Goal: Task Accomplishment & Management: Use online tool/utility

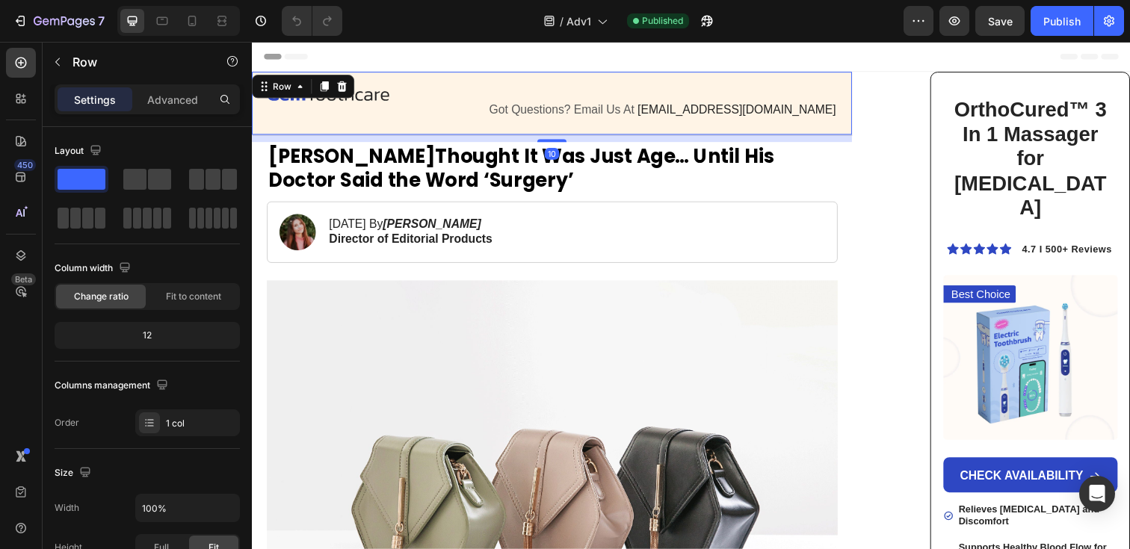
click at [849, 88] on div "Image Got Questions? Email Us At [EMAIL_ADDRESS][DOMAIN_NAME] Text Block Row Ro…" at bounding box center [558, 105] width 613 height 65
click at [342, 89] on icon at bounding box center [344, 87] width 12 height 12
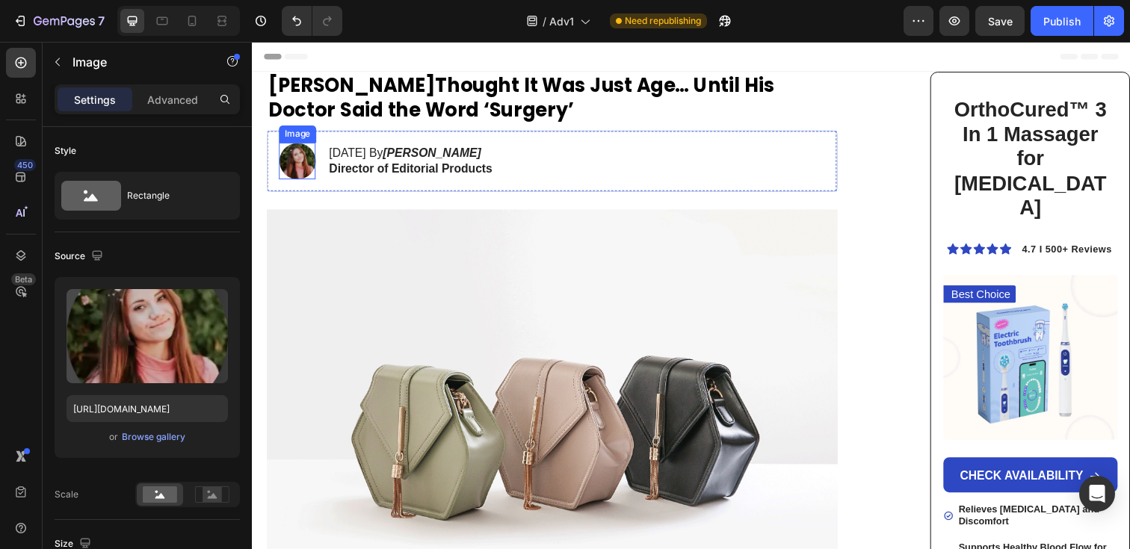
click at [297, 167] on img at bounding box center [298, 163] width 37 height 37
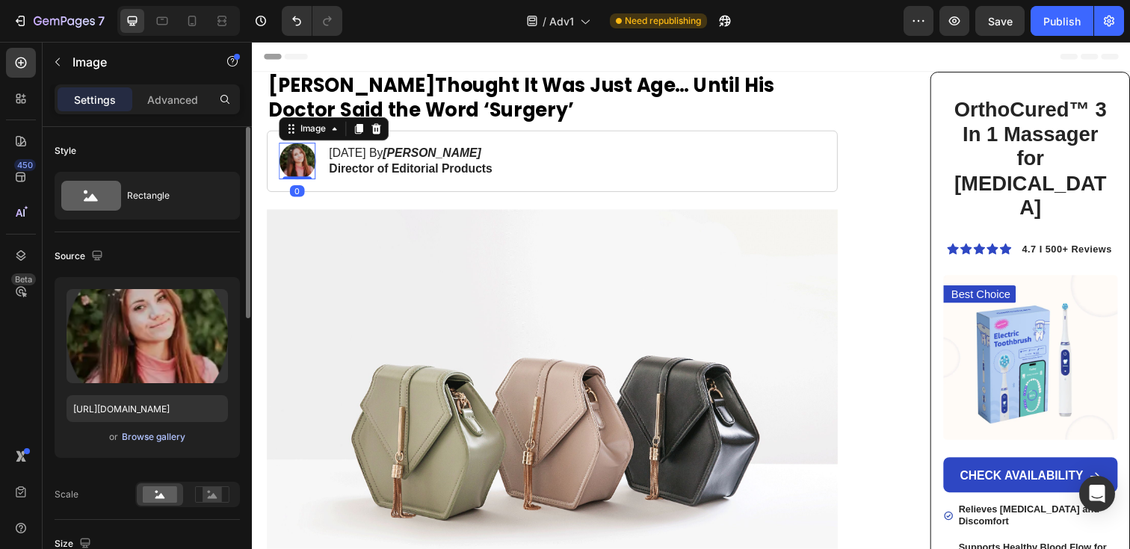
click at [141, 436] on div "Browse gallery" at bounding box center [154, 437] width 64 height 13
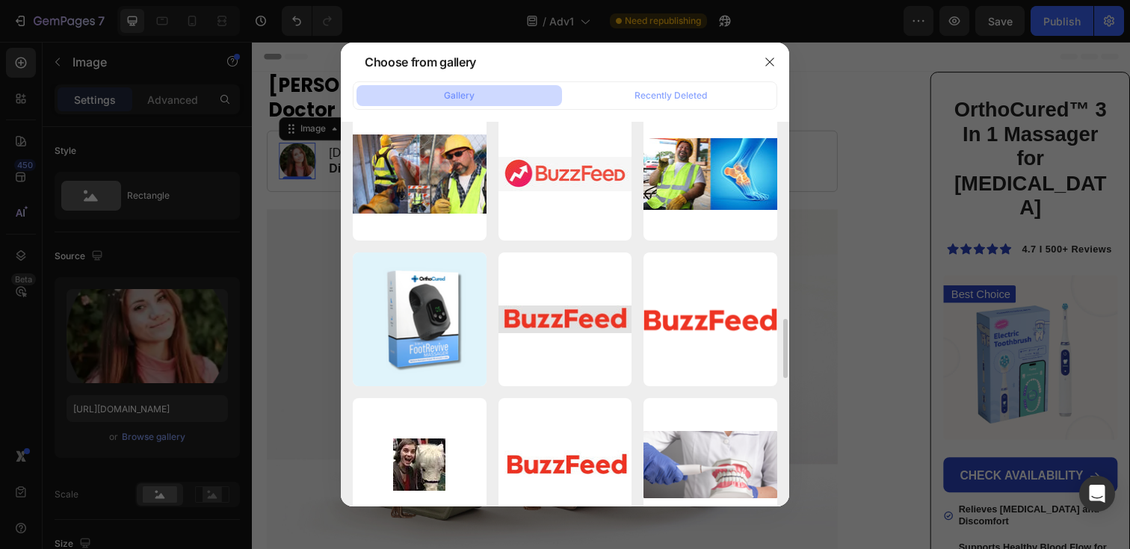
scroll to position [1265, 0]
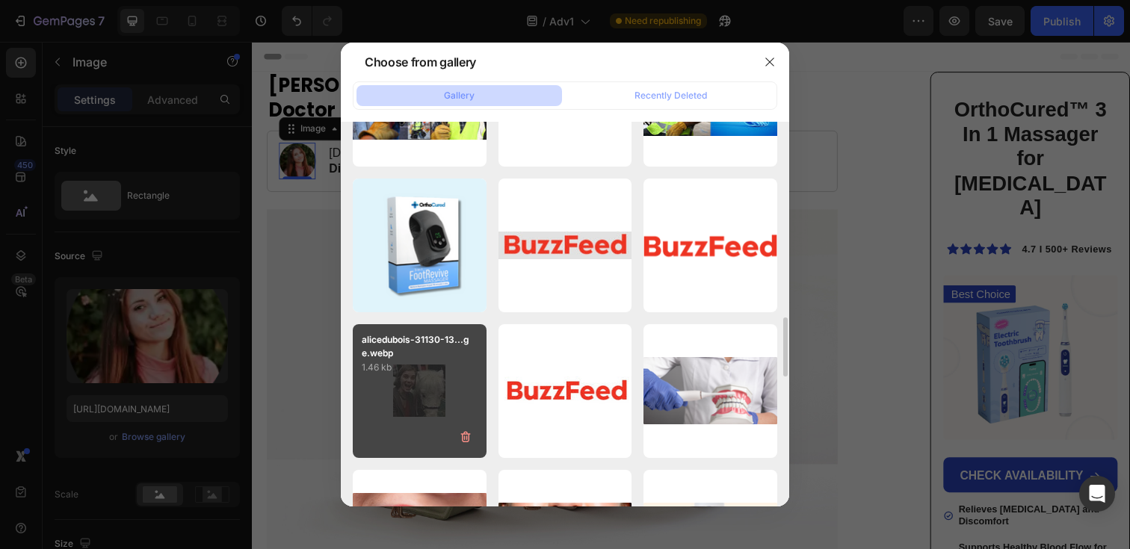
click at [411, 368] on p "1.46 kb" at bounding box center [420, 367] width 116 height 15
type input "[URL][DOMAIN_NAME]"
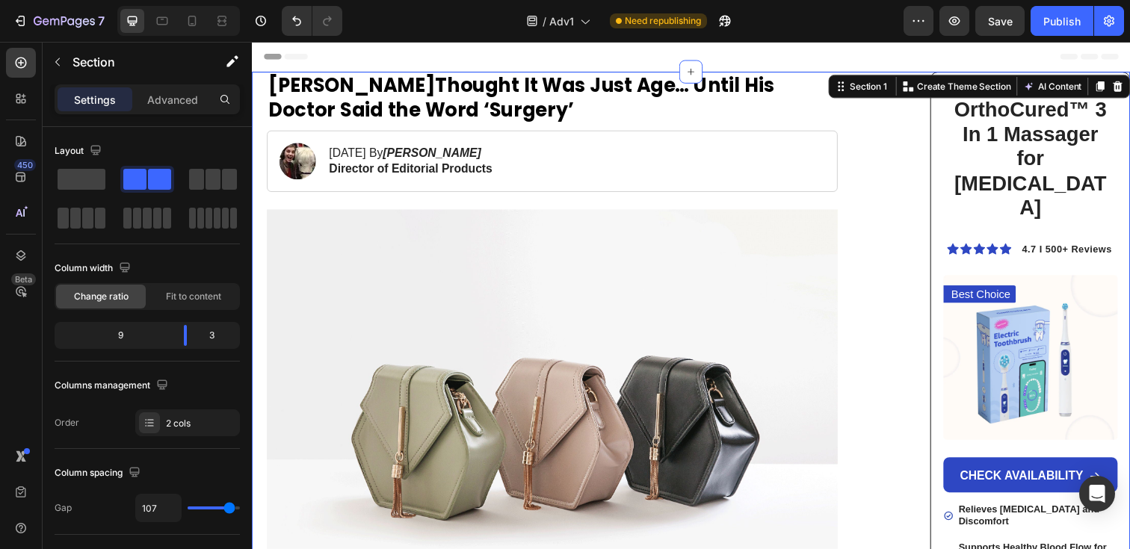
click at [838, 49] on div "Header" at bounding box center [700, 57] width 873 height 30
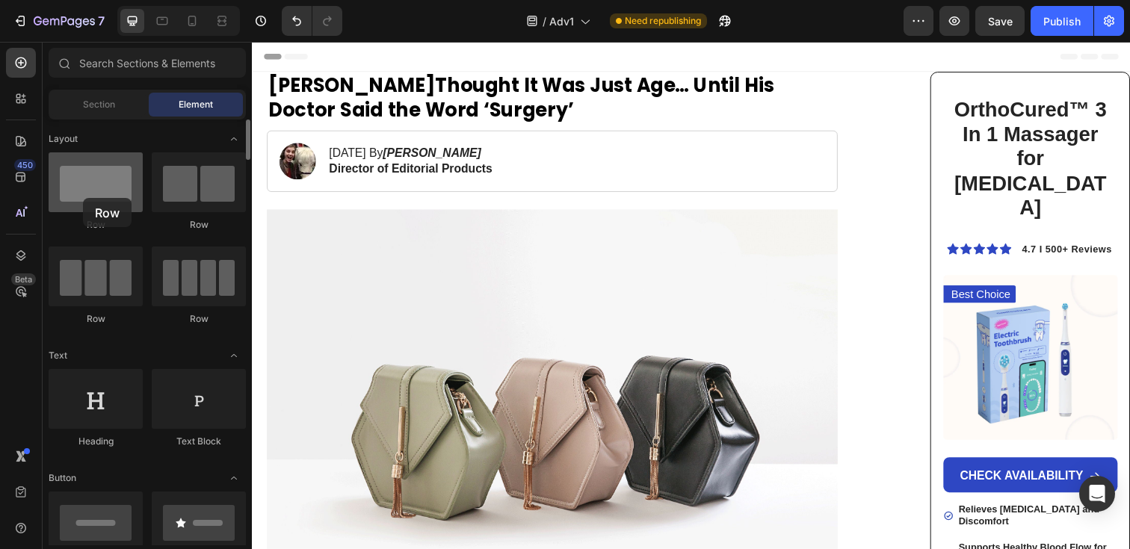
drag, startPoint x: 108, startPoint y: 189, endPoint x: 83, endPoint y: 198, distance: 26.2
click at [83, 198] on div at bounding box center [96, 182] width 94 height 60
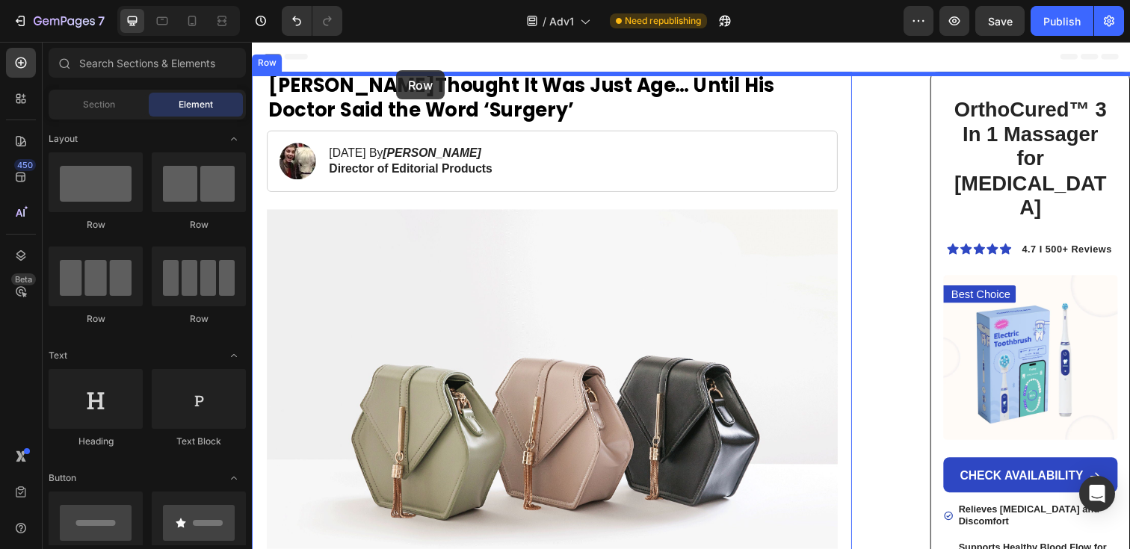
drag, startPoint x: 362, startPoint y: 236, endPoint x: 399, endPoint y: 70, distance: 170.1
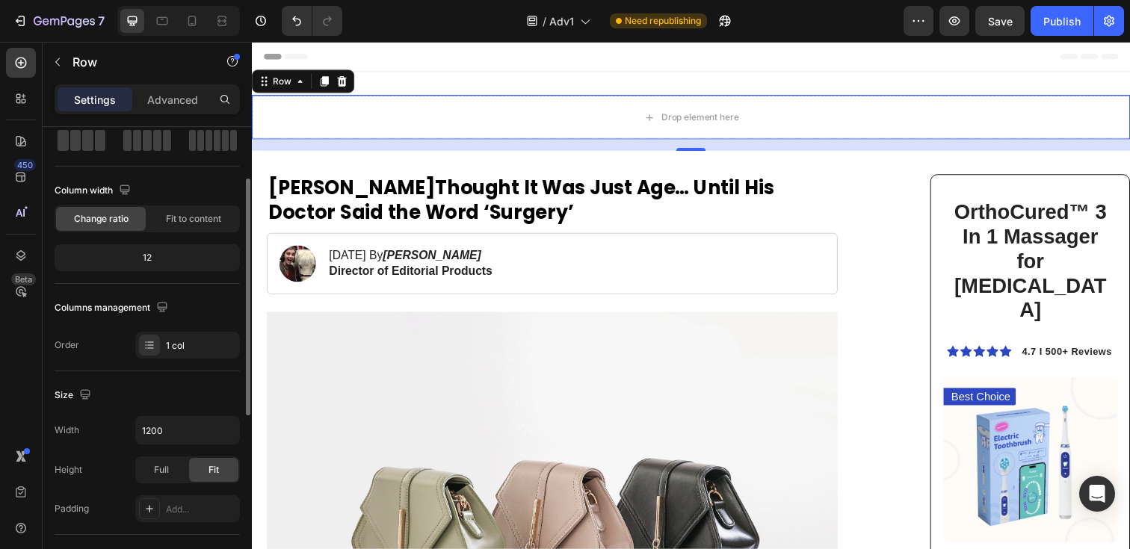
scroll to position [148, 0]
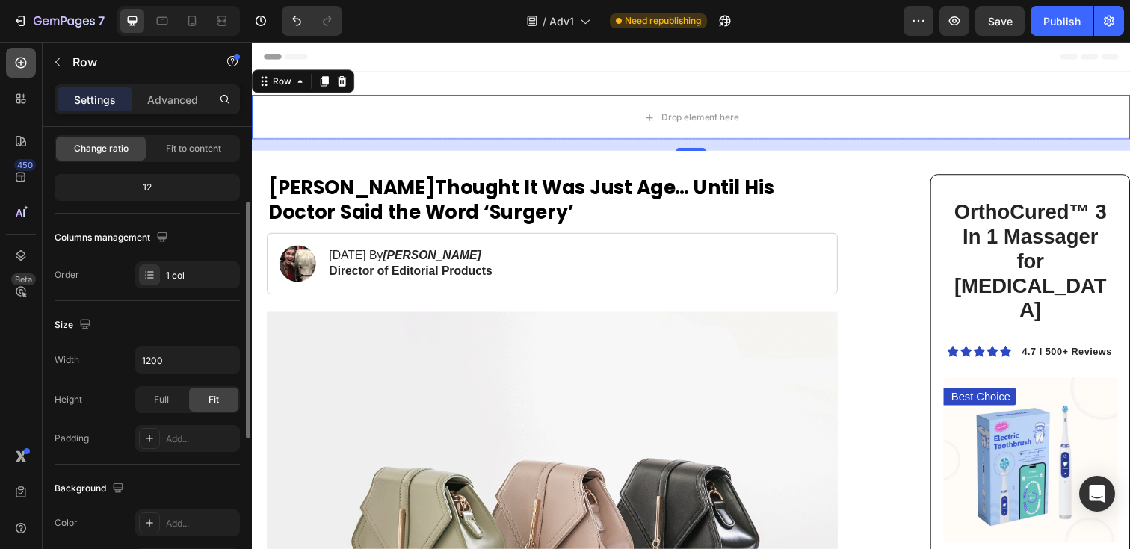
click at [25, 69] on icon at bounding box center [20, 62] width 15 height 15
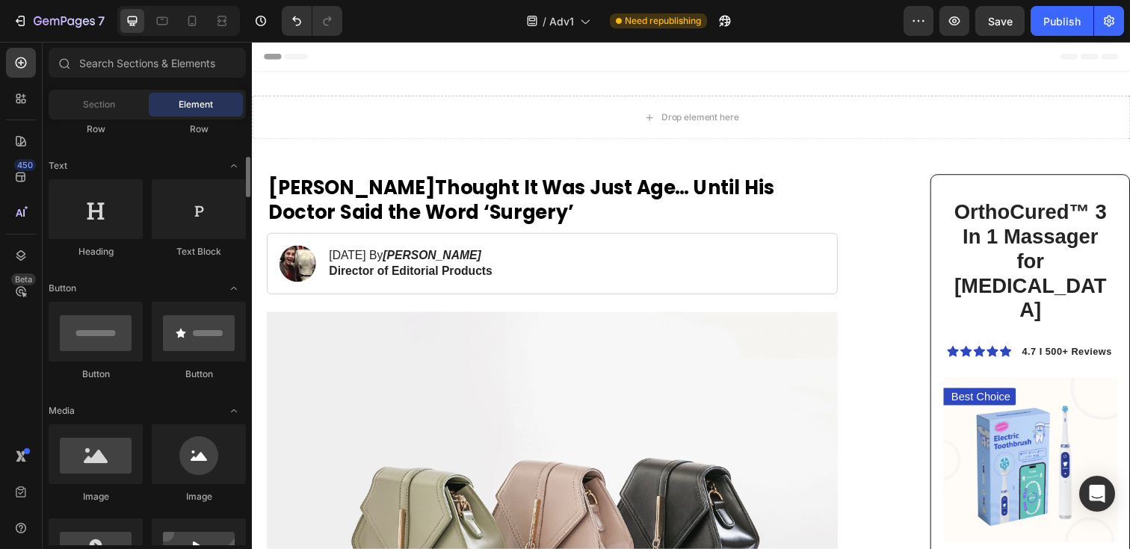
scroll to position [208, 0]
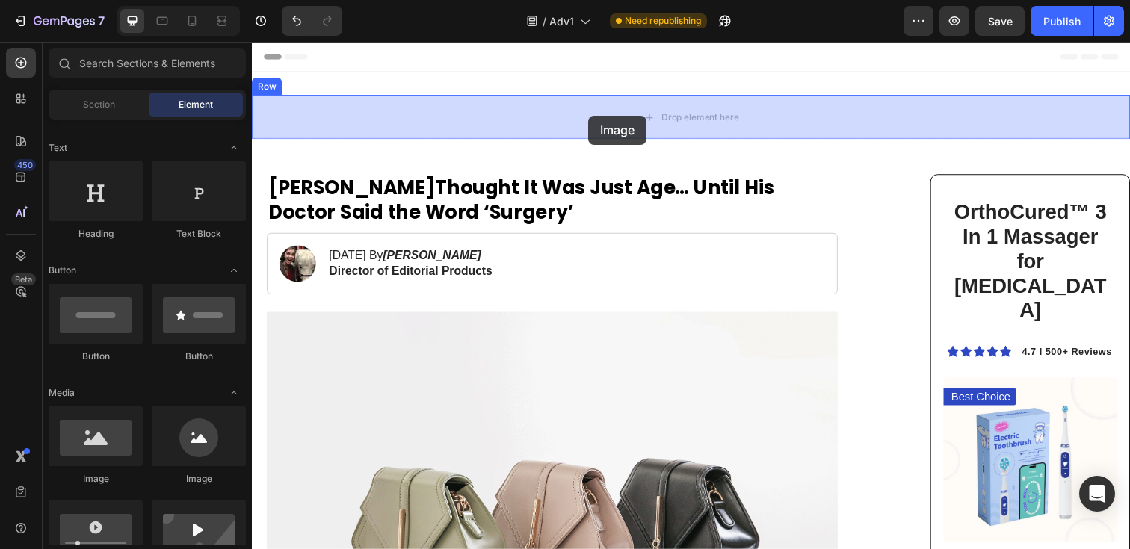
drag, startPoint x: 369, startPoint y: 475, endPoint x: 596, endPoint y: 117, distance: 424.0
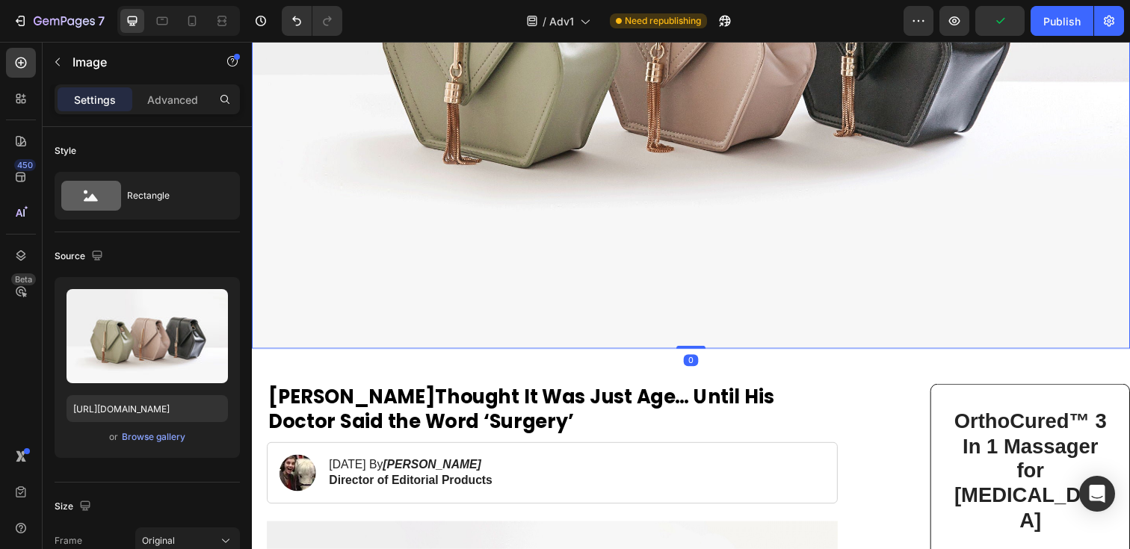
scroll to position [394, 0]
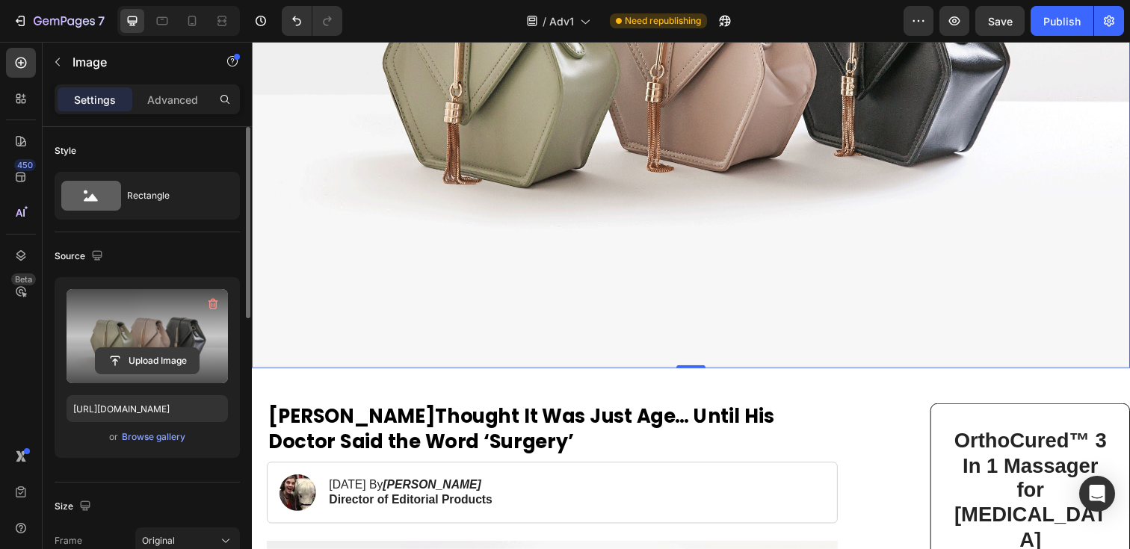
click at [157, 361] on input "file" at bounding box center [147, 360] width 103 height 25
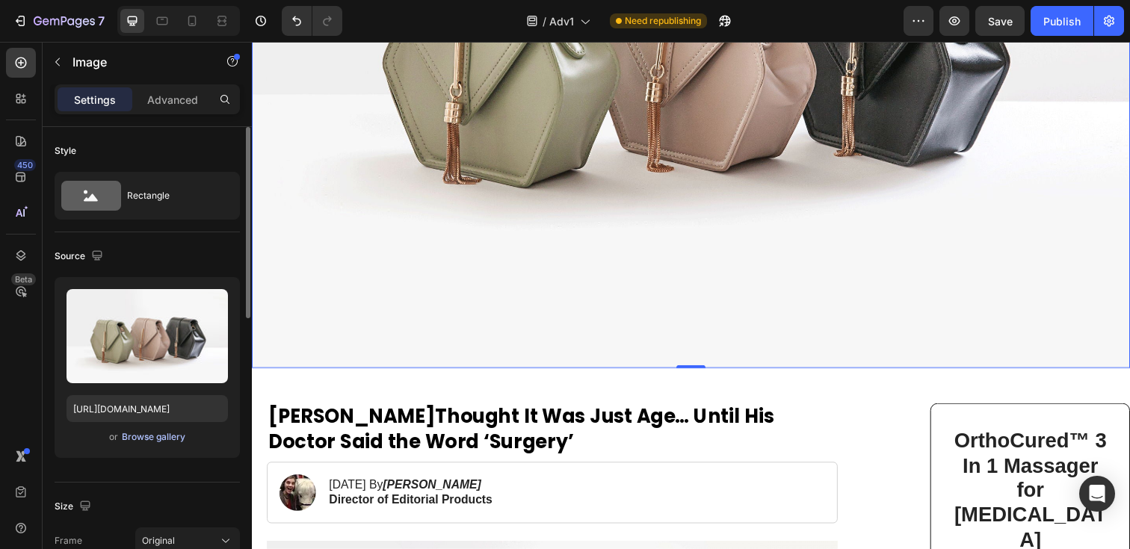
click at [155, 438] on div "Browse gallery" at bounding box center [154, 437] width 64 height 13
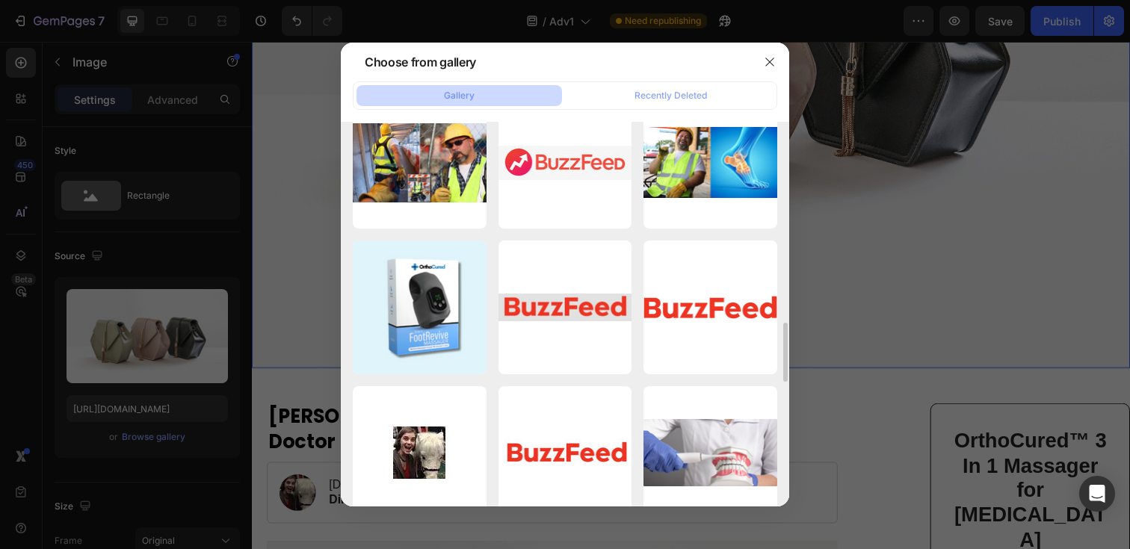
scroll to position [1215, 0]
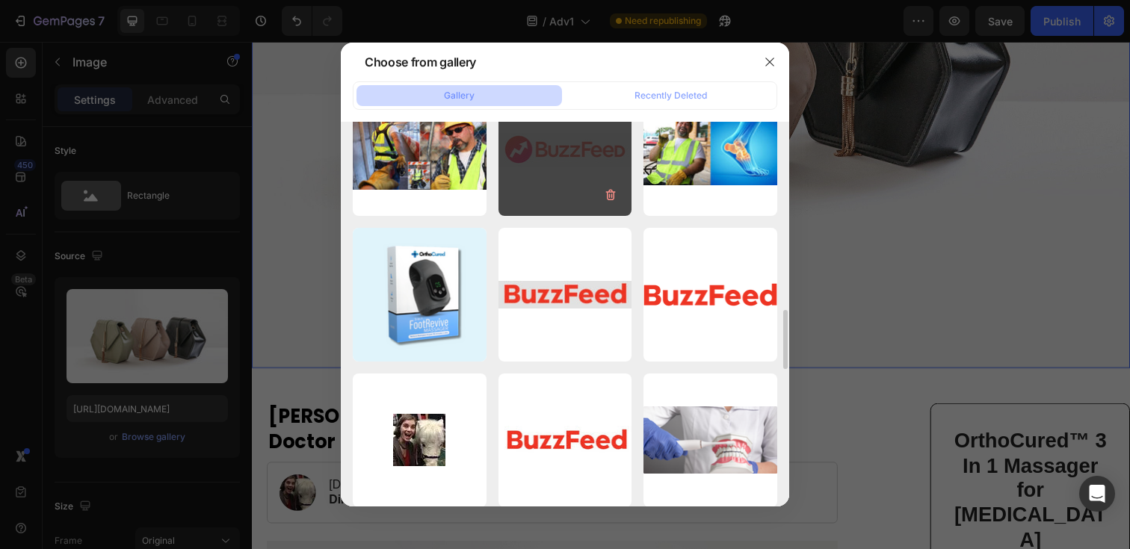
click at [567, 152] on div "Image [DATE] à ...55.jpeg 34.04 kb" at bounding box center [566, 150] width 134 height 134
type input "[URL][DOMAIN_NAME]"
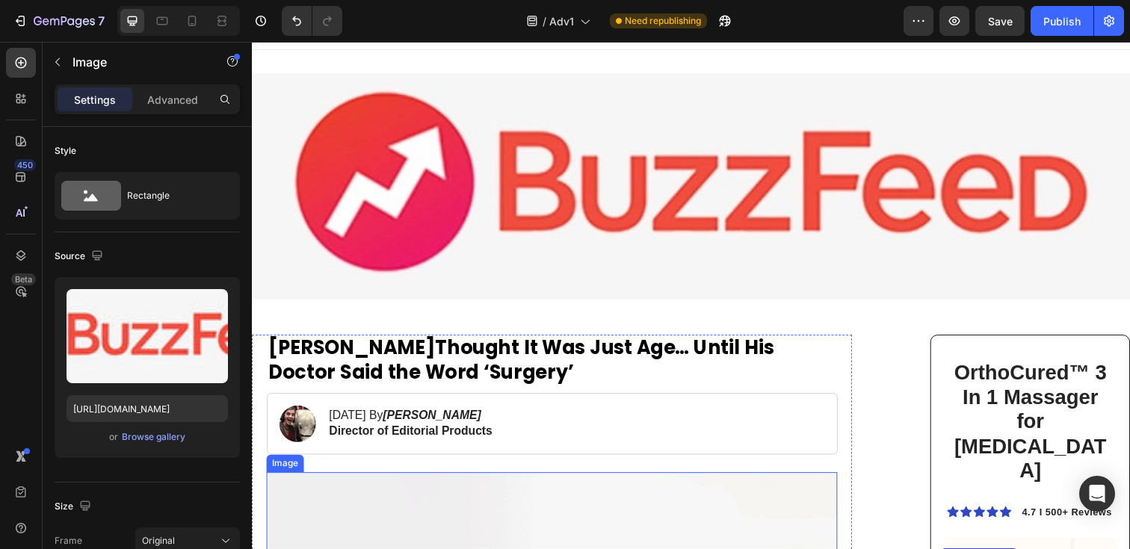
scroll to position [0, 0]
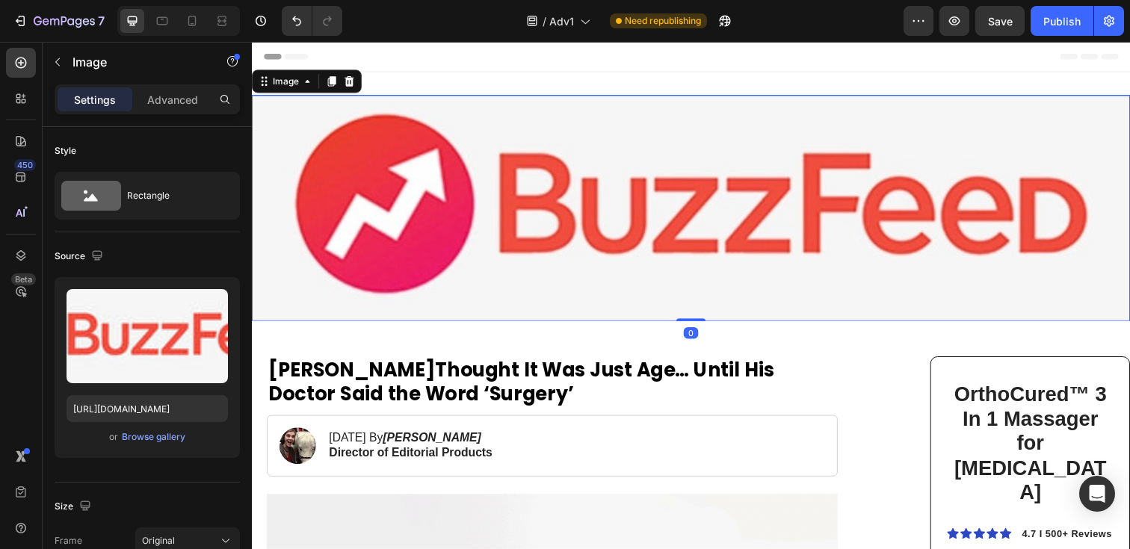
click at [478, 230] on img at bounding box center [700, 211] width 897 height 231
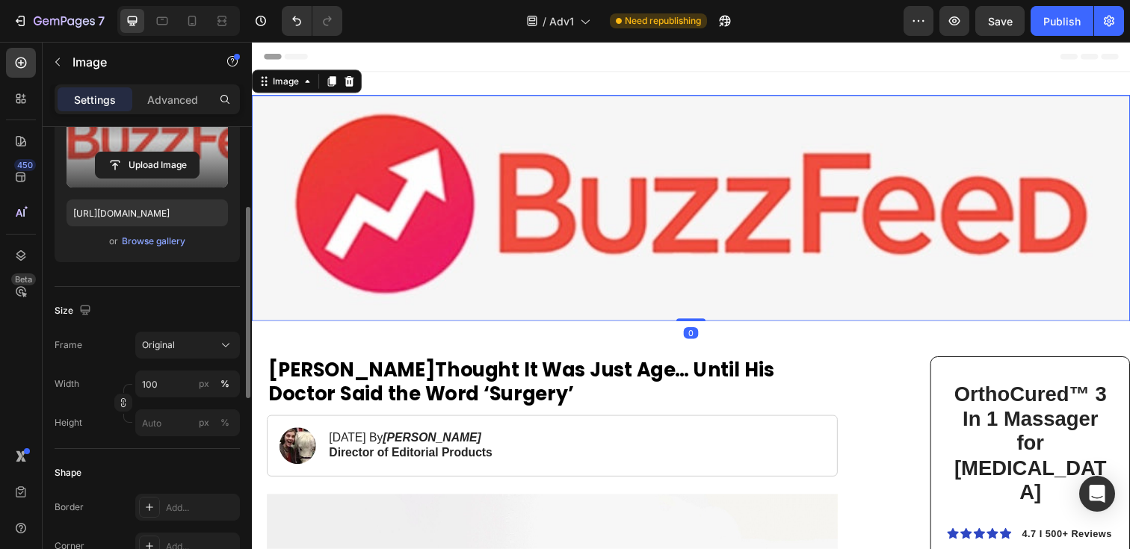
scroll to position [225, 0]
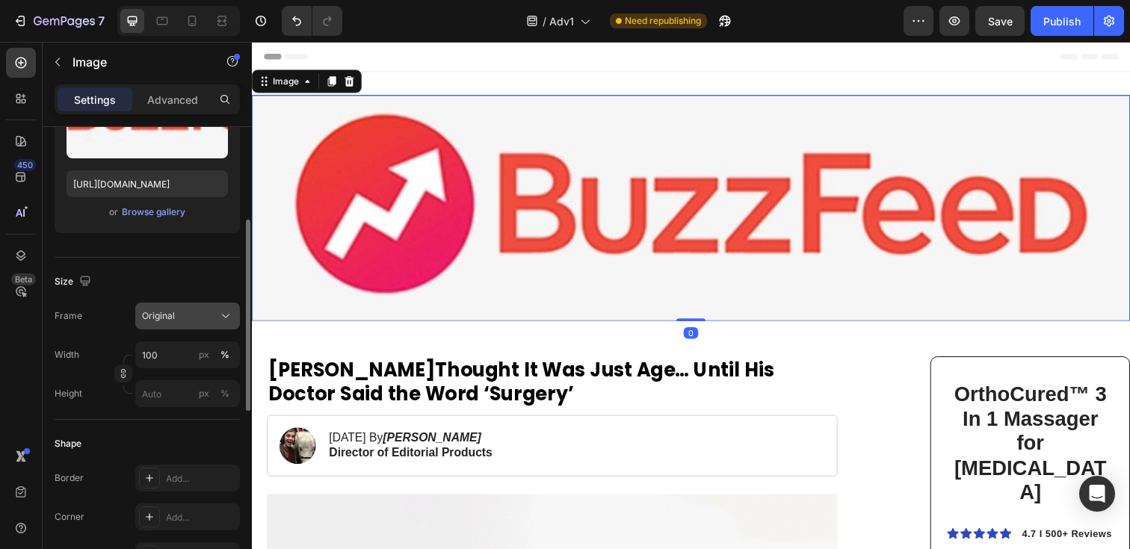
click at [184, 324] on button "Original" at bounding box center [187, 316] width 105 height 27
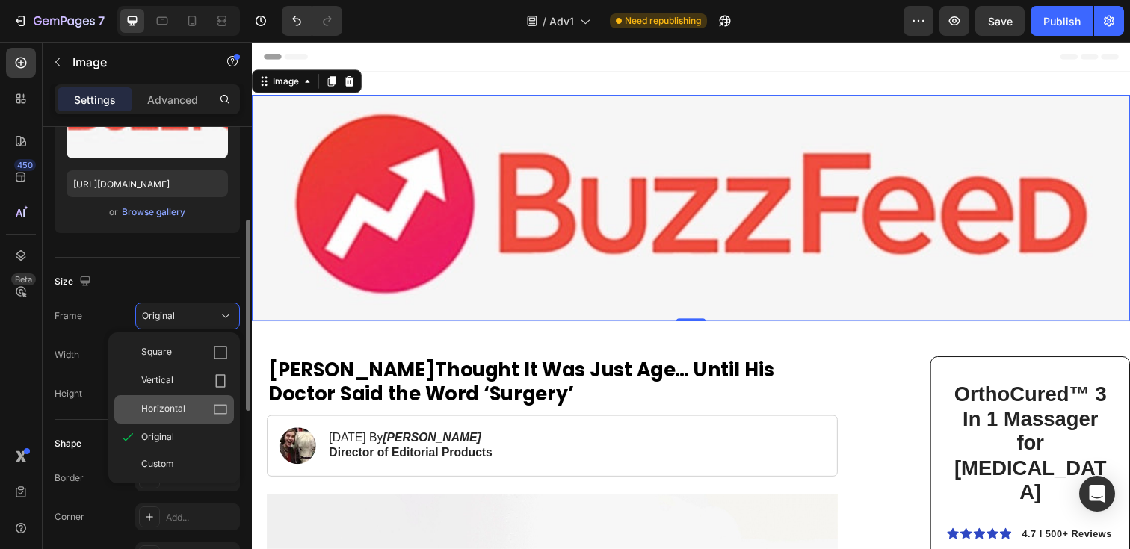
click at [179, 403] on span "Horizontal" at bounding box center [163, 409] width 44 height 15
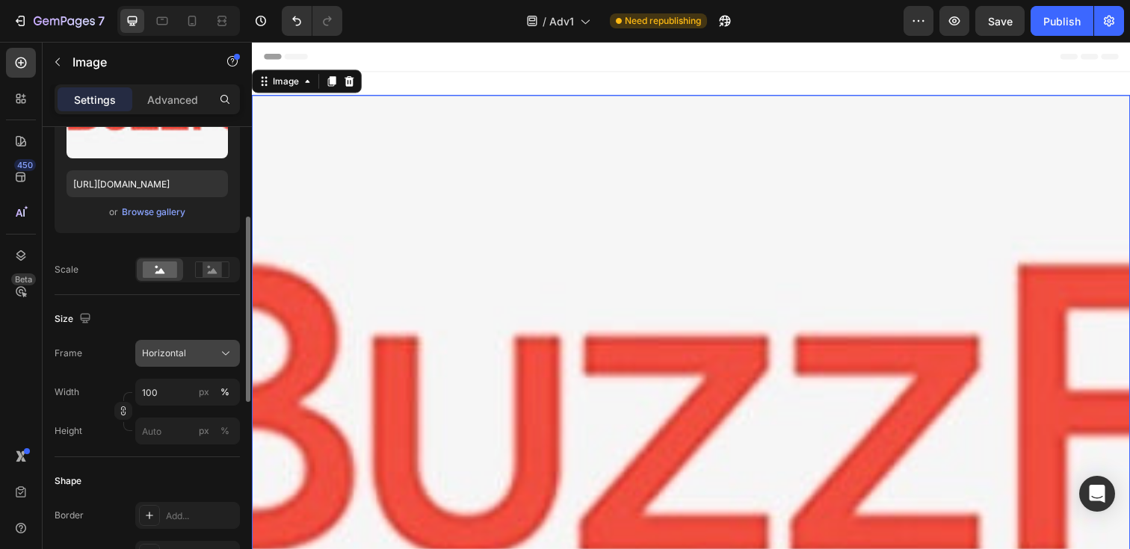
click at [190, 357] on div "Horizontal" at bounding box center [178, 353] width 73 height 13
click at [188, 319] on div "Size" at bounding box center [147, 319] width 185 height 24
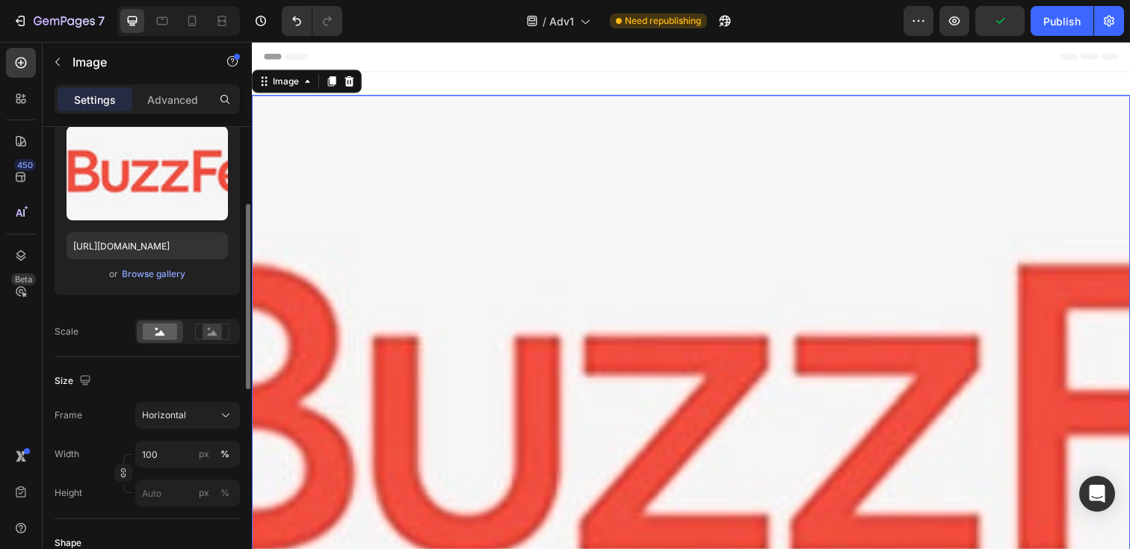
scroll to position [138, 0]
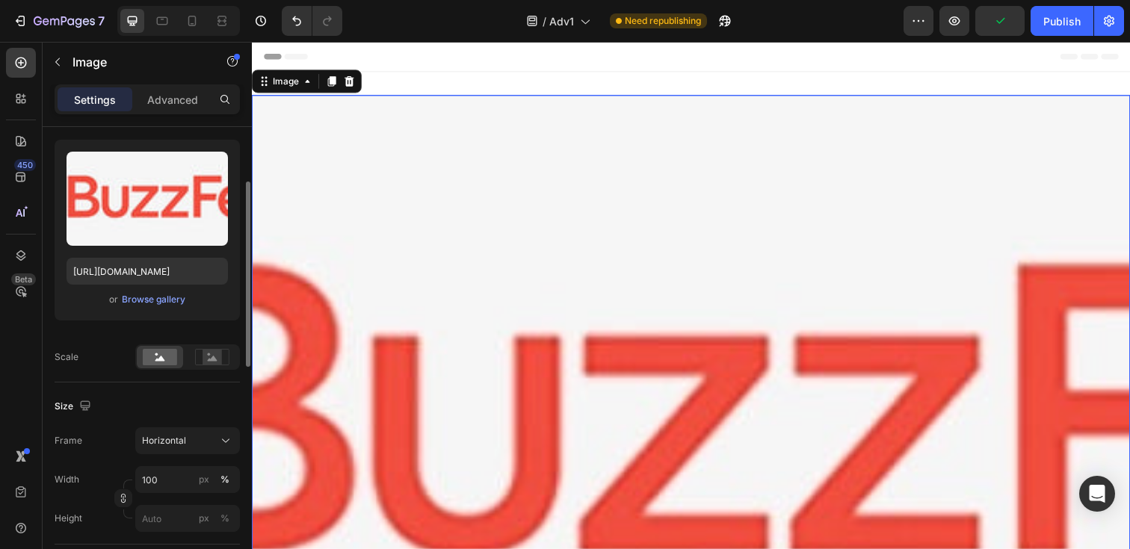
click at [170, 308] on div "or Browse gallery" at bounding box center [147, 300] width 161 height 18
click at [170, 300] on div "Browse gallery" at bounding box center [154, 299] width 64 height 13
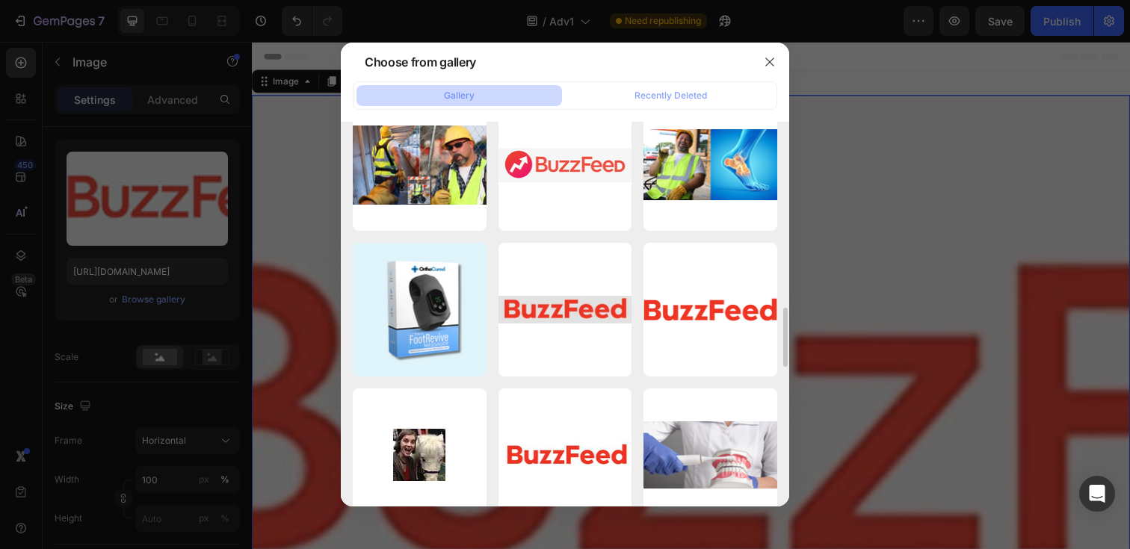
scroll to position [1212, 0]
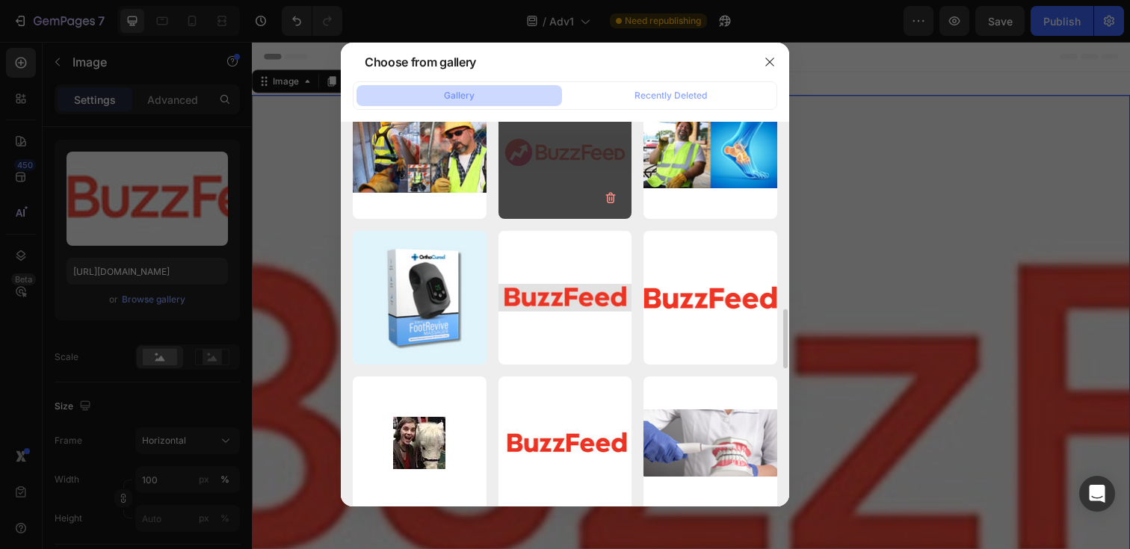
click at [572, 176] on div "Image [DATE] à ...55.jpeg 34.04 kb" at bounding box center [566, 153] width 134 height 134
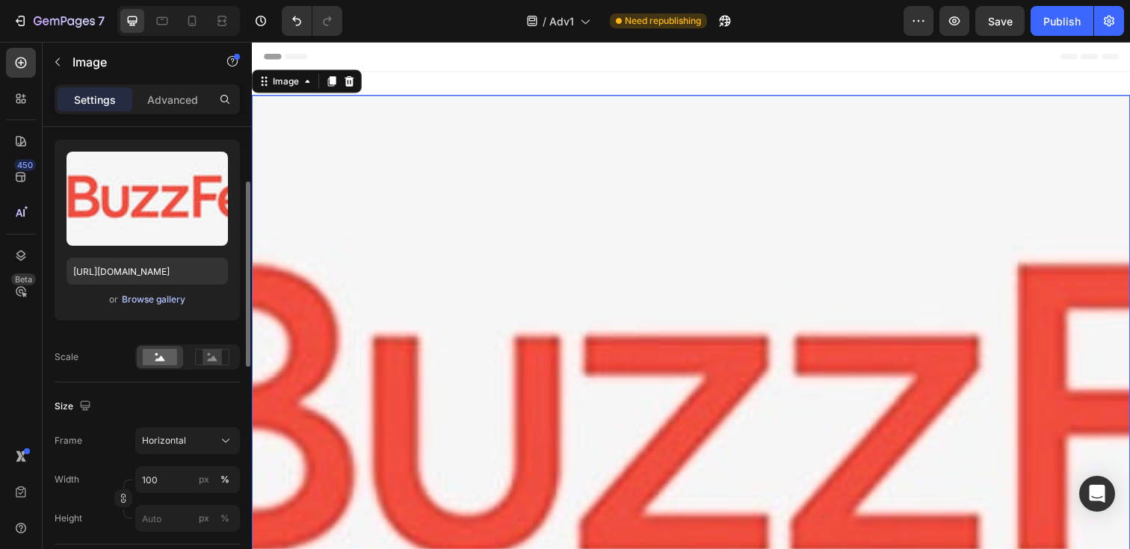
click at [158, 297] on div "Browse gallery" at bounding box center [154, 299] width 64 height 13
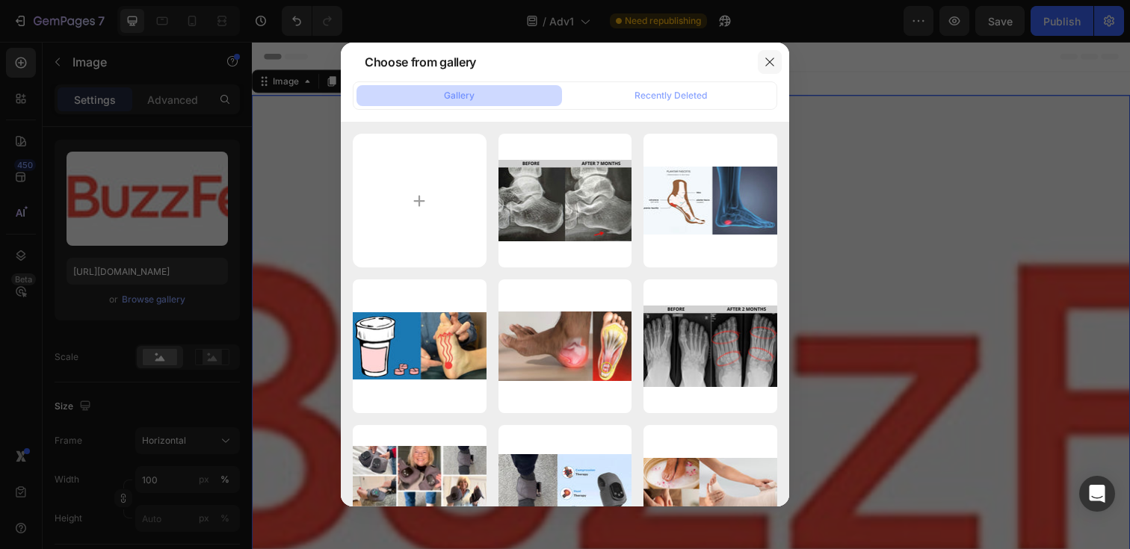
click at [768, 61] on icon "button" at bounding box center [770, 62] width 12 height 12
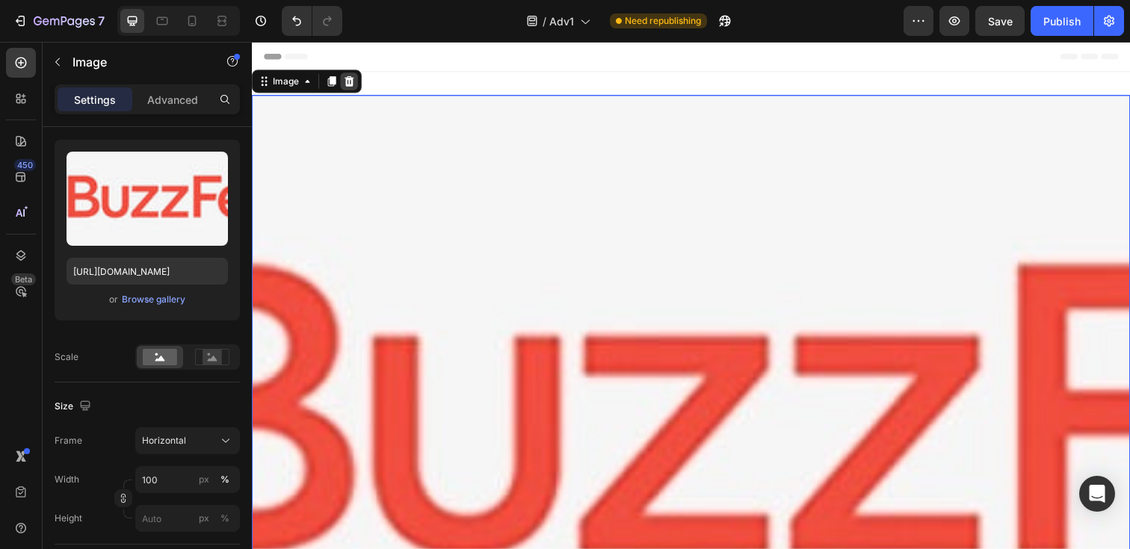
click at [355, 84] on icon at bounding box center [351, 82] width 12 height 12
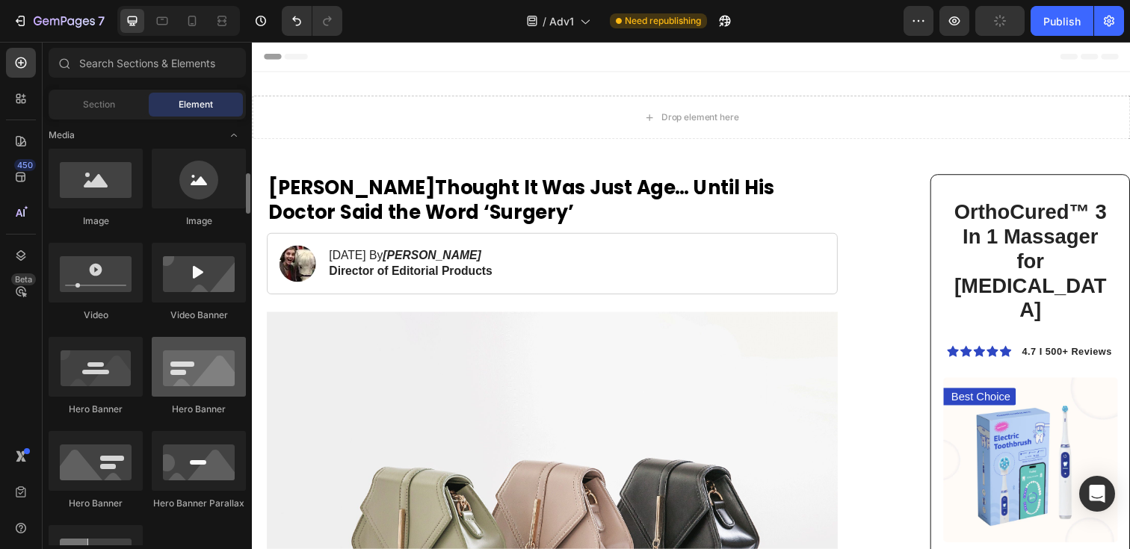
scroll to position [475, 0]
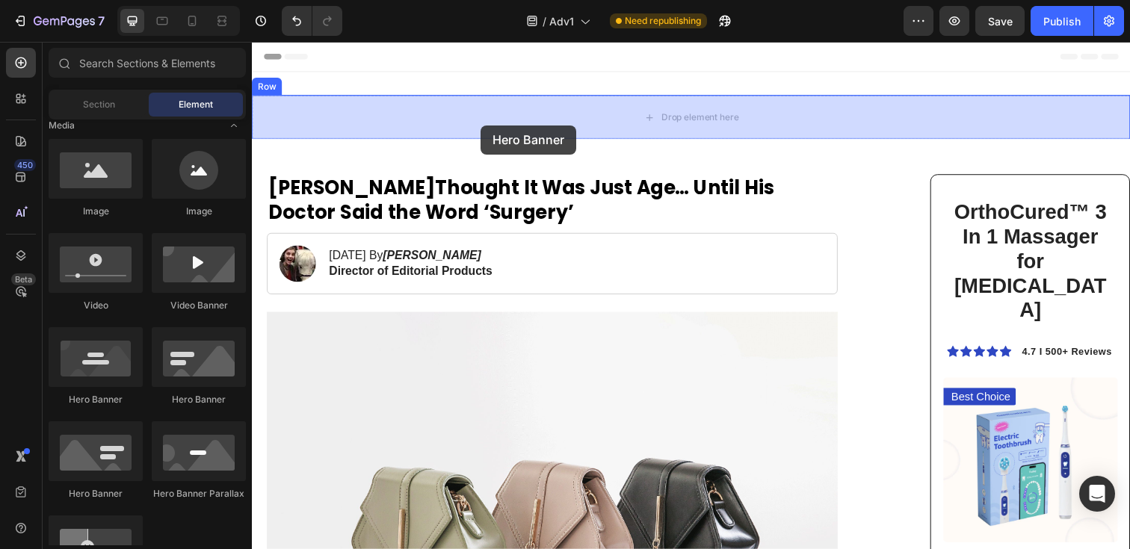
drag, startPoint x: 443, startPoint y: 406, endPoint x: 486, endPoint y: 127, distance: 282.0
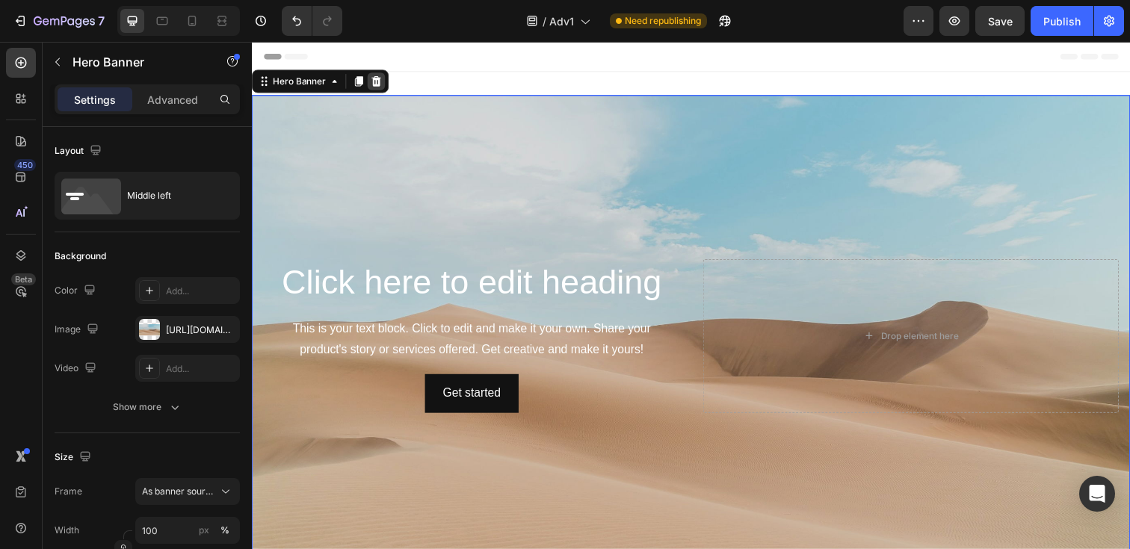
click at [386, 83] on div at bounding box center [379, 82] width 18 height 18
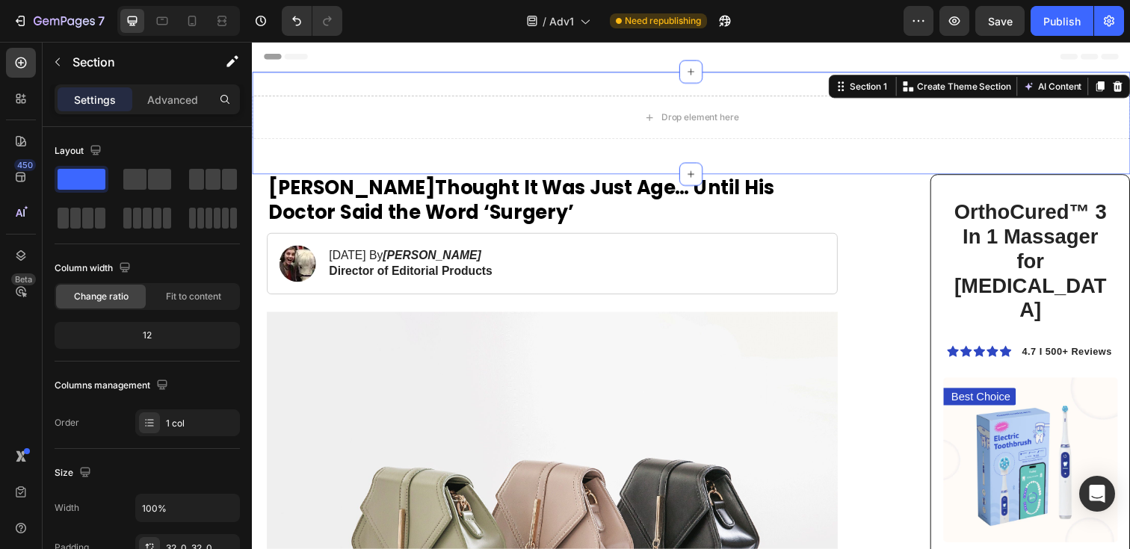
click at [475, 81] on div "Drop element here Row Section 1 You can create reusable sections Create Theme S…" at bounding box center [700, 125] width 897 height 105
click at [1129, 86] on icon at bounding box center [1136, 87] width 12 height 12
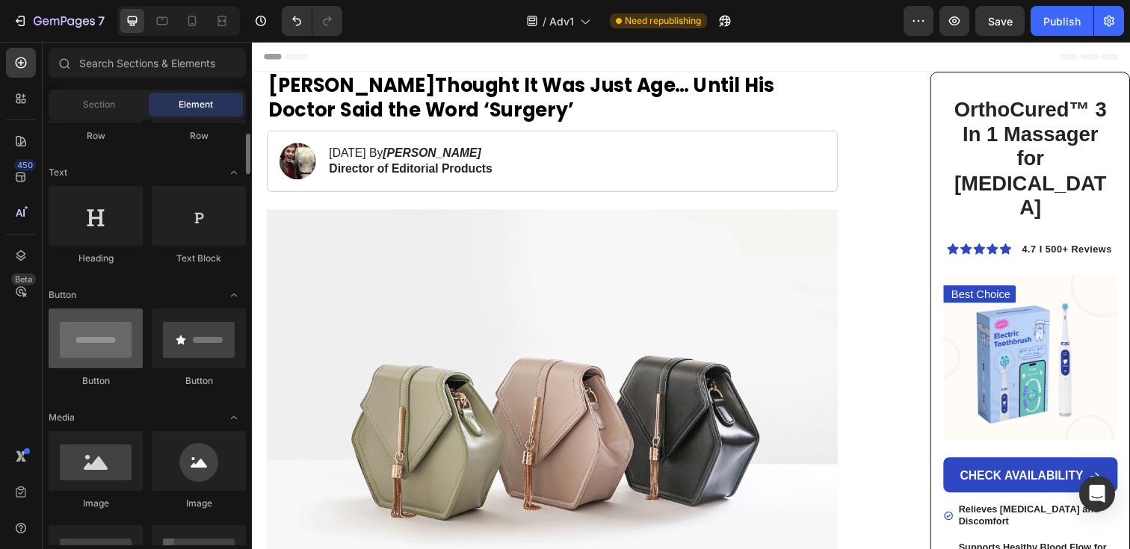
scroll to position [195, 0]
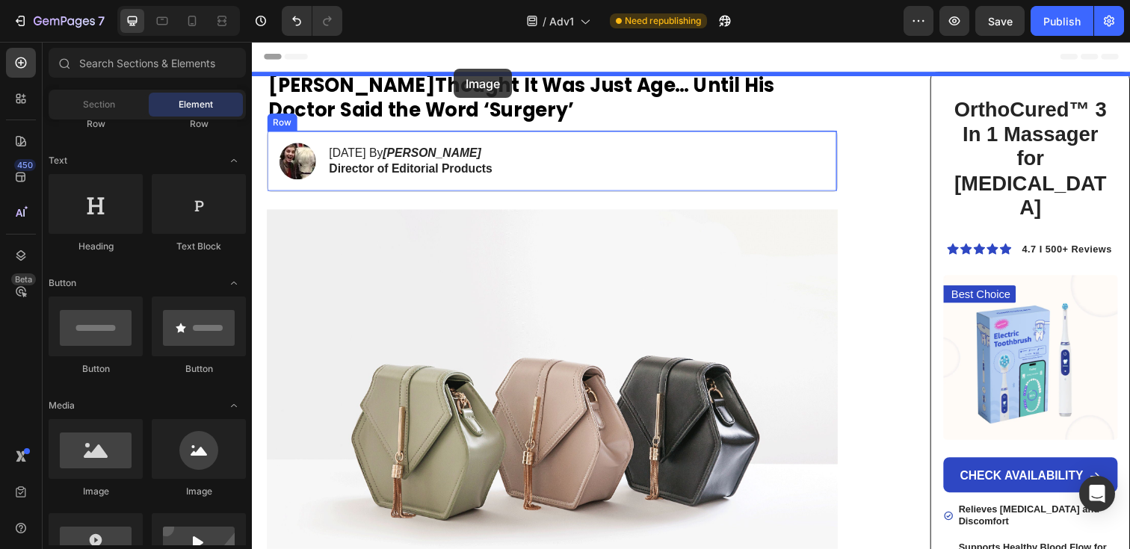
drag, startPoint x: 349, startPoint y: 490, endPoint x: 458, endPoint y: 70, distance: 434.7
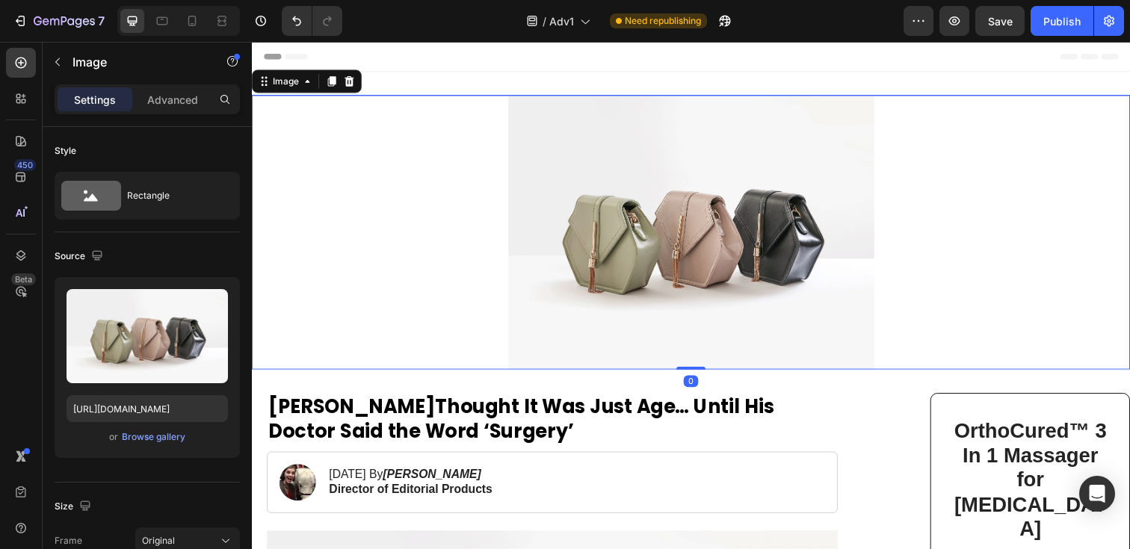
click at [585, 200] on img at bounding box center [700, 236] width 374 height 280
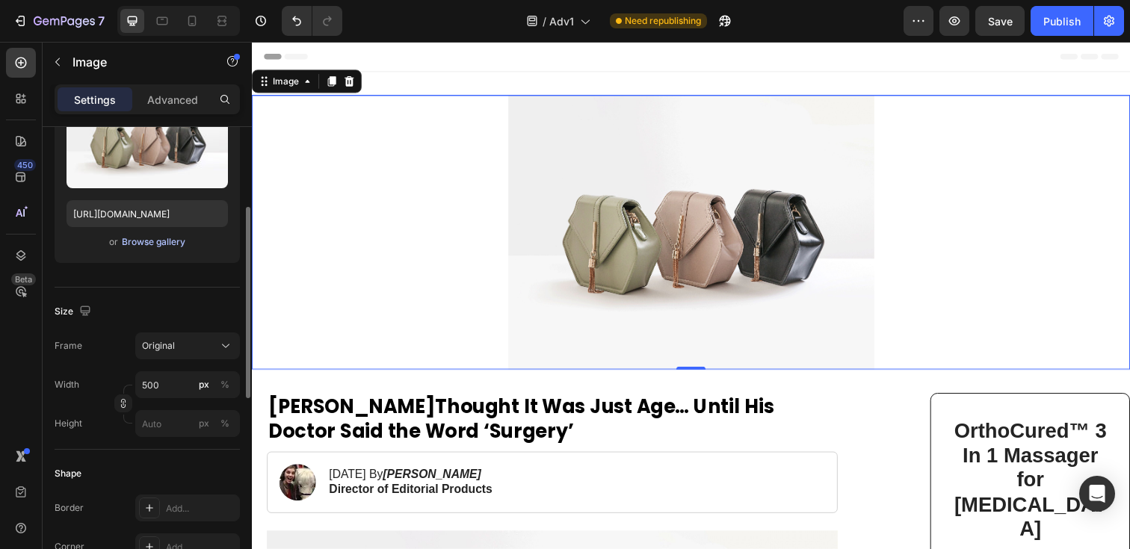
click at [163, 238] on div "Browse gallery" at bounding box center [154, 241] width 64 height 13
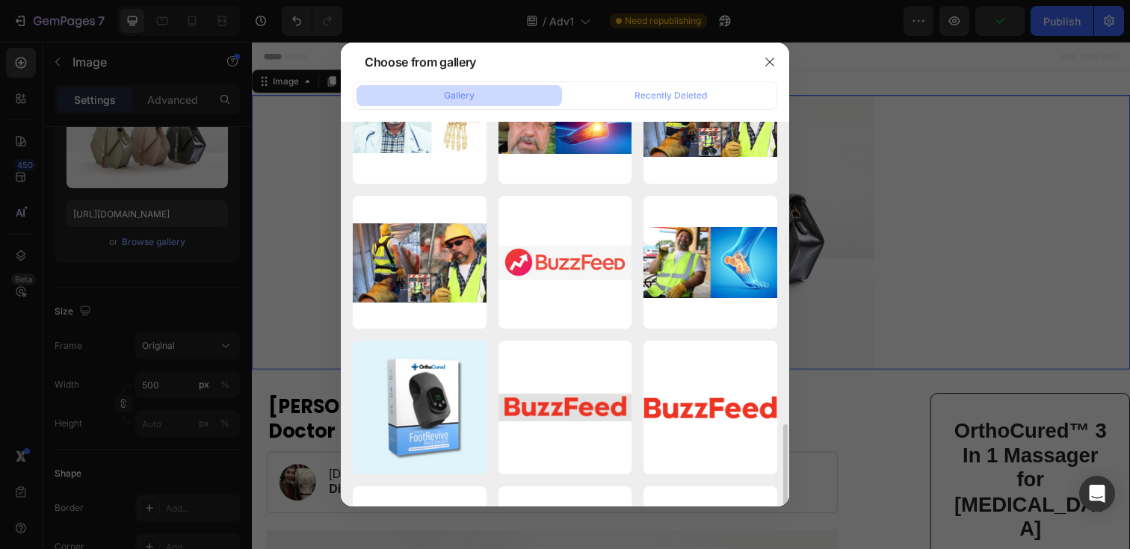
scroll to position [1134, 0]
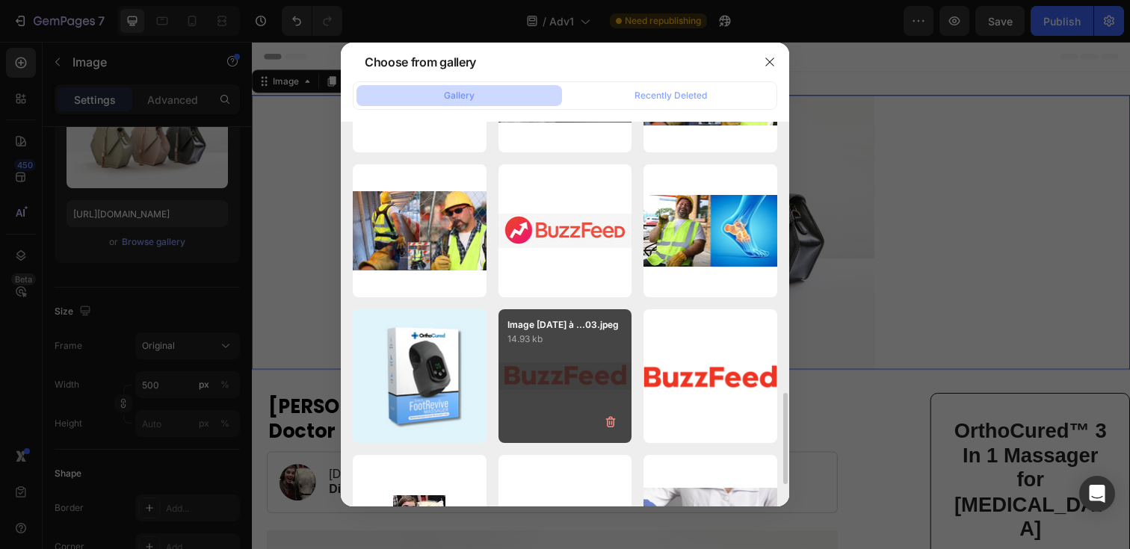
click at [574, 368] on div "Image [DATE] à ...03.jpeg 14.93 kb" at bounding box center [566, 376] width 134 height 134
type input "[URL][DOMAIN_NAME]"
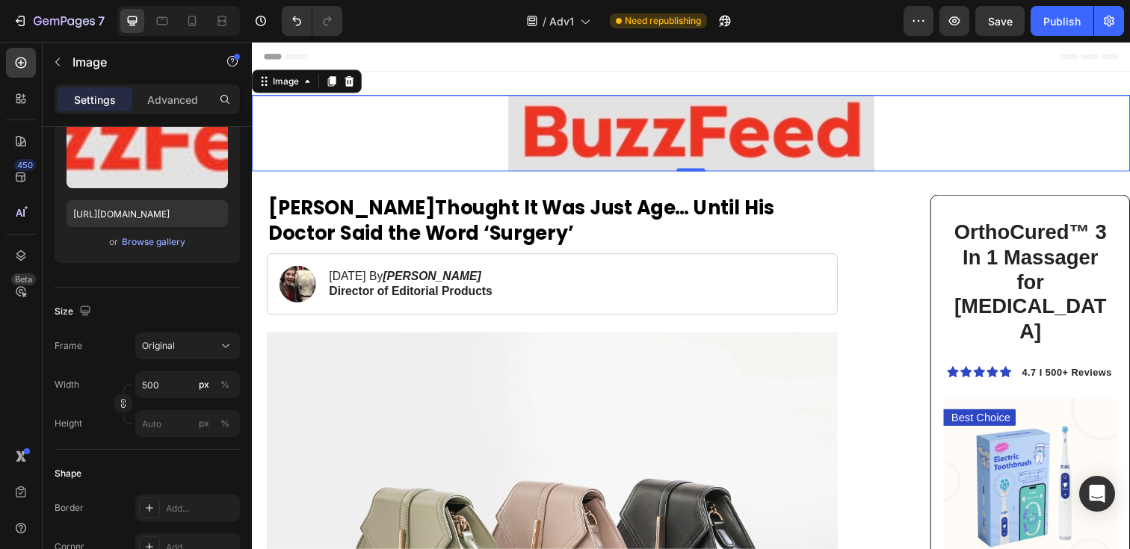
click at [734, 50] on div "Header" at bounding box center [700, 57] width 873 height 30
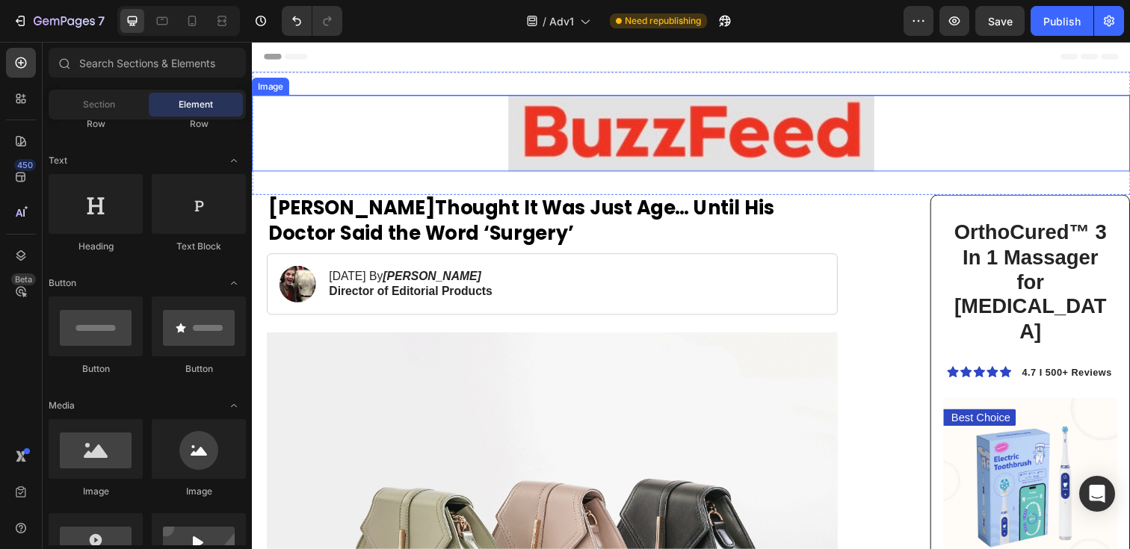
click at [550, 109] on img at bounding box center [700, 135] width 374 height 78
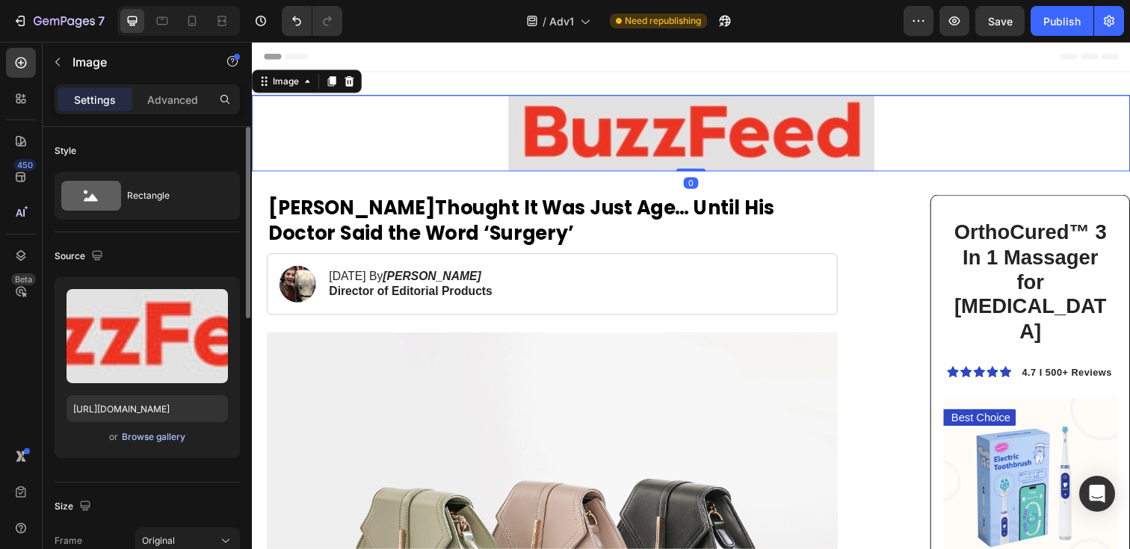
click at [152, 434] on div "Browse gallery" at bounding box center [154, 437] width 64 height 13
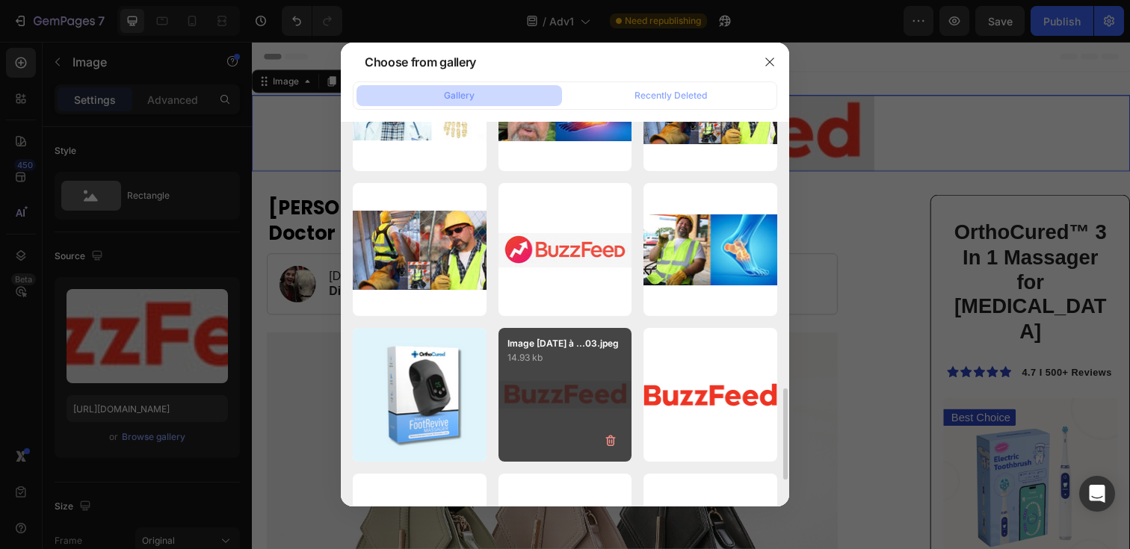
scroll to position [1163, 0]
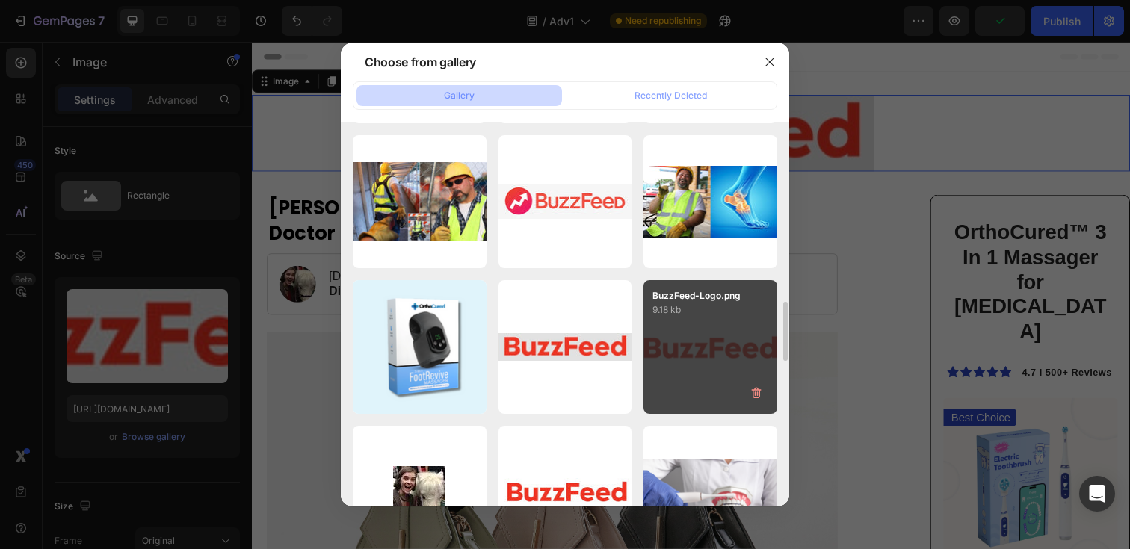
click at [679, 351] on div "BuzzFeed-Logo.png 9.18 kb" at bounding box center [711, 347] width 134 height 134
type input "[URL][DOMAIN_NAME]"
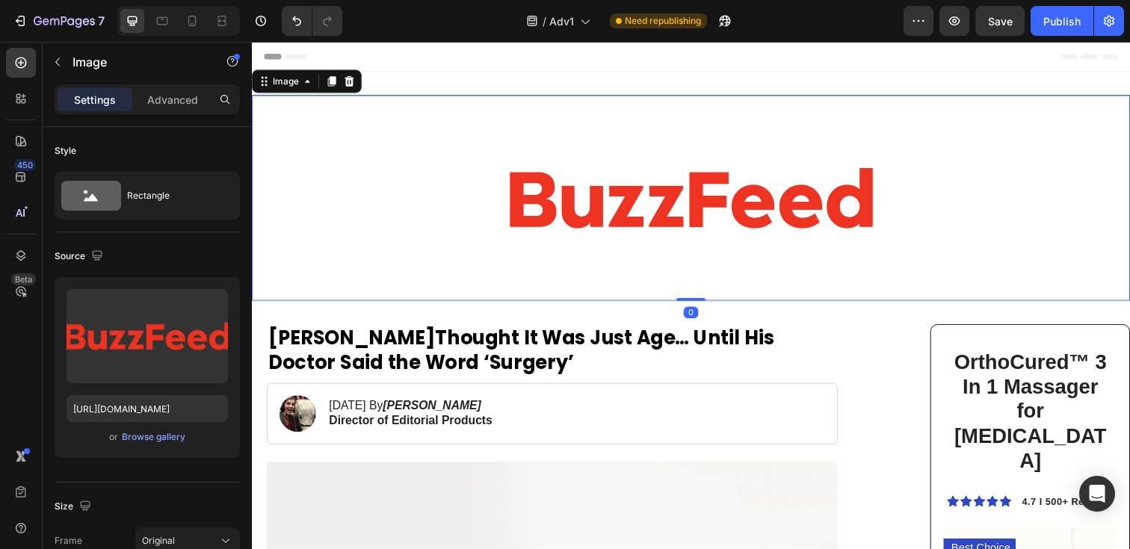
drag, startPoint x: 696, startPoint y: 303, endPoint x: 697, endPoint y: 261, distance: 42.6
click at [697, 262] on div "Image 0" at bounding box center [700, 201] width 897 height 210
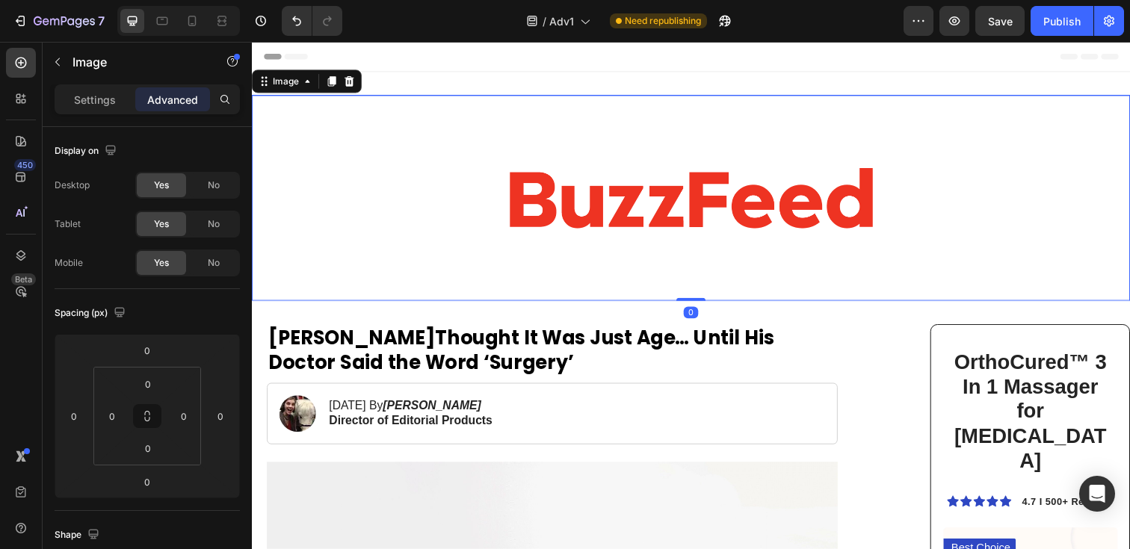
click at [470, 204] on div at bounding box center [700, 201] width 897 height 210
click at [571, 195] on img at bounding box center [700, 201] width 374 height 210
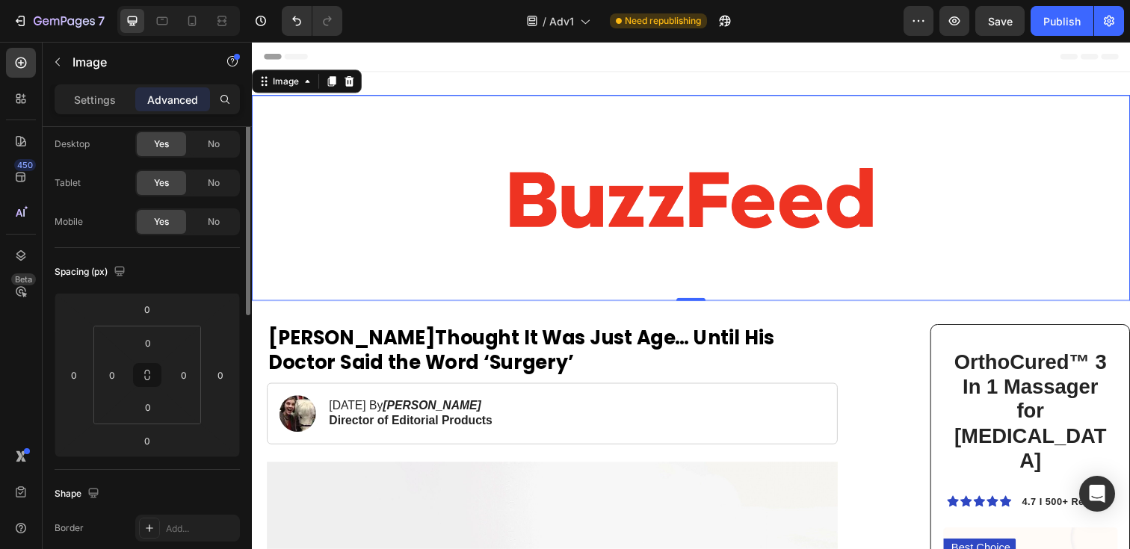
scroll to position [0, 0]
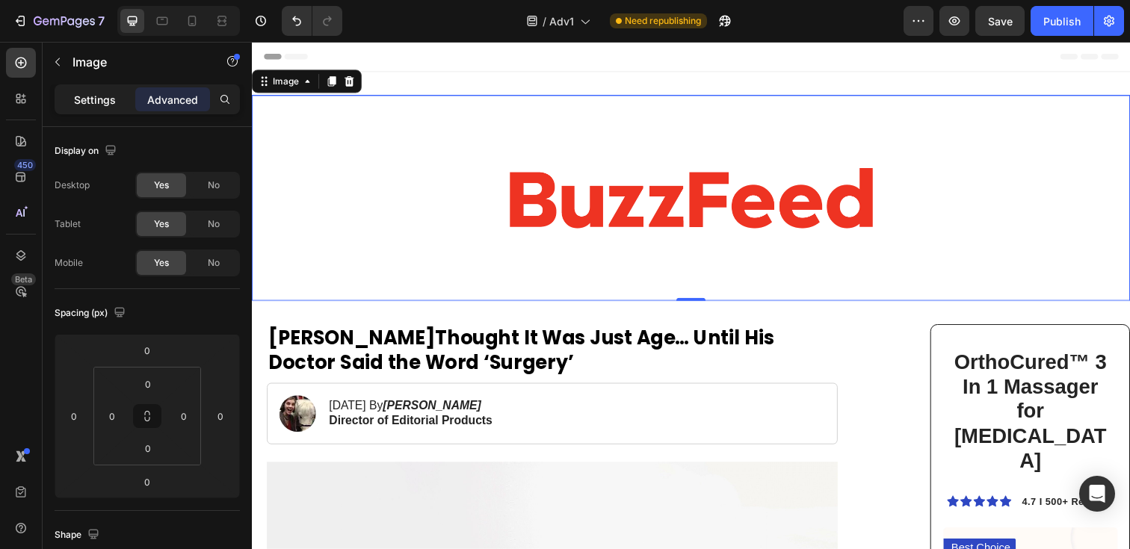
click at [108, 99] on p "Settings" at bounding box center [95, 100] width 42 height 16
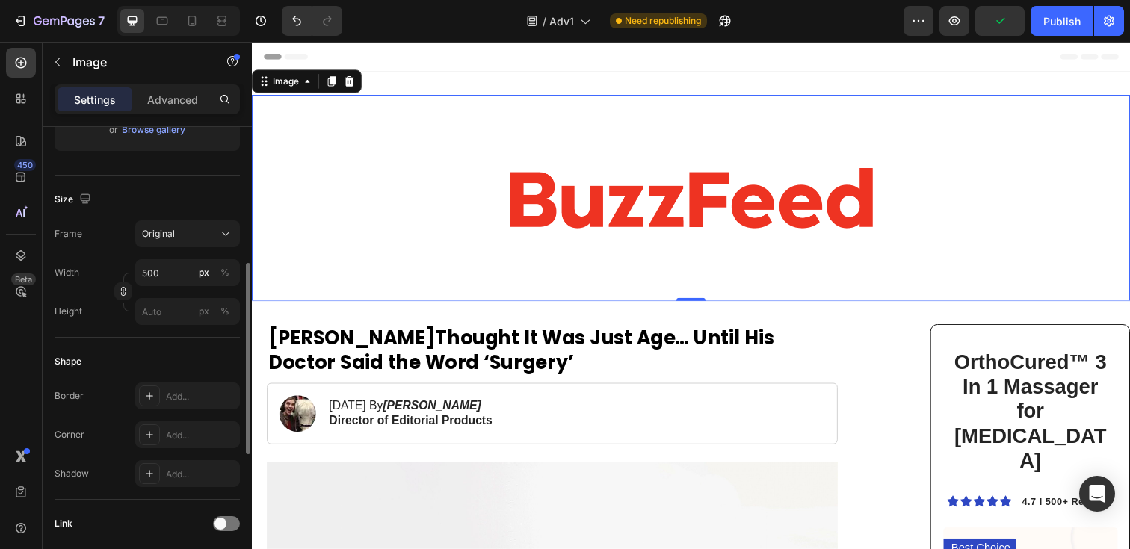
scroll to position [317, 0]
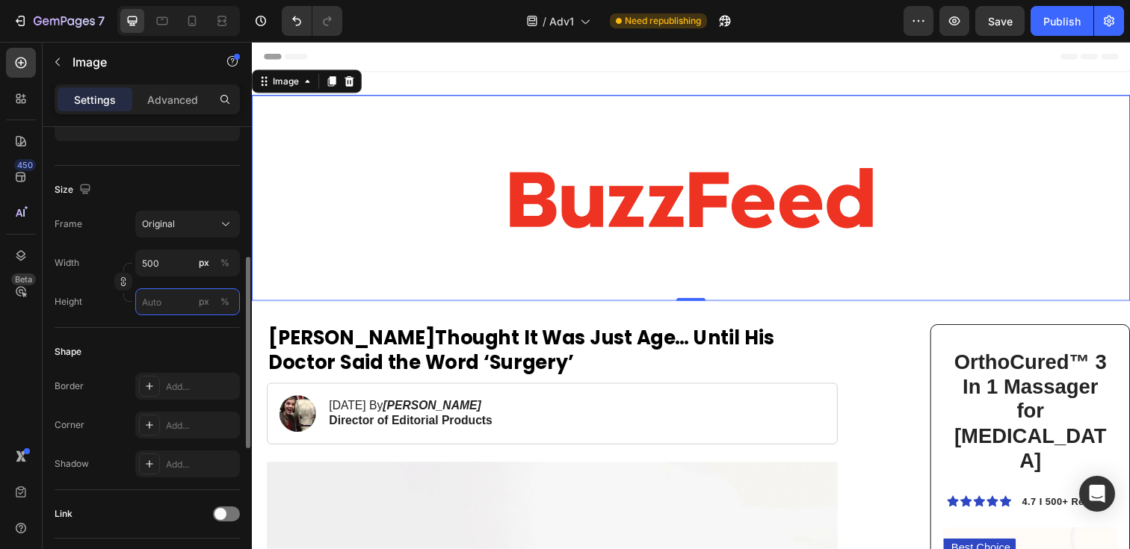
click at [171, 304] on input "px %" at bounding box center [187, 302] width 105 height 27
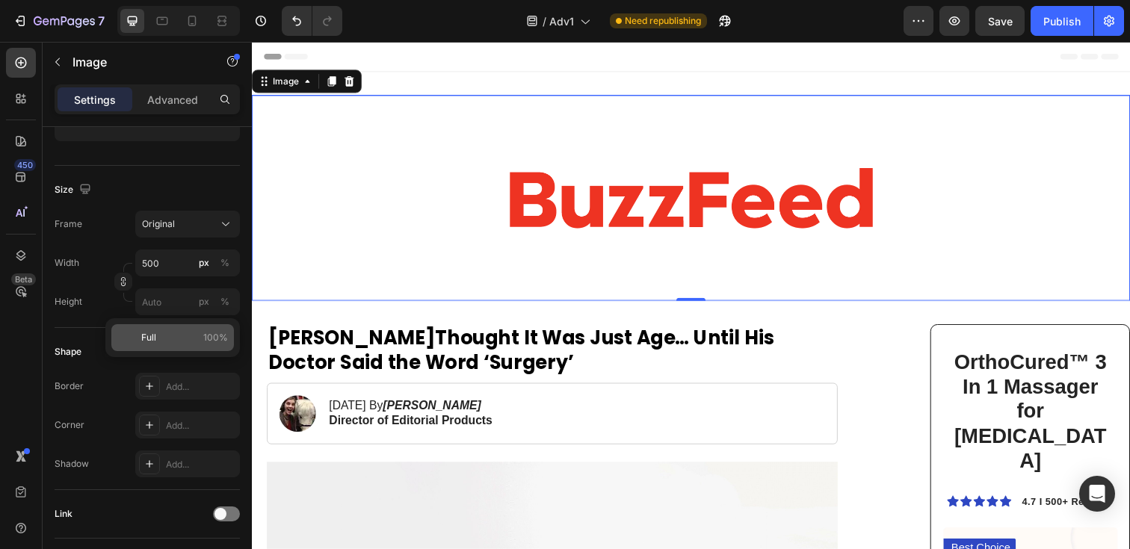
click at [160, 337] on p "Full 100%" at bounding box center [184, 337] width 87 height 13
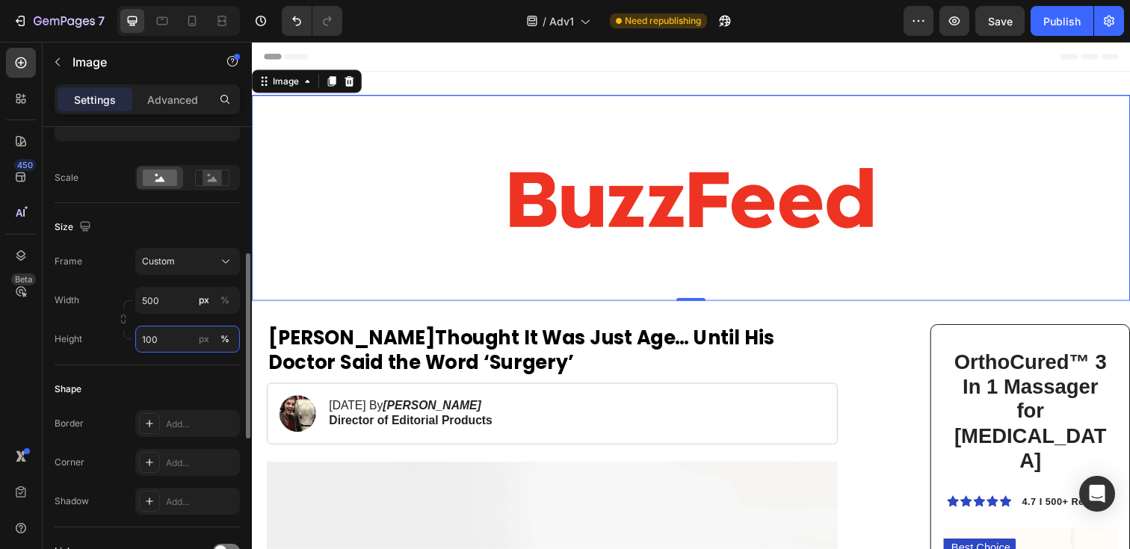
click at [157, 328] on input "100" at bounding box center [187, 339] width 105 height 27
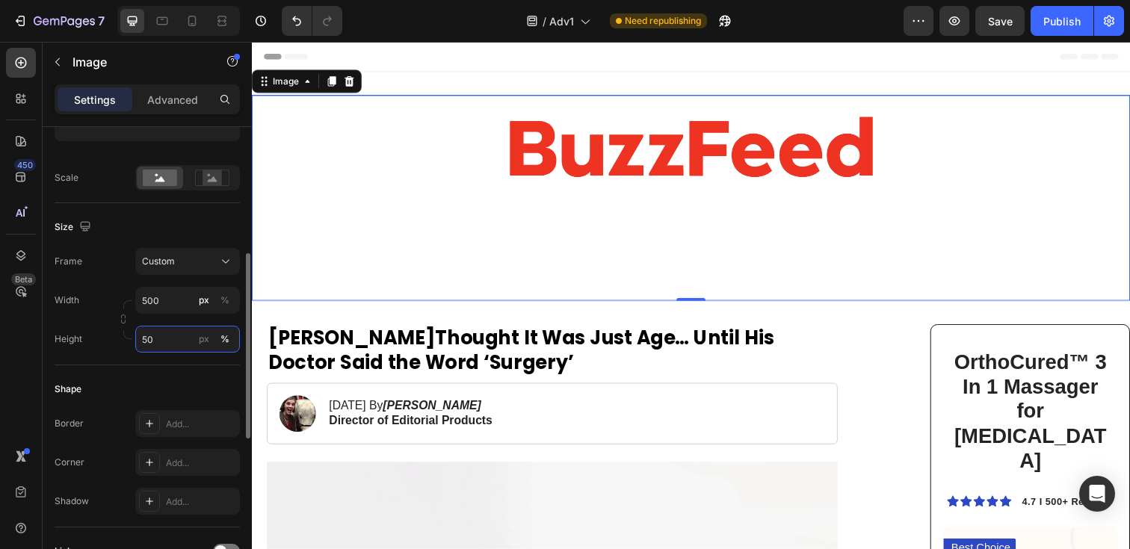
type input "50"
click at [187, 388] on div "Shape" at bounding box center [147, 389] width 185 height 24
click at [170, 303] on input "500" at bounding box center [187, 300] width 105 height 27
click at [224, 302] on div "%" at bounding box center [224, 300] width 9 height 13
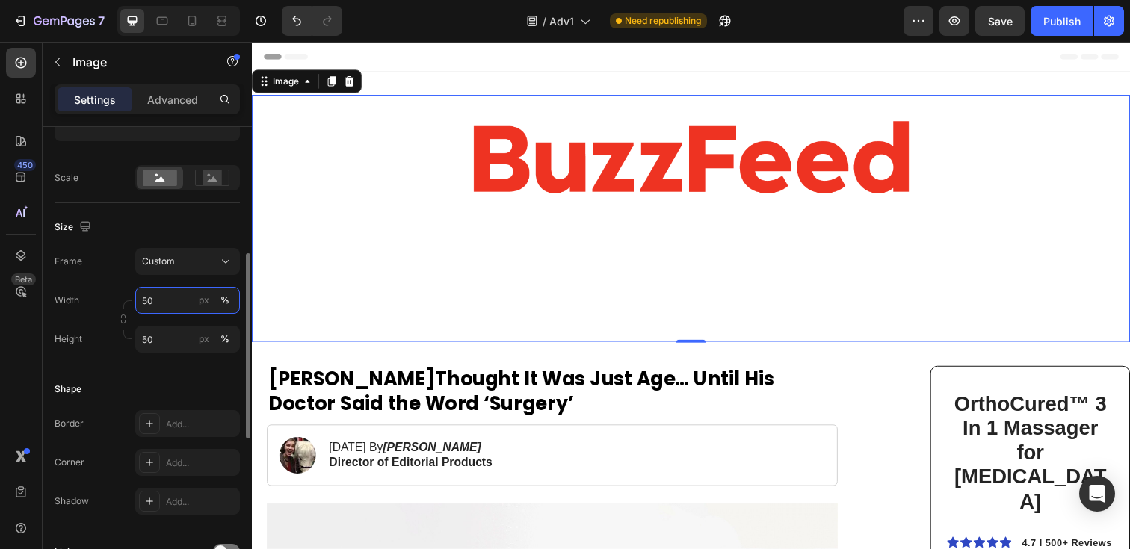
type input "50"
click at [189, 218] on div "Size" at bounding box center [147, 227] width 185 height 24
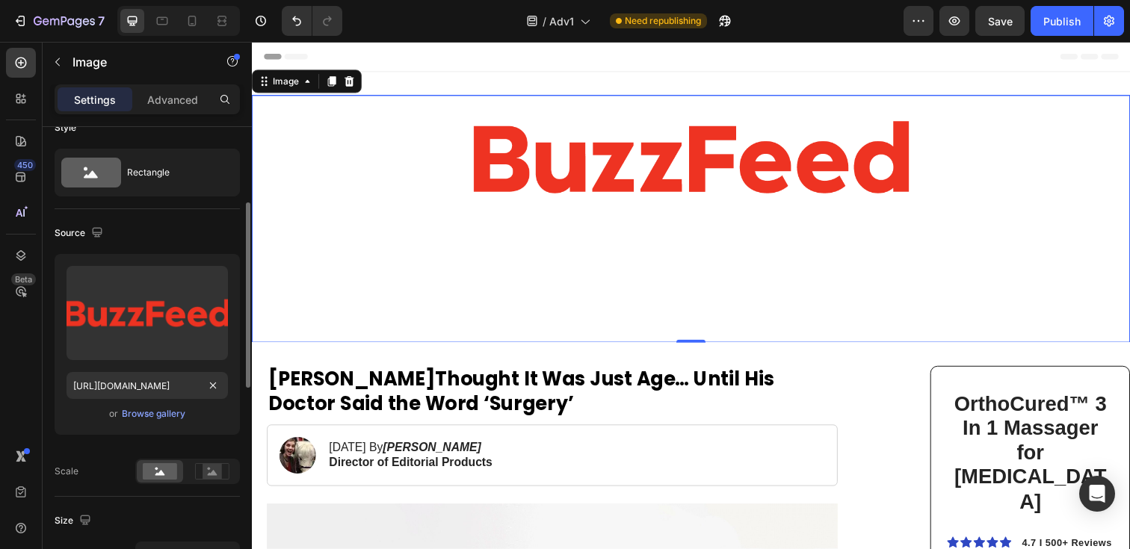
scroll to position [0, 0]
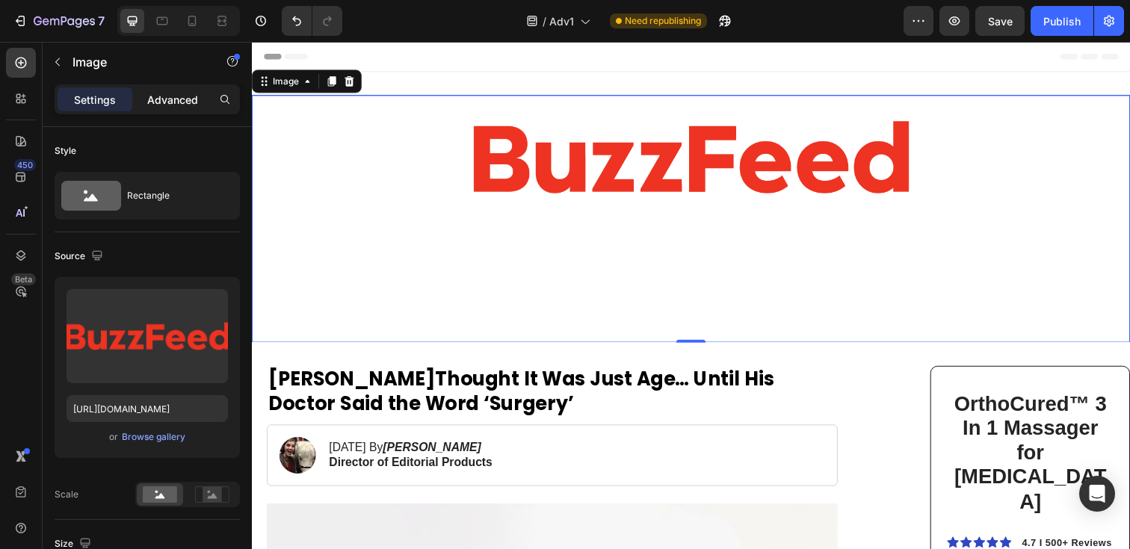
click at [161, 100] on p "Advanced" at bounding box center [172, 100] width 51 height 16
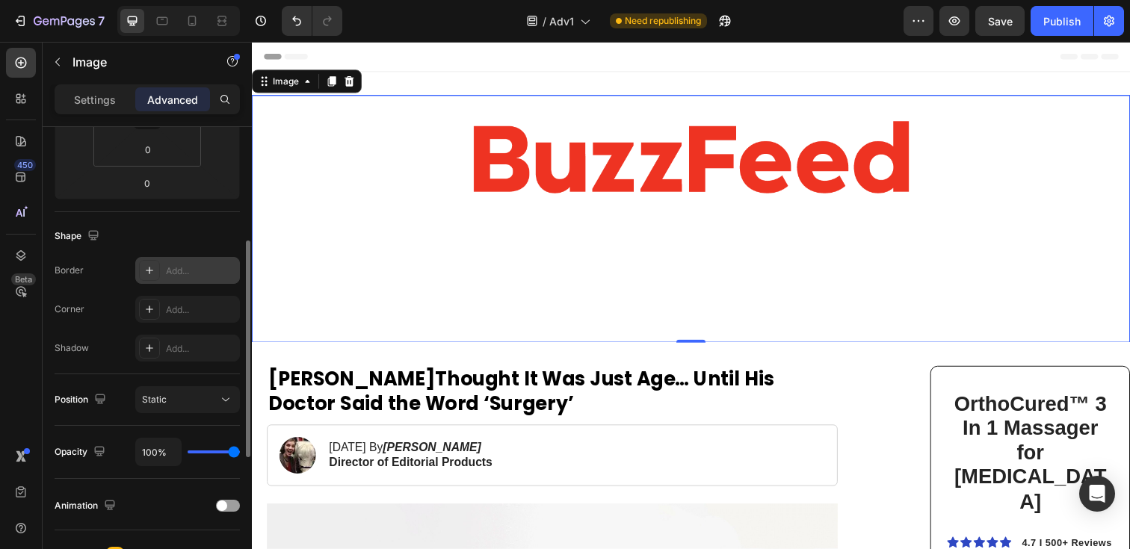
scroll to position [303, 0]
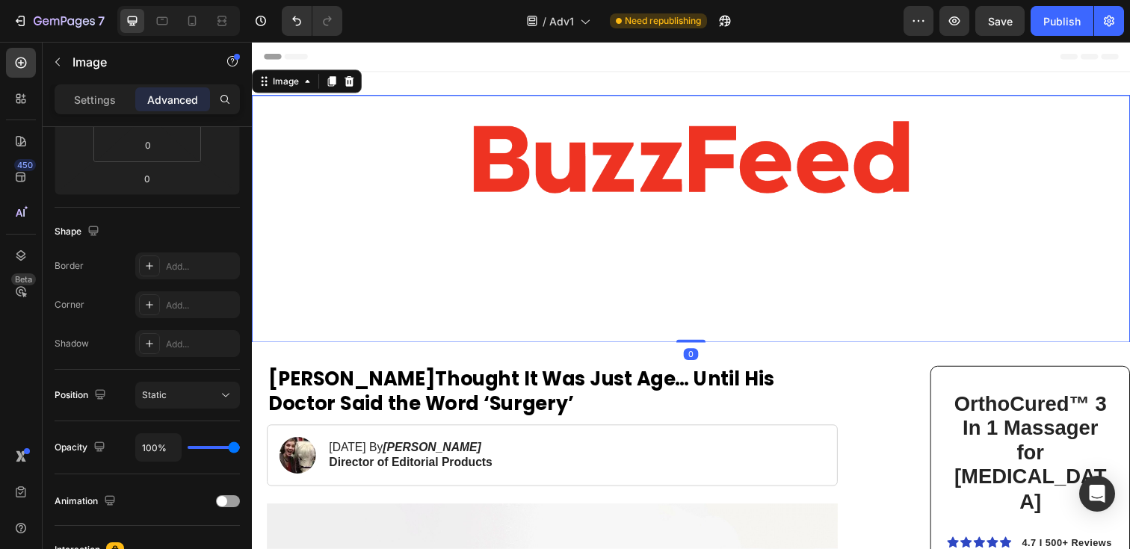
drag, startPoint x: 703, startPoint y: 346, endPoint x: 732, endPoint y: 216, distance: 133.3
click at [732, 215] on div "Image 0" at bounding box center [700, 222] width 897 height 253
click at [593, 146] on img at bounding box center [700, 159] width 448 height 126
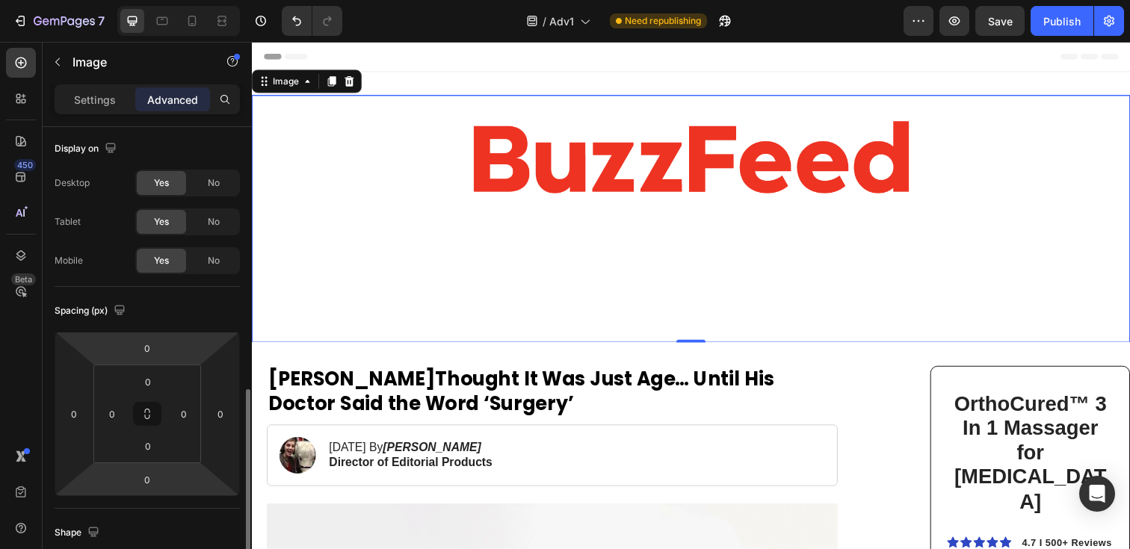
scroll to position [0, 0]
click at [540, 171] on img at bounding box center [700, 159] width 448 height 126
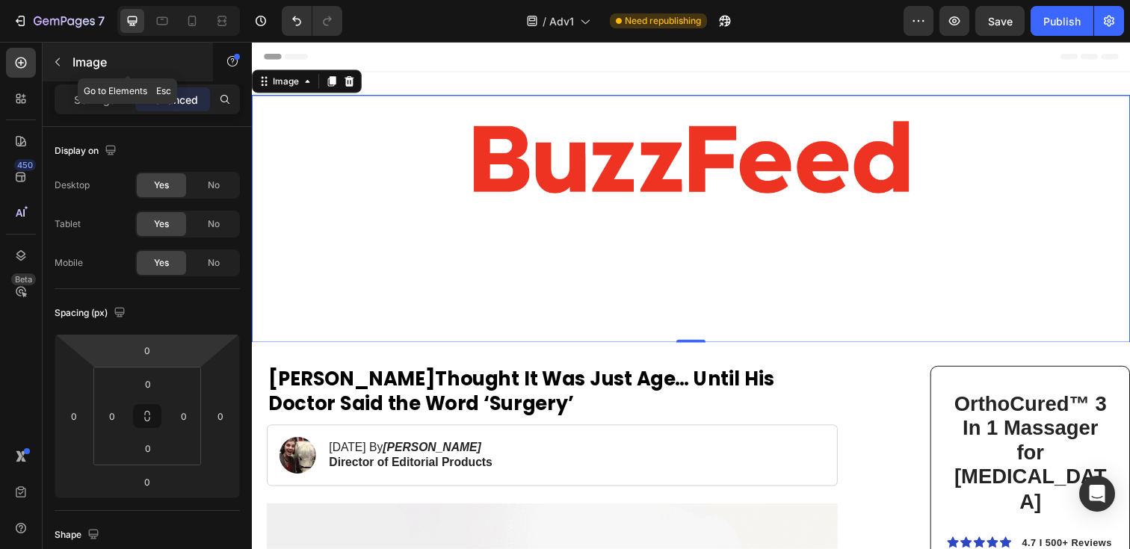
click at [63, 69] on button "button" at bounding box center [58, 62] width 24 height 24
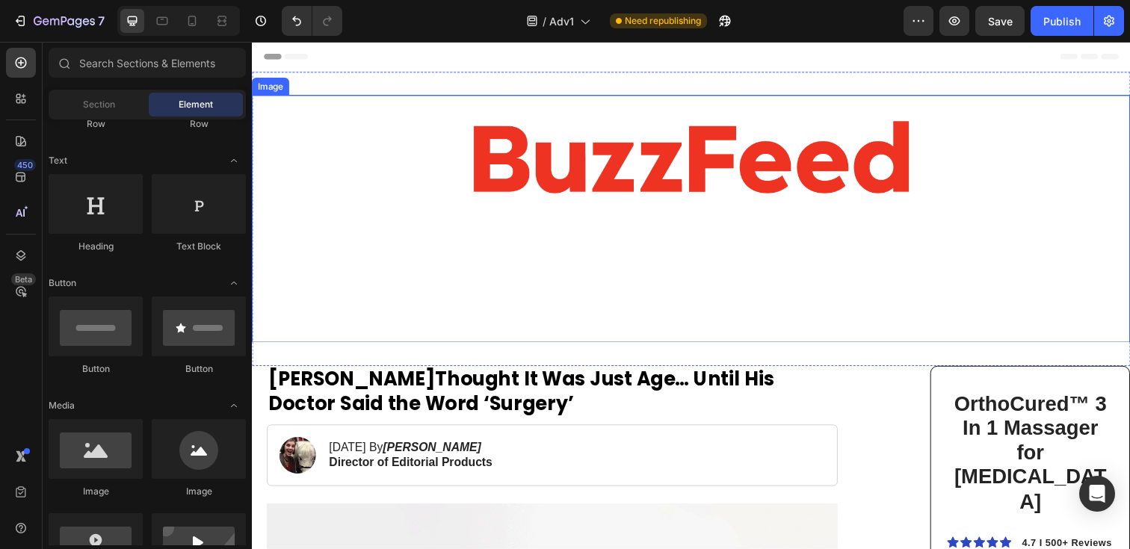
click at [636, 161] on img at bounding box center [700, 159] width 448 height 126
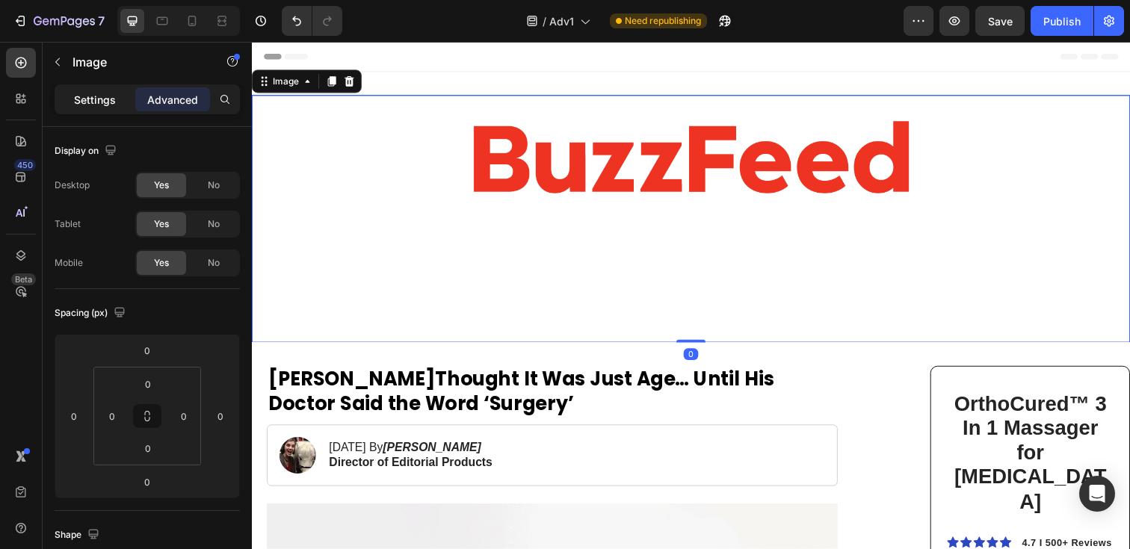
click at [105, 101] on p "Settings" at bounding box center [95, 100] width 42 height 16
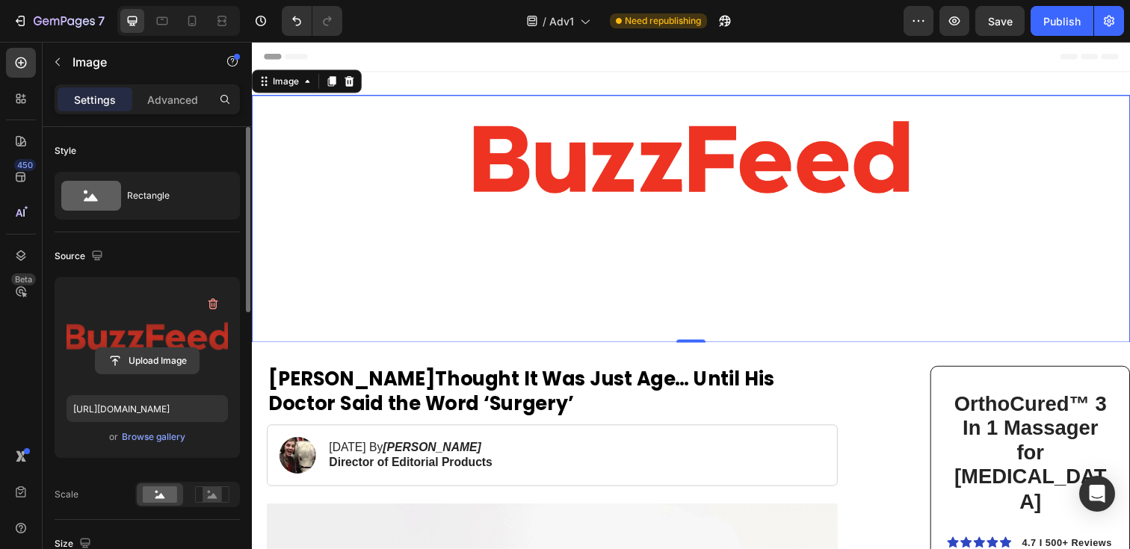
click at [161, 362] on input "file" at bounding box center [147, 360] width 103 height 25
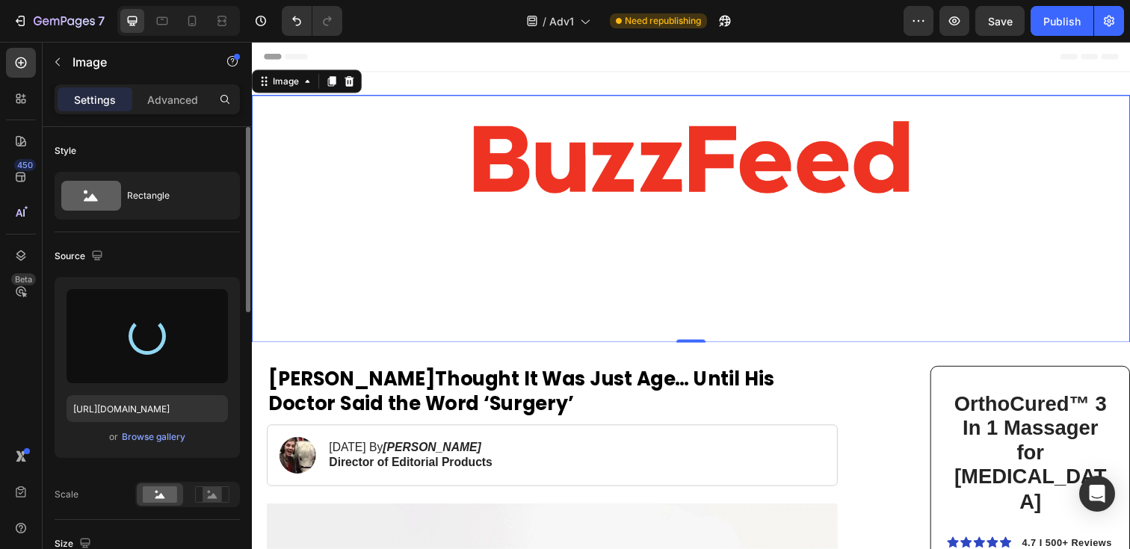
type input "[URL][DOMAIN_NAME]"
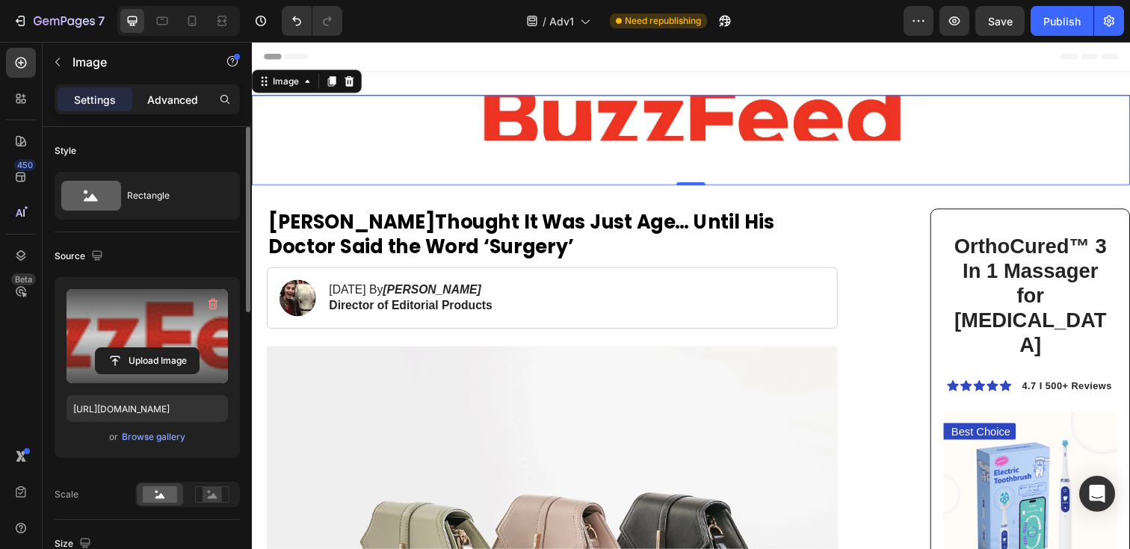
click at [168, 99] on p "Advanced" at bounding box center [172, 100] width 51 height 16
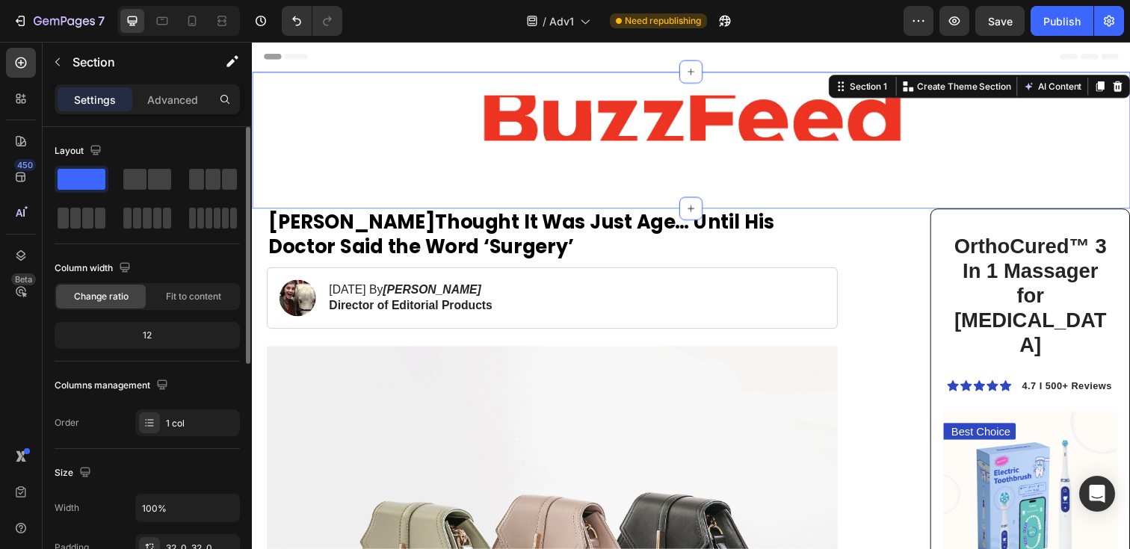
click at [451, 202] on div "Image Section 1 You can create reusable sections Create Theme Section AI Conten…" at bounding box center [700, 143] width 897 height 140
click at [176, 93] on p "Advanced" at bounding box center [172, 100] width 51 height 16
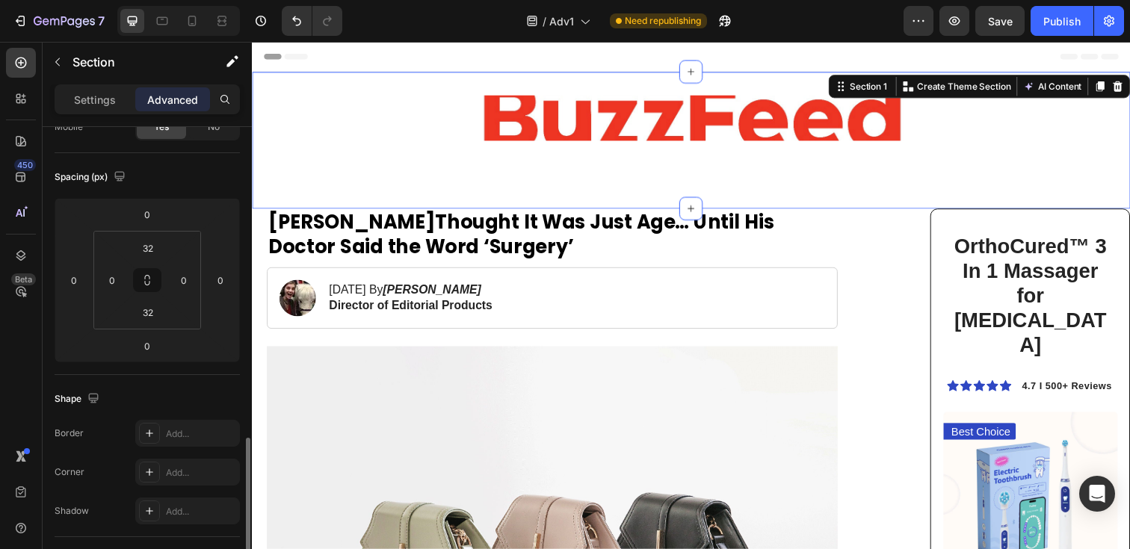
scroll to position [44, 0]
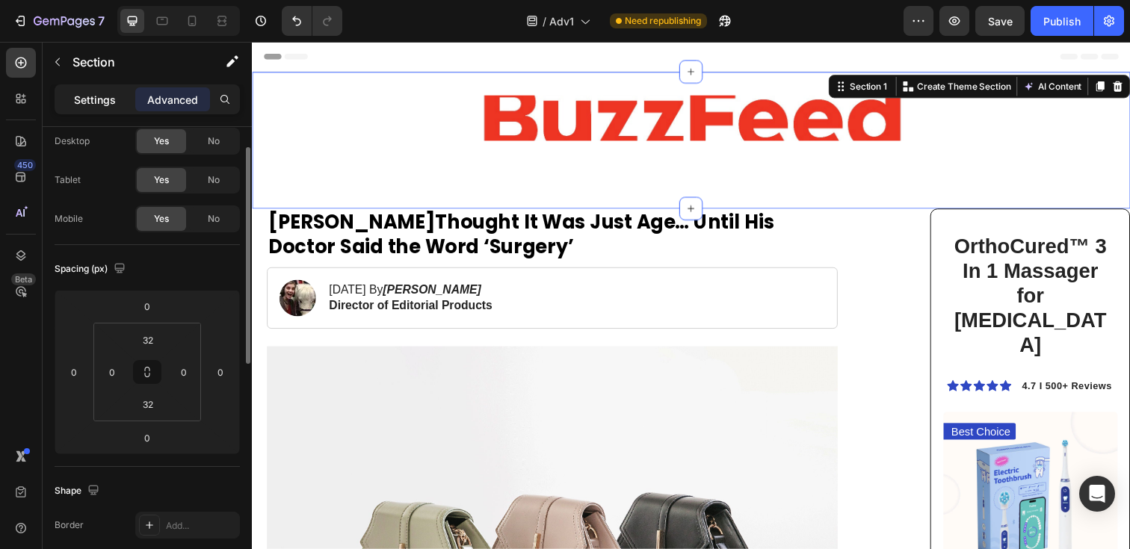
click at [106, 101] on p "Settings" at bounding box center [95, 100] width 42 height 16
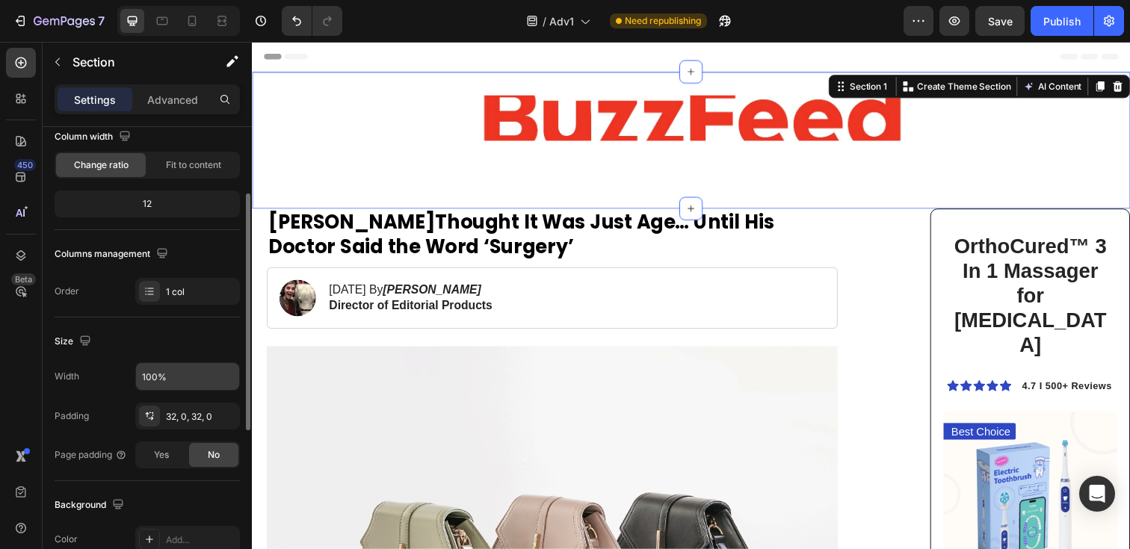
scroll to position [133, 0]
click at [184, 409] on div "32, 0, 32, 0" at bounding box center [187, 415] width 43 height 13
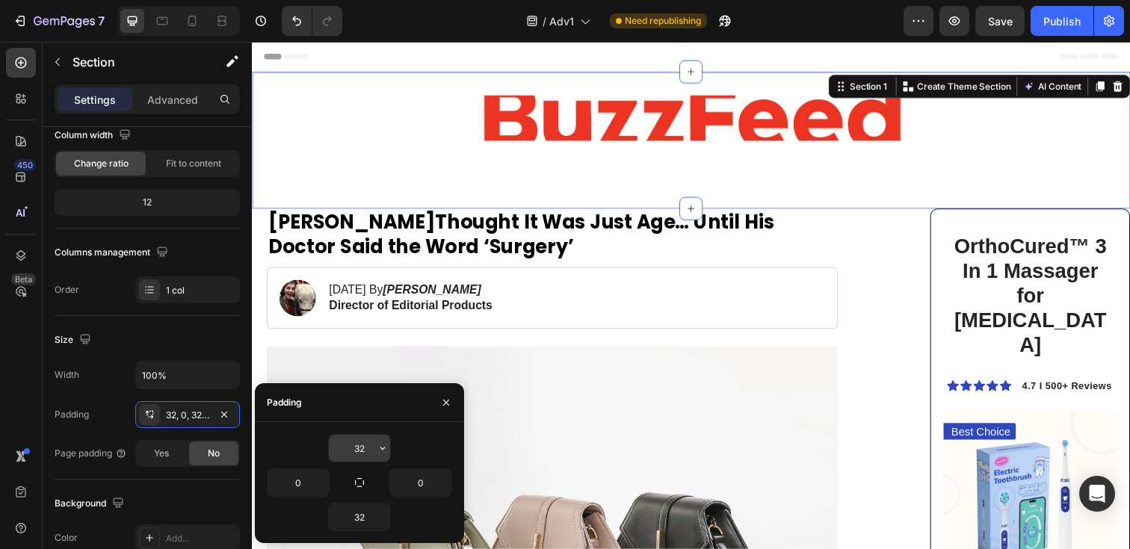
click at [348, 445] on input "32" at bounding box center [359, 448] width 61 height 27
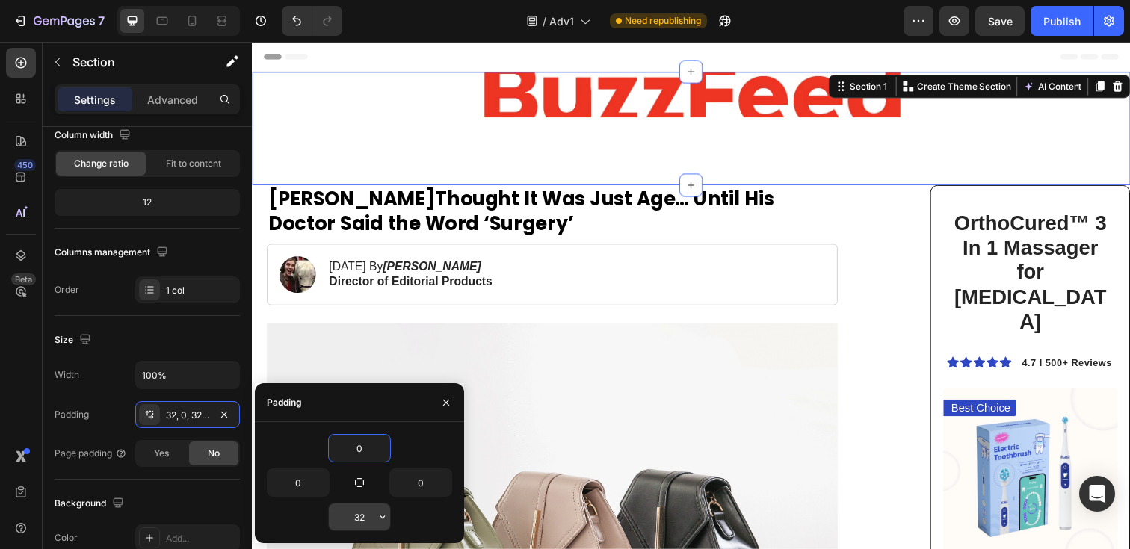
type input "0"
click at [356, 512] on input "32" at bounding box center [359, 517] width 61 height 27
type input "0"
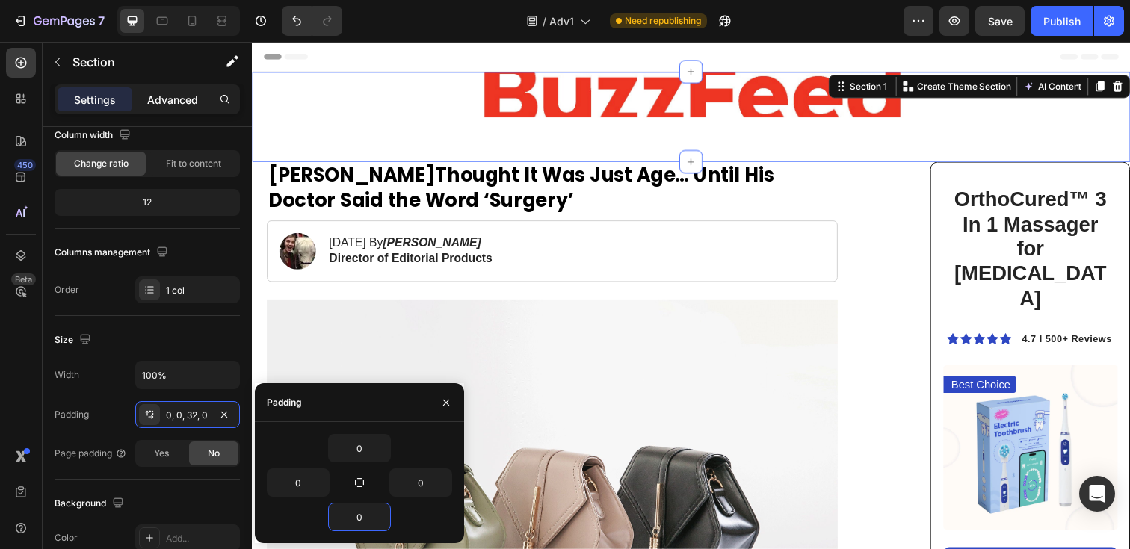
click at [164, 99] on p "Advanced" at bounding box center [172, 100] width 51 height 16
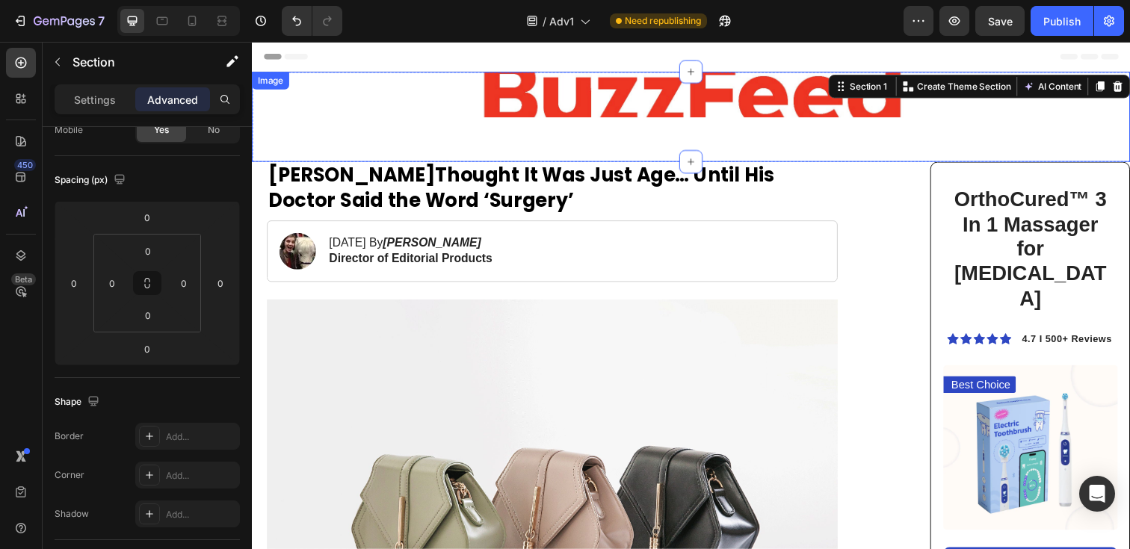
click at [544, 102] on img at bounding box center [700, 96] width 448 height 46
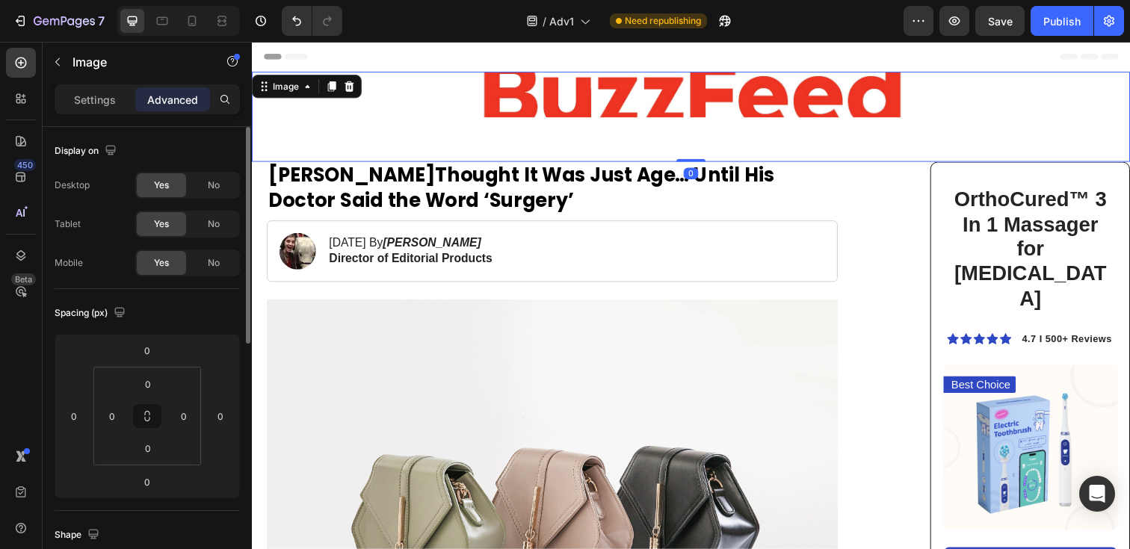
click at [540, 109] on img at bounding box center [700, 96] width 448 height 46
click at [103, 98] on p "Settings" at bounding box center [95, 100] width 42 height 16
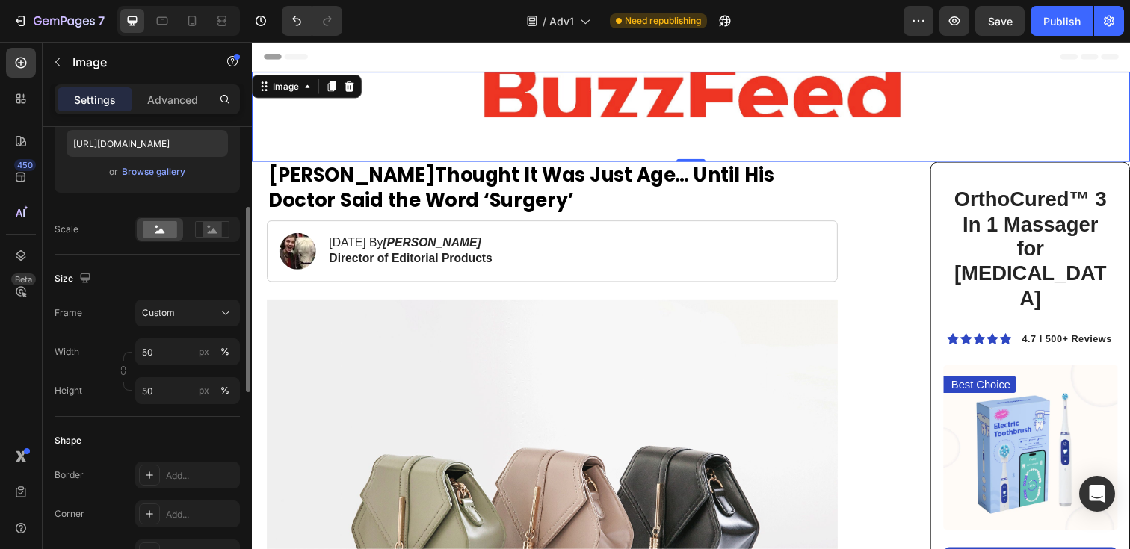
scroll to position [277, 0]
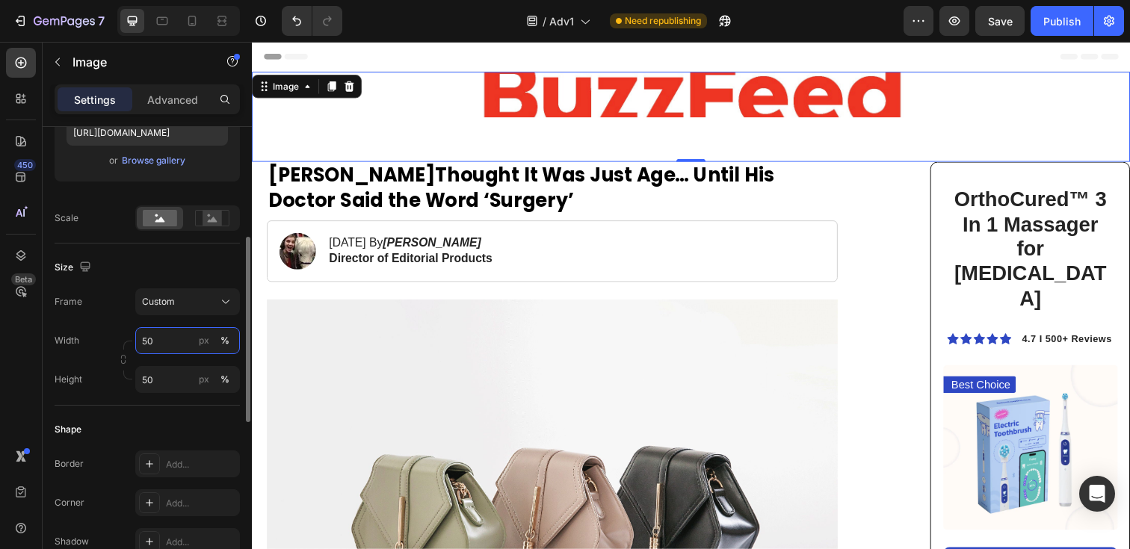
click at [158, 341] on input "50" at bounding box center [187, 340] width 105 height 27
click at [206, 341] on div "px" at bounding box center [204, 340] width 10 height 13
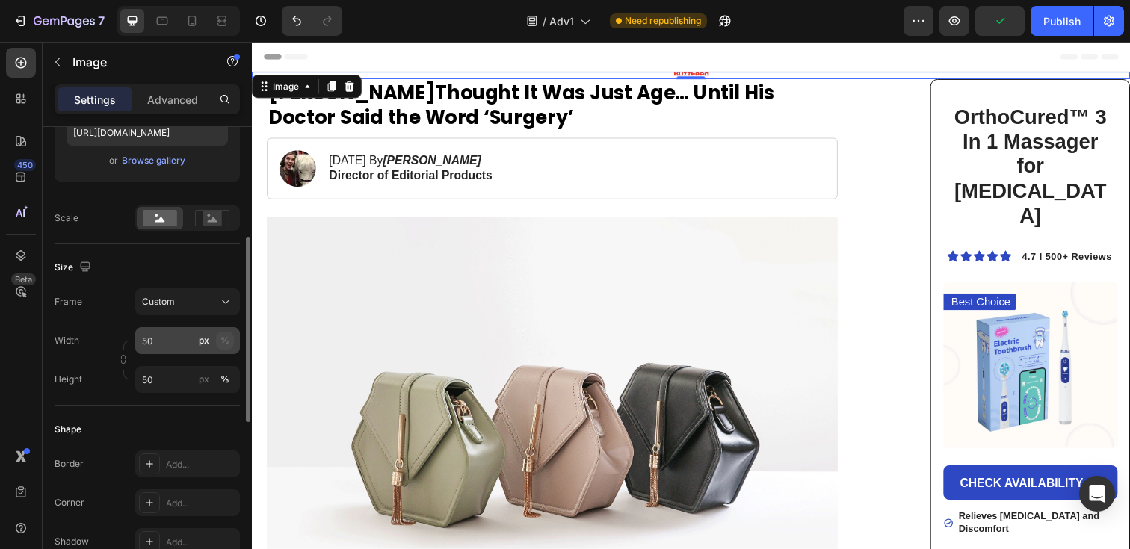
click at [221, 344] on div "%" at bounding box center [224, 340] width 9 height 13
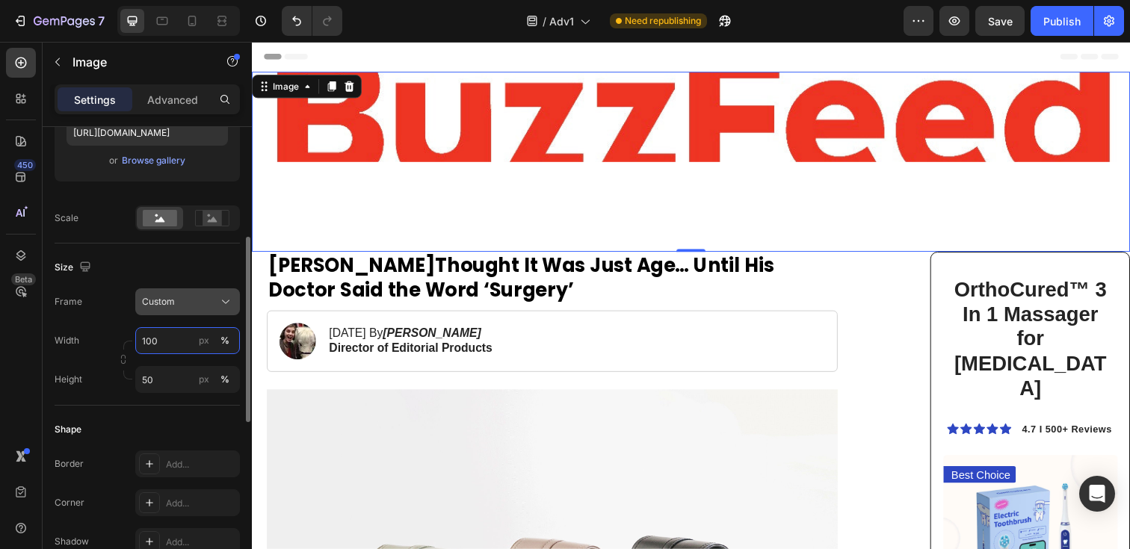
type input "100"
click at [179, 301] on div "Custom" at bounding box center [178, 301] width 73 height 13
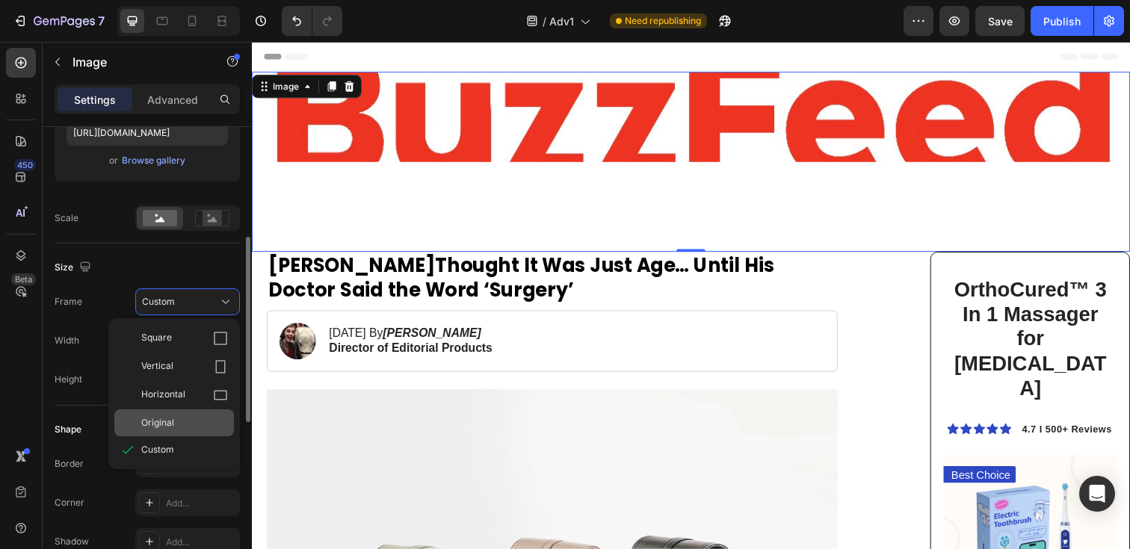
click at [182, 424] on div "Original" at bounding box center [184, 422] width 87 height 13
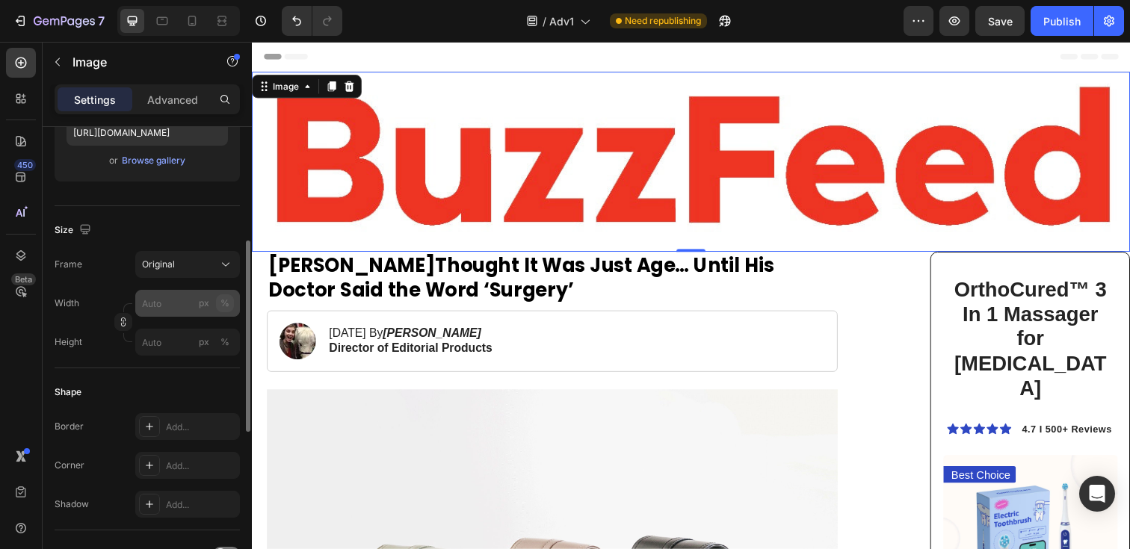
click at [223, 305] on div "%" at bounding box center [224, 303] width 9 height 13
click at [173, 311] on input "px %" at bounding box center [187, 303] width 105 height 27
type input "50"
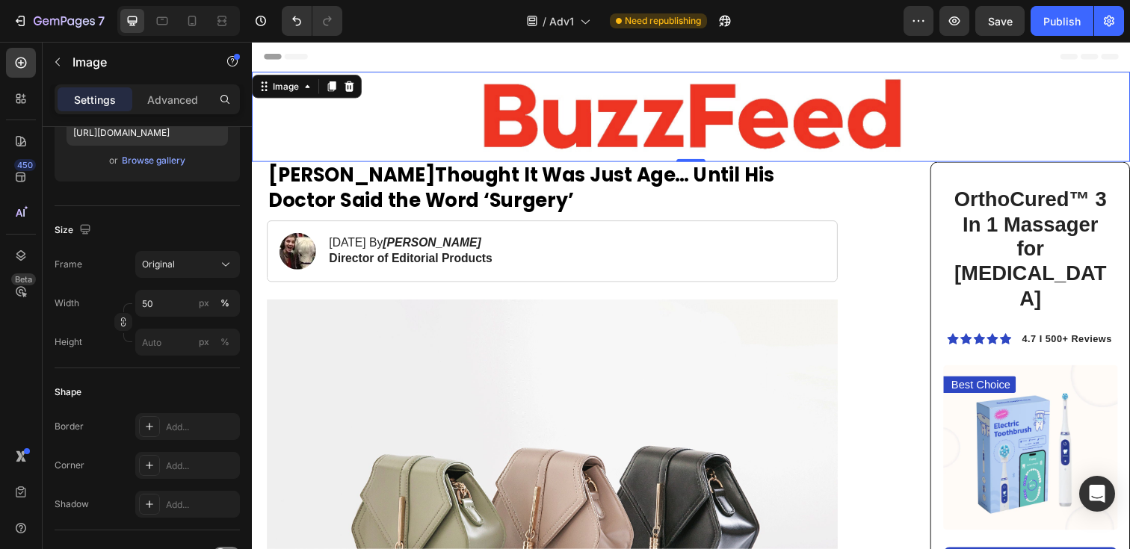
click at [873, 56] on div "Header" at bounding box center [700, 57] width 873 height 30
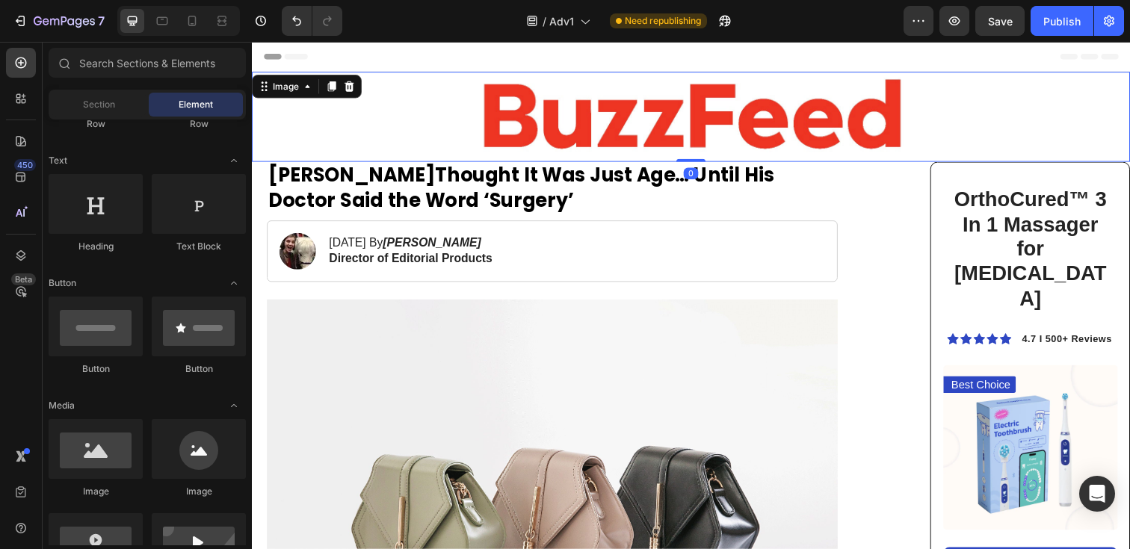
click at [519, 117] on img at bounding box center [700, 119] width 448 height 92
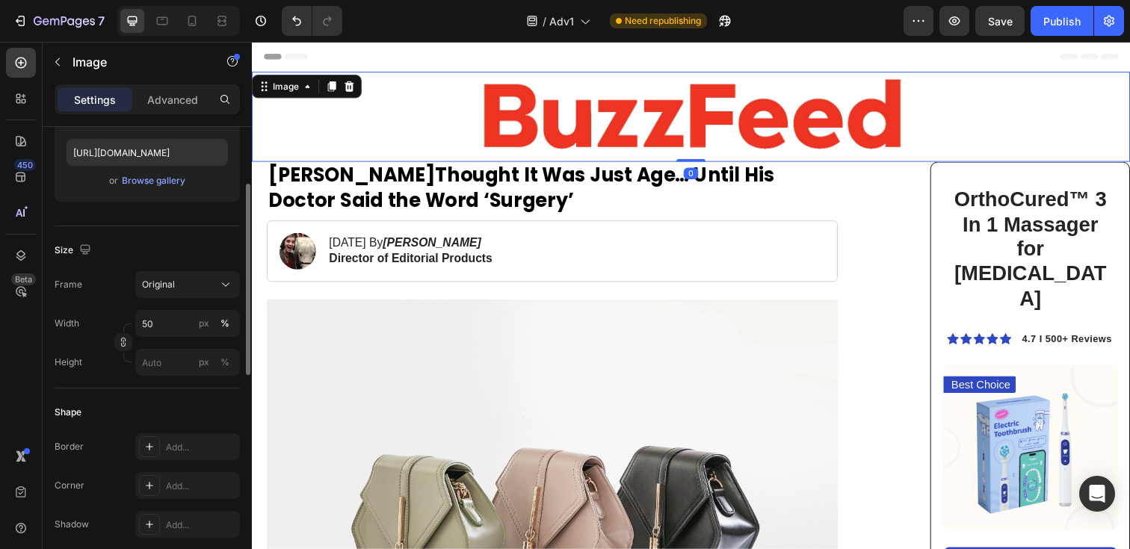
scroll to position [265, 0]
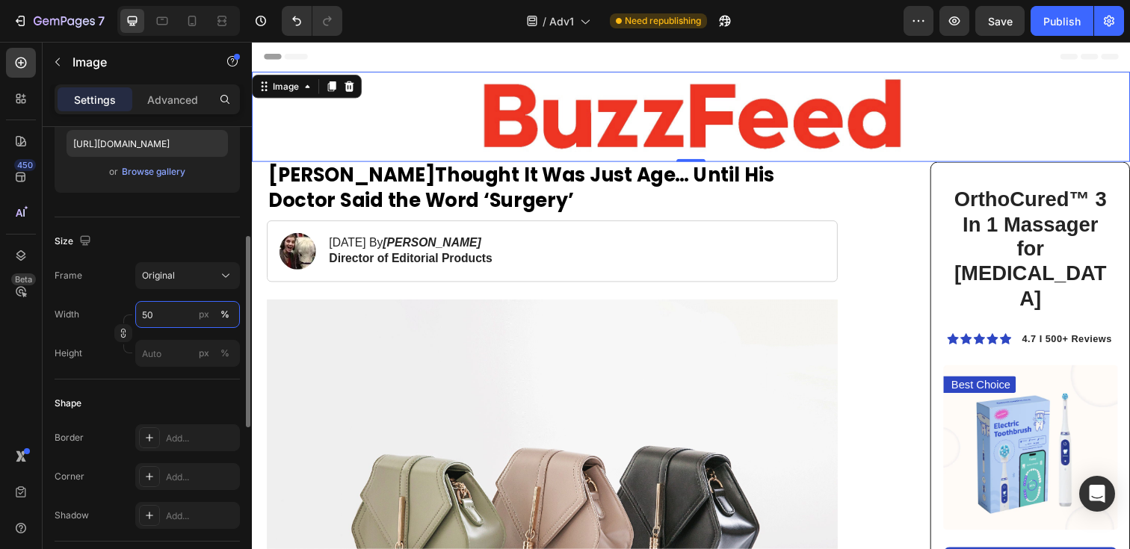
click at [161, 306] on input "50" at bounding box center [187, 314] width 105 height 27
type input "30"
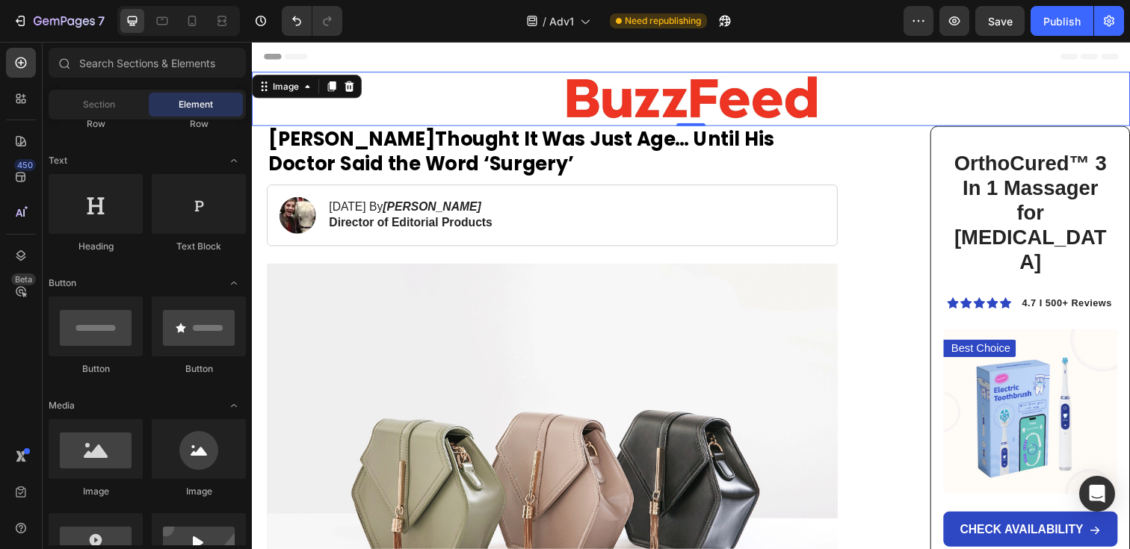
click at [717, 50] on div "Header" at bounding box center [700, 57] width 873 height 30
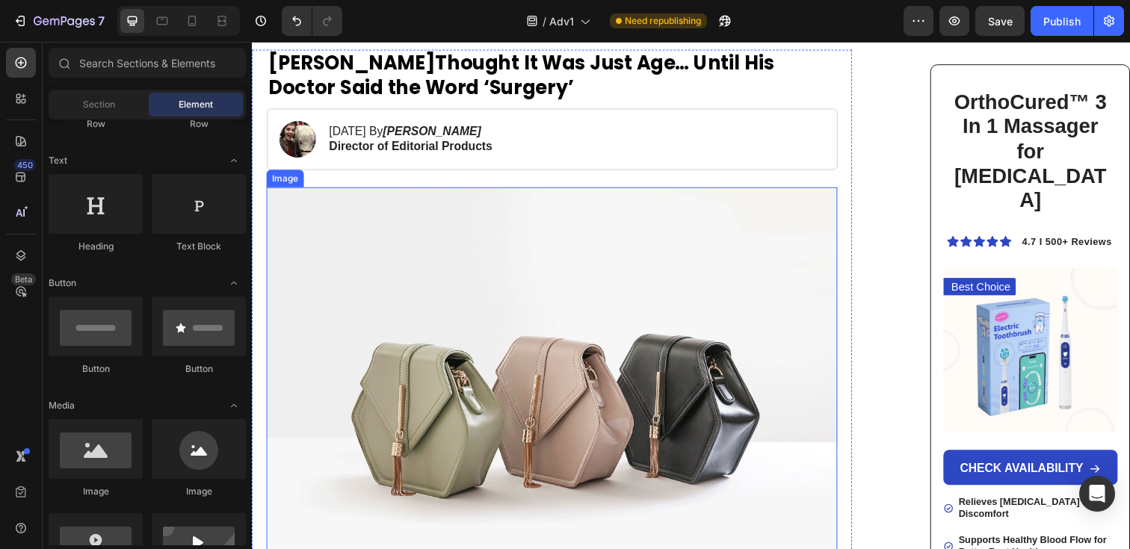
scroll to position [126, 0]
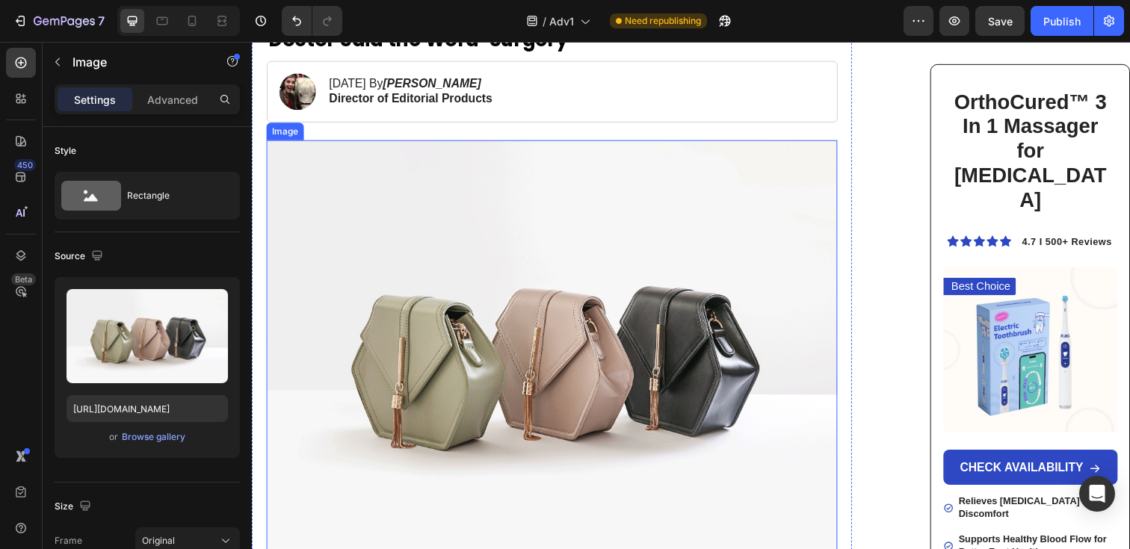
click at [536, 295] on img at bounding box center [558, 360] width 583 height 437
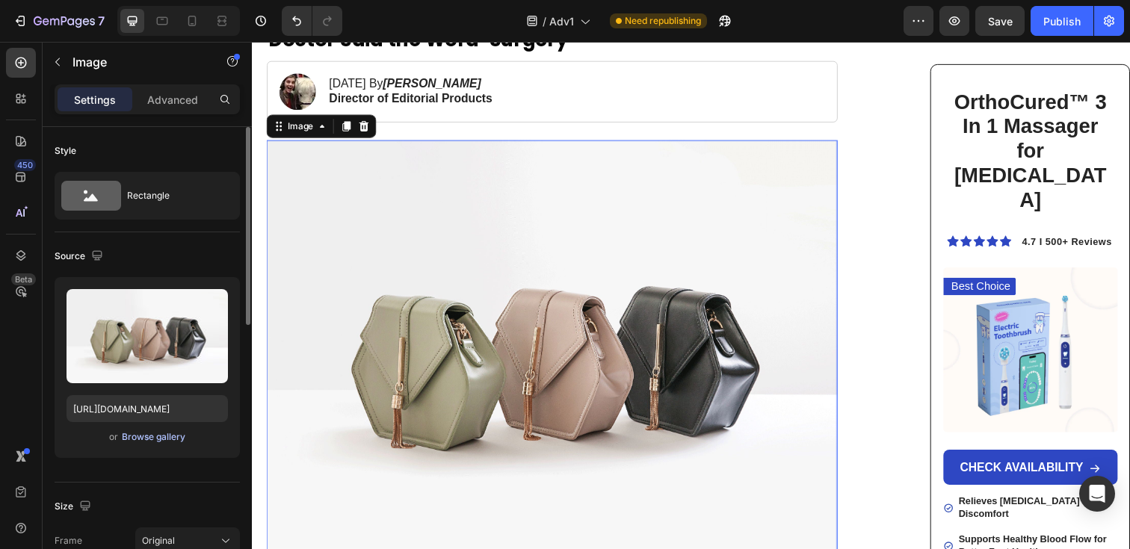
click at [162, 439] on div "Browse gallery" at bounding box center [154, 437] width 64 height 13
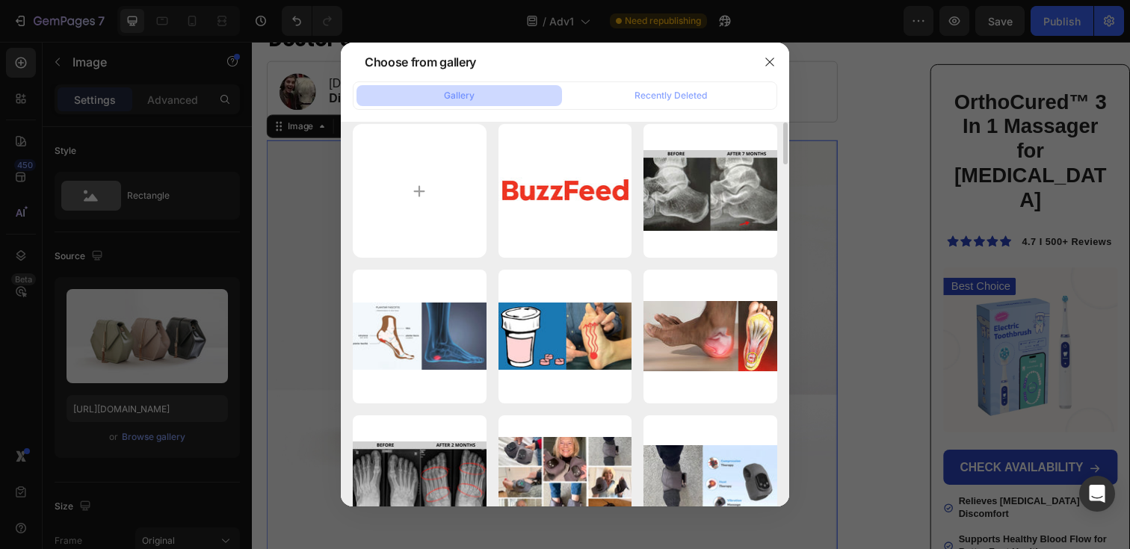
scroll to position [0, 0]
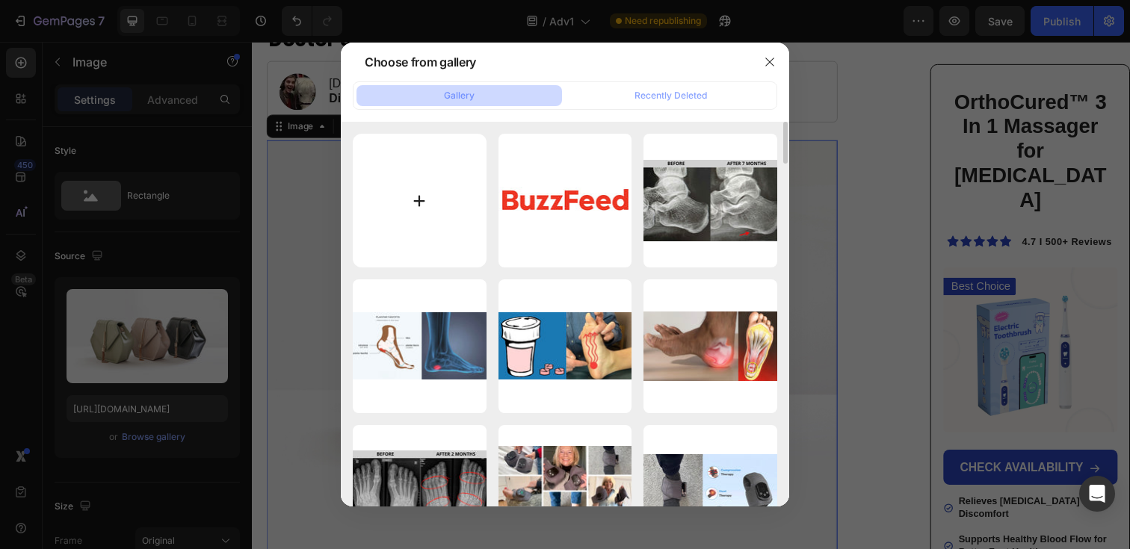
click at [443, 192] on input "file" at bounding box center [420, 201] width 134 height 134
type input "C:\fakepath\gempages_580233659764704004-fdffa3d5-c351-462b-850e-6918f0ba1fea.we…"
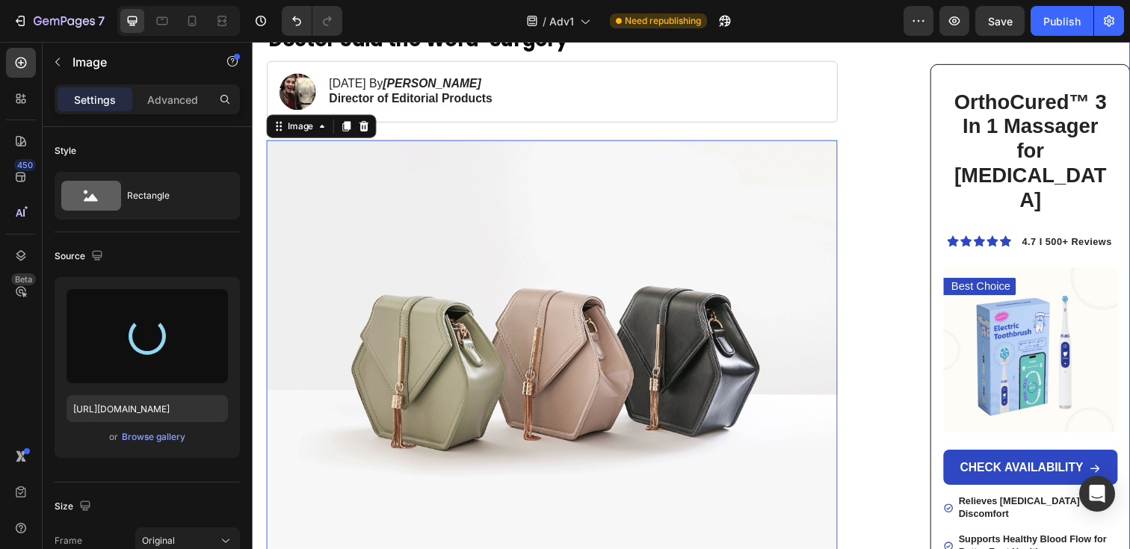
type input "[URL][DOMAIN_NAME]"
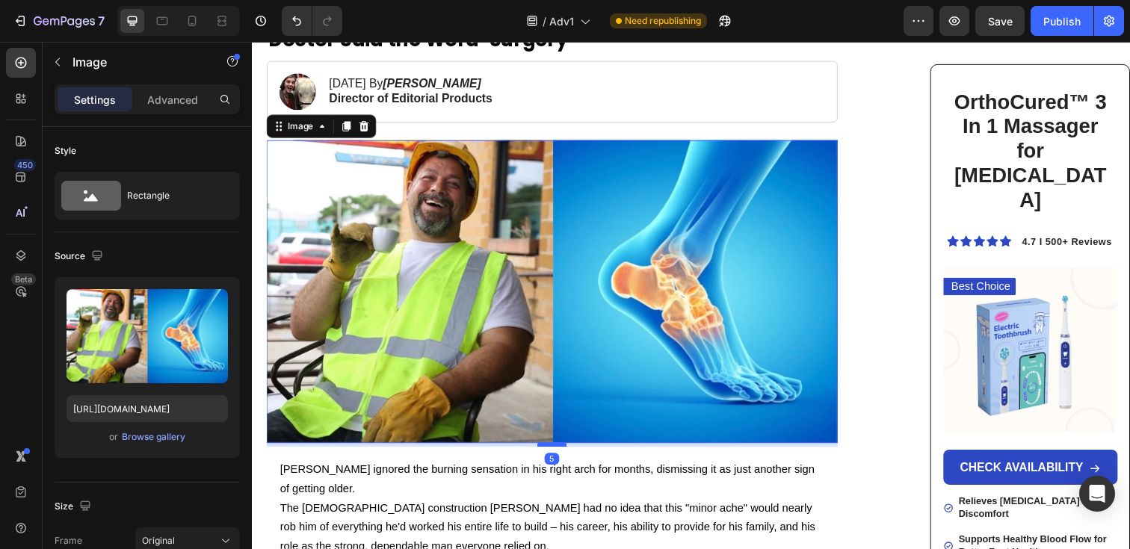
drag, startPoint x: 555, startPoint y: 466, endPoint x: 565, endPoint y: 452, distance: 17.2
click at [565, 452] on div at bounding box center [558, 453] width 30 height 4
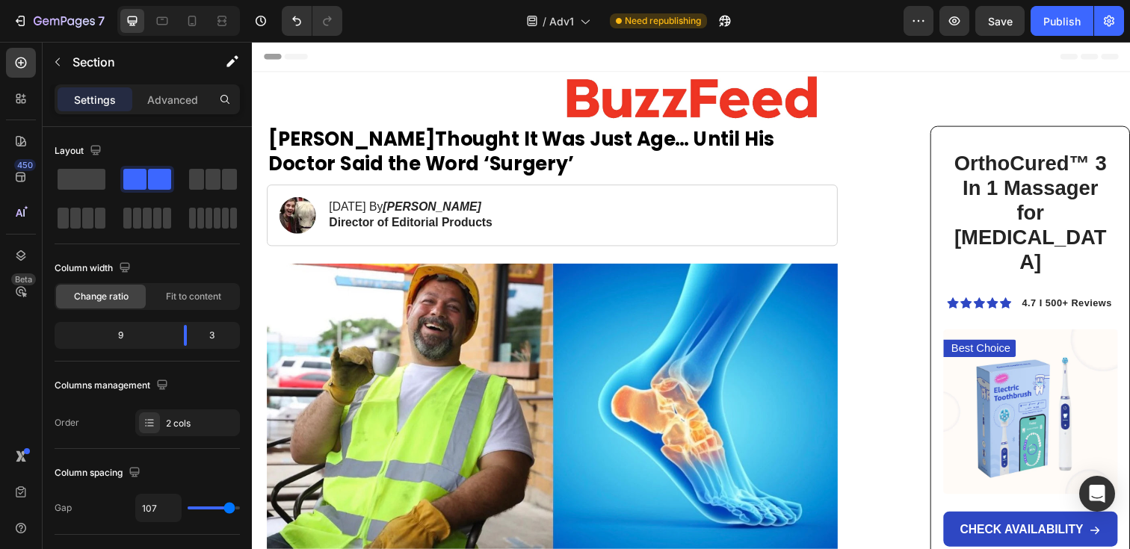
click at [839, 55] on div "Header" at bounding box center [700, 57] width 873 height 30
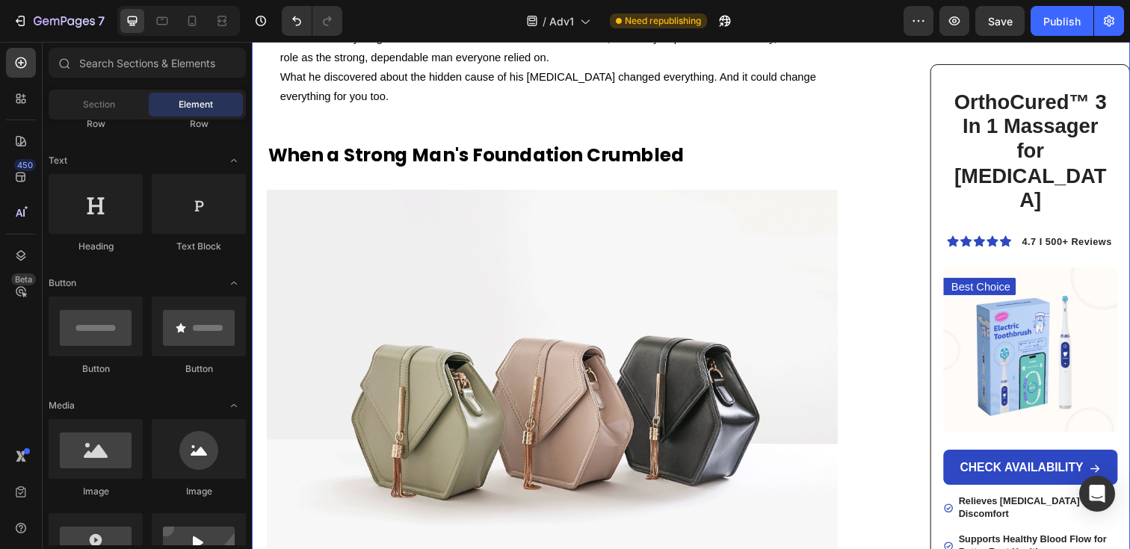
scroll to position [627, 0]
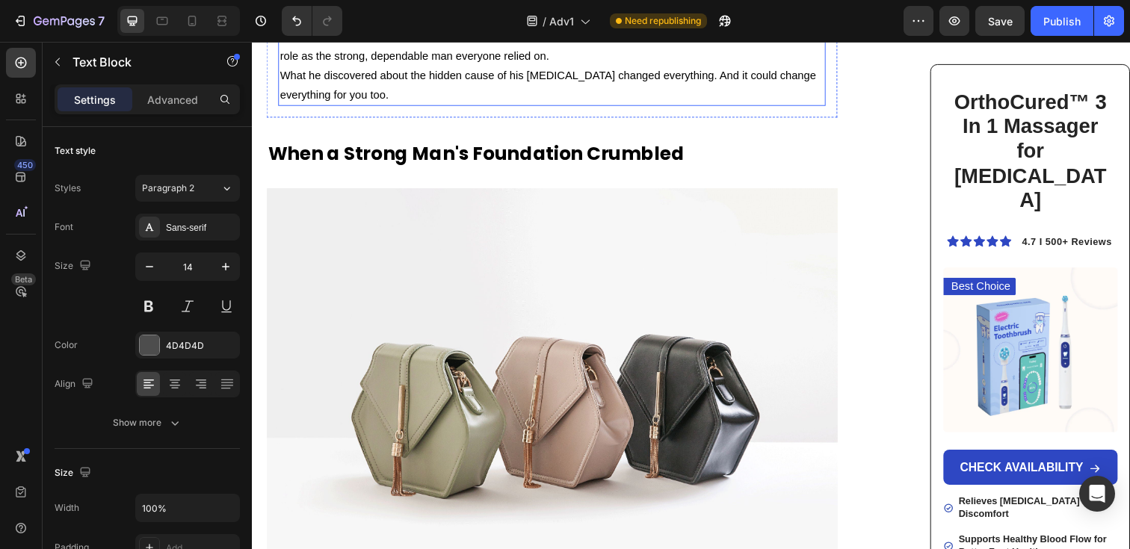
click at [623, 88] on p "What he discovered about the hidden cause of his [MEDICAL_DATA] changed everyth…" at bounding box center [558, 86] width 556 height 39
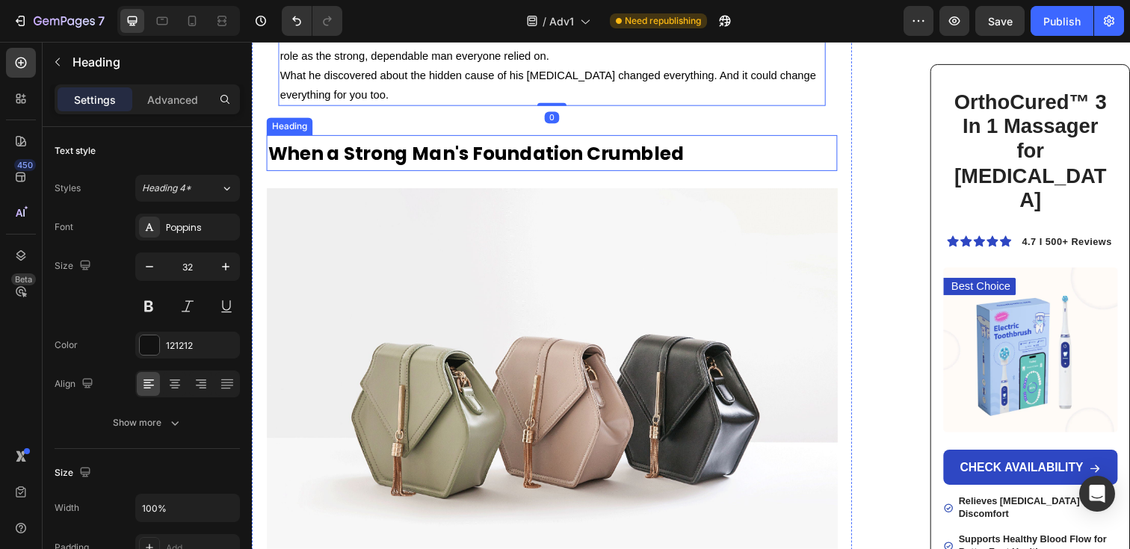
click at [564, 145] on strong "When a Strong Man's Foundation Crumbled" at bounding box center [480, 156] width 425 height 26
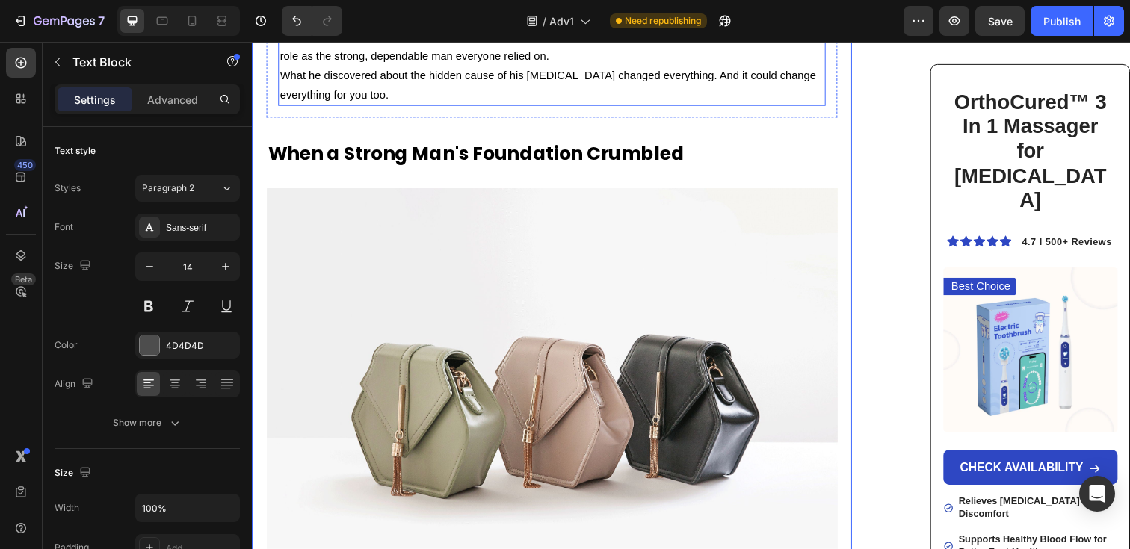
click at [584, 93] on p "What he discovered about the hidden cause of his [MEDICAL_DATA] changed everyth…" at bounding box center [558, 86] width 556 height 39
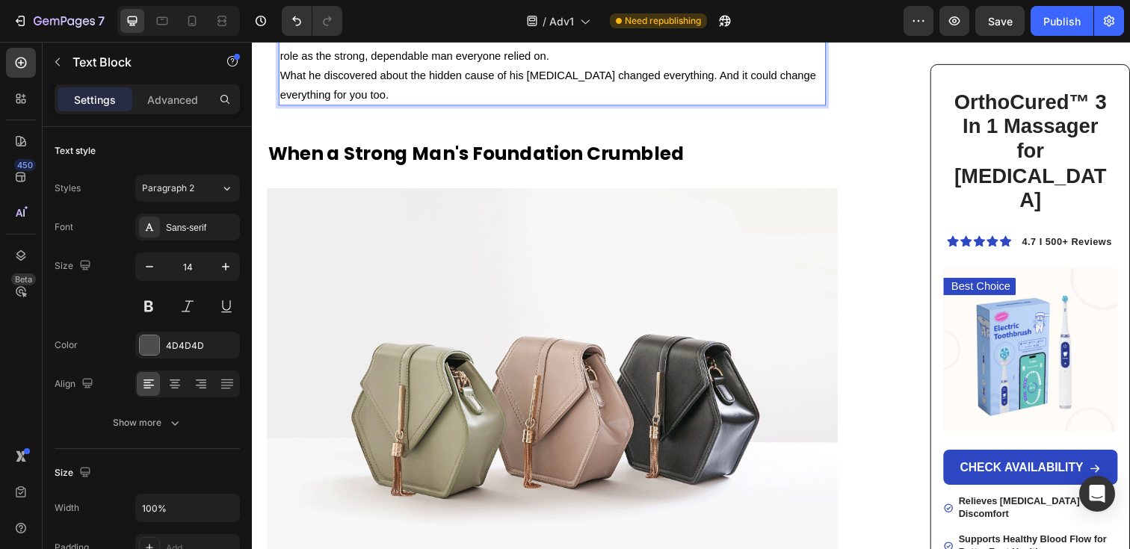
click at [584, 93] on p "What he discovered about the hidden cause of his [MEDICAL_DATA] changed everyth…" at bounding box center [558, 86] width 556 height 39
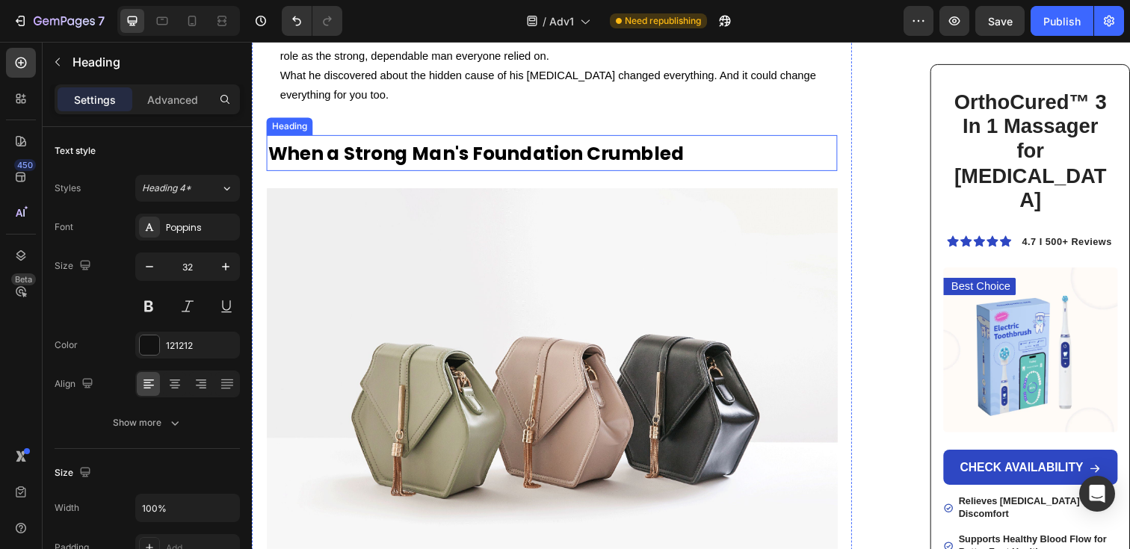
click at [496, 143] on strong "When a Strong Man's Foundation Crumbled" at bounding box center [480, 156] width 425 height 26
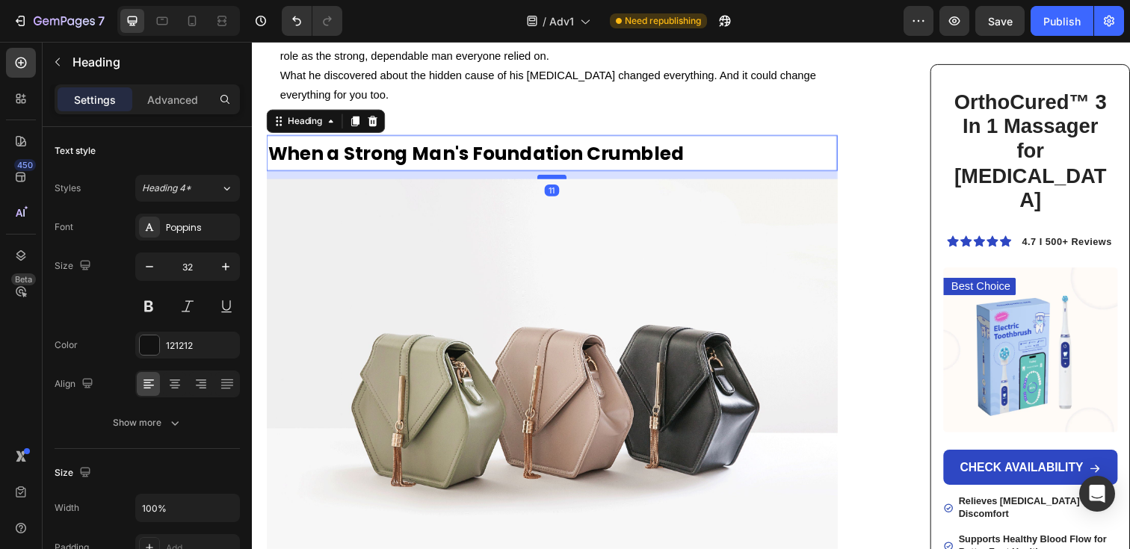
drag, startPoint x: 554, startPoint y: 184, endPoint x: 564, endPoint y: 172, distance: 15.9
click at [564, 177] on div at bounding box center [558, 179] width 30 height 4
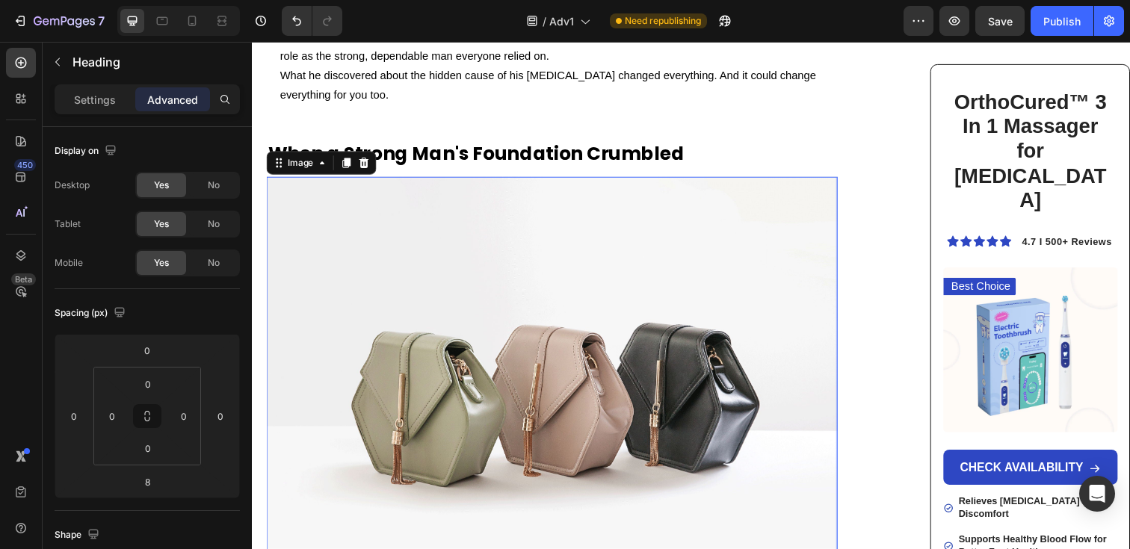
click at [518, 377] on img at bounding box center [558, 397] width 583 height 437
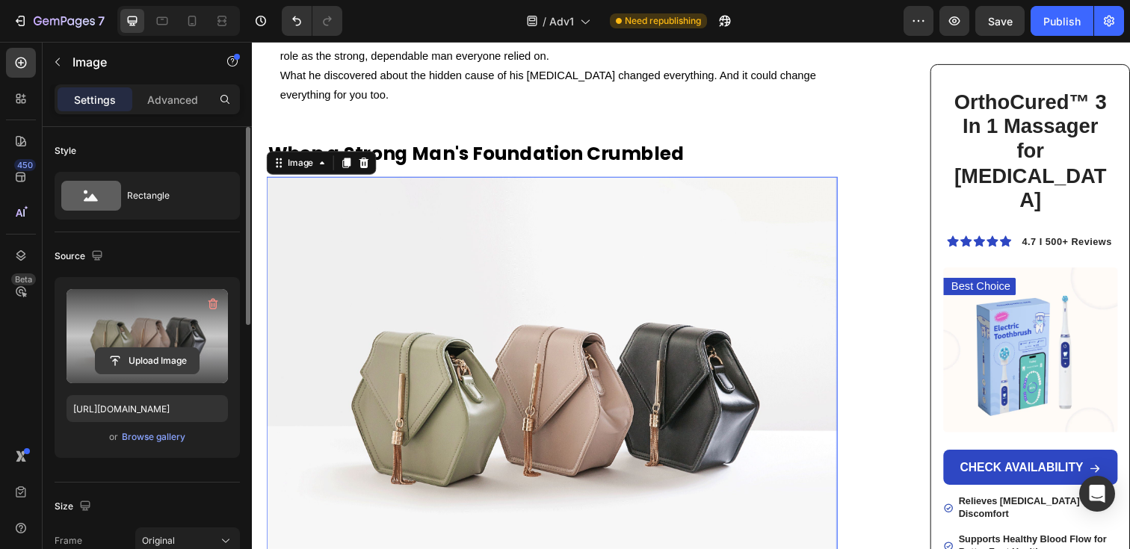
click at [153, 367] on input "file" at bounding box center [147, 360] width 103 height 25
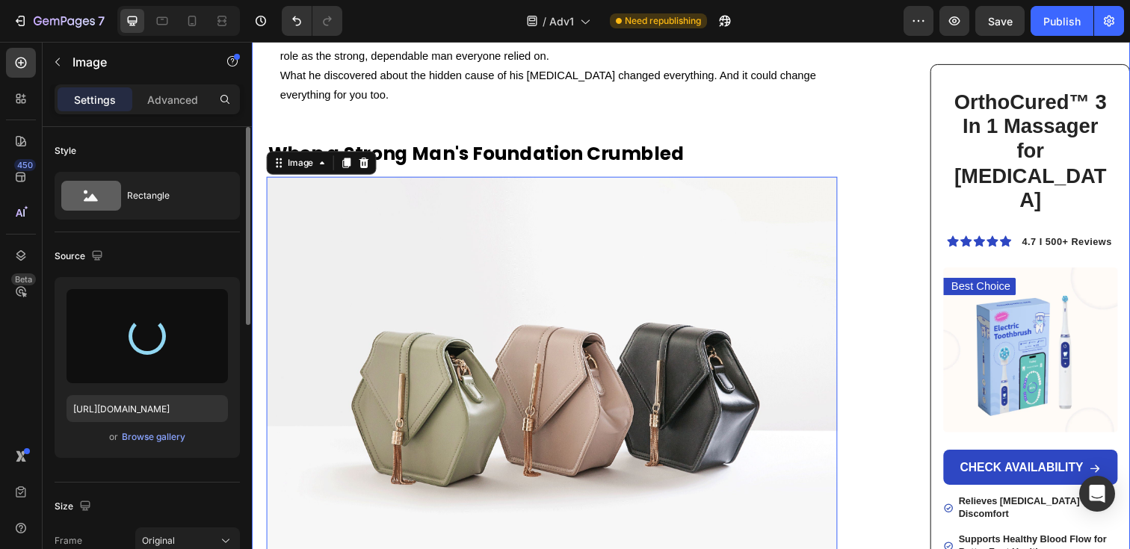
type input "[URL][DOMAIN_NAME]"
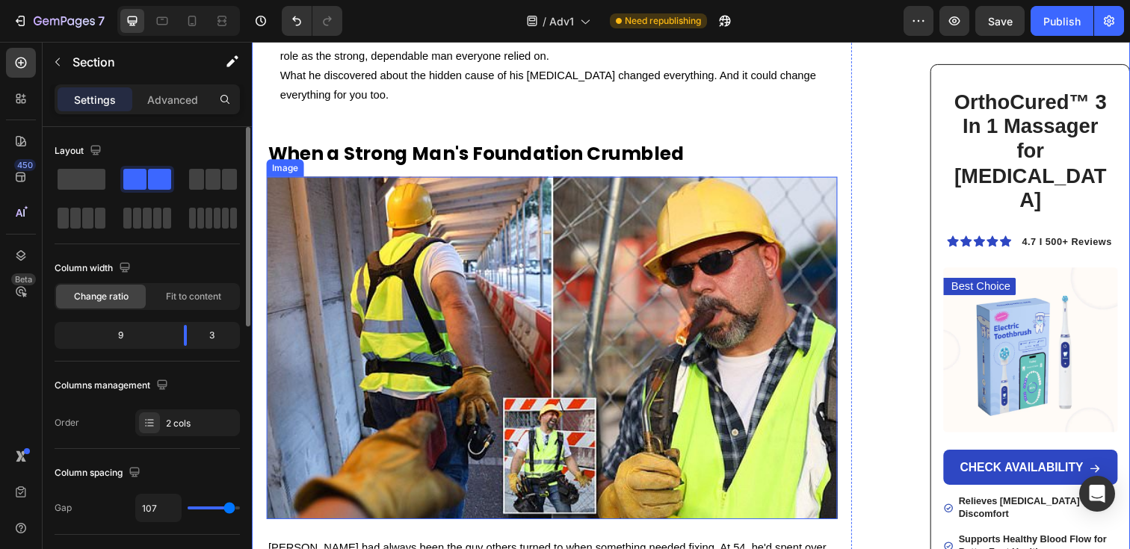
click at [677, 375] on img at bounding box center [558, 354] width 583 height 350
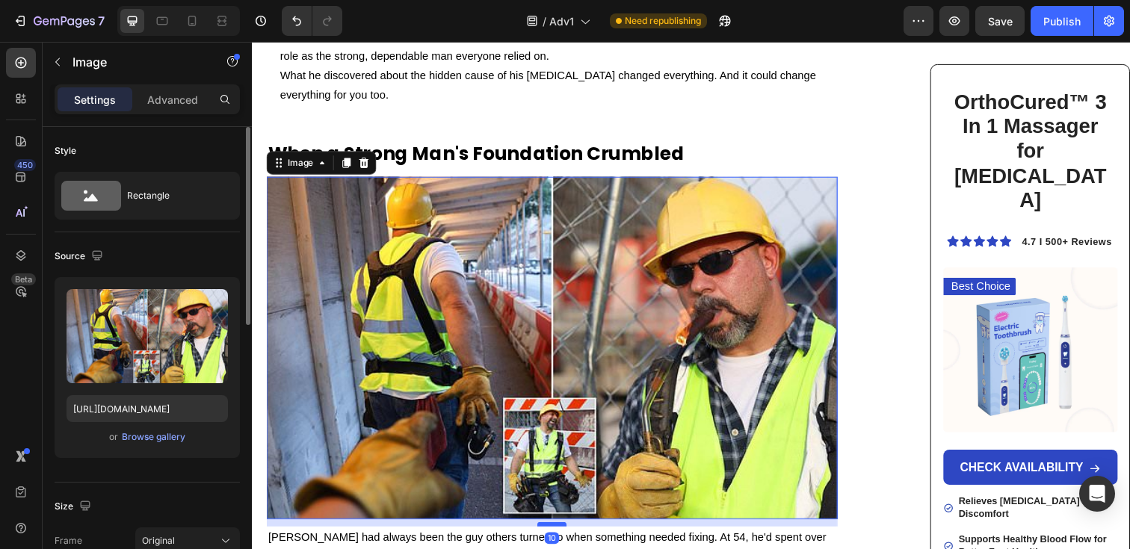
drag, startPoint x: 558, startPoint y: 539, endPoint x: 570, endPoint y: 528, distance: 15.9
click at [570, 532] on div at bounding box center [558, 534] width 30 height 4
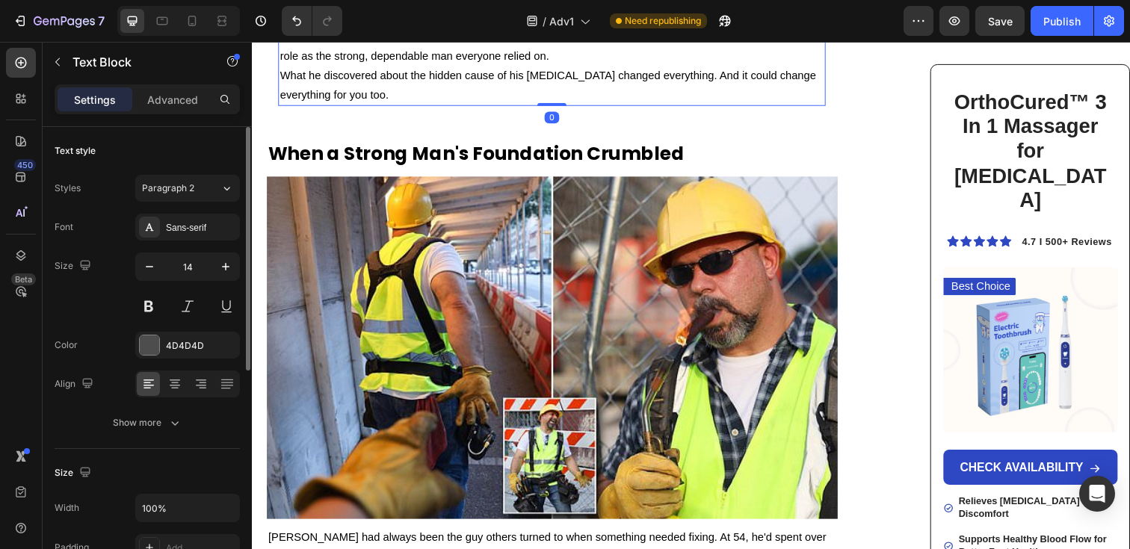
click at [668, 90] on p "What he discovered about the hidden cause of his [MEDICAL_DATA] changed everyth…" at bounding box center [558, 86] width 556 height 39
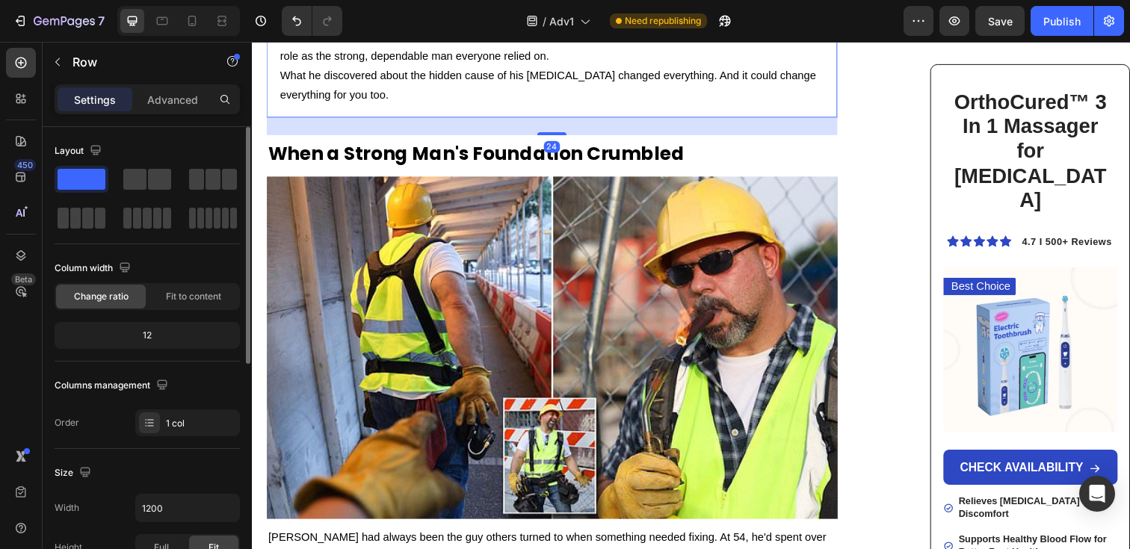
click at [612, 106] on div "[PERSON_NAME] ignored the burning sensation in his right arch for months, dismi…" at bounding box center [558, 36] width 583 height 164
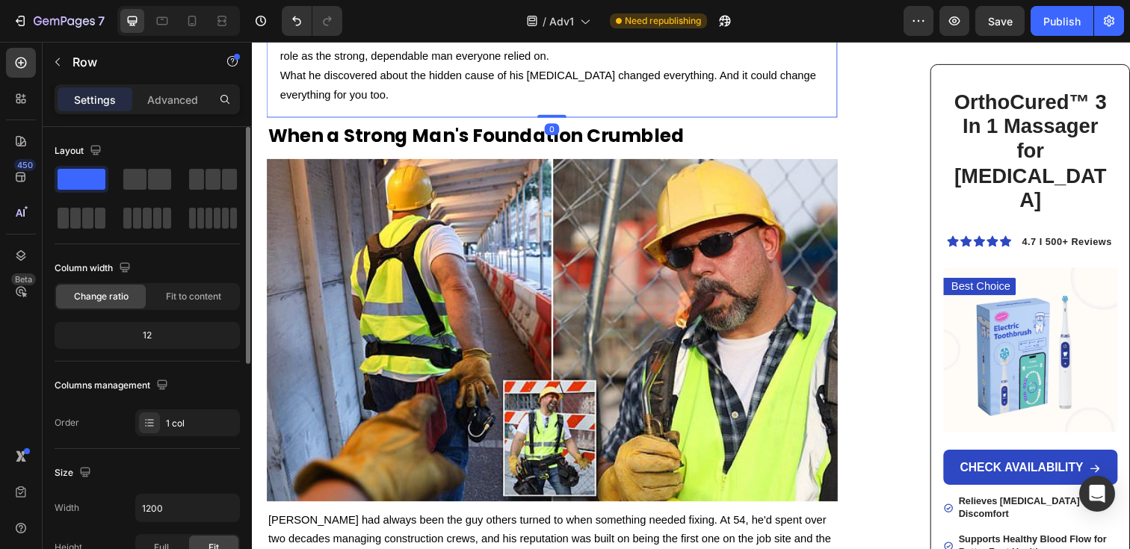
drag, startPoint x: 567, startPoint y: 129, endPoint x: 584, endPoint y: 108, distance: 26.6
click at [584, 108] on div "[PERSON_NAME] ignored the burning sensation in his right arch for months, dismi…" at bounding box center [558, 36] width 583 height 164
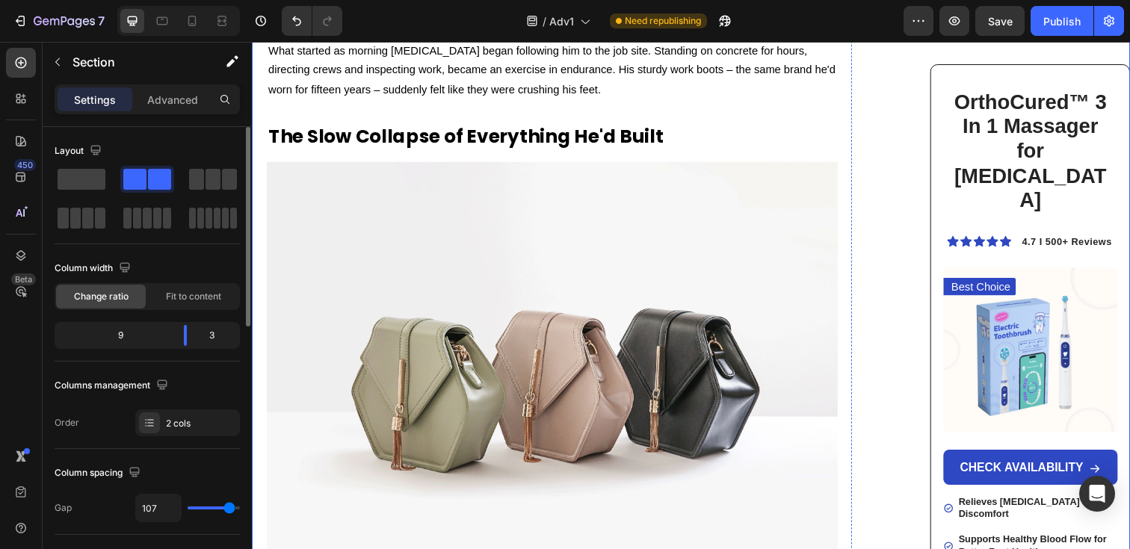
scroll to position [1318, 0]
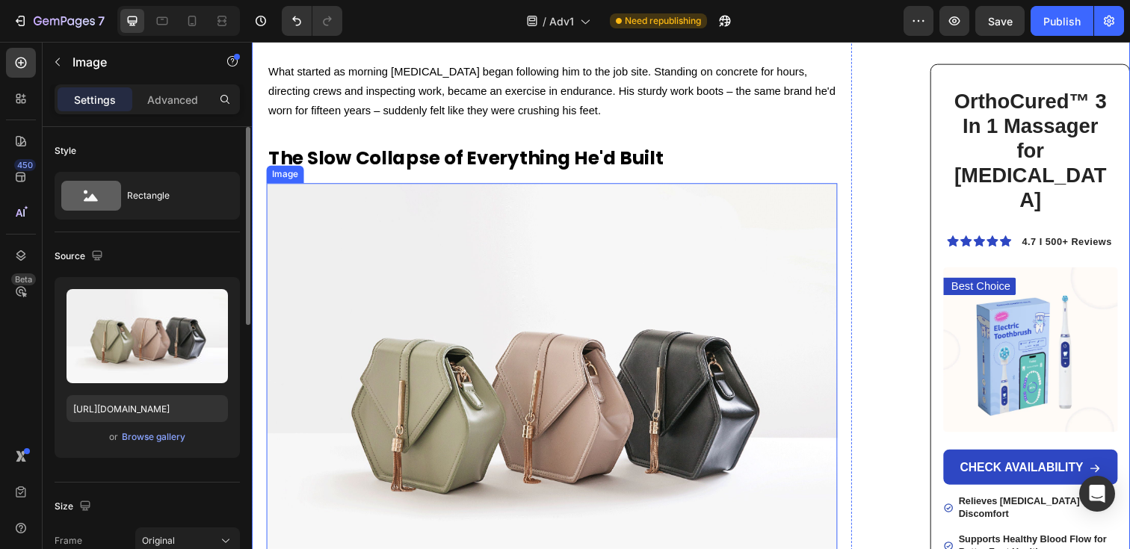
click at [502, 307] on img at bounding box center [558, 404] width 583 height 437
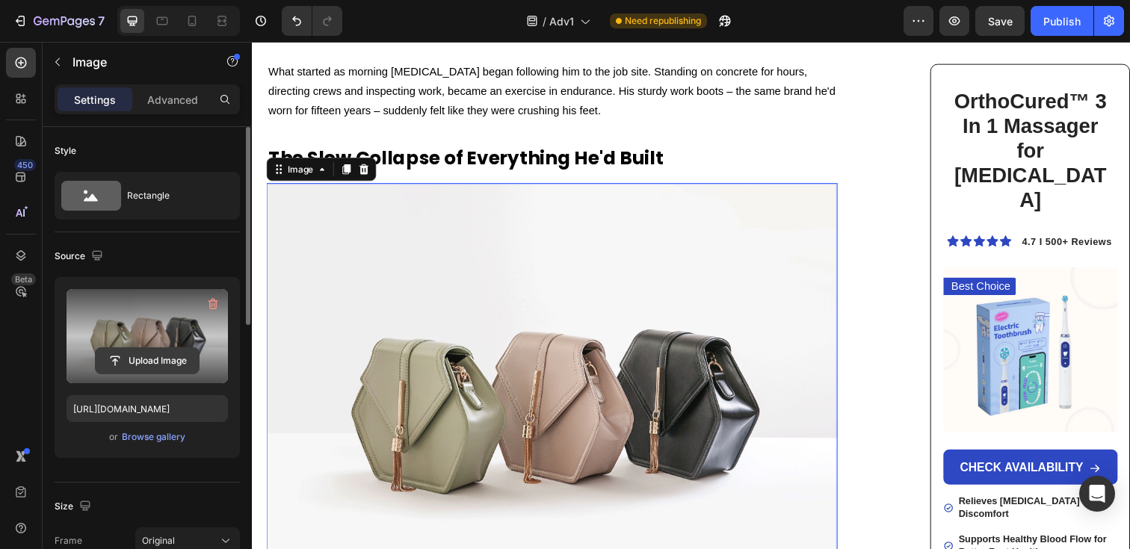
click at [140, 361] on input "file" at bounding box center [147, 360] width 103 height 25
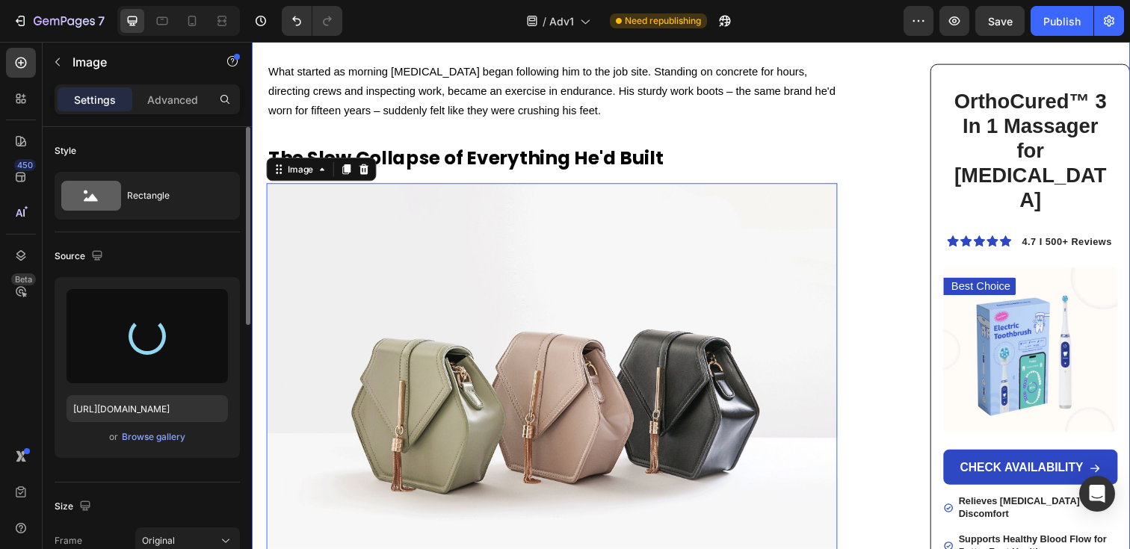
type input "[URL][DOMAIN_NAME]"
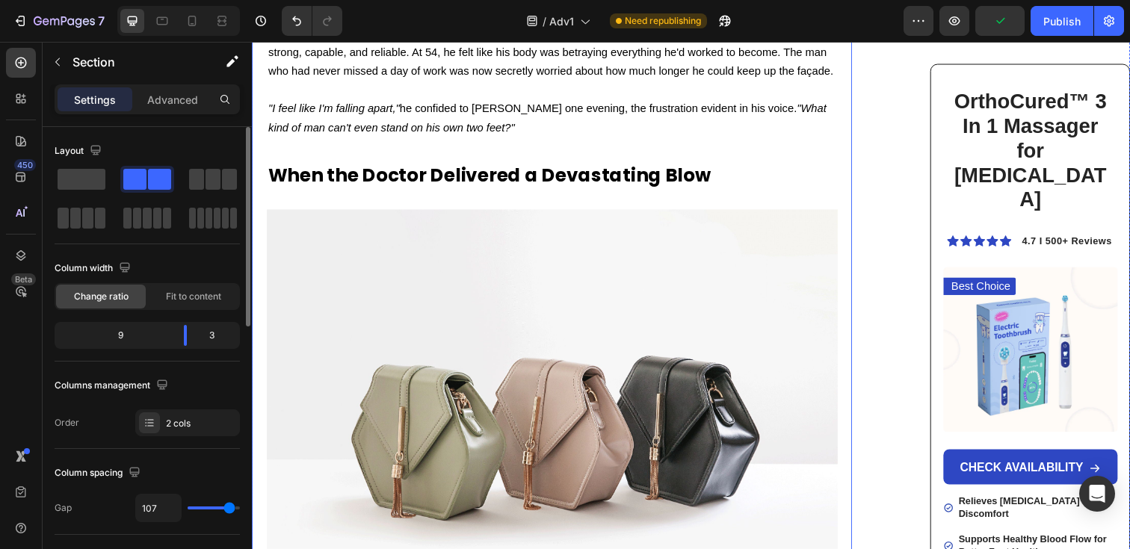
scroll to position [2120, 0]
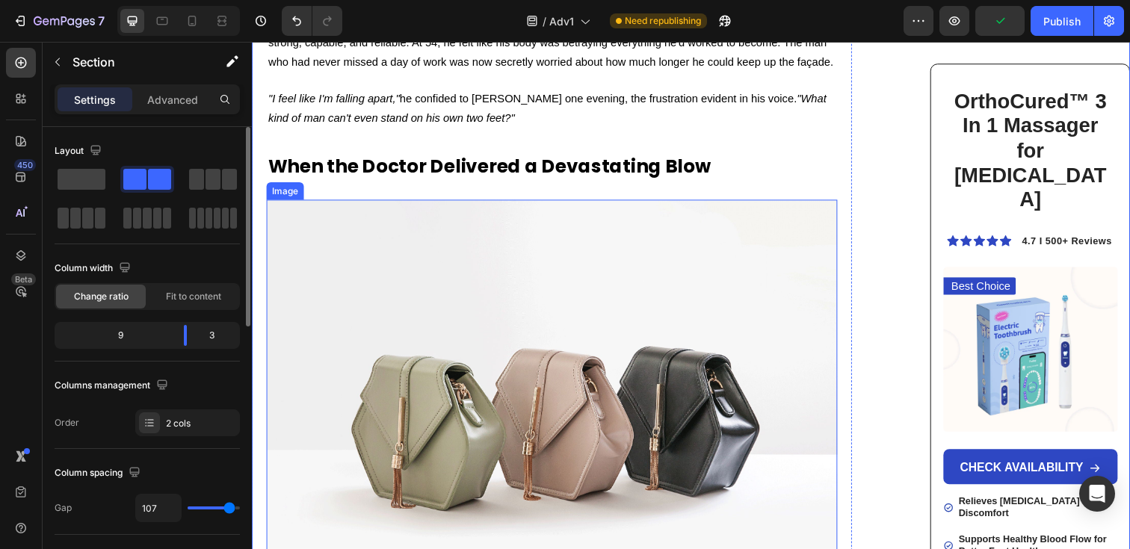
click at [485, 268] on img at bounding box center [558, 421] width 583 height 437
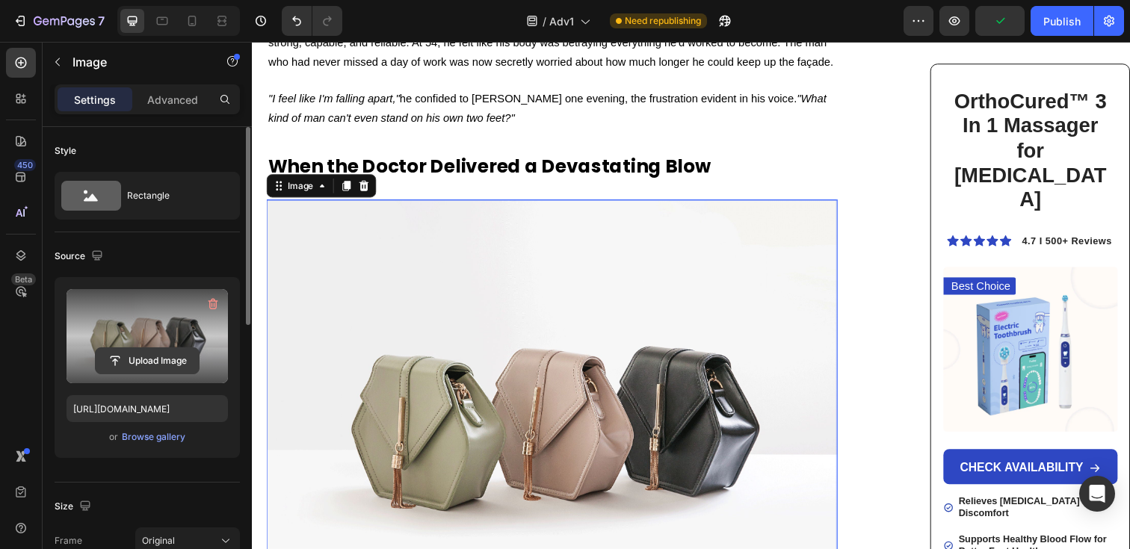
click at [162, 356] on input "file" at bounding box center [147, 360] width 103 height 25
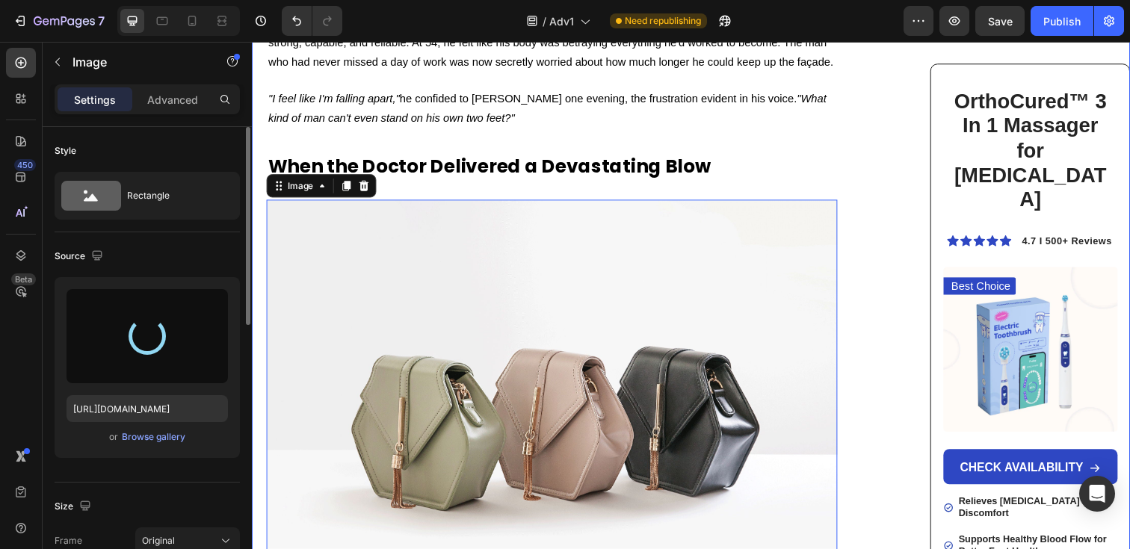
type input "[URL][DOMAIN_NAME]"
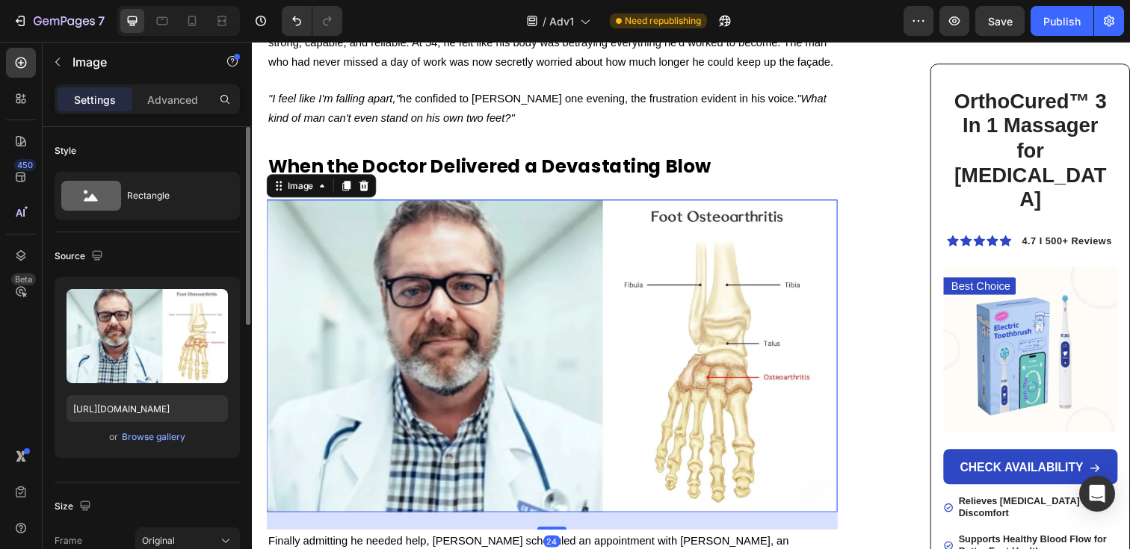
click at [618, 345] on img at bounding box center [558, 362] width 583 height 319
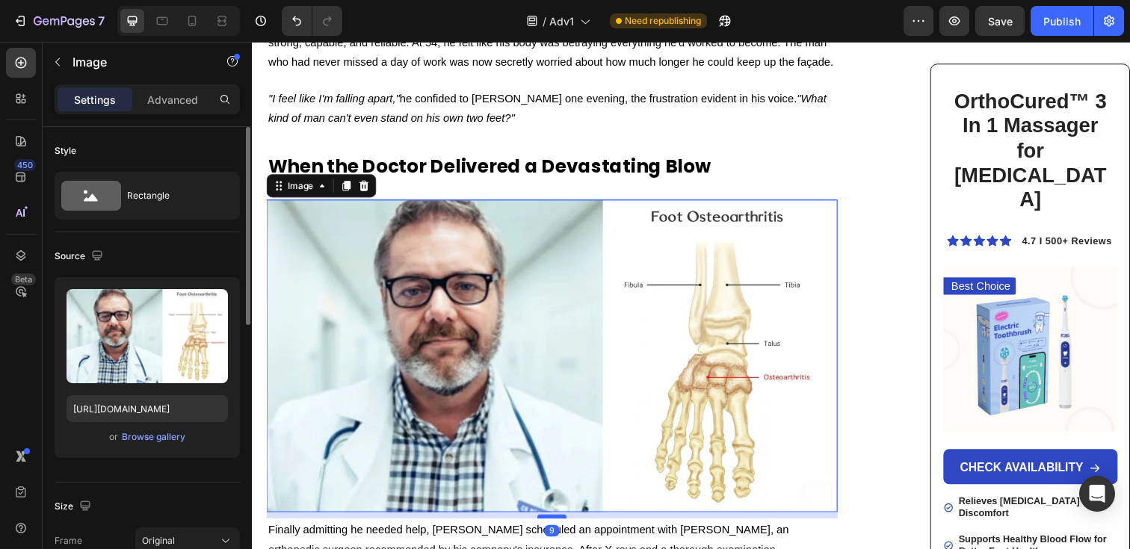
drag, startPoint x: 558, startPoint y: 490, endPoint x: 572, endPoint y: 479, distance: 17.5
click at [572, 525] on div at bounding box center [558, 527] width 30 height 4
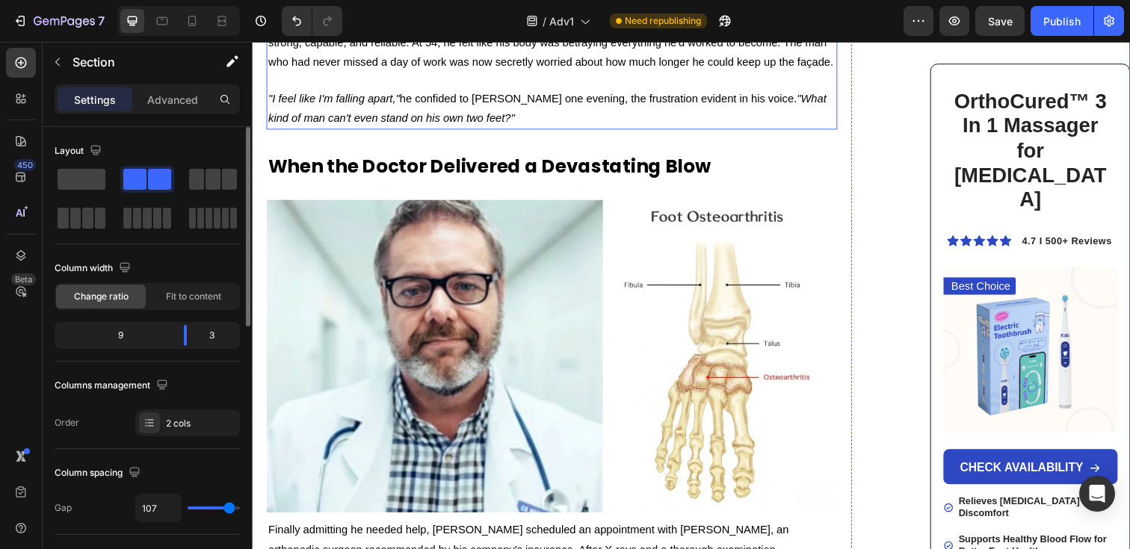
click at [637, 90] on p ""I feel like I'm falling apart," he confided to [PERSON_NAME] one evening, the …" at bounding box center [558, 109] width 580 height 39
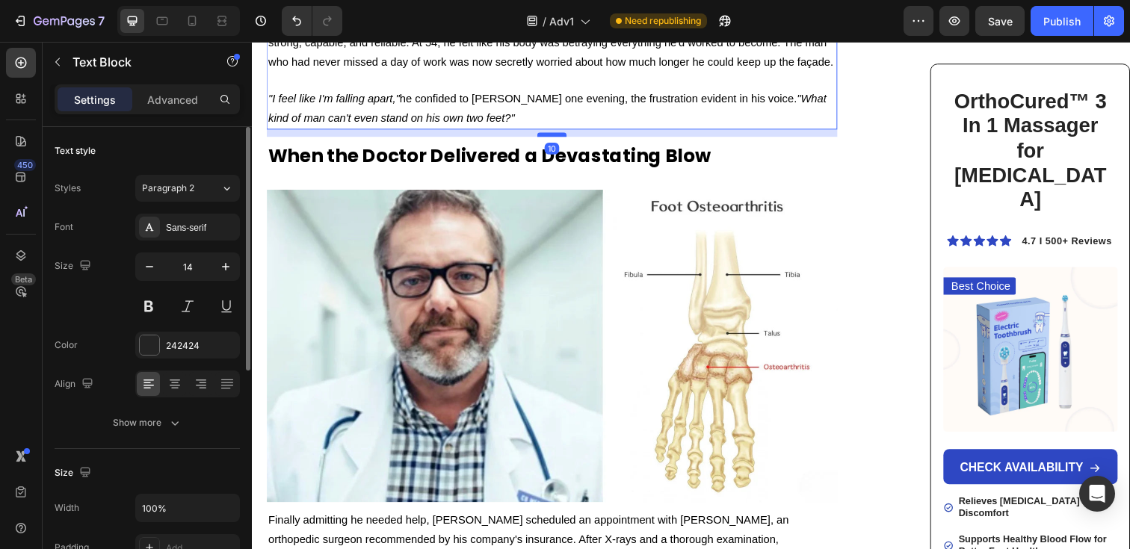
drag, startPoint x: 561, startPoint y: 99, endPoint x: 569, endPoint y: 88, distance: 13.9
click at [569, 135] on div at bounding box center [558, 137] width 30 height 4
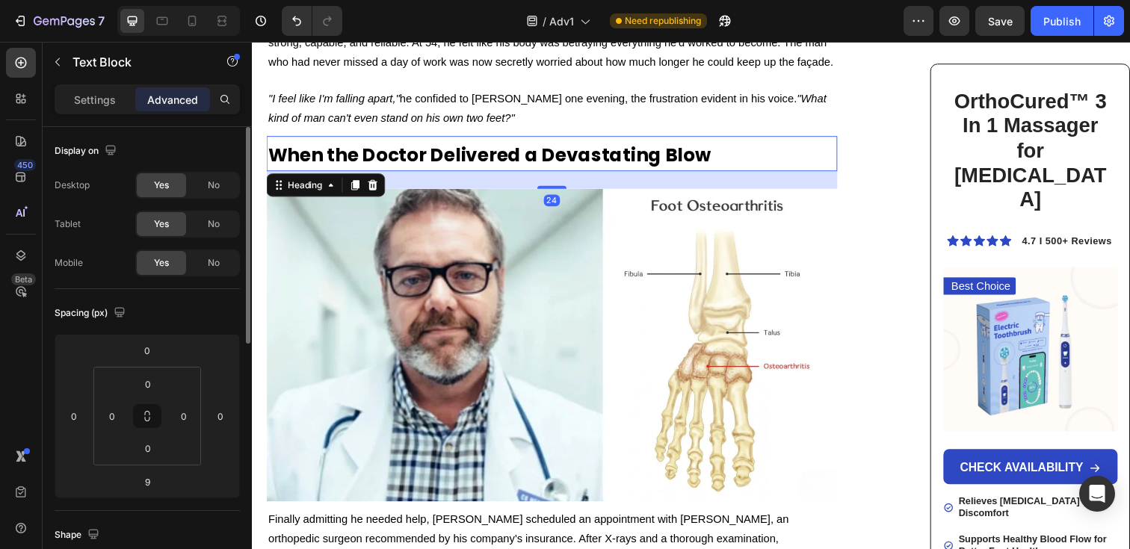
click at [609, 144] on strong "When the Doctor Delivered a Devastating Blow" at bounding box center [494, 157] width 452 height 26
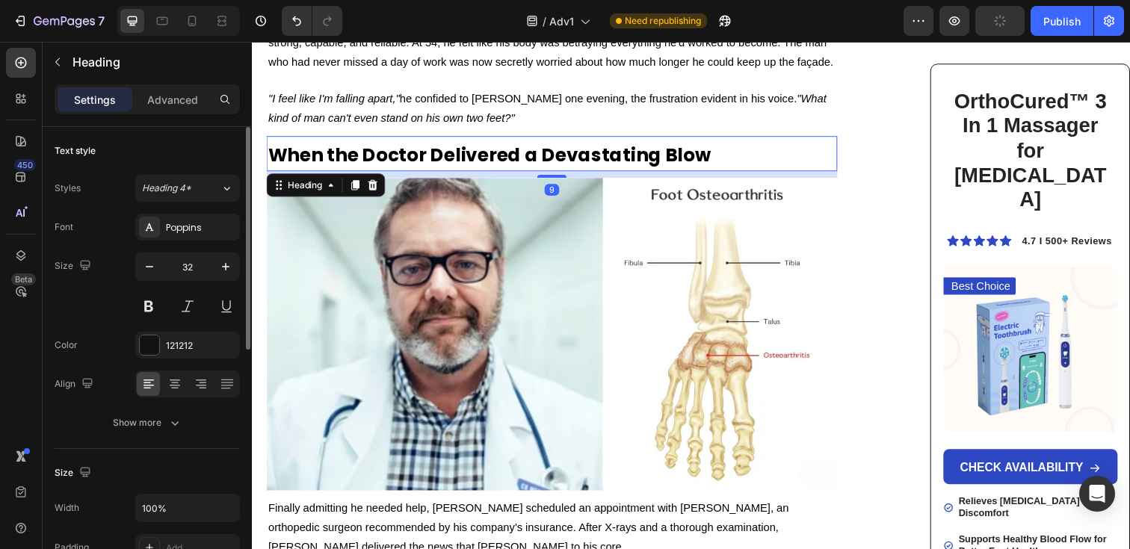
drag, startPoint x: 562, startPoint y: 142, endPoint x: 577, endPoint y: 131, distance: 18.7
click at [577, 174] on div "9" at bounding box center [558, 174] width 583 height 0
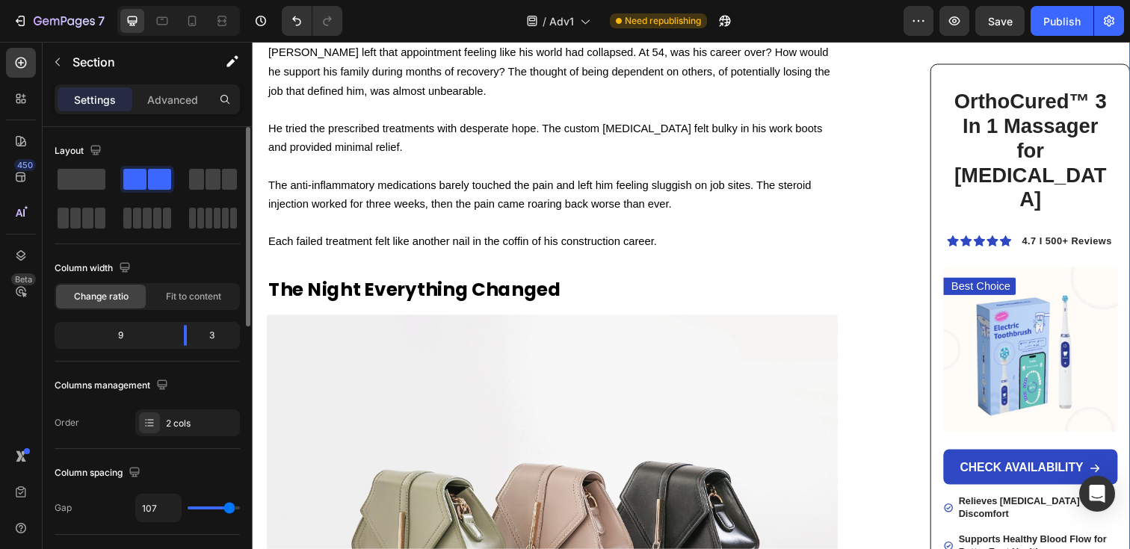
scroll to position [2986, 0]
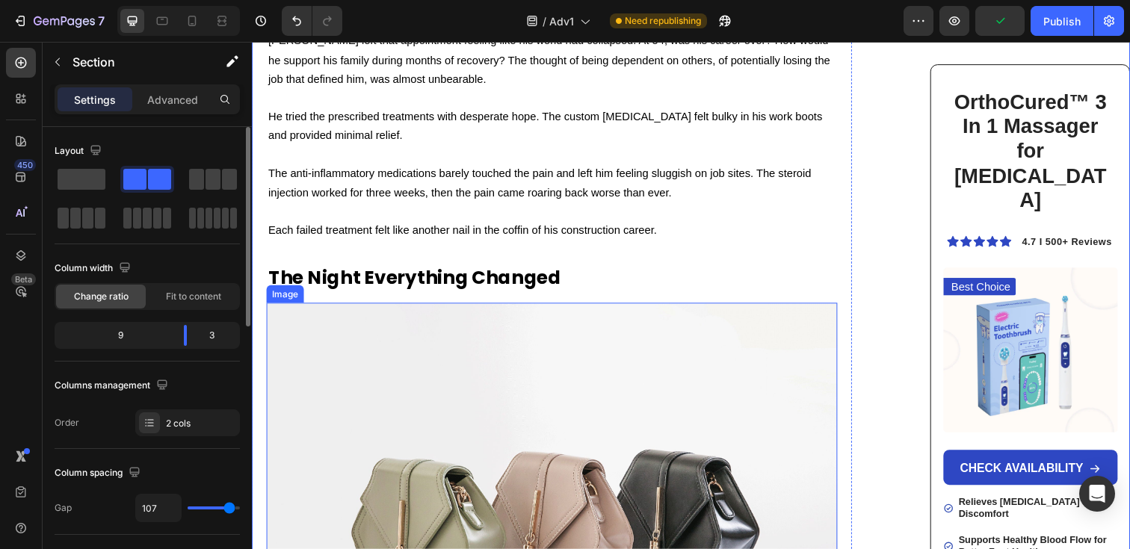
click at [433, 409] on img at bounding box center [558, 527] width 583 height 437
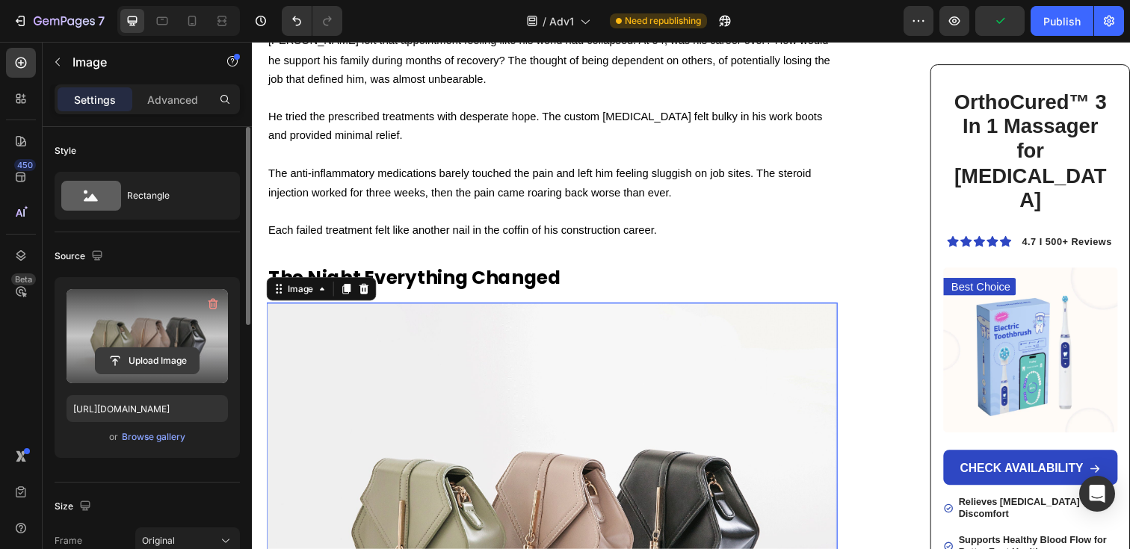
click at [127, 357] on input "file" at bounding box center [147, 360] width 103 height 25
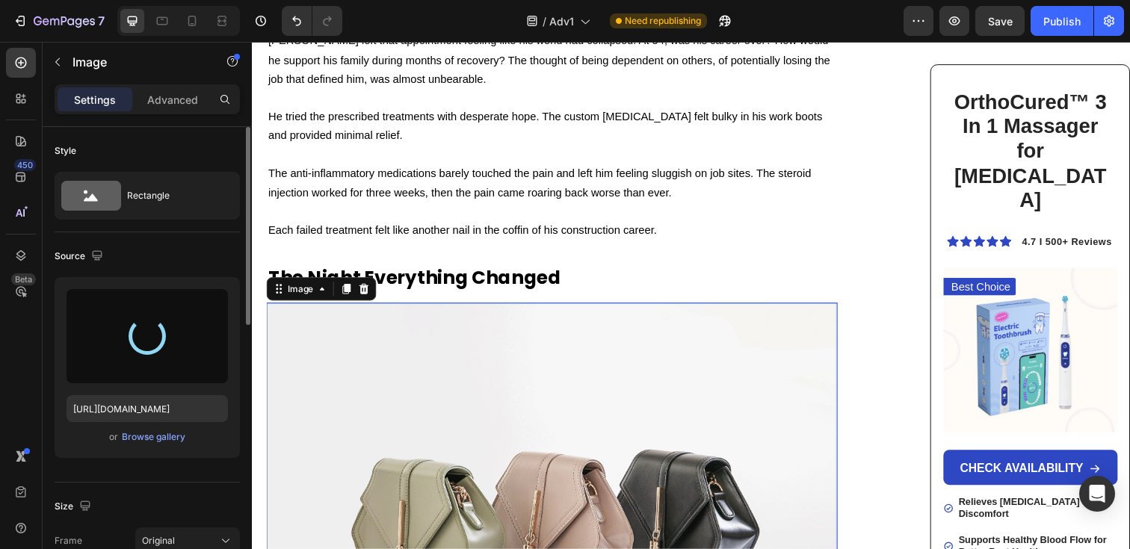
type input "[URL][DOMAIN_NAME]"
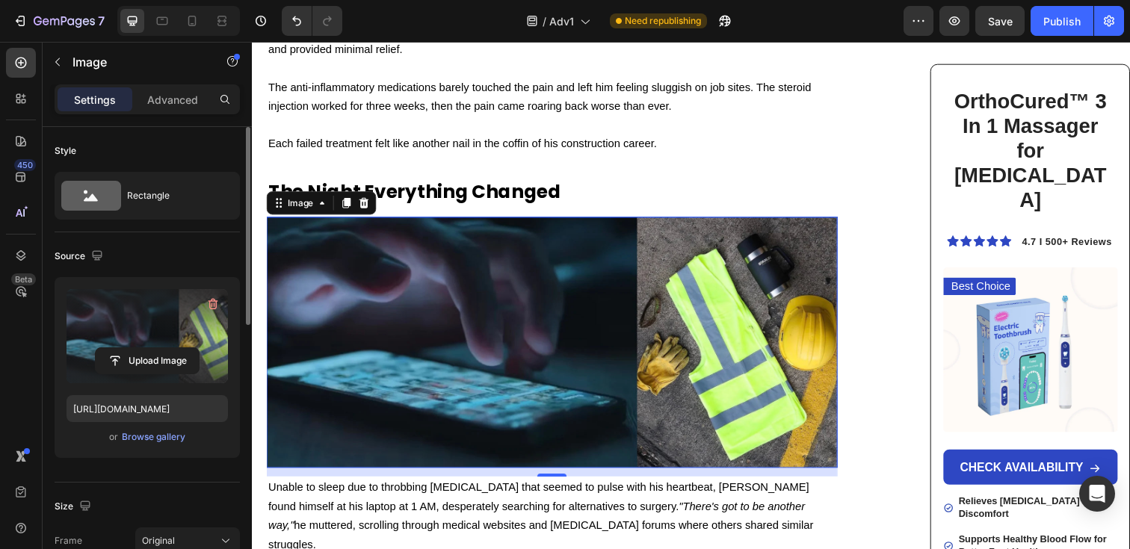
scroll to position [3077, 0]
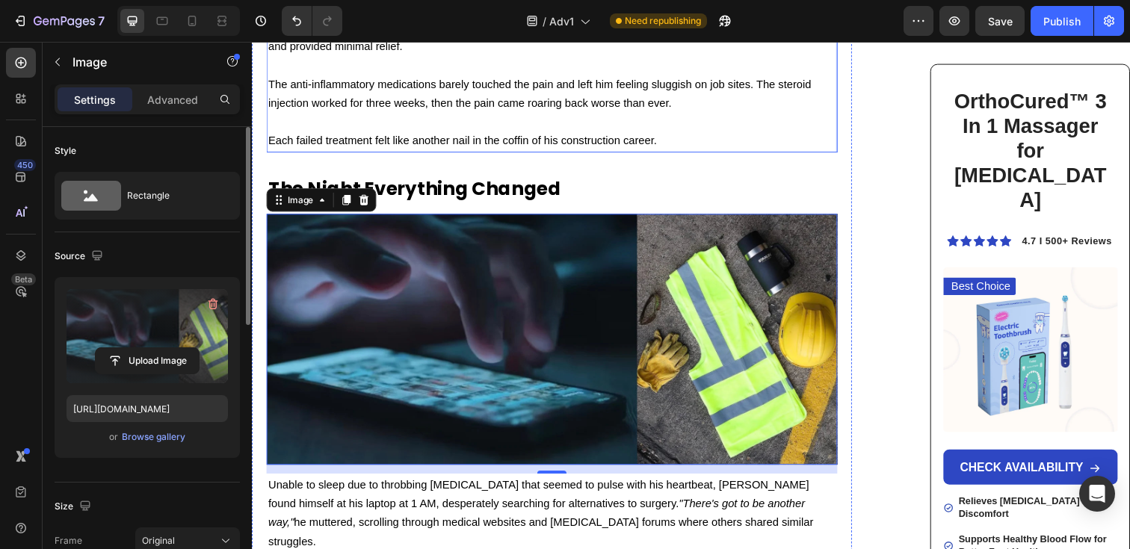
click at [668, 133] on p "Each failed treatment felt like another nail in the coffin of his construction …" at bounding box center [558, 142] width 580 height 19
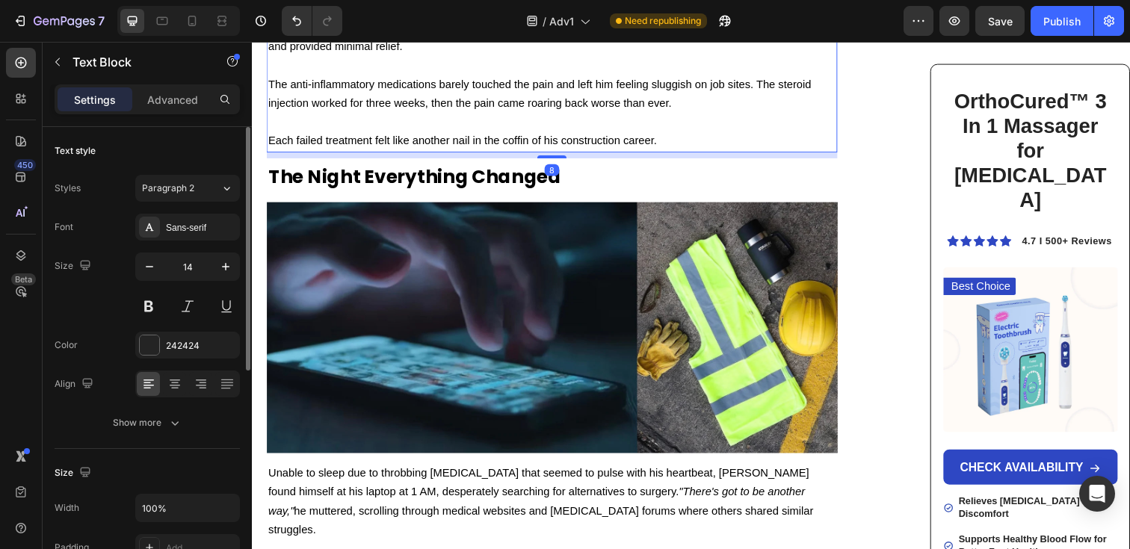
drag, startPoint x: 572, startPoint y: 106, endPoint x: 576, endPoint y: 94, distance: 12.5
click at [576, 155] on div "8" at bounding box center [558, 155] width 583 height 0
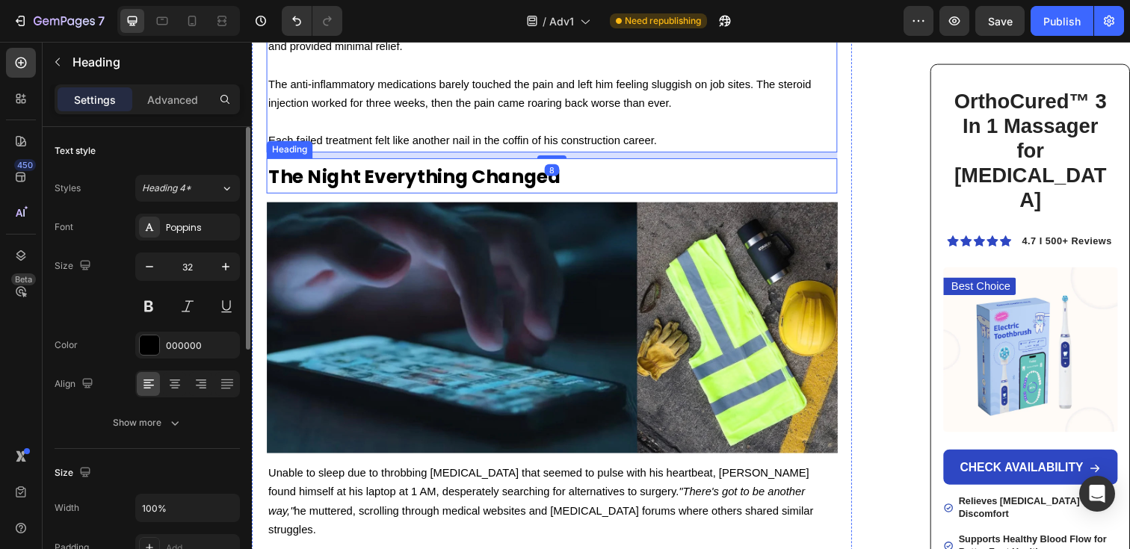
click at [601, 161] on h2 "The Night Everything Changed" at bounding box center [558, 179] width 583 height 37
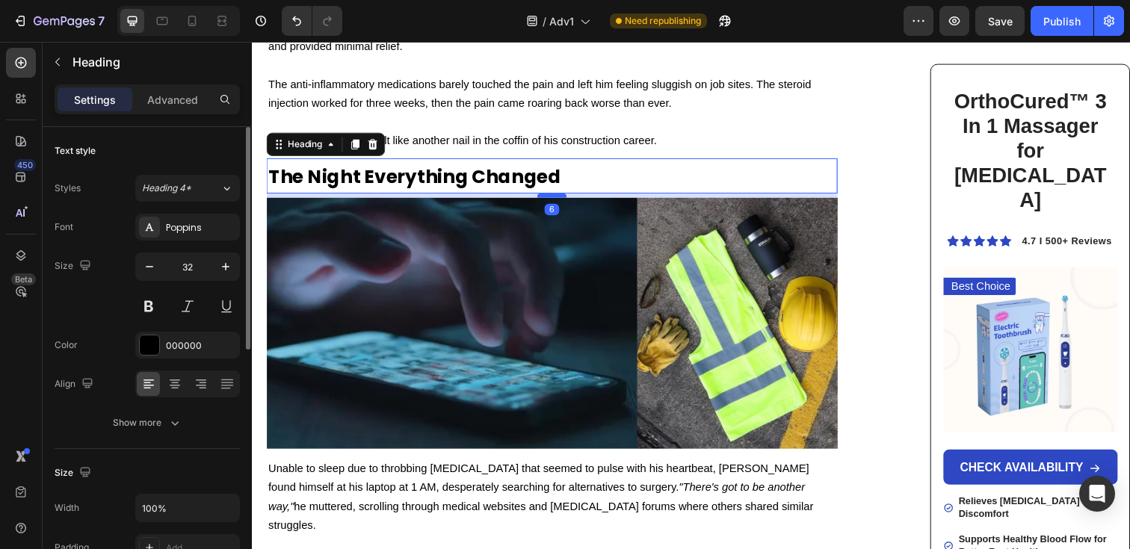
click at [558, 197] on div at bounding box center [558, 199] width 30 height 4
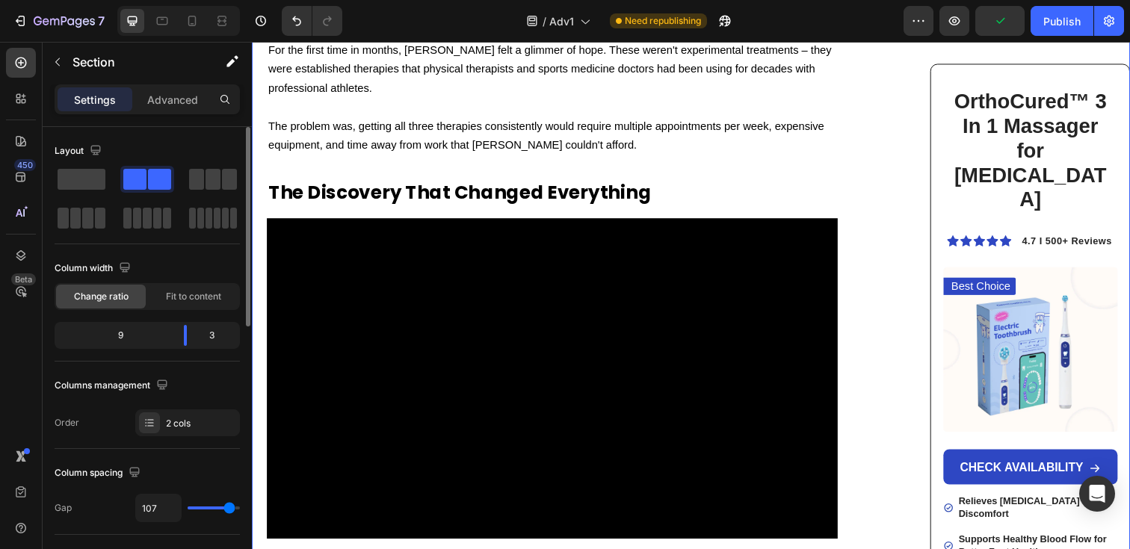
scroll to position [4095, 0]
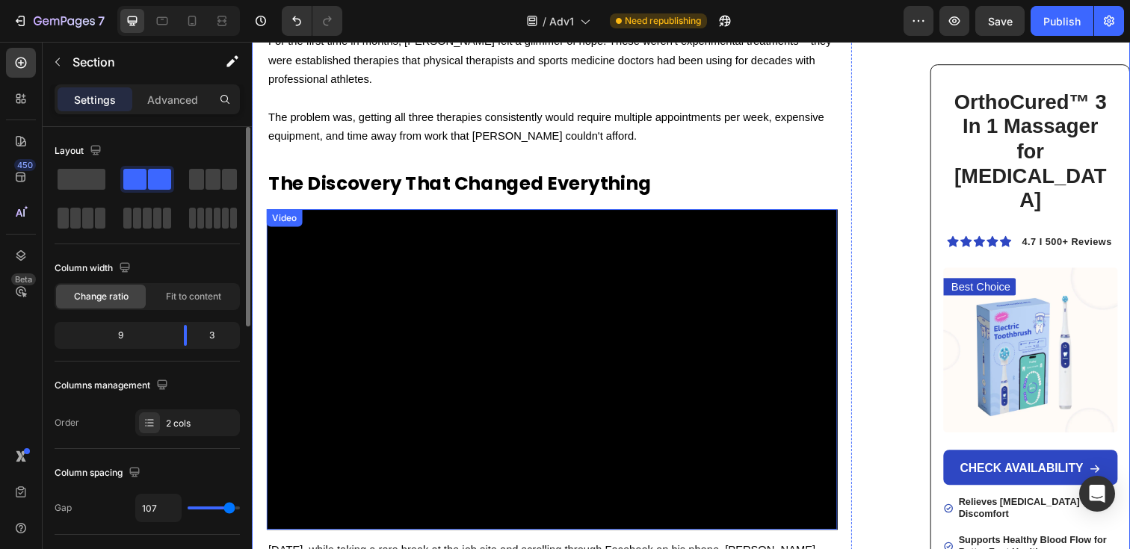
click at [614, 231] on video at bounding box center [558, 377] width 583 height 328
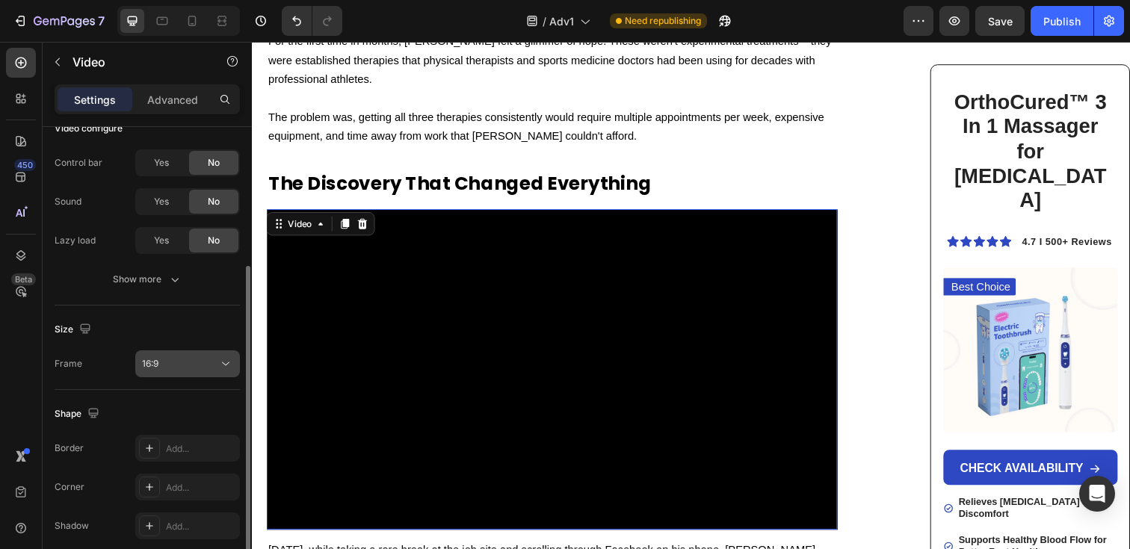
scroll to position [196, 0]
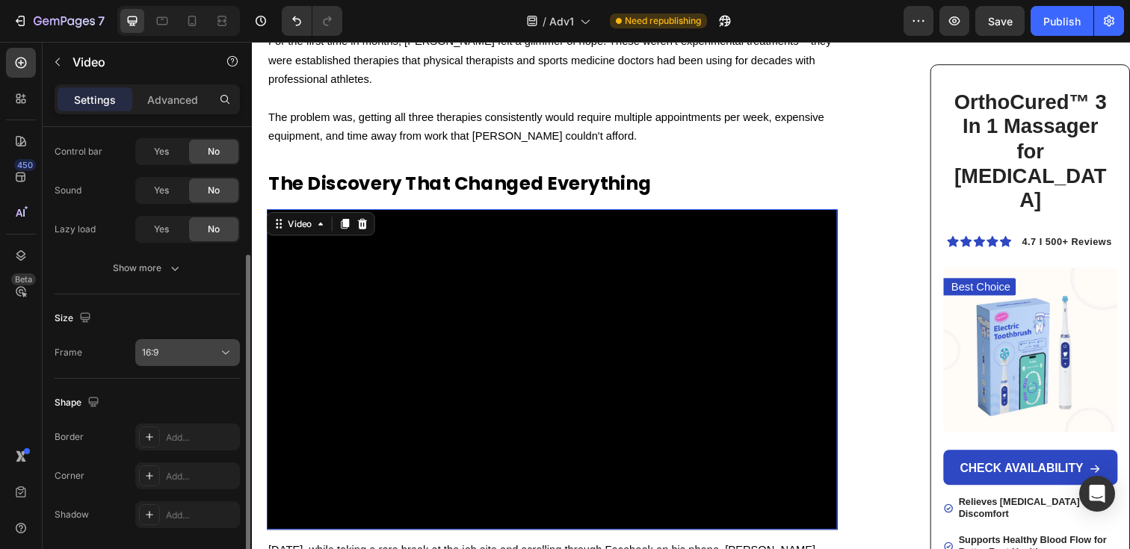
click at [179, 357] on div "16:9" at bounding box center [180, 352] width 76 height 13
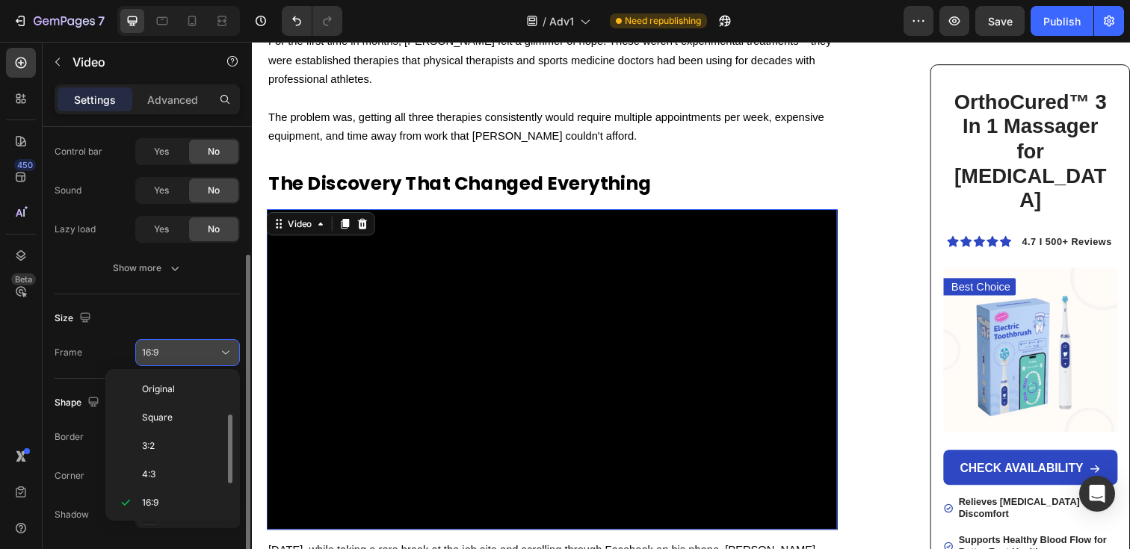
scroll to position [27, 0]
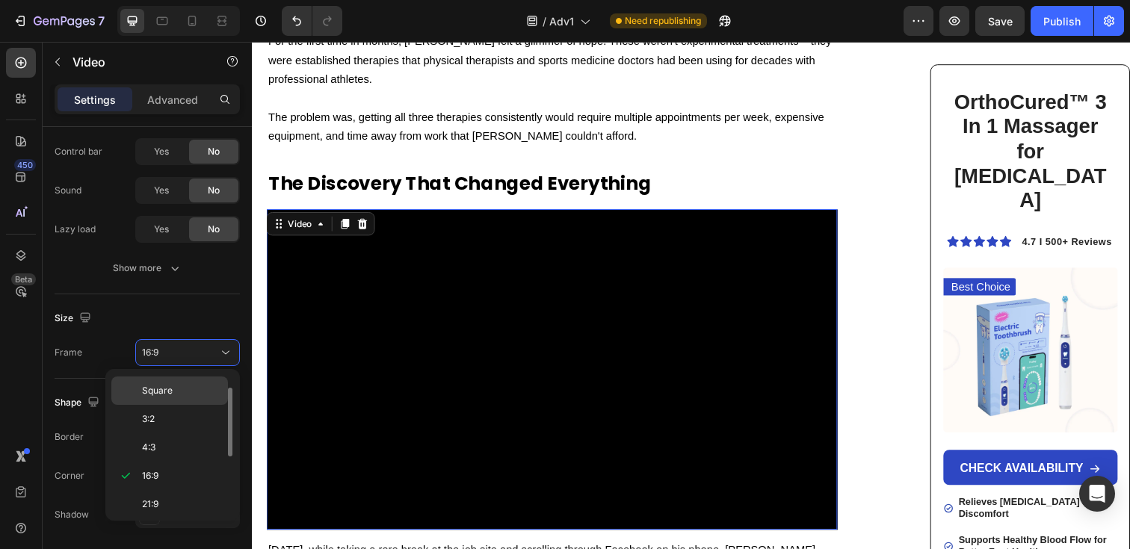
click at [180, 386] on p "Square" at bounding box center [181, 390] width 79 height 13
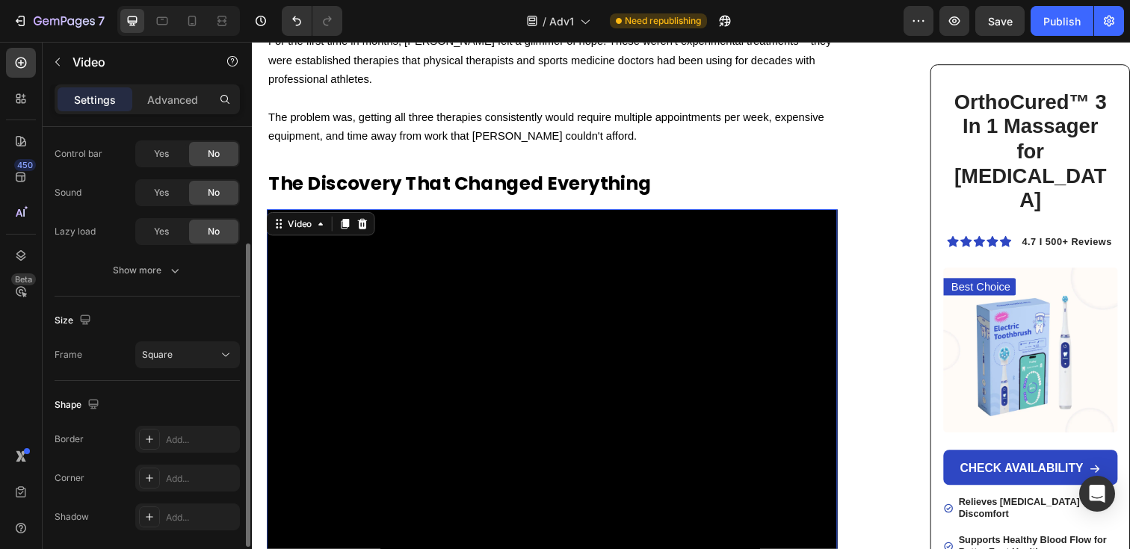
scroll to position [188, 0]
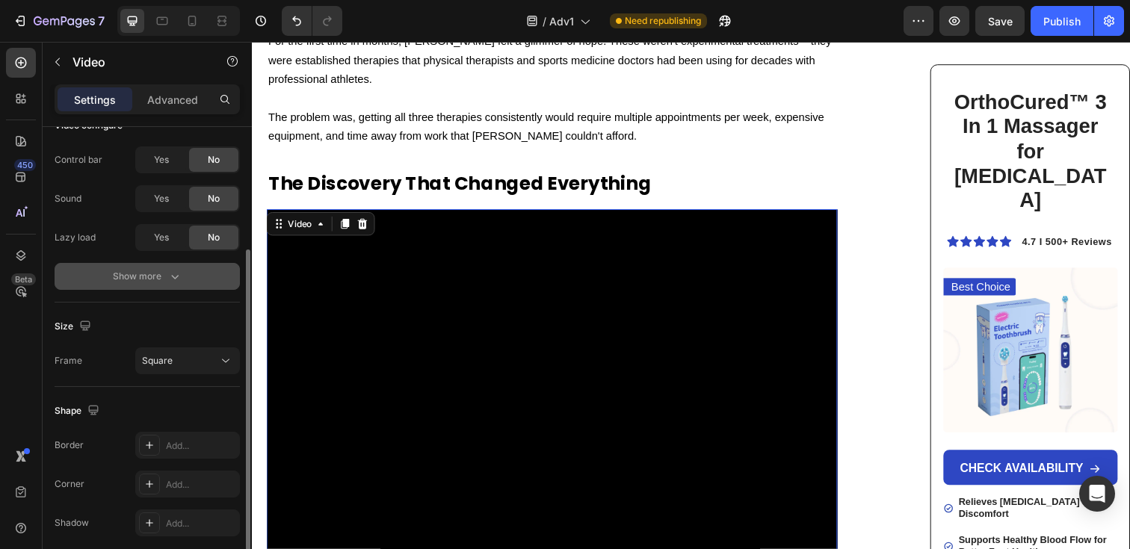
click at [150, 271] on div "Show more" at bounding box center [148, 276] width 70 height 15
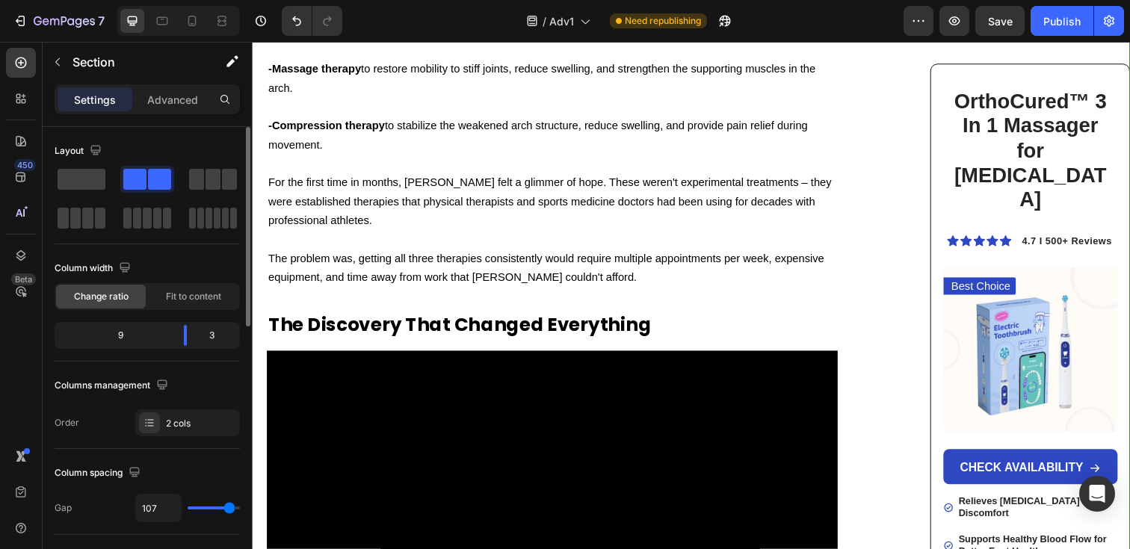
scroll to position [3929, 0]
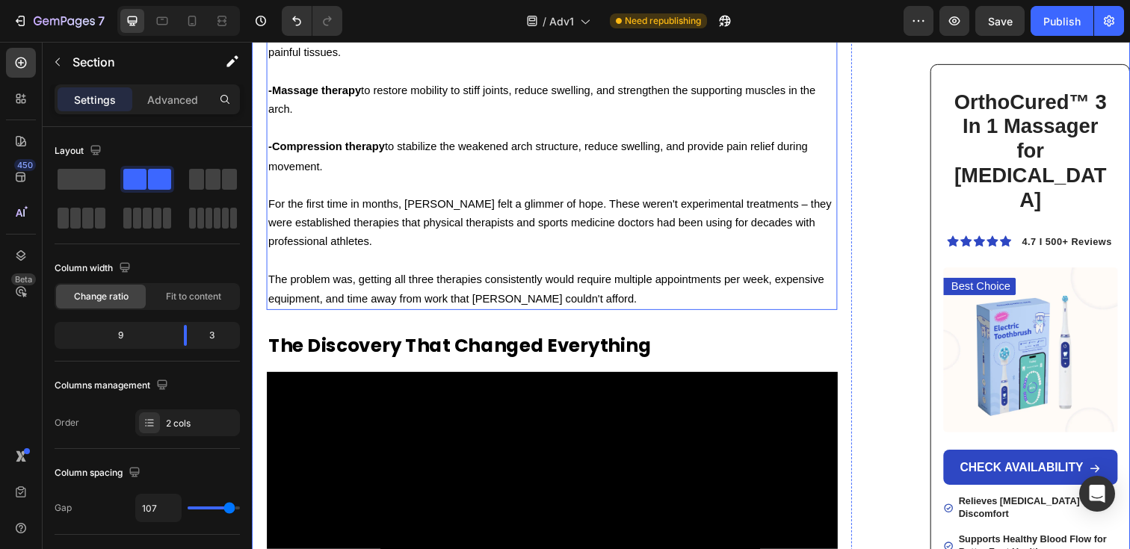
click at [644, 278] on span "The problem was, getting all three therapies consistently would require multipl…" at bounding box center [552, 294] width 568 height 32
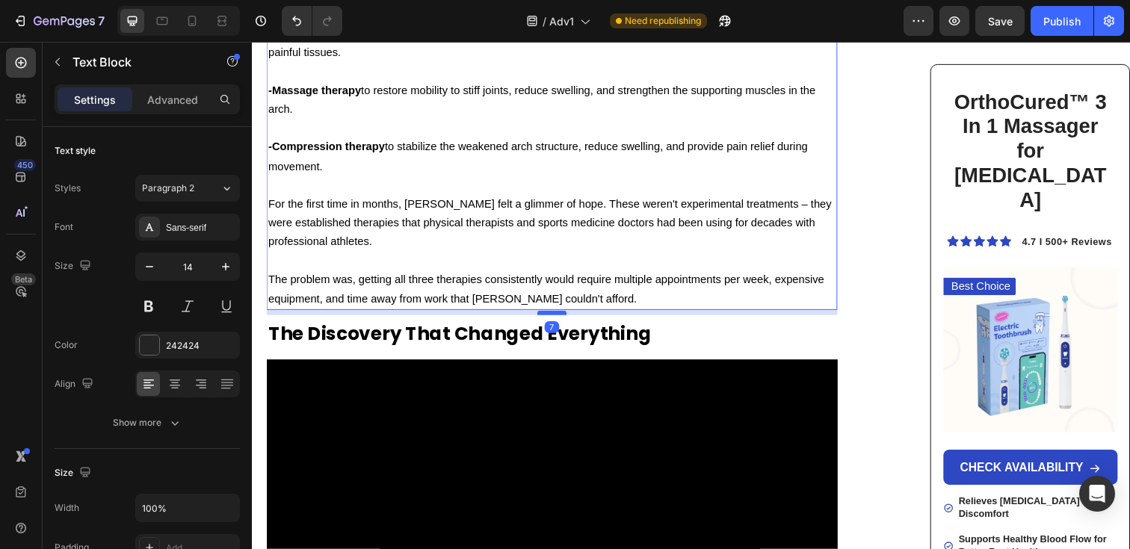
drag, startPoint x: 561, startPoint y: 225, endPoint x: 572, endPoint y: 212, distance: 16.5
click at [572, 316] on div at bounding box center [558, 318] width 30 height 4
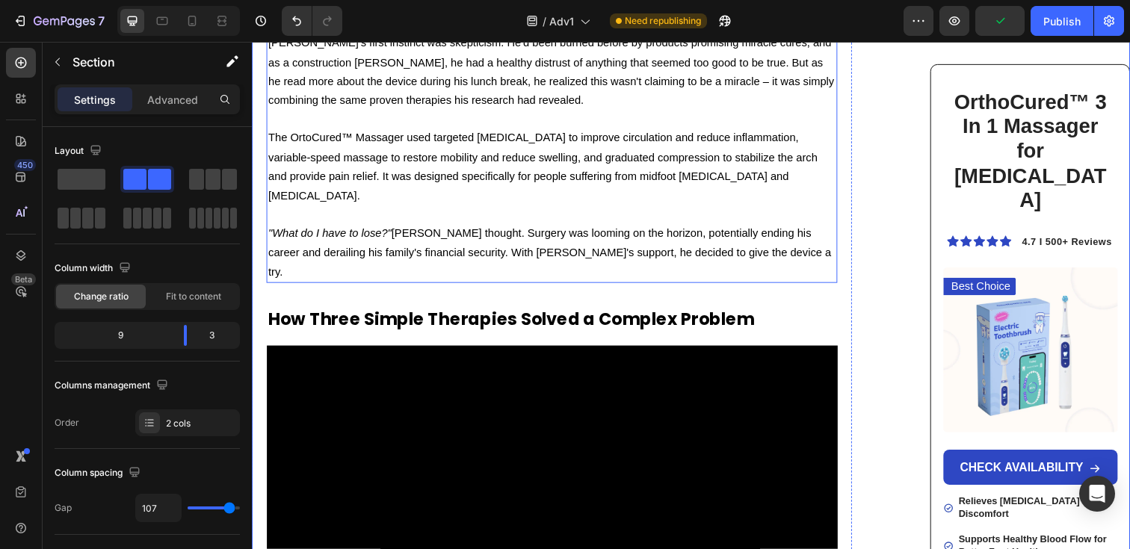
scroll to position [5041, 0]
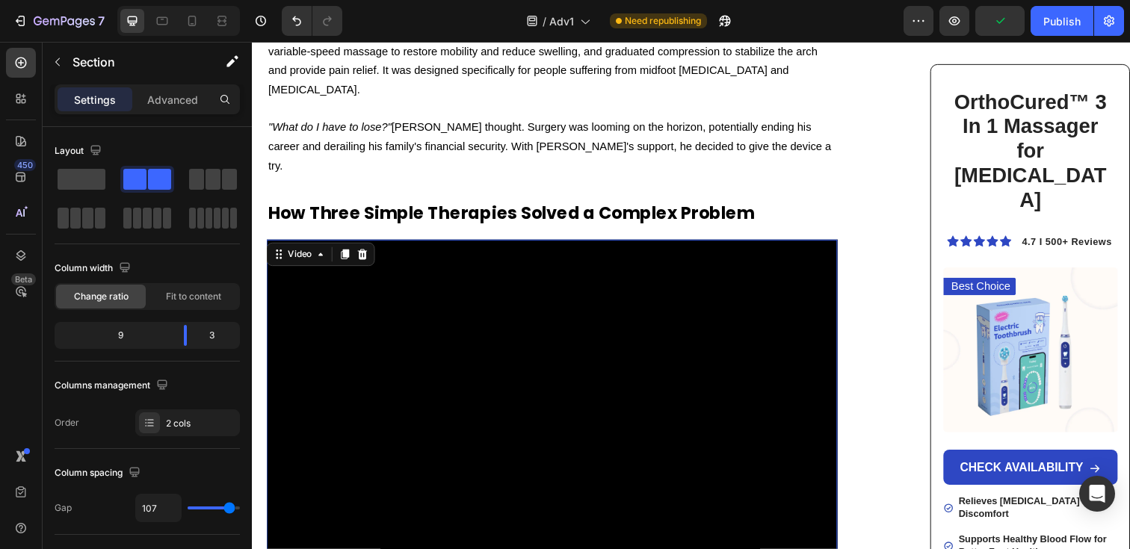
click at [541, 244] on video at bounding box center [558, 408] width 583 height 328
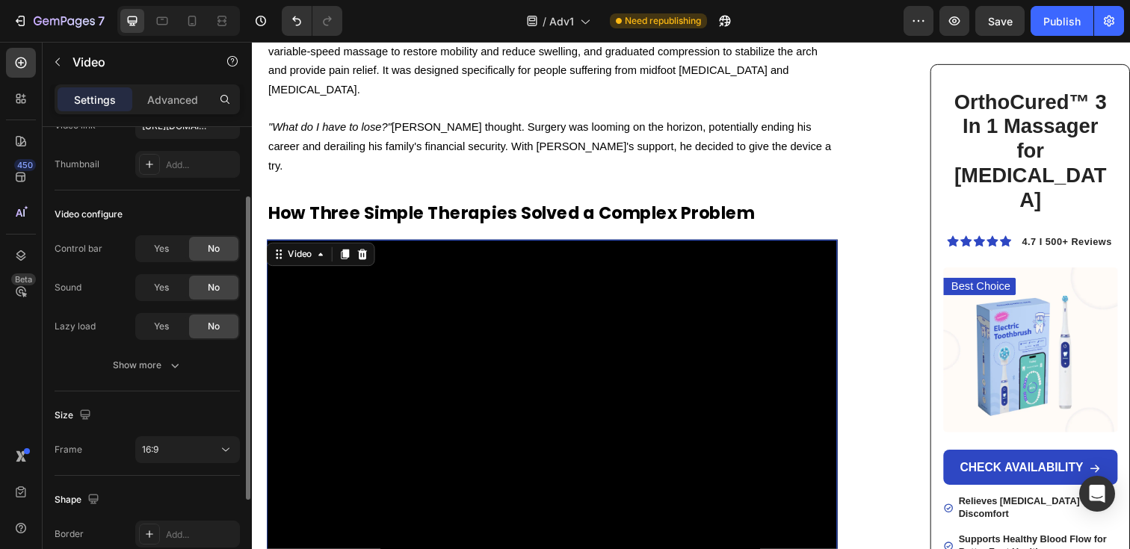
scroll to position [116, 0]
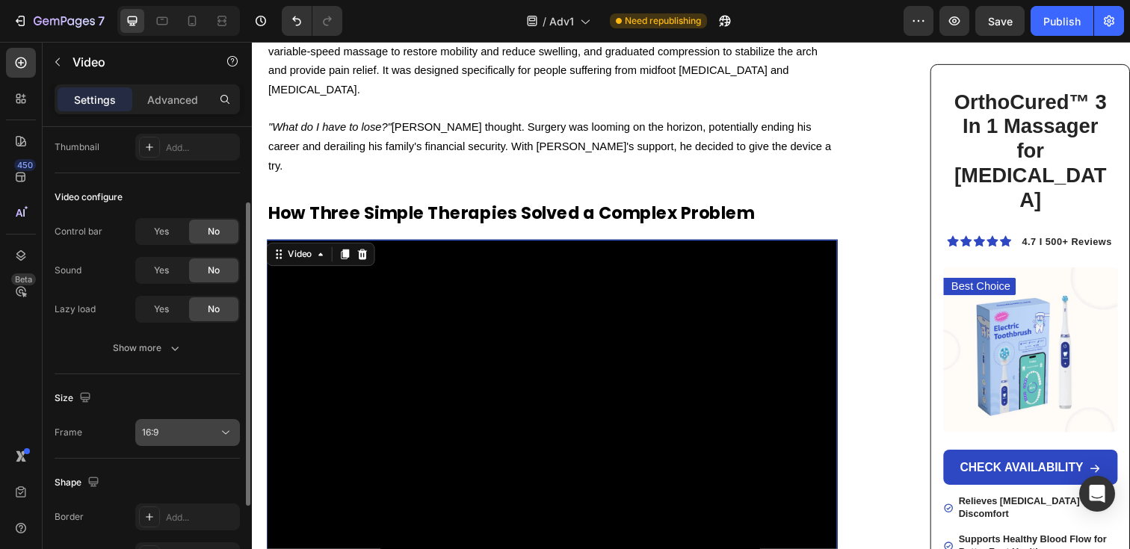
click at [176, 431] on div "16:9" at bounding box center [180, 432] width 76 height 13
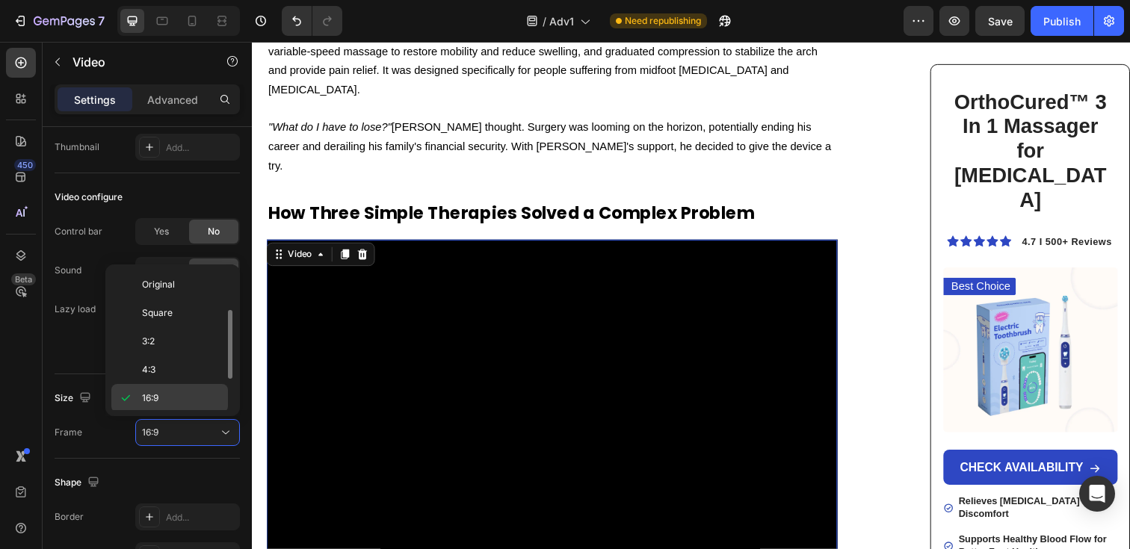
scroll to position [27, 0]
click at [178, 284] on p "Square" at bounding box center [181, 286] width 79 height 13
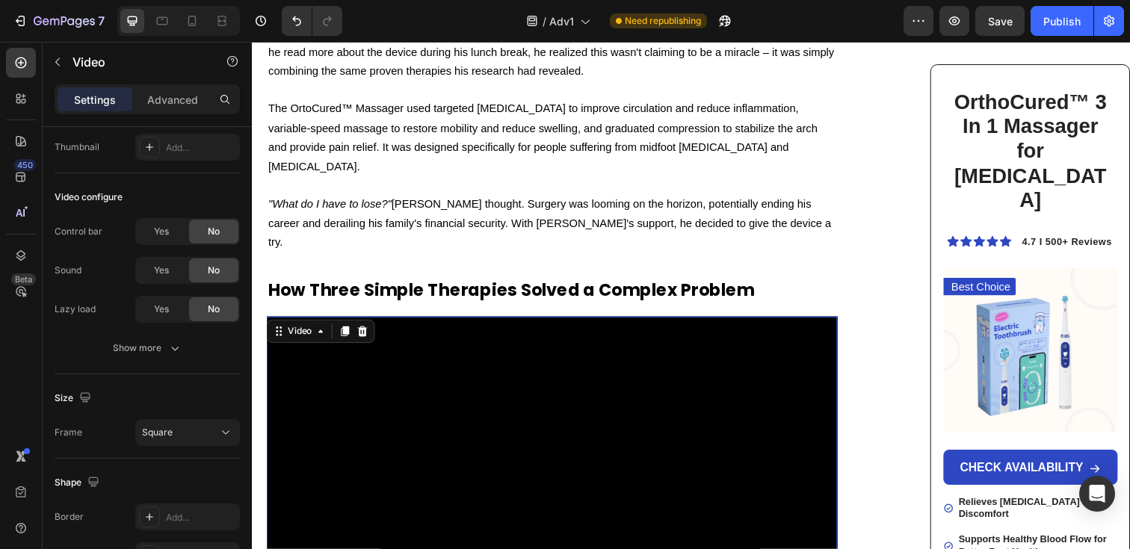
scroll to position [4905, 0]
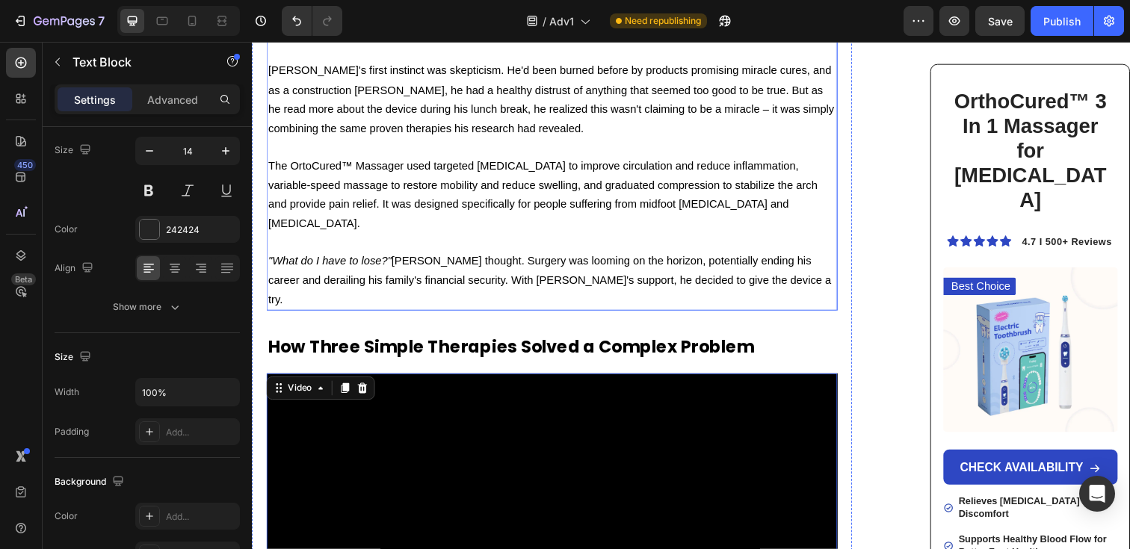
click at [589, 259] on span ""What do I have to lose?" [PERSON_NAME] thought. Surgery was looming on the hor…" at bounding box center [555, 285] width 575 height 52
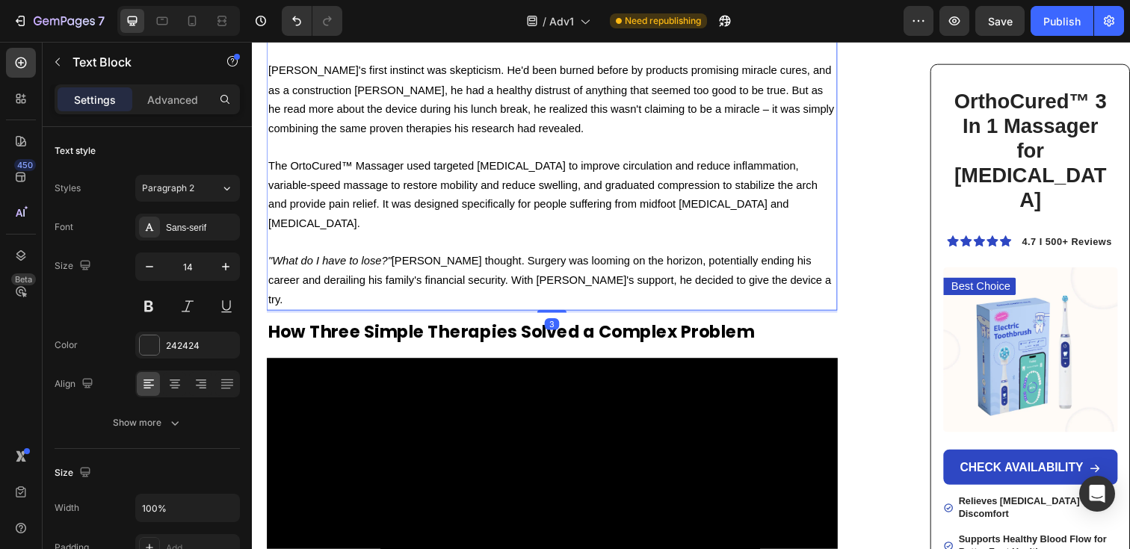
drag, startPoint x: 557, startPoint y: 179, endPoint x: 577, endPoint y: 164, distance: 25.6
click at [577, 316] on div "3" at bounding box center [558, 316] width 583 height 0
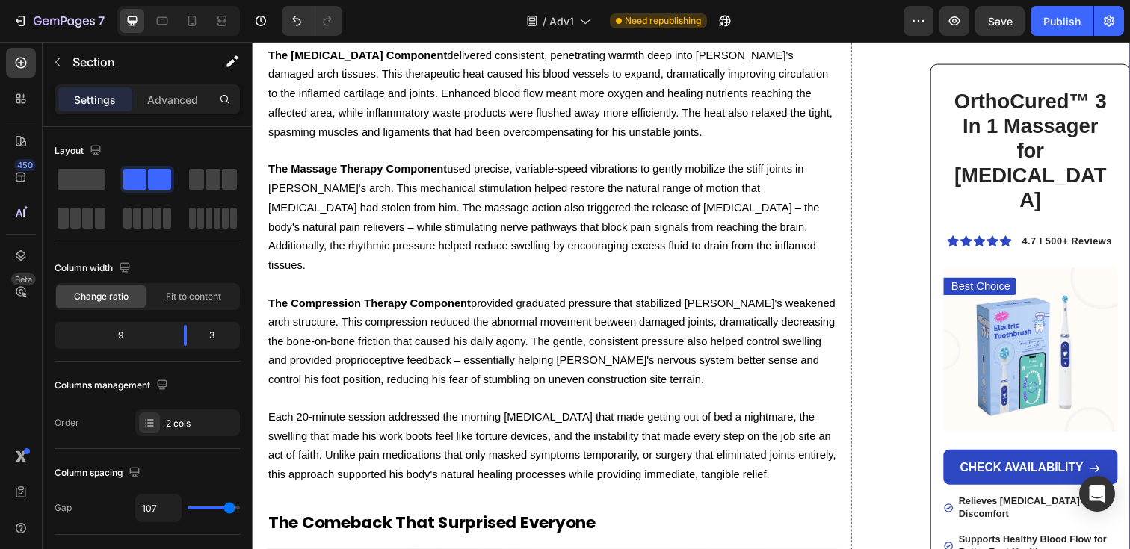
scroll to position [5899, 0]
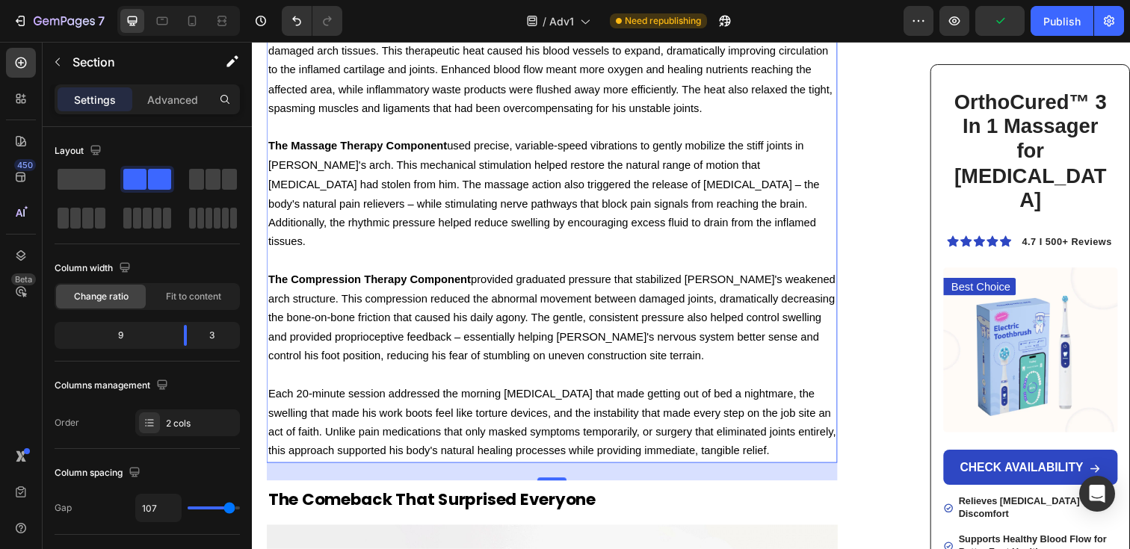
click at [585, 392] on p "Each 20-minute session addressed the morning [MEDICAL_DATA] that made getting o…" at bounding box center [558, 431] width 580 height 78
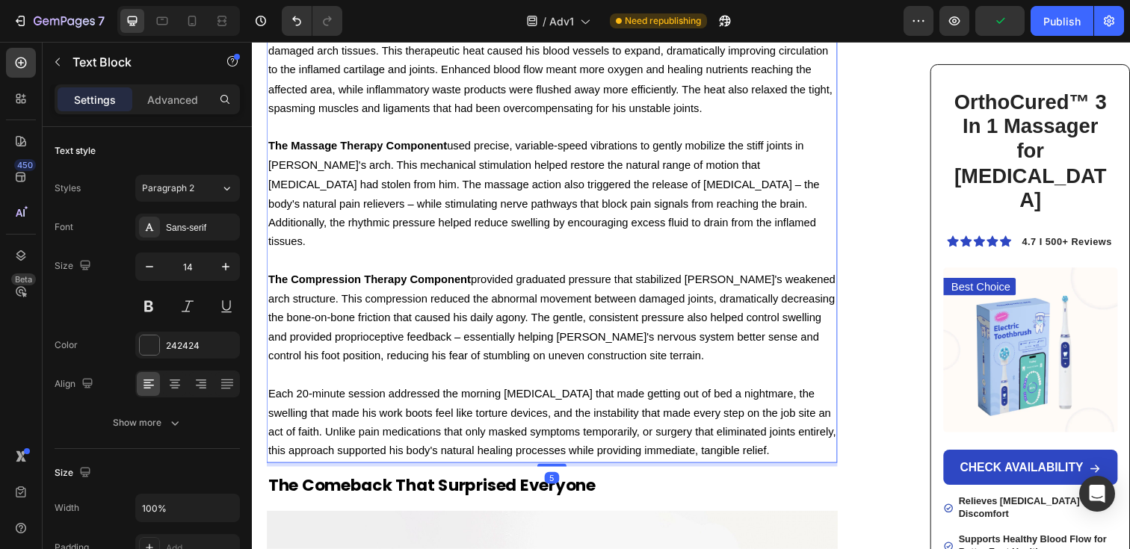
drag, startPoint x: 565, startPoint y: 298, endPoint x: 577, endPoint y: 284, distance: 18.6
click at [577, 472] on div "5" at bounding box center [558, 472] width 583 height 0
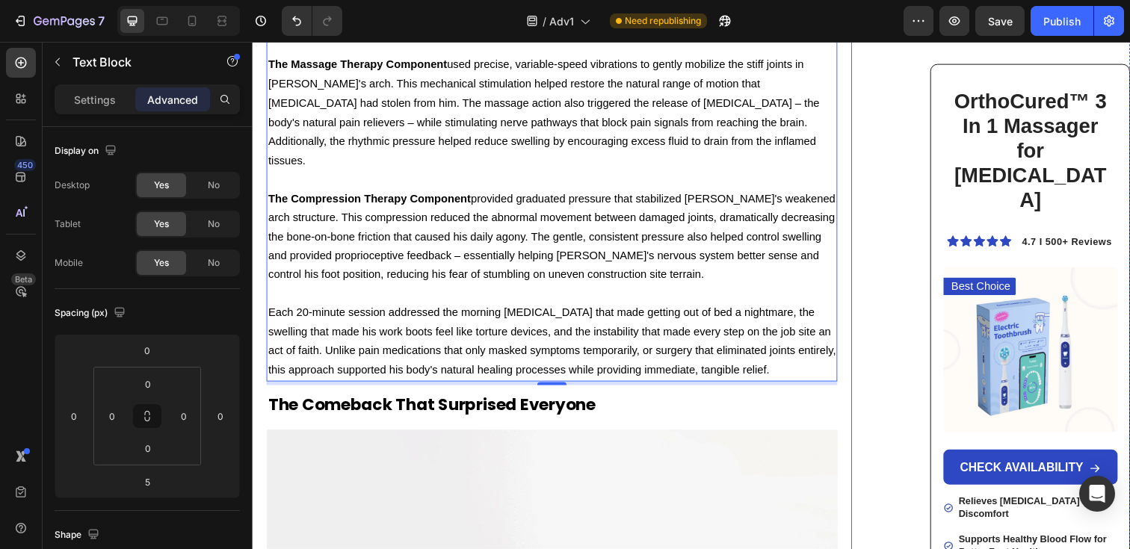
scroll to position [6047, 0]
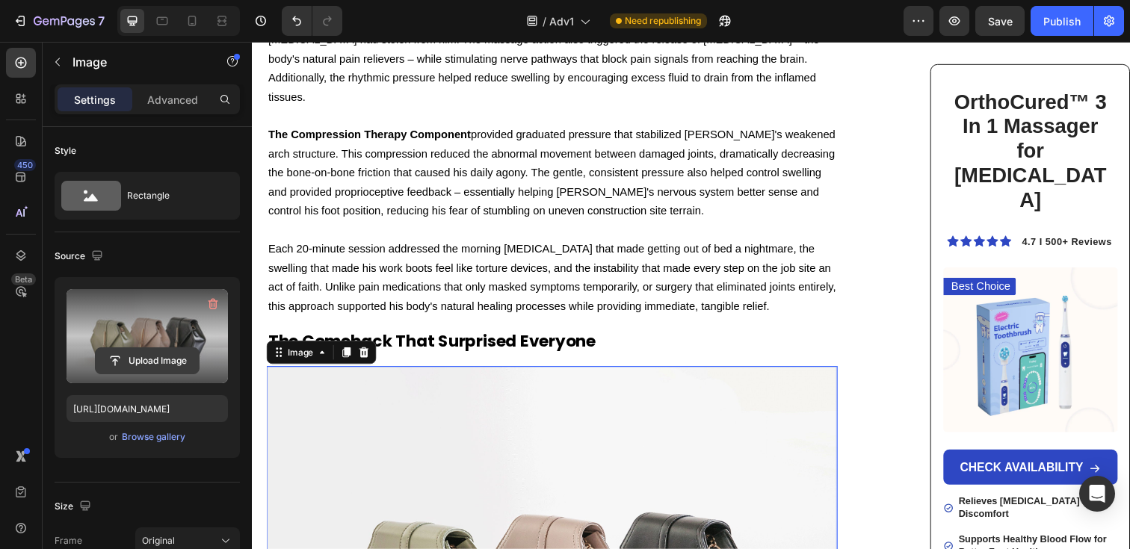
click at [169, 357] on input "file" at bounding box center [147, 360] width 103 height 25
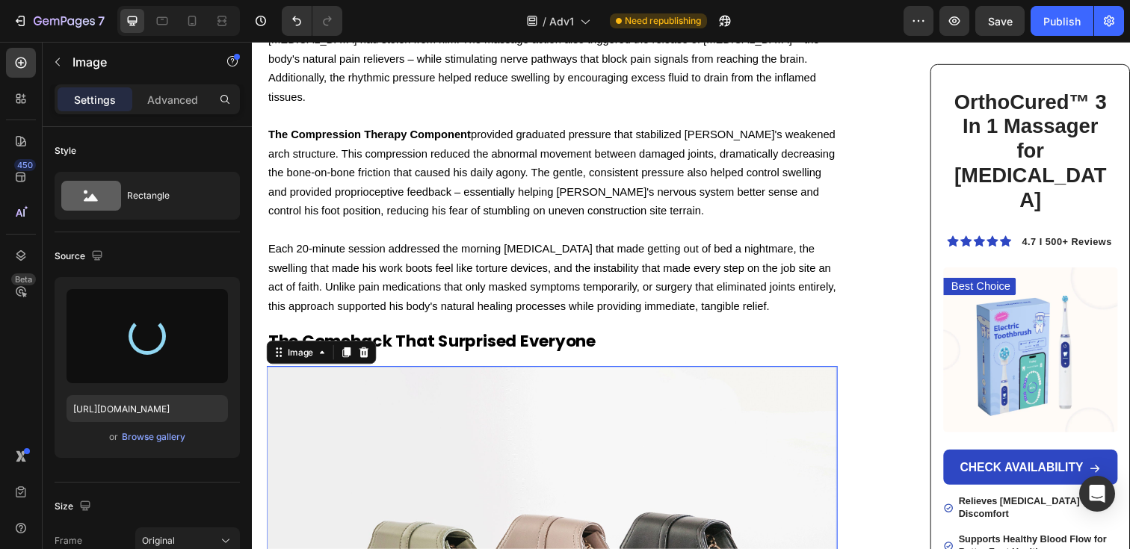
type input "[URL][DOMAIN_NAME]"
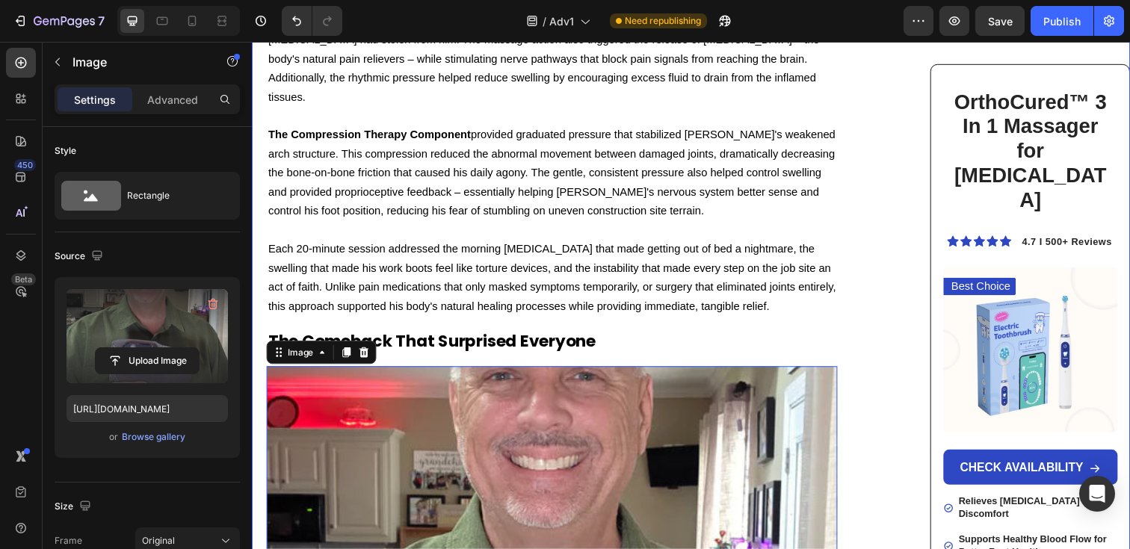
click at [885, 220] on div "[PERSON_NAME] Thought It Was Just Age… Until His Doctor Said the Word ‘Surgery’…" at bounding box center [700, 18] width 897 height 11874
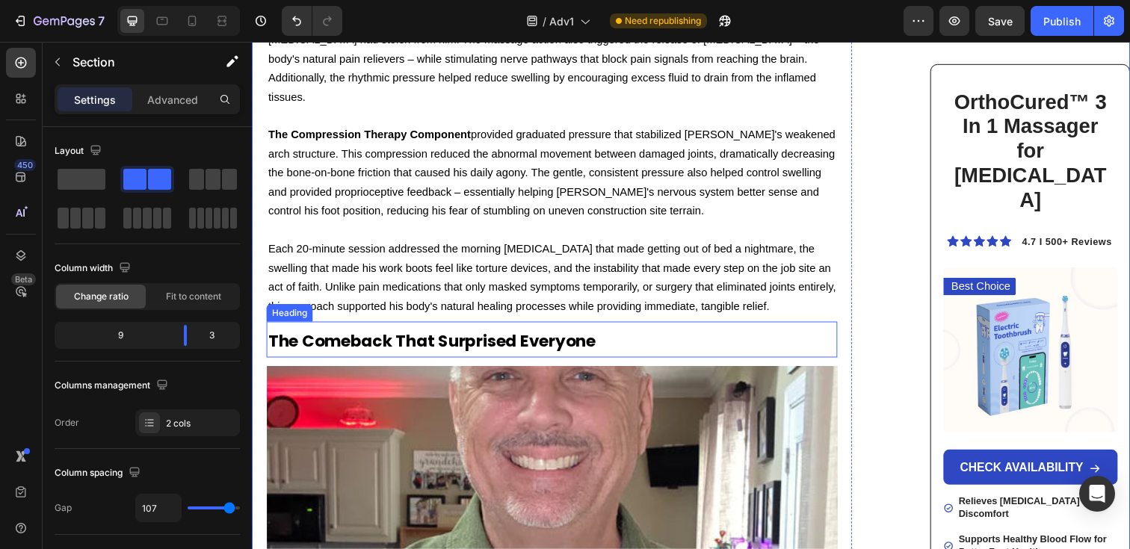
click at [555, 336] on strong "The Comeback That Surprised Everyone" at bounding box center [435, 347] width 334 height 23
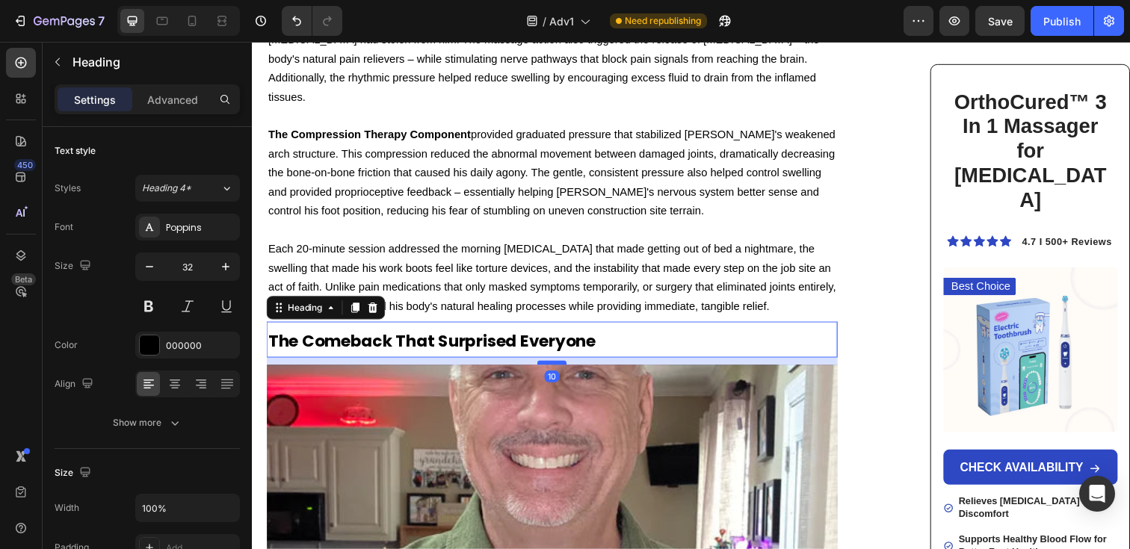
click at [557, 367] on div at bounding box center [558, 369] width 30 height 4
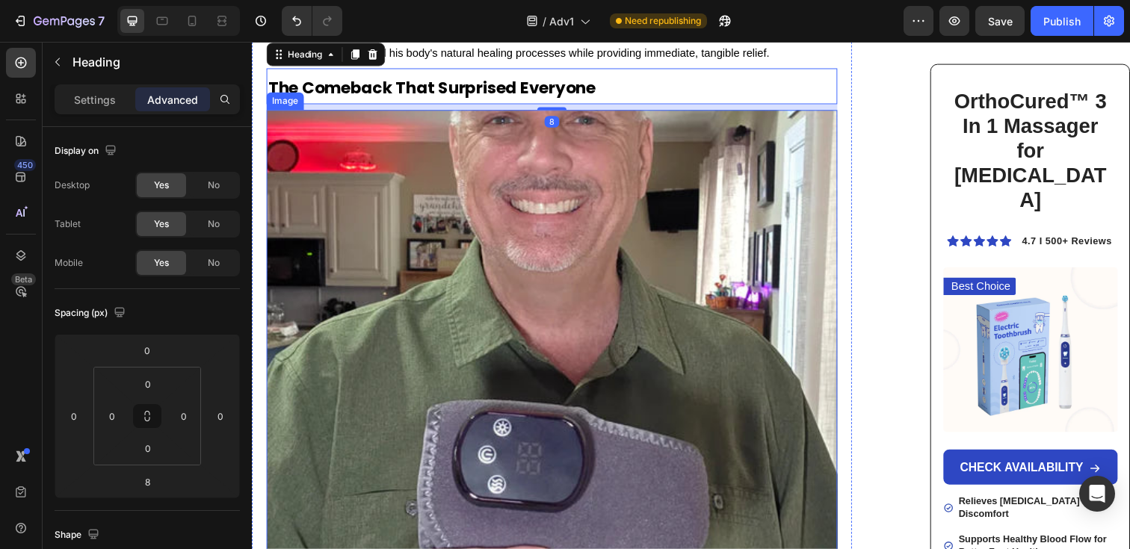
scroll to position [6412, 0]
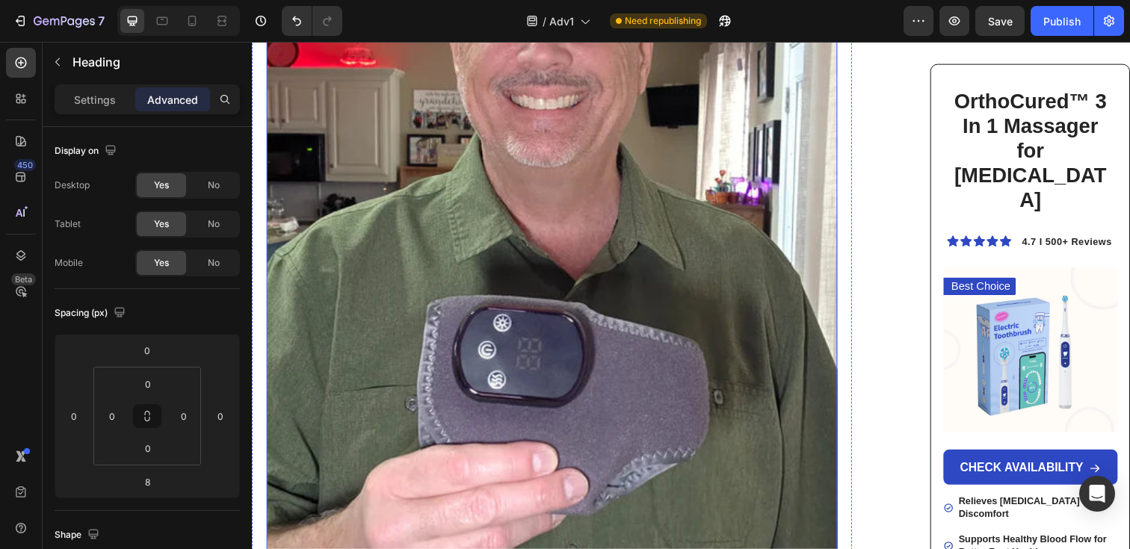
click at [657, 277] on img at bounding box center [558, 289] width 583 height 570
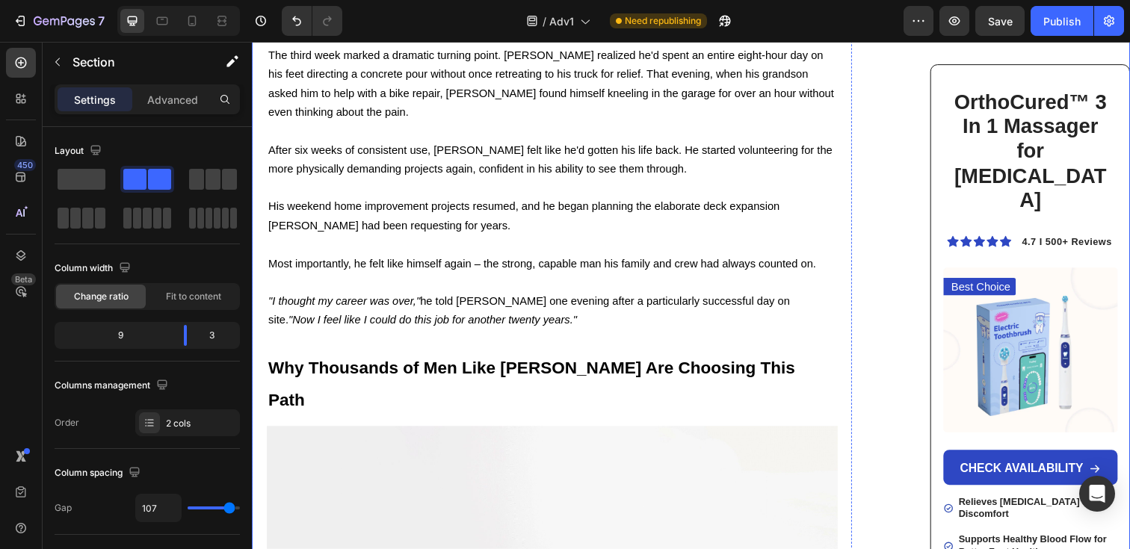
scroll to position [7197, 0]
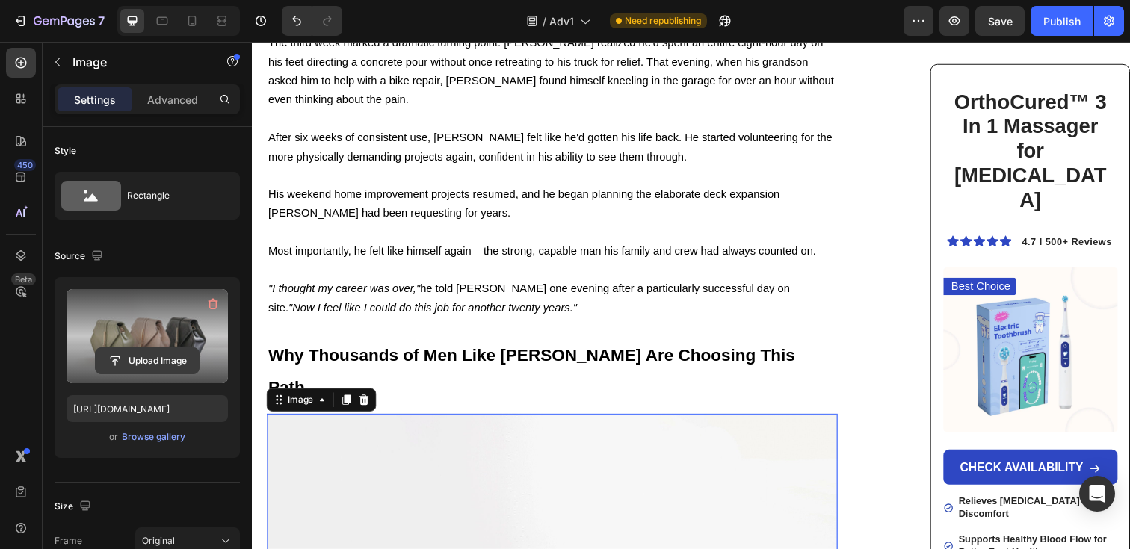
click at [115, 368] on input "file" at bounding box center [147, 360] width 103 height 25
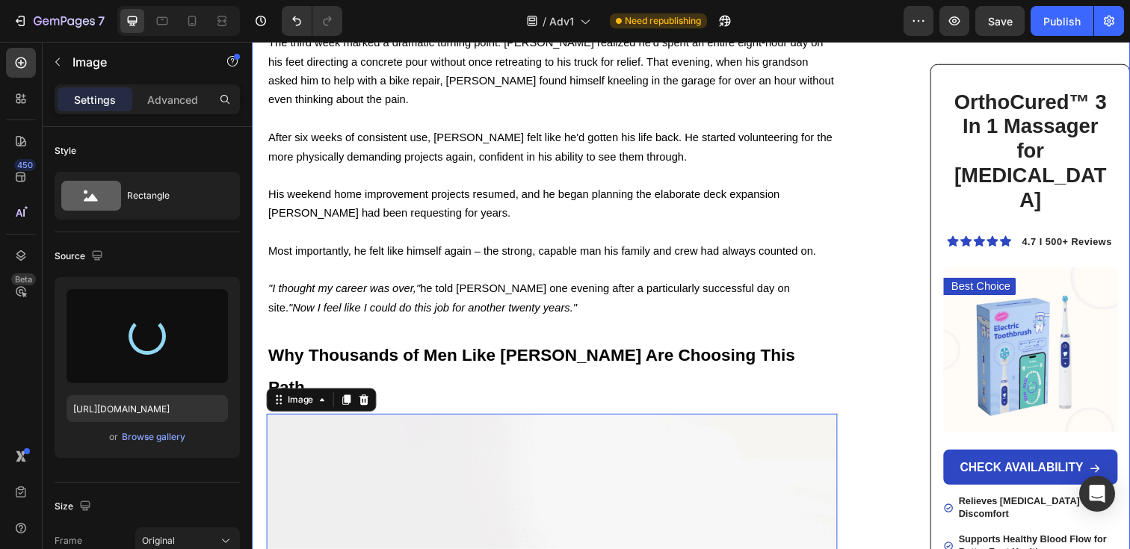
type input "[URL][DOMAIN_NAME]"
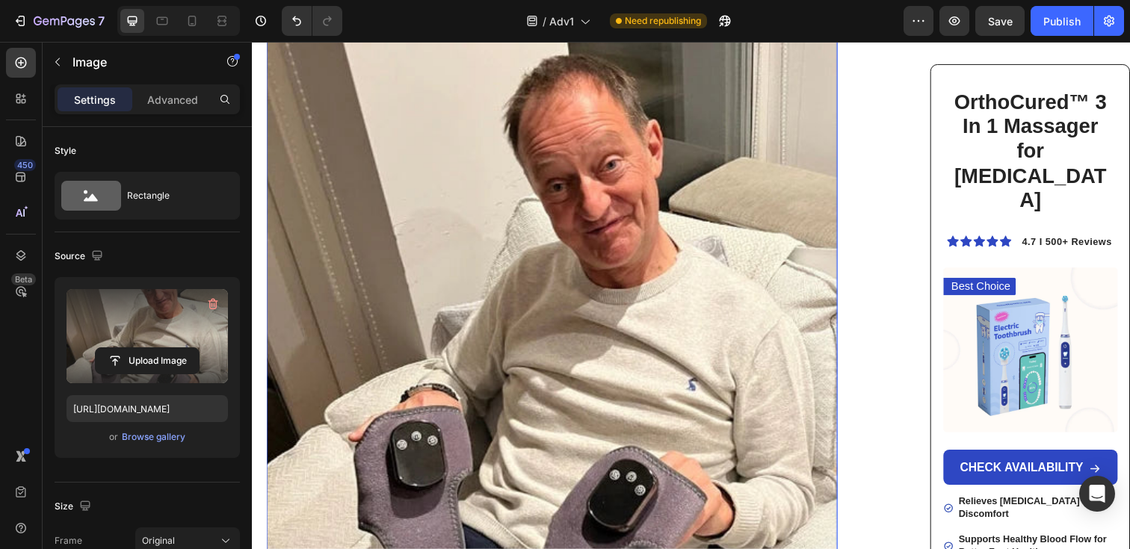
scroll to position [7578, 0]
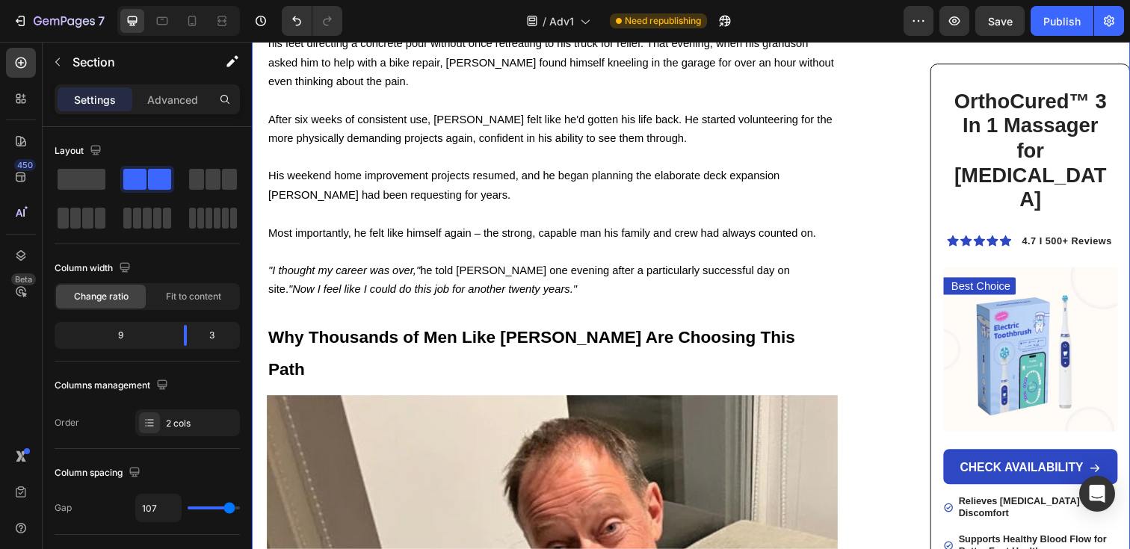
scroll to position [7213, 0]
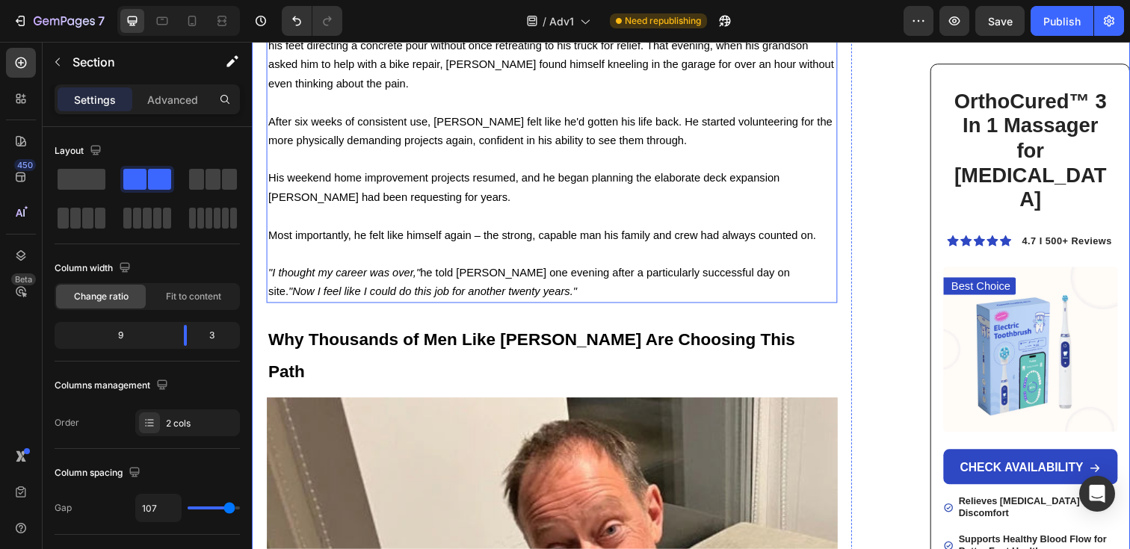
click at [627, 268] on p ""I thought my career was over," he told [PERSON_NAME] one evening after a parti…" at bounding box center [558, 287] width 580 height 39
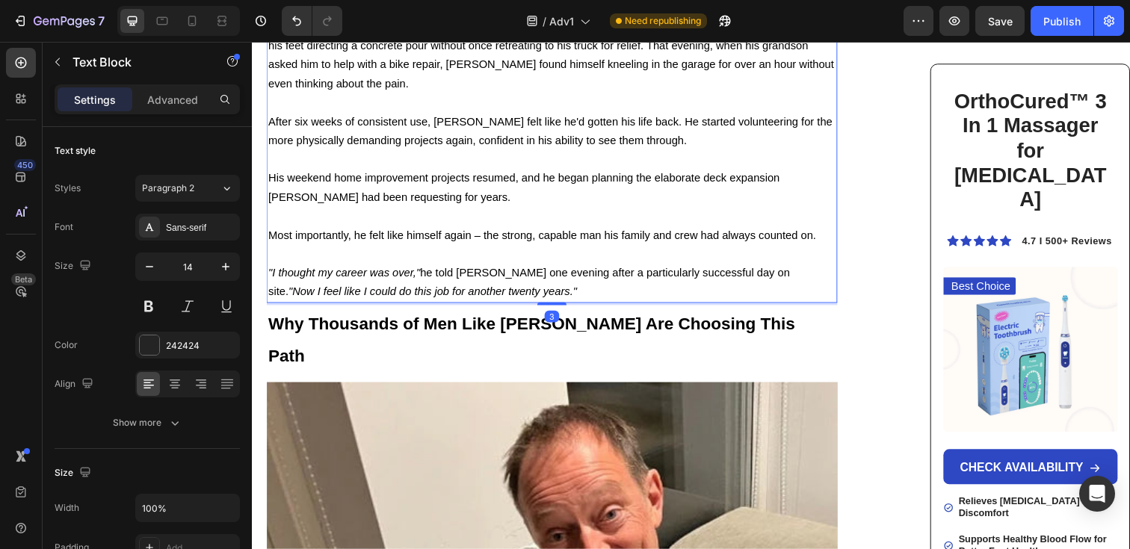
drag, startPoint x: 570, startPoint y: 100, endPoint x: 584, endPoint y: 84, distance: 21.2
click at [584, 309] on div "3" at bounding box center [558, 309] width 583 height 0
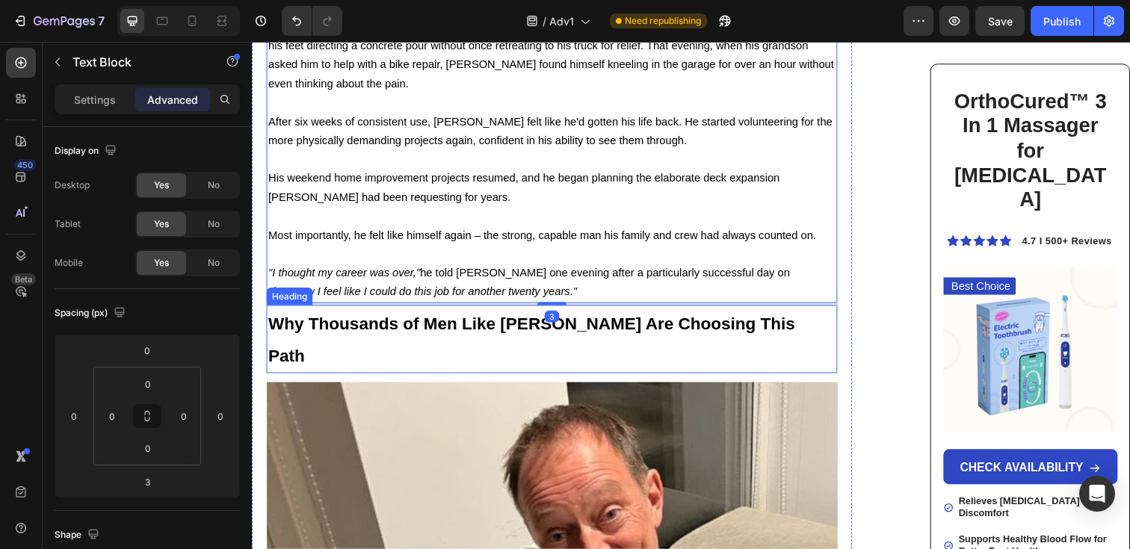
click at [599, 320] on strong "Why Thousands of Men Like [PERSON_NAME] Are Choosing This Path" at bounding box center [537, 346] width 538 height 53
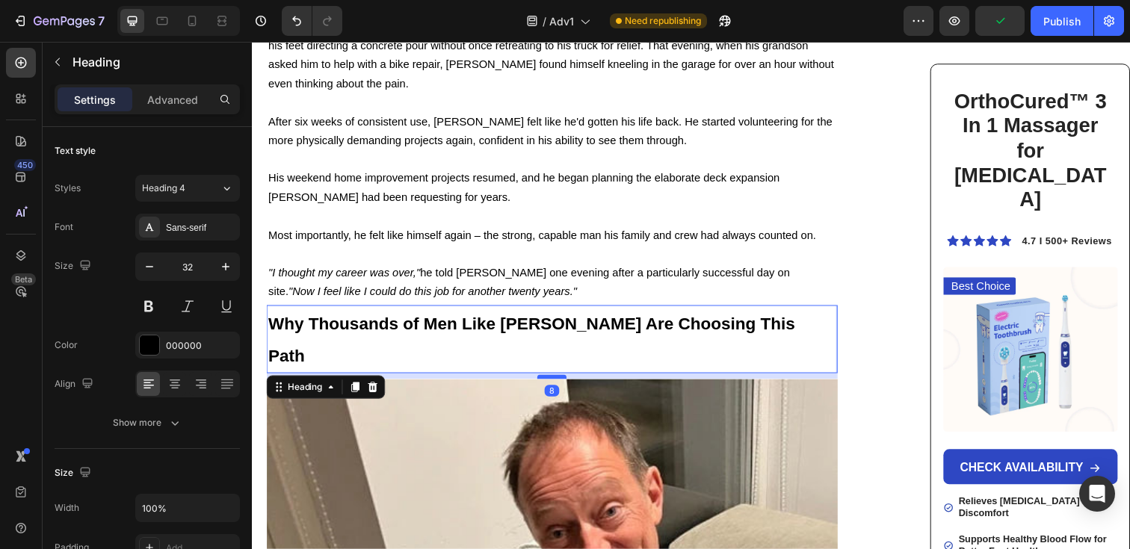
click at [560, 382] on div at bounding box center [558, 384] width 30 height 4
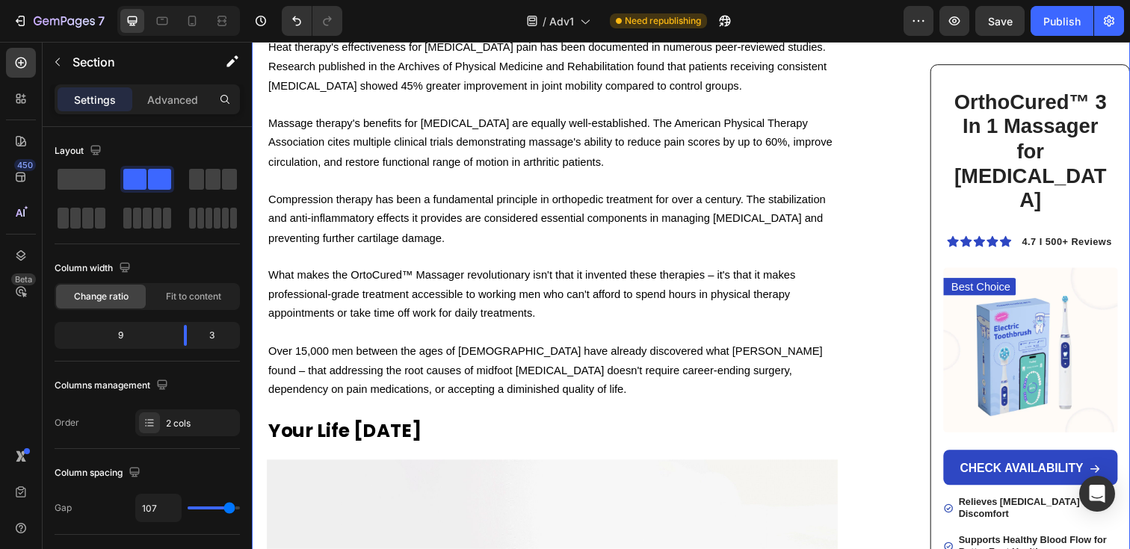
scroll to position [8317, 0]
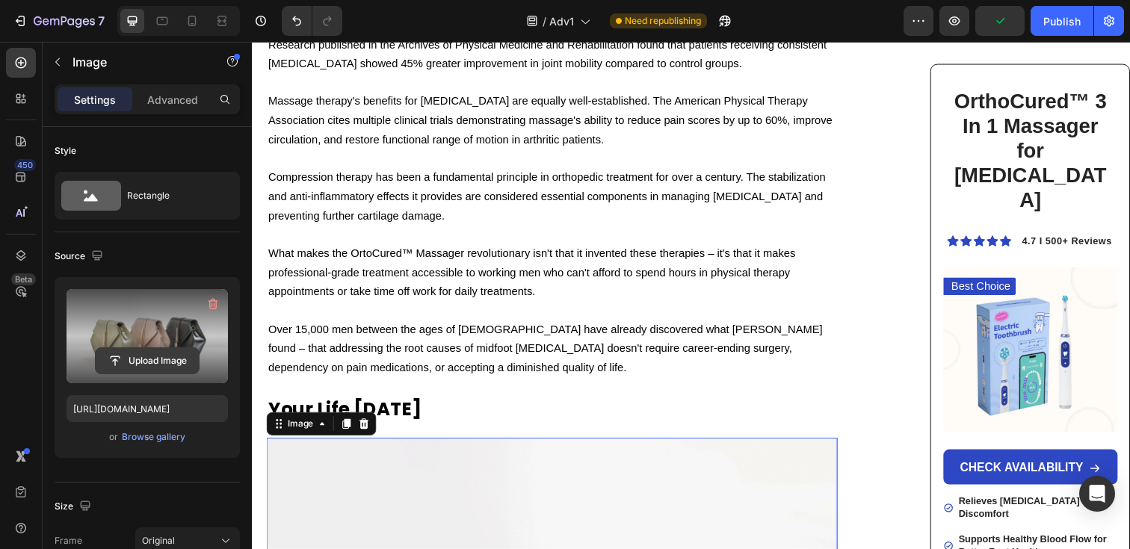
click at [127, 353] on input "file" at bounding box center [147, 360] width 103 height 25
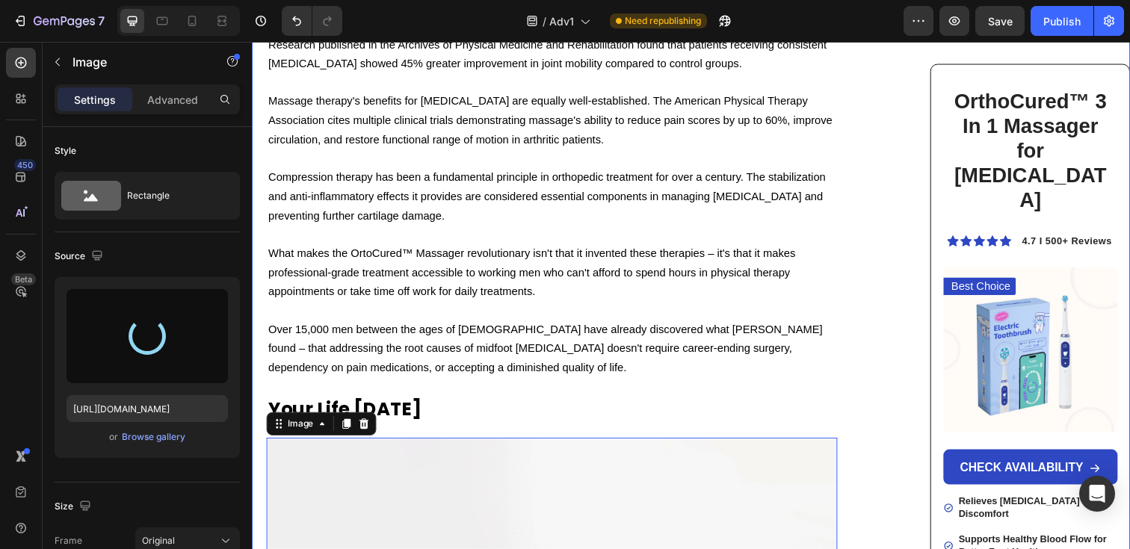
type input "[URL][DOMAIN_NAME]"
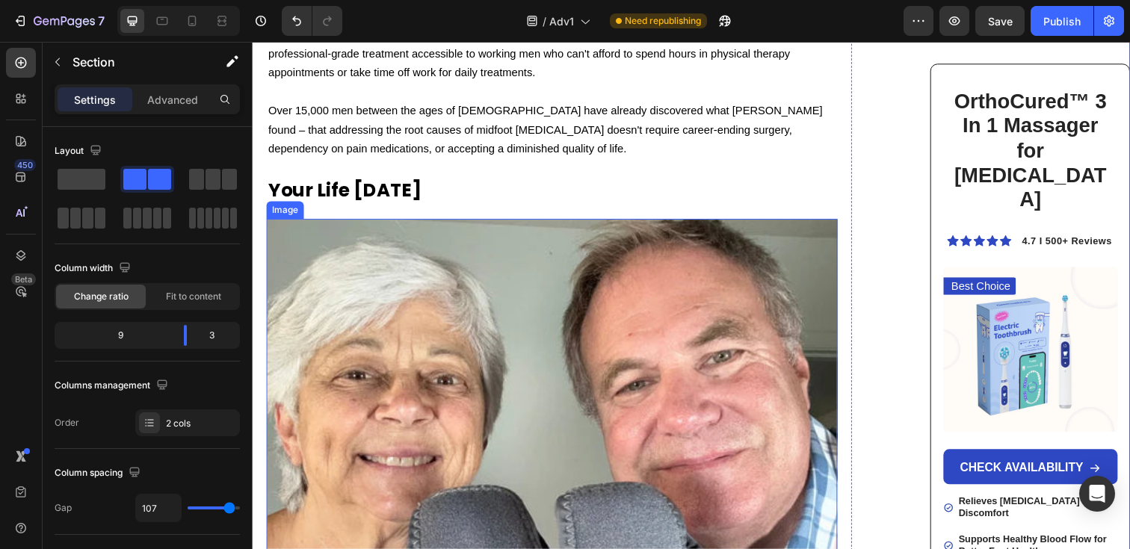
scroll to position [8231, 0]
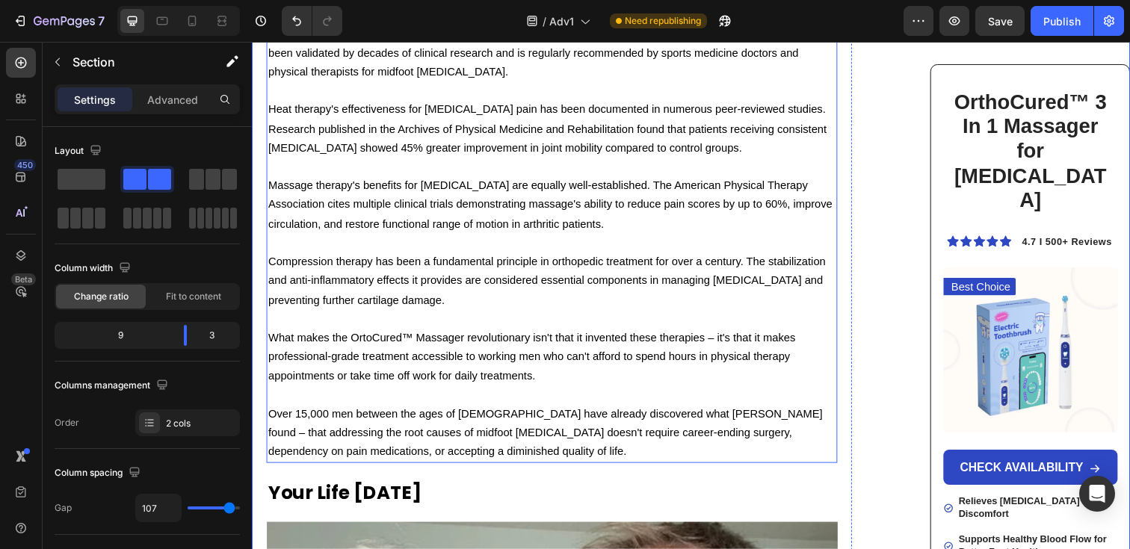
click at [537, 415] on span "Over 15,000 men between the ages of [DEMOGRAPHIC_DATA] have already discovered …" at bounding box center [551, 441] width 566 height 52
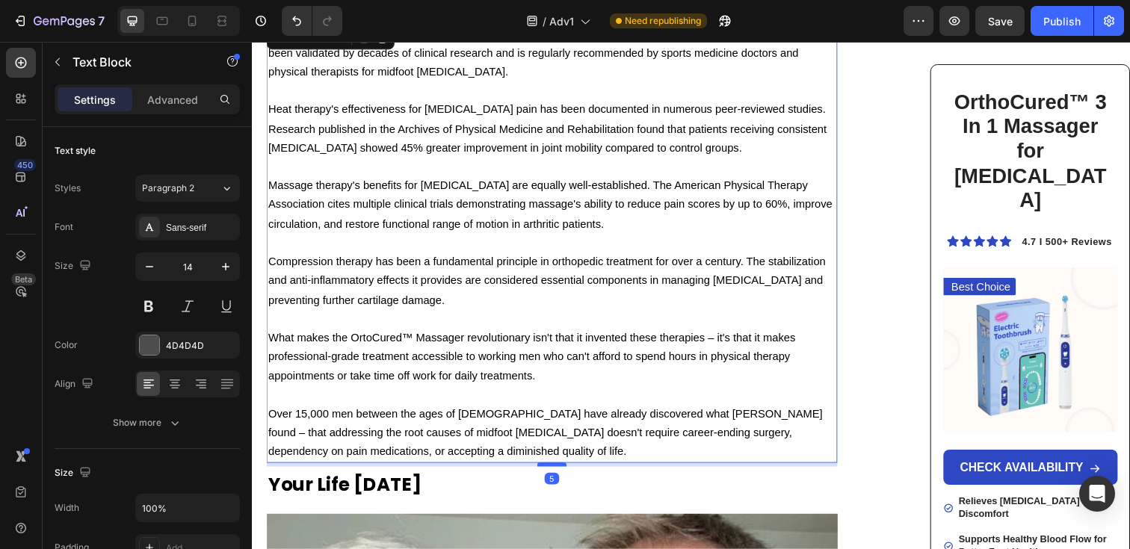
drag, startPoint x: 554, startPoint y: 212, endPoint x: 569, endPoint y: 203, distance: 17.4
click at [569, 471] on div at bounding box center [558, 473] width 30 height 4
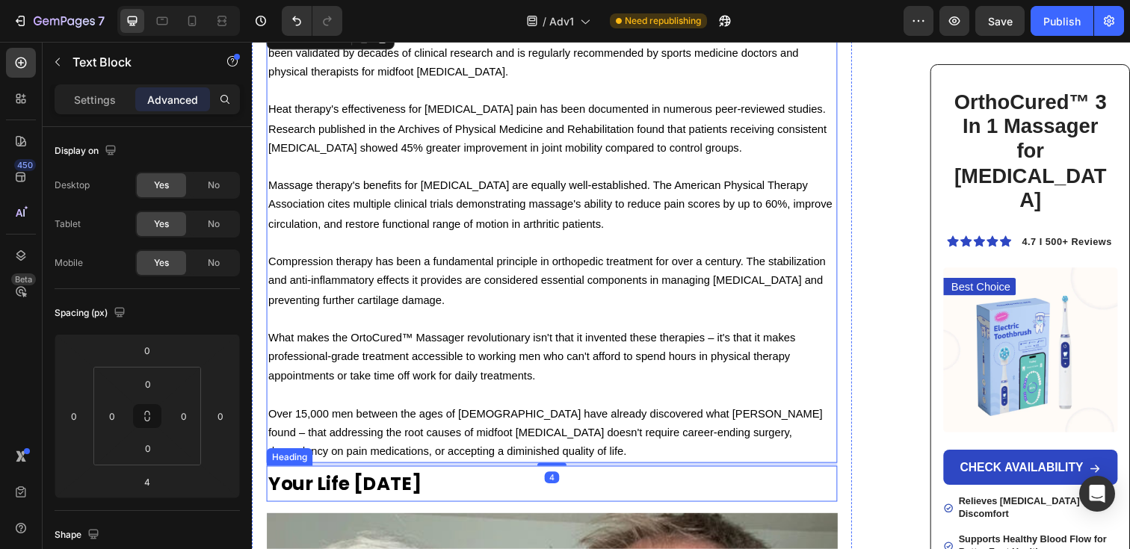
click at [425, 481] on strong "Your Life [DATE]" at bounding box center [346, 494] width 156 height 26
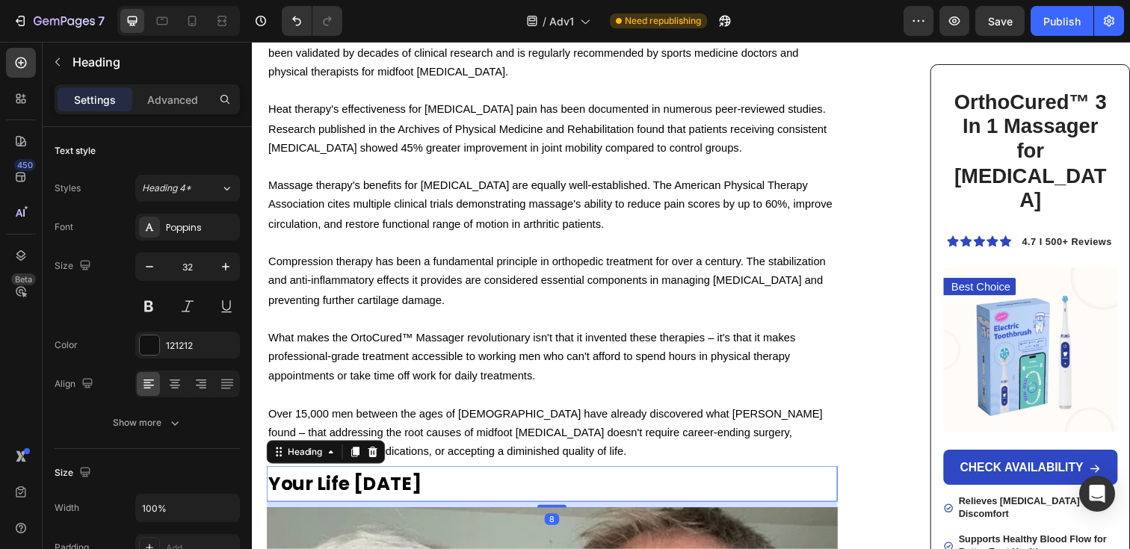
drag, startPoint x: 559, startPoint y: 250, endPoint x: 576, endPoint y: 244, distance: 18.2
click at [576, 511] on div "8" at bounding box center [558, 511] width 583 height 0
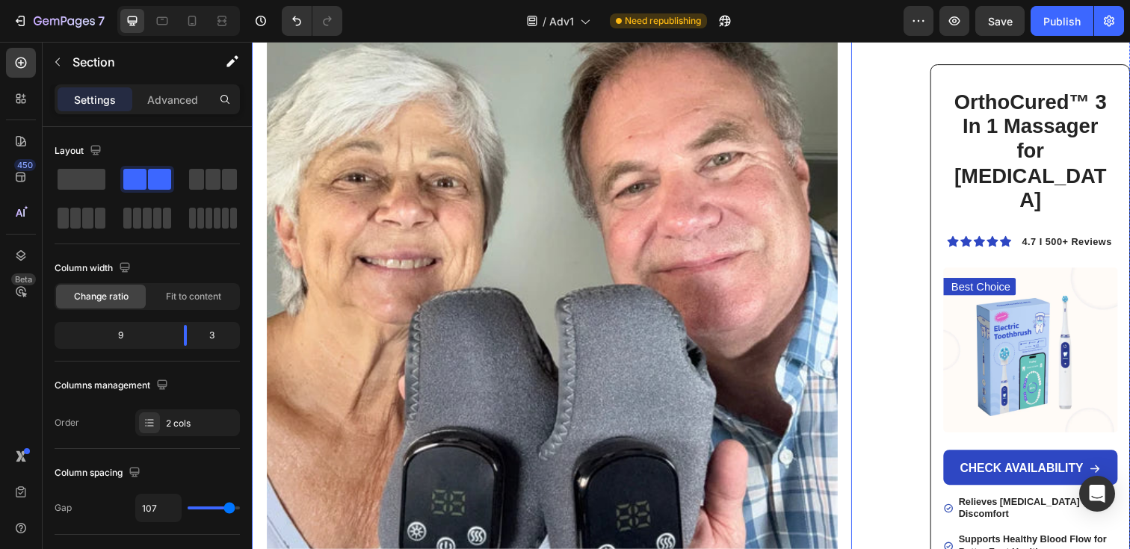
scroll to position [8738, 0]
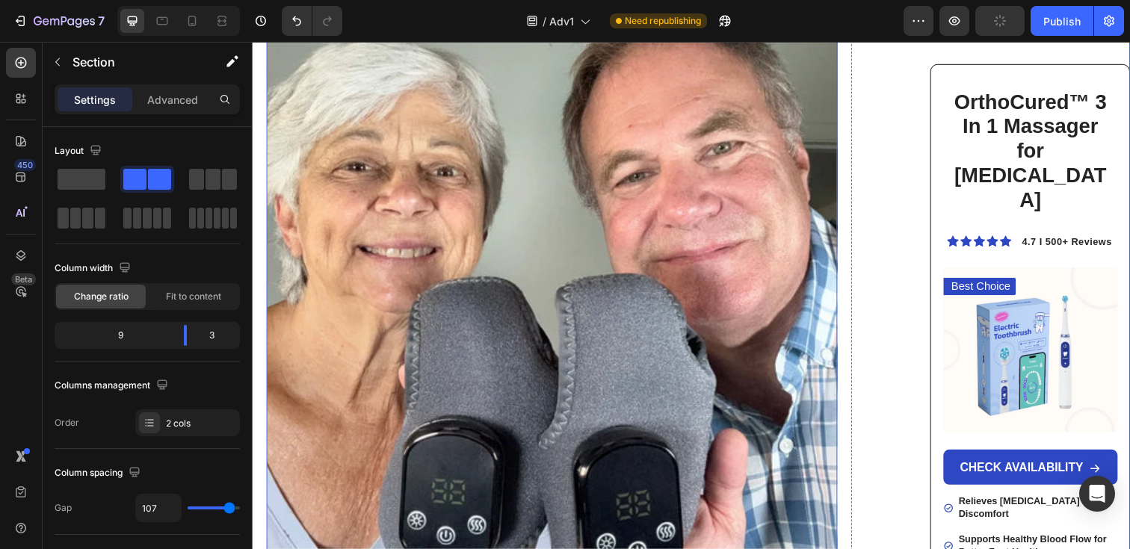
click at [619, 280] on img at bounding box center [558, 301] width 583 height 583
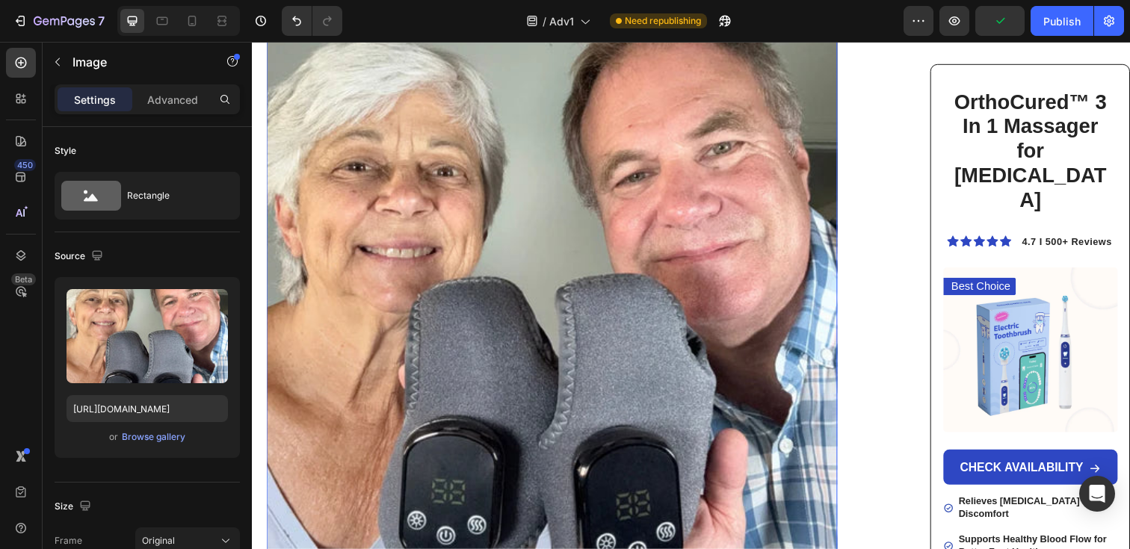
drag, startPoint x: 559, startPoint y: 333, endPoint x: 570, endPoint y: 327, distance: 13.1
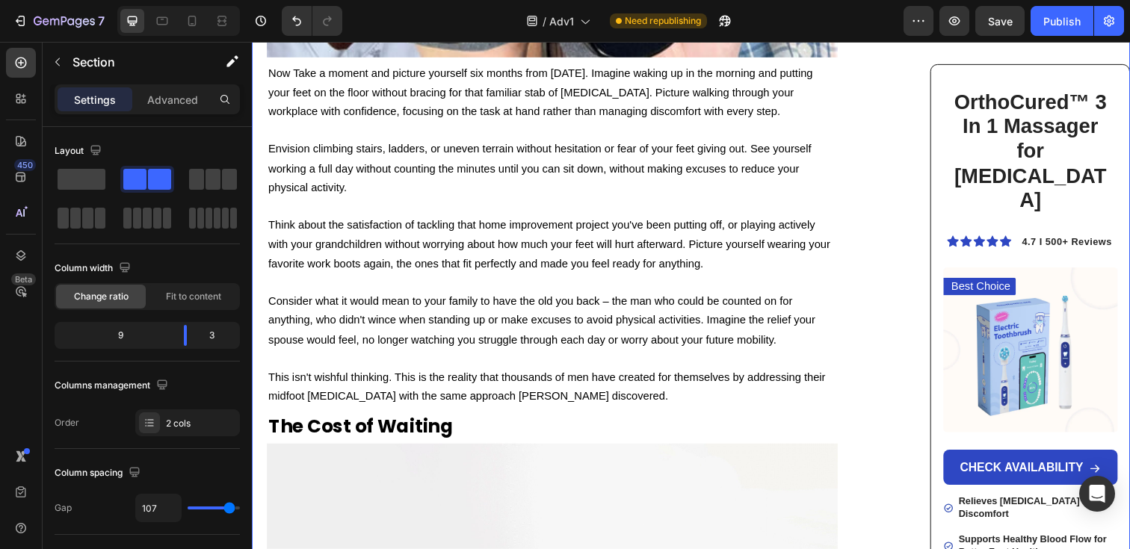
scroll to position [9210, 0]
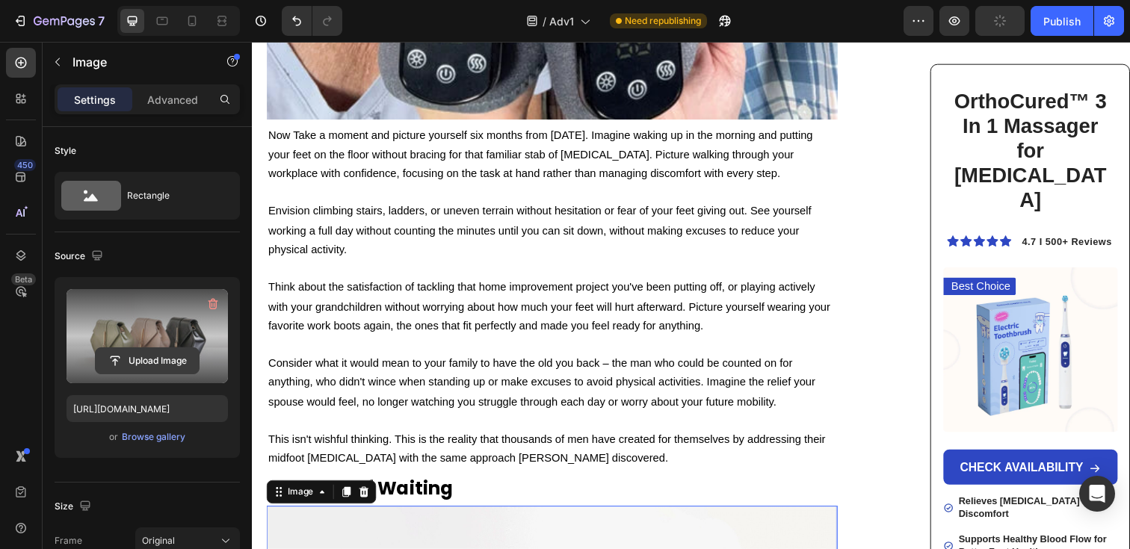
click at [149, 357] on input "file" at bounding box center [147, 360] width 103 height 25
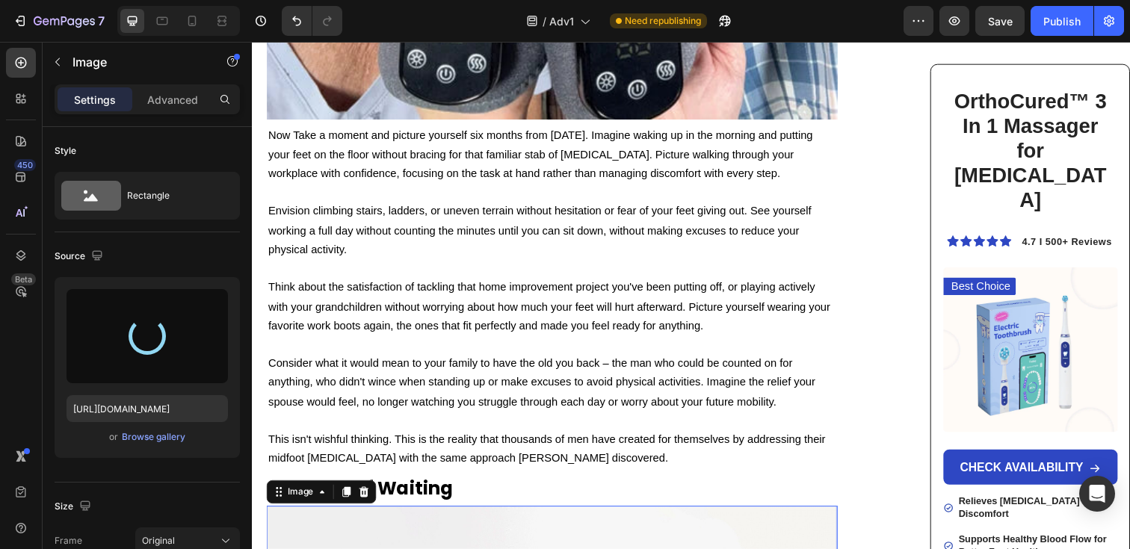
type input "[URL][DOMAIN_NAME]"
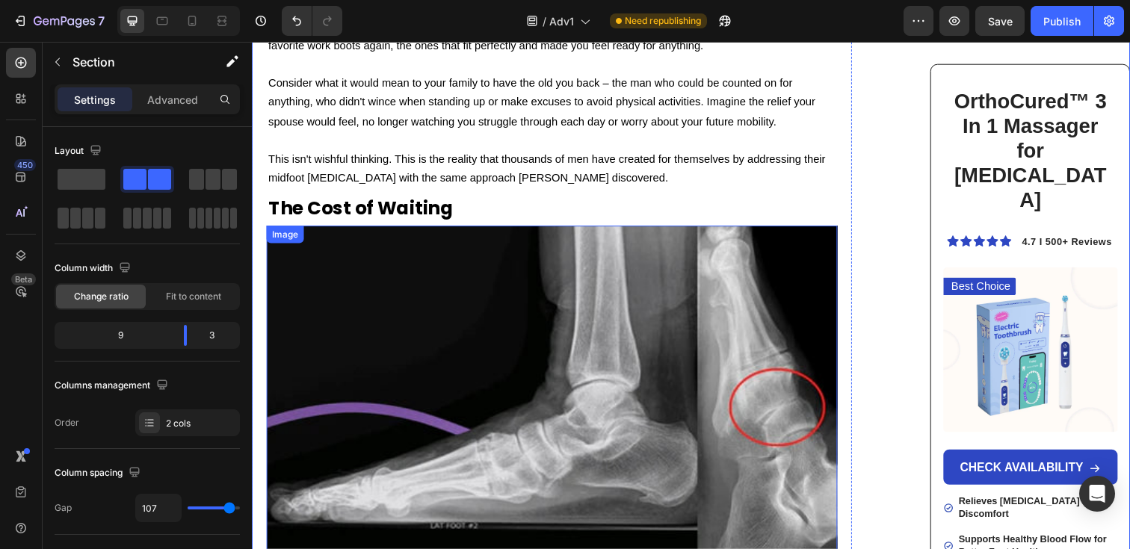
scroll to position [9492, 0]
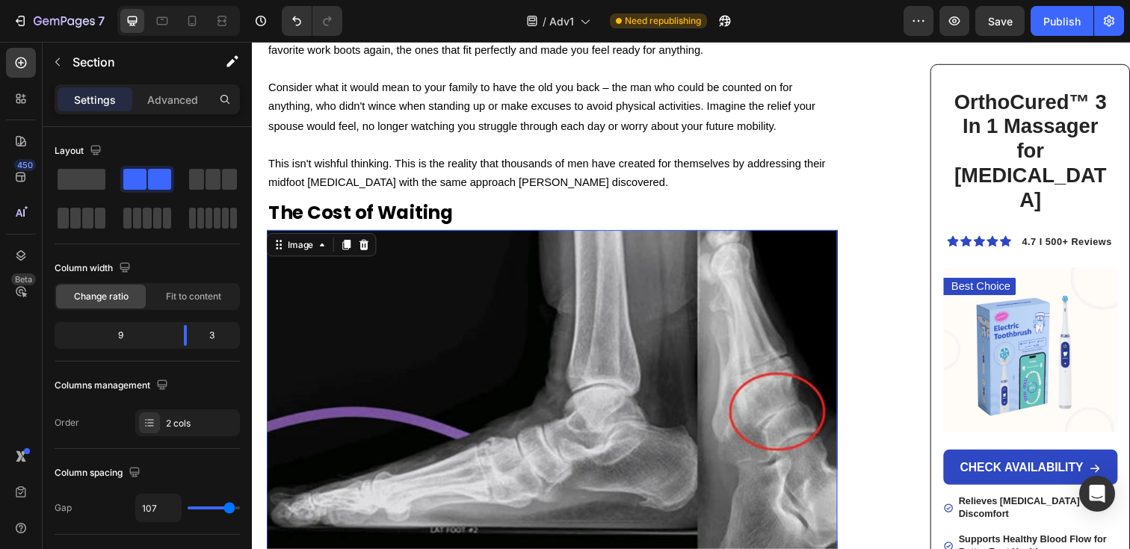
click at [616, 234] on img at bounding box center [558, 404] width 583 height 341
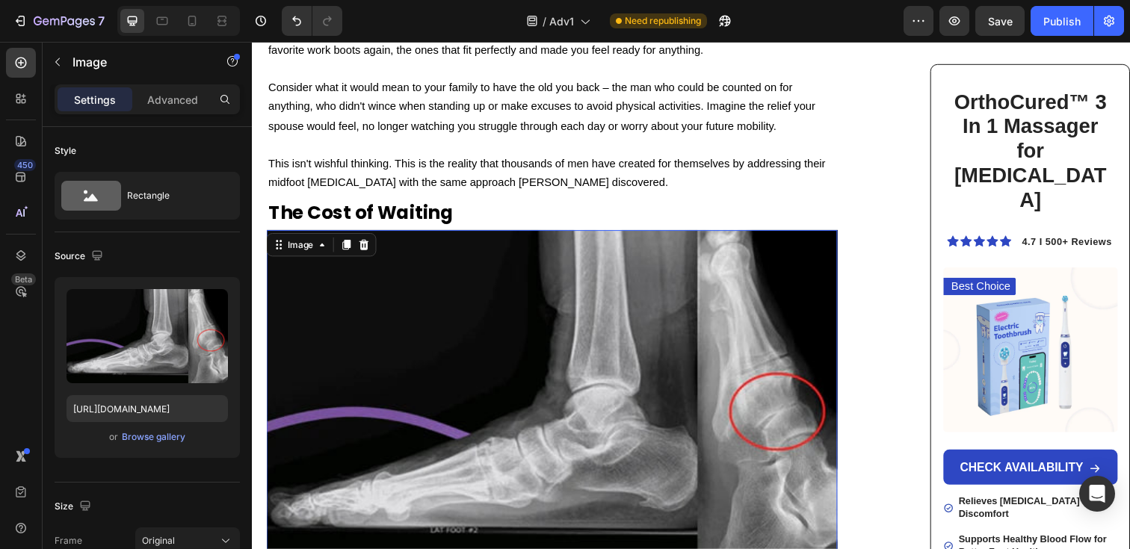
drag, startPoint x: 566, startPoint y: 293, endPoint x: 565, endPoint y: 303, distance: 9.7
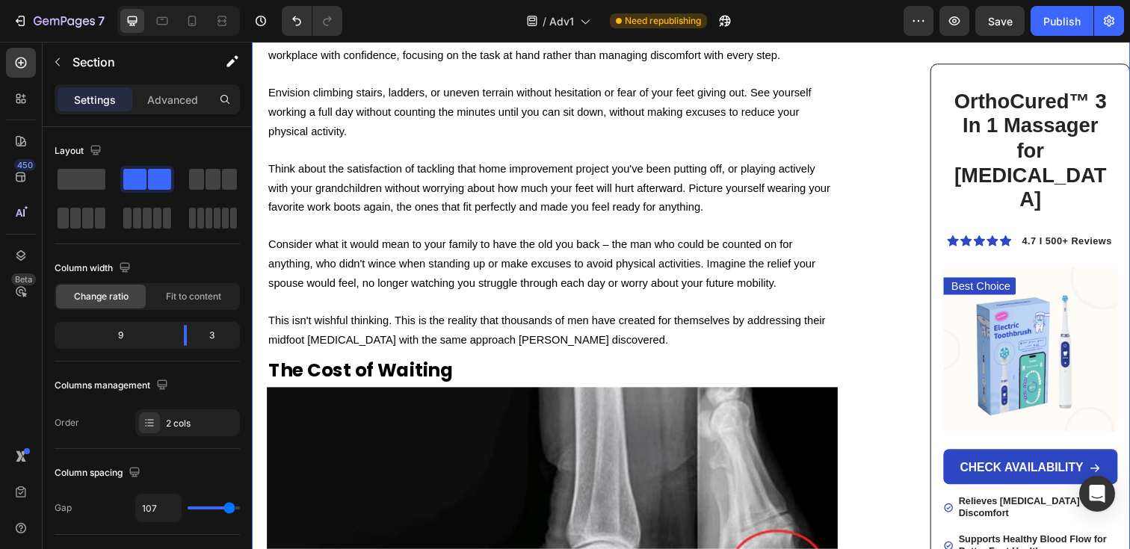
scroll to position [9268, 0]
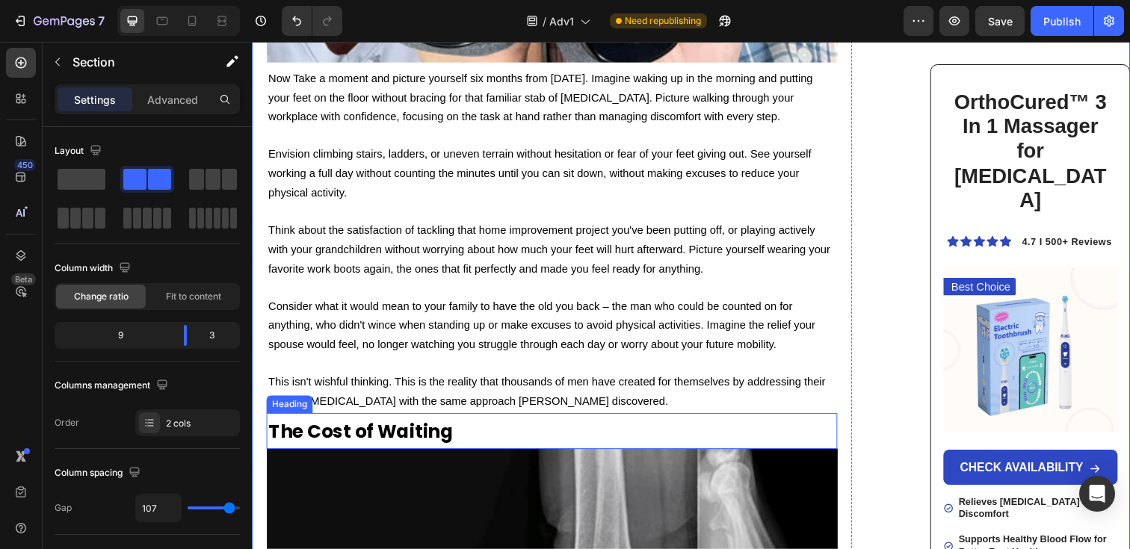
click at [565, 421] on h2 "The Cost of Waiting" at bounding box center [558, 439] width 583 height 37
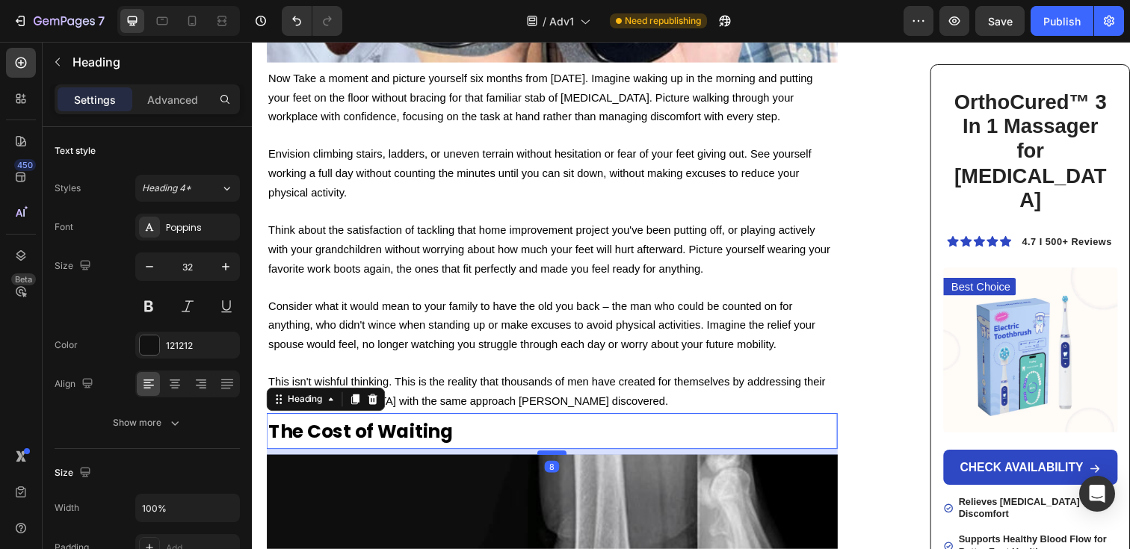
click at [558, 459] on div at bounding box center [558, 461] width 30 height 4
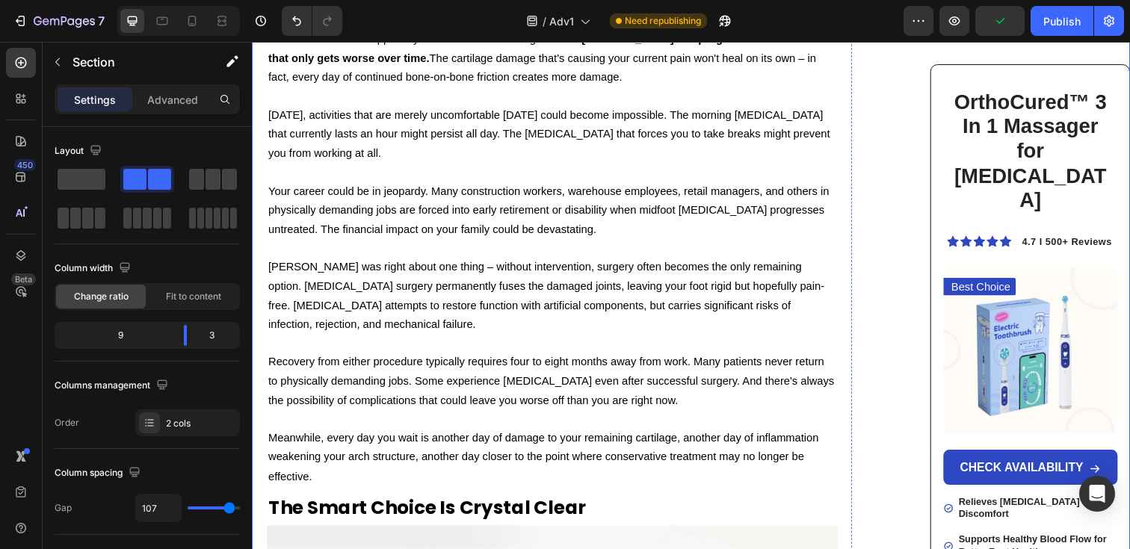
scroll to position [10119, 0]
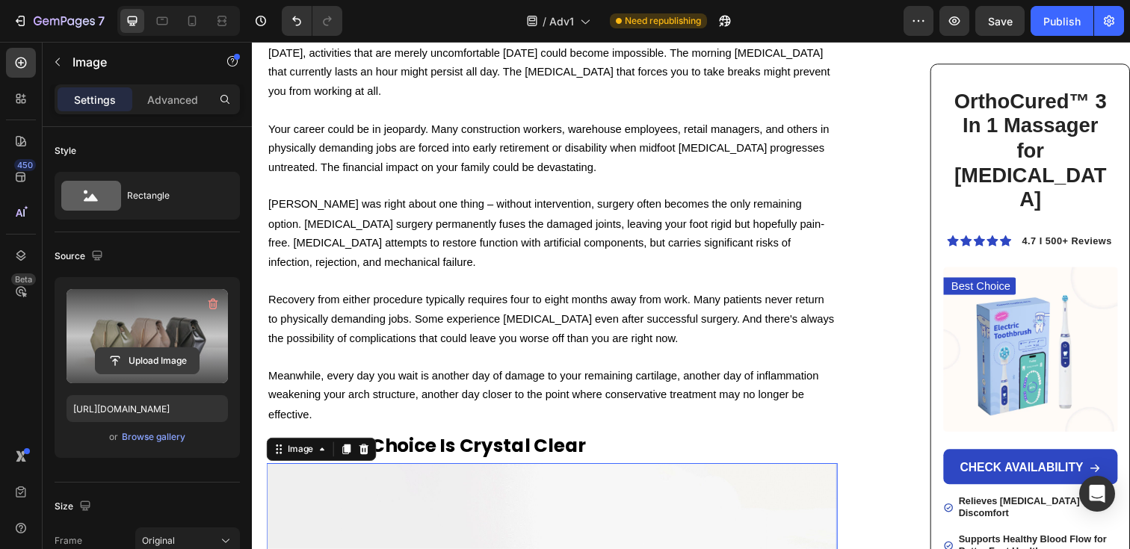
click at [147, 360] on input "file" at bounding box center [147, 360] width 103 height 25
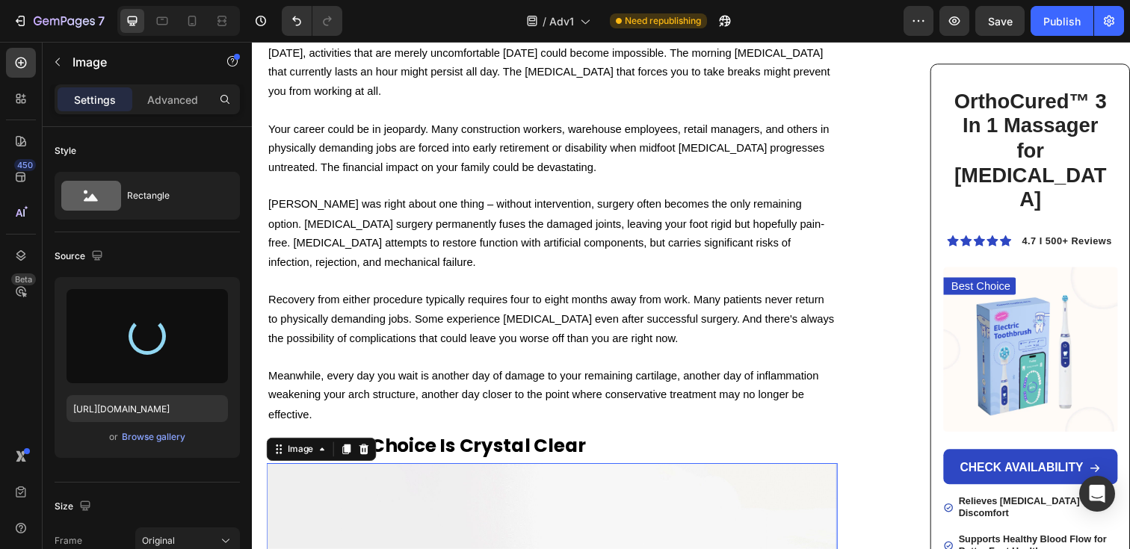
type input "[URL][DOMAIN_NAME]"
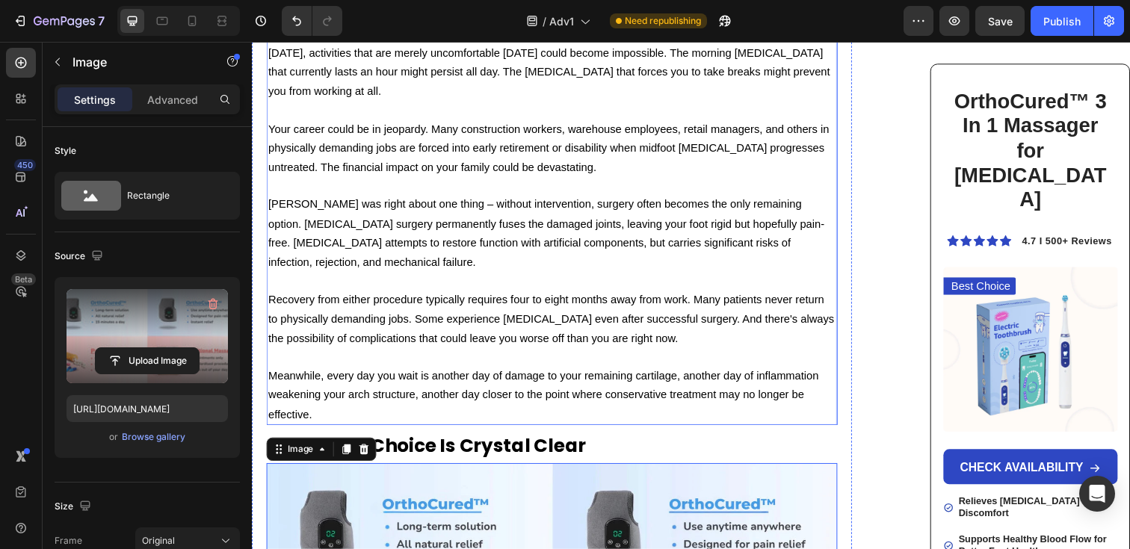
click at [567, 376] on span "Meanwhile, every day you wait is another day of damage to your remaining cartil…" at bounding box center [549, 402] width 562 height 52
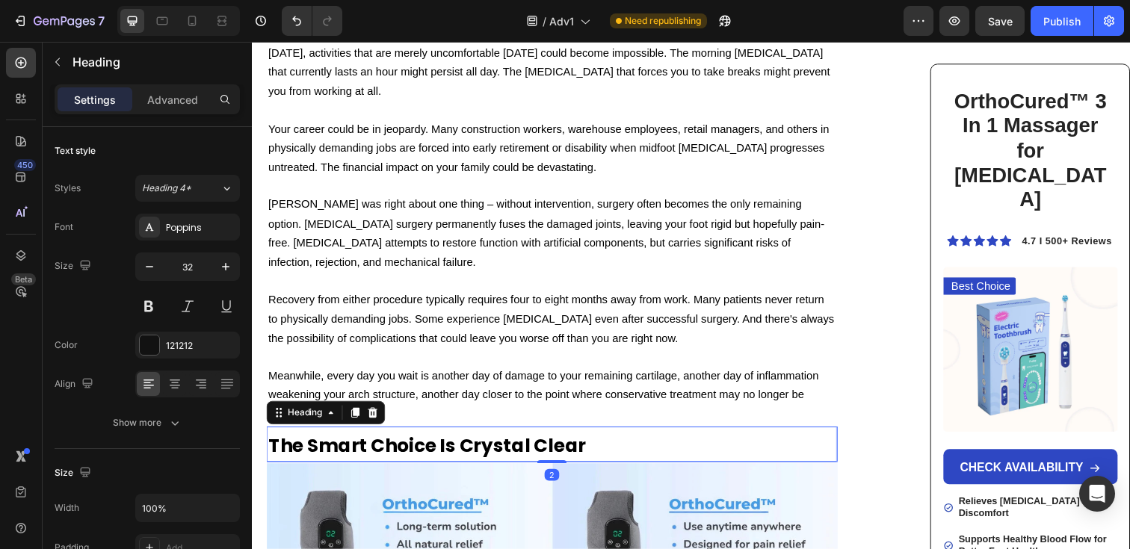
click at [679, 435] on h2 "The Smart Choice Is Crystal Clear" at bounding box center [558, 453] width 583 height 37
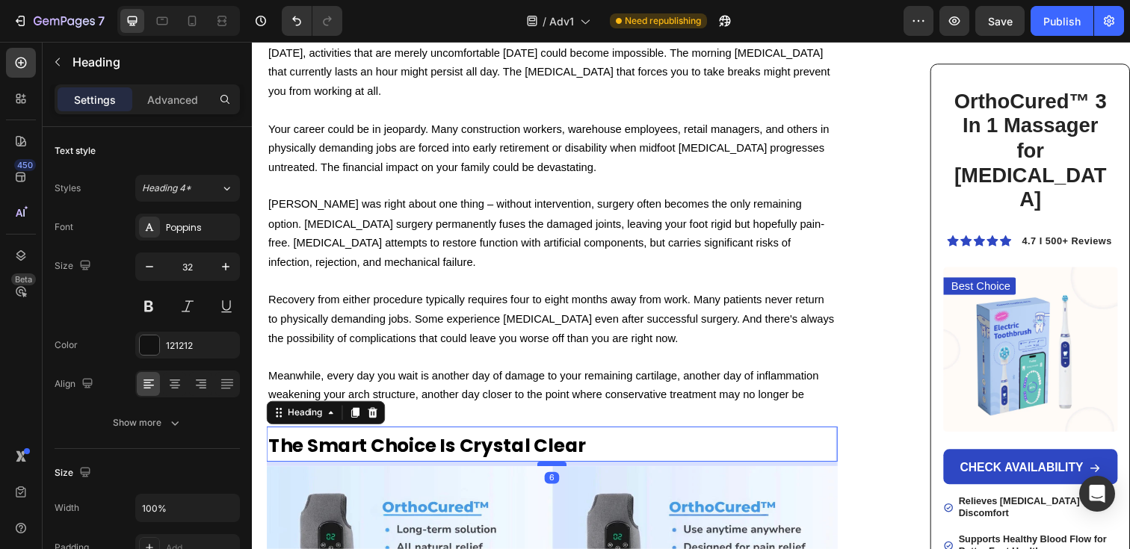
click at [569, 471] on div at bounding box center [558, 473] width 30 height 4
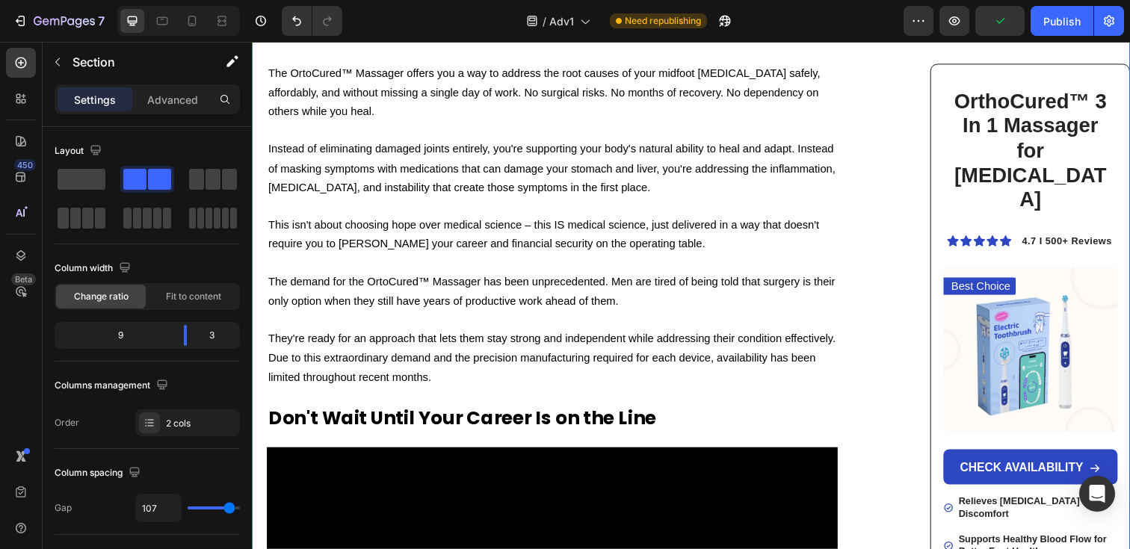
scroll to position [10955, 0]
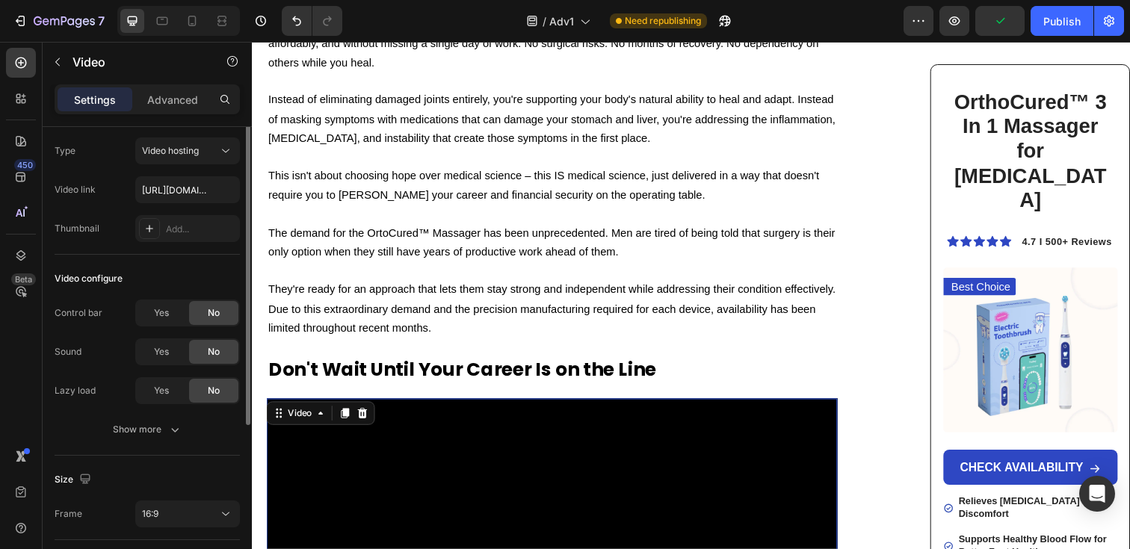
scroll to position [49, 0]
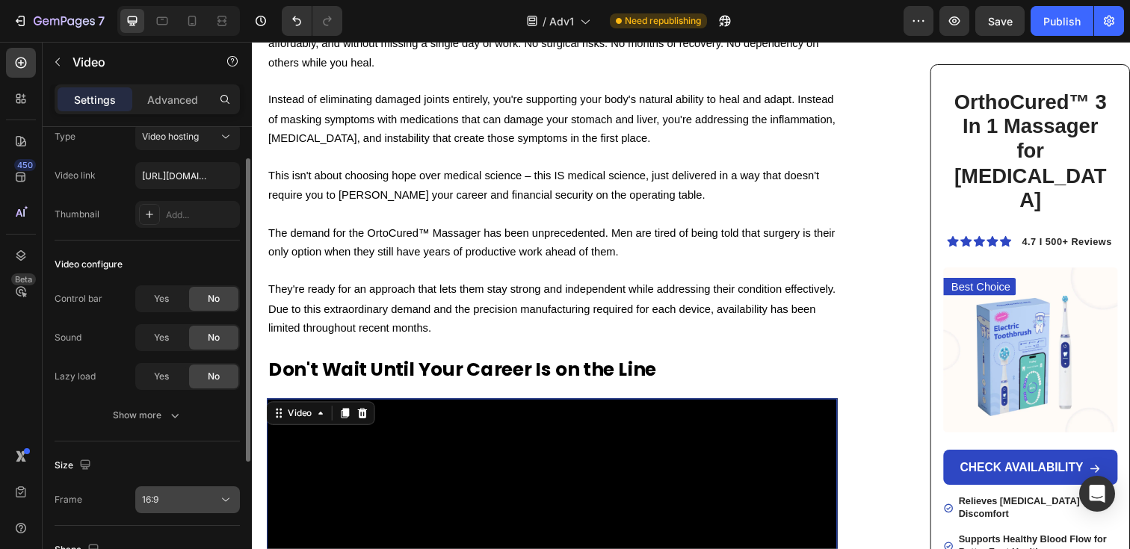
click at [182, 499] on div "16:9" at bounding box center [180, 499] width 76 height 13
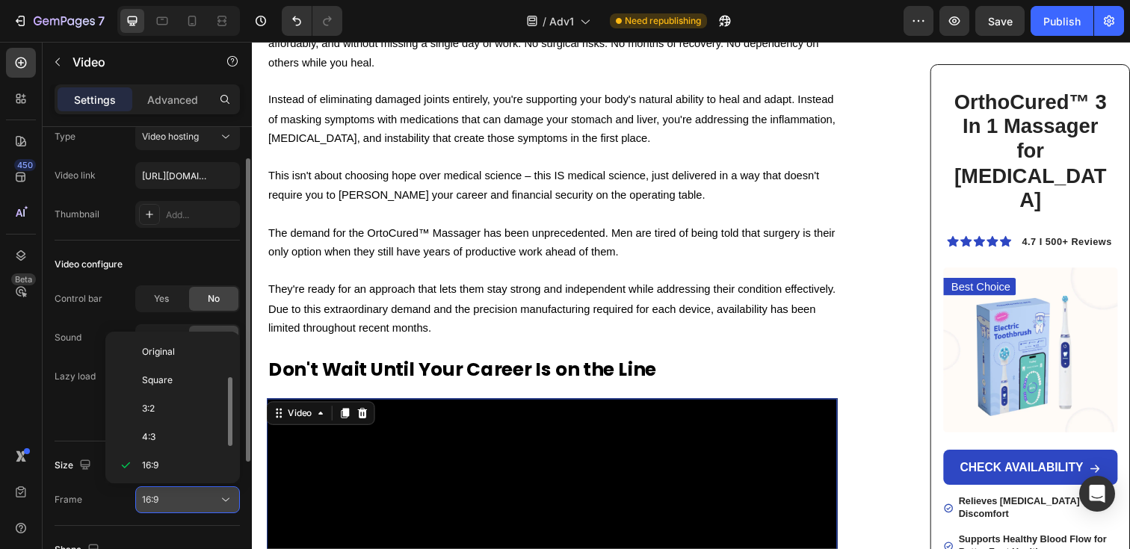
scroll to position [27, 0]
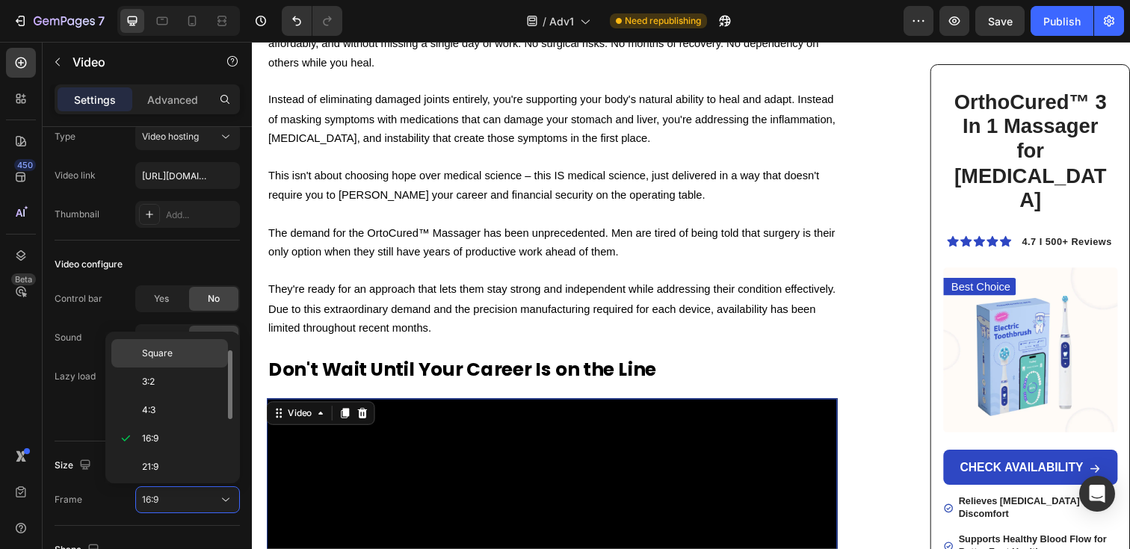
click at [173, 351] on p "Square" at bounding box center [181, 353] width 79 height 13
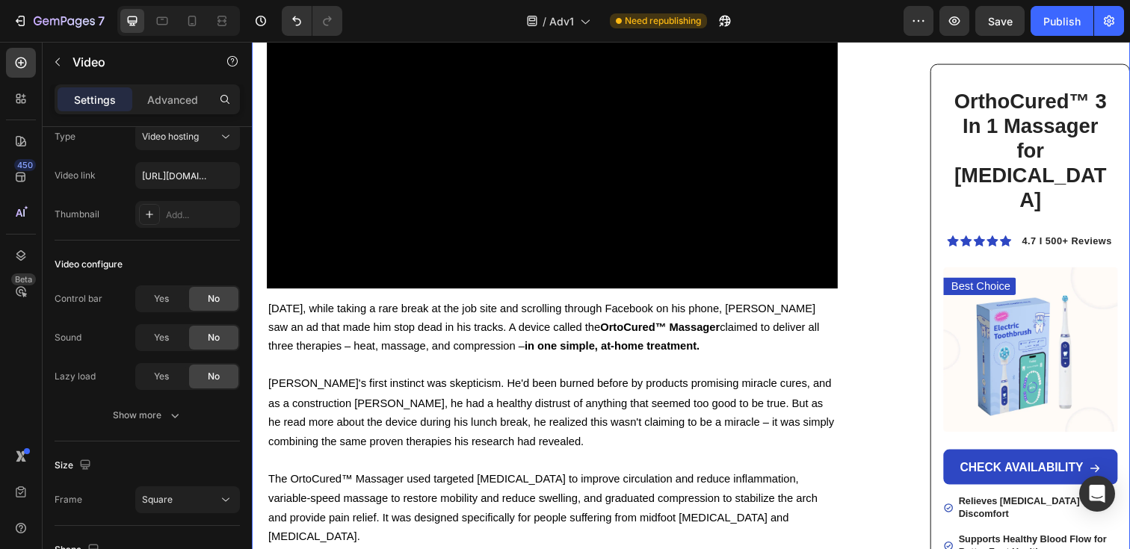
scroll to position [4152, 0]
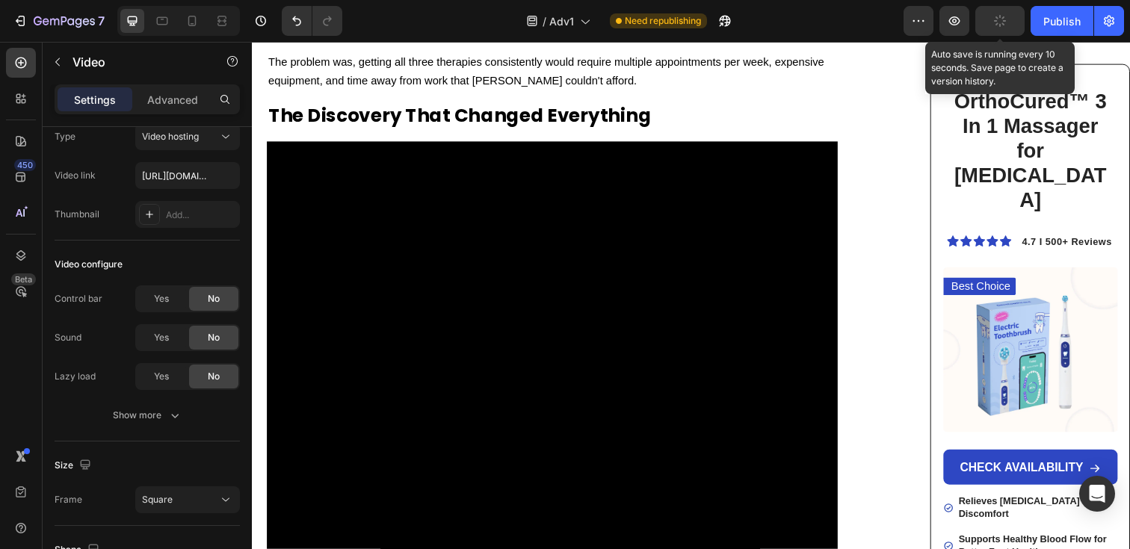
click at [1002, 25] on icon "button" at bounding box center [1000, 21] width 14 height 14
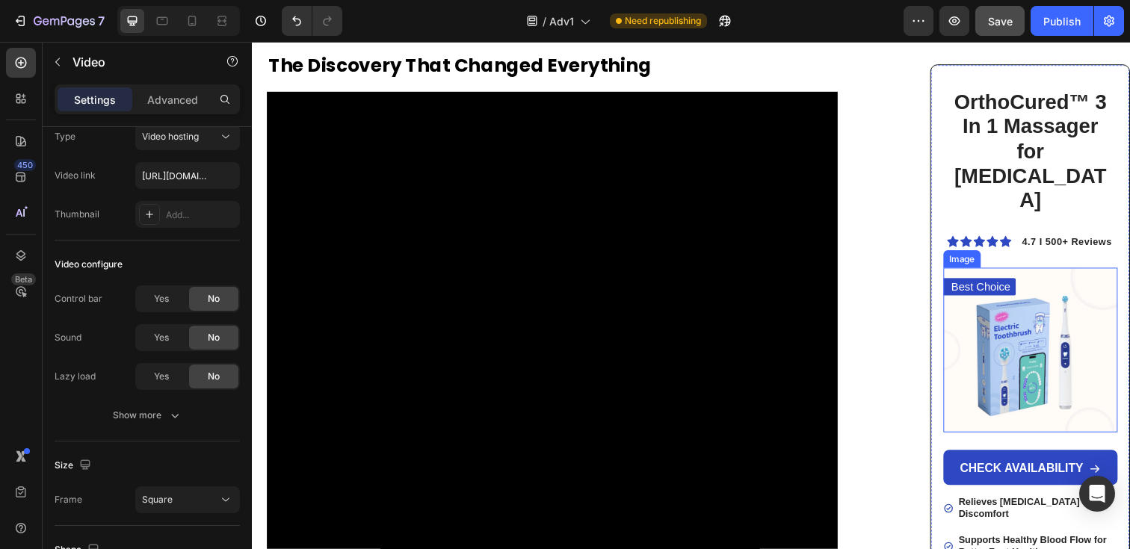
scroll to position [4243, 0]
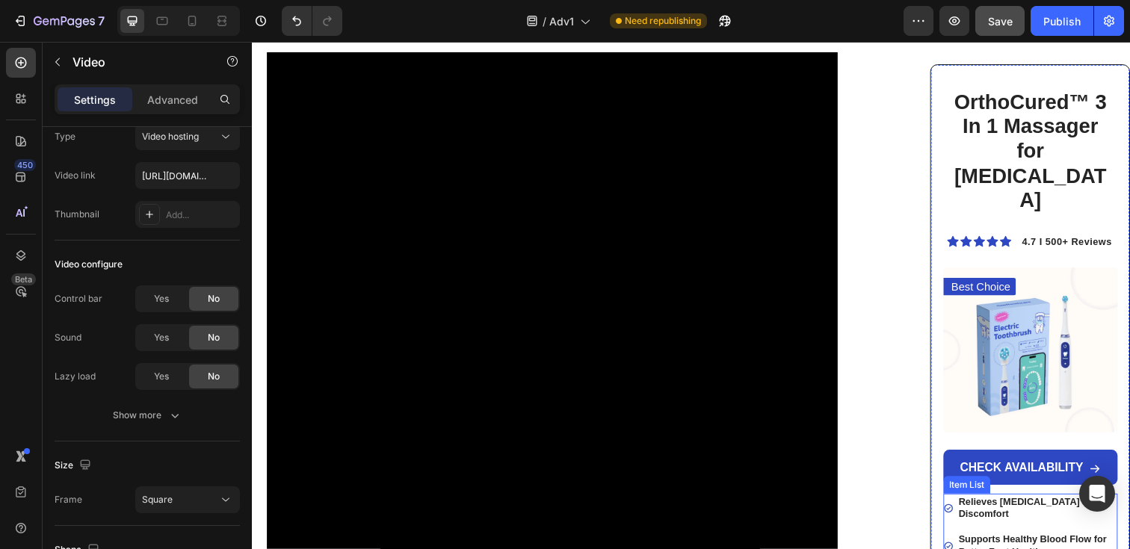
click at [974, 505] on strong "Relieves [MEDICAL_DATA] and Discomfort" at bounding box center [1046, 517] width 144 height 24
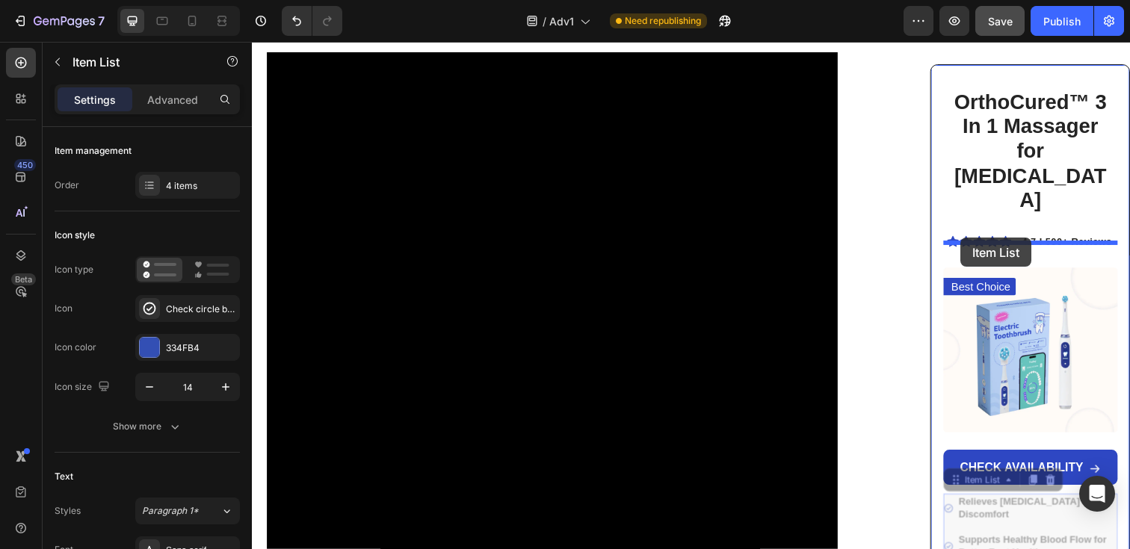
drag, startPoint x: 967, startPoint y: 463, endPoint x: 975, endPoint y: 244, distance: 219.9
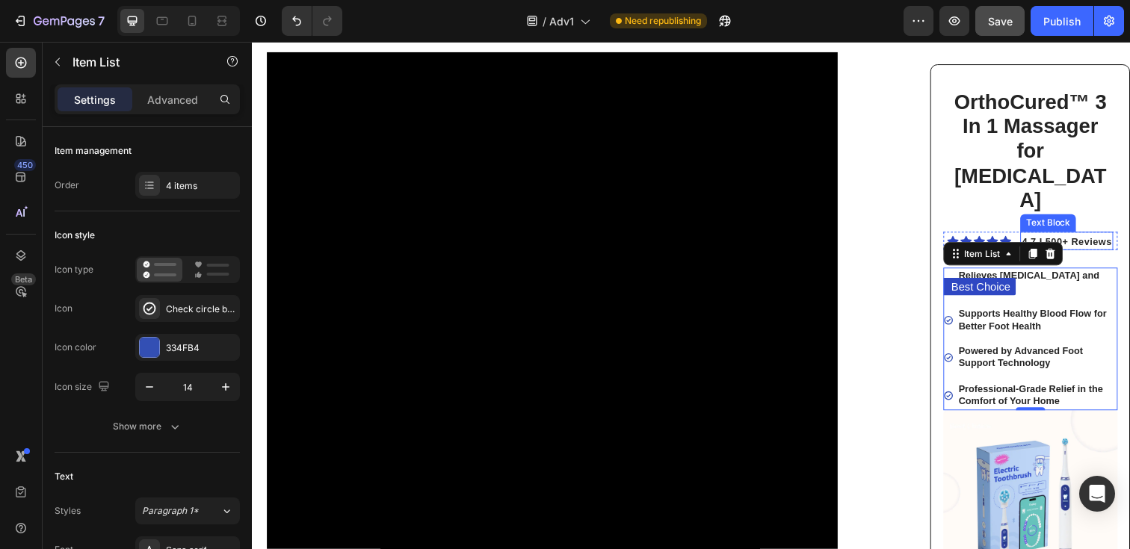
click at [1093, 238] on p "4.7 I 500+ Reviews" at bounding box center [1084, 245] width 92 height 15
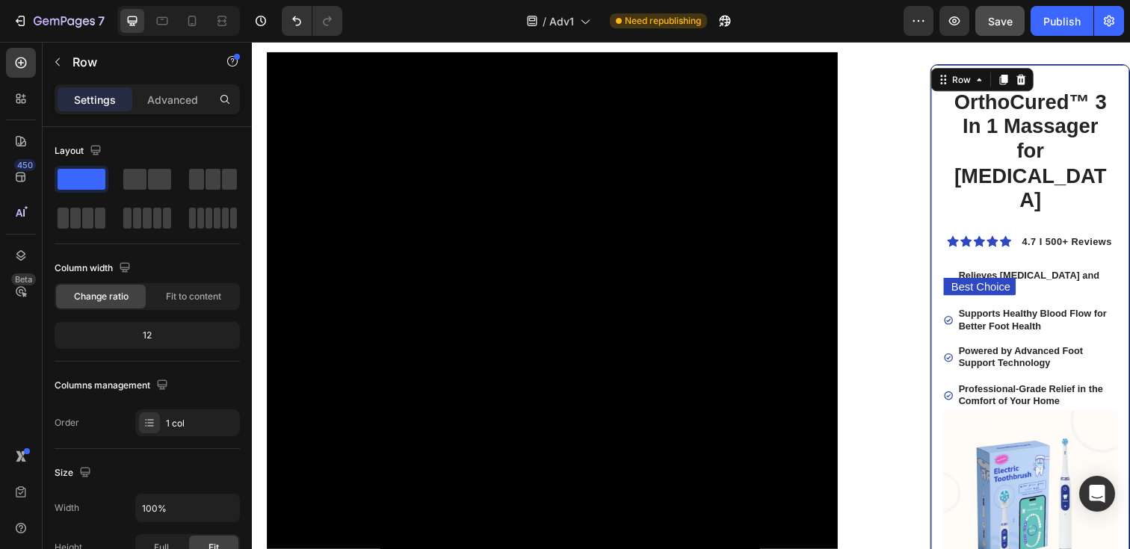
click at [969, 207] on div "OrthoCured™ 3 In 1 Massager for [MEDICAL_DATA] Heading Icon Icon Icon Icon Icon…" at bounding box center [1047, 369] width 178 height 560
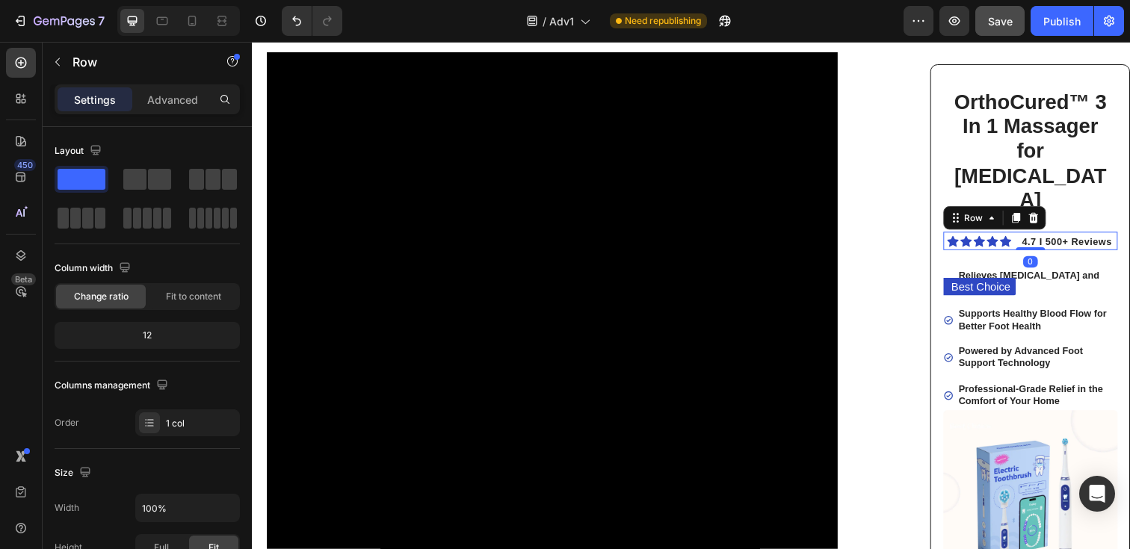
click at [1031, 235] on div "Icon Icon Icon Icon Icon Icon List 4.7 I 500+ Reviews Text Block Row 0" at bounding box center [1047, 244] width 178 height 19
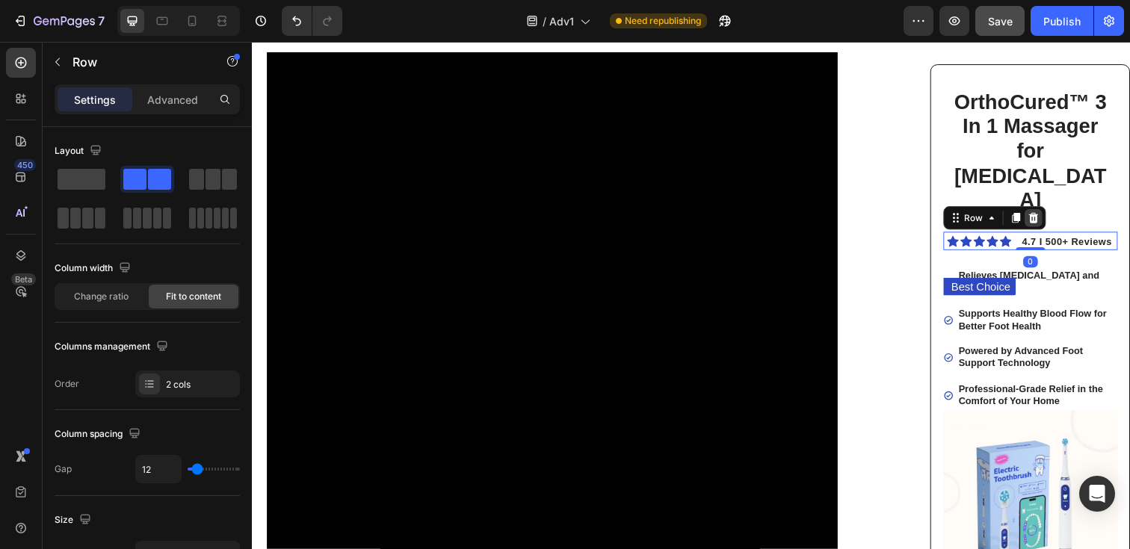
click at [1049, 216] on icon at bounding box center [1050, 221] width 10 height 10
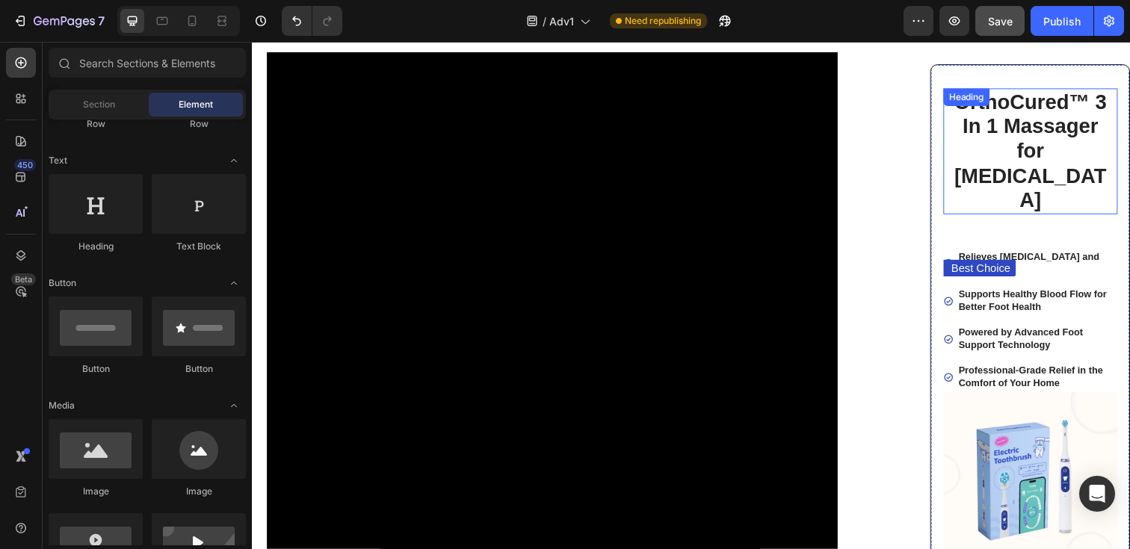
click at [1045, 173] on strong "OrthoCured™ 3 In 1 Massager for [MEDICAL_DATA]" at bounding box center [1046, 152] width 155 height 123
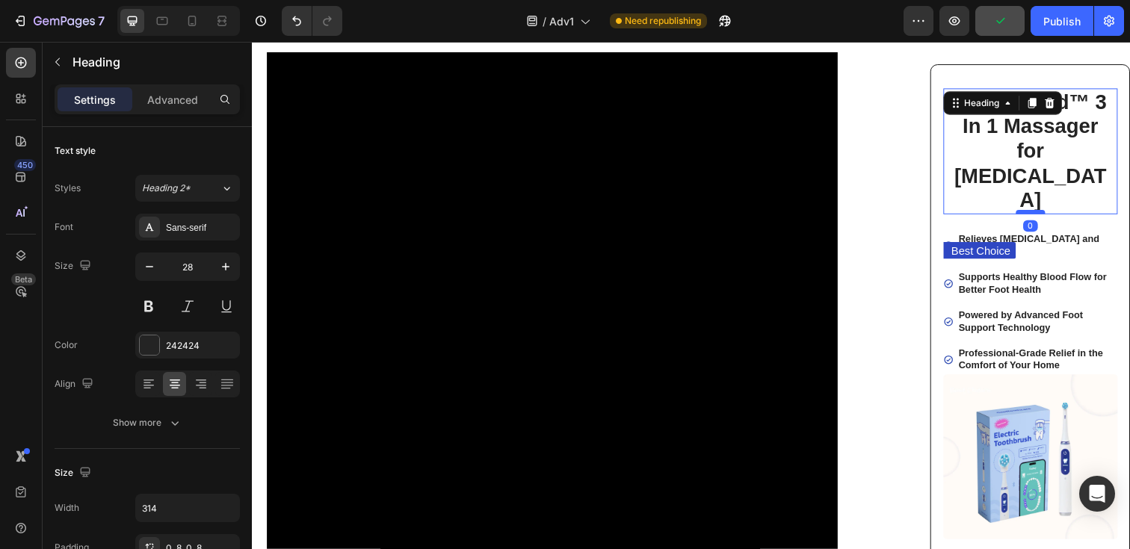
drag, startPoint x: 1049, startPoint y: 209, endPoint x: 1058, endPoint y: 189, distance: 21.4
click at [1058, 213] on div at bounding box center [1047, 215] width 30 height 4
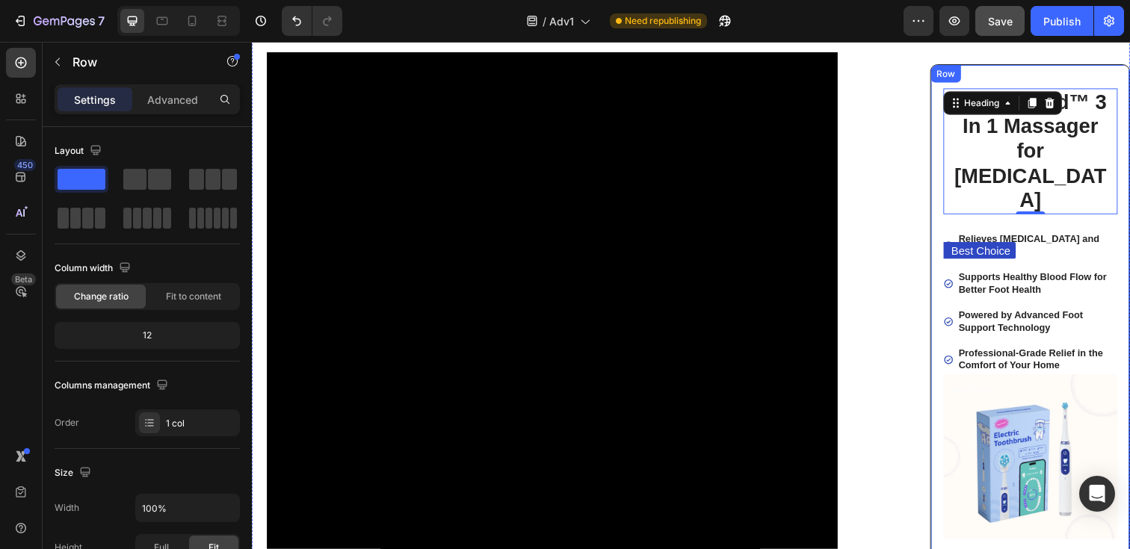
click at [982, 75] on div "OrthoCured™ 3 In 1 Massager for [MEDICAL_DATA] Heading 0 Best Choice Text Block…" at bounding box center [1047, 350] width 204 height 573
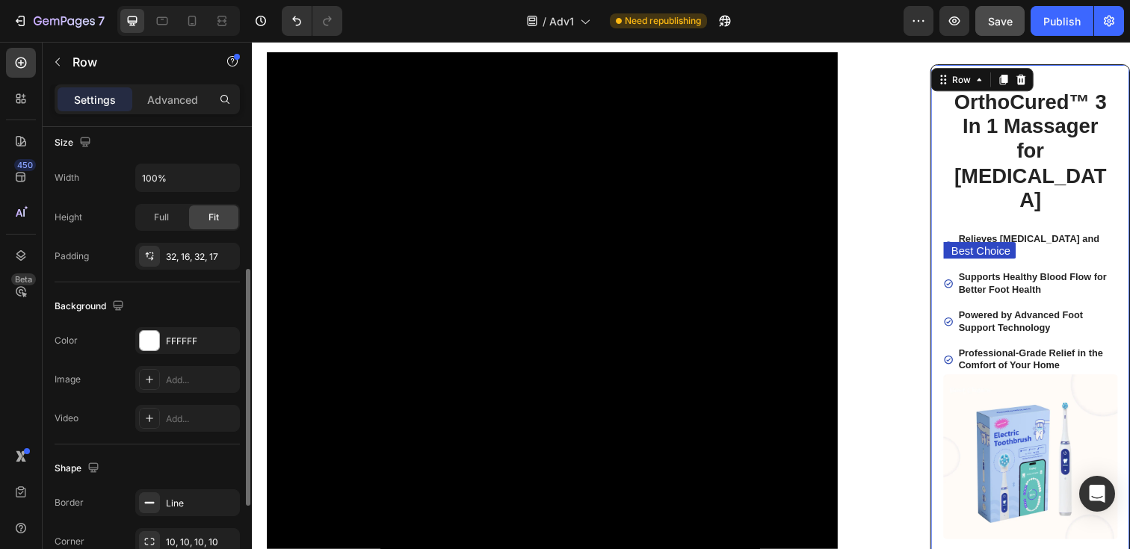
scroll to position [333, 0]
click at [179, 258] on div "32, 16, 32, 17" at bounding box center [187, 254] width 43 height 13
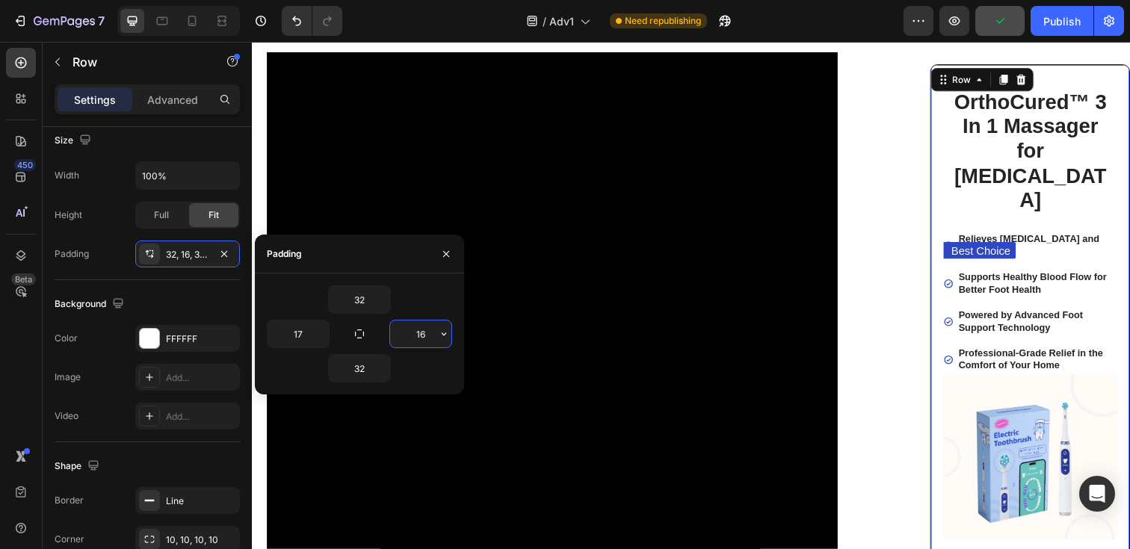
click at [410, 339] on input "16" at bounding box center [420, 334] width 61 height 27
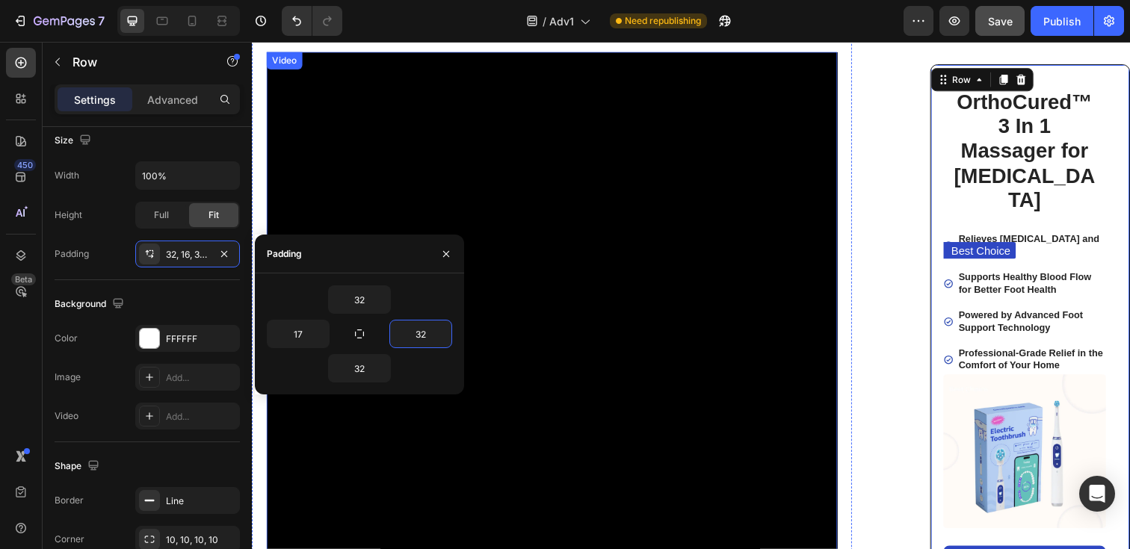
type input "3"
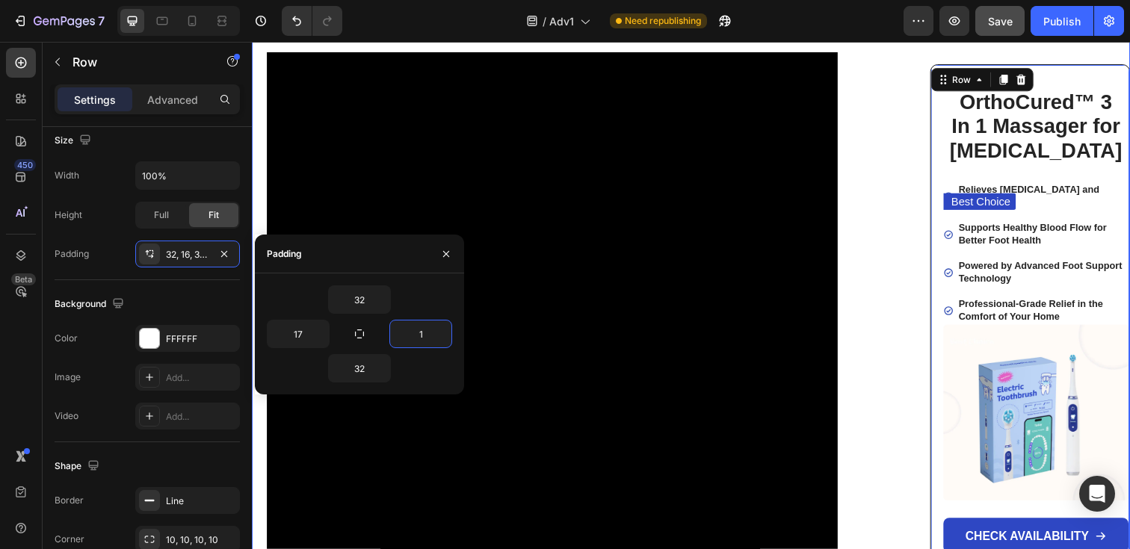
type input "17"
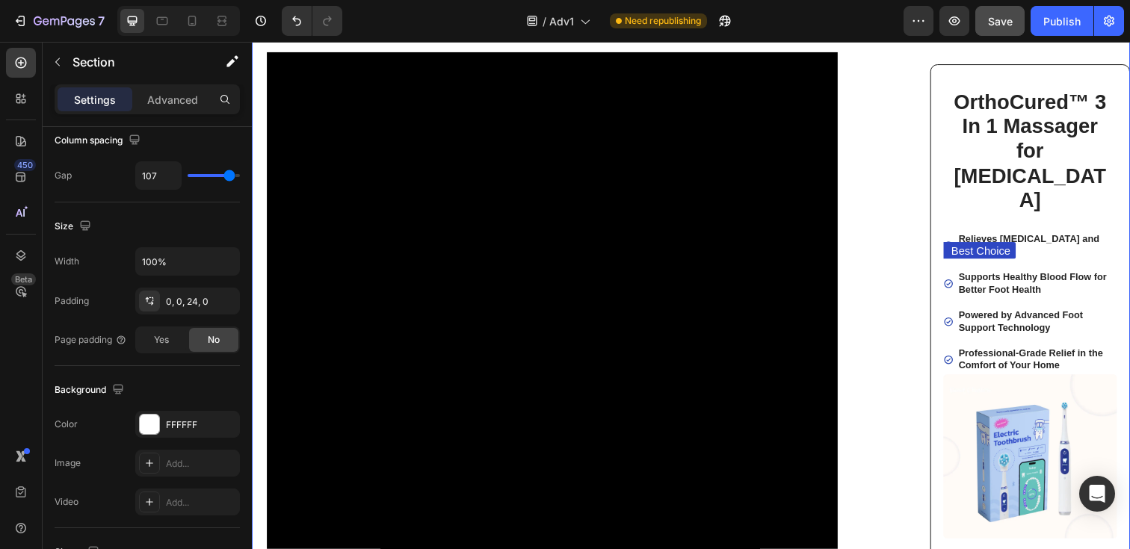
scroll to position [0, 0]
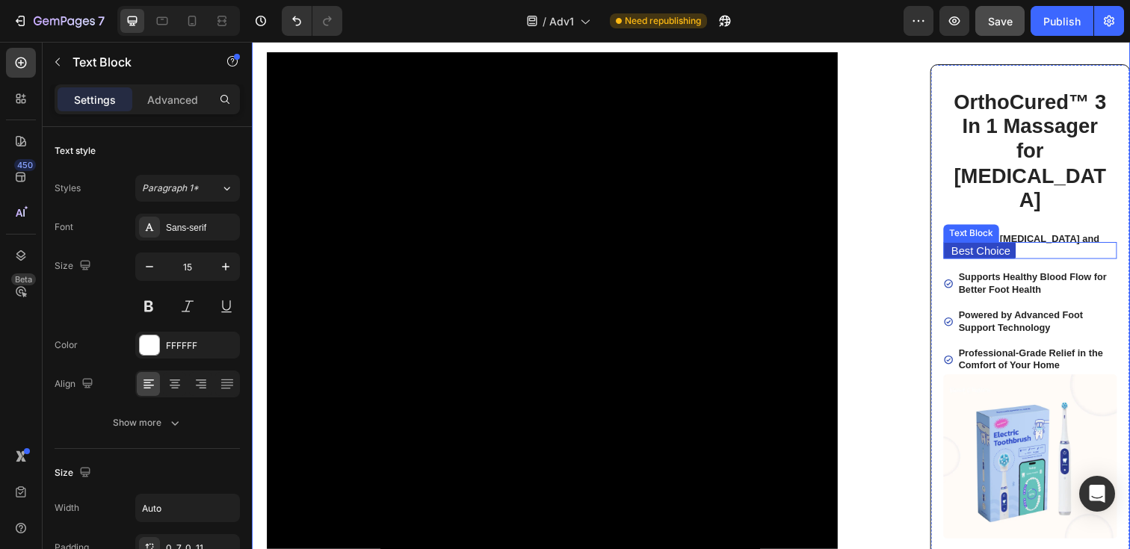
click at [968, 247] on p "Best Choice" at bounding box center [996, 254] width 61 height 15
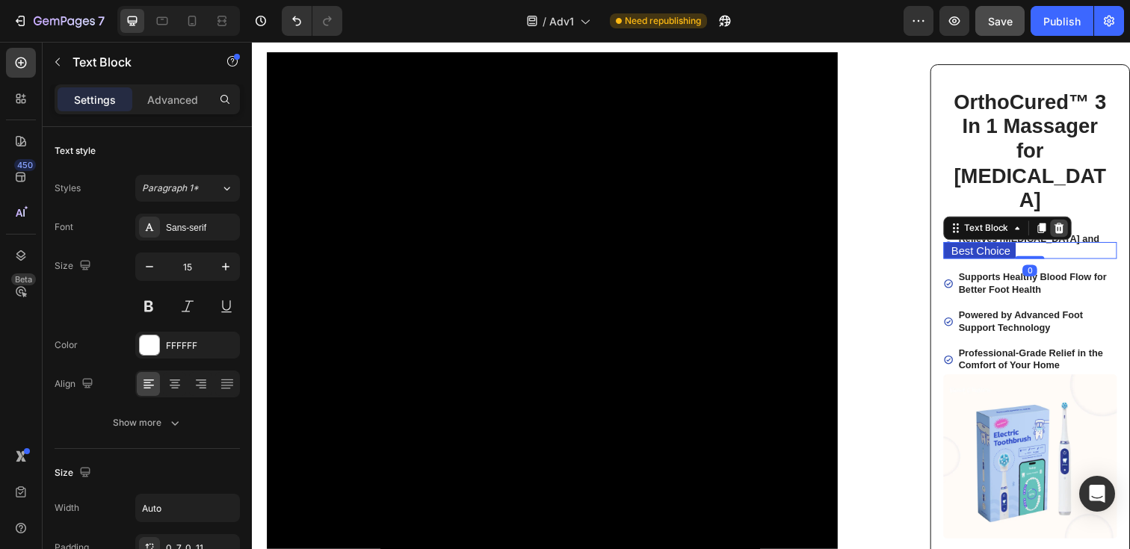
click at [1073, 226] on icon at bounding box center [1076, 231] width 10 height 10
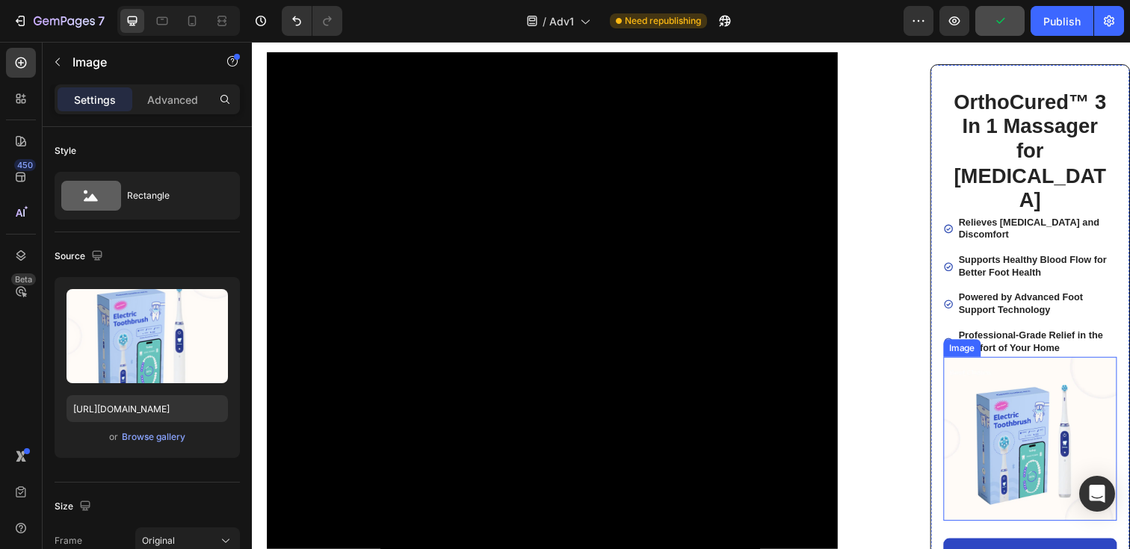
click at [1007, 398] on img at bounding box center [1046, 446] width 177 height 167
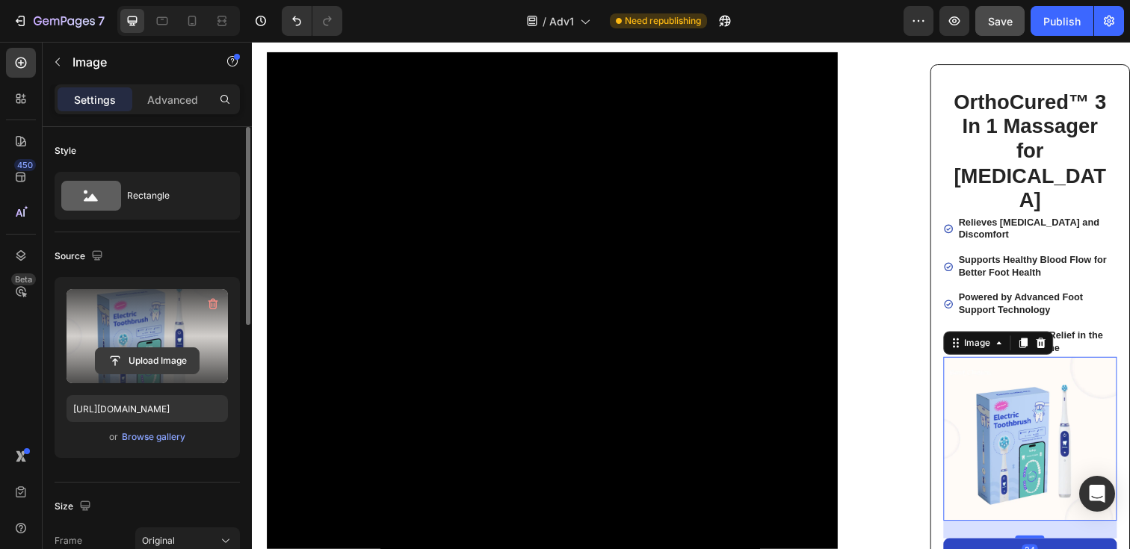
click at [146, 361] on input "file" at bounding box center [147, 360] width 103 height 25
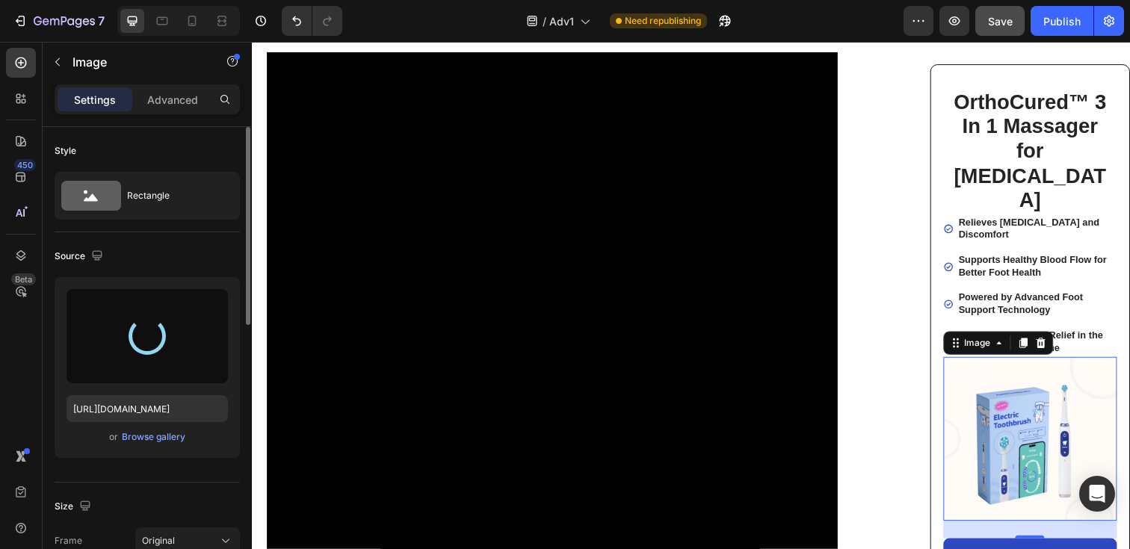
type input "[URL][DOMAIN_NAME]"
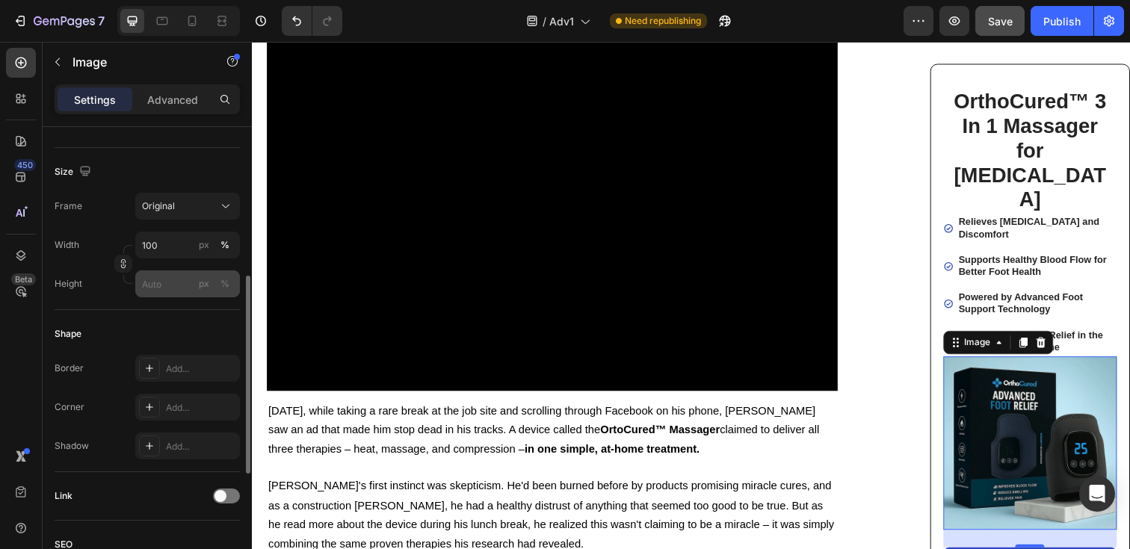
scroll to position [357, 0]
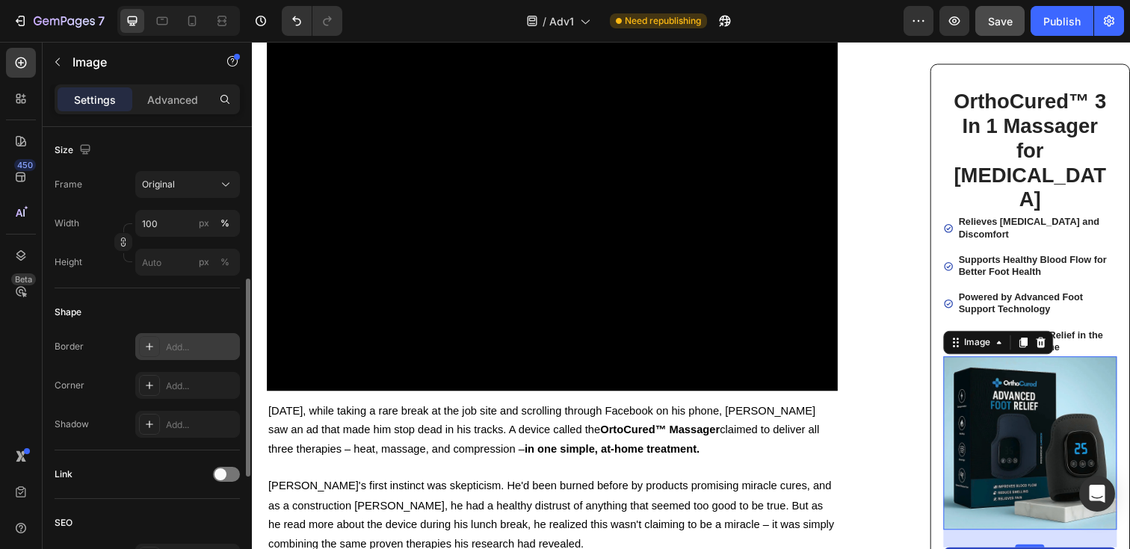
click at [179, 345] on div "Add..." at bounding box center [201, 347] width 70 height 13
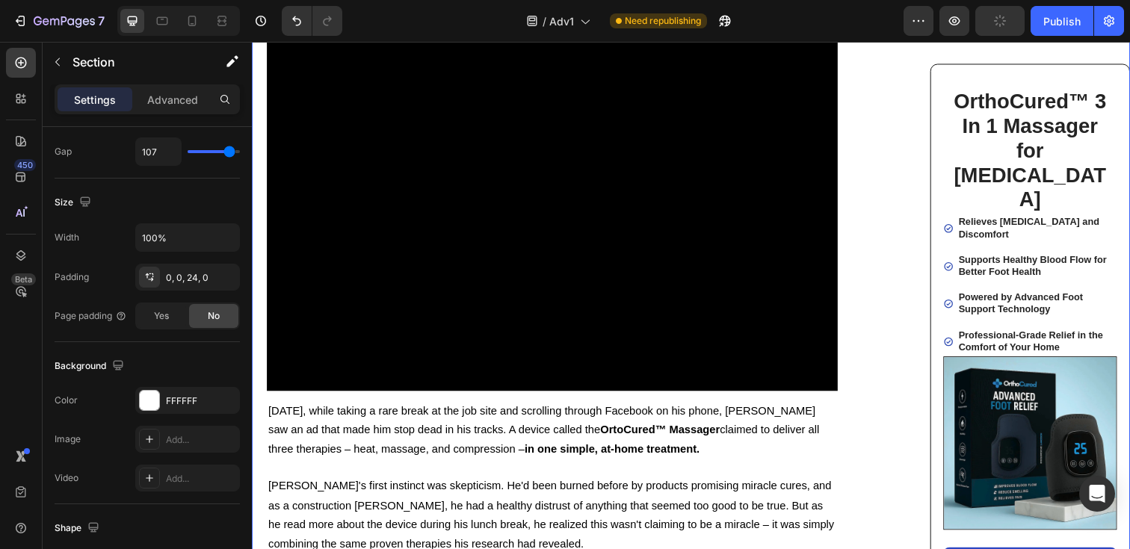
scroll to position [0, 0]
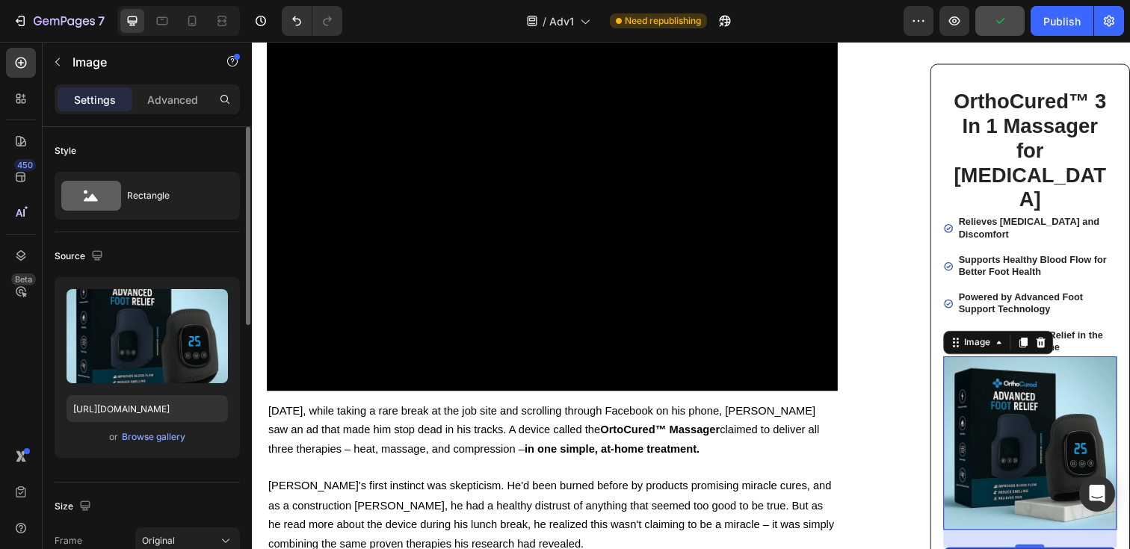
click at [1078, 397] on img at bounding box center [1046, 451] width 177 height 177
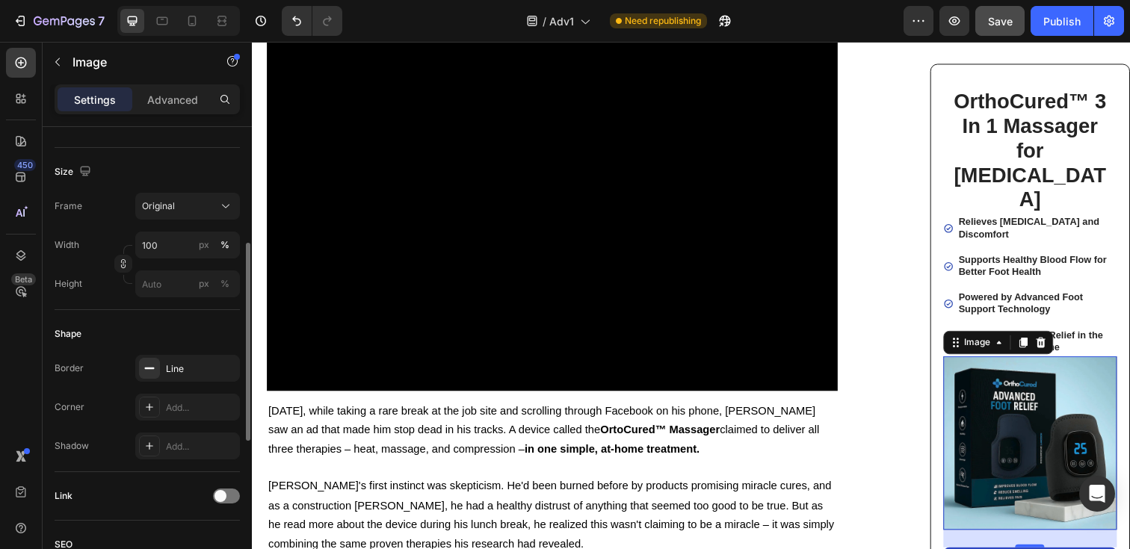
scroll to position [346, 0]
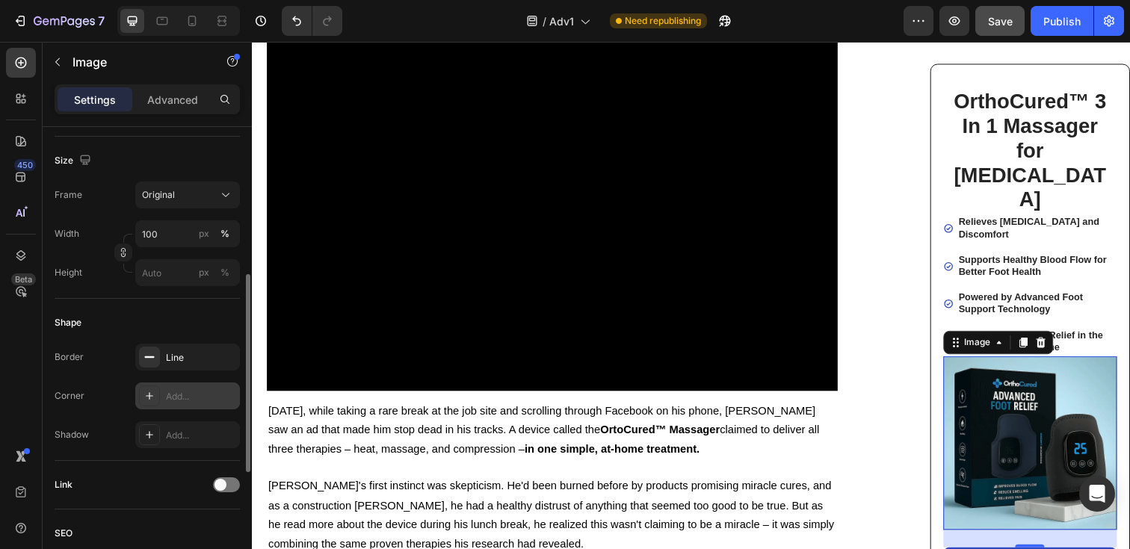
click at [185, 398] on div "Add..." at bounding box center [201, 396] width 70 height 13
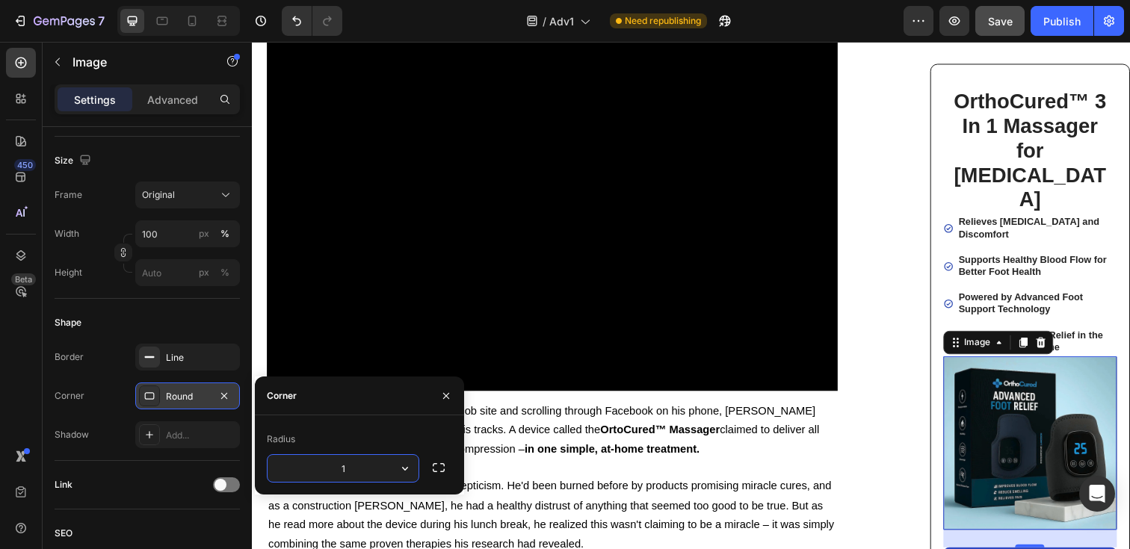
type input "10"
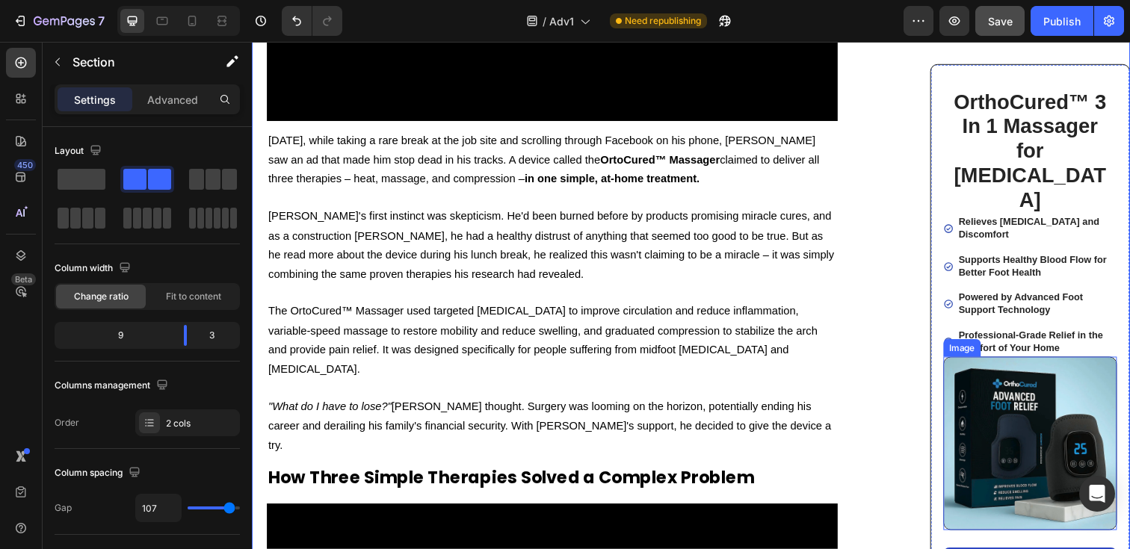
scroll to position [4757, 0]
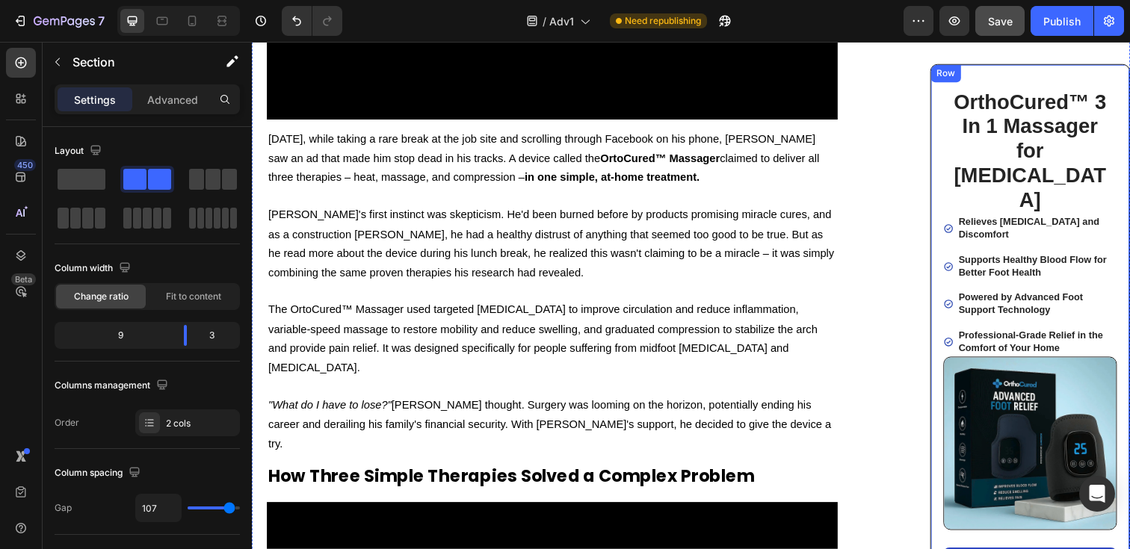
click at [1019, 78] on div "OrthoCured™ 3 In 1 Massager for [MEDICAL_DATA] Heading Relieves [MEDICAL_DATA] …" at bounding box center [1047, 346] width 204 height 564
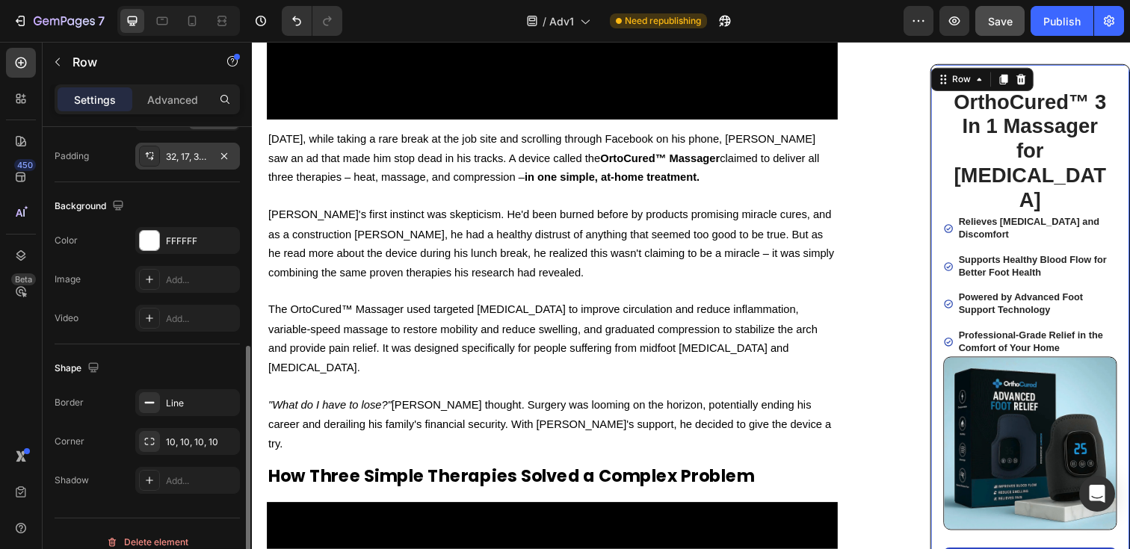
scroll to position [447, 0]
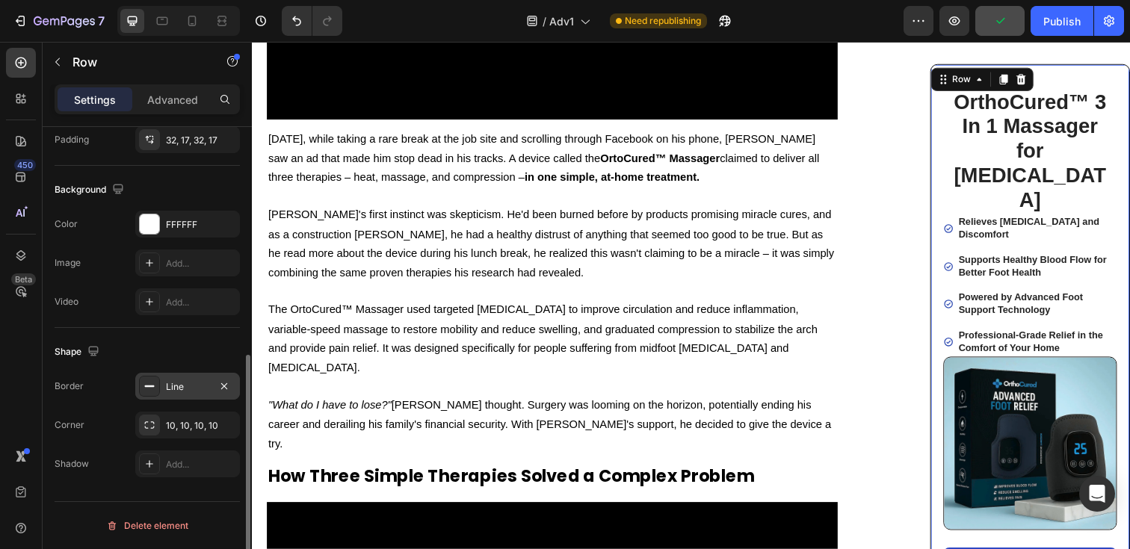
click at [186, 386] on div "Line" at bounding box center [187, 386] width 43 height 13
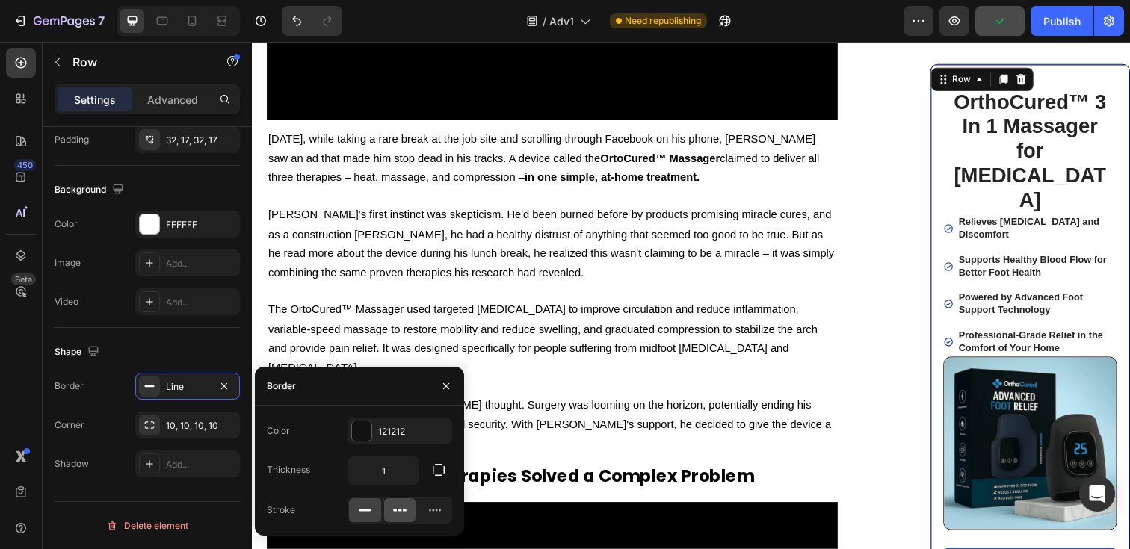
click at [405, 505] on icon at bounding box center [399, 510] width 15 height 15
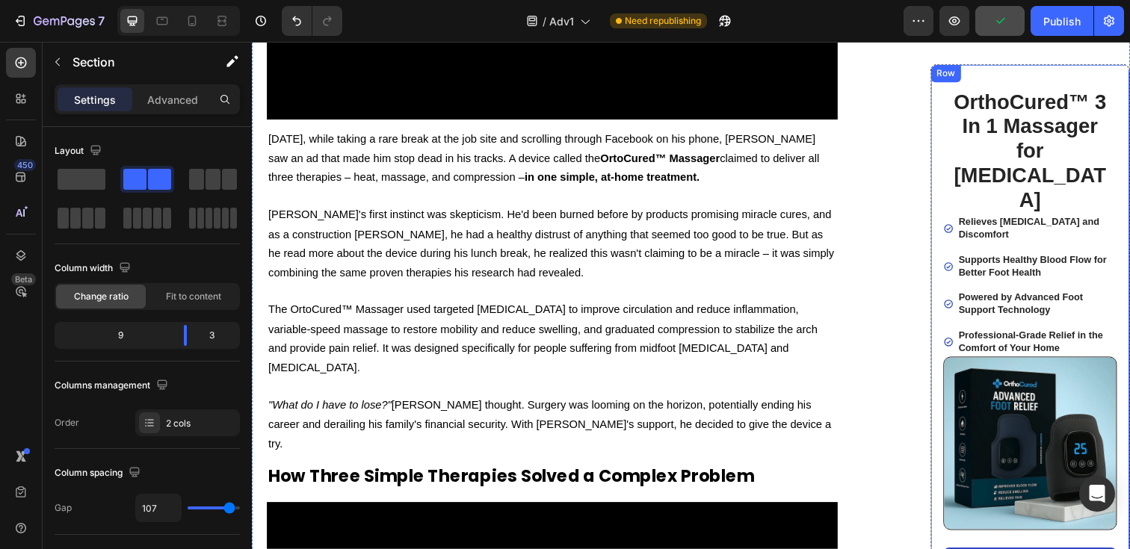
click at [956, 103] on div "OrthoCured™ 3 In 1 Massager for [MEDICAL_DATA] Heading Relieves [MEDICAL_DATA] …" at bounding box center [1047, 346] width 204 height 564
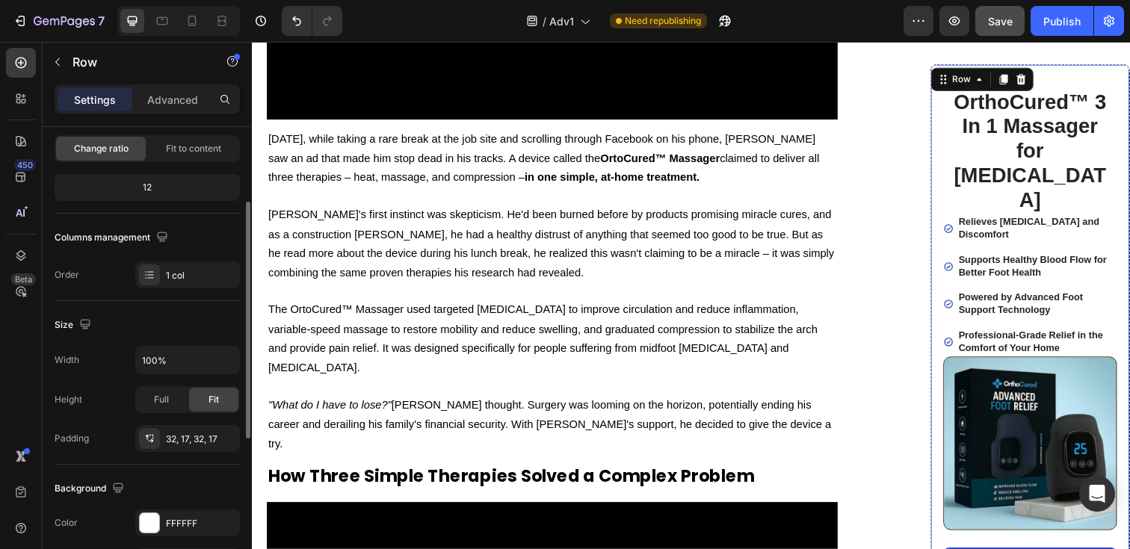
scroll to position [194, 0]
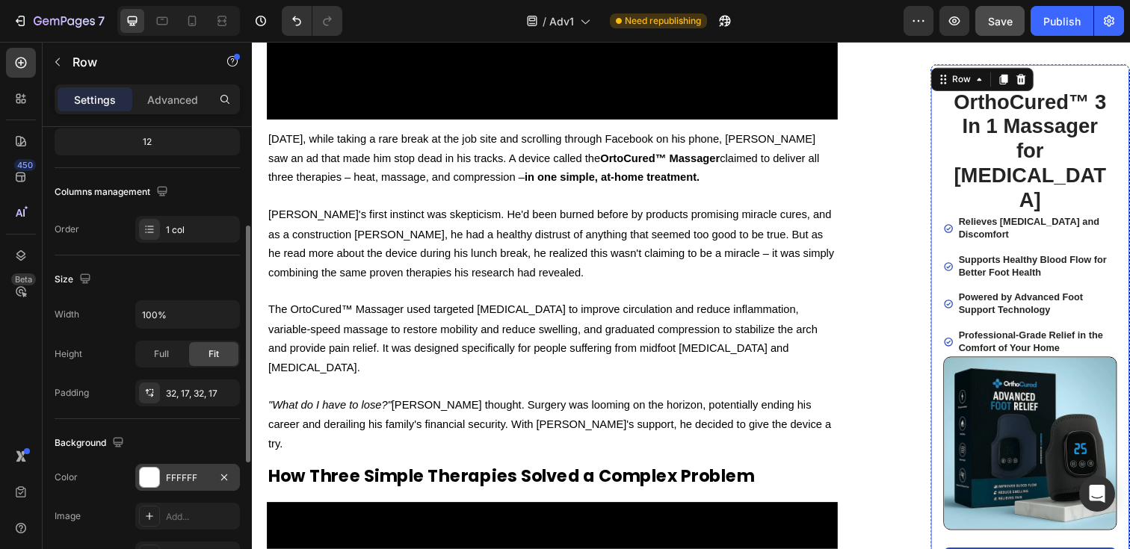
click at [181, 473] on div "FFFFFF" at bounding box center [187, 478] width 43 height 13
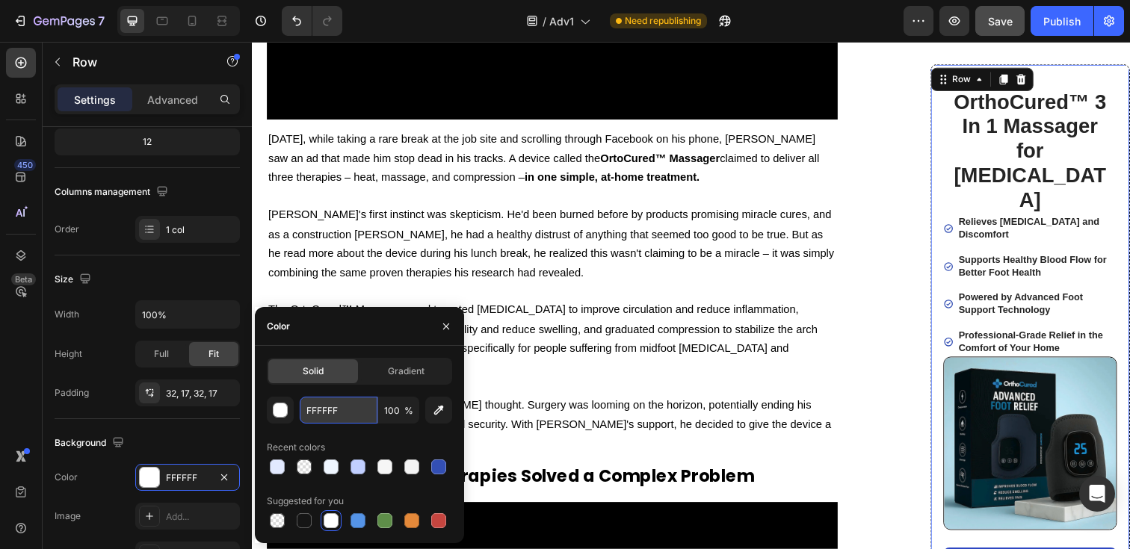
click at [334, 404] on input "FFFFFF" at bounding box center [339, 410] width 78 height 27
paste input "#EEF6"
type input "#EEF6FF"
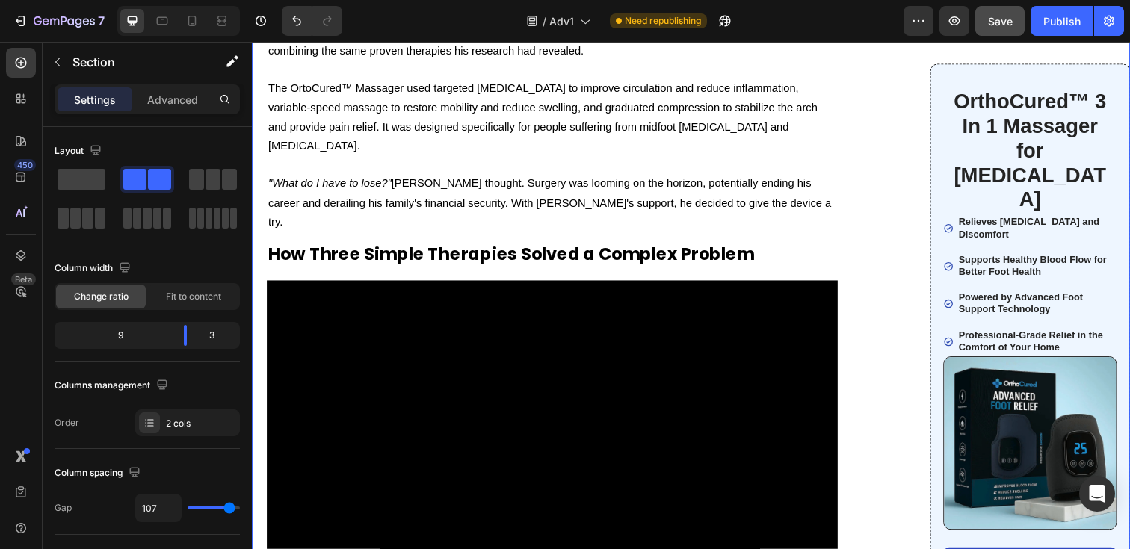
scroll to position [5003, 0]
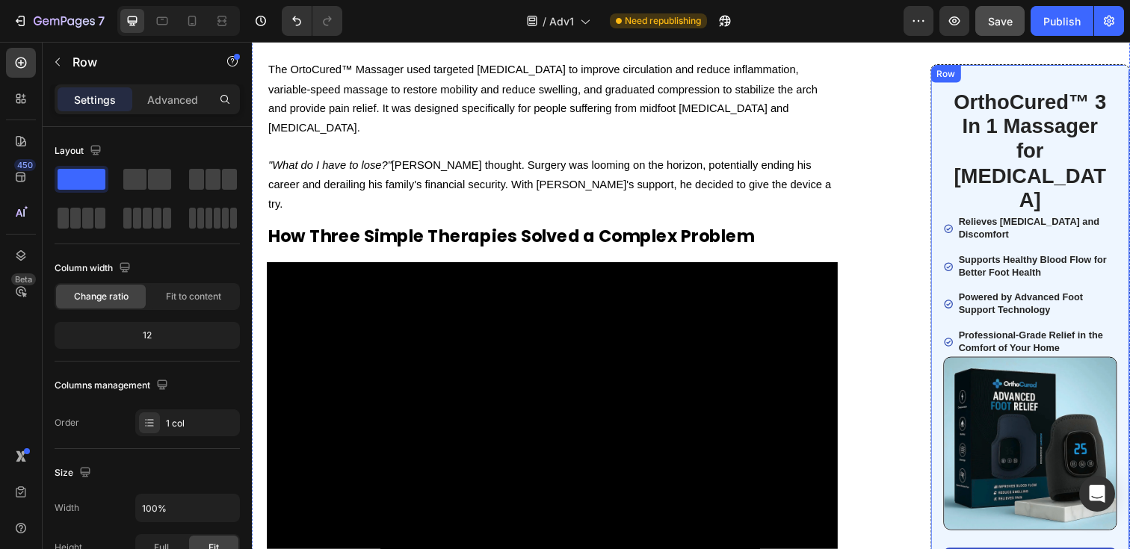
click at [1114, 80] on div "OrthoCured™ 3 In 1 Massager for [MEDICAL_DATA] Heading Relieves [MEDICAL_DATA] …" at bounding box center [1047, 346] width 204 height 564
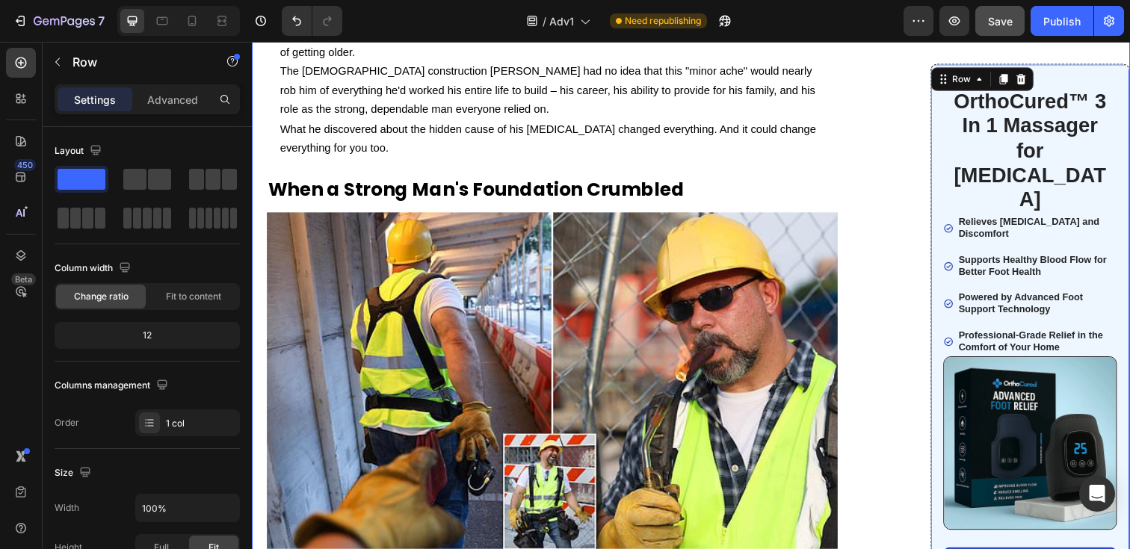
scroll to position [0, 0]
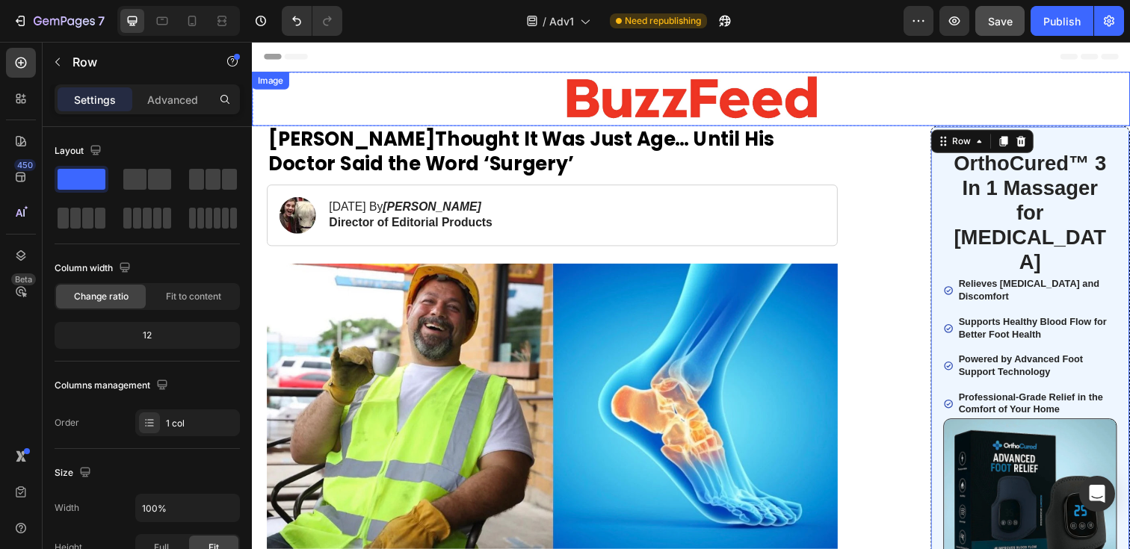
click at [957, 93] on div at bounding box center [700, 100] width 897 height 55
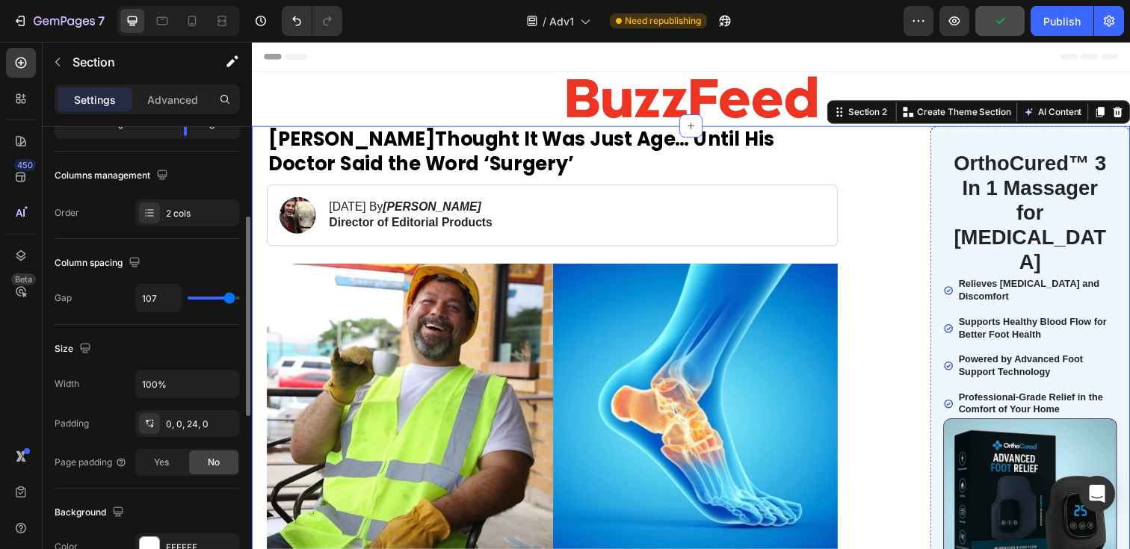
scroll to position [223, 0]
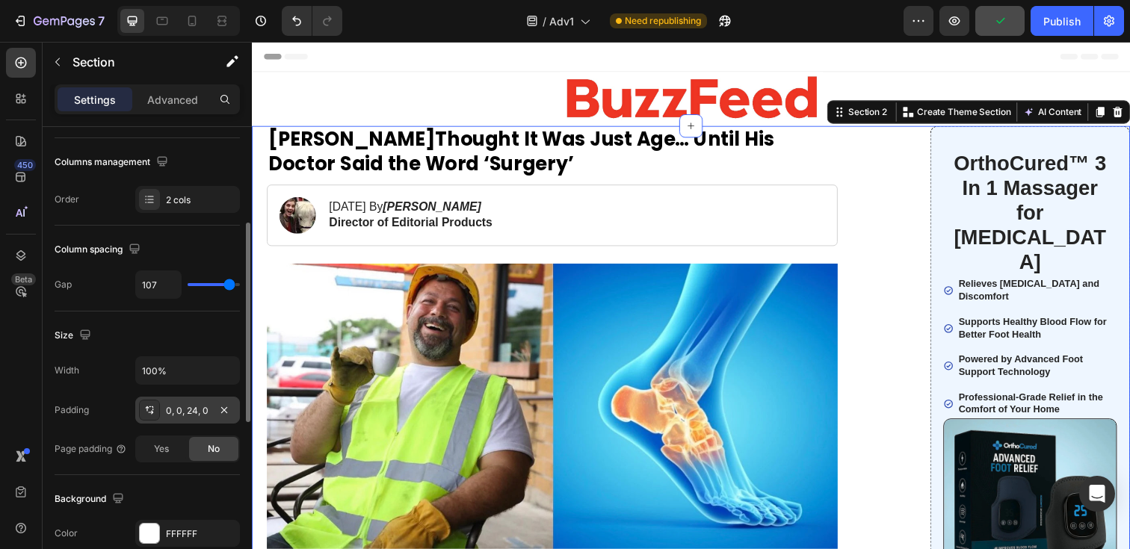
click at [191, 409] on div "0, 0, 24, 0" at bounding box center [187, 410] width 43 height 13
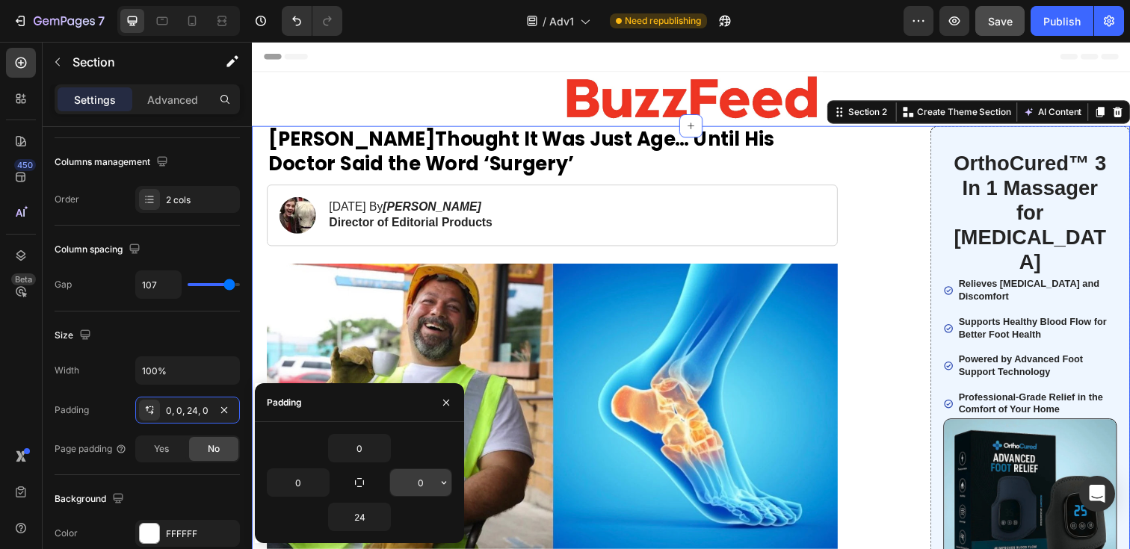
click at [410, 483] on input "0" at bounding box center [420, 482] width 61 height 27
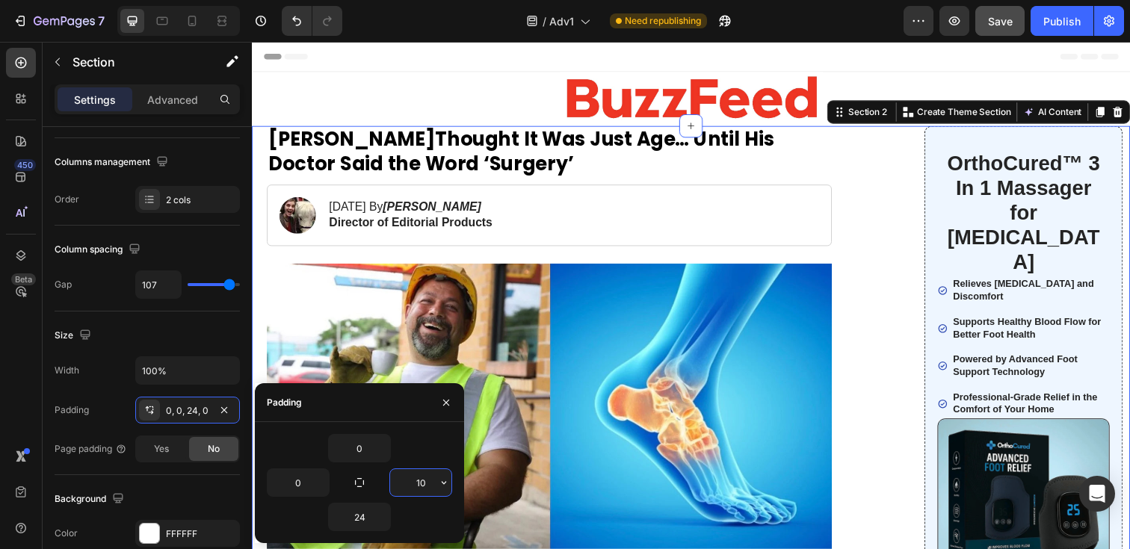
type input "1"
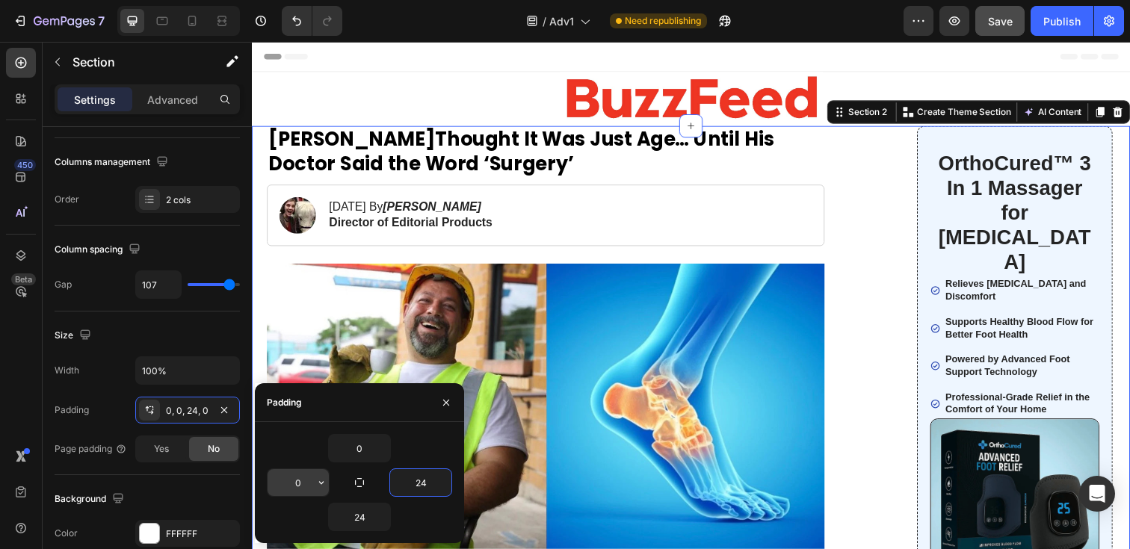
type input "24"
click at [291, 479] on input "0" at bounding box center [298, 482] width 61 height 27
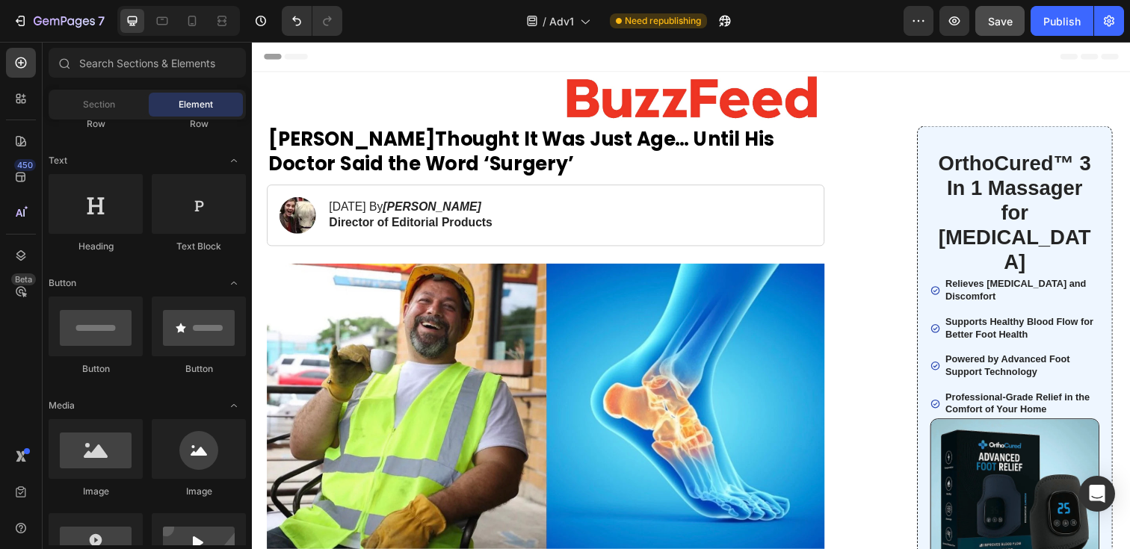
click at [491, 64] on div "Header" at bounding box center [700, 57] width 873 height 30
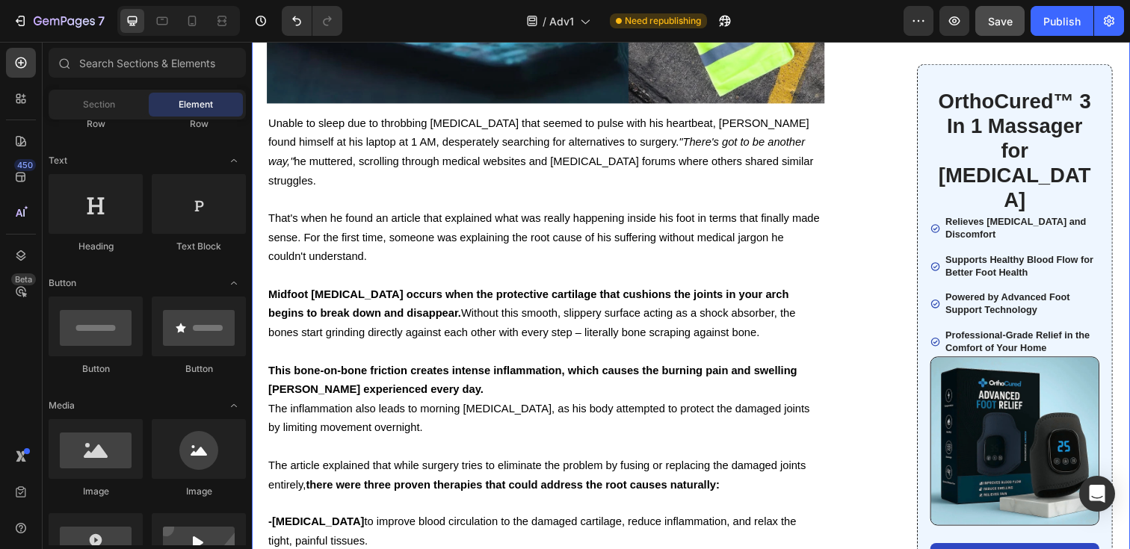
scroll to position [3936, 0]
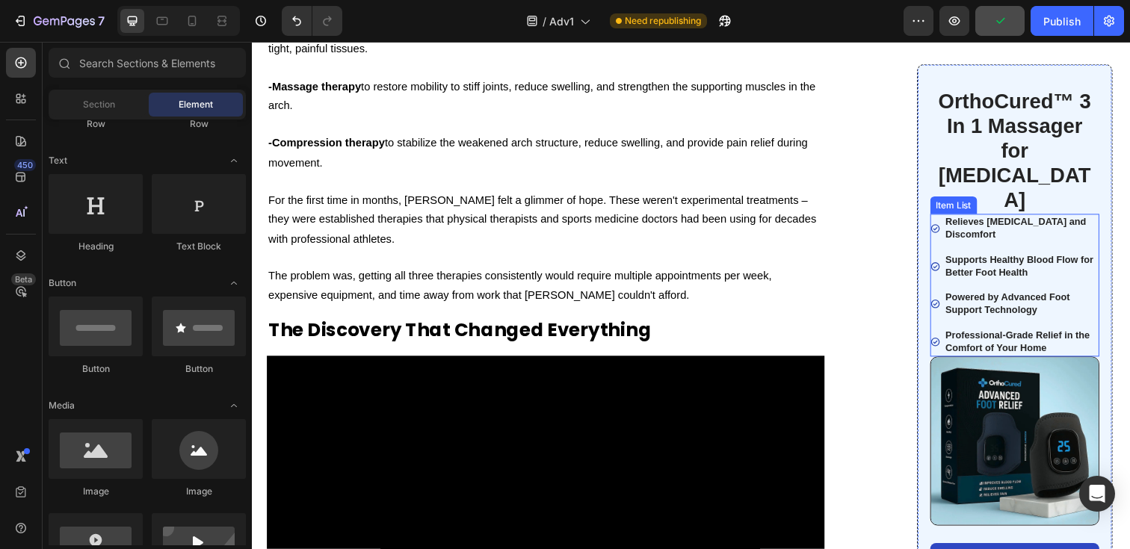
click at [1105, 220] on p "Relieves [MEDICAL_DATA] and Discomfort" at bounding box center [1037, 232] width 155 height 25
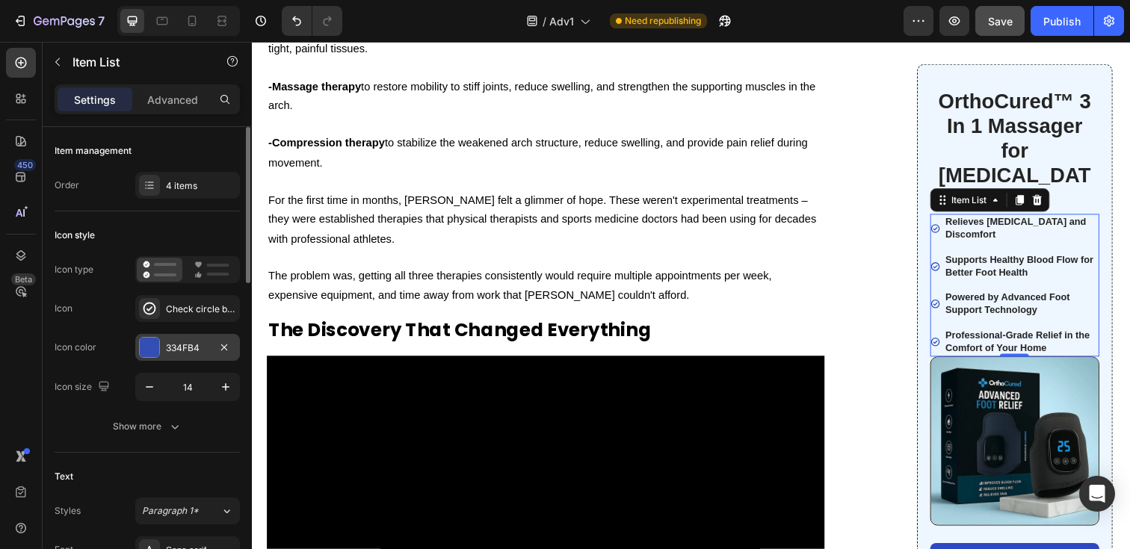
click at [188, 342] on div "334FB4" at bounding box center [187, 348] width 43 height 13
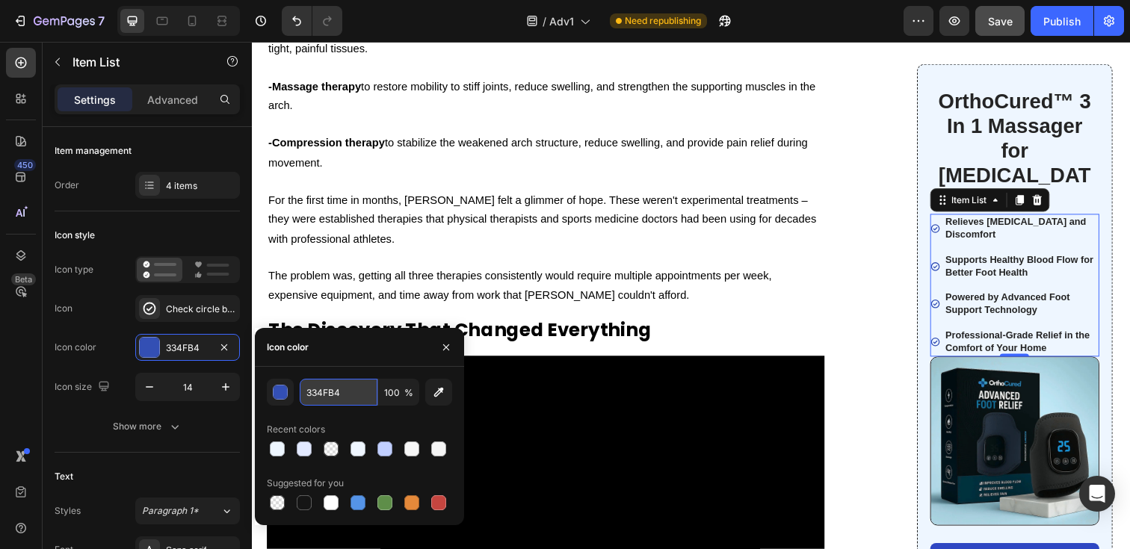
click at [342, 391] on input "334FB4" at bounding box center [339, 392] width 78 height 27
paste input "#EEF6FF"
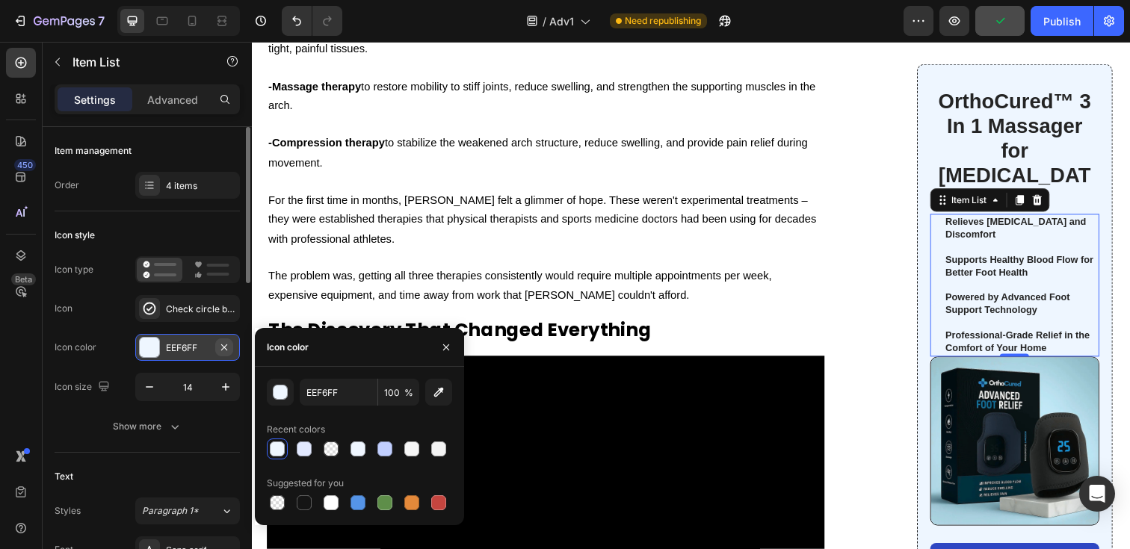
click at [229, 346] on icon "button" at bounding box center [224, 348] width 12 height 12
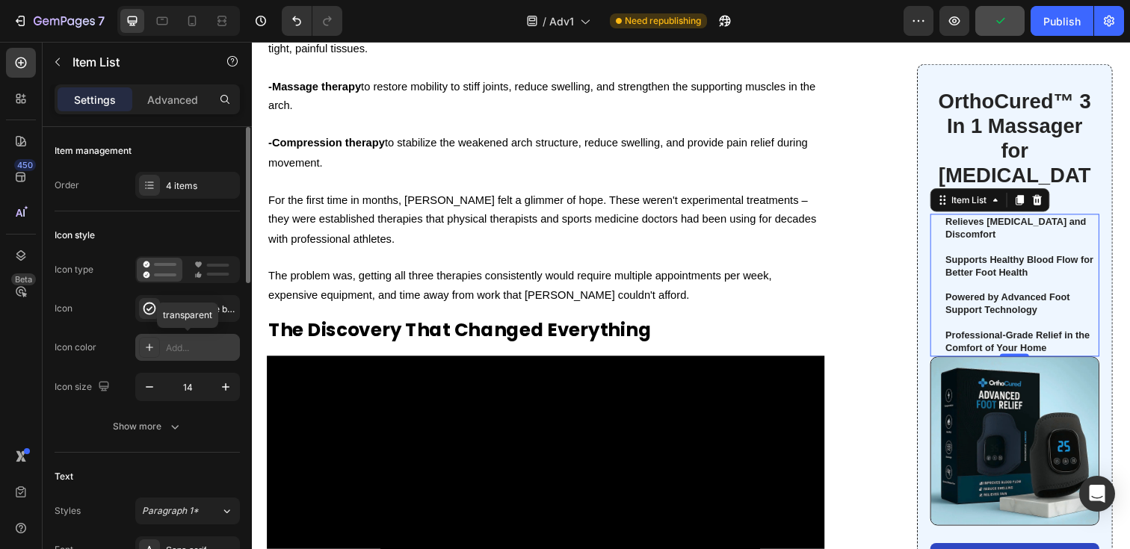
click at [199, 348] on div "Add..." at bounding box center [201, 348] width 70 height 13
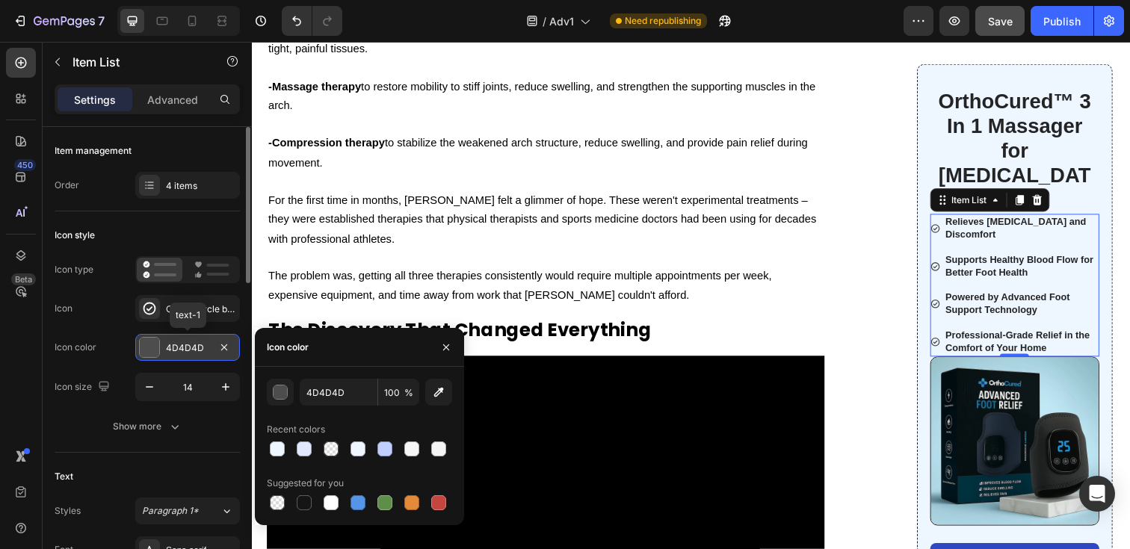
click at [199, 348] on div "4D4D4D" at bounding box center [187, 348] width 43 height 13
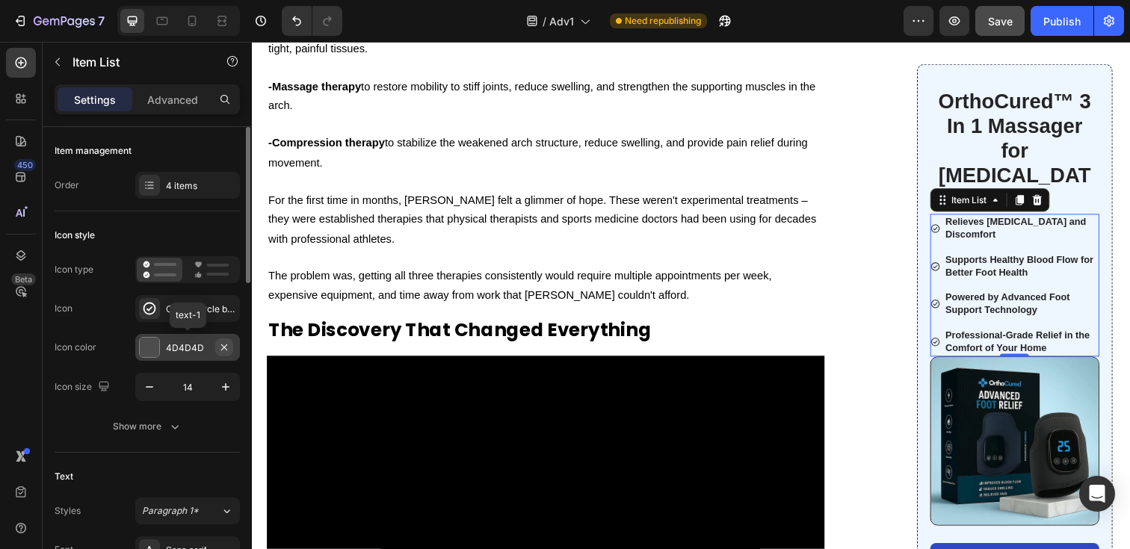
click at [223, 347] on icon "button" at bounding box center [224, 348] width 12 height 12
click at [182, 349] on div "Add..." at bounding box center [201, 348] width 70 height 13
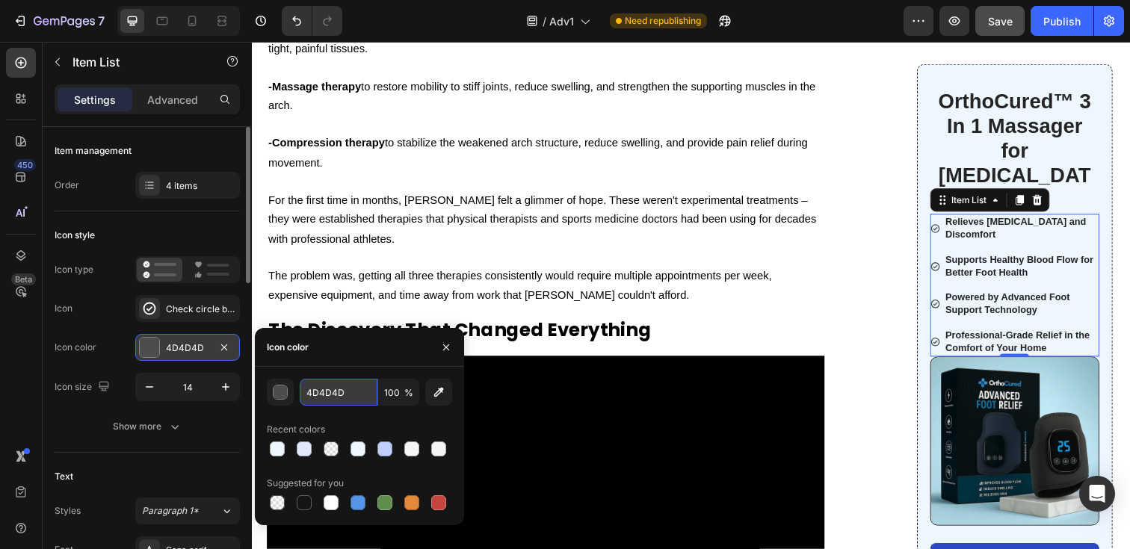
click at [323, 383] on input "4D4D4D" at bounding box center [339, 392] width 78 height 27
paste input "#5593E7"
type input "#5593E7"
click at [223, 389] on icon "button" at bounding box center [225, 387] width 15 height 15
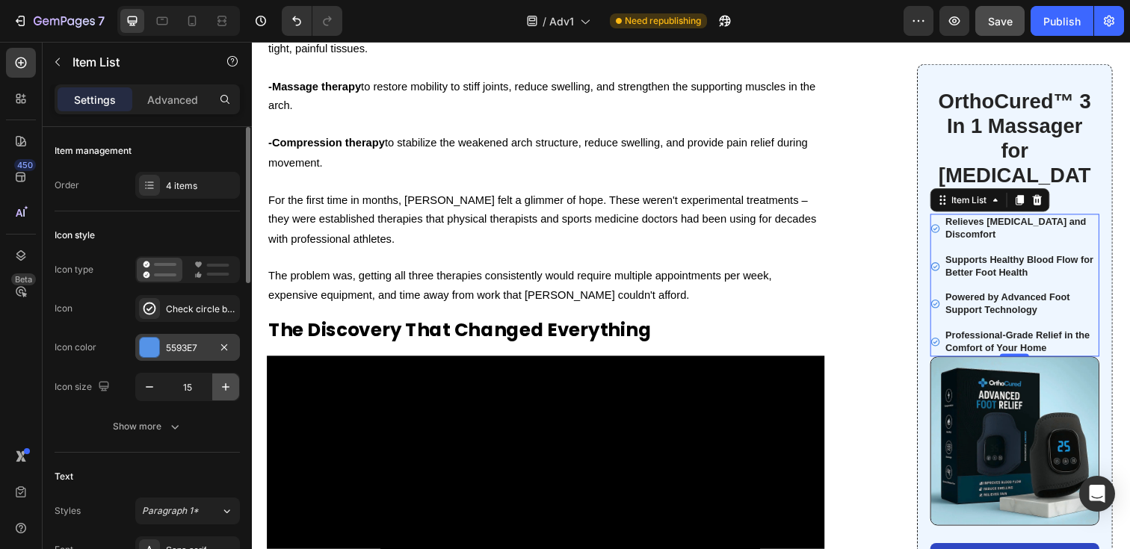
click at [223, 389] on icon "button" at bounding box center [225, 387] width 15 height 15
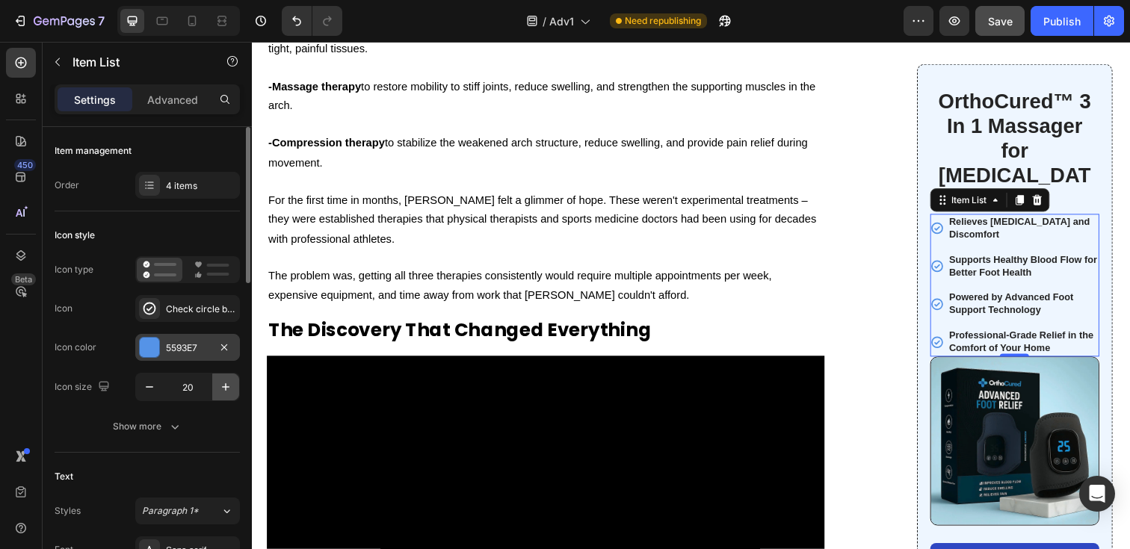
click at [223, 389] on icon "button" at bounding box center [225, 387] width 15 height 15
type input "22"
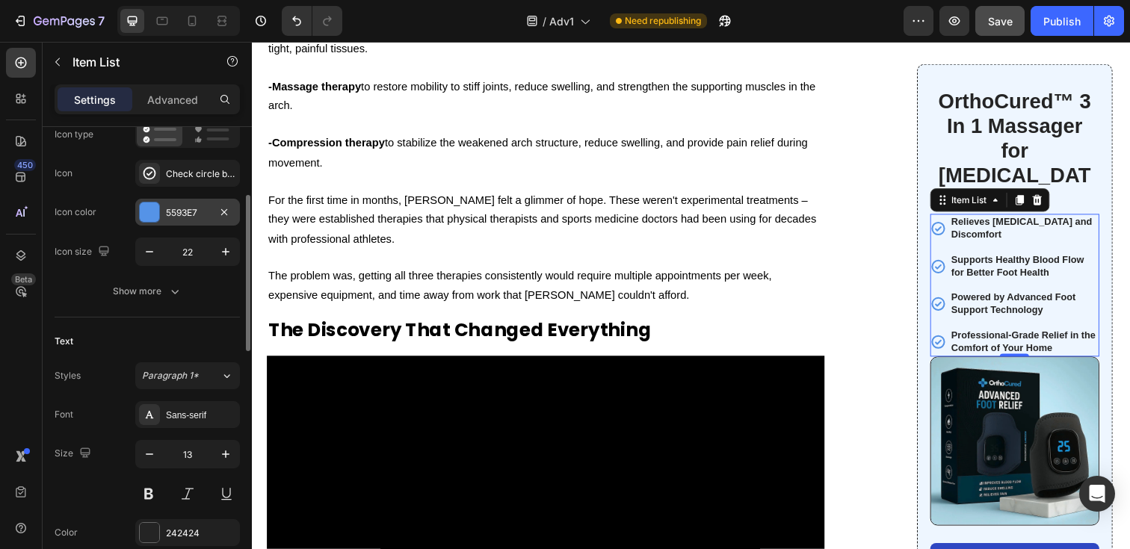
scroll to position [152, 0]
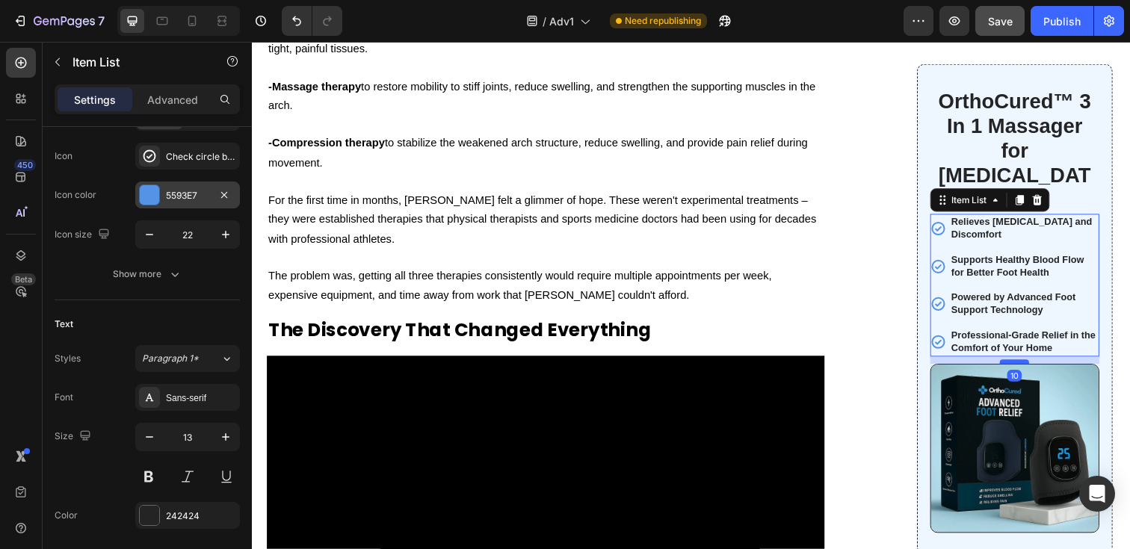
drag, startPoint x: 1037, startPoint y: 337, endPoint x: 1034, endPoint y: 345, distance: 7.8
click at [1034, 366] on div at bounding box center [1031, 368] width 30 height 4
type input "100%"
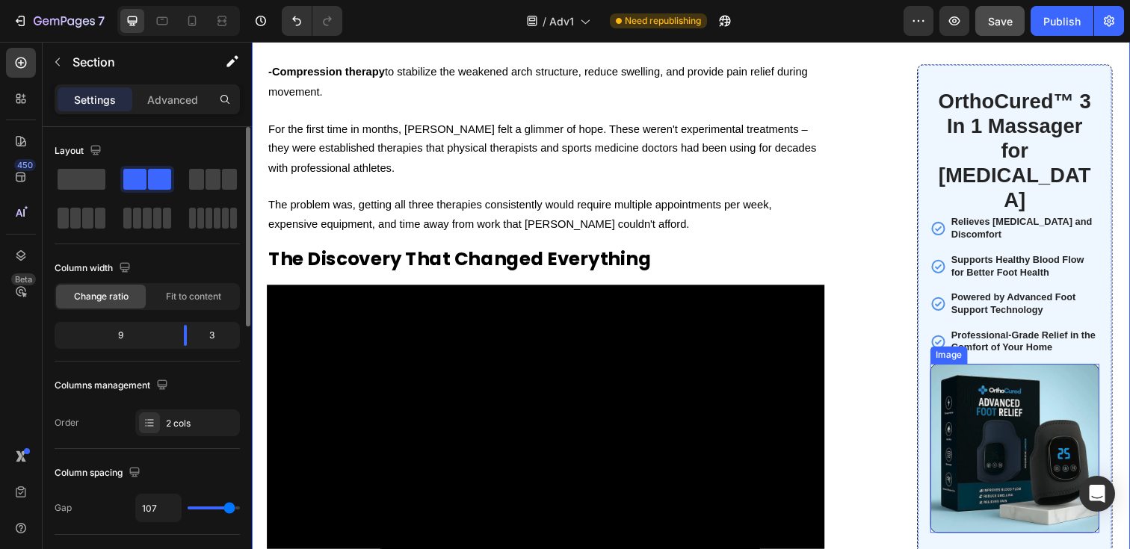
scroll to position [4013, 0]
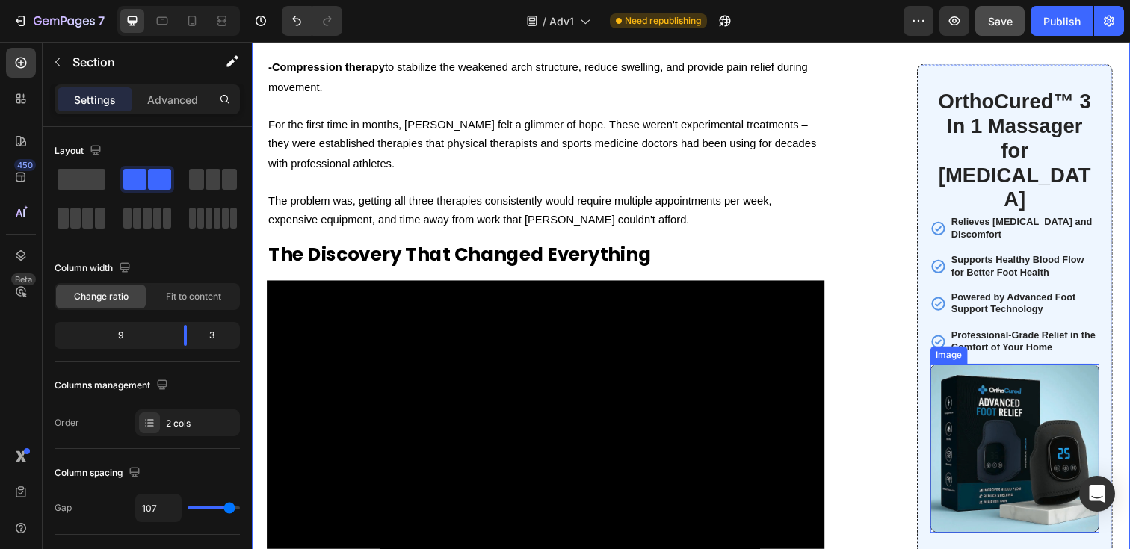
click at [1072, 497] on img at bounding box center [1031, 457] width 173 height 173
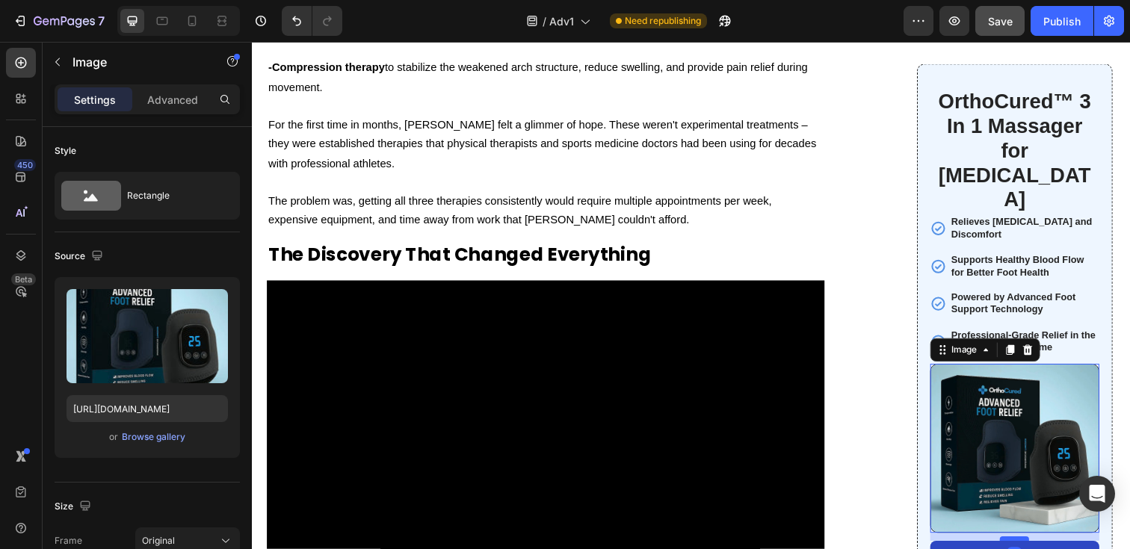
drag, startPoint x: 1041, startPoint y: 535, endPoint x: 1045, endPoint y: 525, distance: 11.1
click at [1044, 547] on div at bounding box center [1031, 549] width 30 height 4
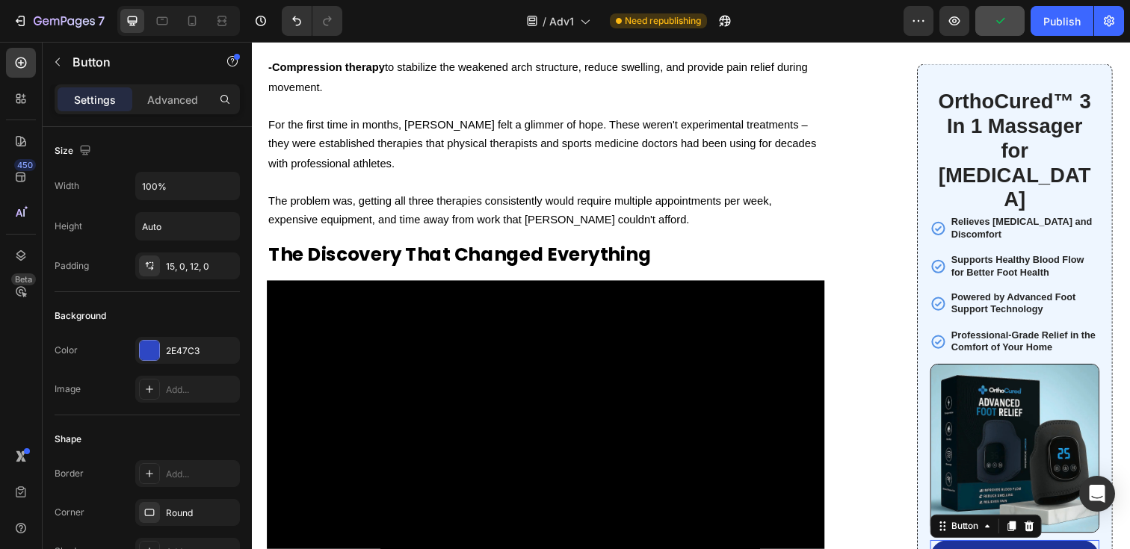
click at [139, 344] on div at bounding box center [149, 350] width 21 height 21
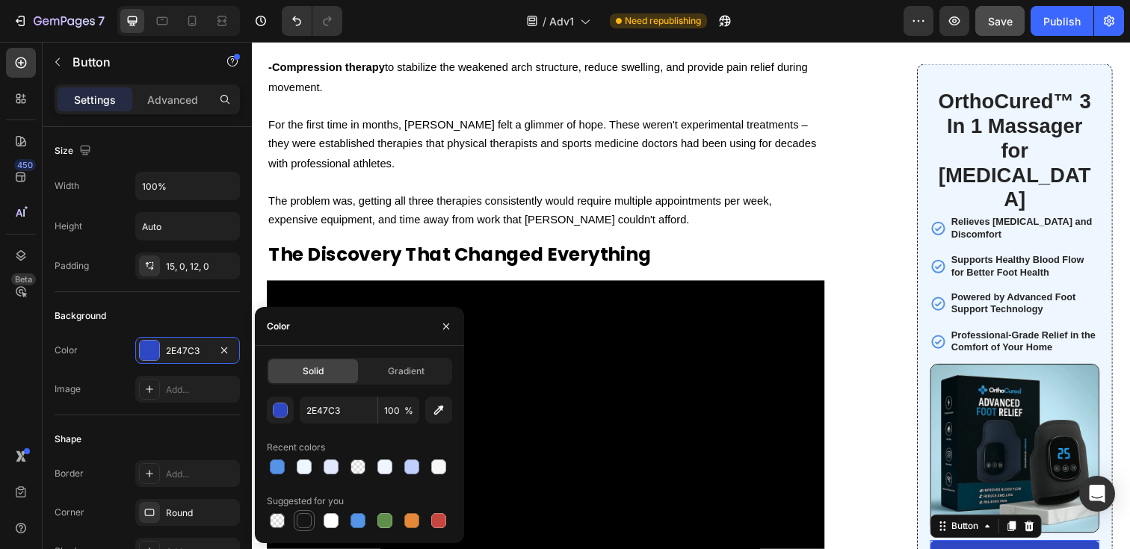
click at [305, 513] on div at bounding box center [304, 520] width 15 height 15
type input "151515"
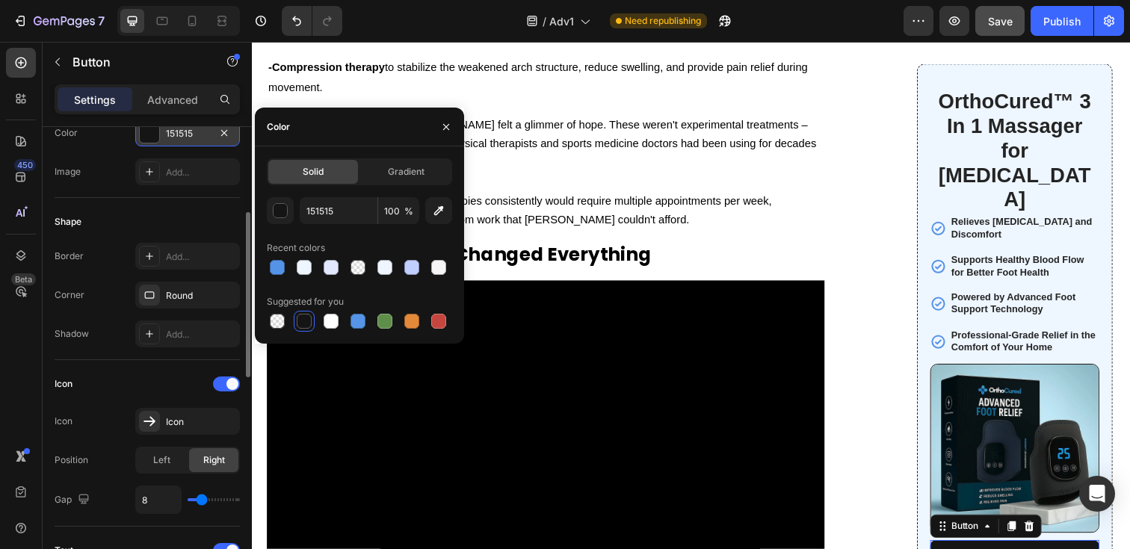
scroll to position [233, 0]
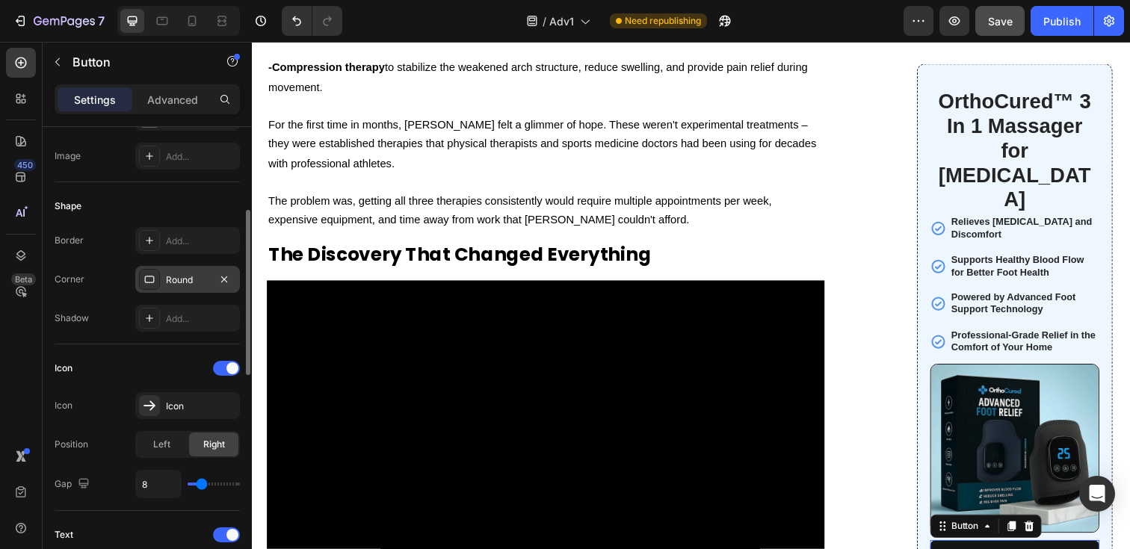
click at [154, 283] on icon at bounding box center [150, 280] width 12 height 12
click at [144, 360] on div "Icon" at bounding box center [147, 369] width 185 height 24
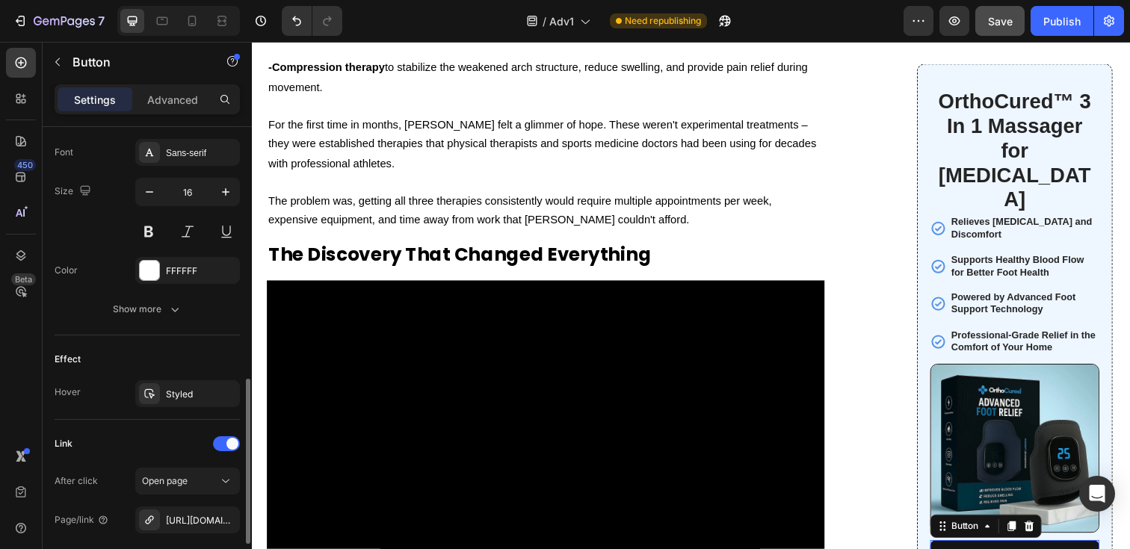
scroll to position [709, 0]
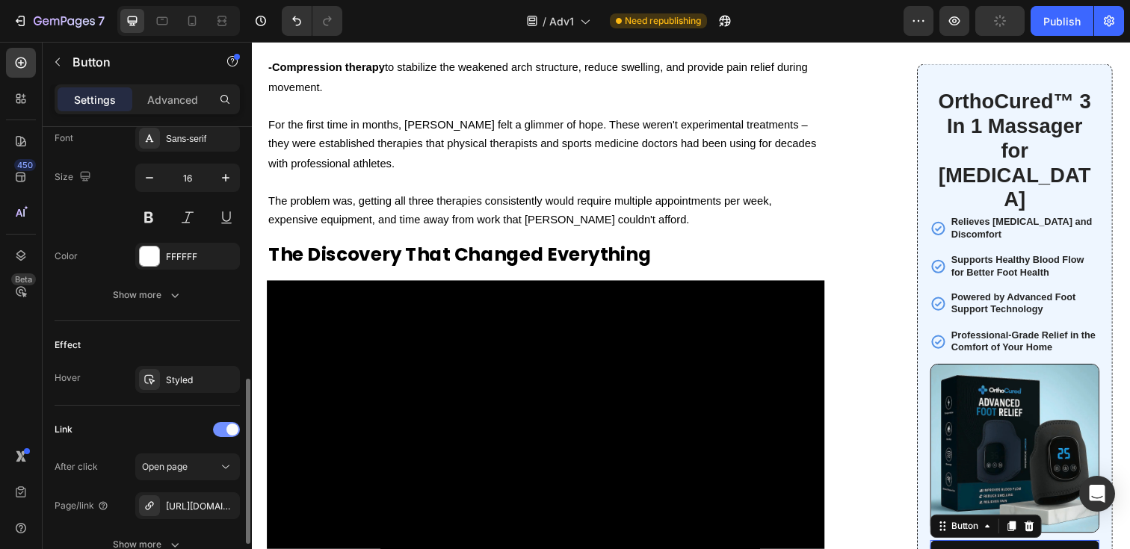
click at [226, 432] on div at bounding box center [226, 429] width 27 height 15
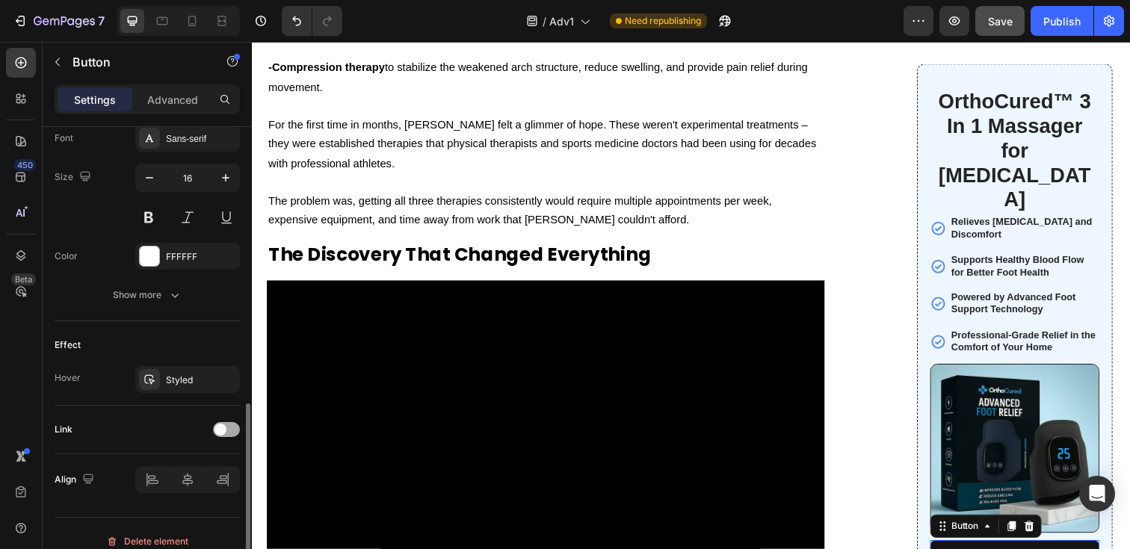
click at [224, 432] on span at bounding box center [221, 430] width 12 height 12
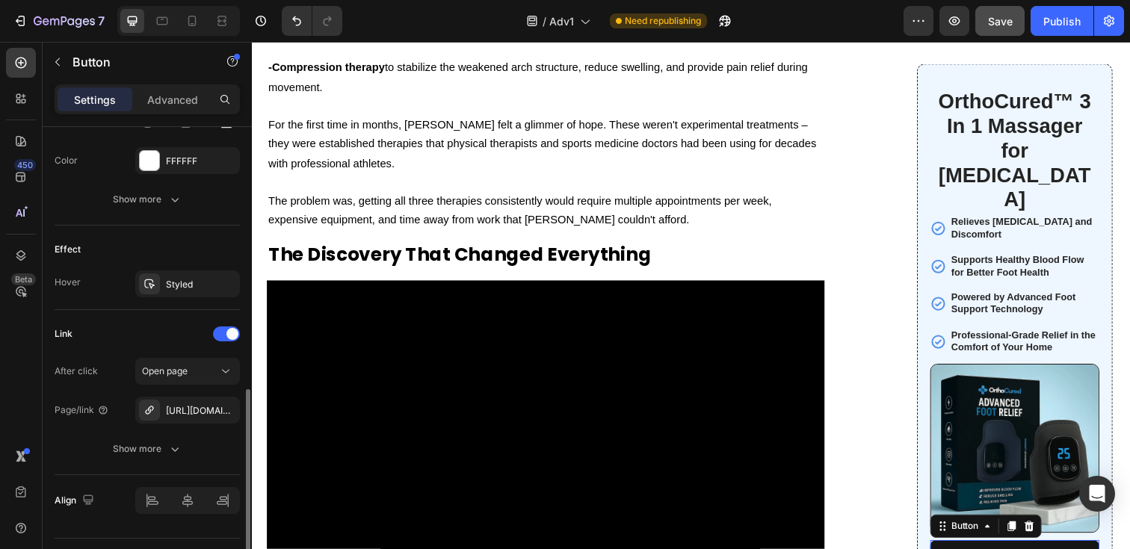
scroll to position [807, 0]
click at [222, 281] on icon "button" at bounding box center [224, 282] width 12 height 12
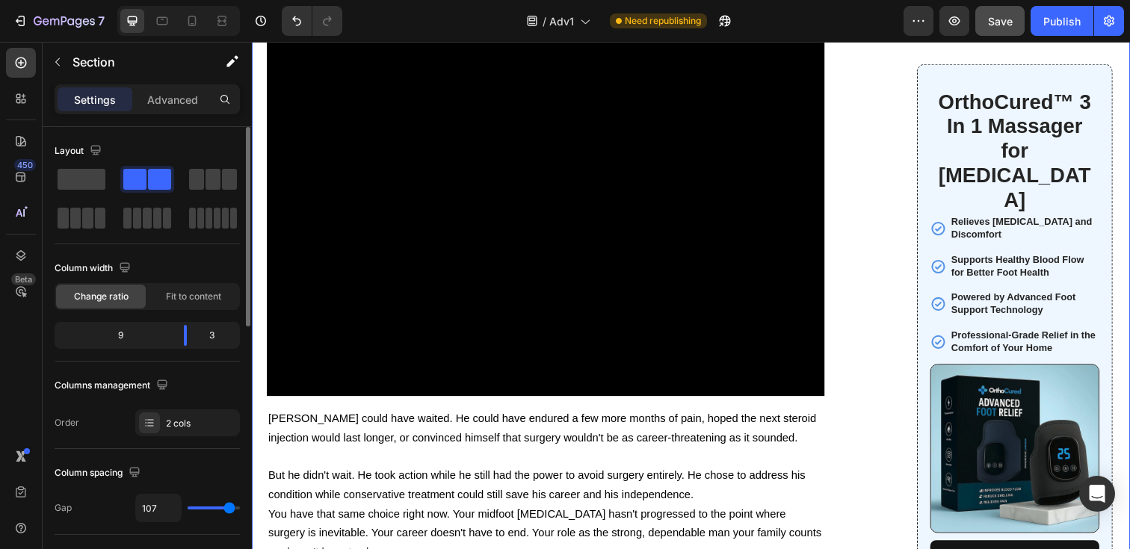
scroll to position [11513, 0]
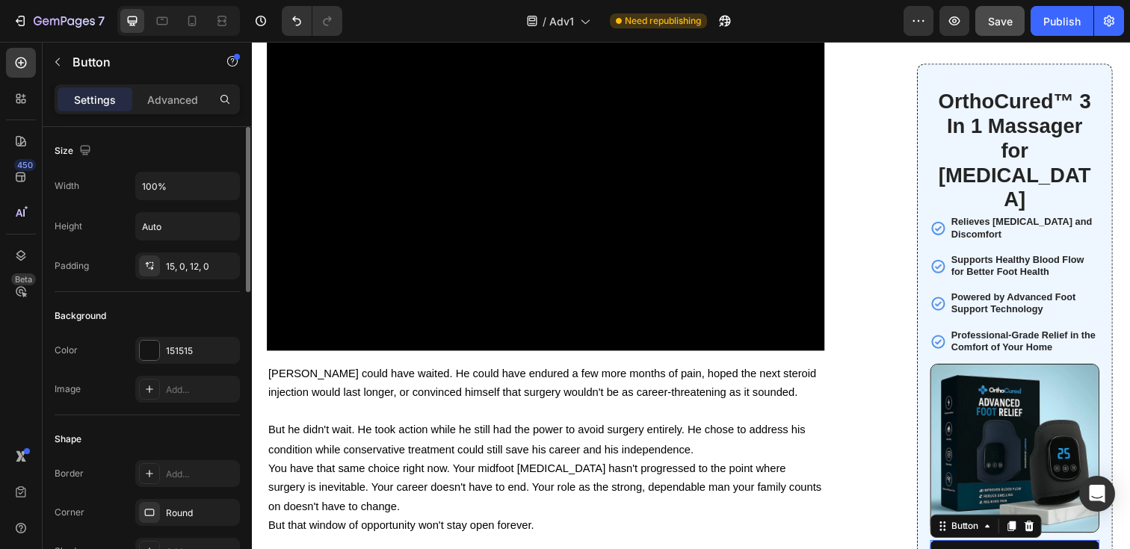
drag, startPoint x: 1031, startPoint y: 336, endPoint x: 1035, endPoint y: 325, distance: 11.4
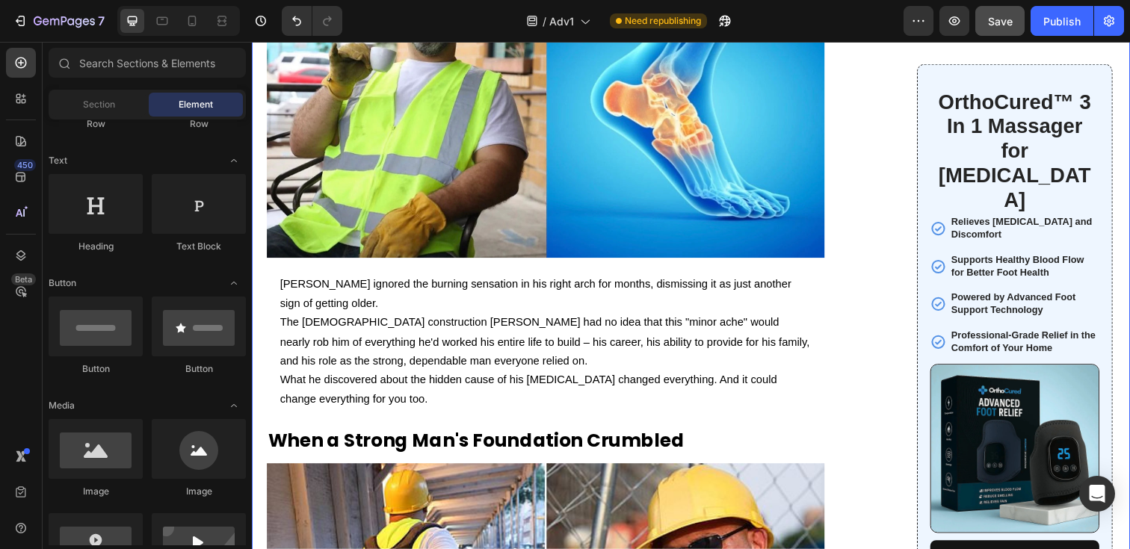
scroll to position [0, 0]
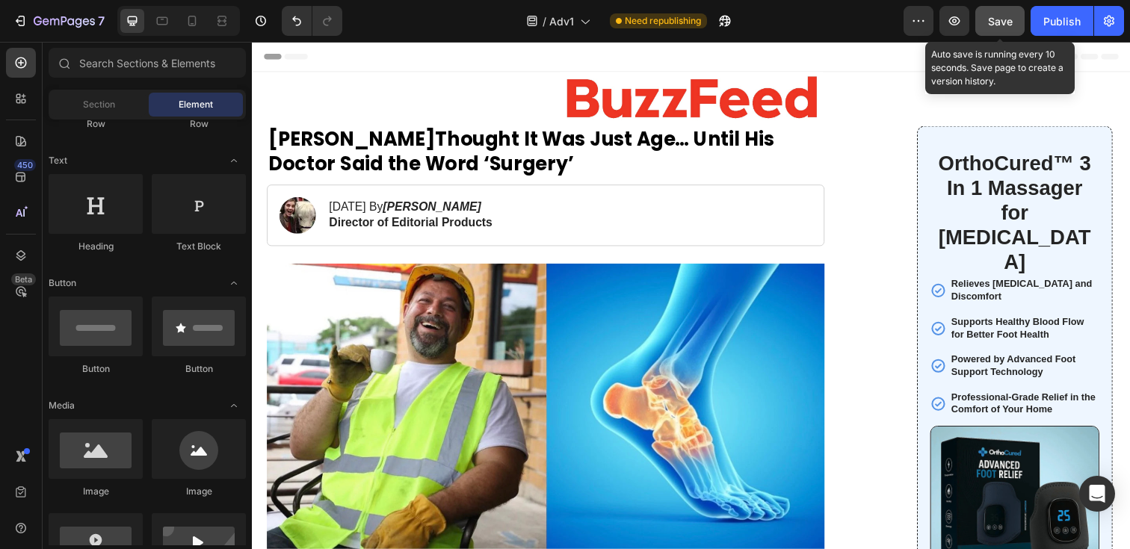
click at [1005, 24] on span "Save" at bounding box center [1000, 21] width 25 height 13
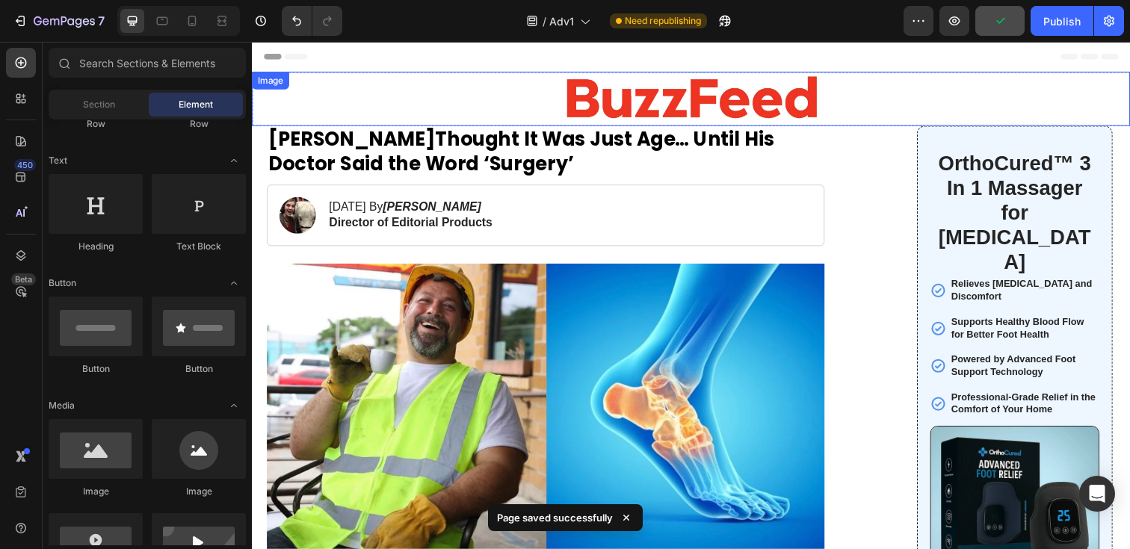
click at [806, 105] on img at bounding box center [700, 100] width 269 height 55
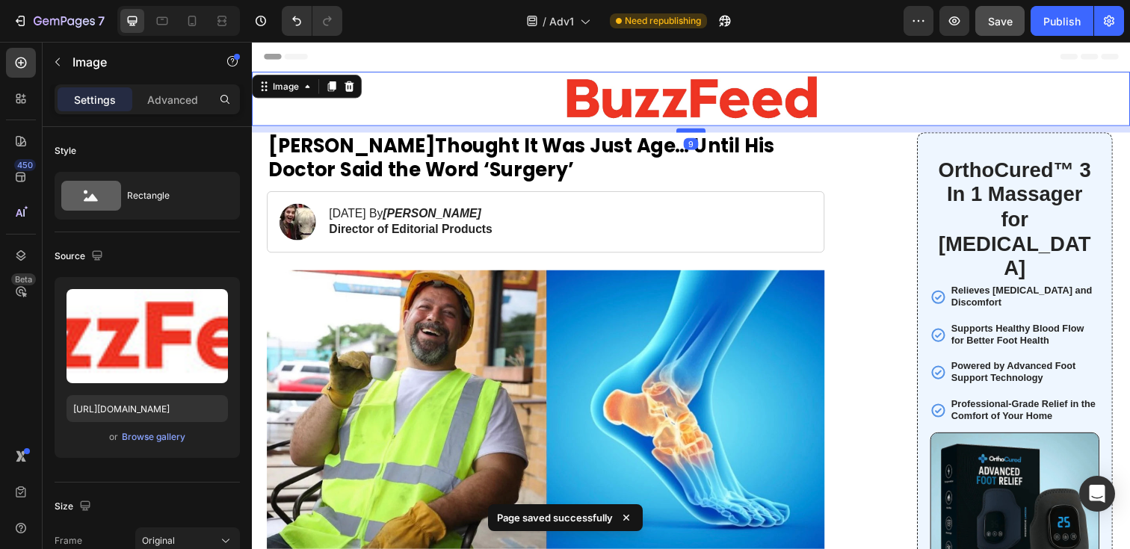
drag, startPoint x: 709, startPoint y: 124, endPoint x: 709, endPoint y: 132, distance: 8.2
click at [709, 132] on div at bounding box center [700, 132] width 30 height 4
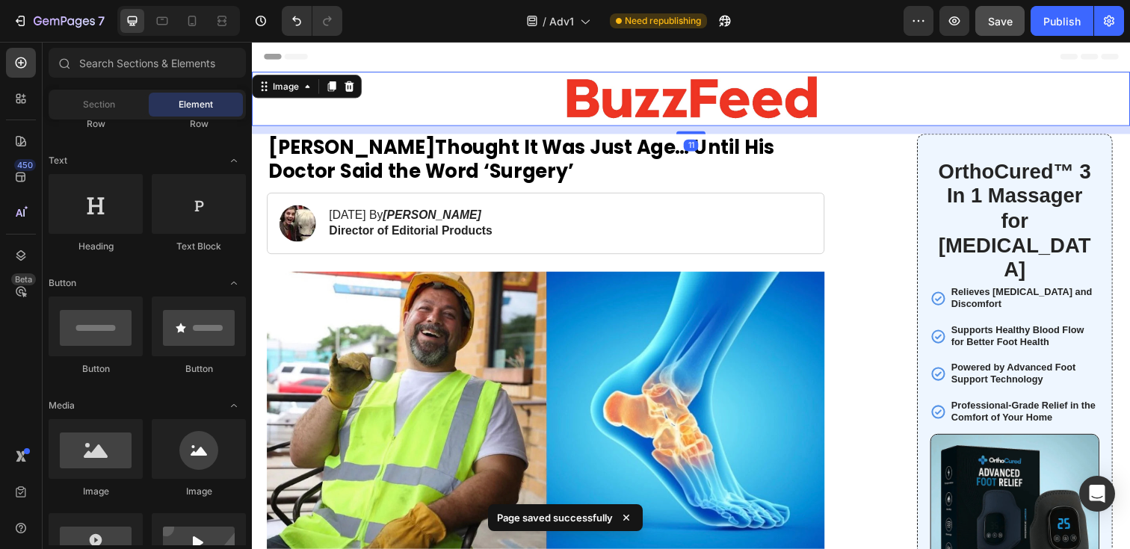
click at [679, 50] on div "Header" at bounding box center [700, 57] width 873 height 30
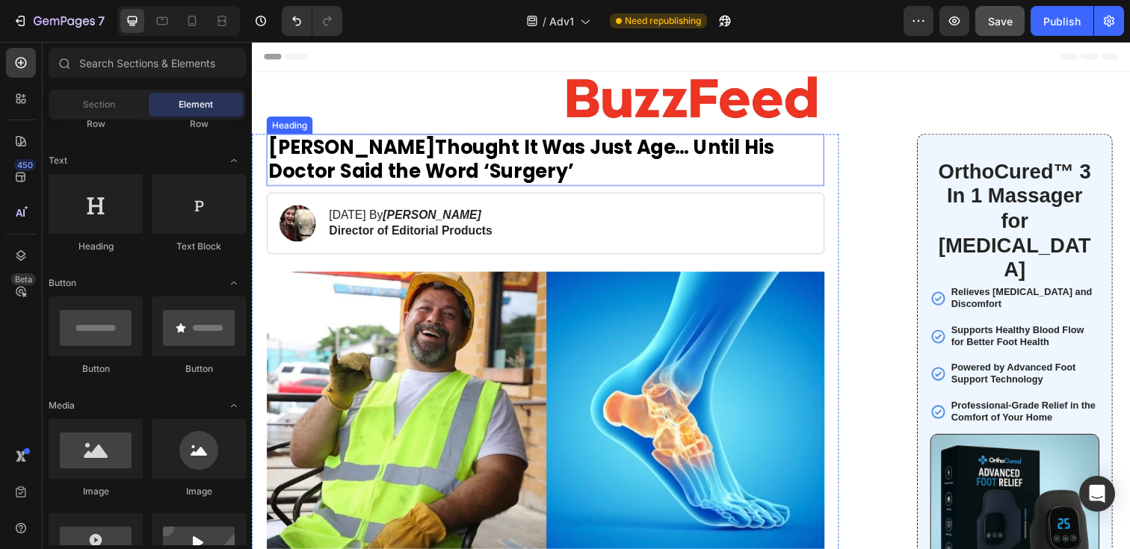
click at [639, 147] on strong "Thought It Was Just Age… Until His Doctor Said the Word ‘Surgery’" at bounding box center [526, 162] width 516 height 52
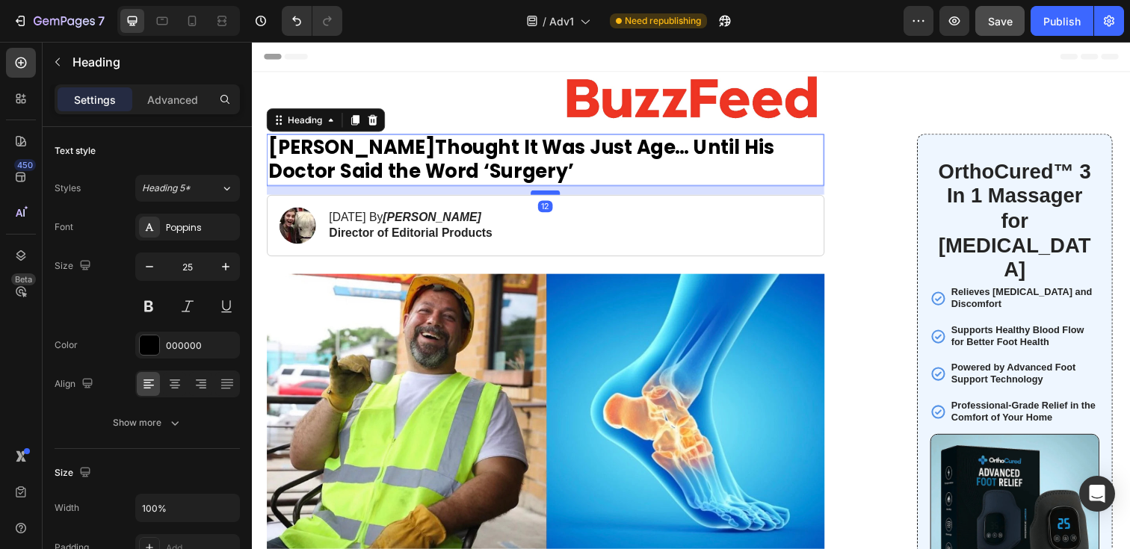
click at [557, 194] on div at bounding box center [552, 196] width 30 height 4
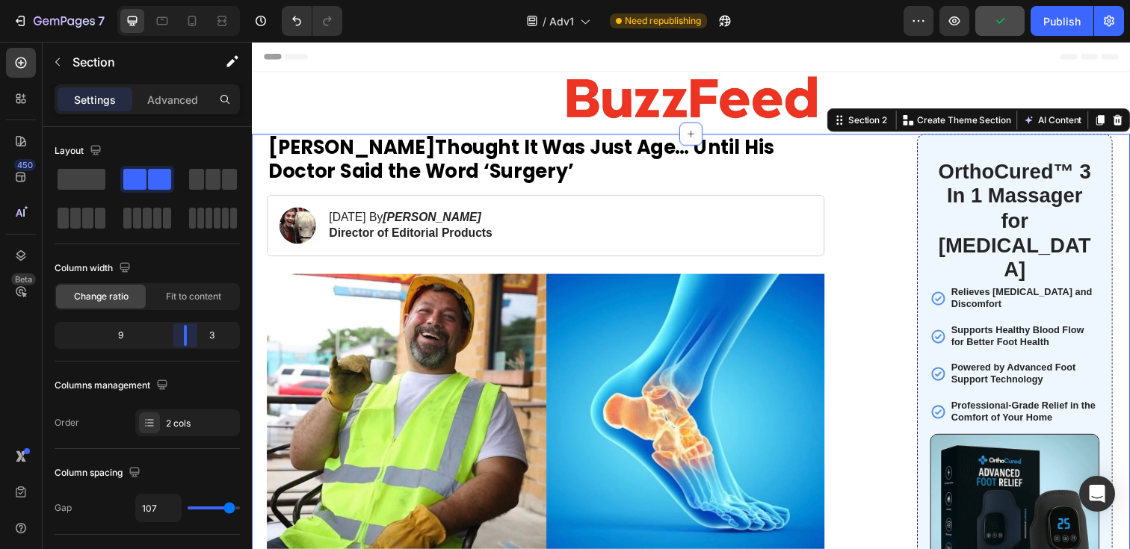
drag, startPoint x: 186, startPoint y: 339, endPoint x: 197, endPoint y: 339, distance: 11.2
click at [197, 0] on body "7 Version history / Adv1 Need republishing Preview Publish 450 Beta Sections(18…" at bounding box center [565, 0] width 1130 height 0
click at [859, 82] on div at bounding box center [700, 100] width 897 height 55
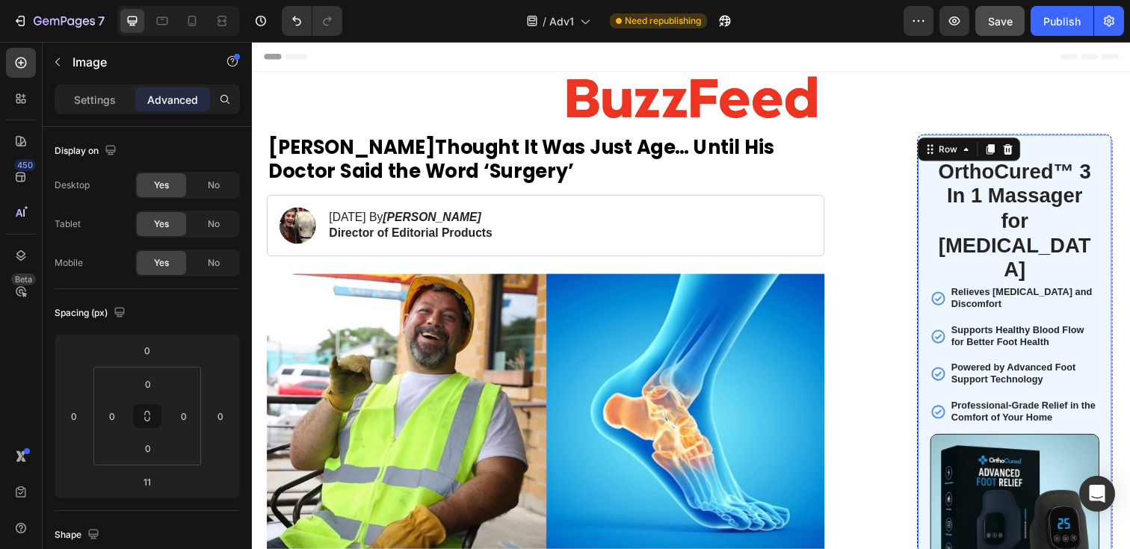
click at [940, 207] on div "OrthoCured™ 3 In 1 Massager for [MEDICAL_DATA] Heading Relieves [MEDICAL_DATA] …" at bounding box center [1031, 409] width 200 height 547
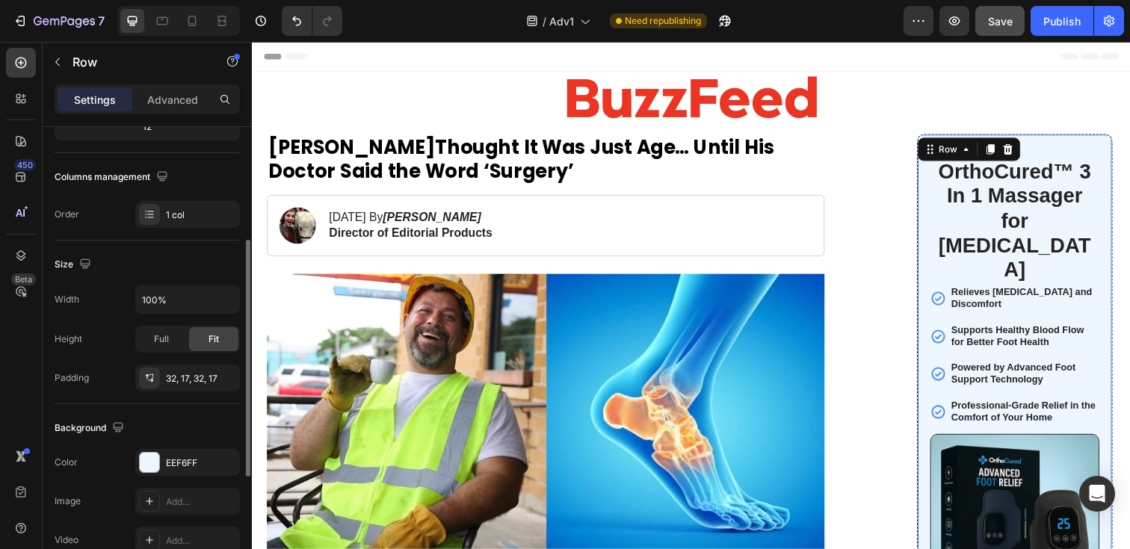
scroll to position [215, 0]
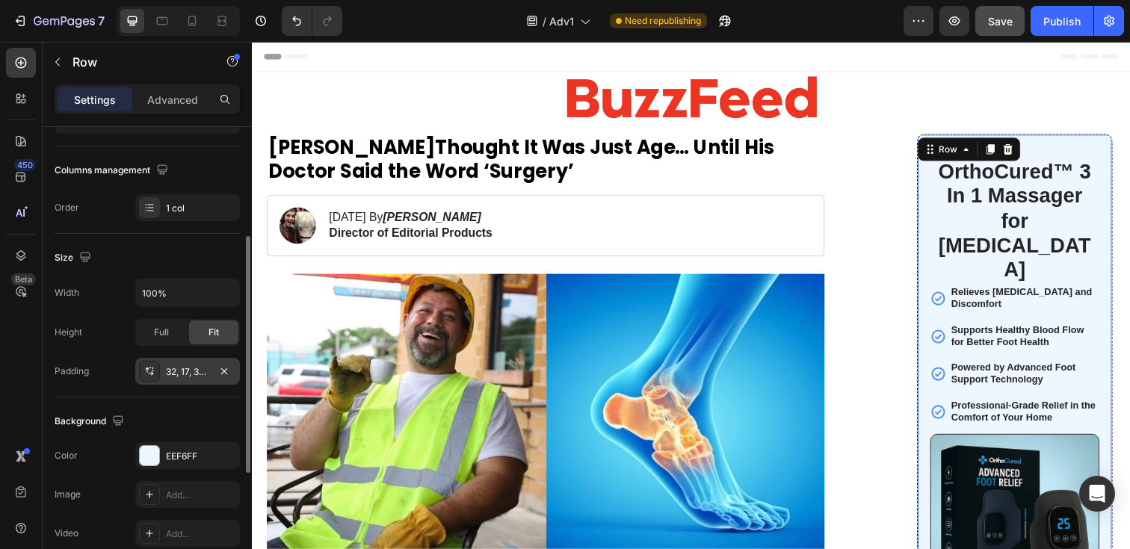
click at [176, 370] on div "32, 17, 32, 17" at bounding box center [187, 371] width 43 height 13
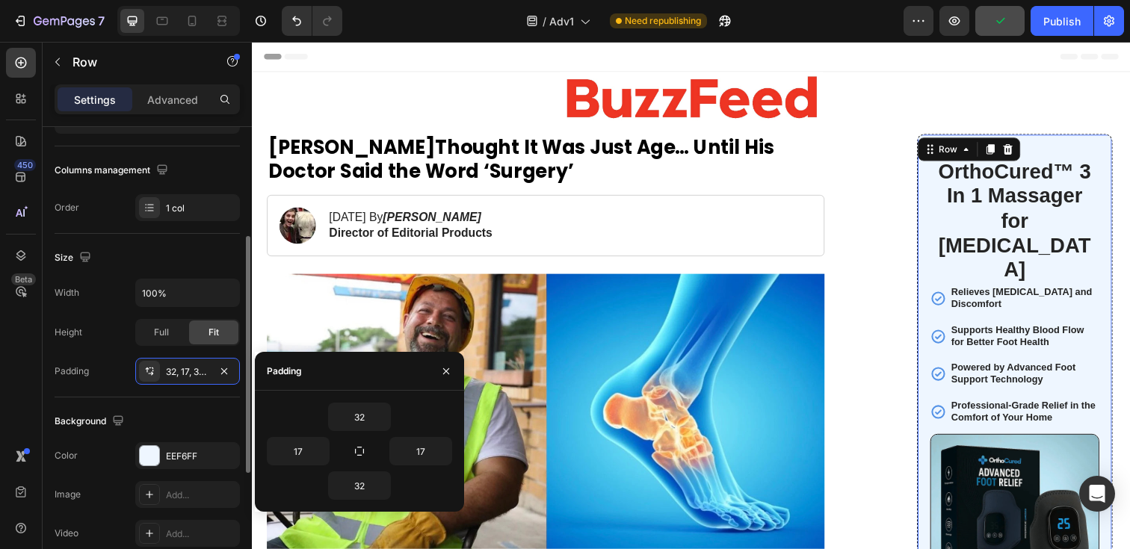
click at [195, 405] on div "Background The changes might be hidden by the video. Color EEF6FF Image Add... …" at bounding box center [147, 479] width 185 height 162
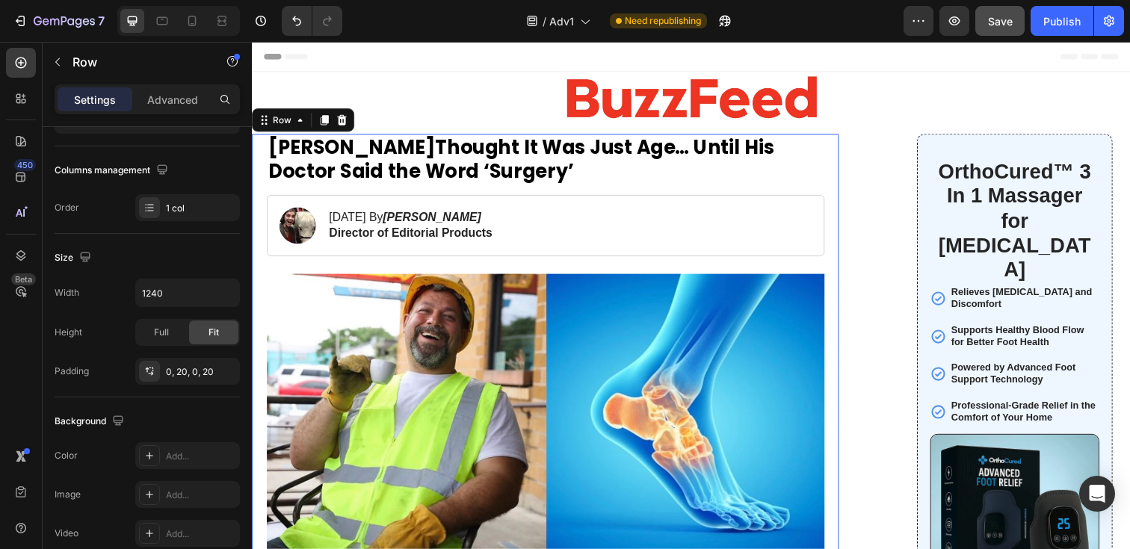
click at [182, 375] on div "0, 20, 0, 20" at bounding box center [187, 371] width 43 height 13
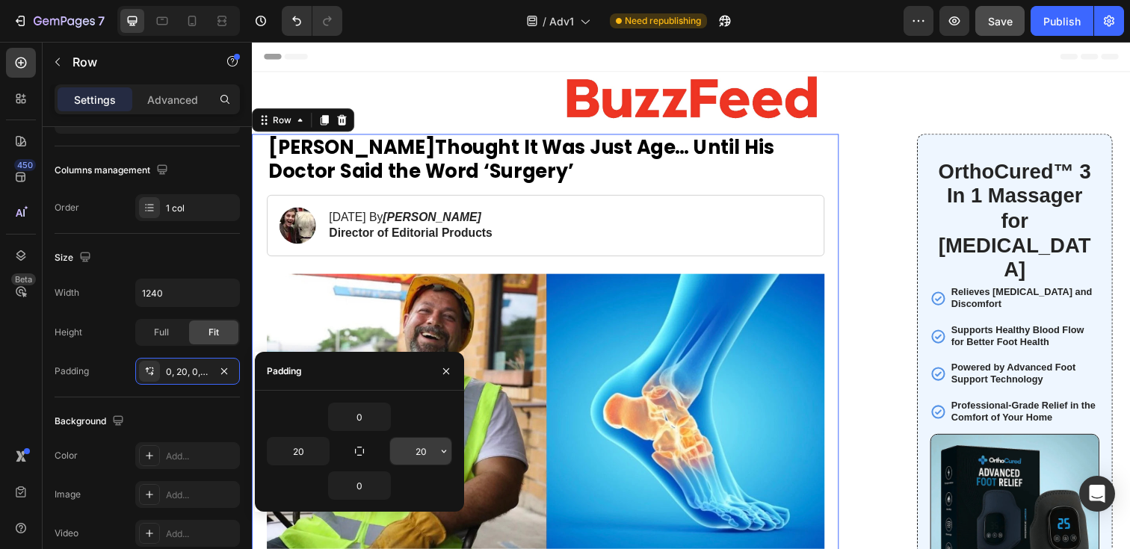
click at [417, 448] on input "20" at bounding box center [420, 451] width 61 height 27
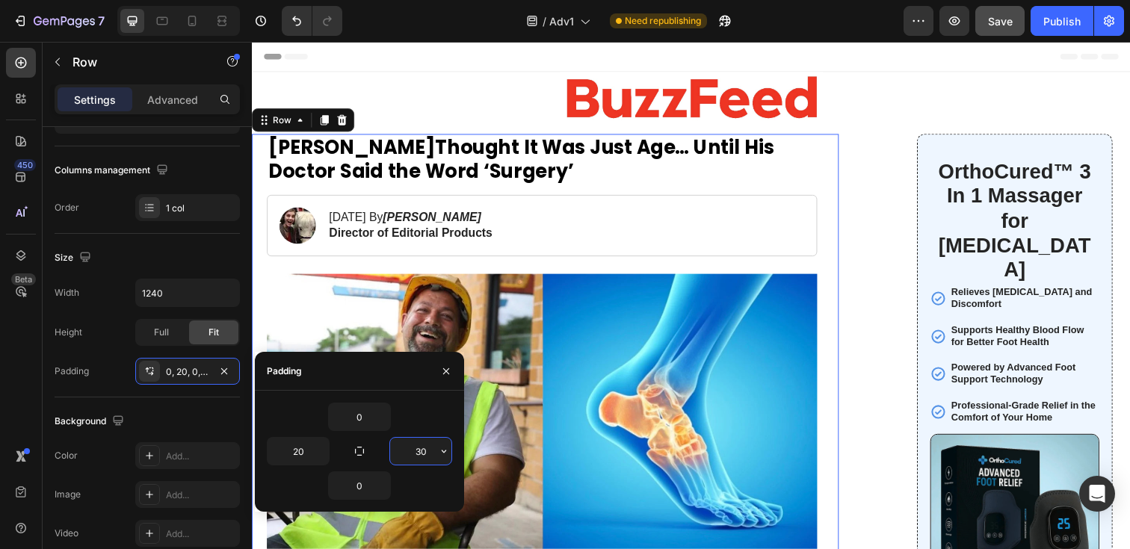
type input "3"
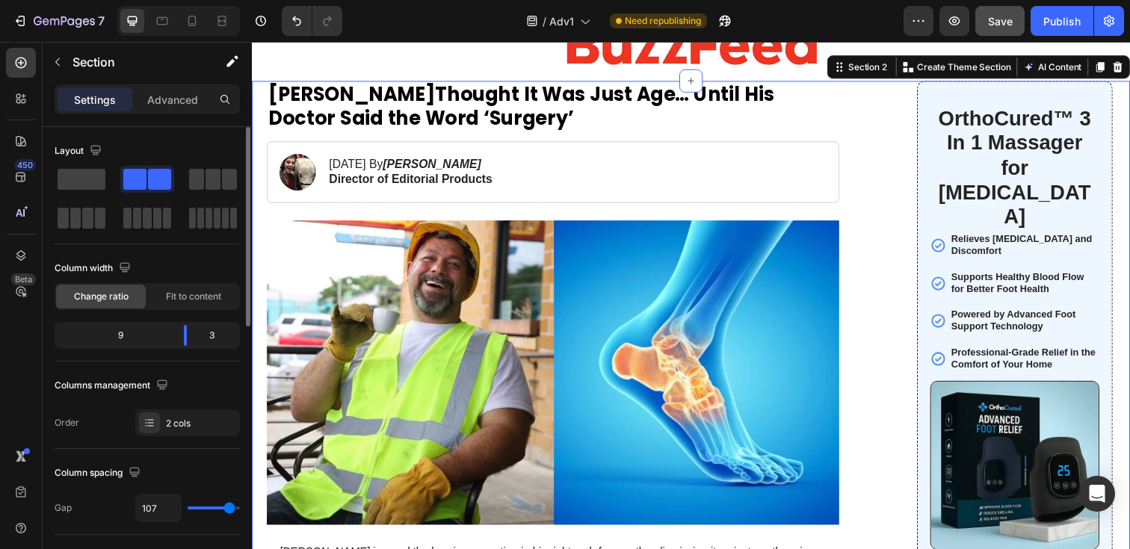
scroll to position [70, 0]
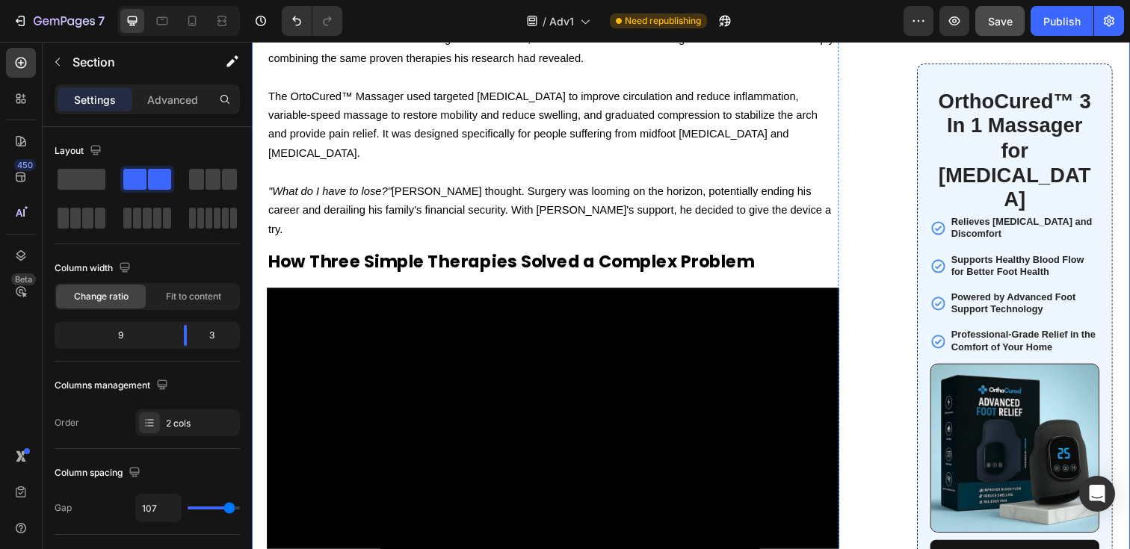
scroll to position [4986, 0]
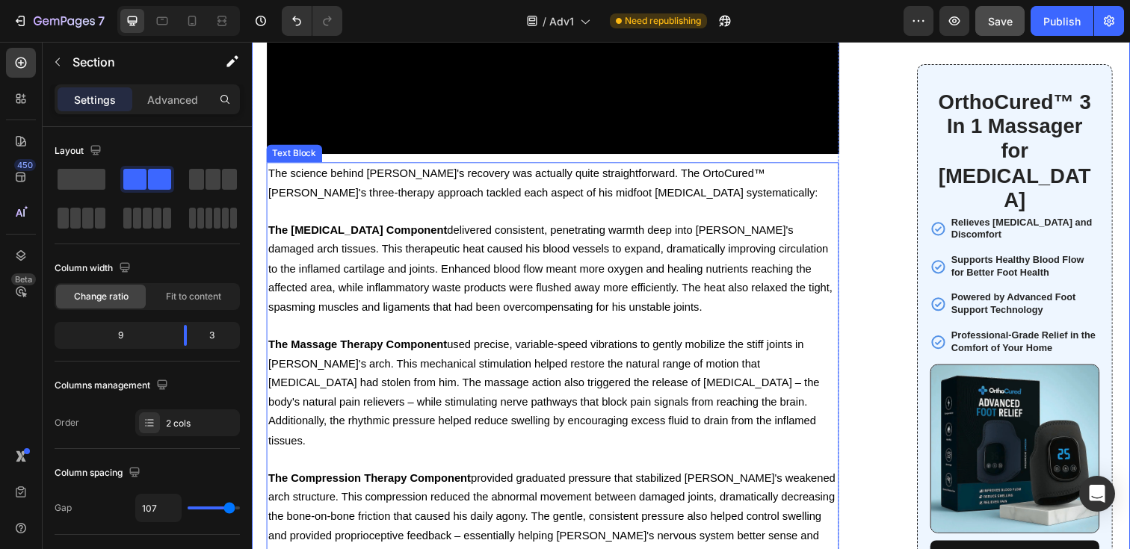
scroll to position [5804, 0]
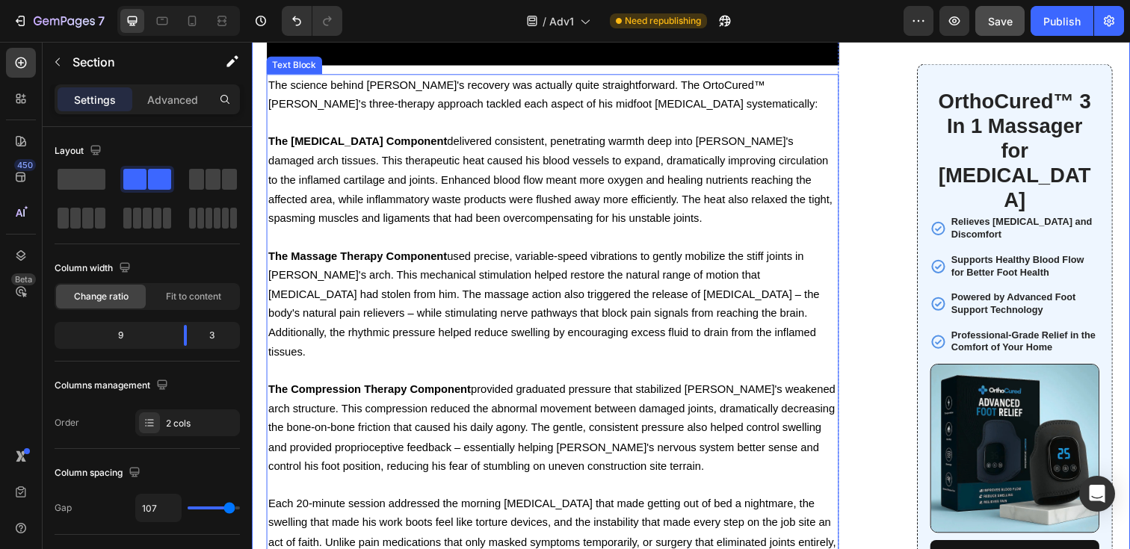
click at [637, 504] on p "Each 20-minute session addressed the morning [MEDICAL_DATA] that made getting o…" at bounding box center [559, 543] width 582 height 78
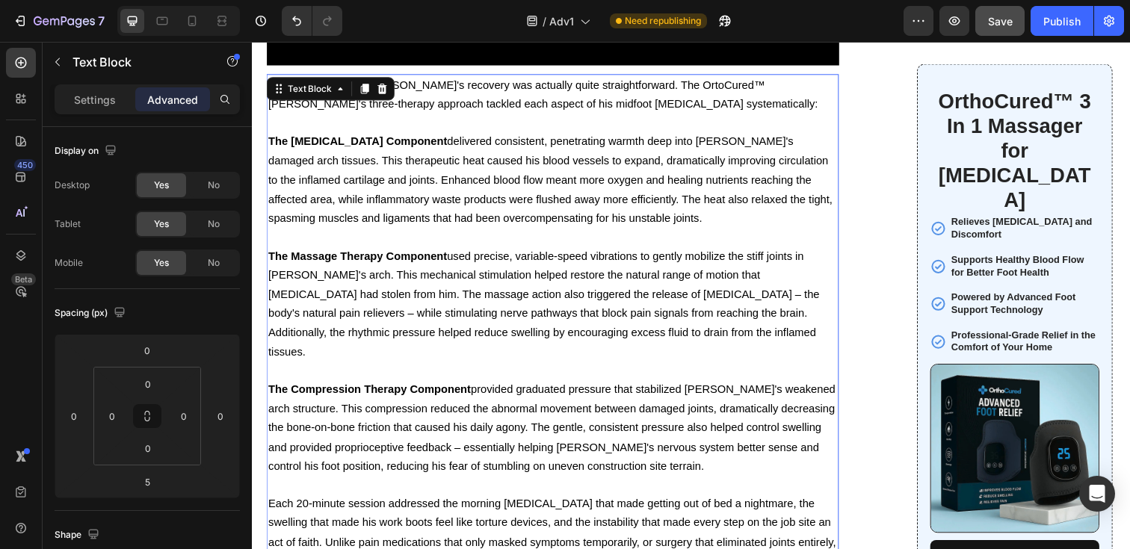
click at [743, 507] on span "Each 20-minute session addressed the morning [MEDICAL_DATA] that made getting o…" at bounding box center [558, 543] width 580 height 72
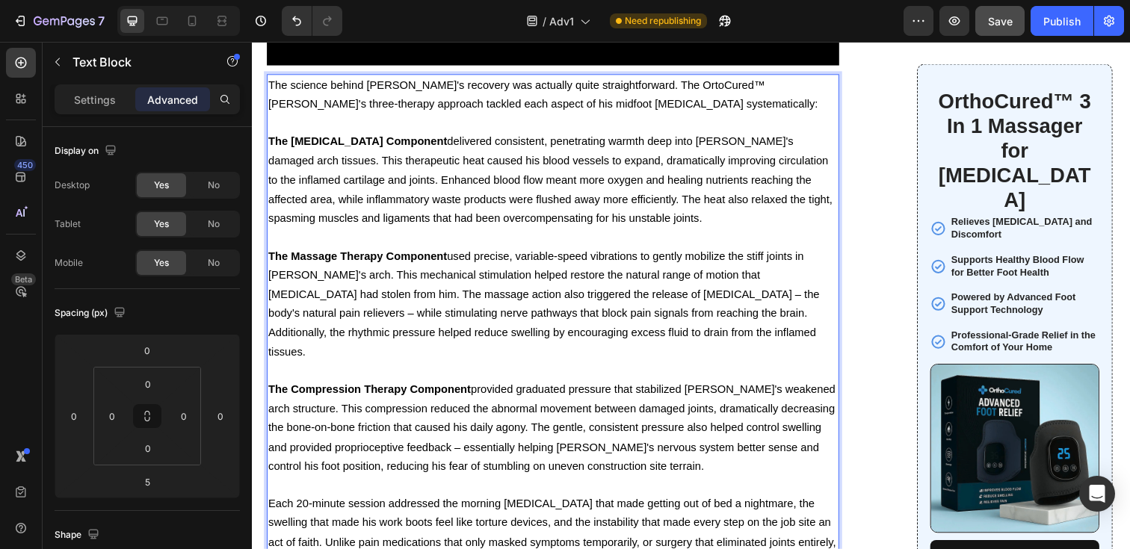
click at [759, 504] on p "Each 20-minute session addressed the morning [MEDICAL_DATA] that made getting o…" at bounding box center [559, 543] width 582 height 78
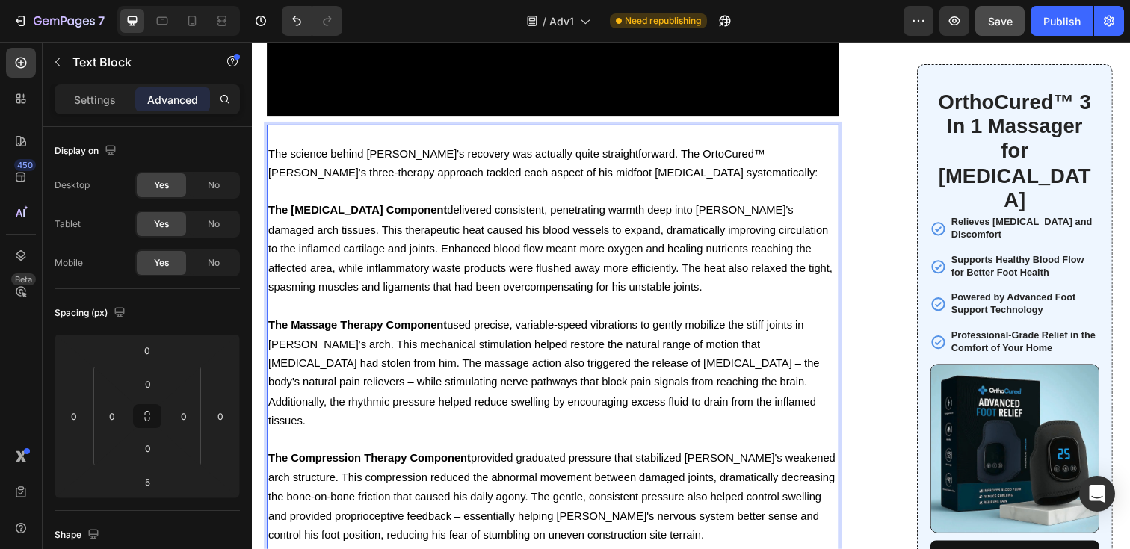
scroll to position [5760, 0]
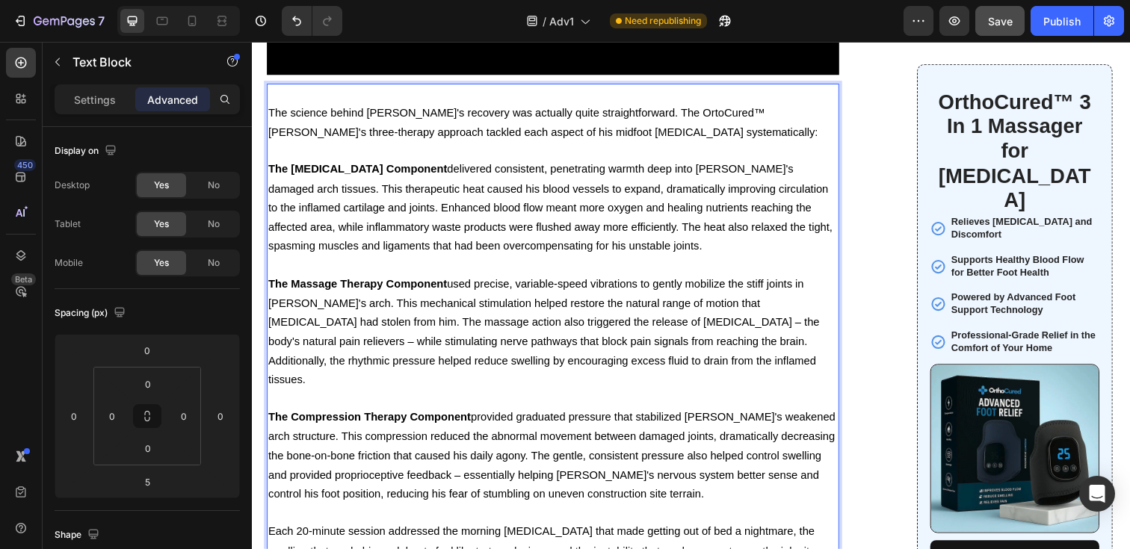
scroll to position [5811, 0]
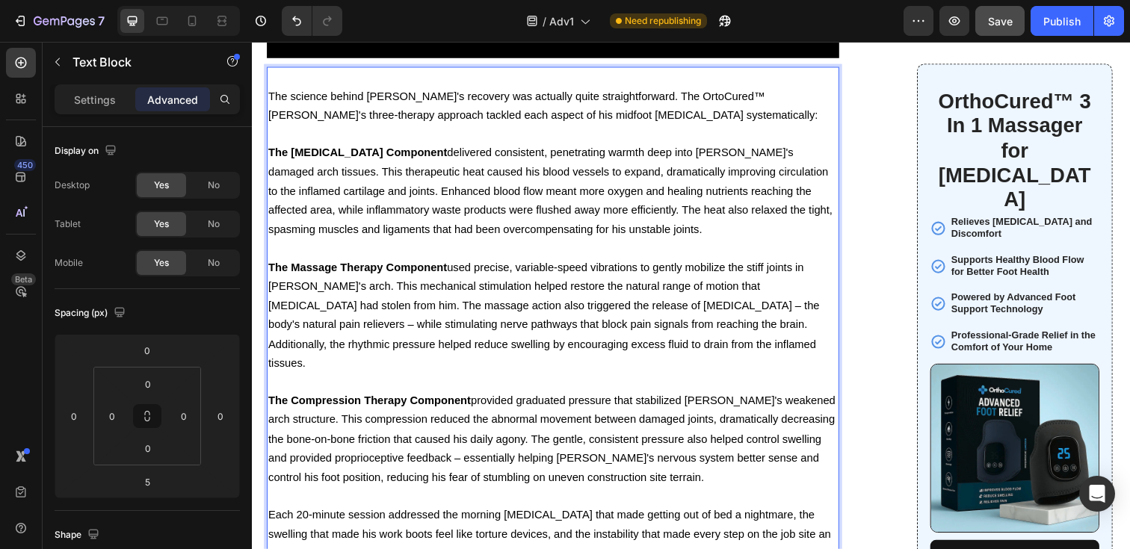
click at [24, 66] on icon at bounding box center [21, 63] width 11 height 11
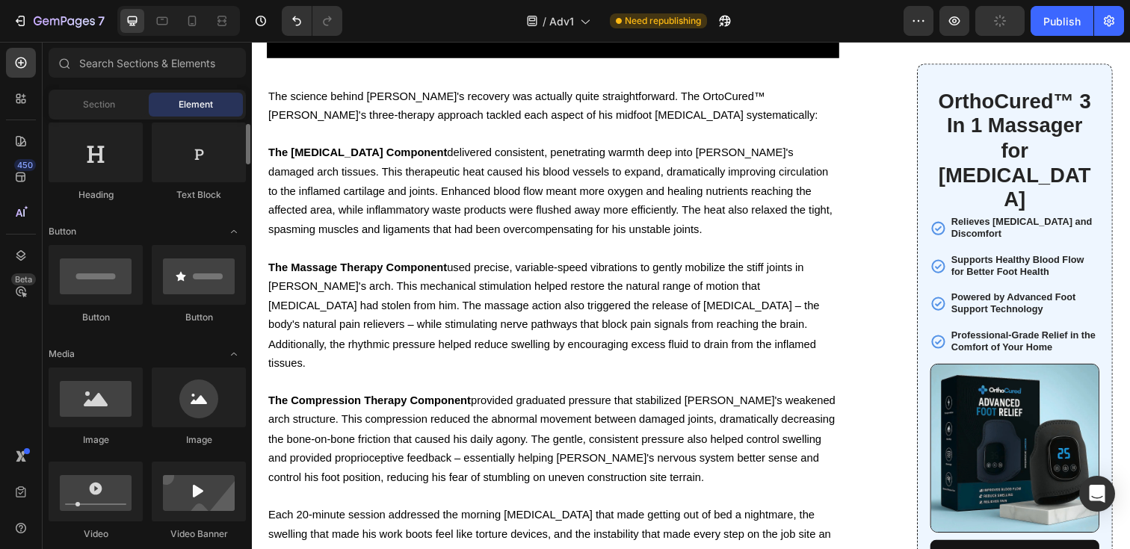
scroll to position [284, 0]
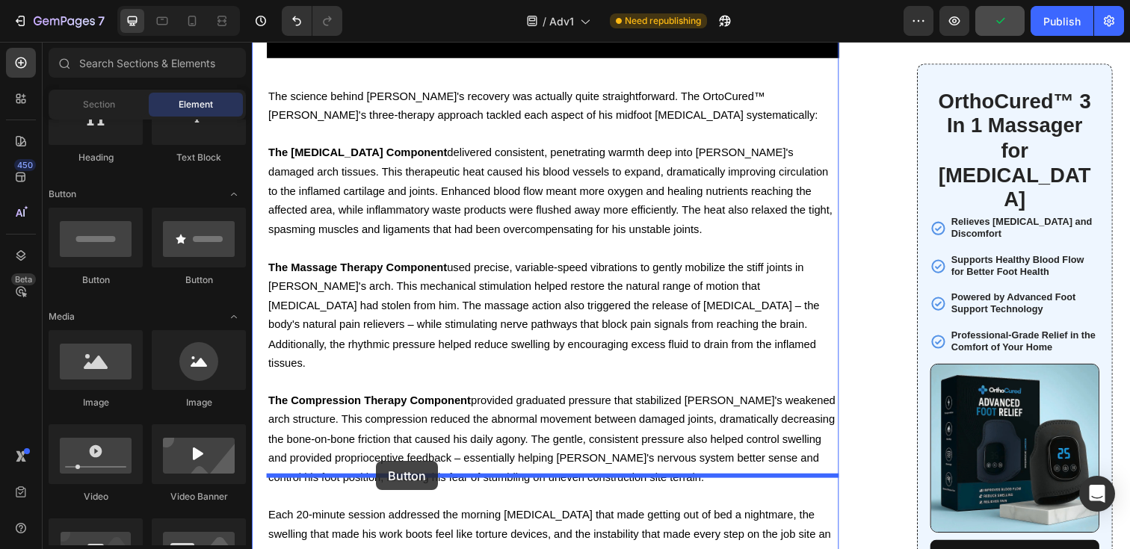
drag, startPoint x: 360, startPoint y: 286, endPoint x: 378, endPoint y: 469, distance: 184.0
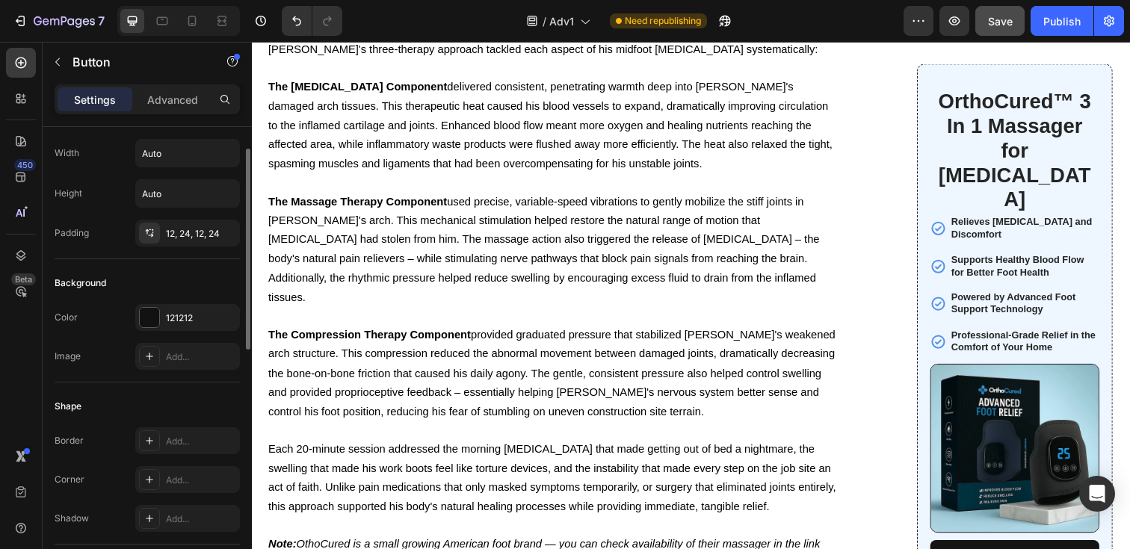
scroll to position [49, 0]
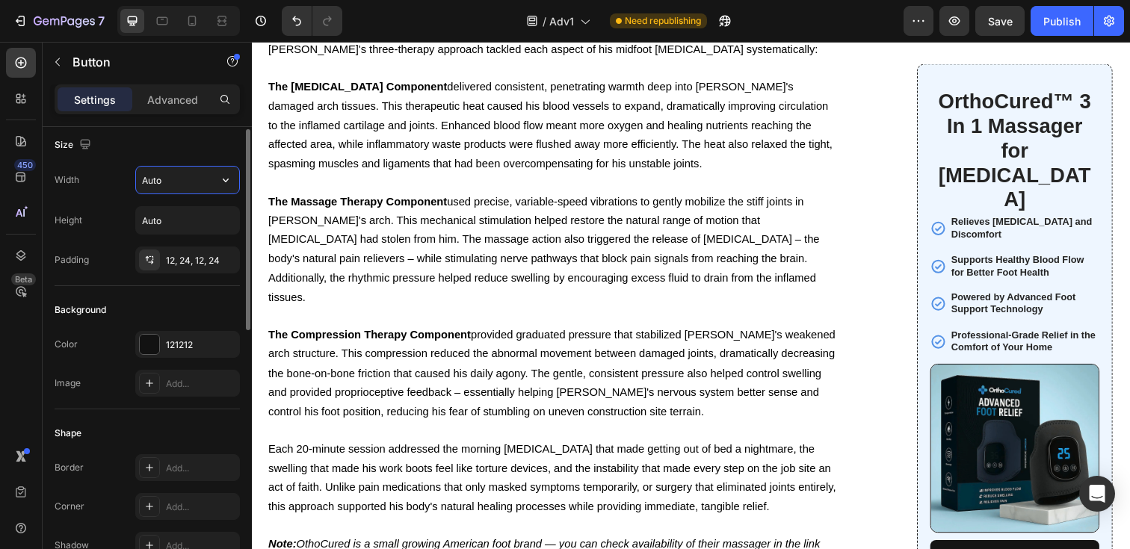
click at [178, 175] on input "Auto" at bounding box center [187, 180] width 103 height 27
click at [176, 218] on input "Auto" at bounding box center [187, 220] width 103 height 27
click at [222, 223] on icon "button" at bounding box center [225, 220] width 15 height 15
click at [179, 151] on div "Size" at bounding box center [147, 145] width 185 height 24
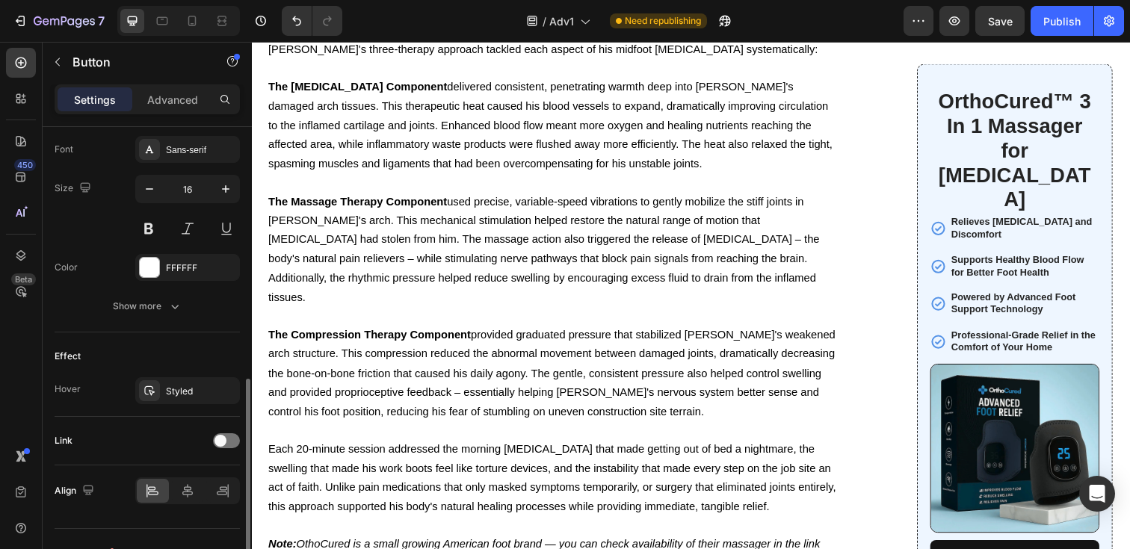
scroll to position [600, 0]
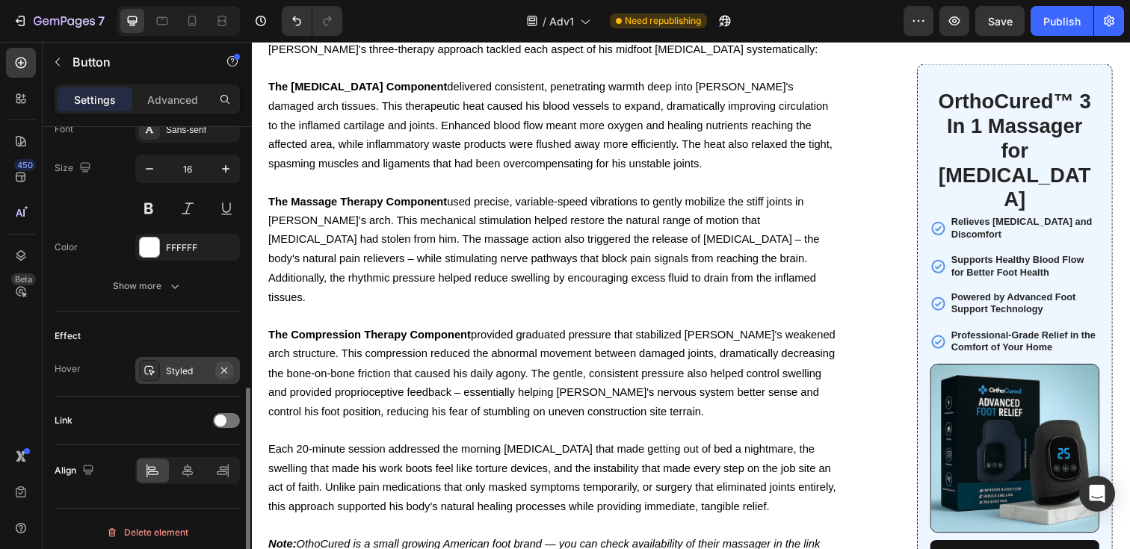
click at [223, 368] on icon "button" at bounding box center [224, 371] width 12 height 12
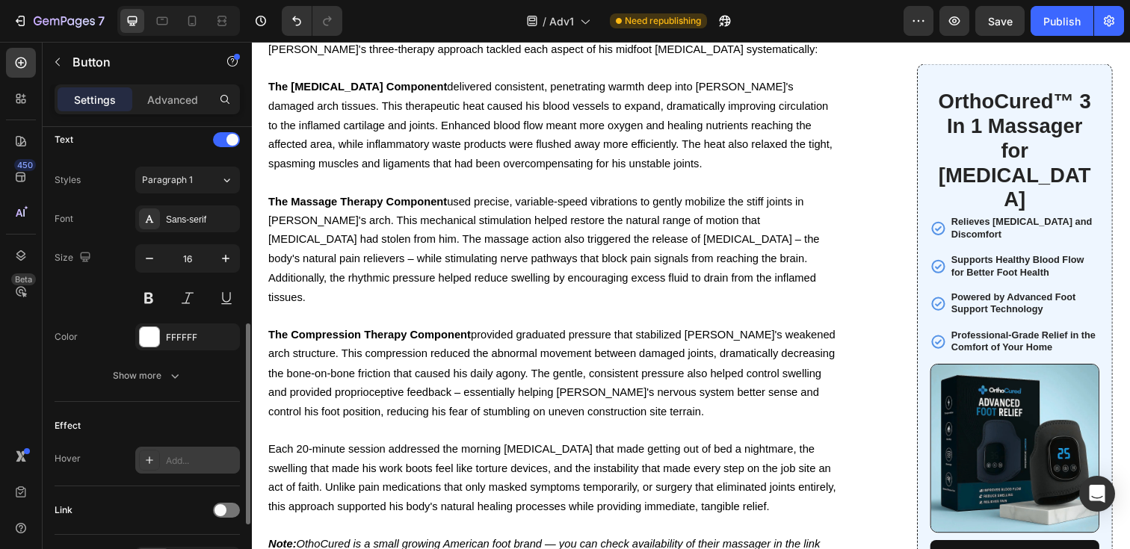
scroll to position [607, 0]
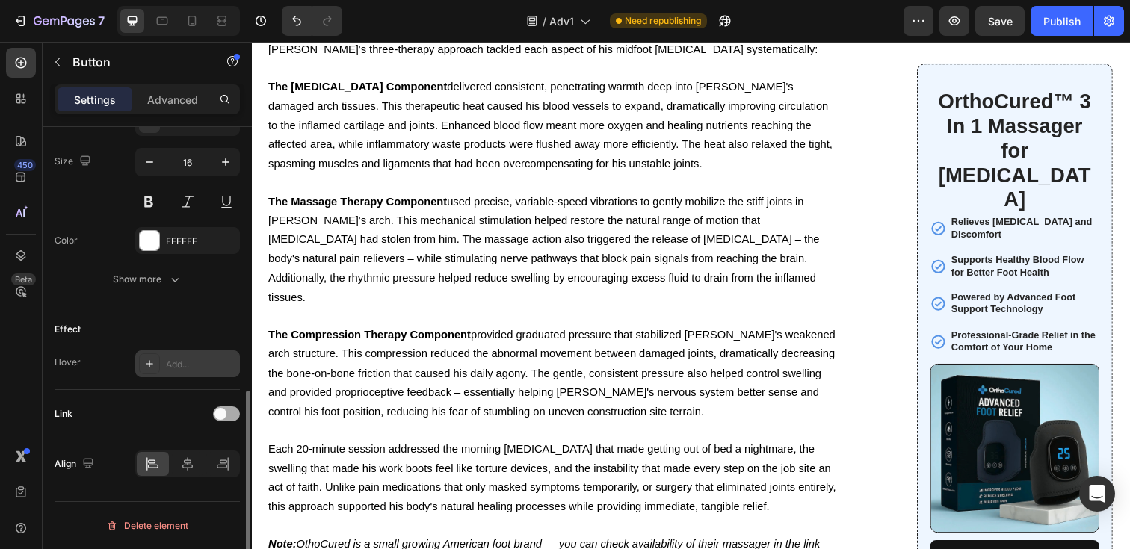
click at [220, 419] on span at bounding box center [221, 414] width 12 height 12
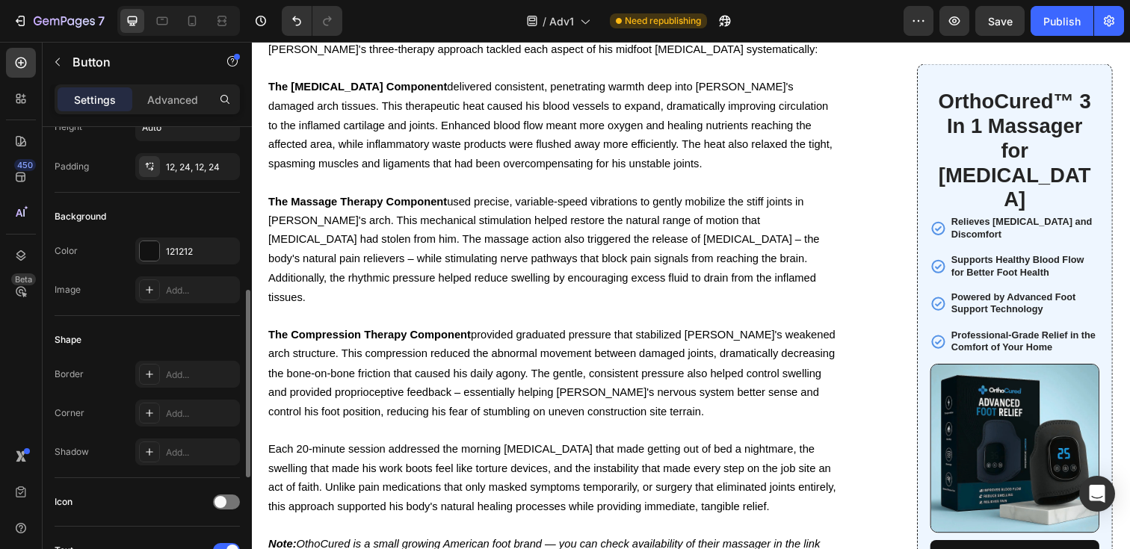
scroll to position [0, 0]
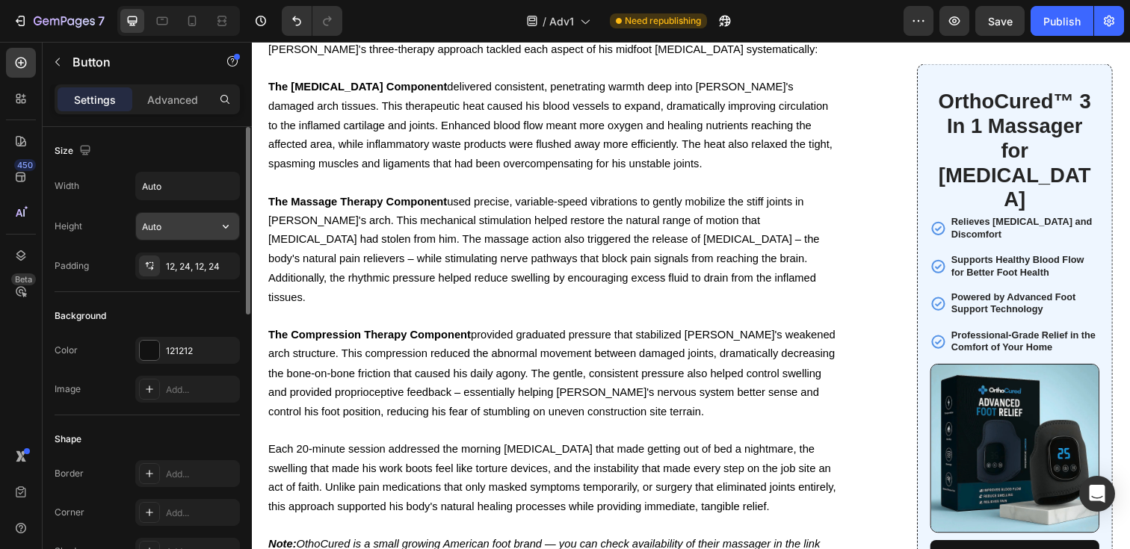
click at [185, 228] on input "Auto" at bounding box center [187, 226] width 103 height 27
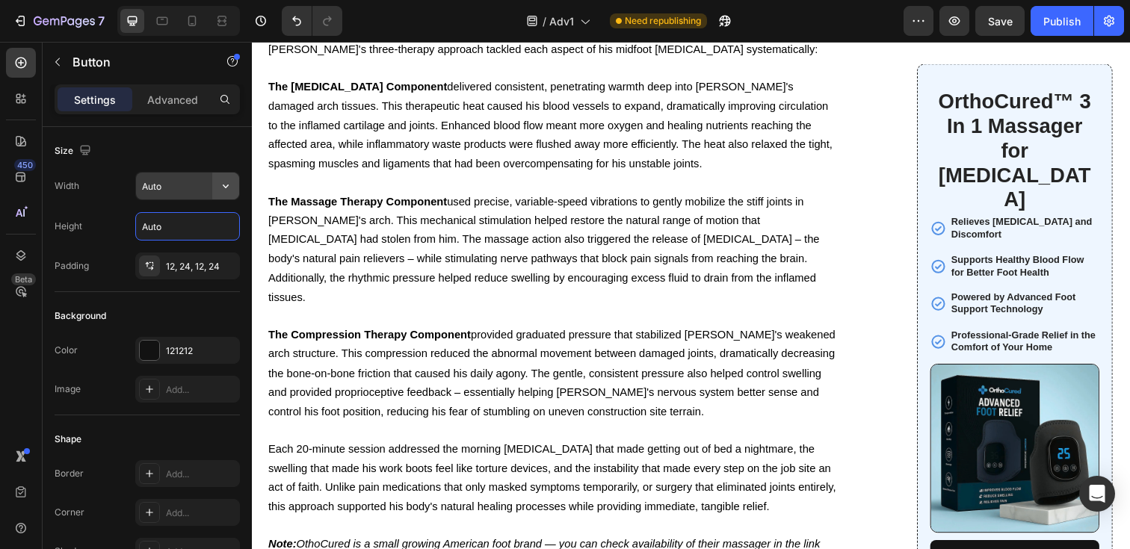
click at [216, 194] on button "button" at bounding box center [225, 186] width 27 height 27
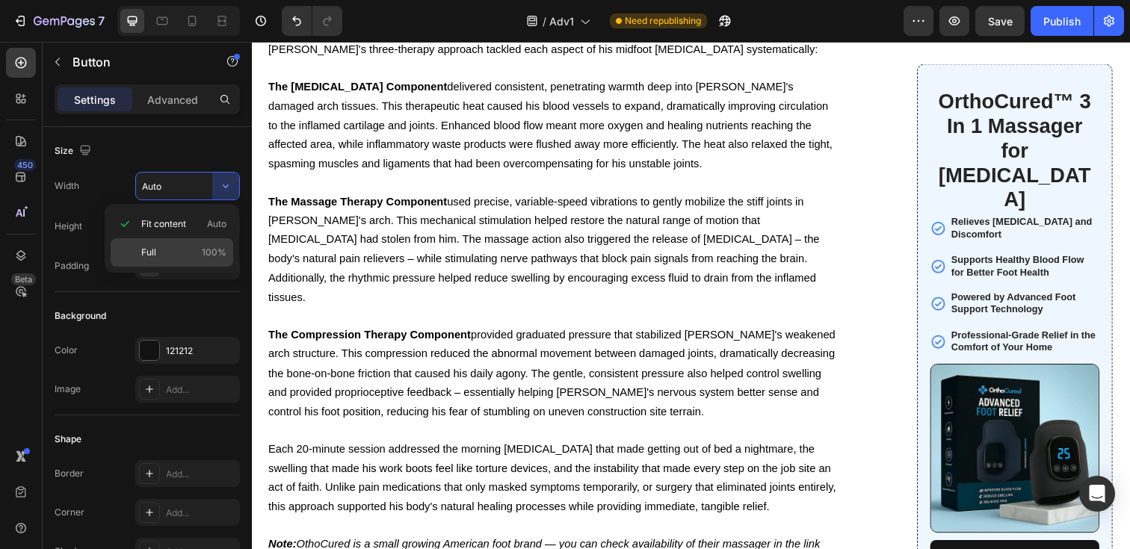
click at [191, 252] on p "Full 100%" at bounding box center [183, 252] width 85 height 13
type input "100%"
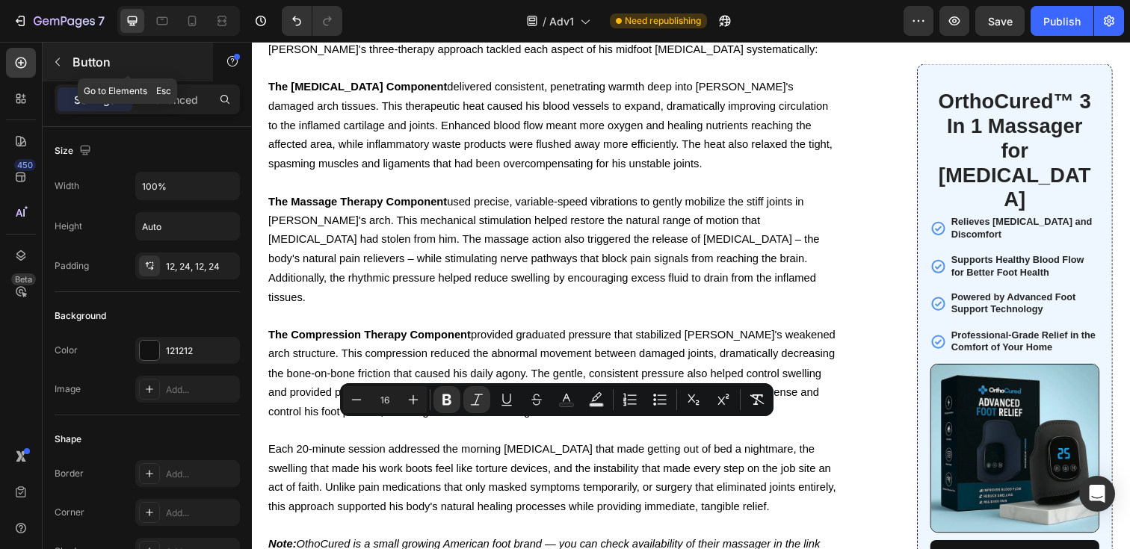
click at [55, 64] on icon "button" at bounding box center [58, 62] width 12 height 12
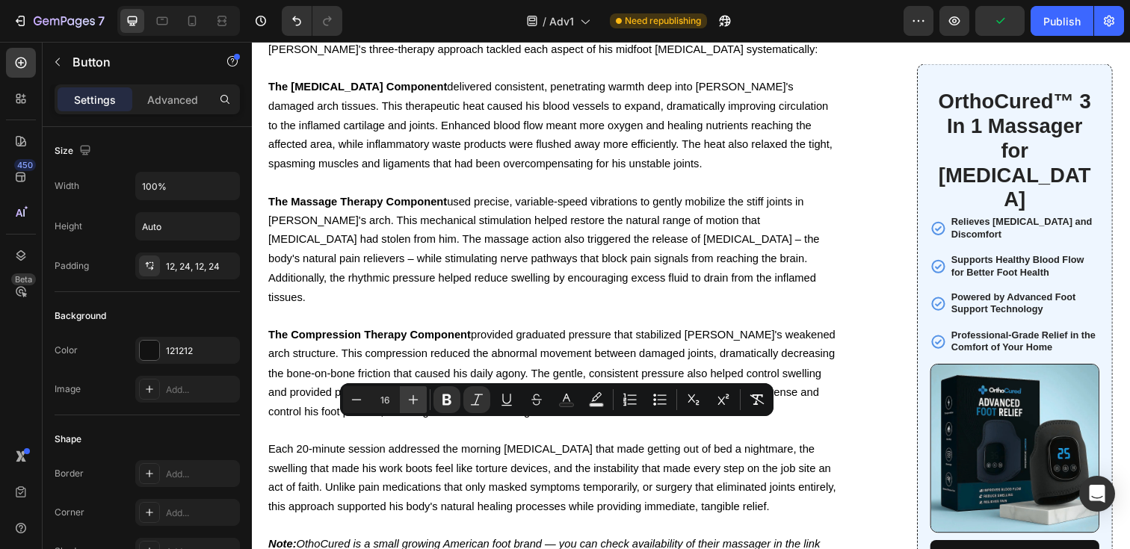
click at [404, 400] on button "Plus" at bounding box center [413, 399] width 27 height 27
type input "20"
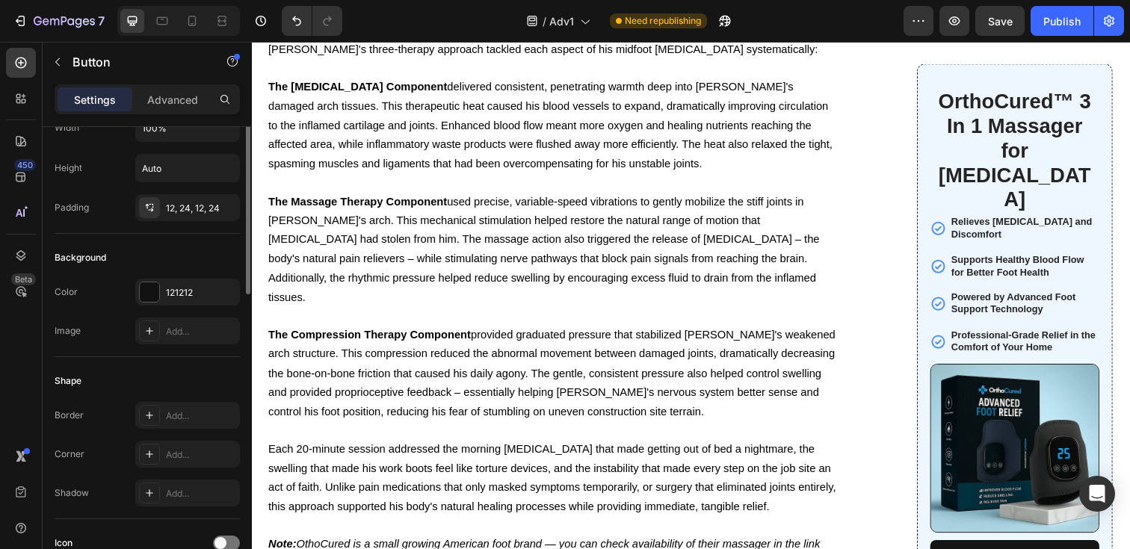
scroll to position [98, 0]
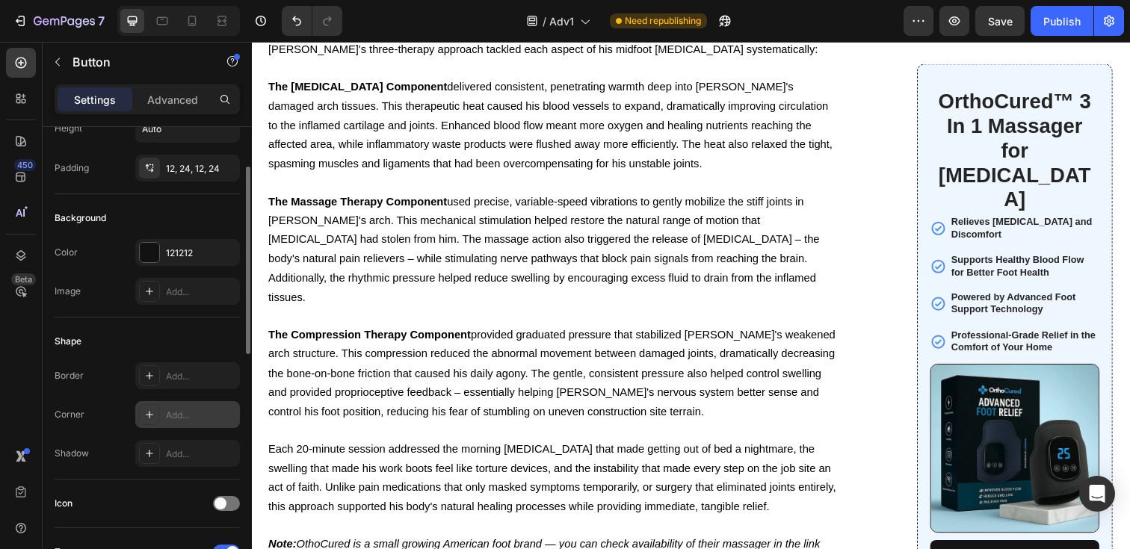
click at [171, 417] on div "Add..." at bounding box center [201, 415] width 70 height 13
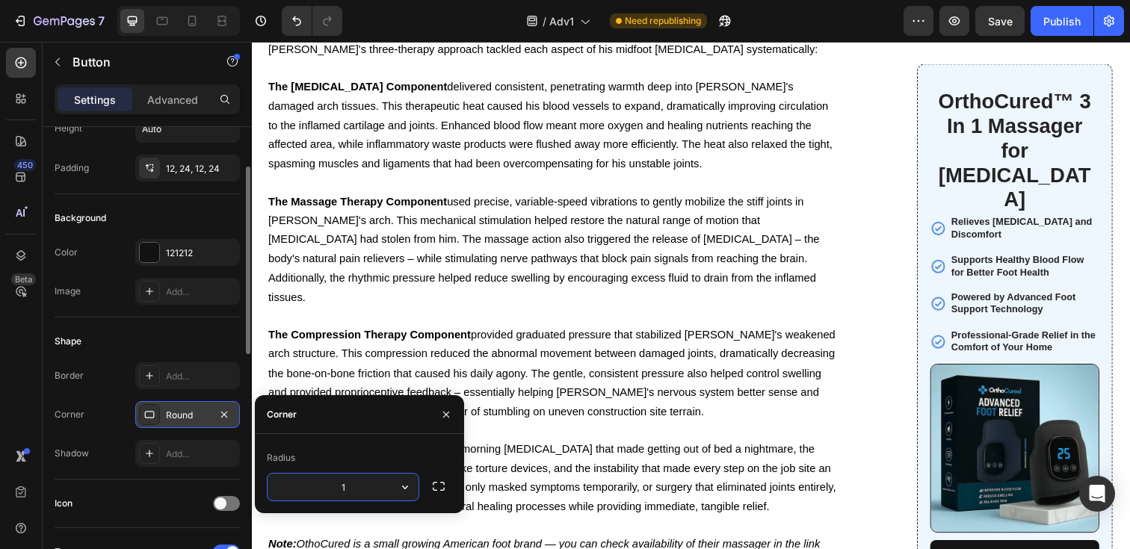
type input "10"
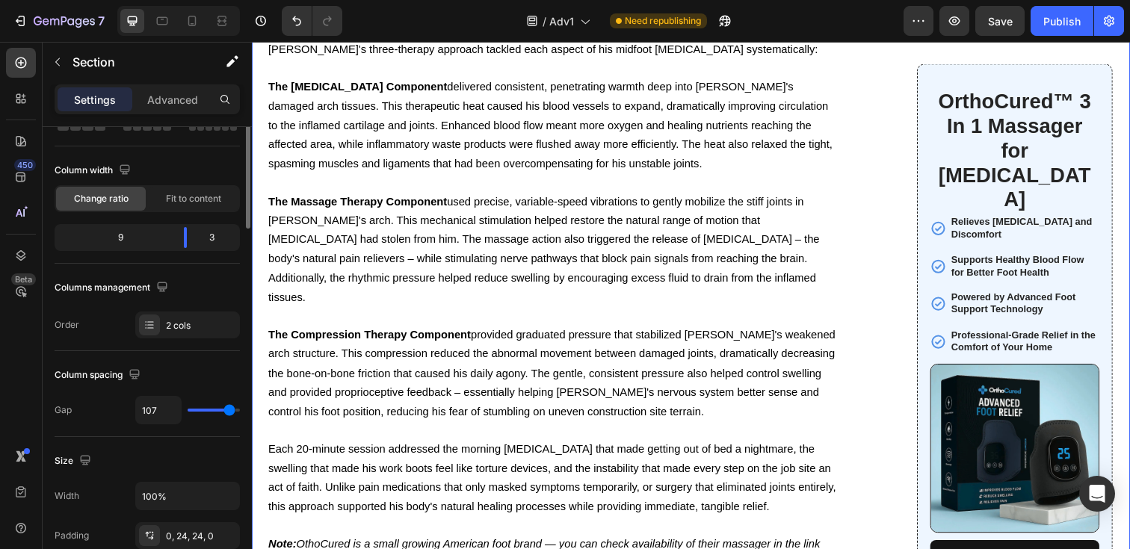
scroll to position [0, 0]
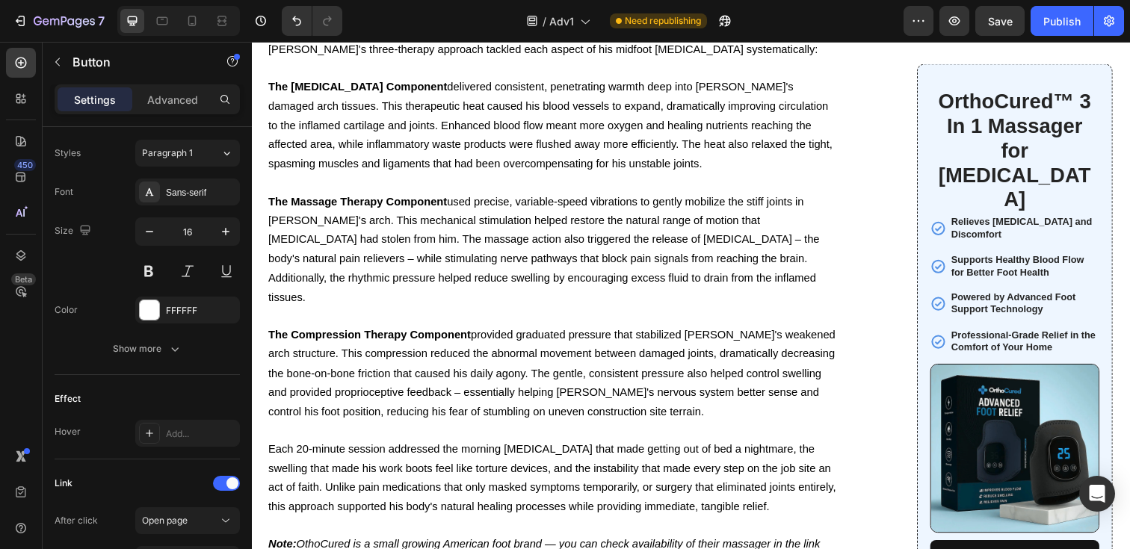
scroll to position [685, 0]
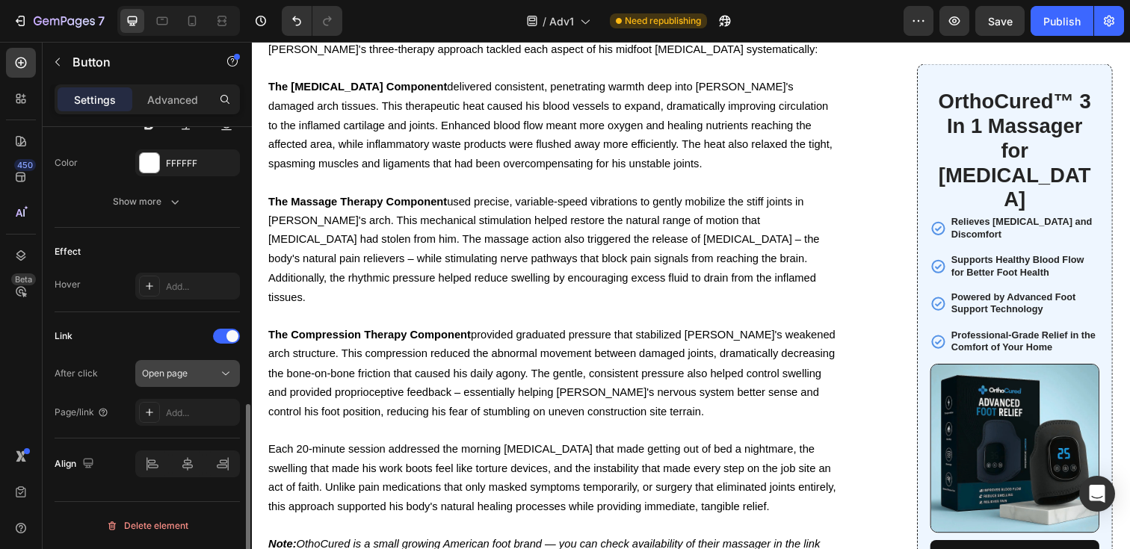
click at [200, 363] on button "Open page" at bounding box center [187, 373] width 105 height 27
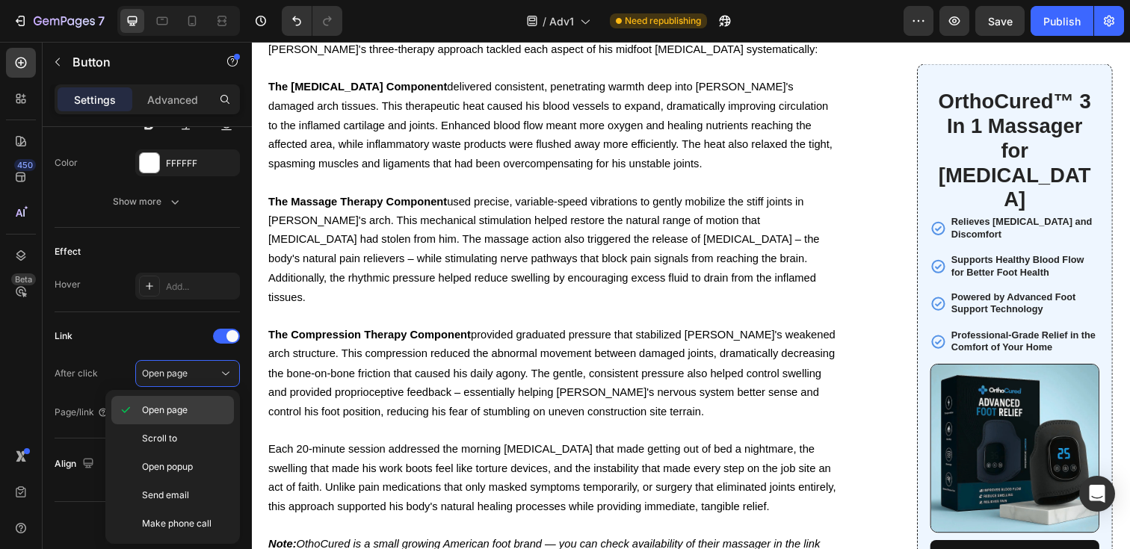
click at [193, 412] on p "Open page" at bounding box center [184, 410] width 85 height 13
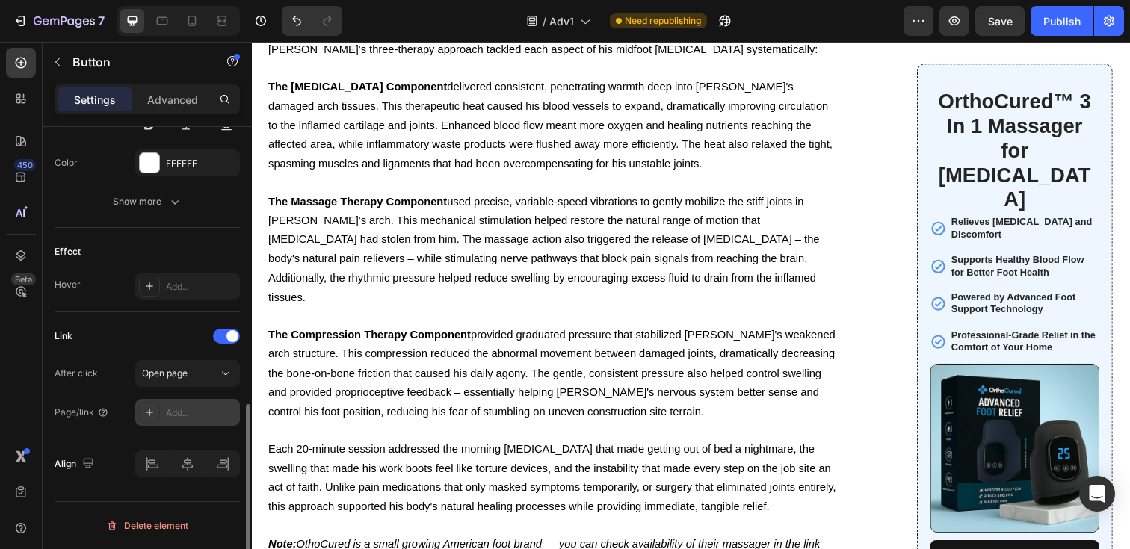
click at [191, 416] on div "Add..." at bounding box center [201, 413] width 70 height 13
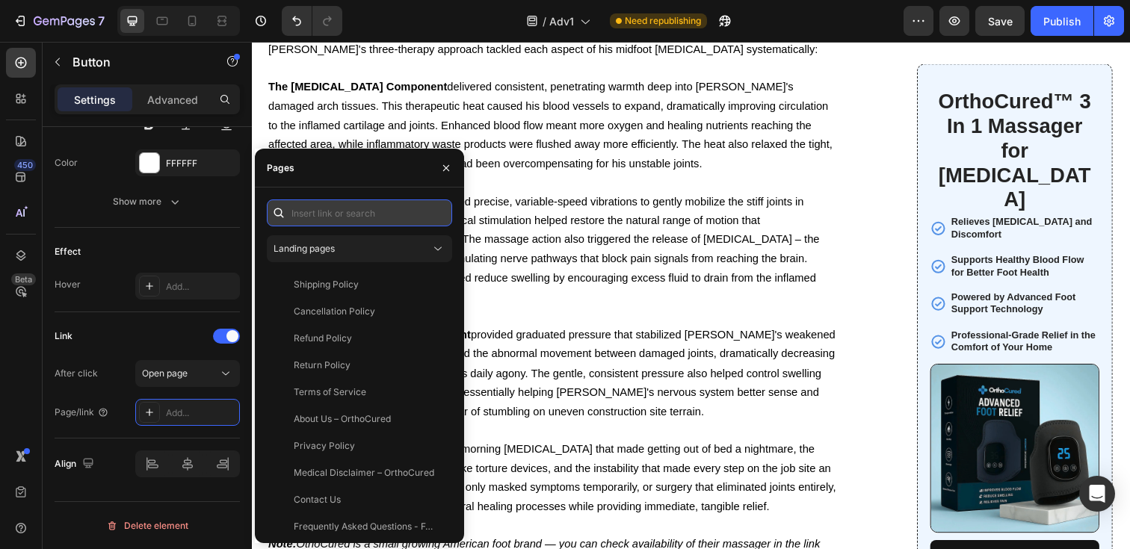
click at [360, 213] on input "text" at bounding box center [359, 213] width 185 height 27
paste input "https://orthocured.com/products/massager-osteoarthritis"
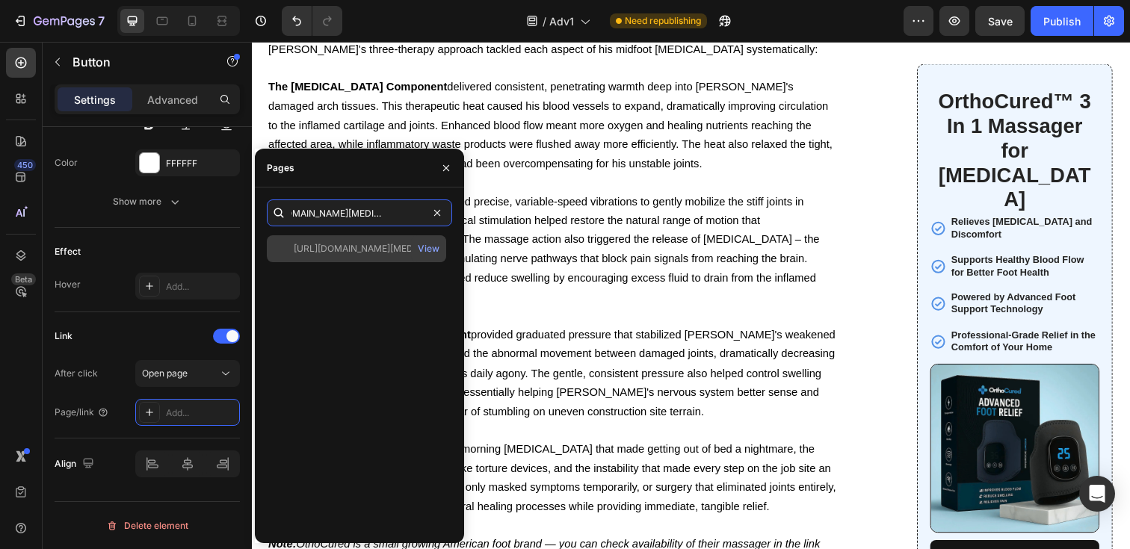
type input "https://orthocured.com/products/massager-osteoarthritis"
click at [365, 250] on div "https://orthocured.com/products/massager-osteoarthritis" at bounding box center [366, 248] width 144 height 13
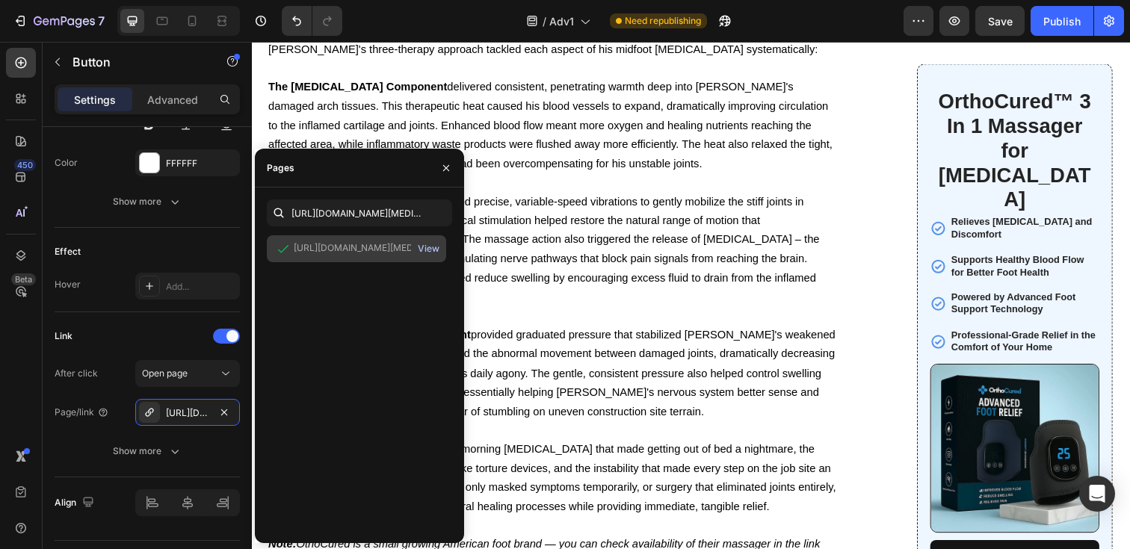
click at [433, 247] on div "View" at bounding box center [429, 248] width 22 height 13
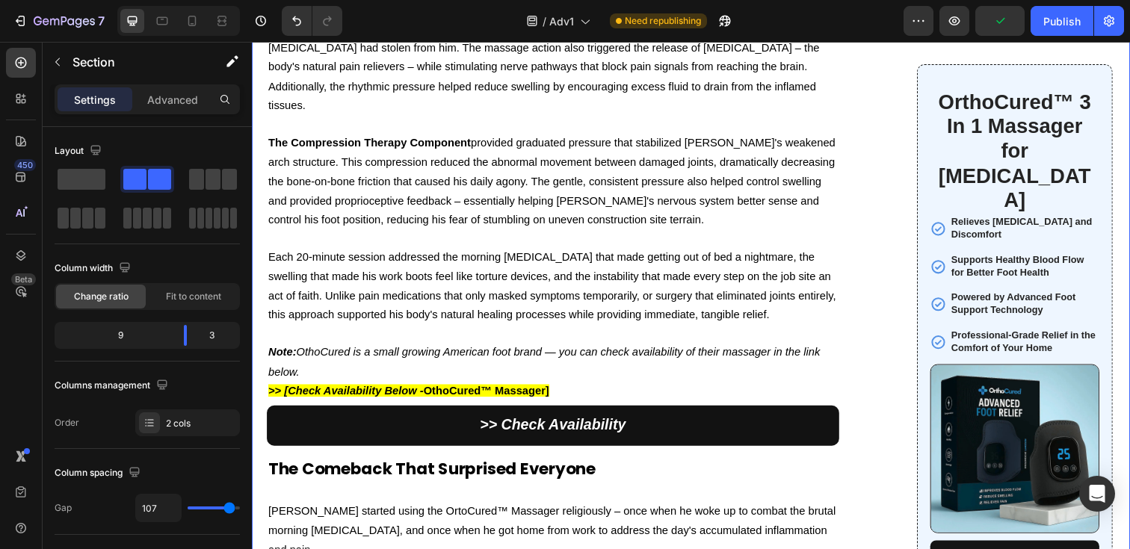
scroll to position [6087, 0]
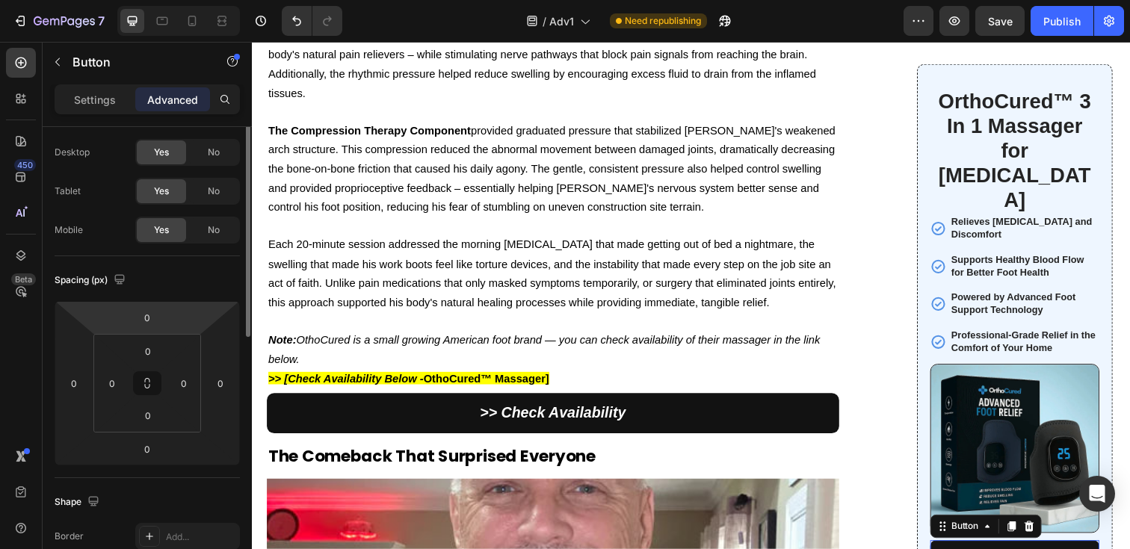
scroll to position [0, 0]
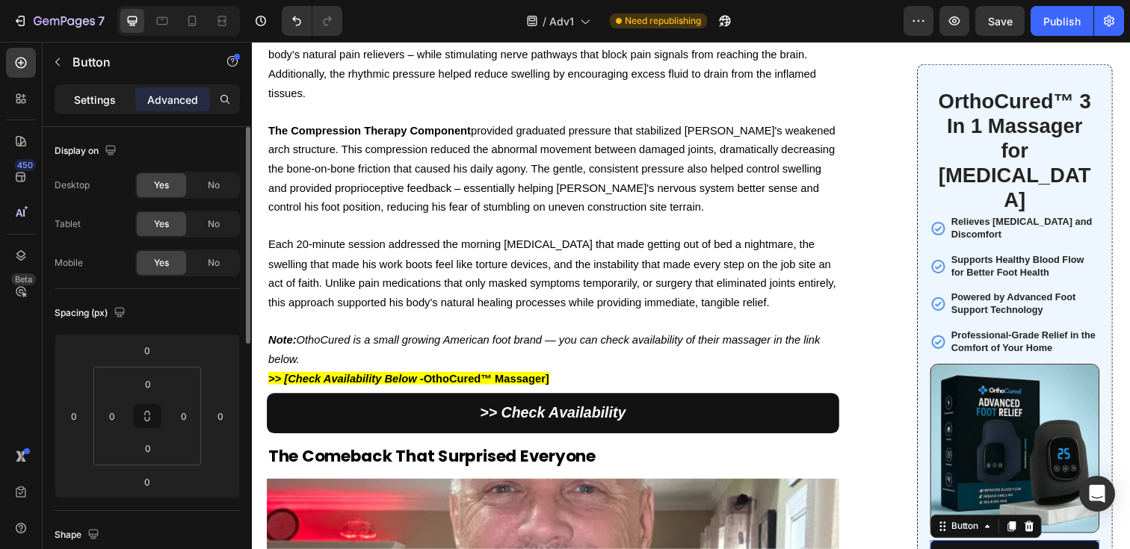
click at [87, 98] on p "Settings" at bounding box center [95, 100] width 42 height 16
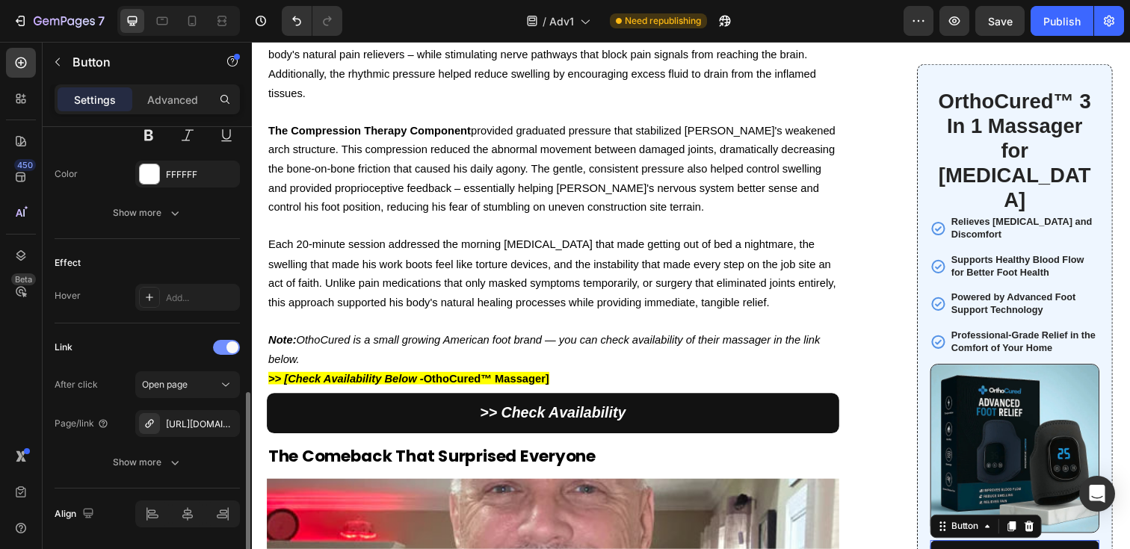
scroll to position [806, 0]
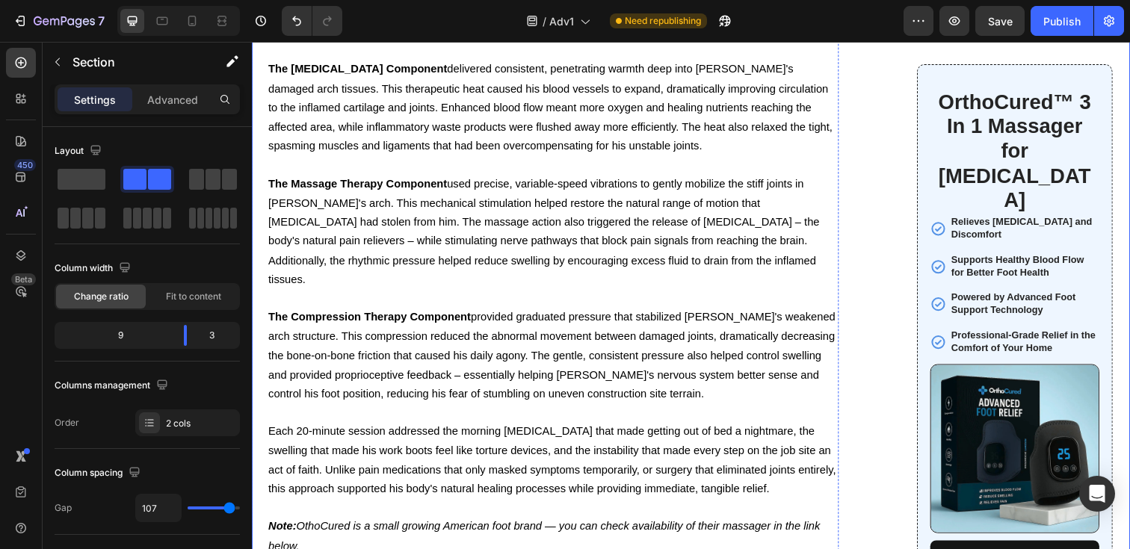
scroll to position [5885, 0]
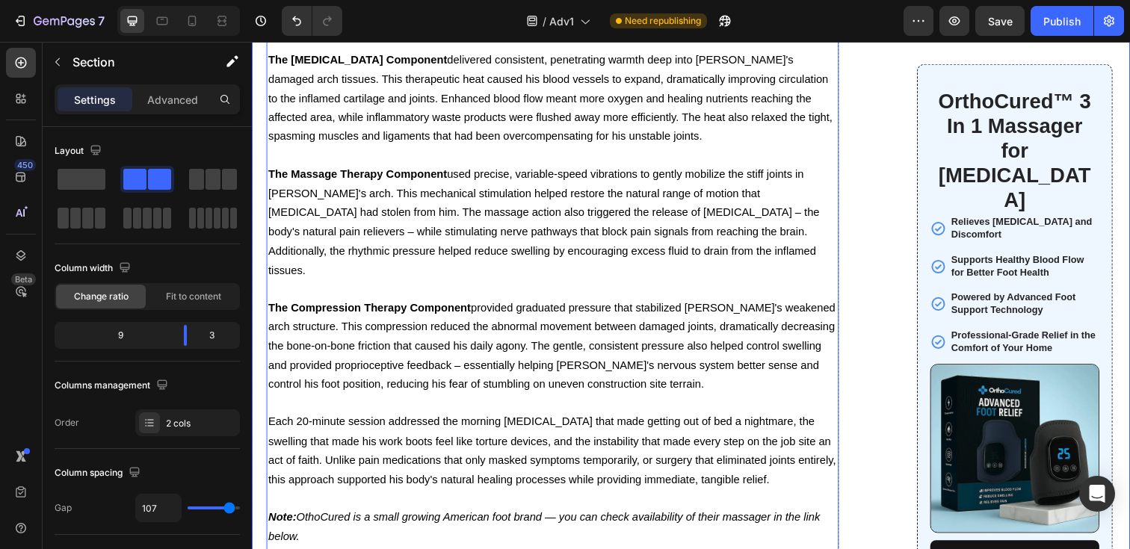
scroll to position [5993, 0]
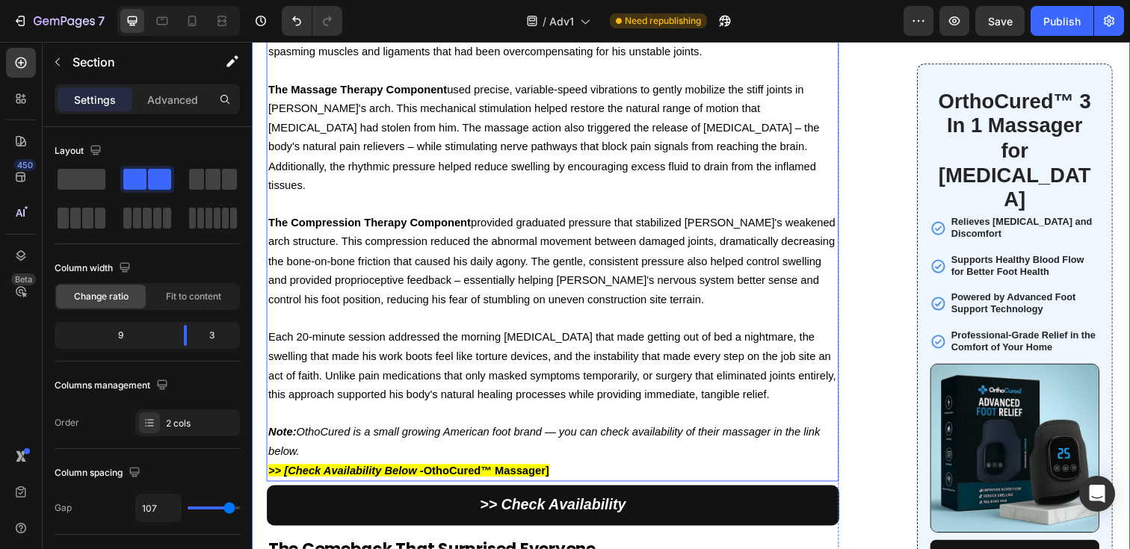
click at [286, 434] on strong "Note:" at bounding box center [282, 440] width 28 height 13
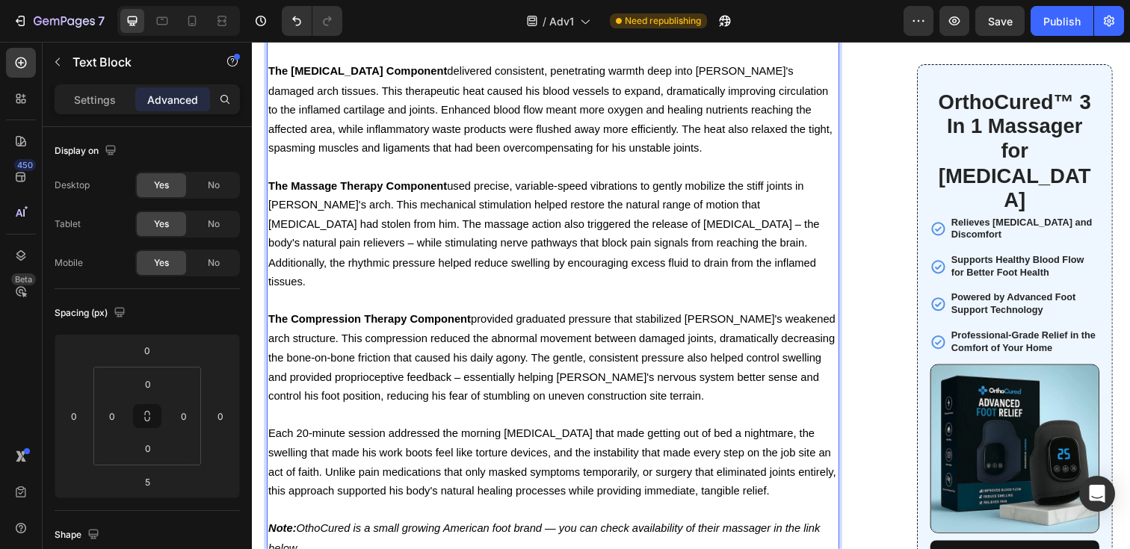
scroll to position [5901, 0]
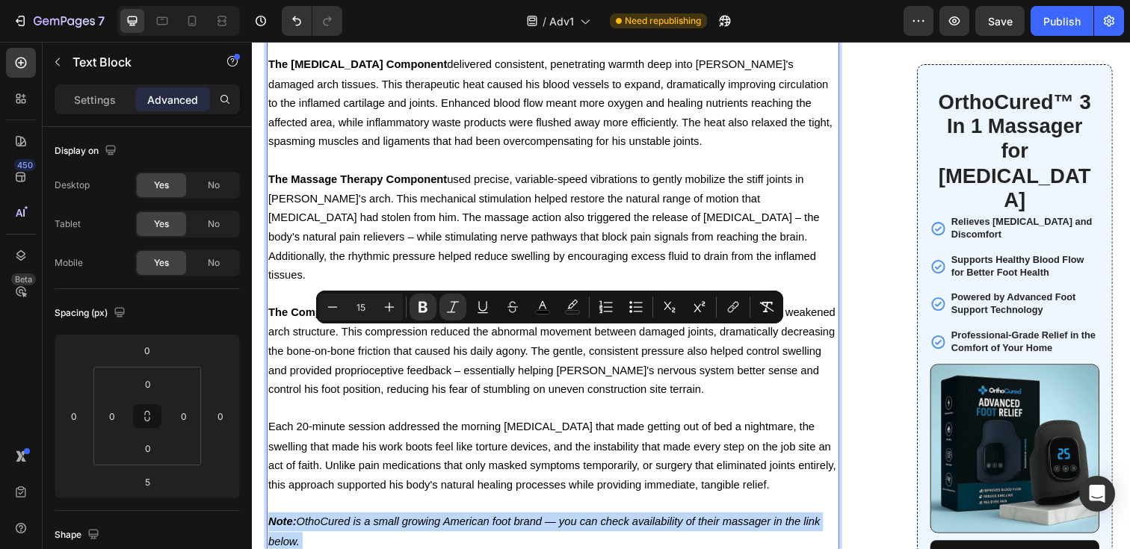
drag, startPoint x: 269, startPoint y: 340, endPoint x: 598, endPoint y: 381, distance: 331.4
copy div "Note: OthoCured is a small growing American foot brand — you can check availabi…"
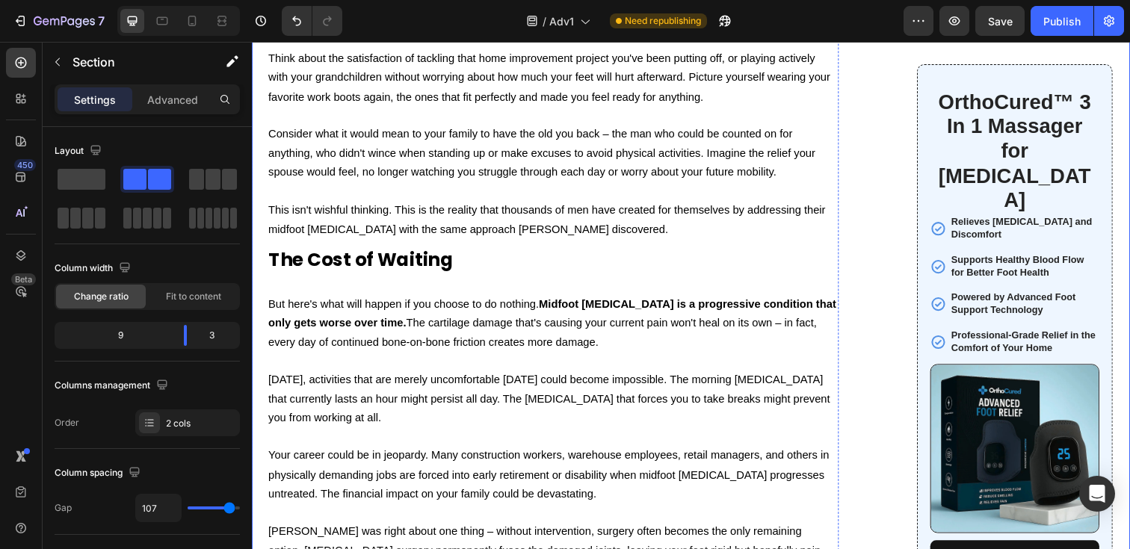
scroll to position [8353, 0]
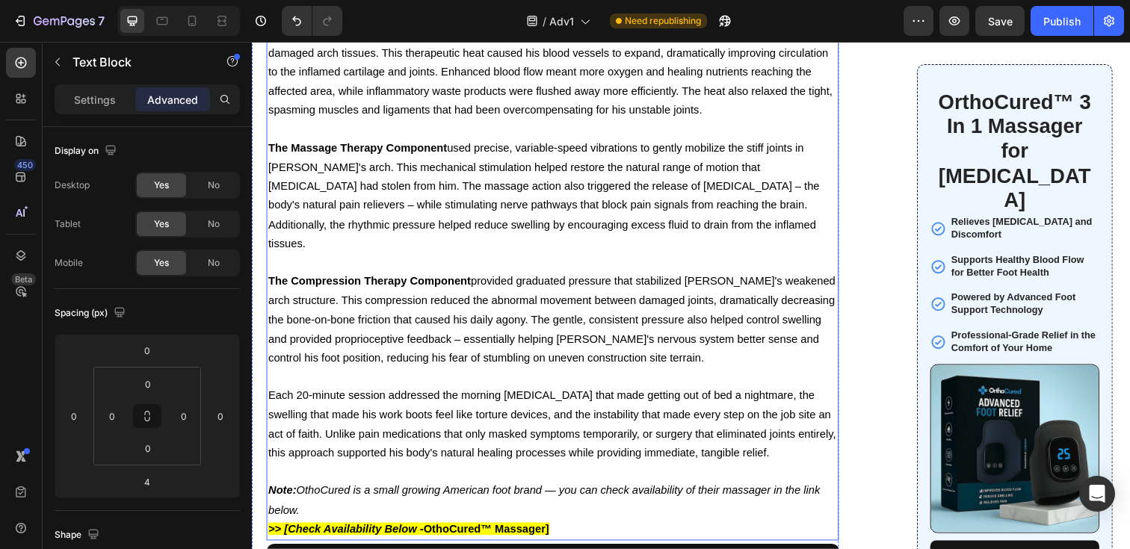
click at [463, 533] on strong "OthoCured™ Massager]" at bounding box center [491, 539] width 129 height 13
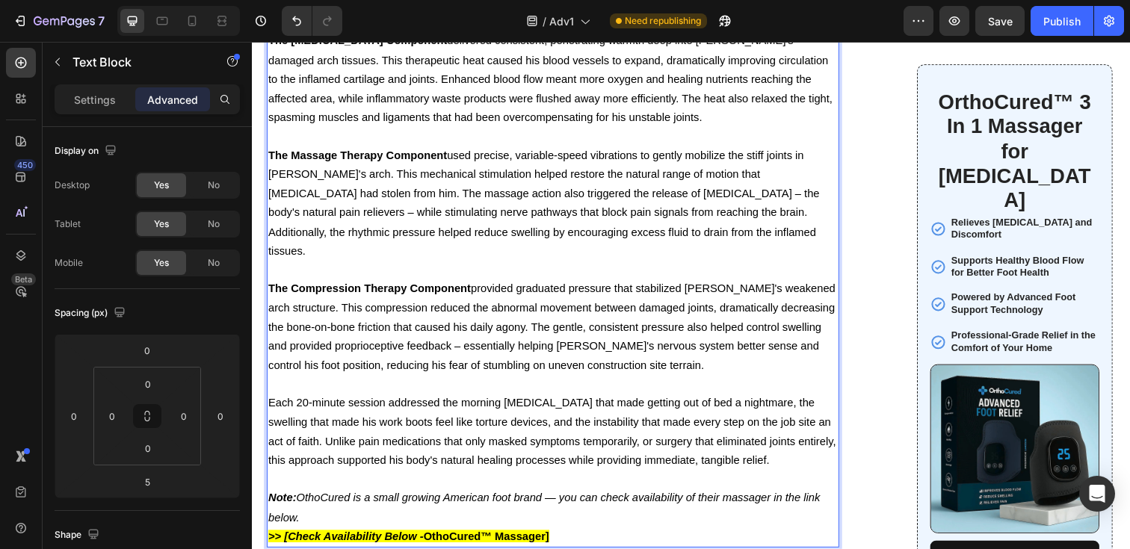
scroll to position [6012, 0]
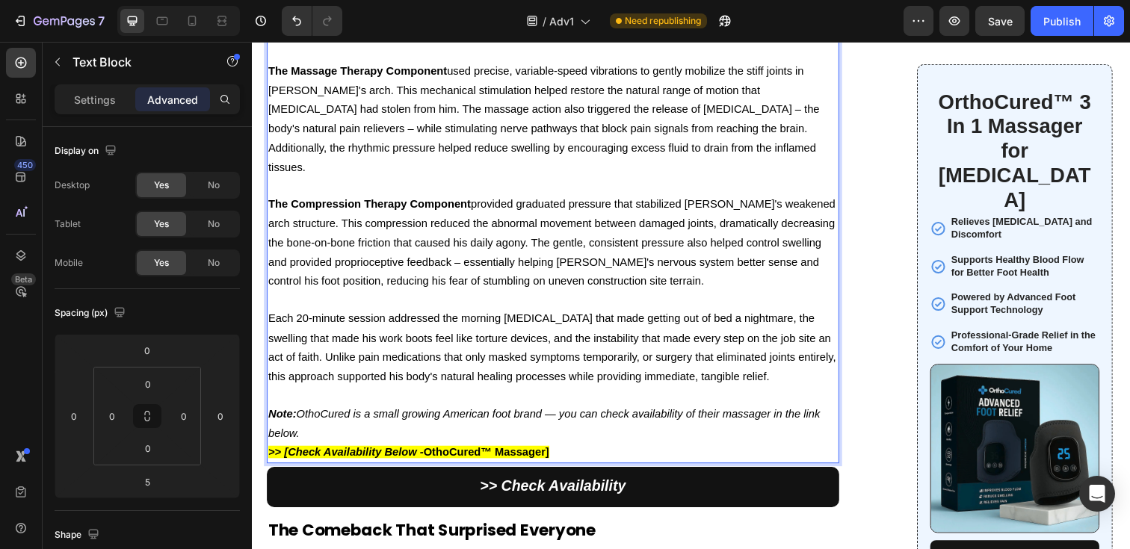
click at [481, 412] on p "Note: OthoCured is a small growing American foot brand — you can check availabi…" at bounding box center [559, 431] width 582 height 39
click at [478, 454] on strong "OthoCured™ Massager]" at bounding box center [491, 460] width 129 height 13
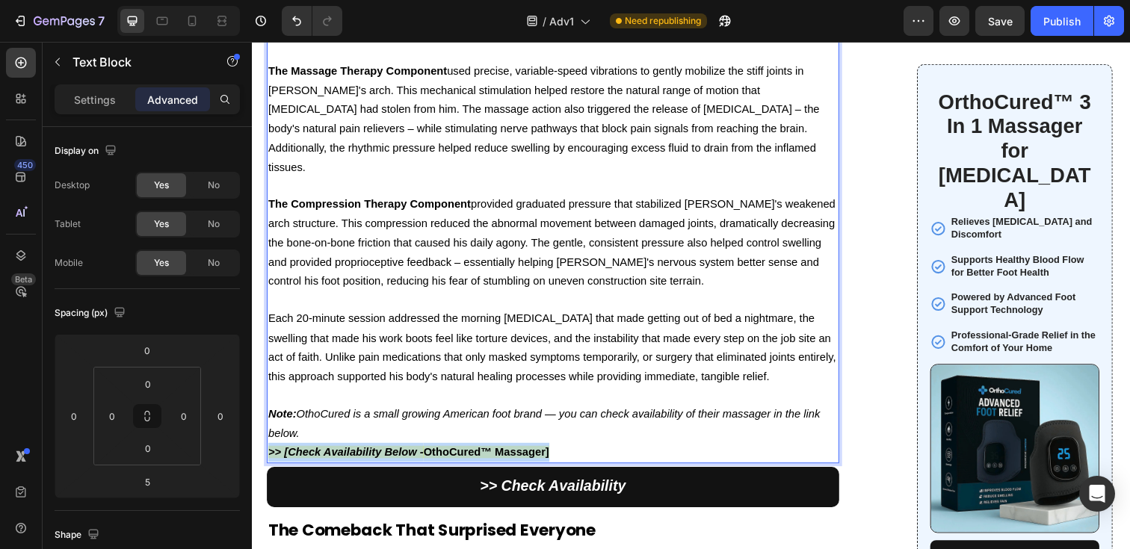
click at [478, 454] on strong "OthoCured™ Massager]" at bounding box center [491, 460] width 129 height 13
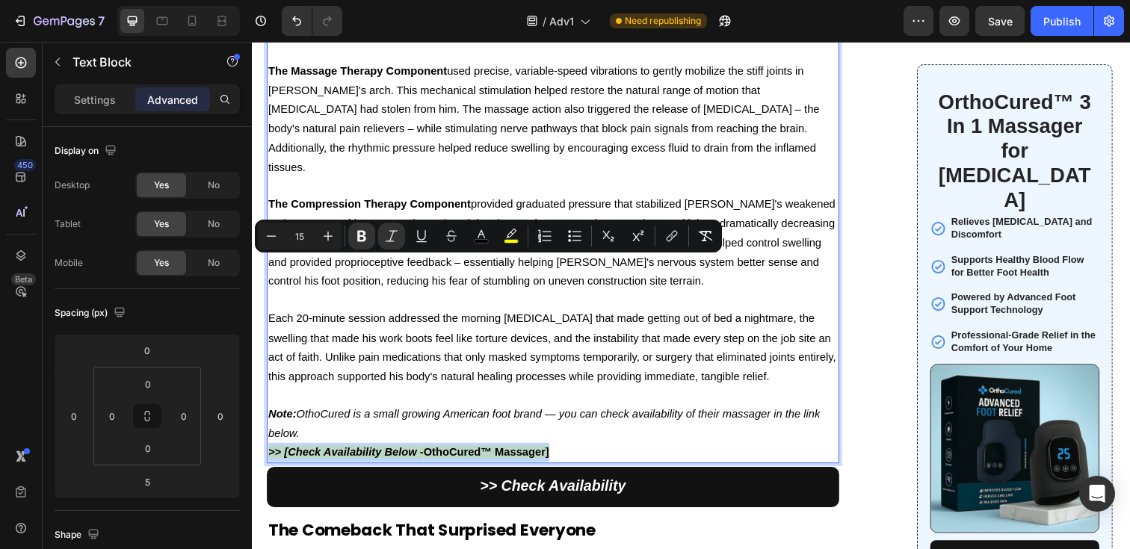
copy span ">> [Check Availability Below - OthoCured™ Massager]"
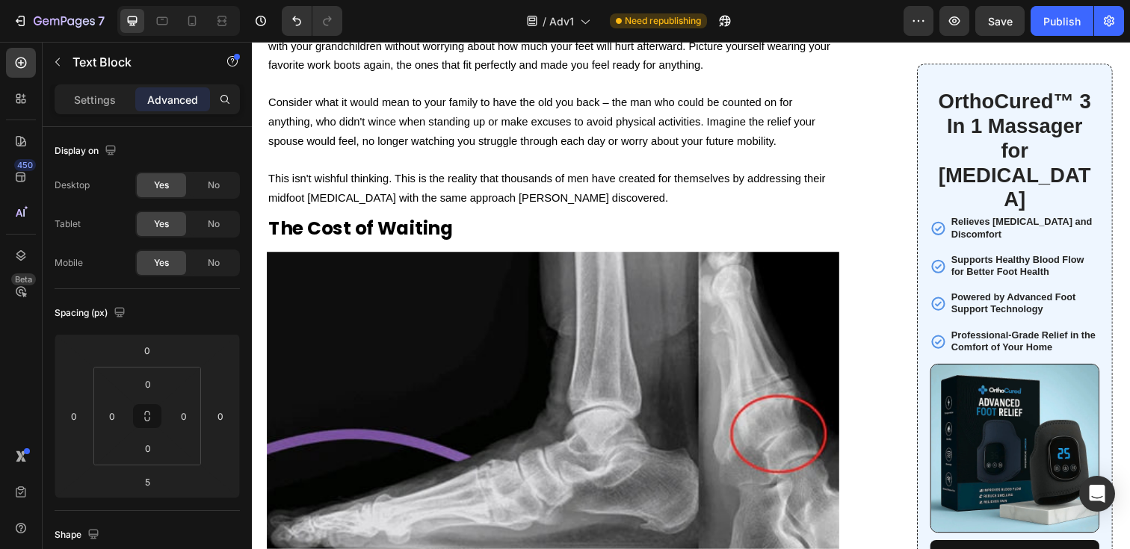
scroll to position [8382, 0]
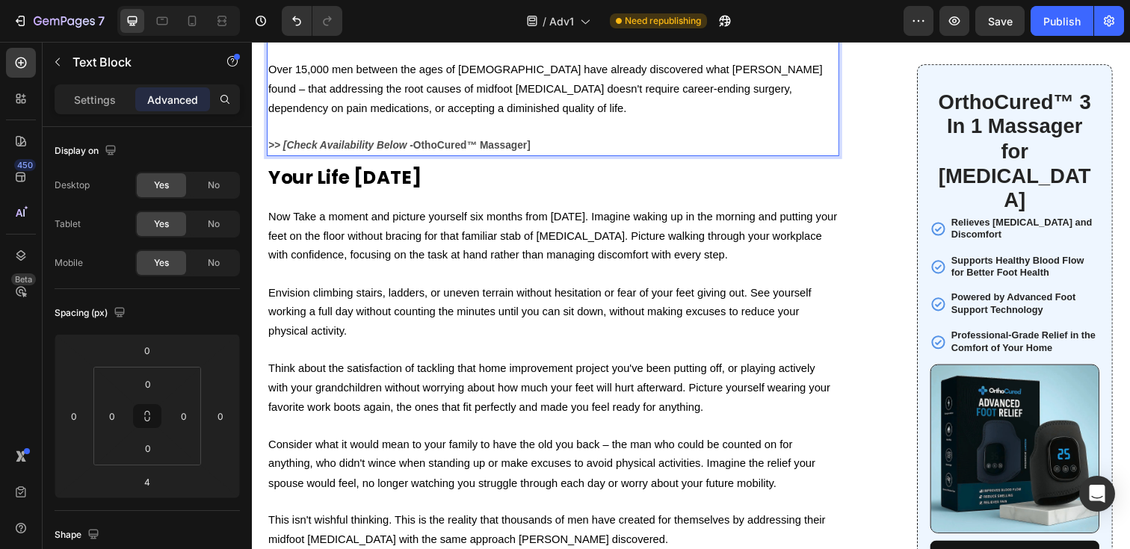
scroll to position [8154, 0]
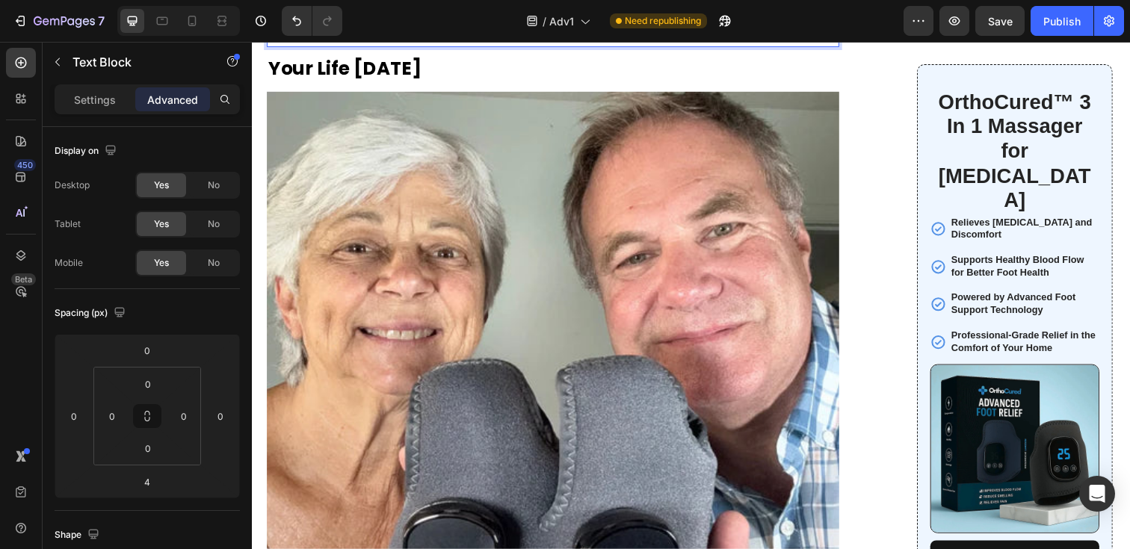
click at [436, 42] on strong "OthoCured™ Massager]" at bounding box center [476, 36] width 120 height 12
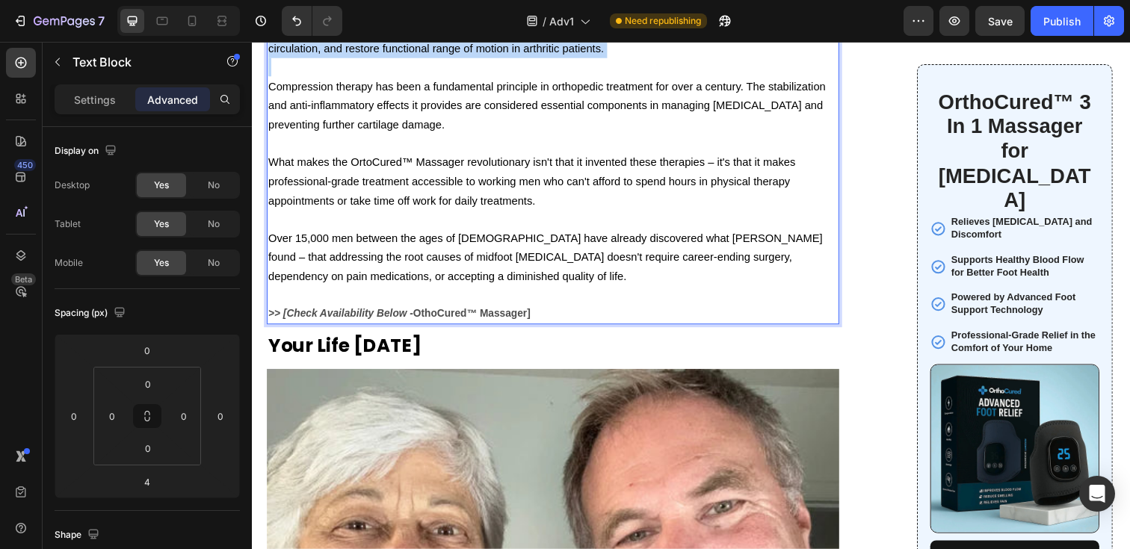
click at [436, 59] on p "Massage therapy's benefits for [MEDICAL_DATA] are equally well-established. The…" at bounding box center [559, 29] width 582 height 59
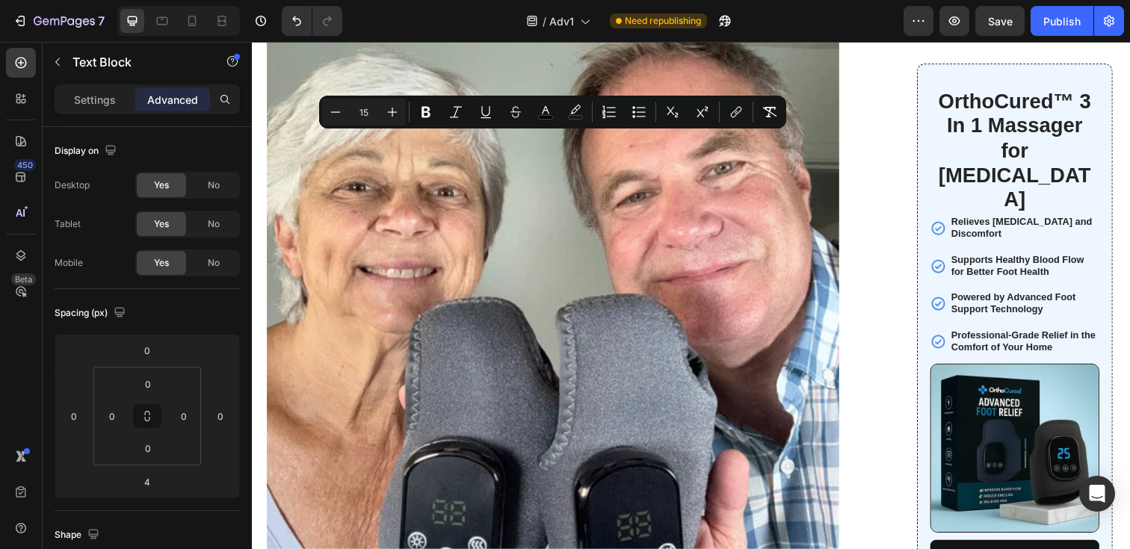
scroll to position [8234, 0]
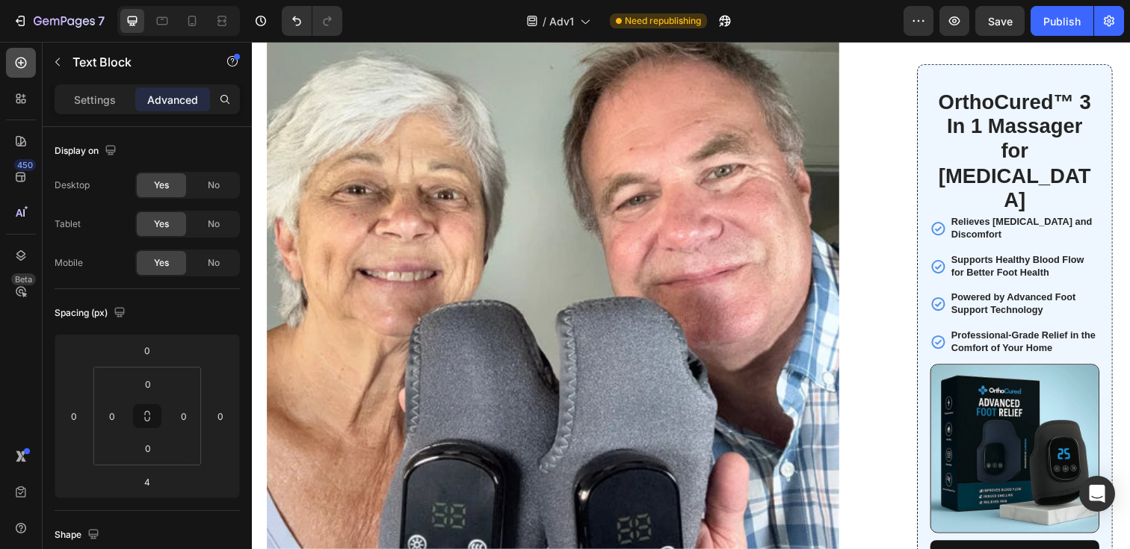
click at [27, 63] on icon at bounding box center [20, 62] width 15 height 15
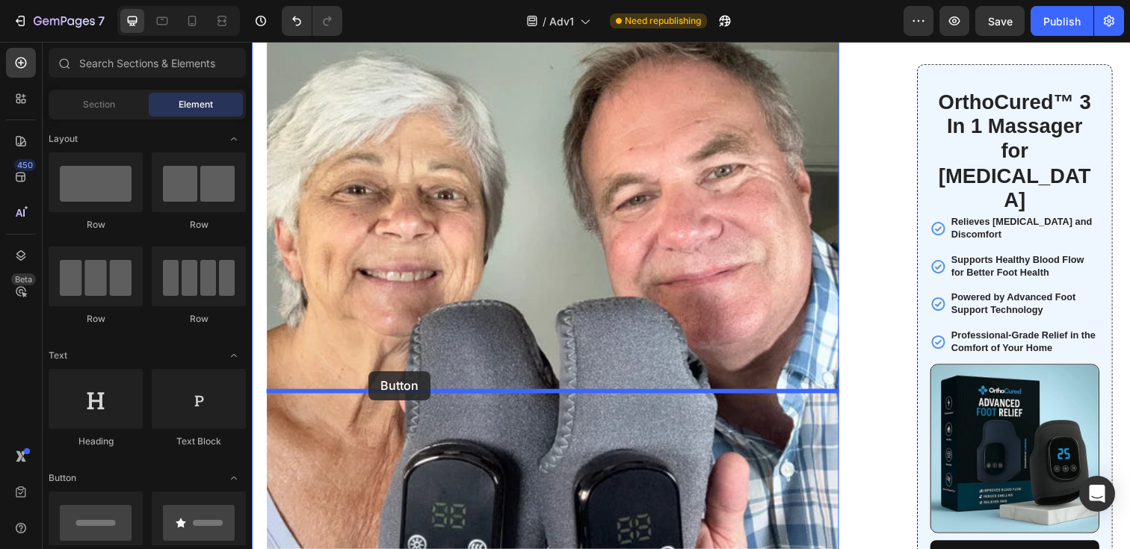
drag, startPoint x: 354, startPoint y: 291, endPoint x: 371, endPoint y: 378, distance: 89.1
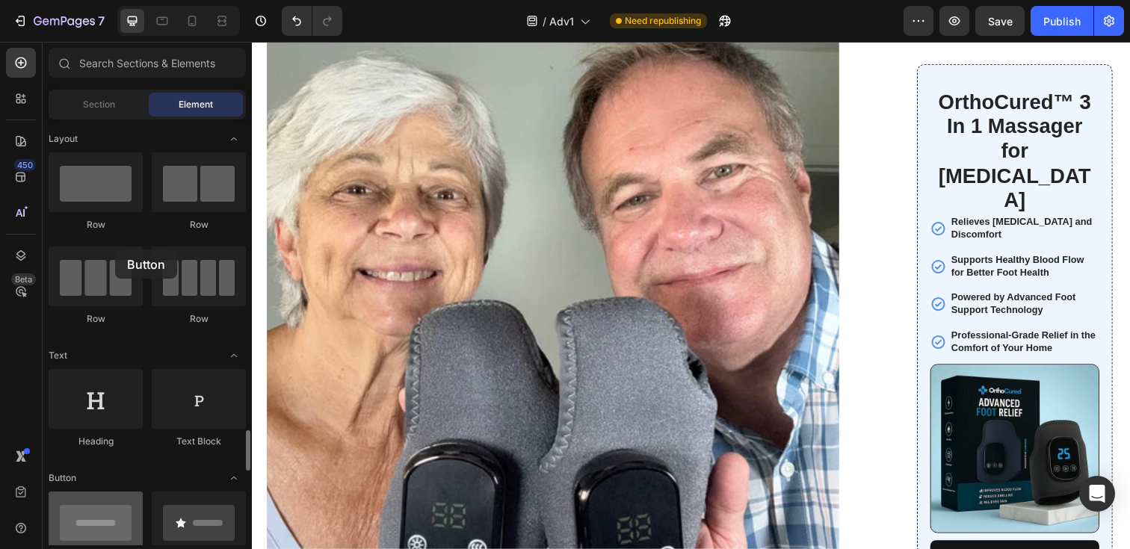
click at [115, 492] on div at bounding box center [96, 522] width 94 height 60
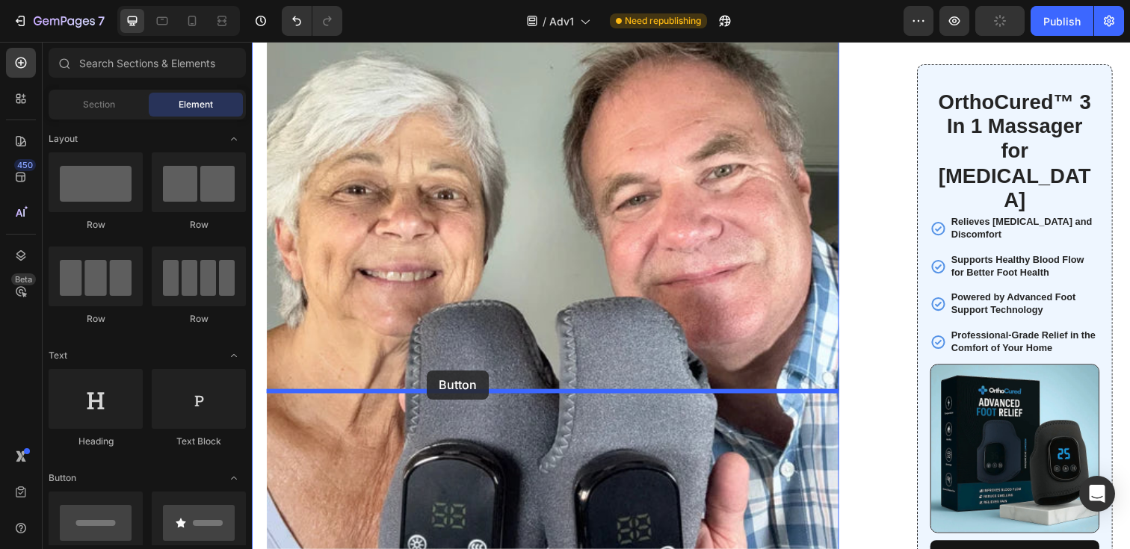
drag, startPoint x: 371, startPoint y: 291, endPoint x: 431, endPoint y: 378, distance: 105.3
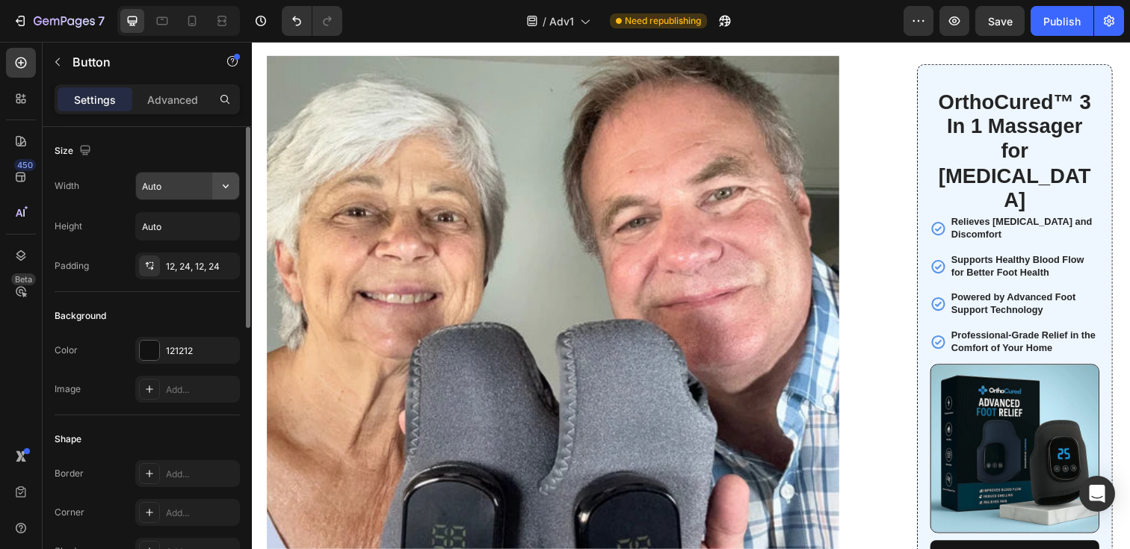
click at [223, 189] on icon "button" at bounding box center [225, 186] width 15 height 15
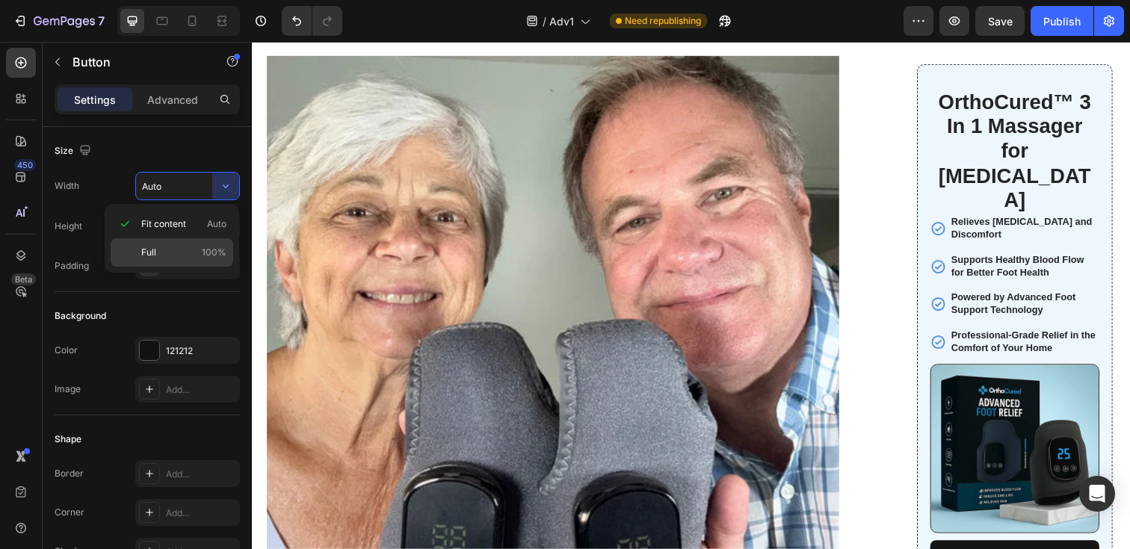
click at [185, 254] on p "Full 100%" at bounding box center [183, 252] width 85 height 13
type input "100%"
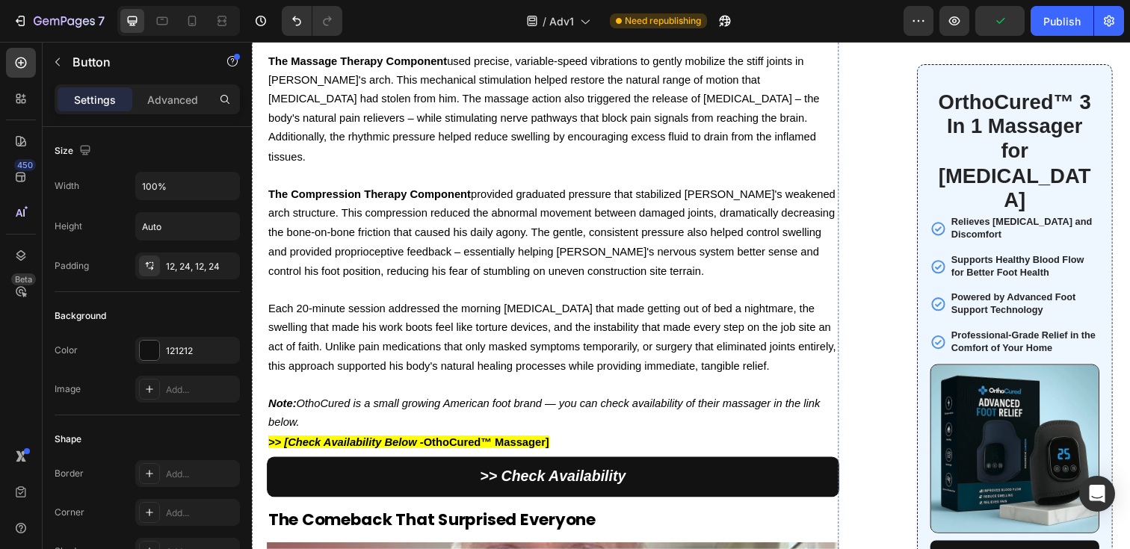
scroll to position [5932, 0]
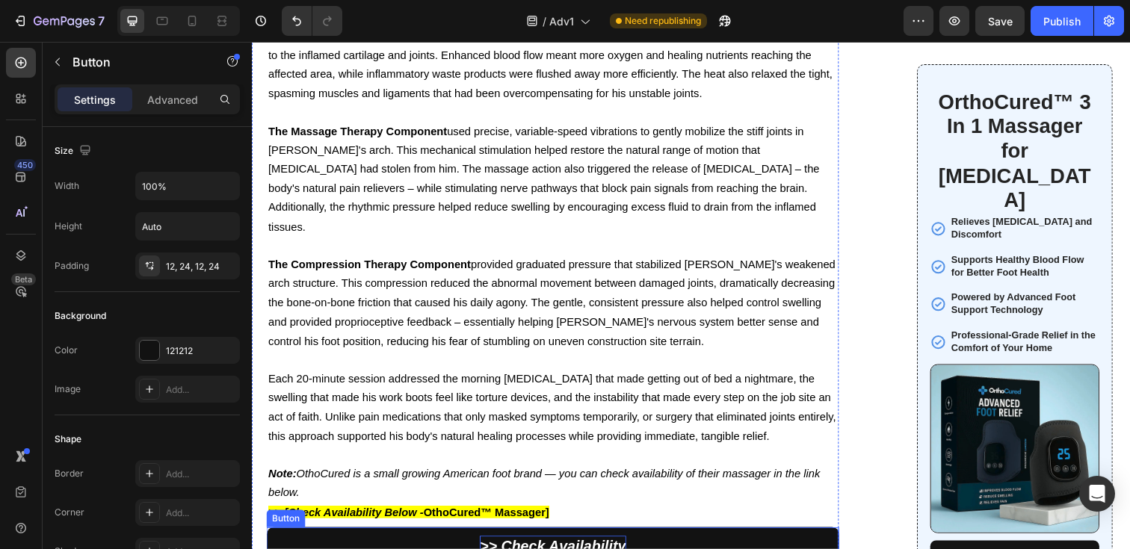
click at [563, 549] on strong ">> Check Availability" at bounding box center [558, 557] width 149 height 16
click at [559, 549] on strong ">> Check Availability" at bounding box center [558, 557] width 149 height 16
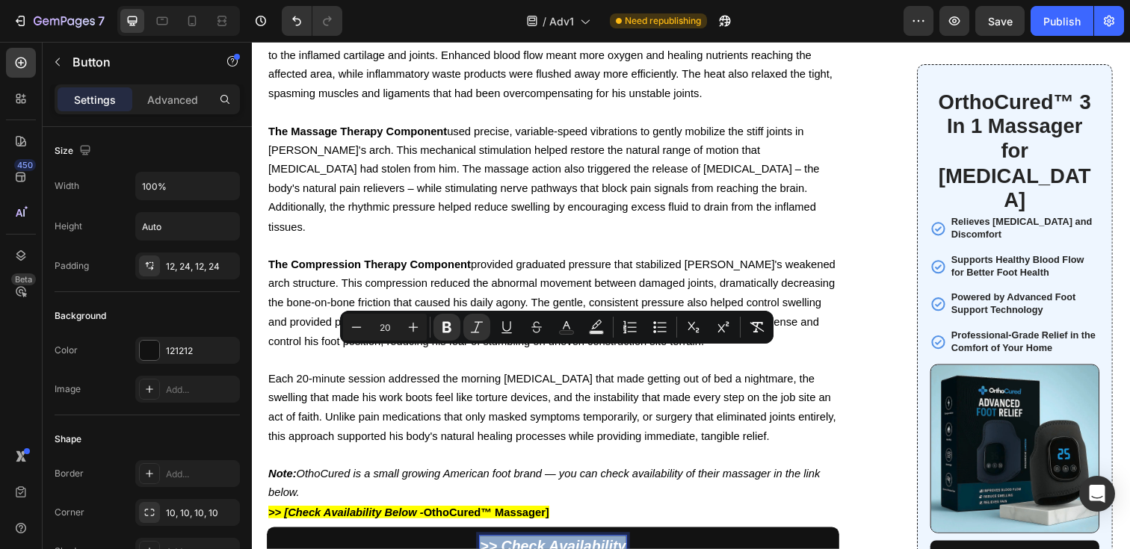
copy strong ">> Check Availability"
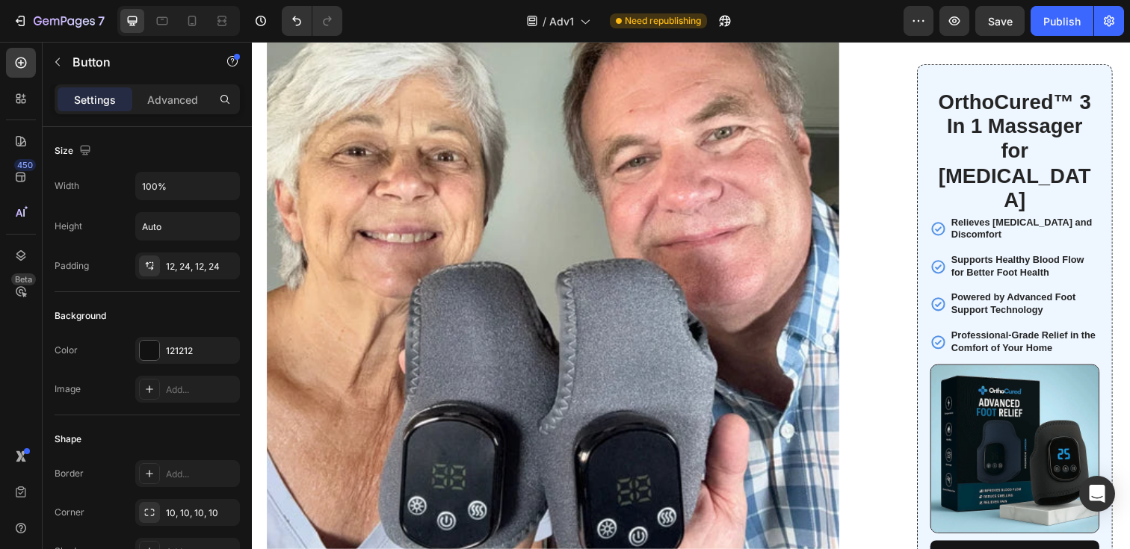
scroll to position [8301, 0]
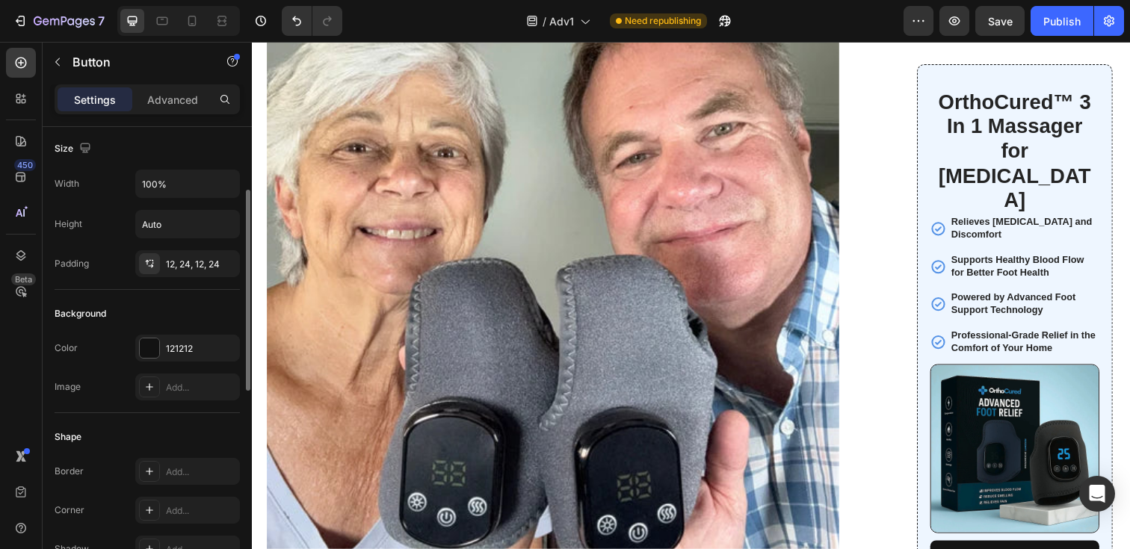
scroll to position [0, 0]
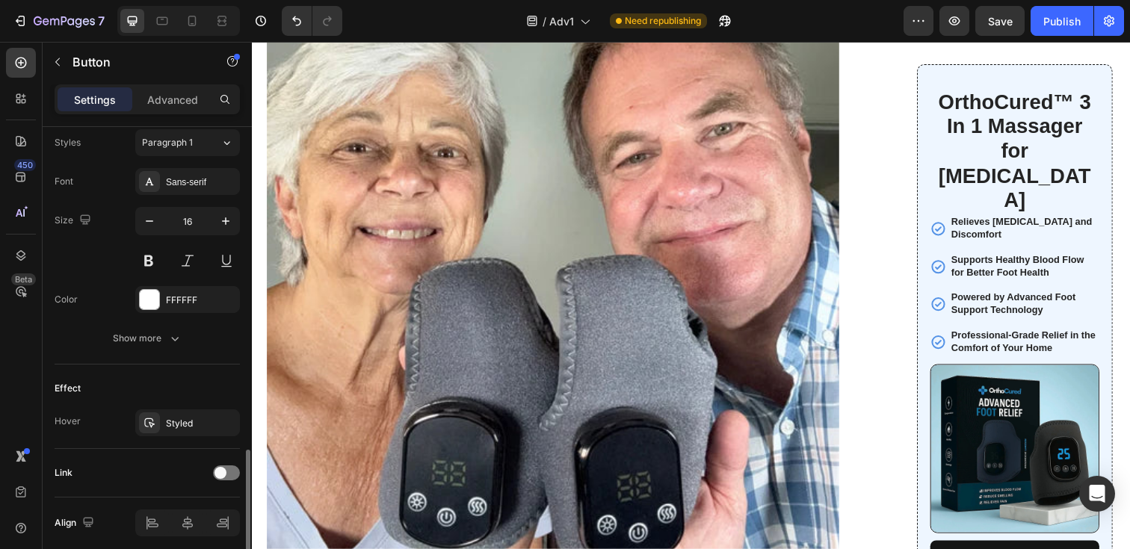
scroll to position [607, 0]
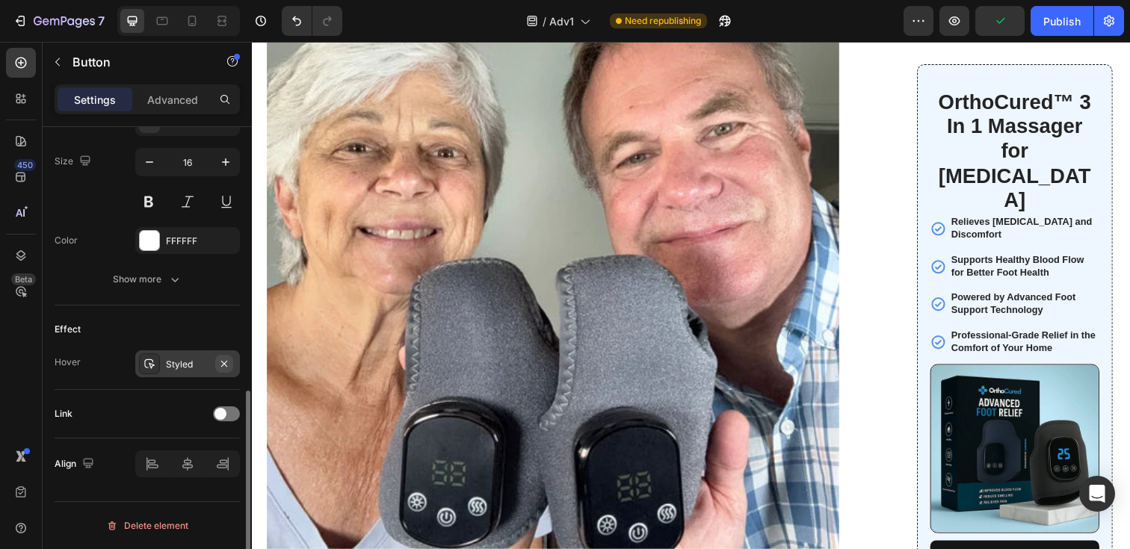
click at [226, 365] on icon "button" at bounding box center [224, 363] width 6 height 6
click at [225, 413] on span at bounding box center [221, 414] width 12 height 12
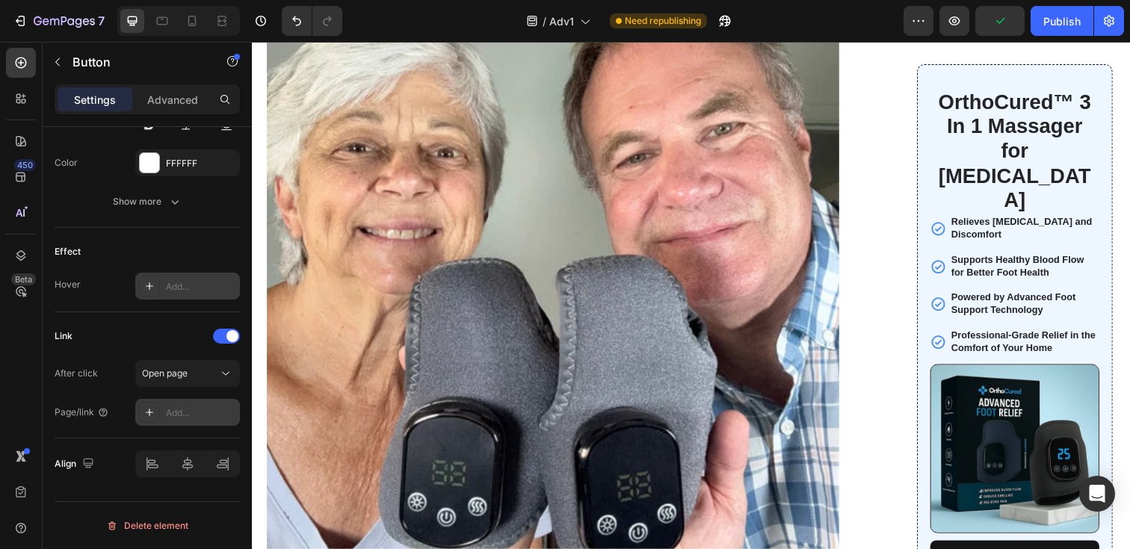
click at [179, 414] on div "Add..." at bounding box center [201, 413] width 70 height 13
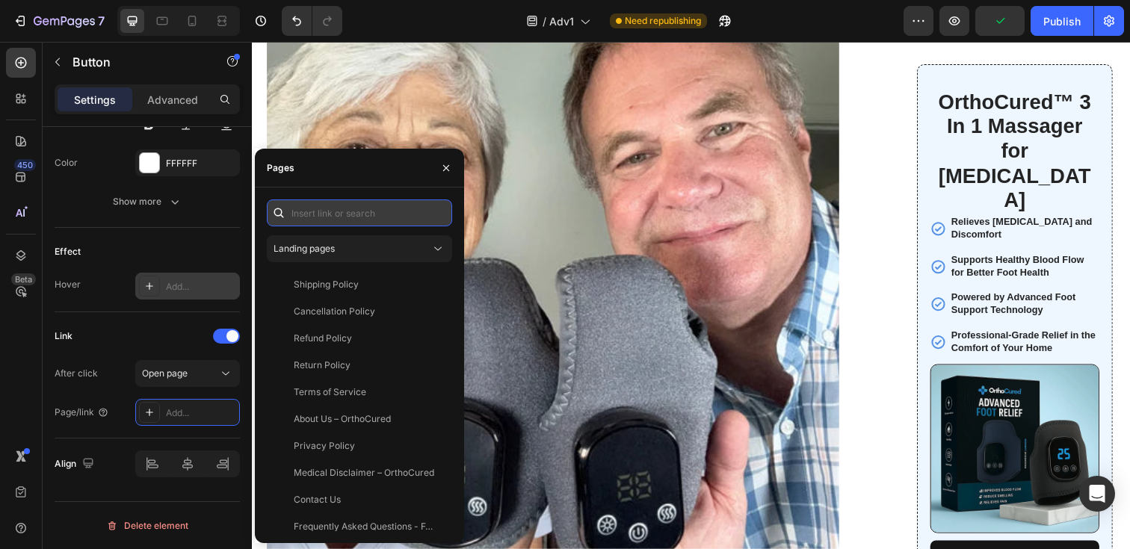
click at [365, 207] on input "text" at bounding box center [359, 213] width 185 height 27
paste input "https://orthocured.com/products/massager-osteoarthritis"
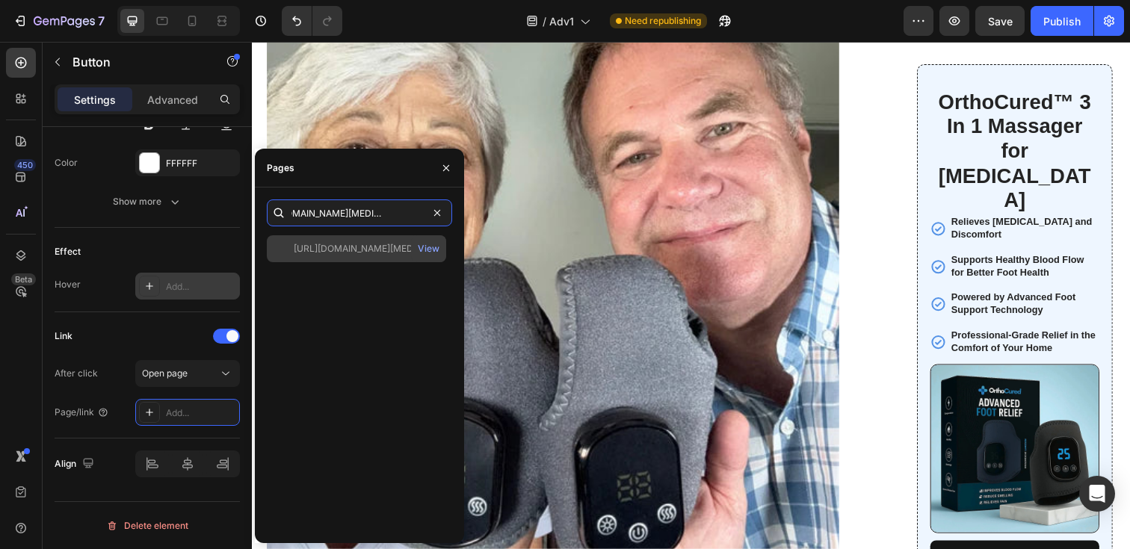
type input "https://orthocured.com/products/massager-osteoarthritis"
click at [380, 248] on div "https://orthocured.com/products/massager-osteoarthritis" at bounding box center [366, 248] width 144 height 13
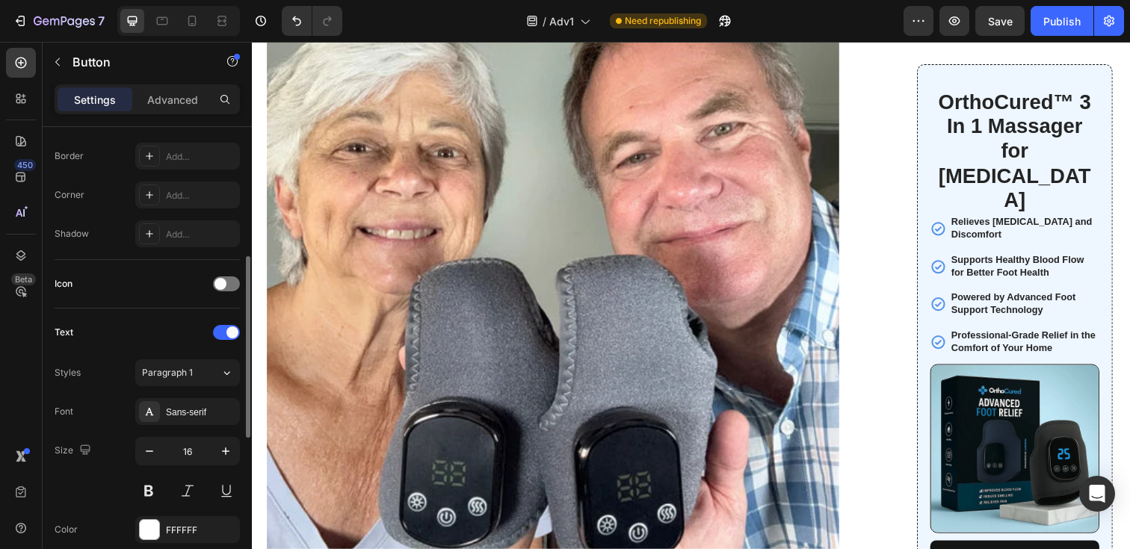
scroll to position [295, 0]
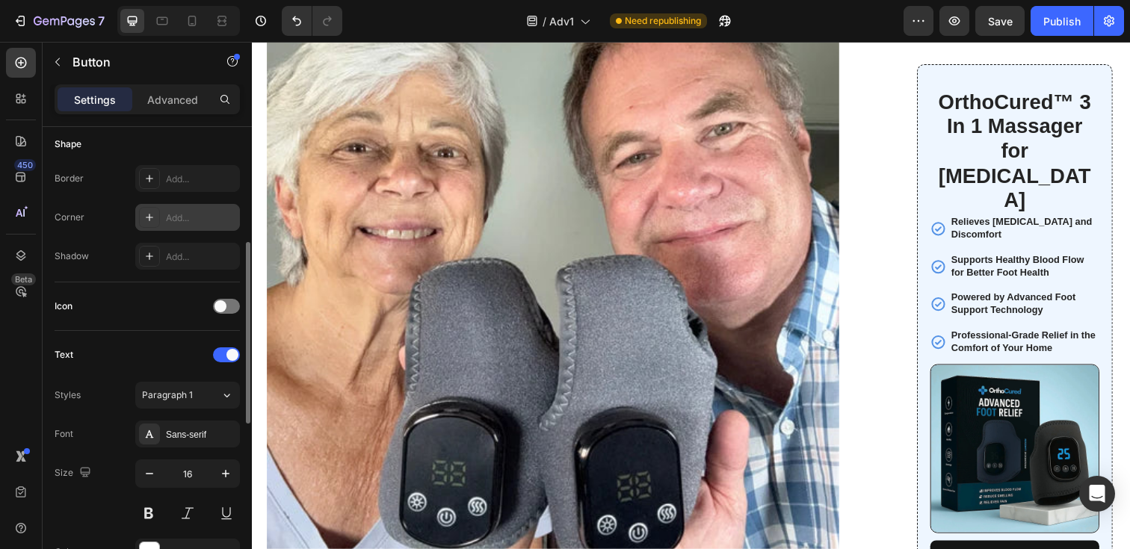
click at [187, 223] on div "Add..." at bounding box center [201, 218] width 70 height 13
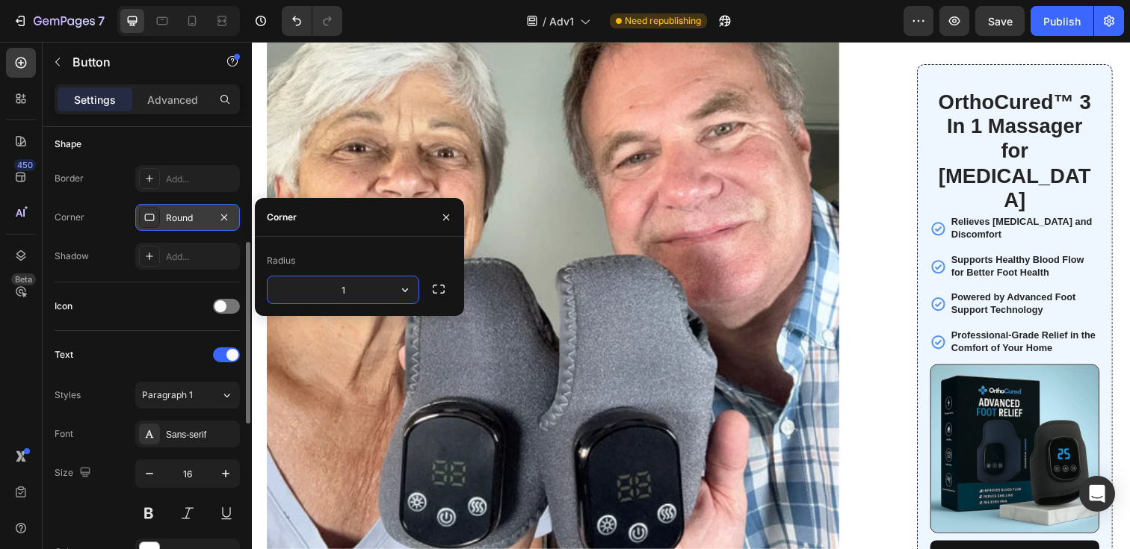
type input "10"
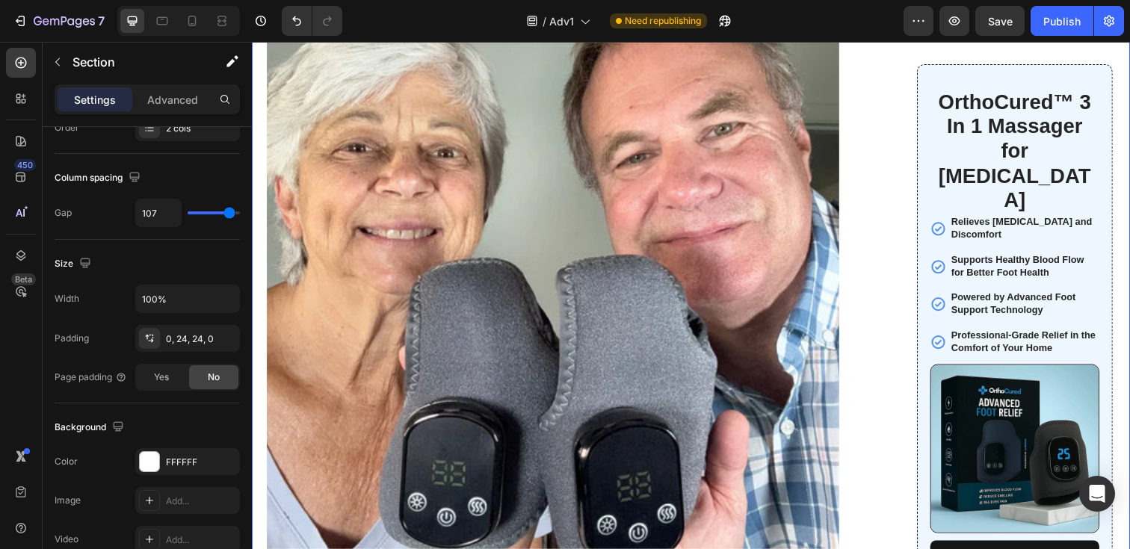
scroll to position [0, 0]
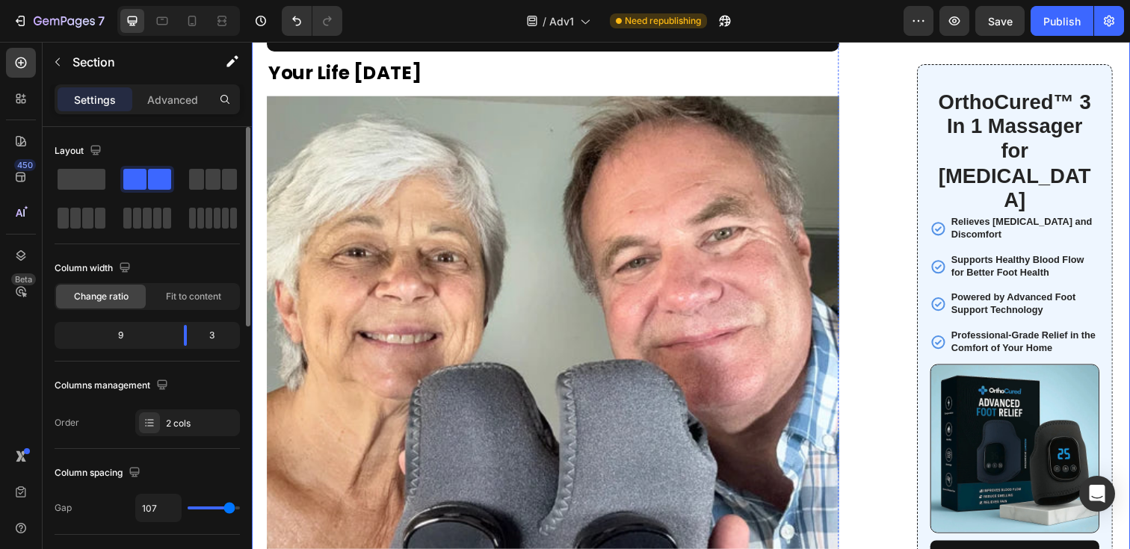
scroll to position [8205, 0]
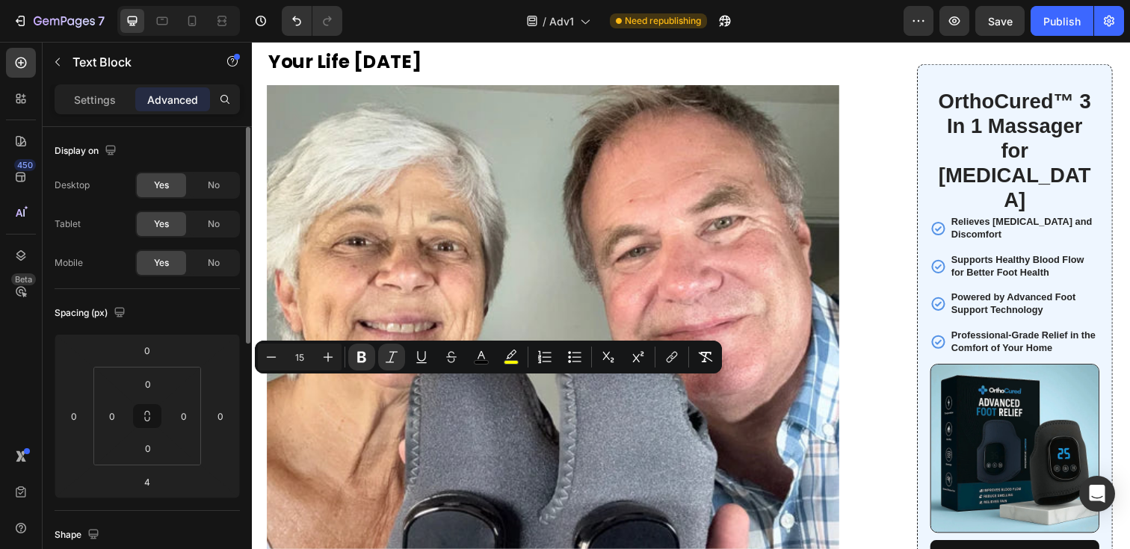
copy span ">> [Check Availability Below - OthoCured™ Massager]"
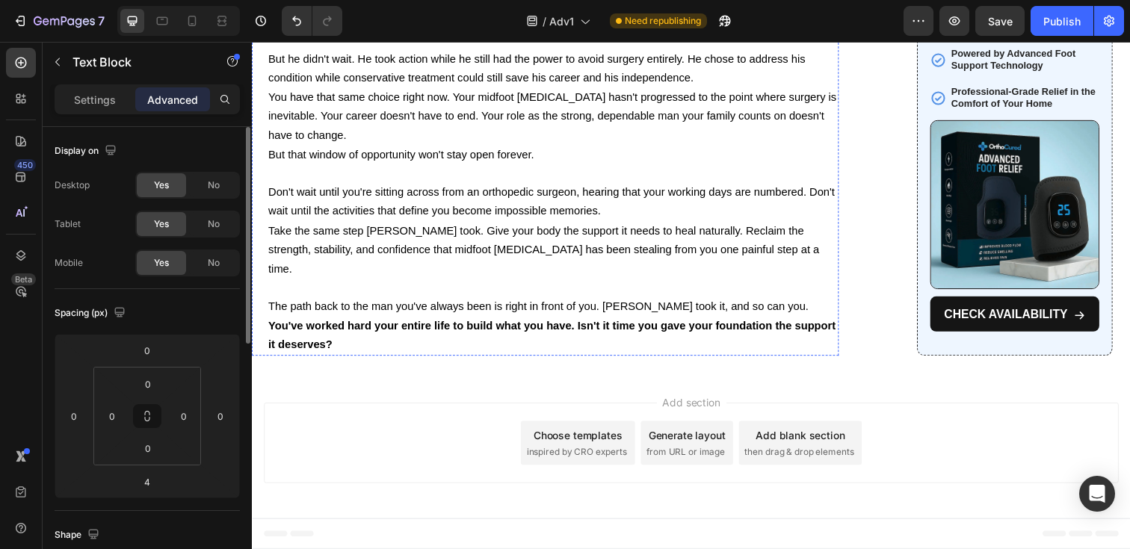
scroll to position [11852, 0]
click at [501, 348] on p "You've worked hard your entire life to build what you have. Isn't it time you g…" at bounding box center [559, 341] width 582 height 39
click at [403, 351] on p "You've worked hard your entire life to build what you have. Isn't it time you g…" at bounding box center [559, 341] width 582 height 39
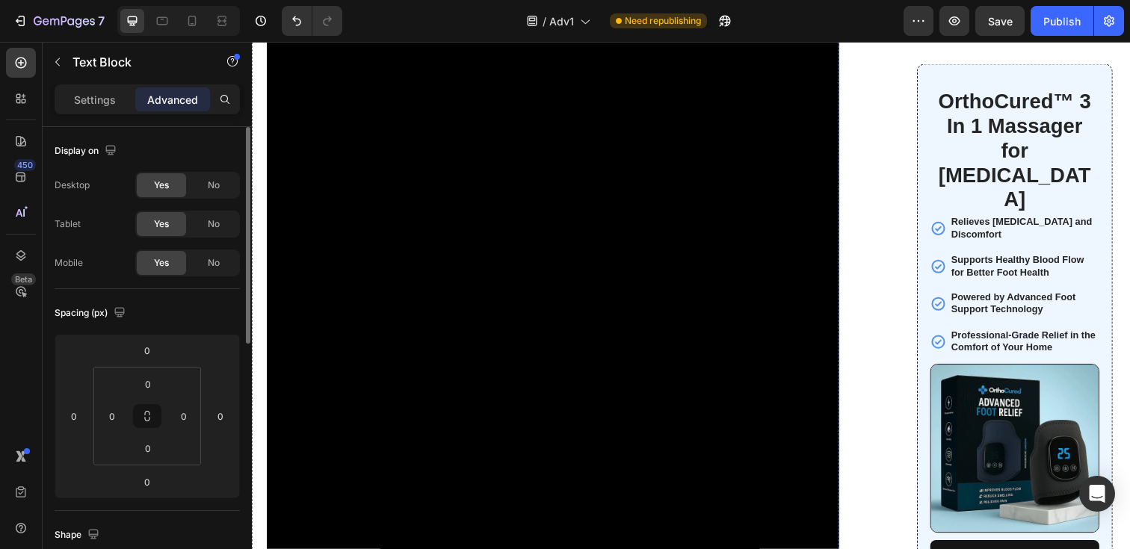
scroll to position [10890, 0]
click at [51, 60] on button "button" at bounding box center [58, 62] width 24 height 24
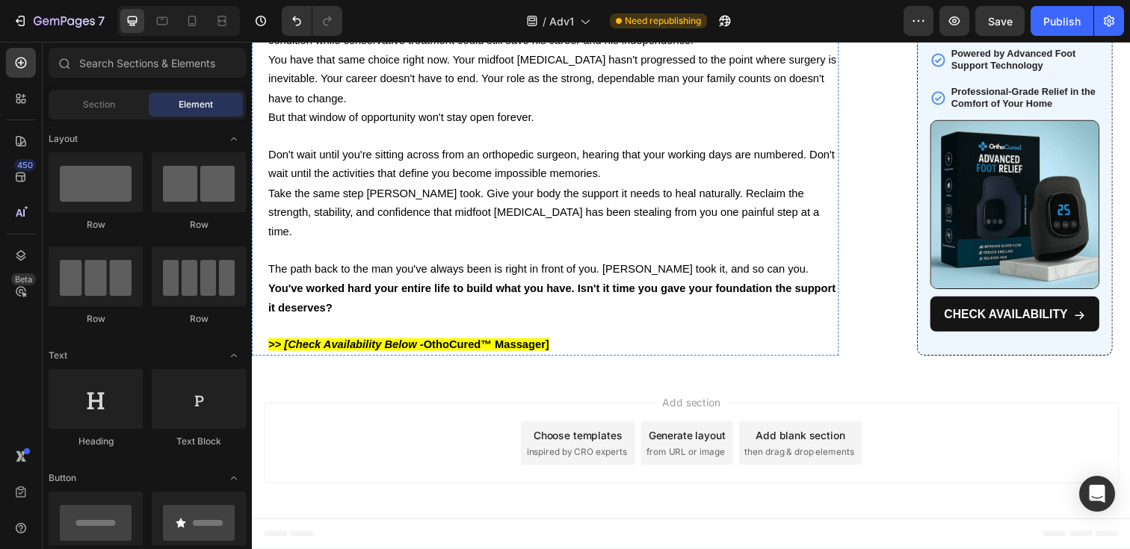
scroll to position [11889, 0]
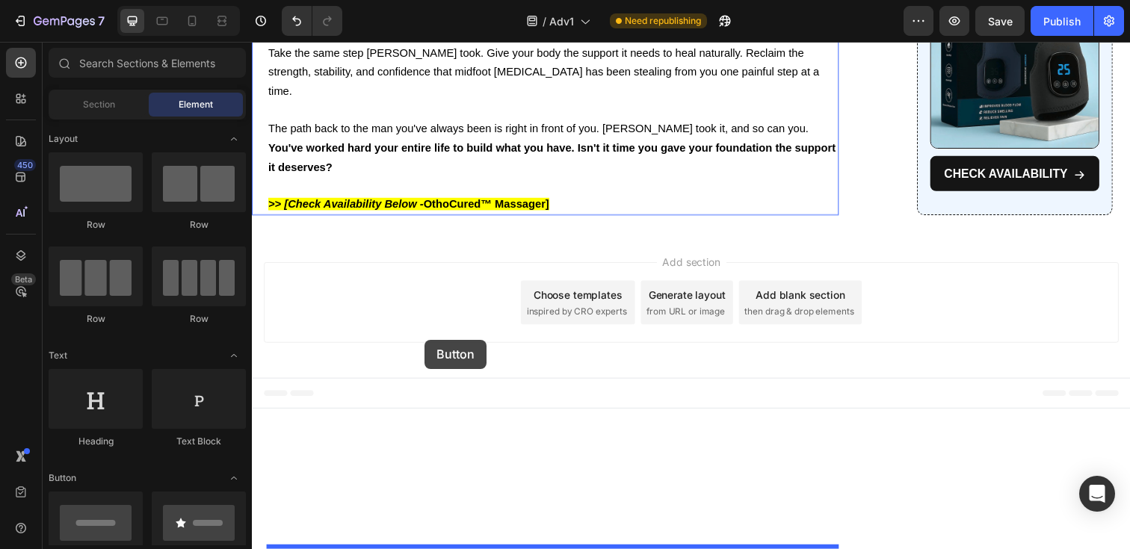
drag, startPoint x: 336, startPoint y: 283, endPoint x: 428, endPoint y: 347, distance: 112.4
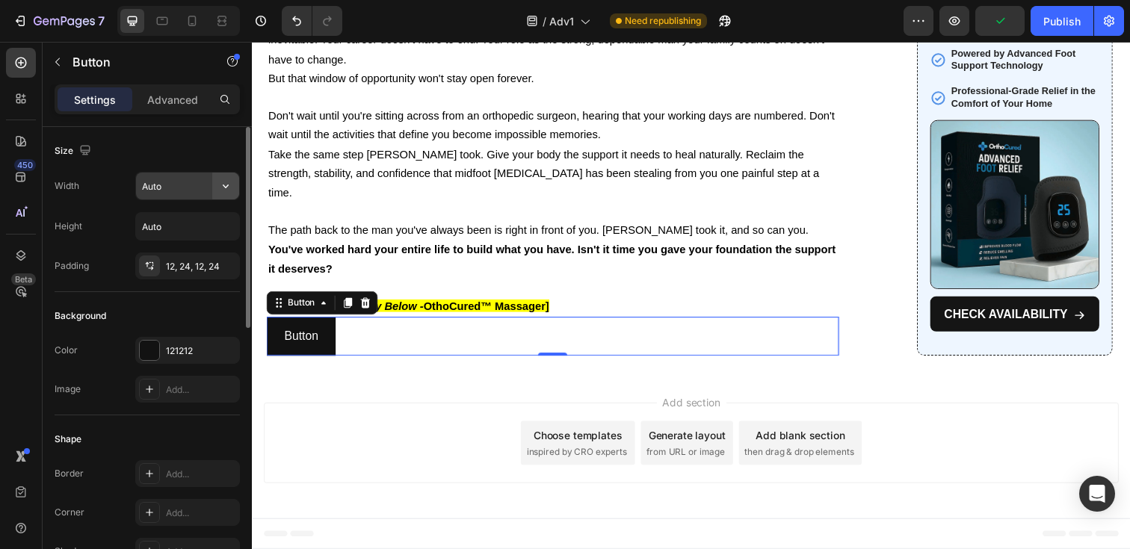
click at [231, 190] on icon "button" at bounding box center [225, 186] width 15 height 15
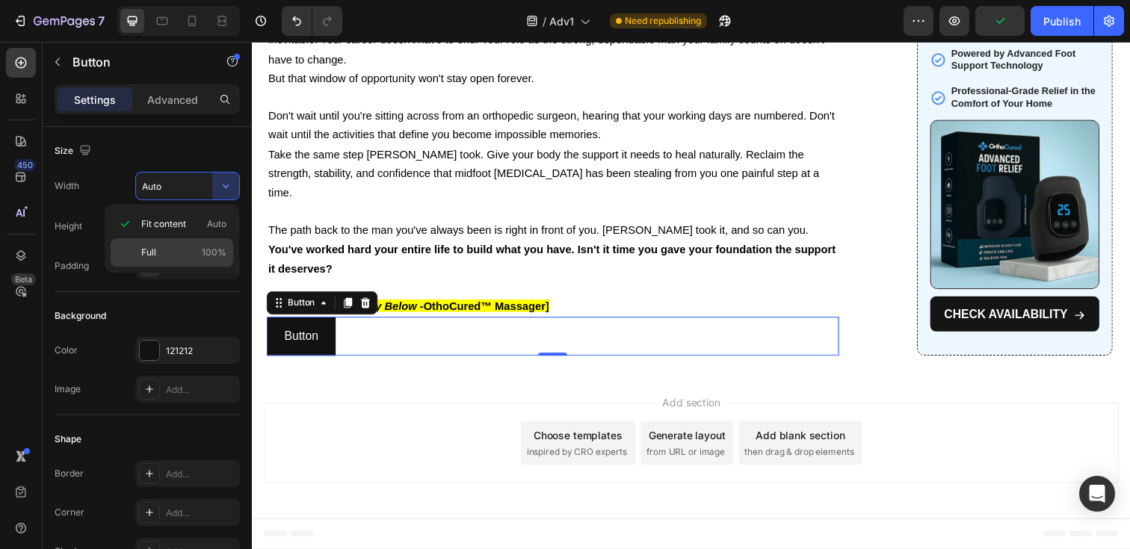
click at [199, 250] on p "Full 100%" at bounding box center [183, 252] width 85 height 13
type input "100%"
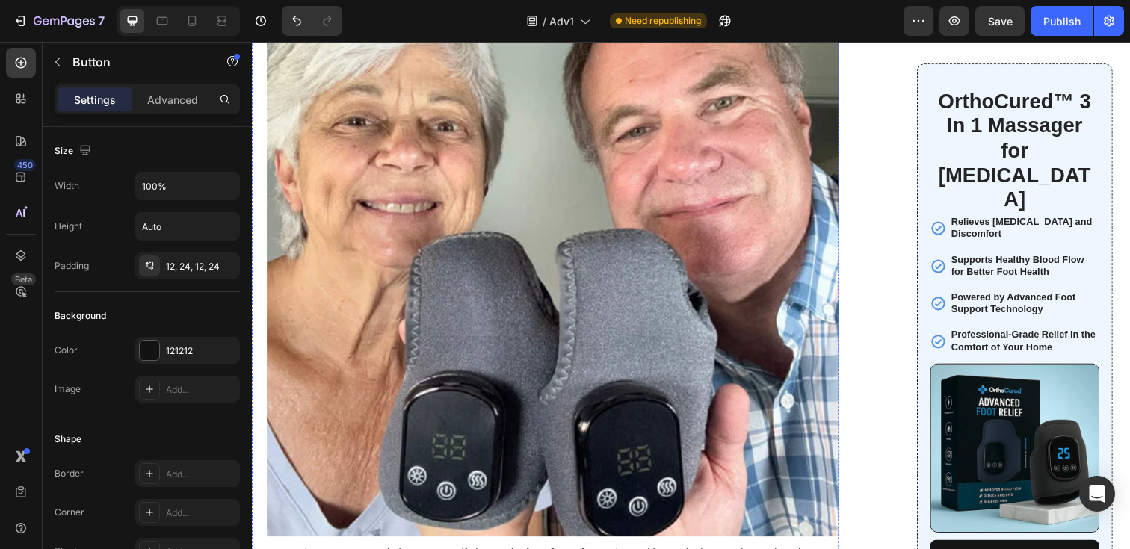
scroll to position [8368, 0]
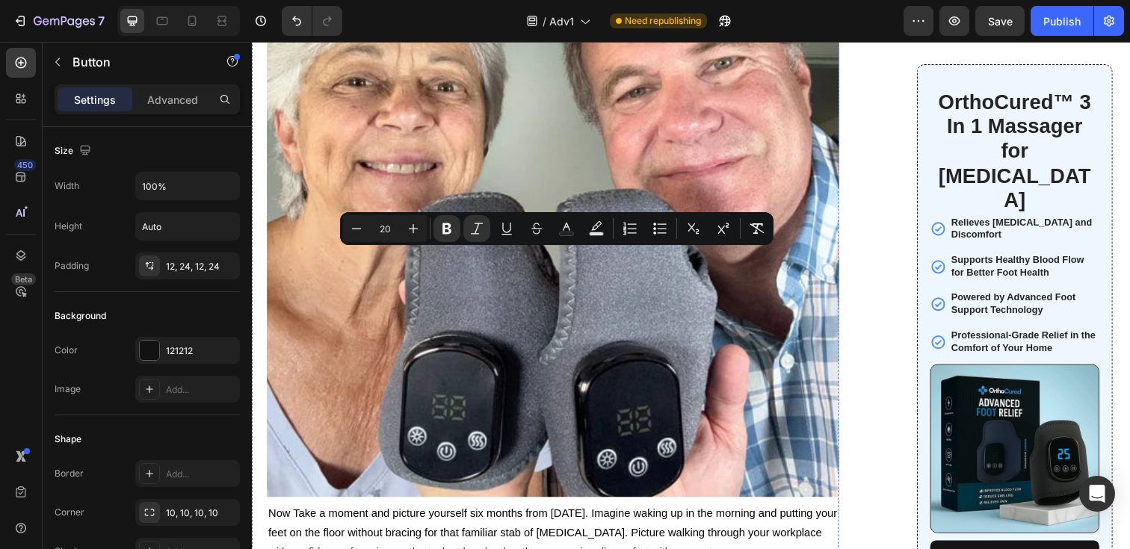
copy strong ">> Check Availability"
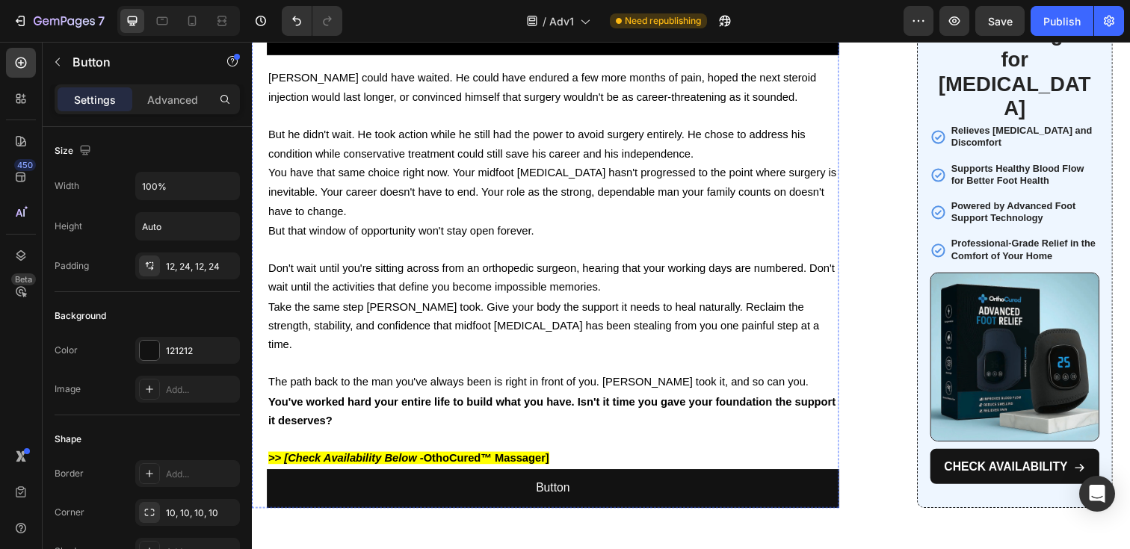
scroll to position [11929, 0]
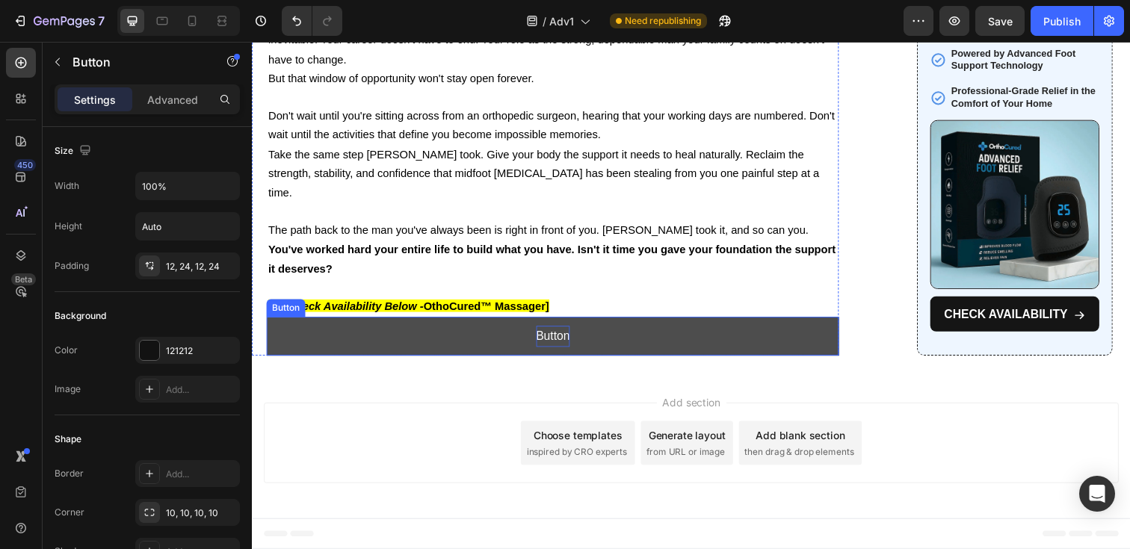
click at [549, 342] on p "Button" at bounding box center [559, 343] width 34 height 22
click at [554, 342] on p "Button" at bounding box center [559, 343] width 34 height 22
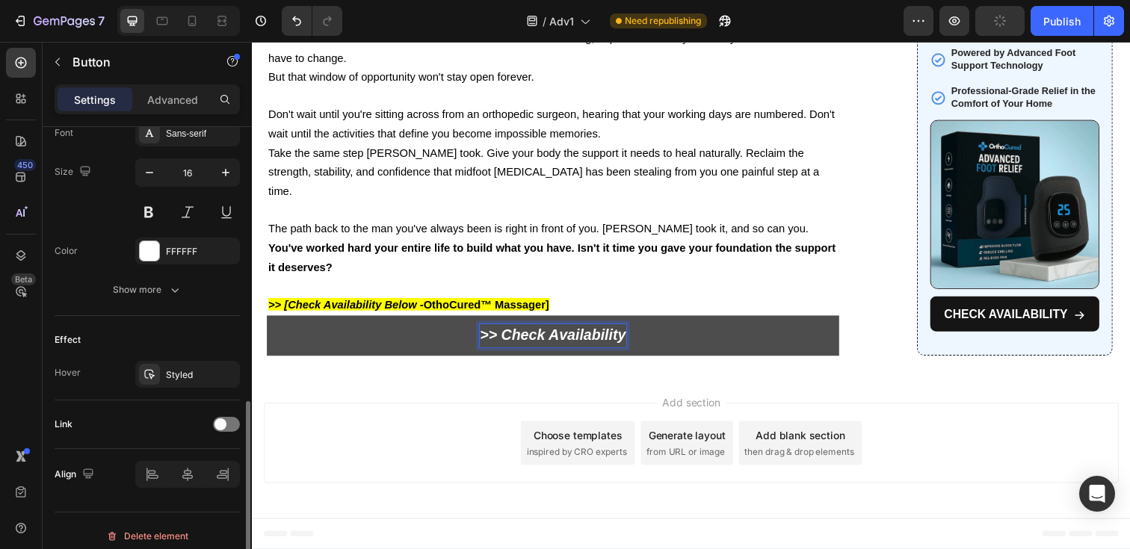
scroll to position [607, 0]
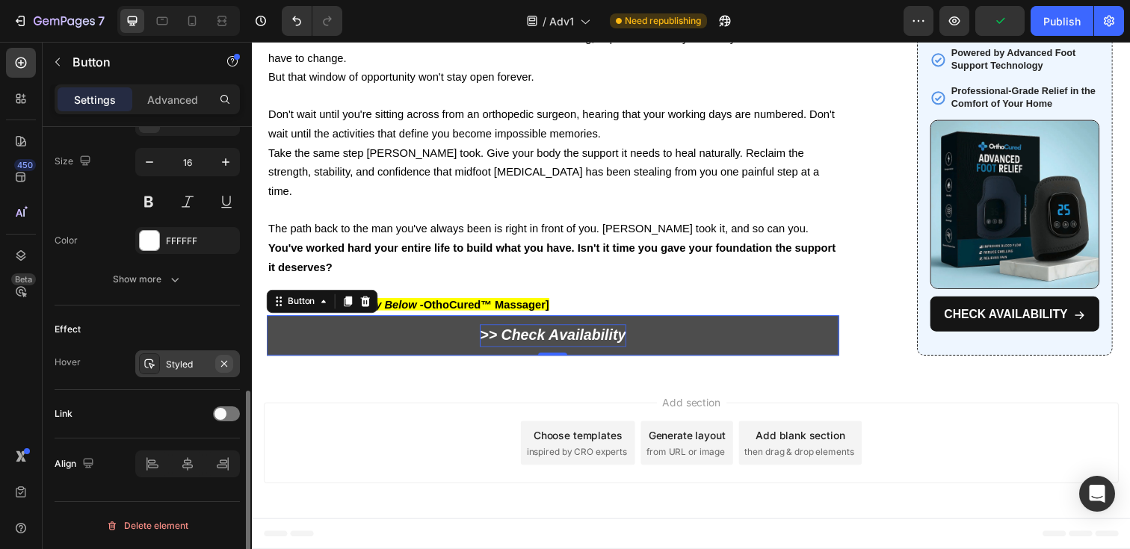
click at [223, 363] on icon "button" at bounding box center [224, 364] width 12 height 12
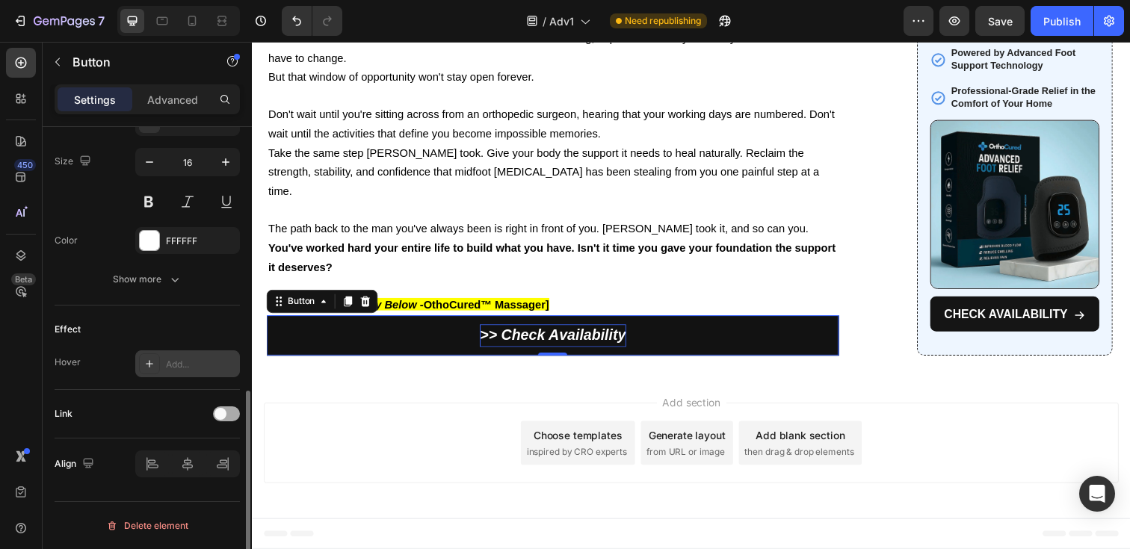
click at [223, 412] on span at bounding box center [221, 414] width 12 height 12
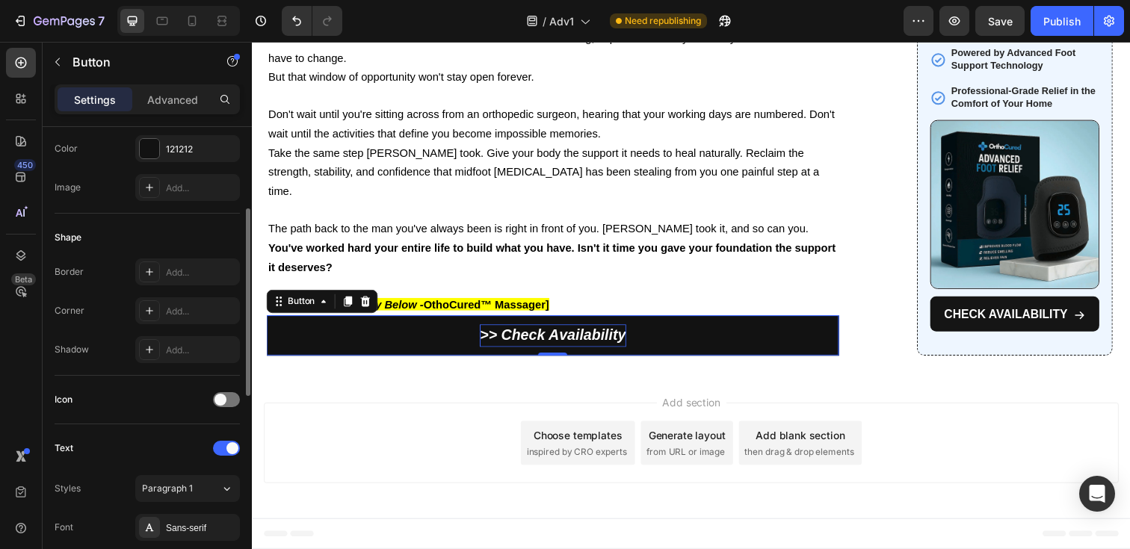
scroll to position [193, 0]
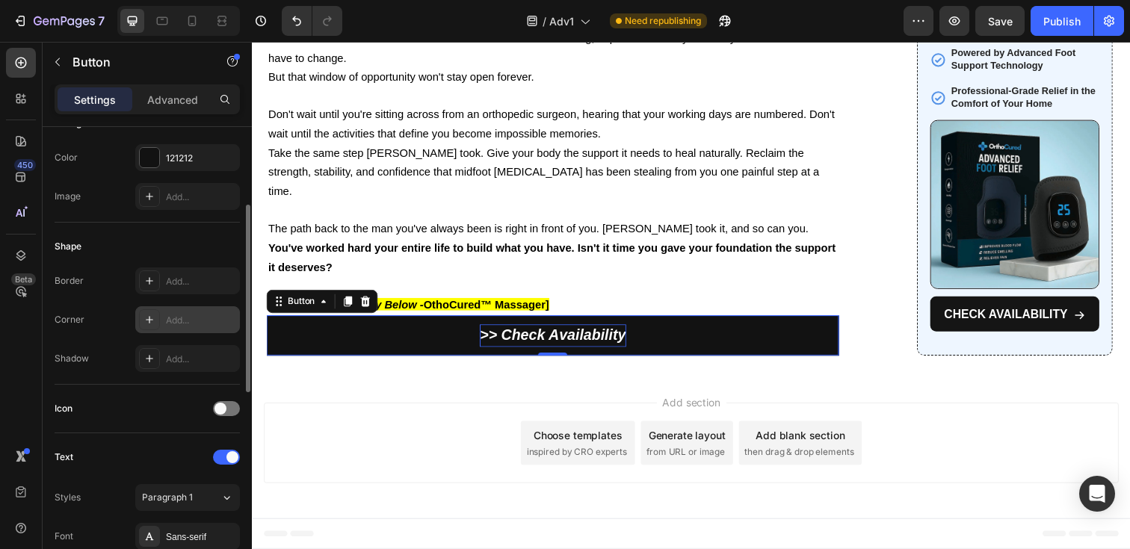
click at [157, 316] on div at bounding box center [149, 319] width 21 height 21
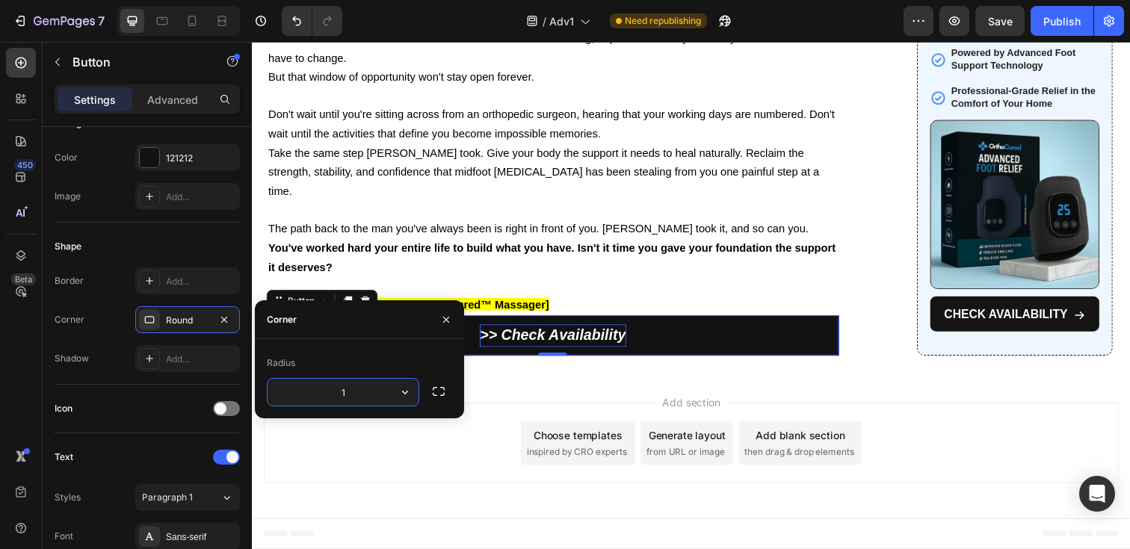
type input "10"
click at [537, 414] on div "Add section Choose templates inspired by CRO experts Generate layout from URL o…" at bounding box center [700, 451] width 873 height 82
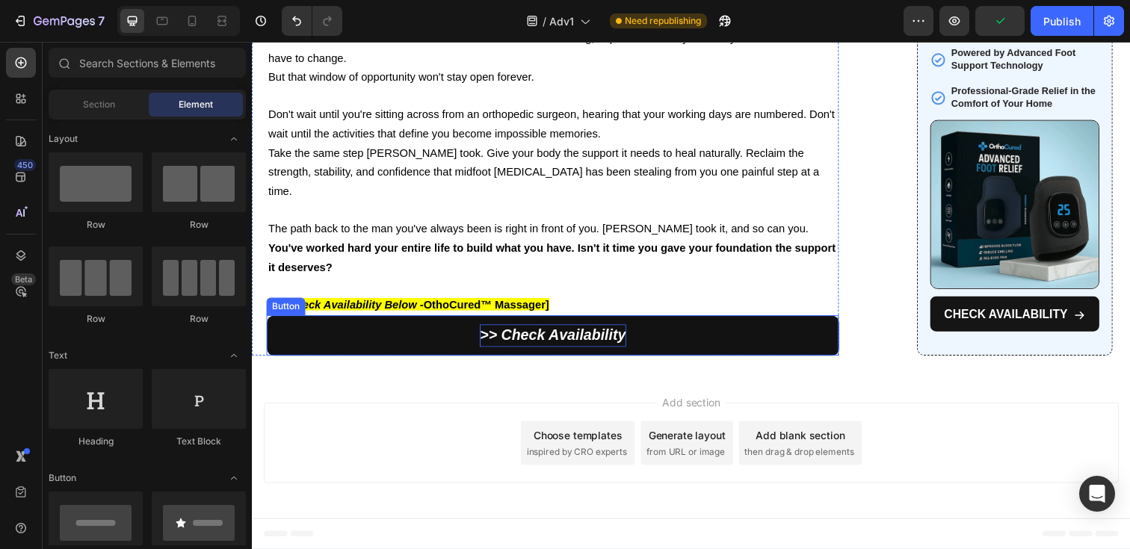
click at [354, 334] on button ">> Check Availability" at bounding box center [559, 341] width 584 height 41
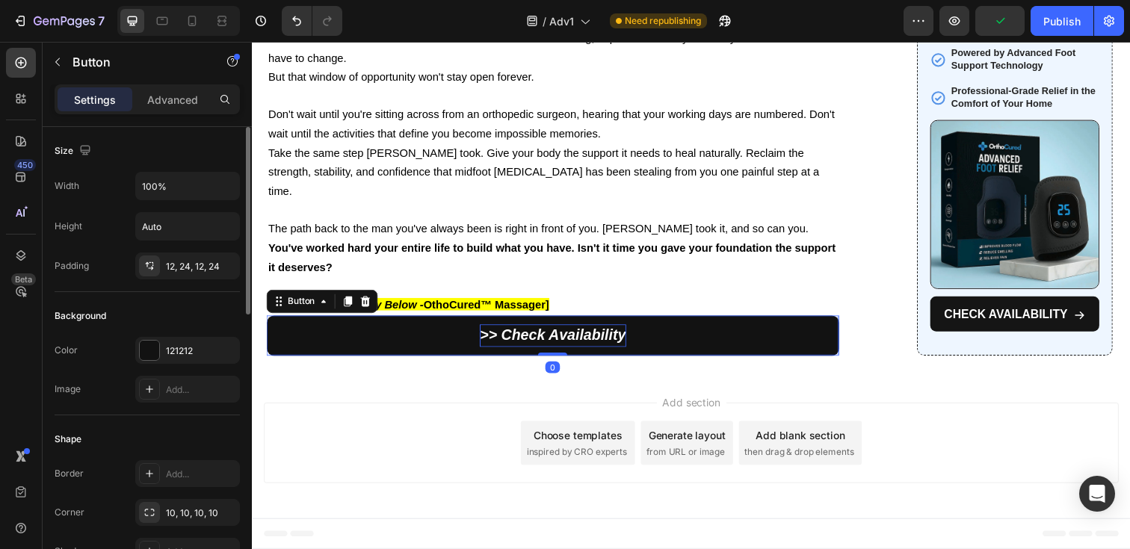
scroll to position [685, 0]
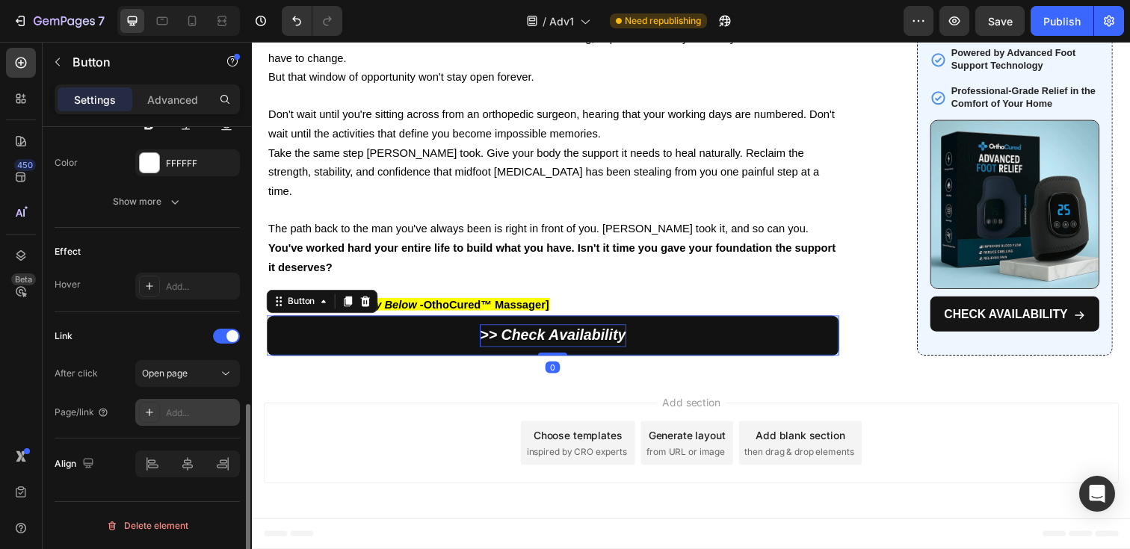
click at [179, 410] on div "Add..." at bounding box center [201, 413] width 70 height 13
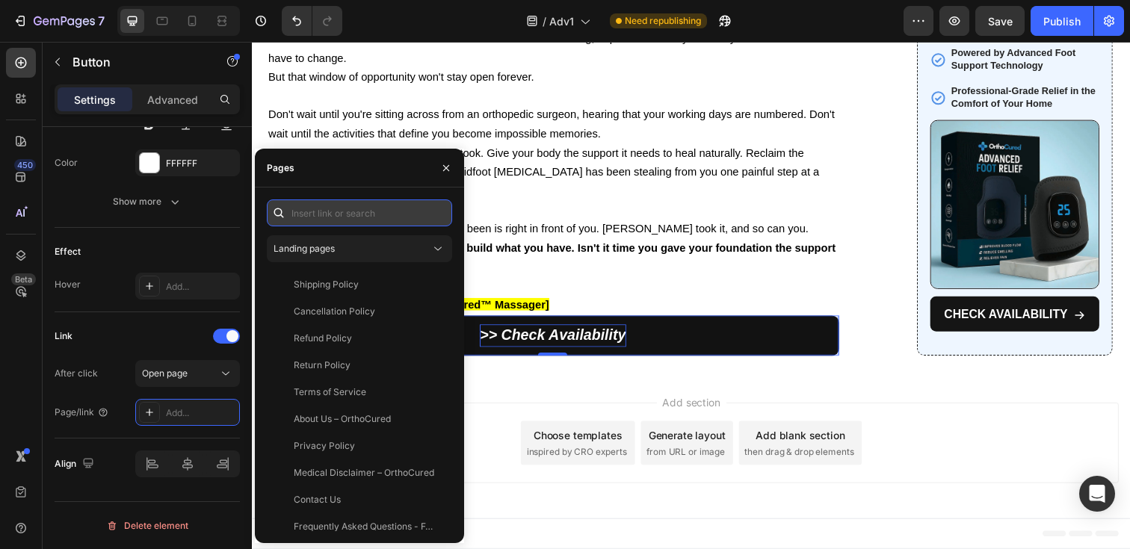
click at [340, 206] on input "text" at bounding box center [359, 213] width 185 height 27
paste input "https://orthocured.com/products/massager-osteoarthritis"
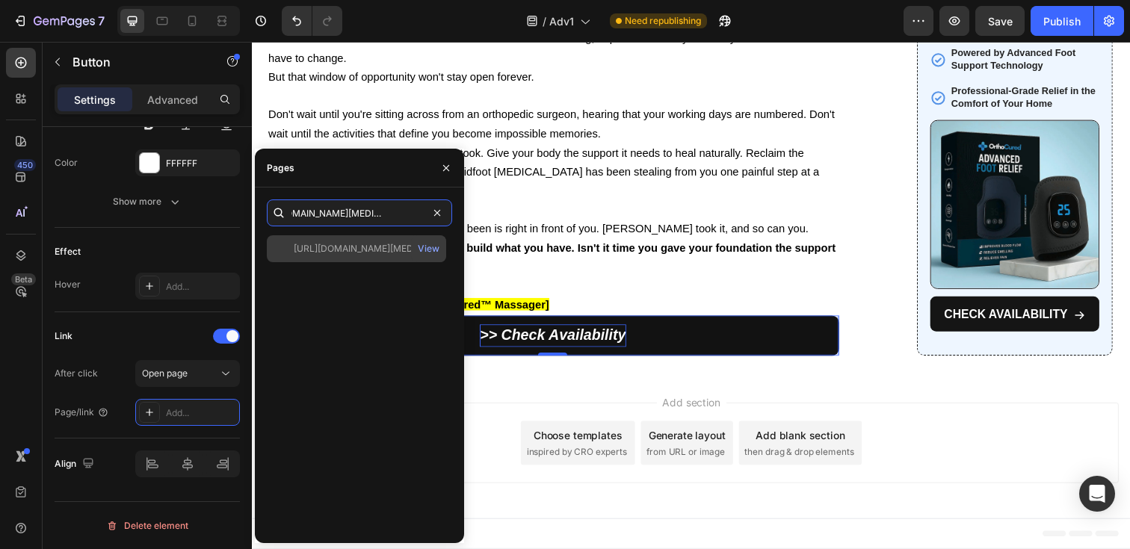
type input "https://orthocured.com/products/massager-osteoarthritis"
click at [369, 246] on div "https://orthocured.com/products/massager-osteoarthritis" at bounding box center [366, 248] width 144 height 13
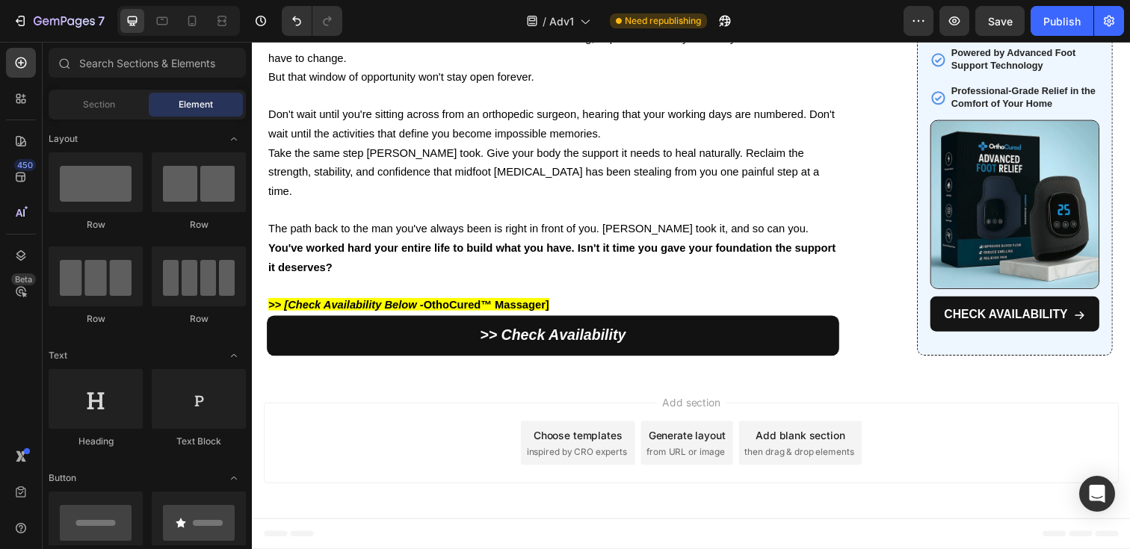
click at [910, 428] on div "Add section Choose templates inspired by CRO experts Generate layout from URL o…" at bounding box center [700, 451] width 873 height 82
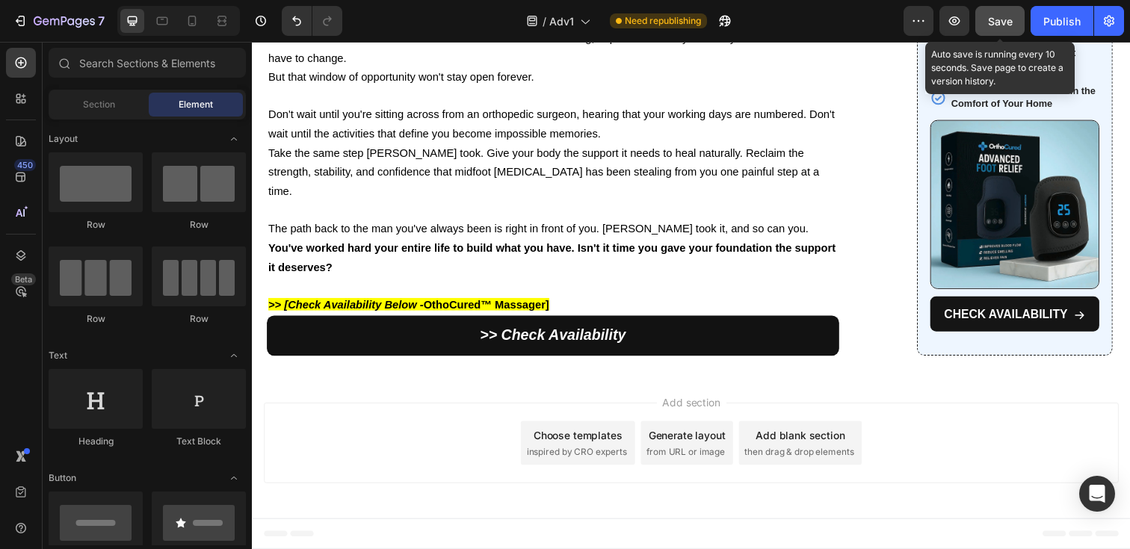
click at [1004, 25] on span "Save" at bounding box center [1000, 21] width 25 height 13
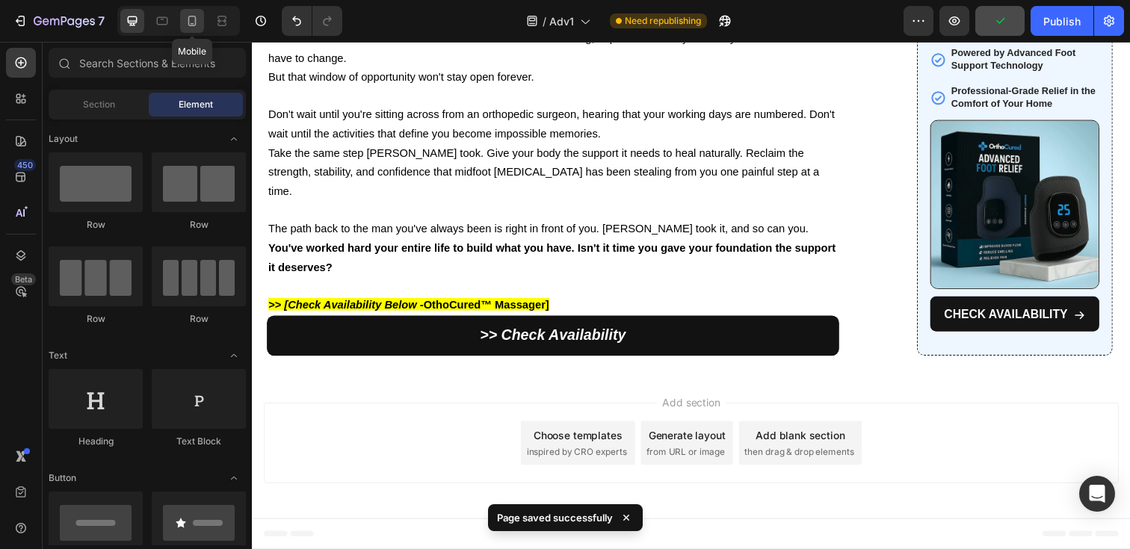
click at [196, 20] on icon at bounding box center [192, 20] width 15 height 15
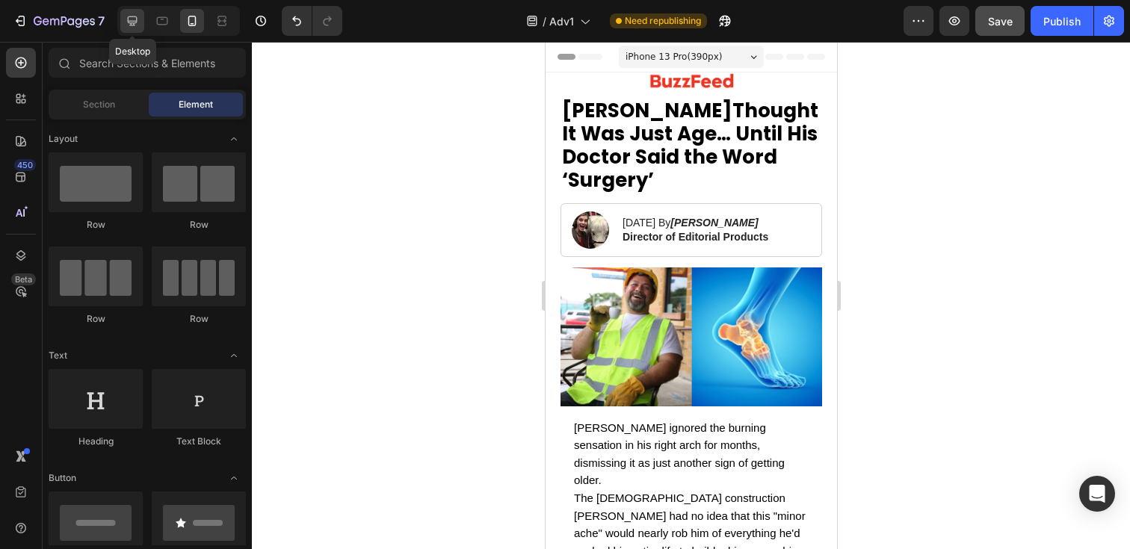
click at [136, 23] on icon at bounding box center [132, 20] width 15 height 15
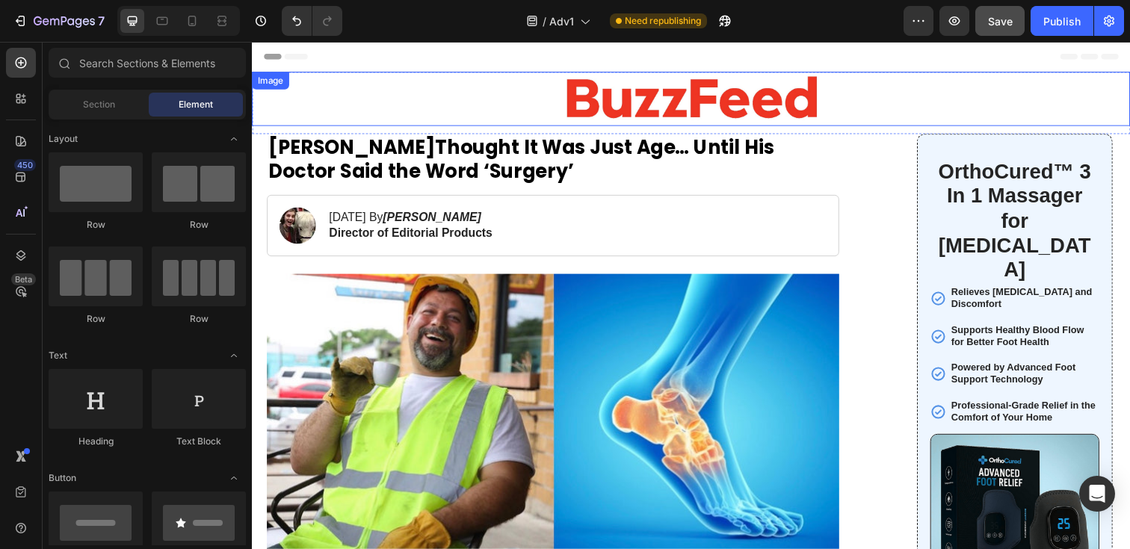
click at [632, 107] on img at bounding box center [700, 100] width 269 height 55
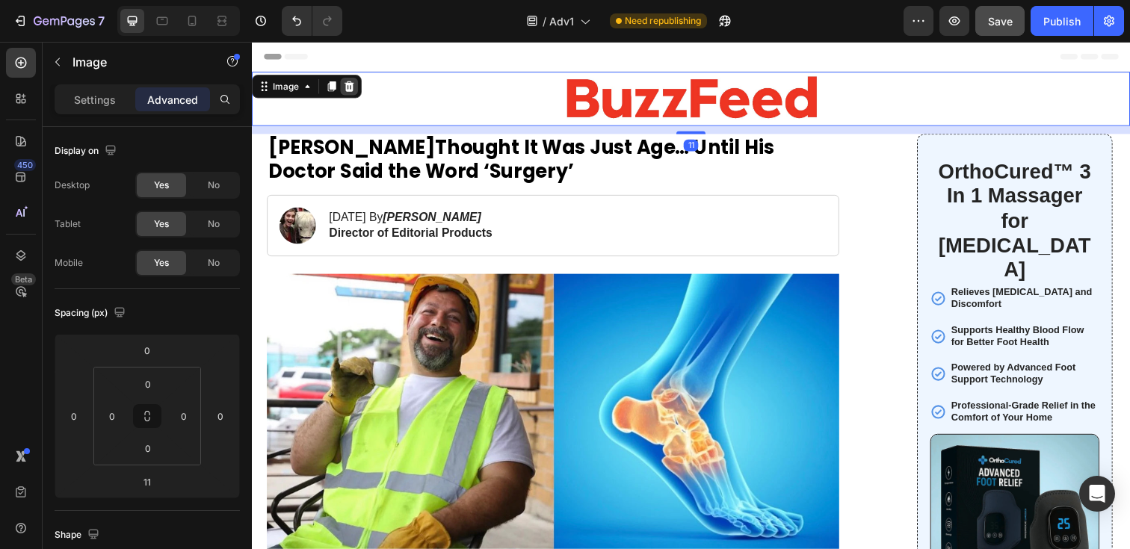
click at [352, 87] on icon at bounding box center [351, 87] width 12 height 12
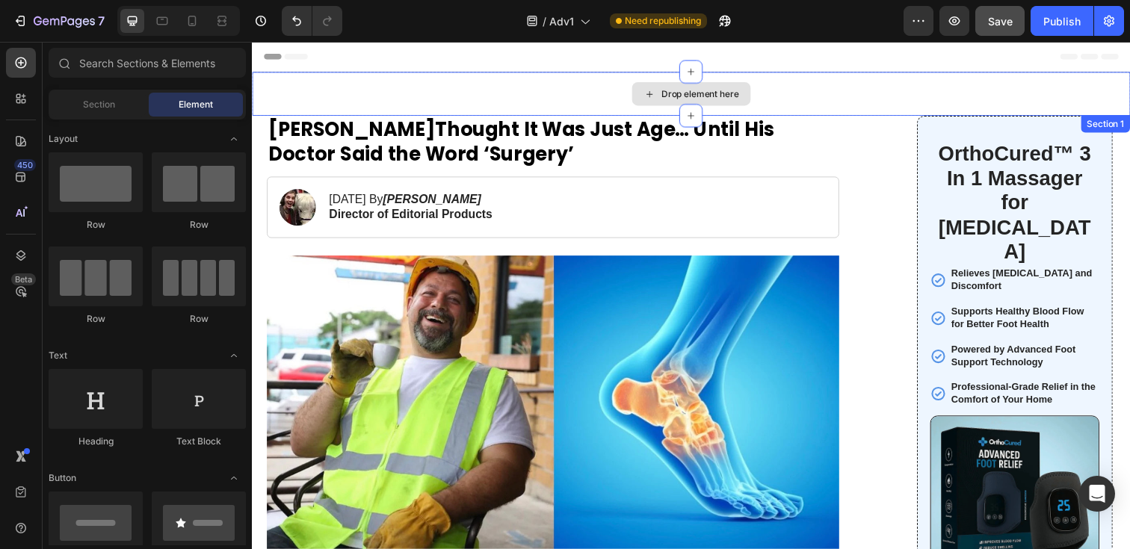
click at [463, 102] on div "Drop element here" at bounding box center [700, 95] width 897 height 45
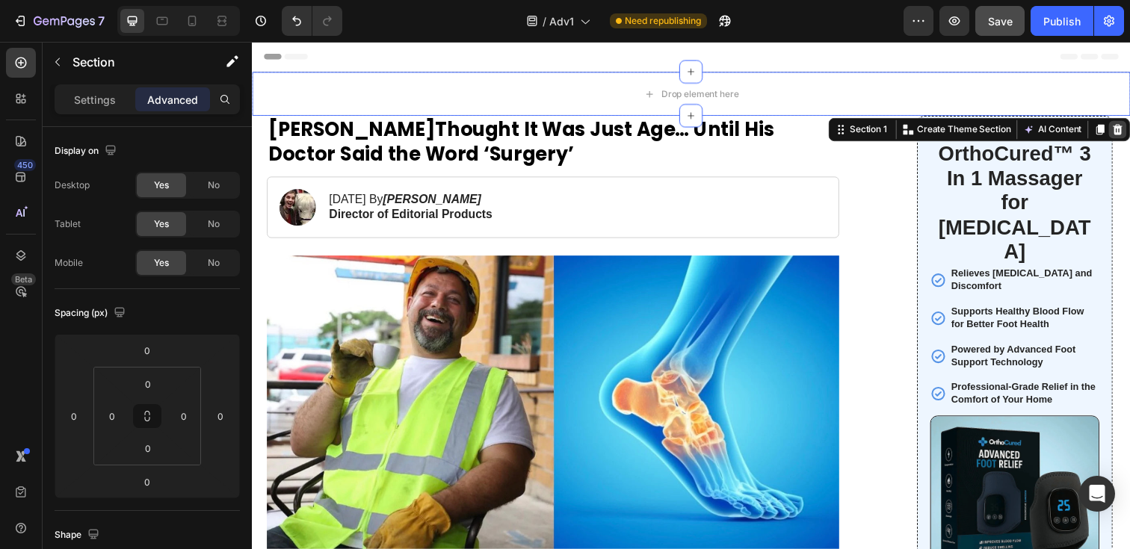
click at [1129, 127] on icon at bounding box center [1136, 132] width 12 height 12
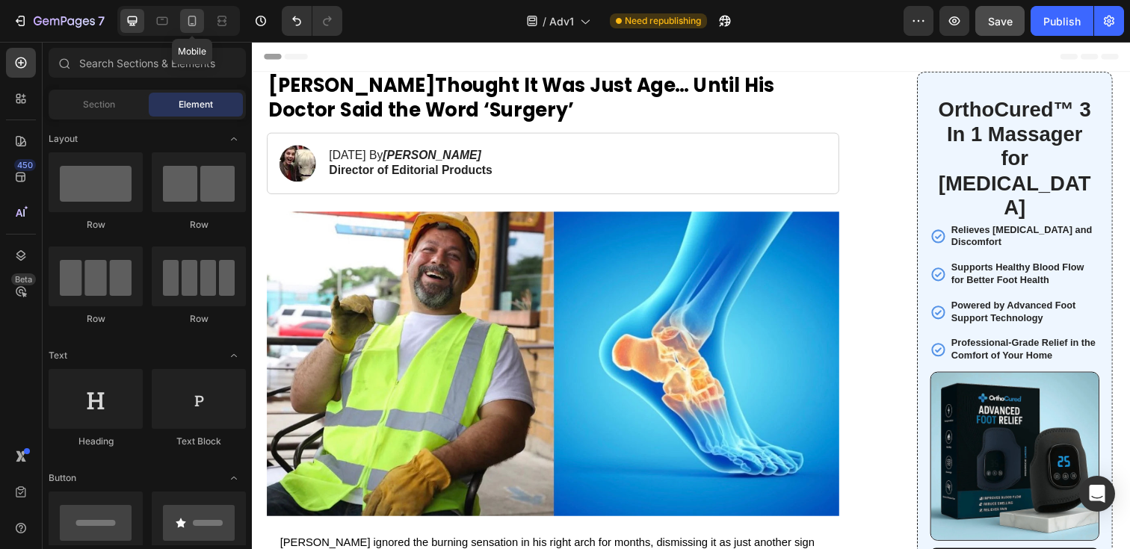
click at [185, 22] on icon at bounding box center [192, 20] width 15 height 15
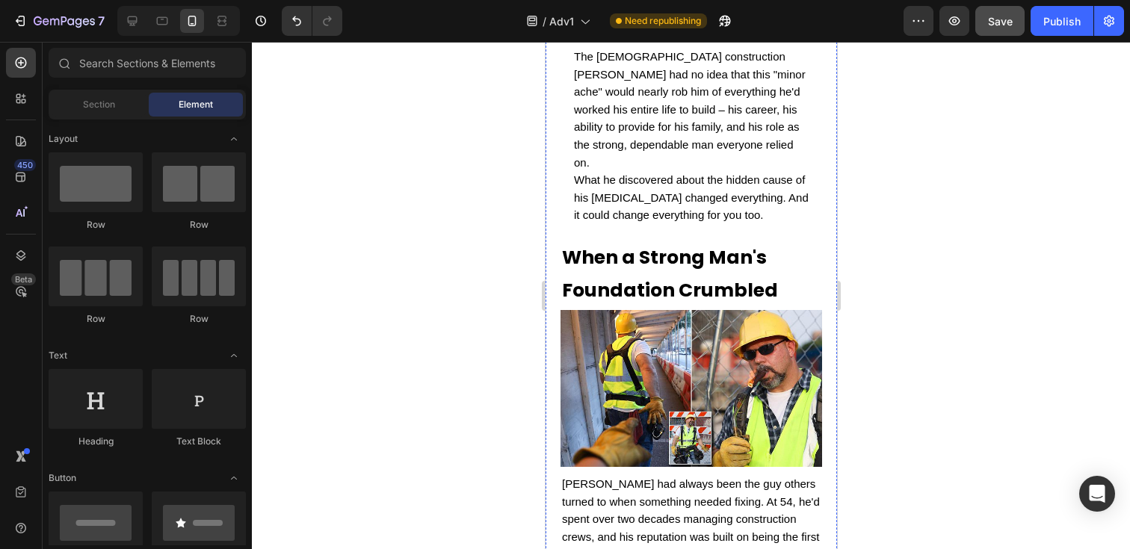
scroll to position [324, 0]
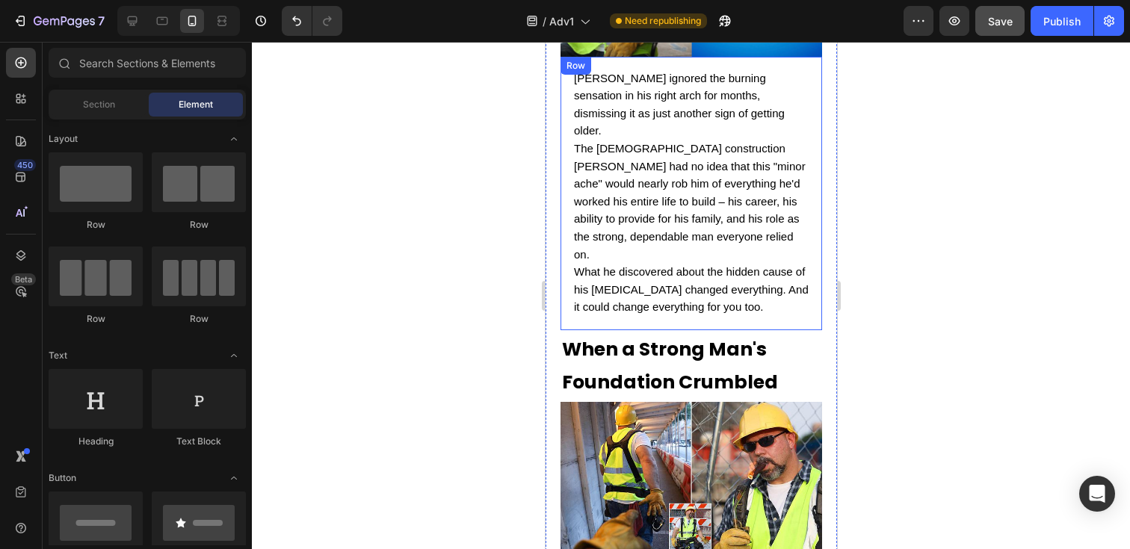
click at [688, 265] on span "What he discovered about the hidden cause of his [MEDICAL_DATA] changed everyth…" at bounding box center [690, 289] width 235 height 48
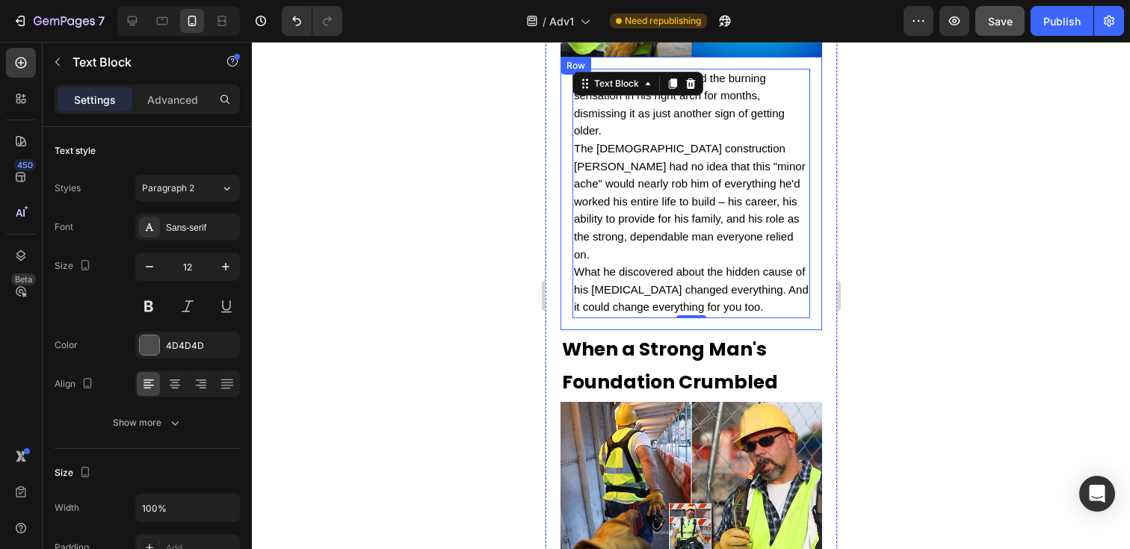
click at [644, 262] on div "Robert Martinez ignored the burning sensation in his right arch for months, dis…" at bounding box center [691, 194] width 262 height 274
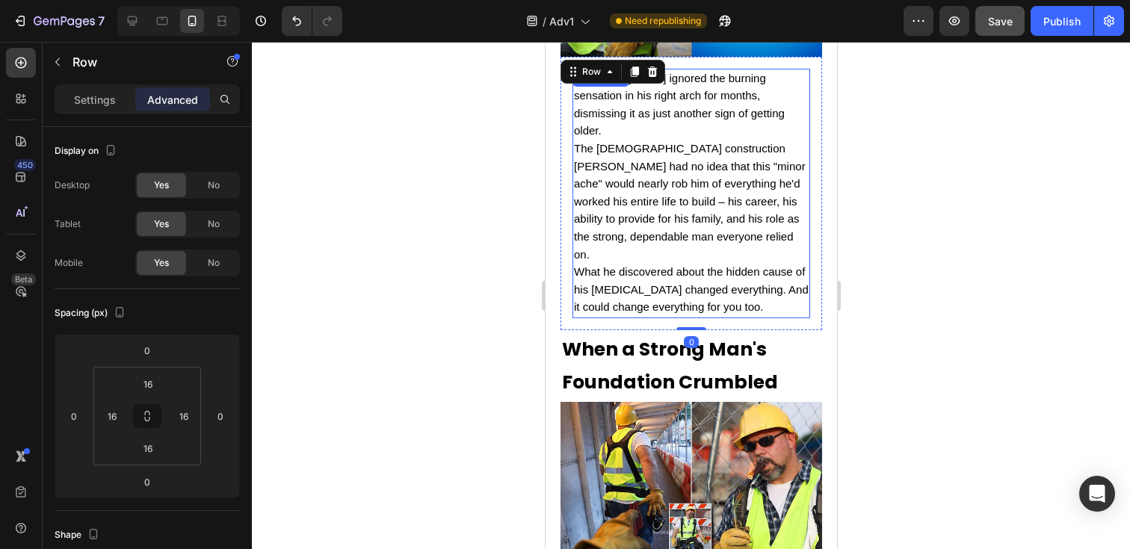
click at [698, 265] on span "What he discovered about the hidden cause of his [MEDICAL_DATA] changed everyth…" at bounding box center [690, 289] width 235 height 48
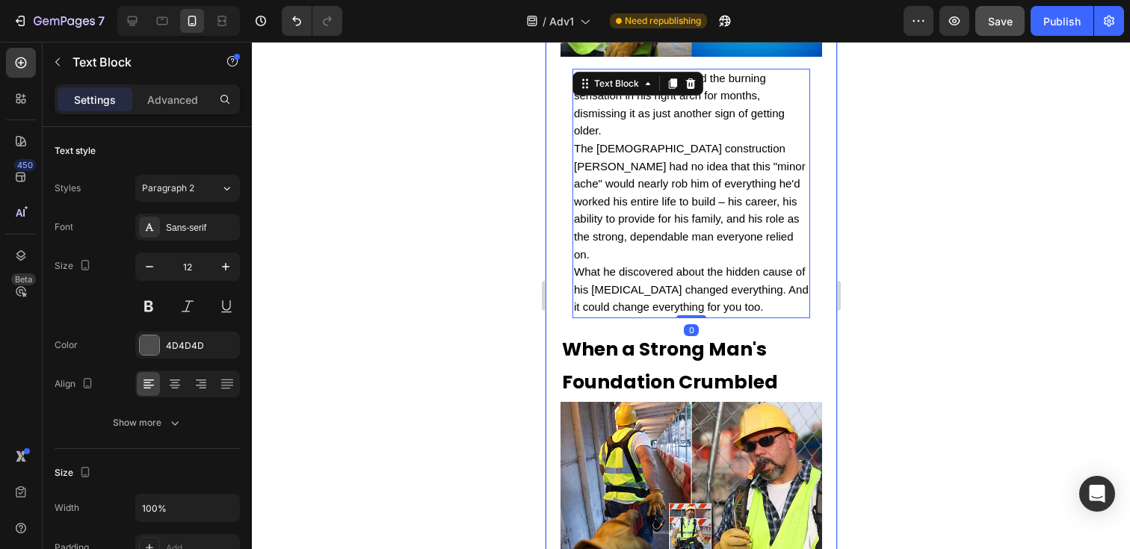
click at [896, 278] on div at bounding box center [691, 296] width 878 height 508
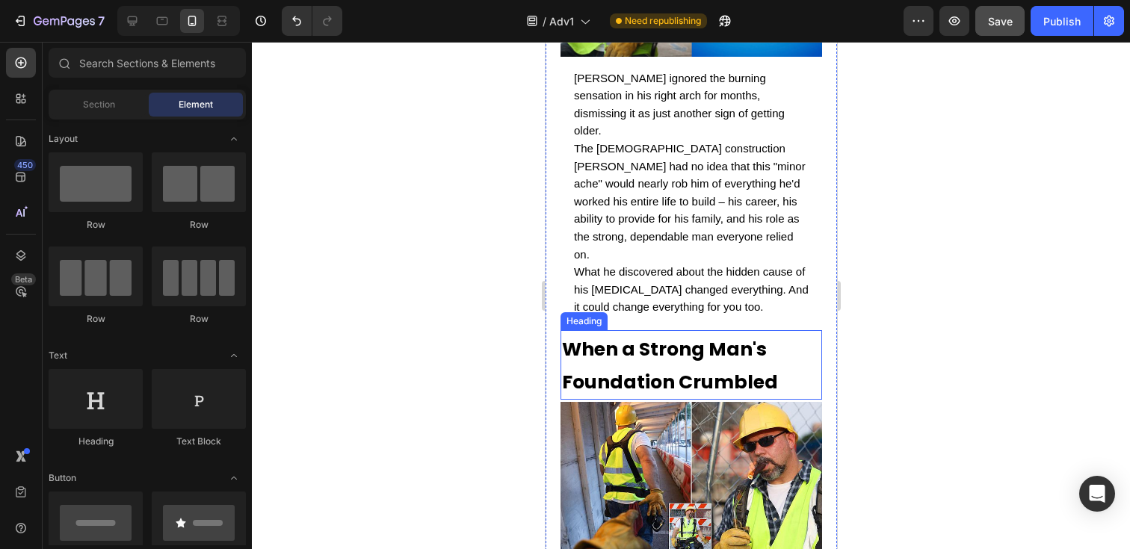
click at [737, 336] on strong "When a Strong Man's Foundation Crumbled" at bounding box center [669, 366] width 216 height 60
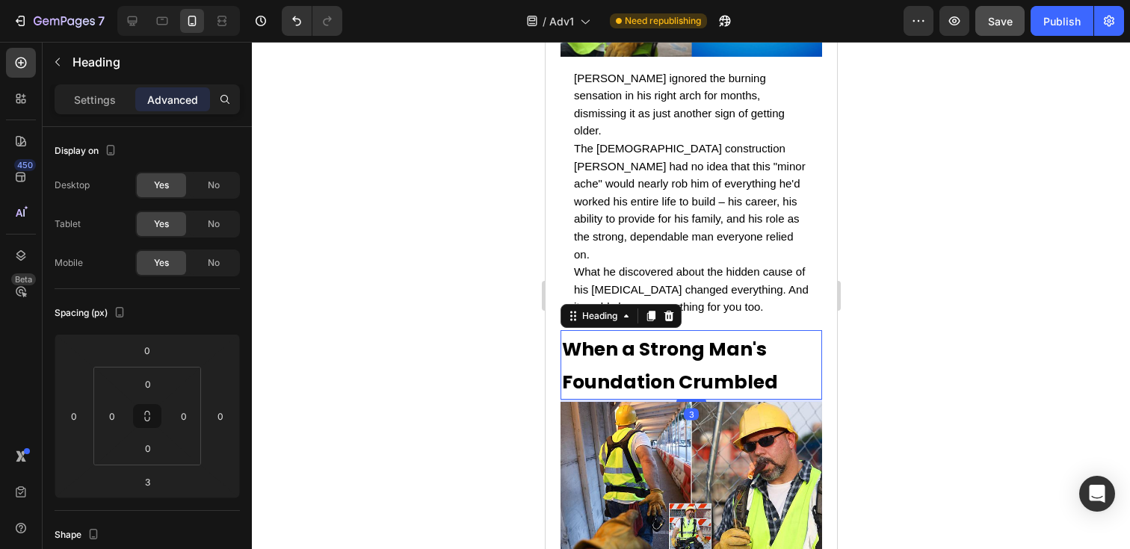
click at [900, 333] on div at bounding box center [691, 296] width 878 height 508
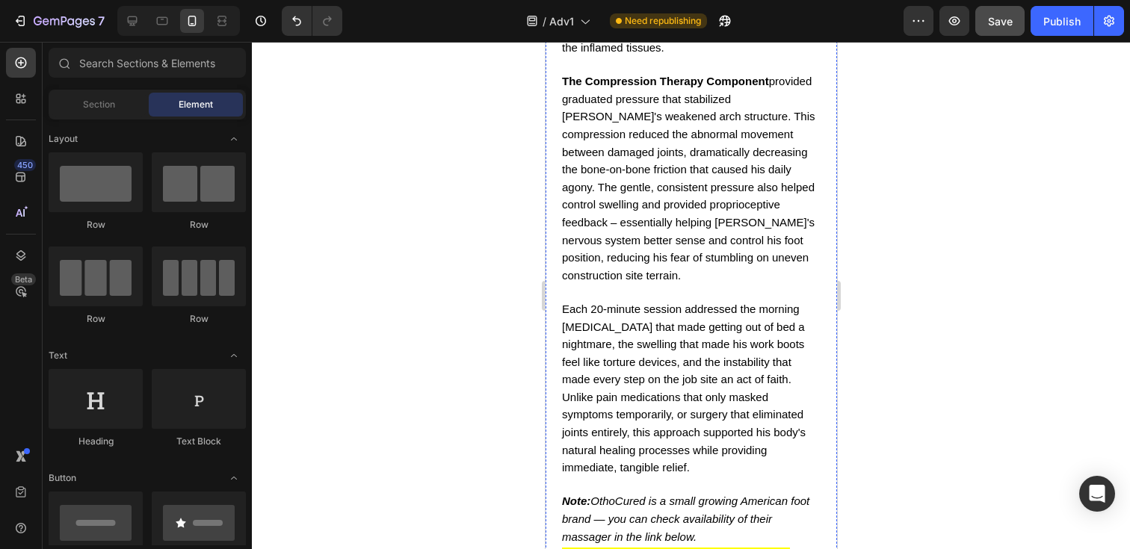
scroll to position [6533, 0]
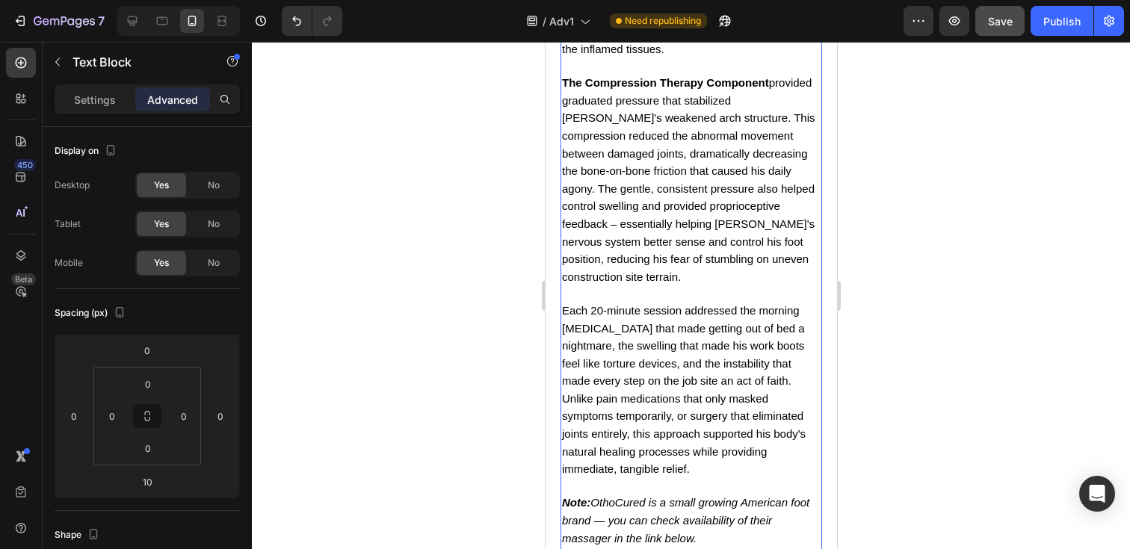
type input "3"
click at [938, 197] on div at bounding box center [691, 296] width 878 height 508
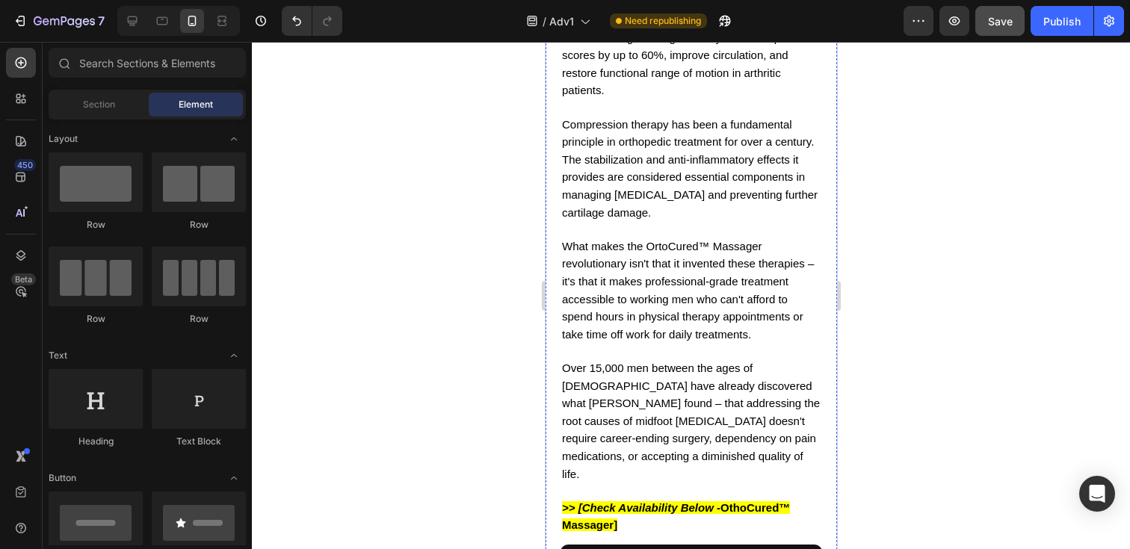
scroll to position [8749, 0]
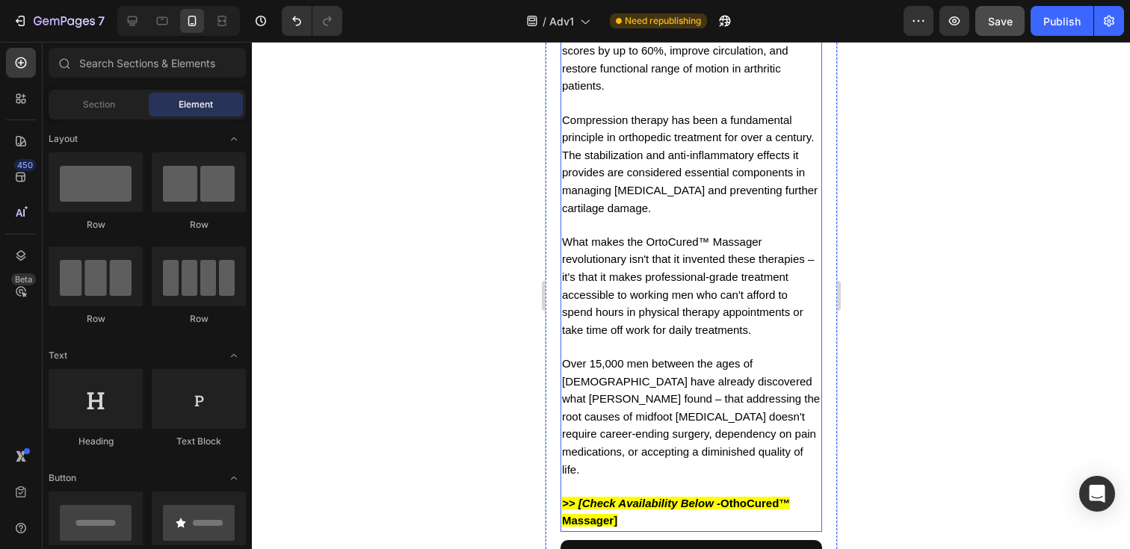
click at [661, 356] on p "Over 15,000 men between the ages of [DEMOGRAPHIC_DATA] have already discovered …" at bounding box center [690, 417] width 259 height 123
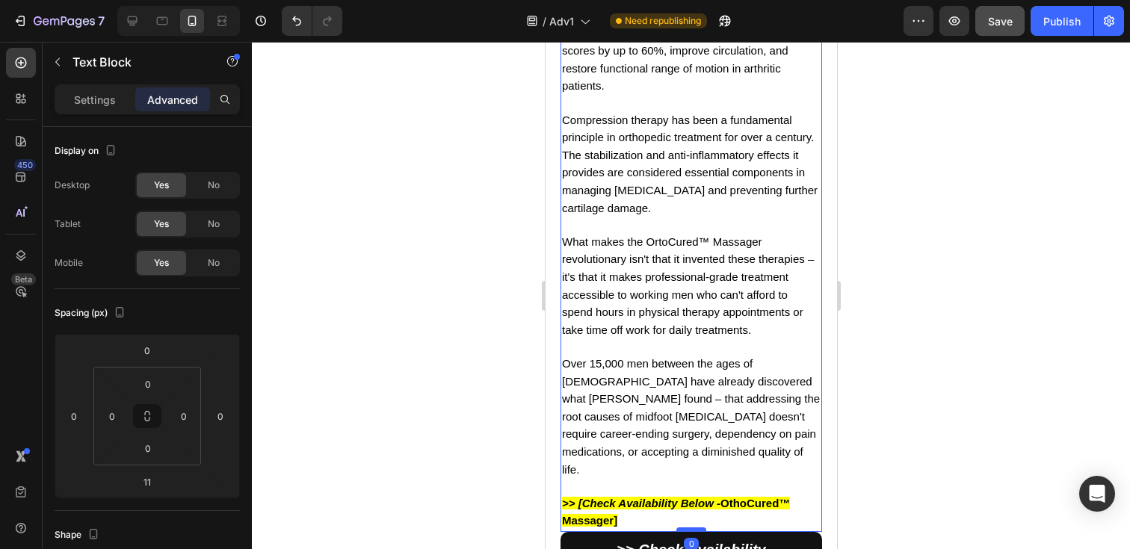
drag, startPoint x: 689, startPoint y: 361, endPoint x: 699, endPoint y: 351, distance: 13.7
click at [699, 528] on div at bounding box center [691, 530] width 30 height 4
click at [699, 531] on div at bounding box center [691, 533] width 30 height 4
type input "4"
click at [919, 307] on div at bounding box center [691, 296] width 878 height 508
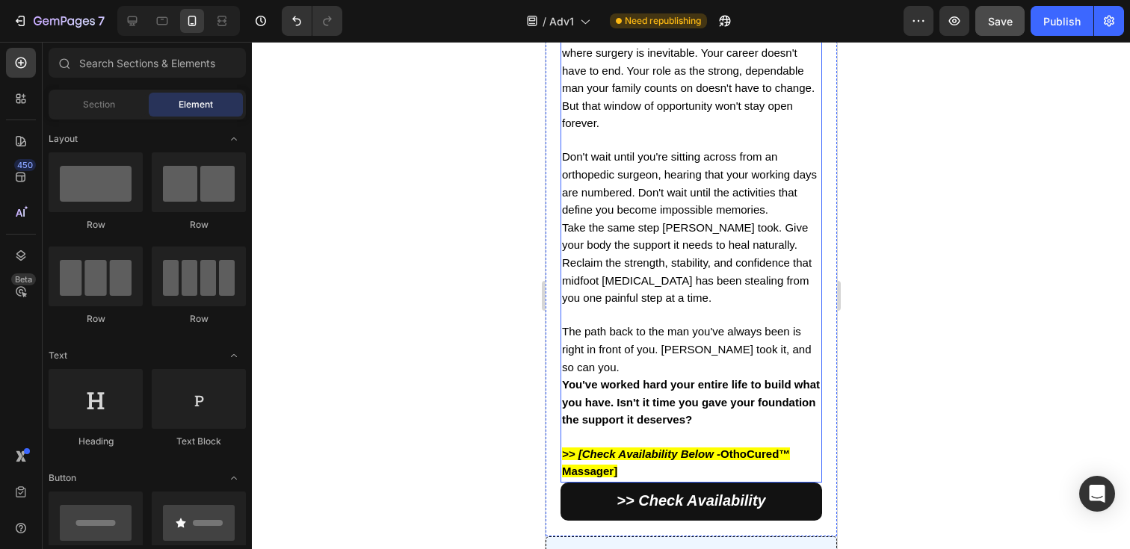
scroll to position [12659, 0]
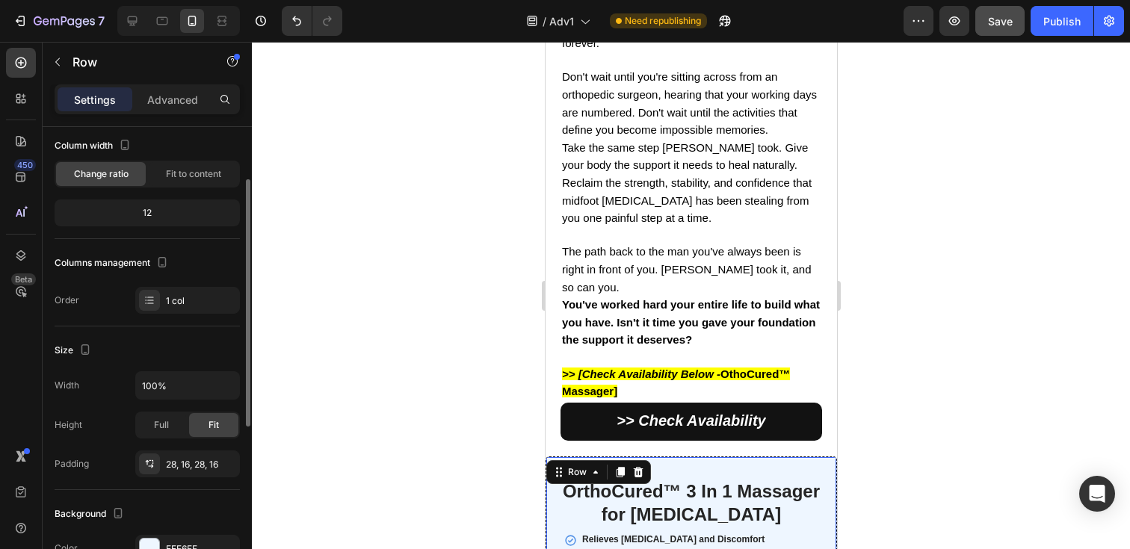
scroll to position [105, 0]
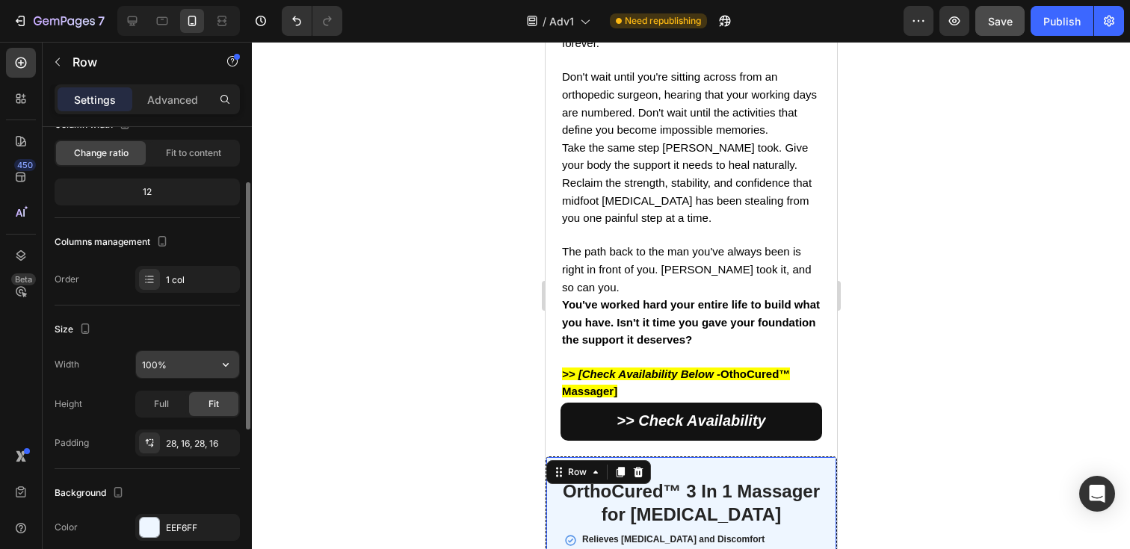
click at [196, 365] on input "100%" at bounding box center [187, 364] width 103 height 27
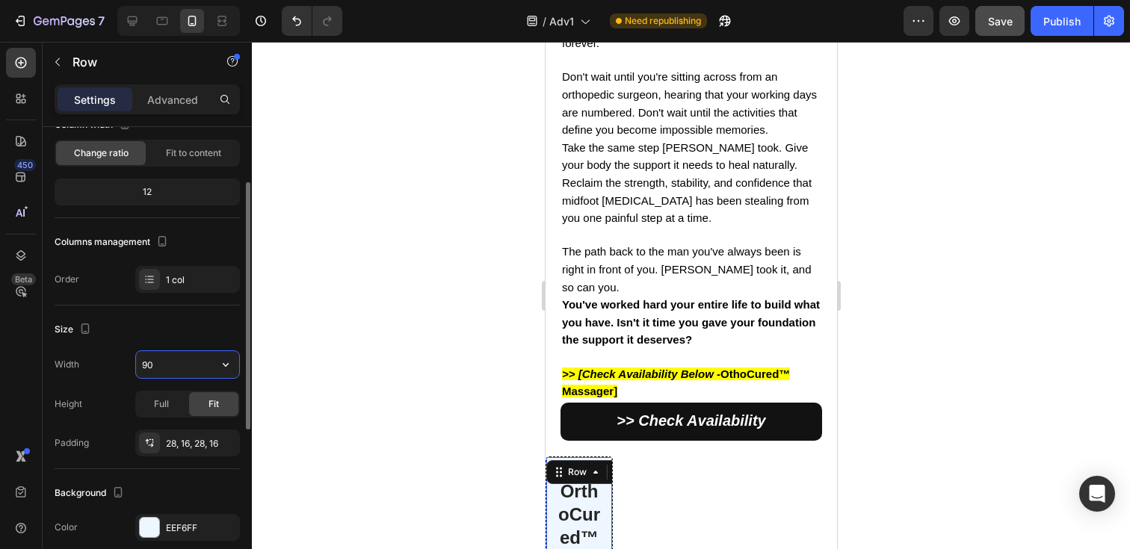
type input "9"
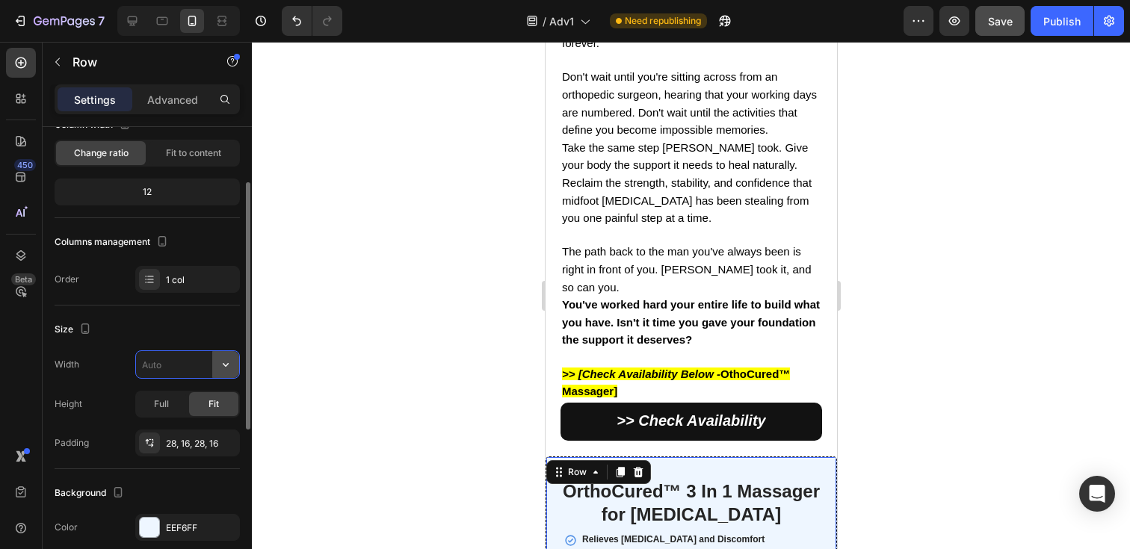
type input "100%"
click at [220, 361] on icon "button" at bounding box center [225, 364] width 15 height 15
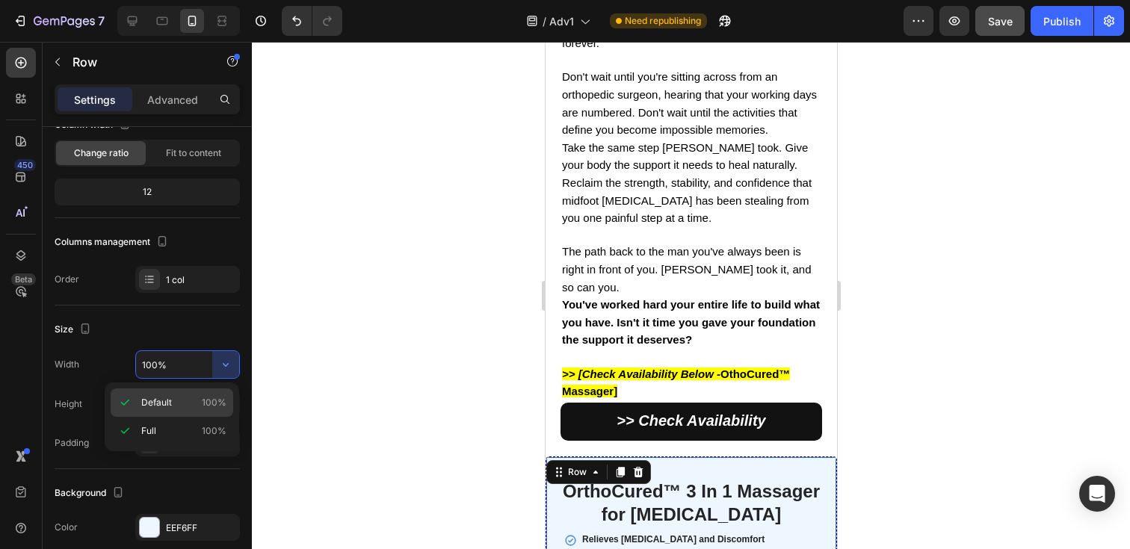
click at [190, 417] on div "Default 100%" at bounding box center [172, 431] width 123 height 28
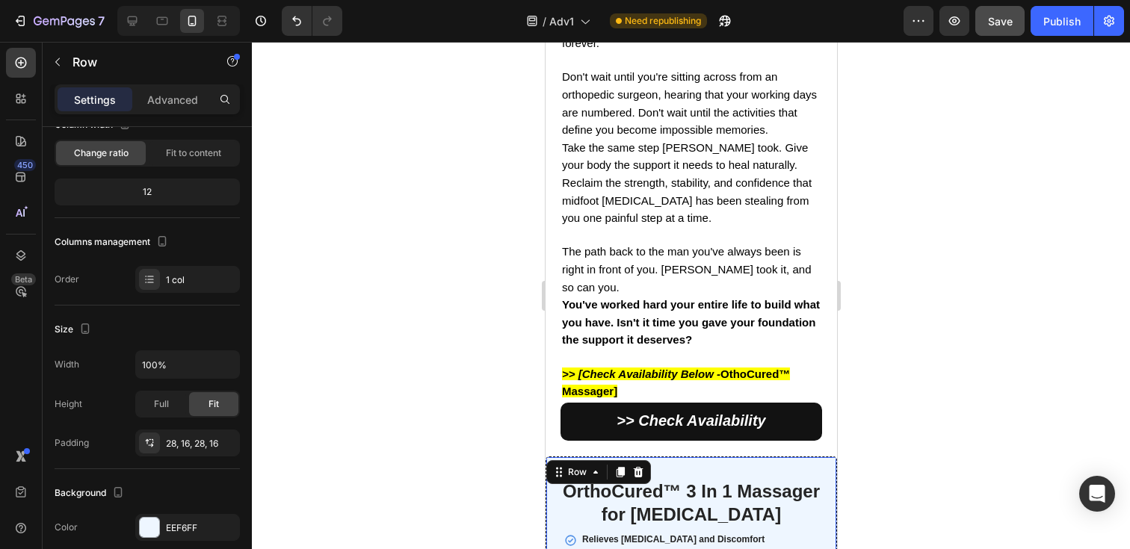
click at [396, 316] on div at bounding box center [691, 296] width 878 height 508
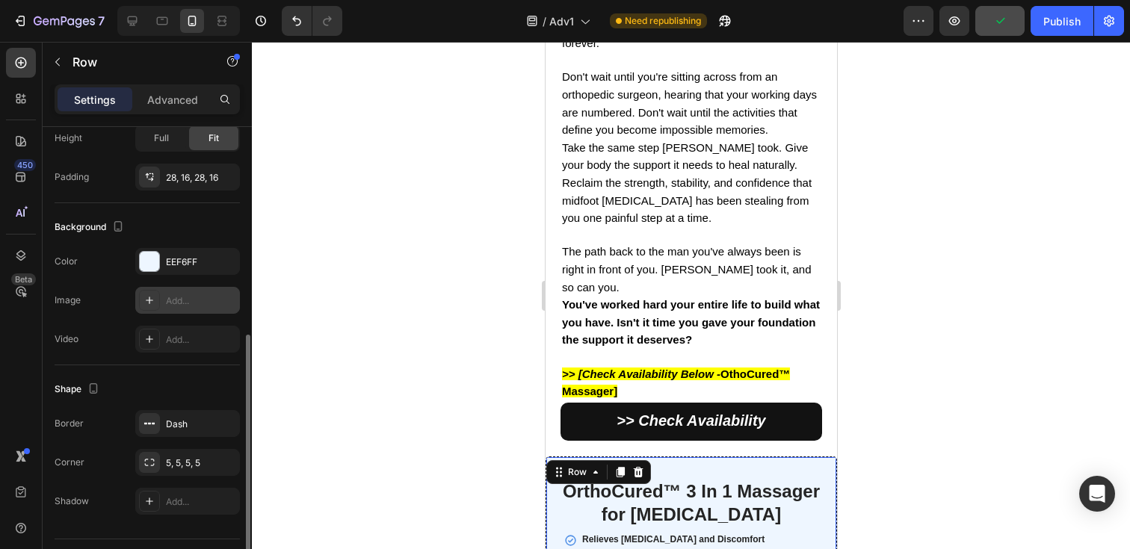
scroll to position [353, 0]
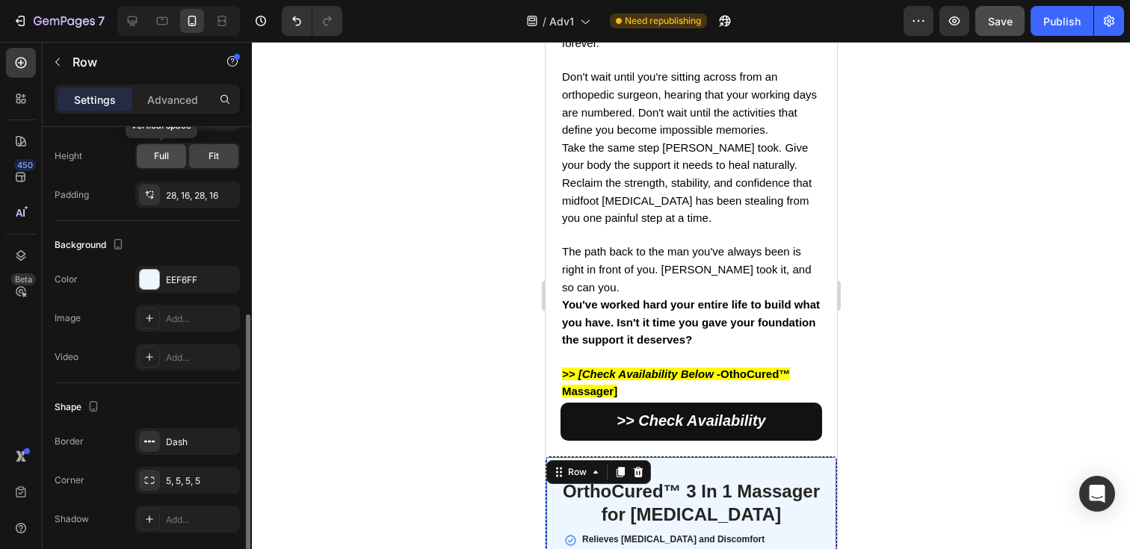
click at [170, 165] on div "Full" at bounding box center [161, 156] width 49 height 24
click at [194, 163] on div "Fit" at bounding box center [213, 156] width 49 height 24
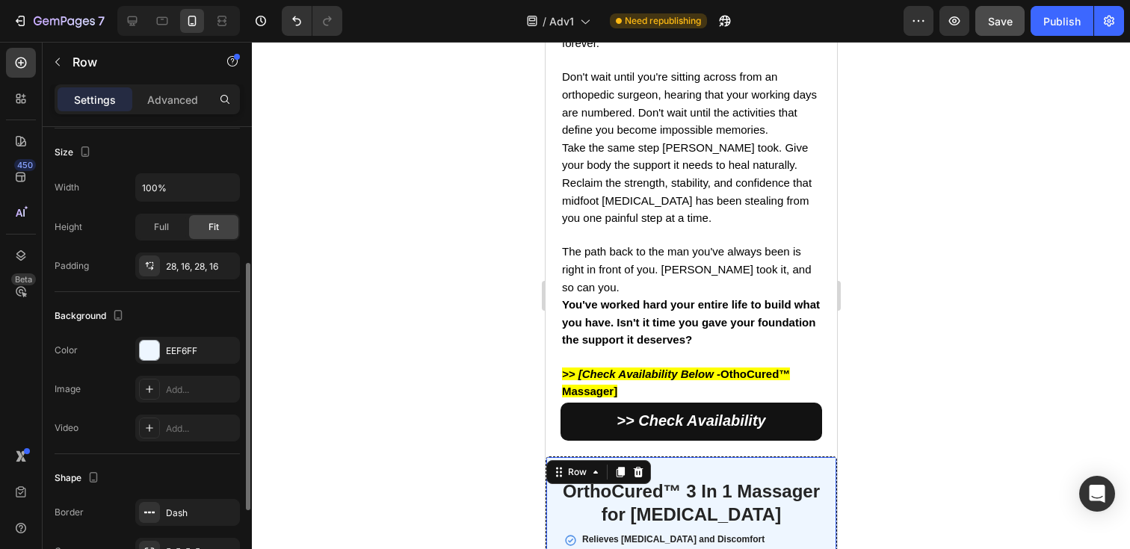
scroll to position [268, 0]
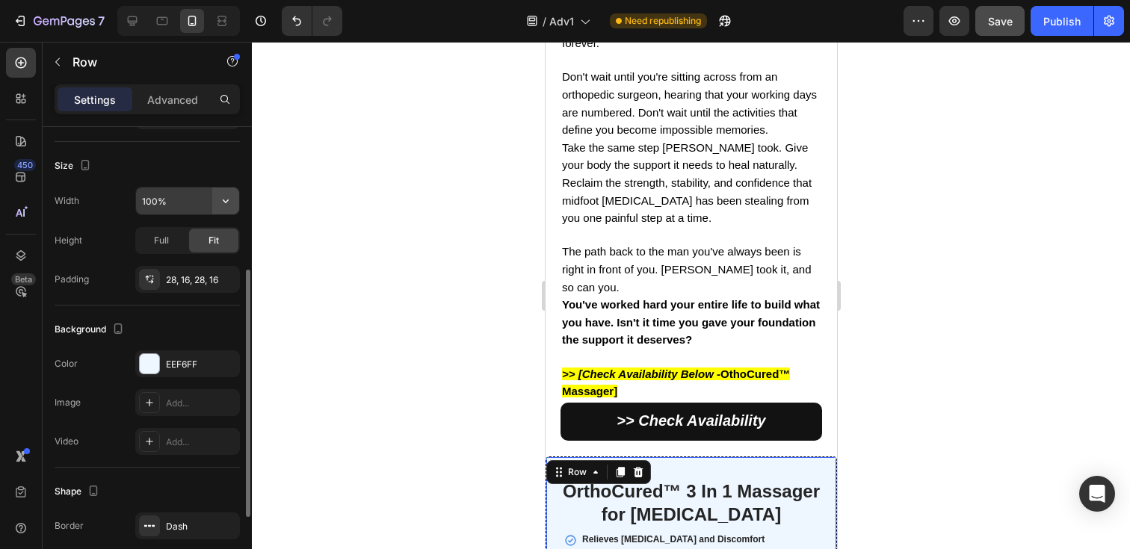
click at [223, 204] on icon "button" at bounding box center [225, 201] width 15 height 15
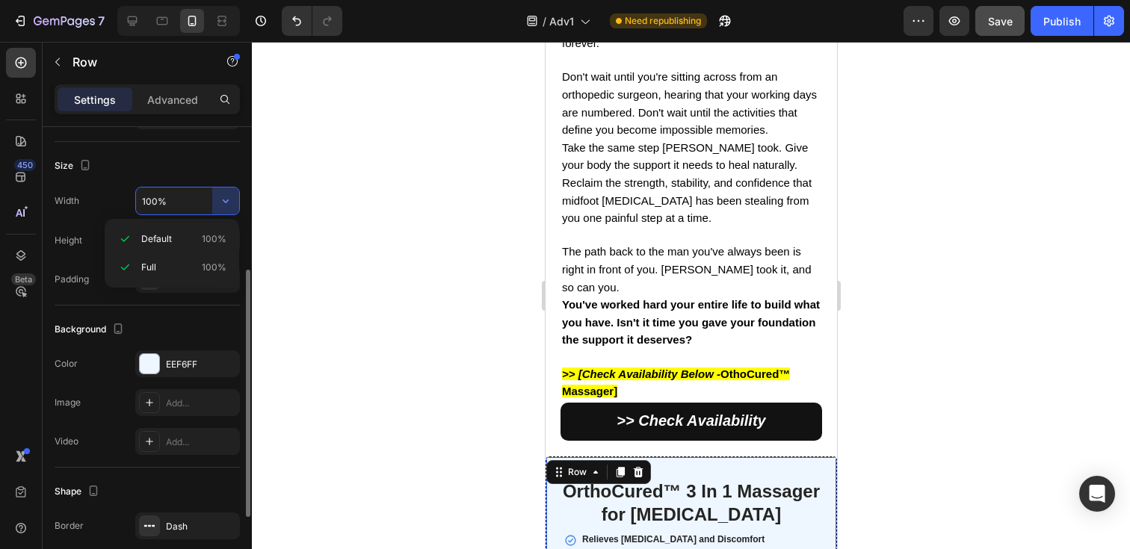
click at [179, 197] on input "100%" at bounding box center [187, 201] width 103 height 27
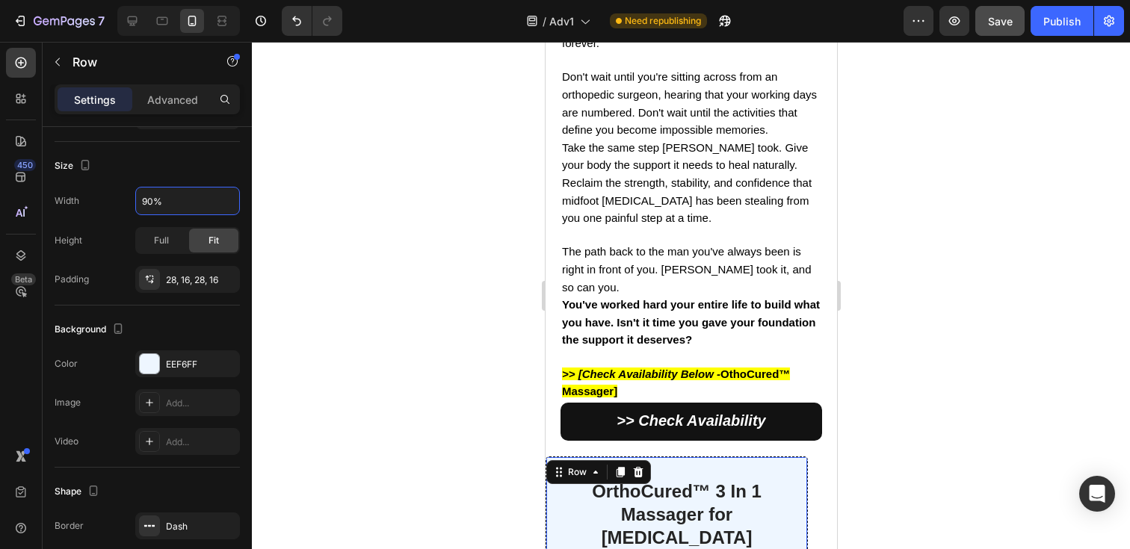
type input "90%"
click at [315, 226] on div at bounding box center [691, 296] width 878 height 508
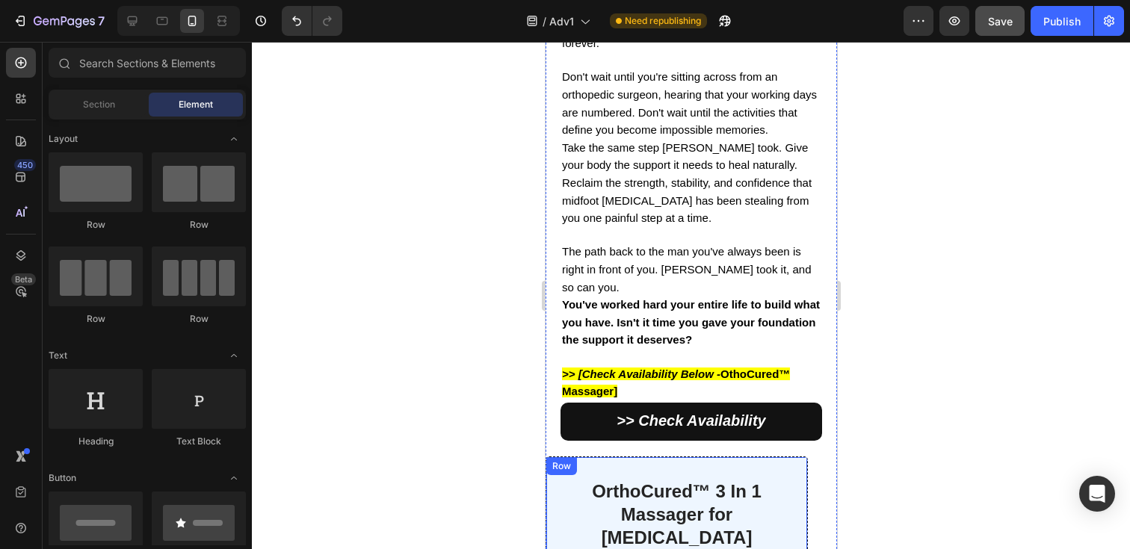
click at [564, 460] on div "Row" at bounding box center [561, 466] width 25 height 13
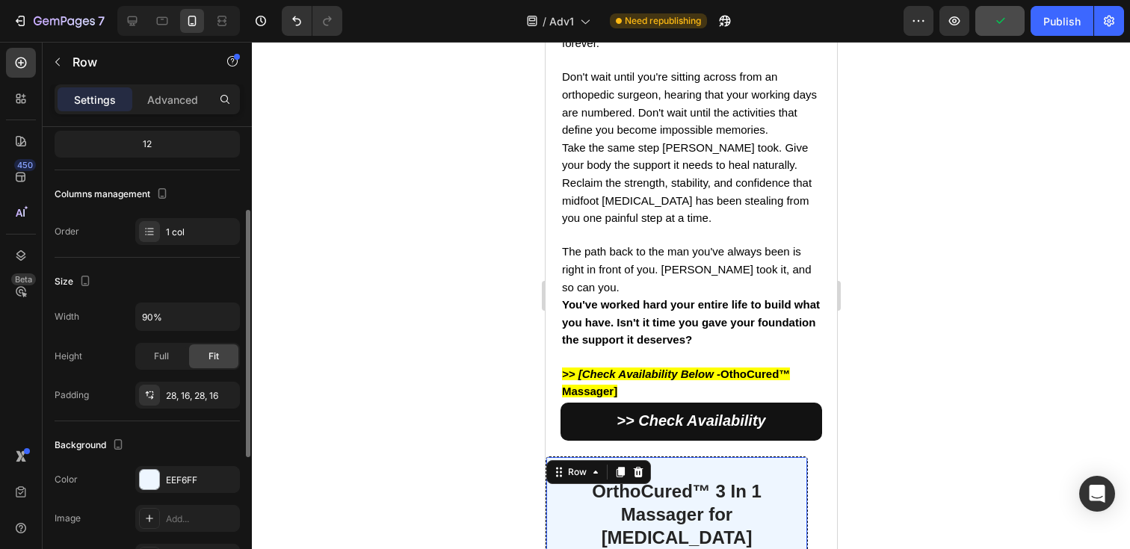
scroll to position [154, 0]
click at [188, 400] on div "28, 16, 28, 16" at bounding box center [187, 394] width 43 height 13
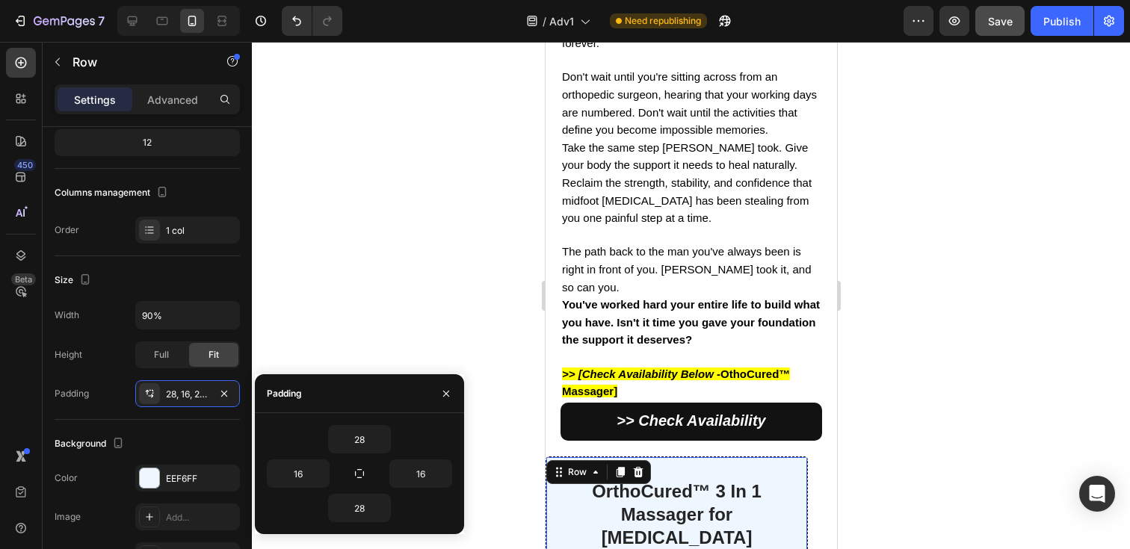
click at [329, 322] on div at bounding box center [691, 296] width 878 height 508
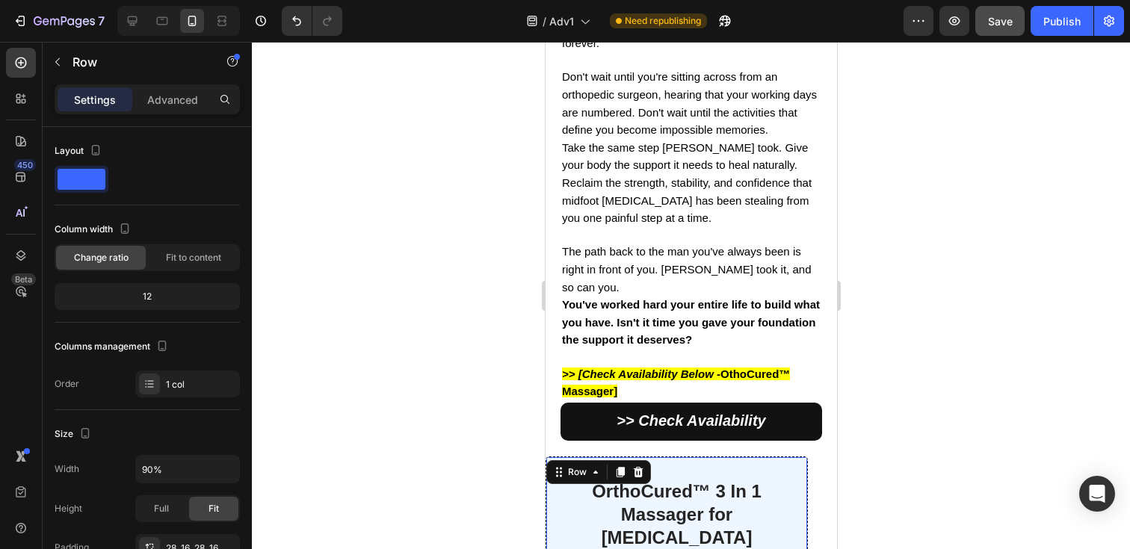
click at [567, 460] on div "Row" at bounding box center [598, 472] width 105 height 24
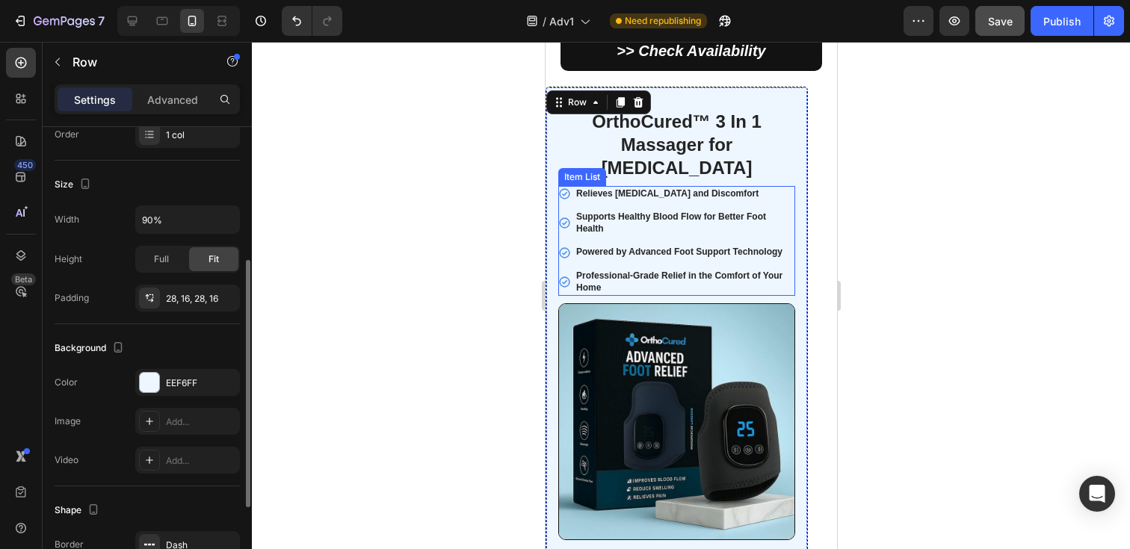
scroll to position [13119, 0]
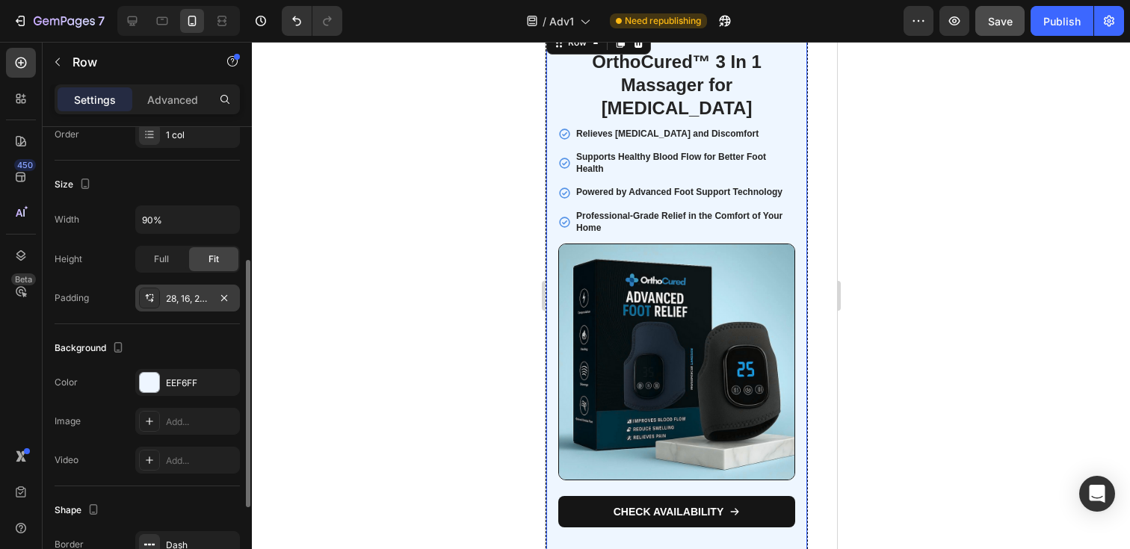
click at [180, 304] on div "28, 16, 28, 16" at bounding box center [187, 298] width 43 height 13
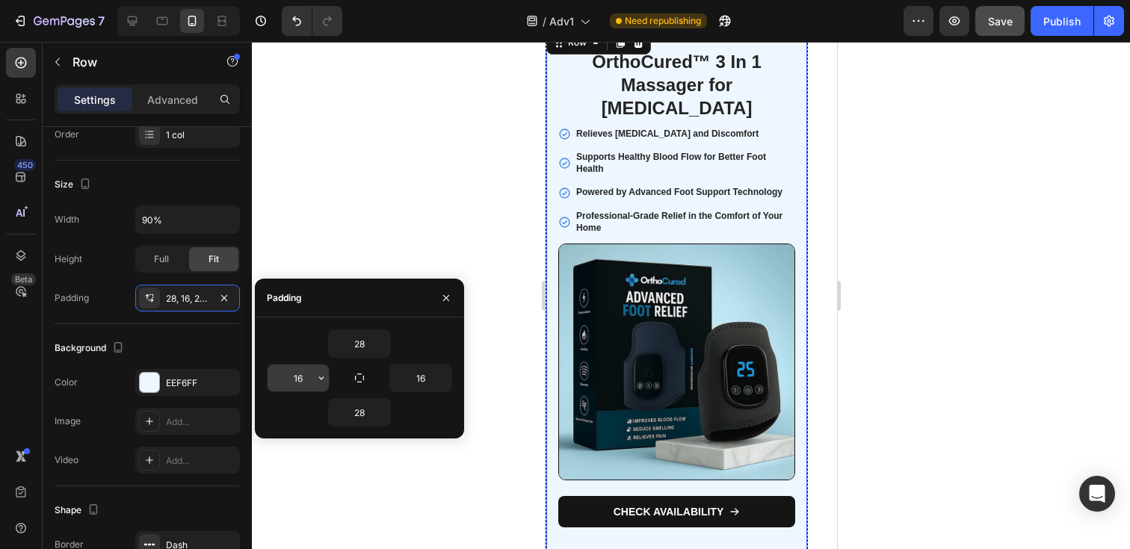
click at [305, 371] on input "16" at bounding box center [298, 378] width 61 height 27
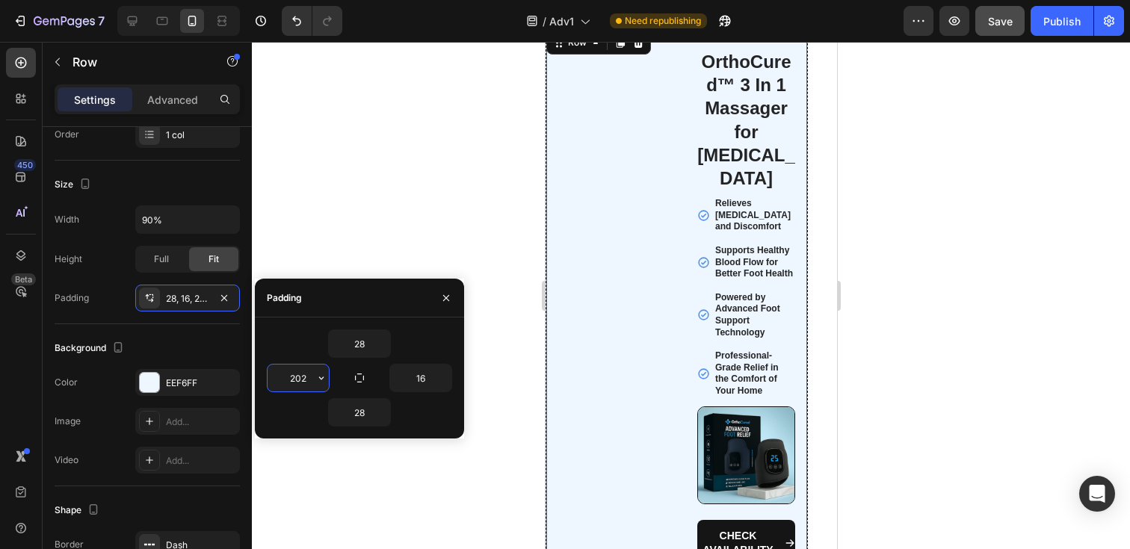
type input "20"
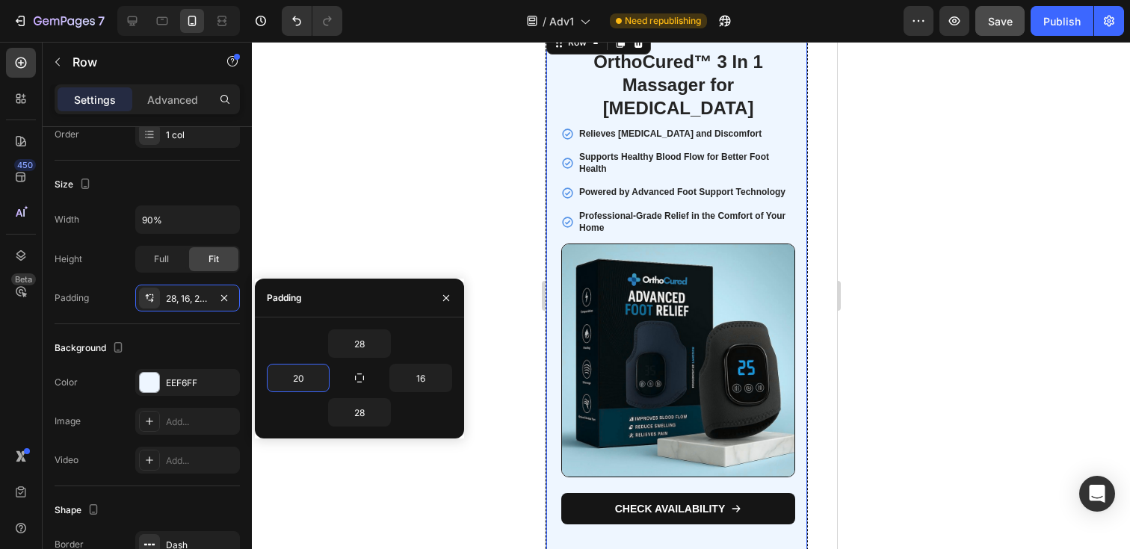
click at [338, 206] on div at bounding box center [691, 296] width 878 height 508
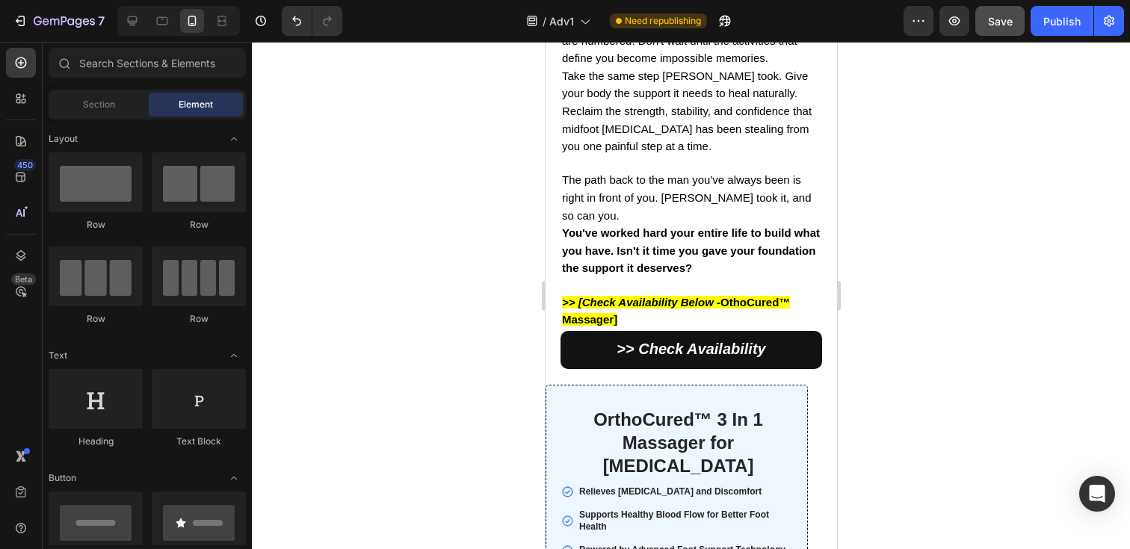
scroll to position [12743, 0]
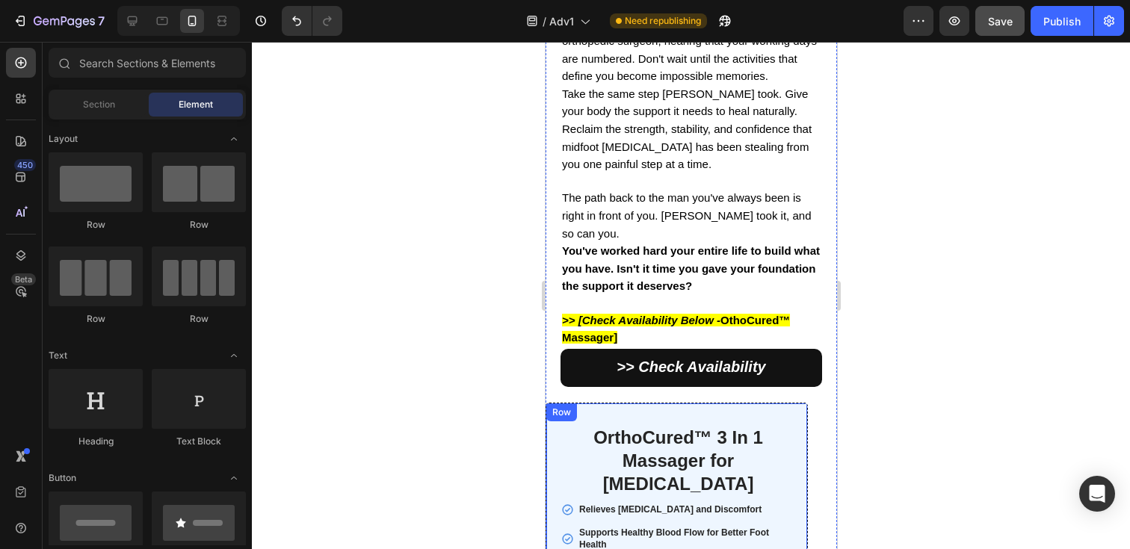
click at [576, 404] on div "Row" at bounding box center [561, 413] width 31 height 18
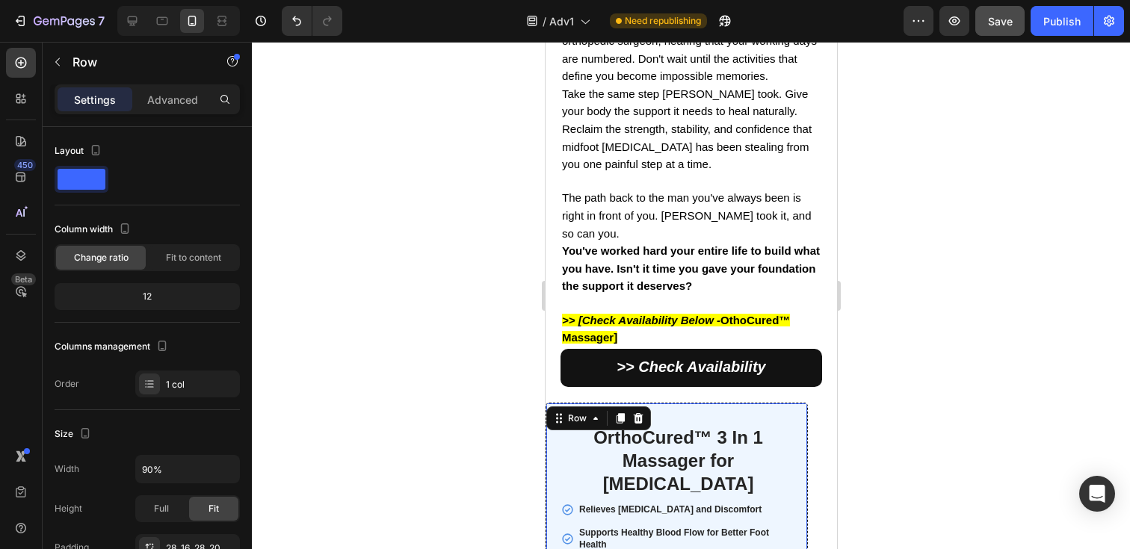
click at [182, 262] on span "Fit to content" at bounding box center [193, 257] width 55 height 13
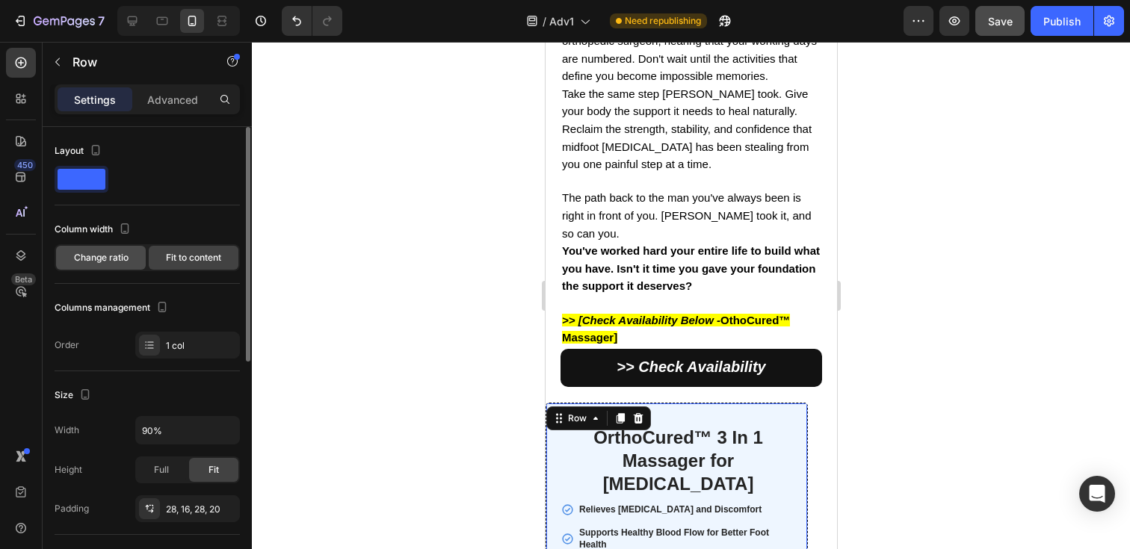
click at [119, 260] on span "Change ratio" at bounding box center [101, 257] width 55 height 13
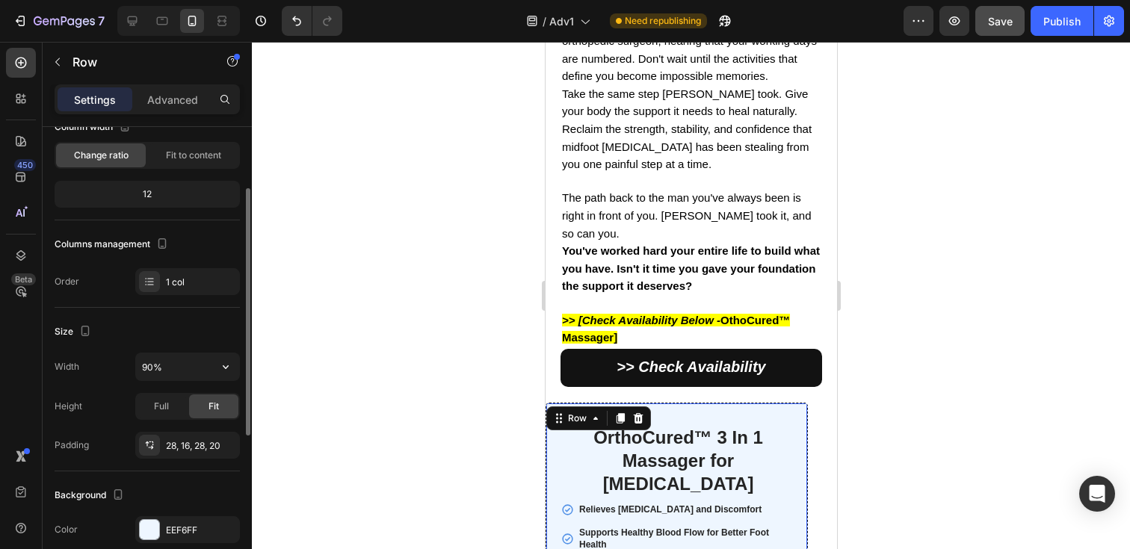
scroll to position [107, 0]
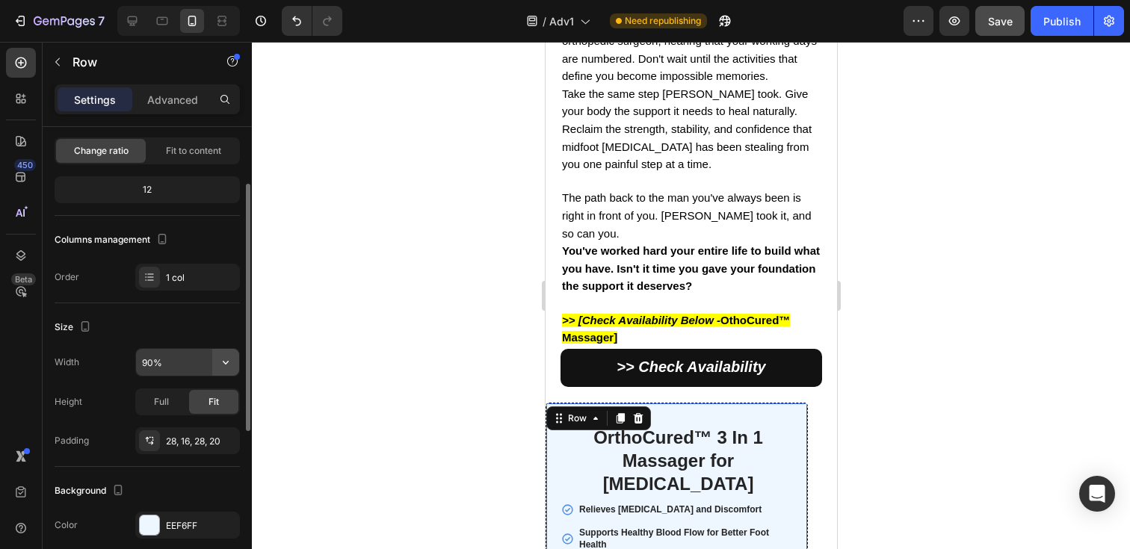
click at [224, 363] on icon "button" at bounding box center [226, 363] width 6 height 4
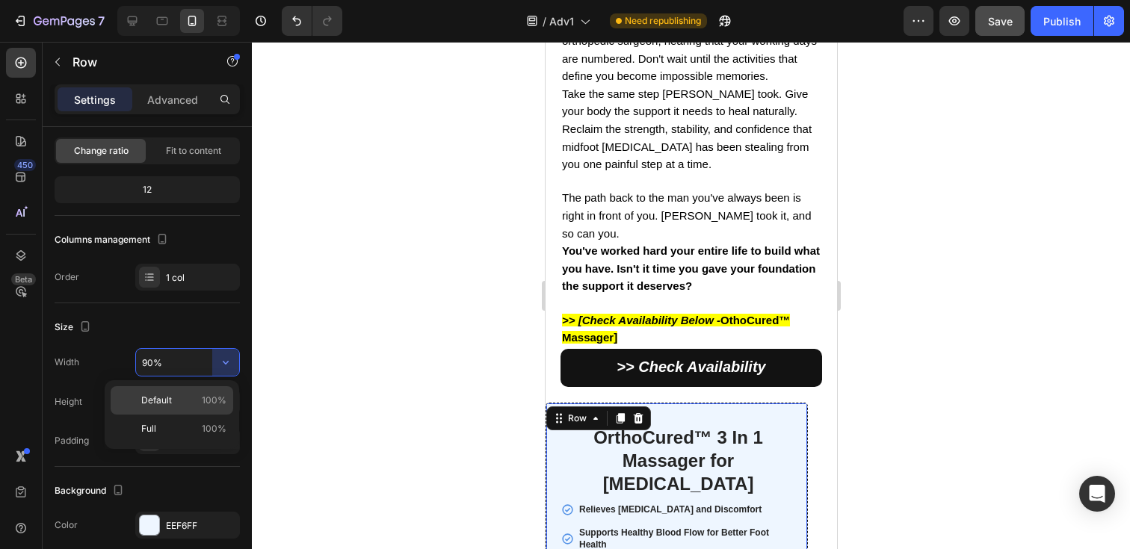
click at [193, 394] on p "Default 100%" at bounding box center [183, 400] width 85 height 13
type input "100%"
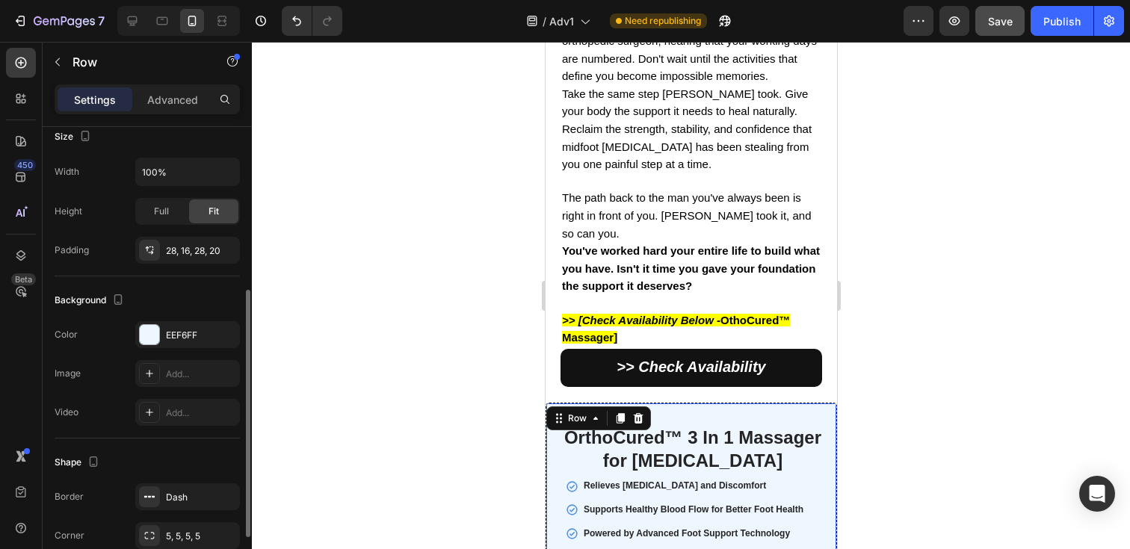
scroll to position [300, 0]
click at [382, 334] on div at bounding box center [691, 296] width 878 height 508
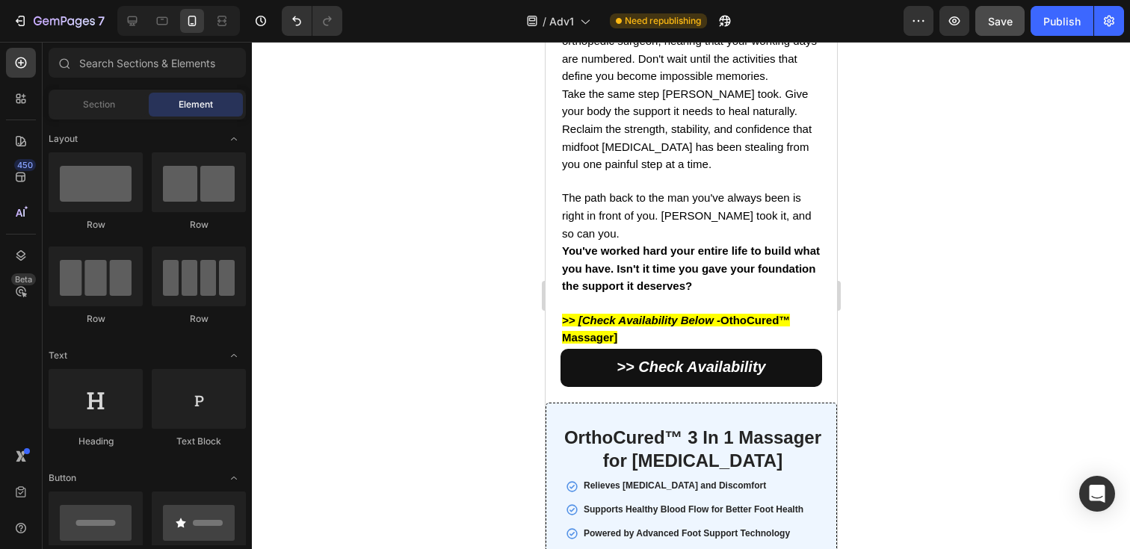
click at [974, 332] on div at bounding box center [691, 296] width 878 height 508
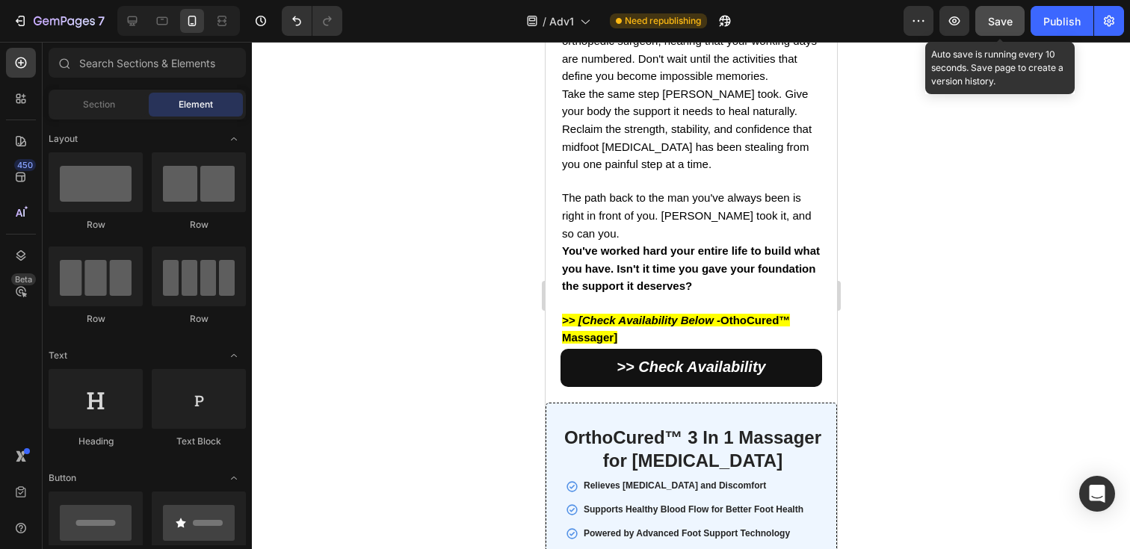
click at [992, 13] on div "Save" at bounding box center [1000, 21] width 25 height 16
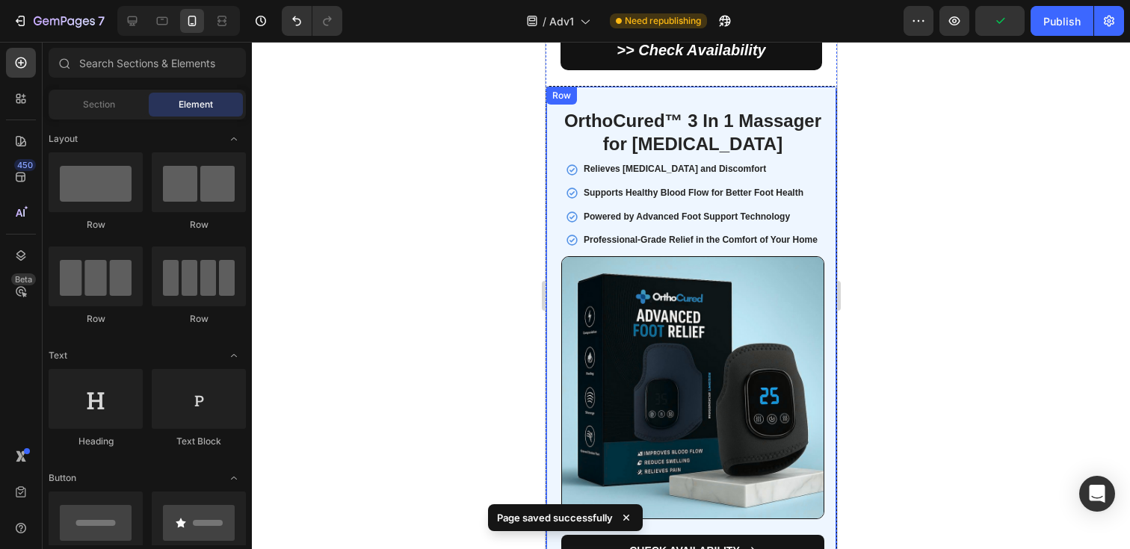
scroll to position [13121, 0]
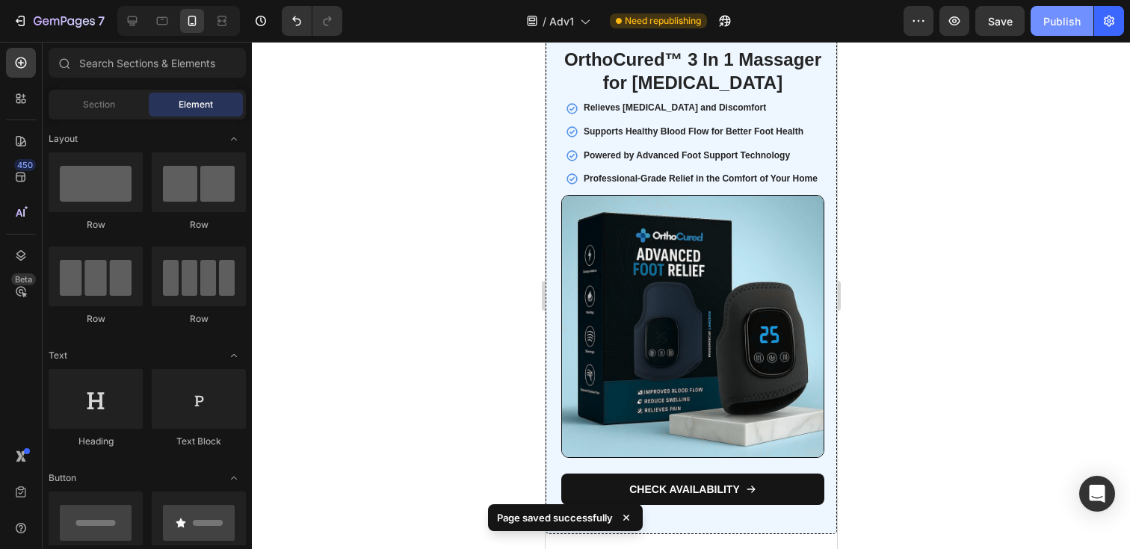
click at [1052, 19] on div "Publish" at bounding box center [1061, 21] width 37 height 16
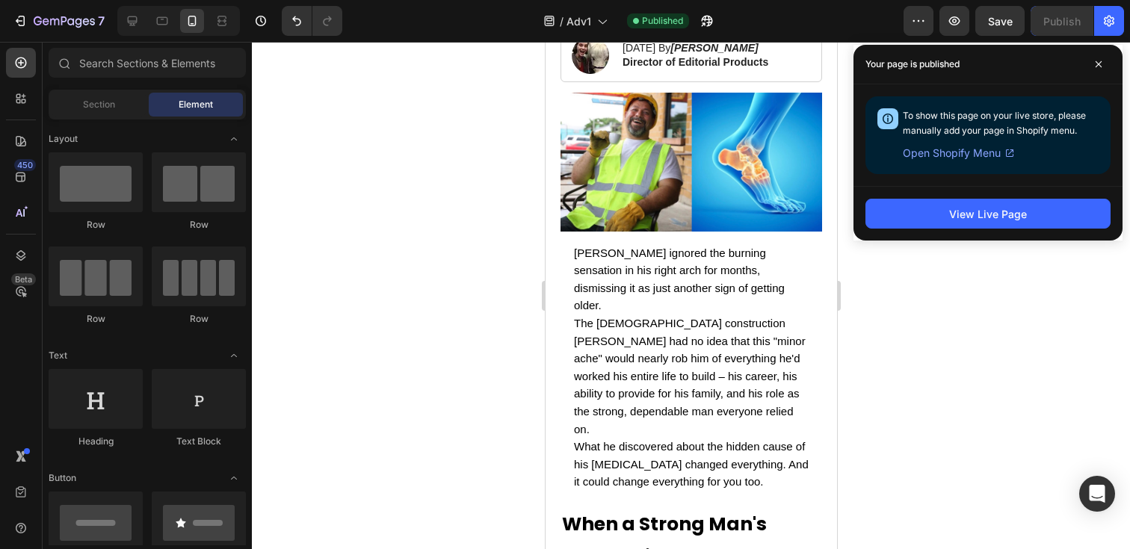
scroll to position [0, 0]
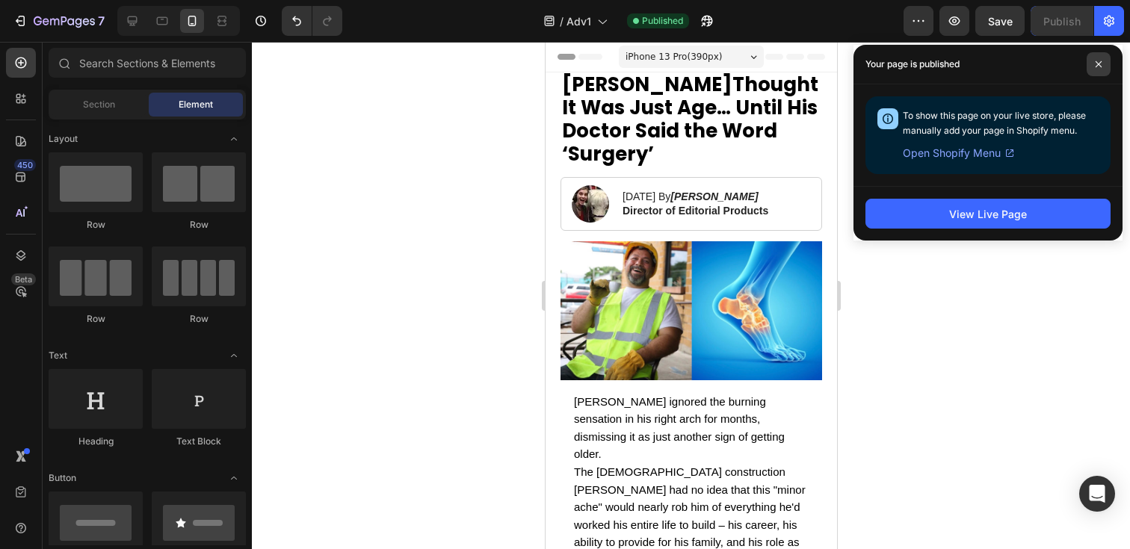
click at [1102, 60] on span at bounding box center [1099, 64] width 24 height 24
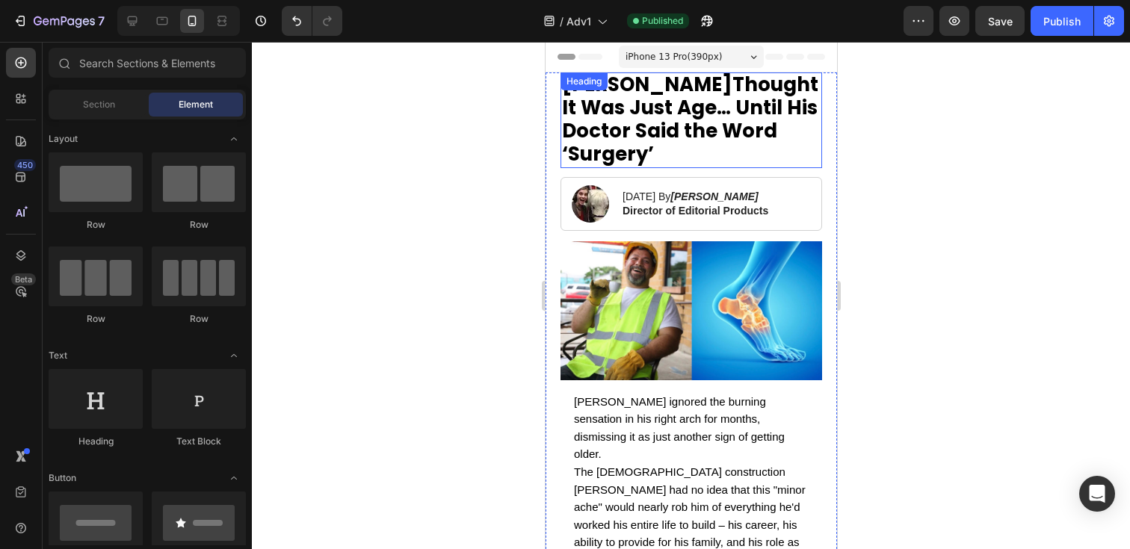
click at [792, 87] on h1 "Robert Thought It Was Just Age… Until His Doctor Said the Word ‘Surgery’" at bounding box center [691, 121] width 262 height 96
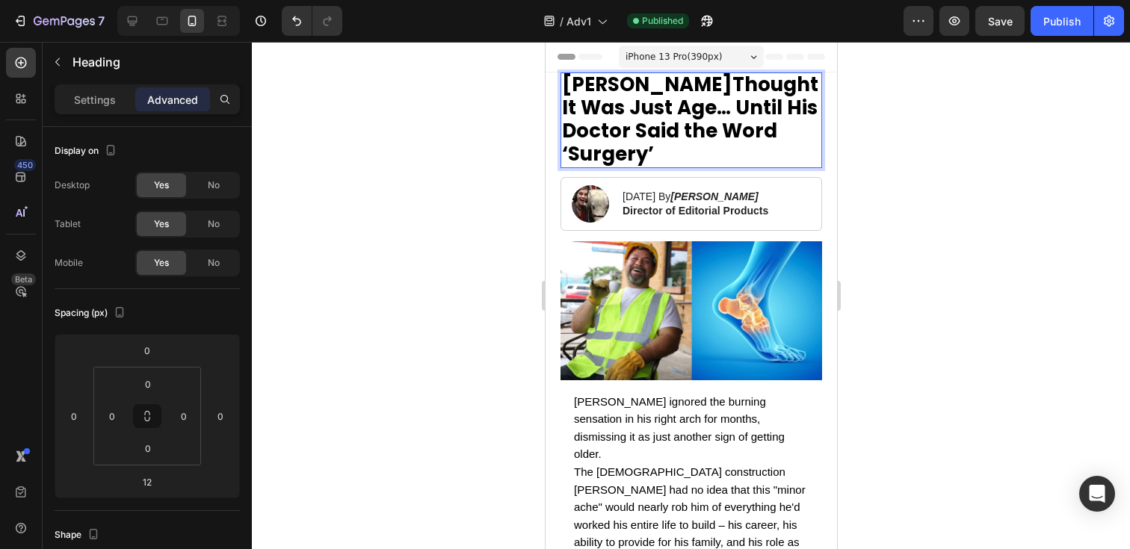
click at [614, 78] on strong "[PERSON_NAME]" at bounding box center [646, 84] width 170 height 27
click at [567, 82] on strong "[PERSON_NAME]" at bounding box center [646, 84] width 170 height 27
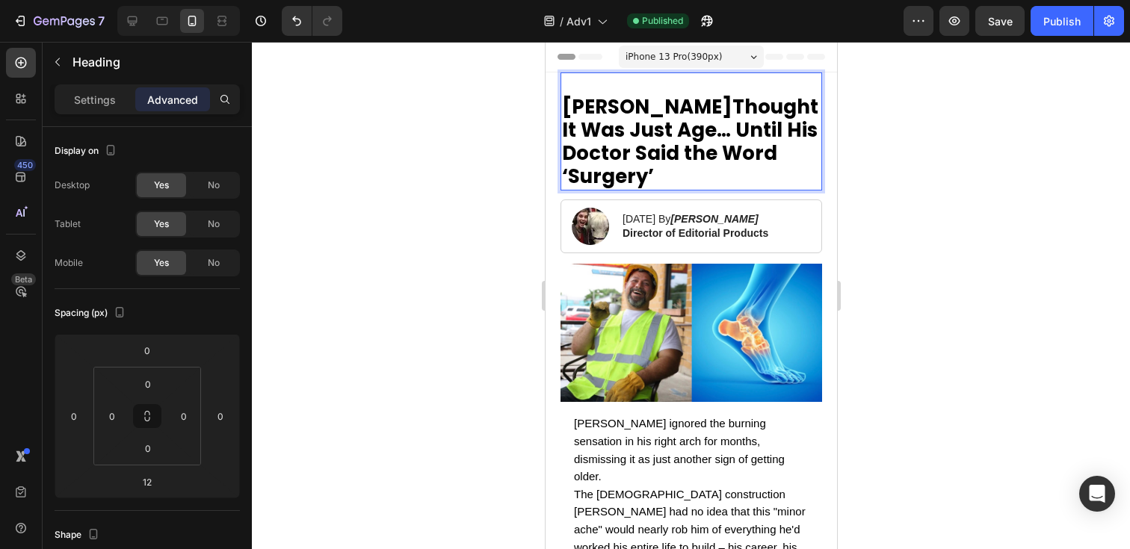
click at [1016, 155] on div at bounding box center [691, 296] width 878 height 508
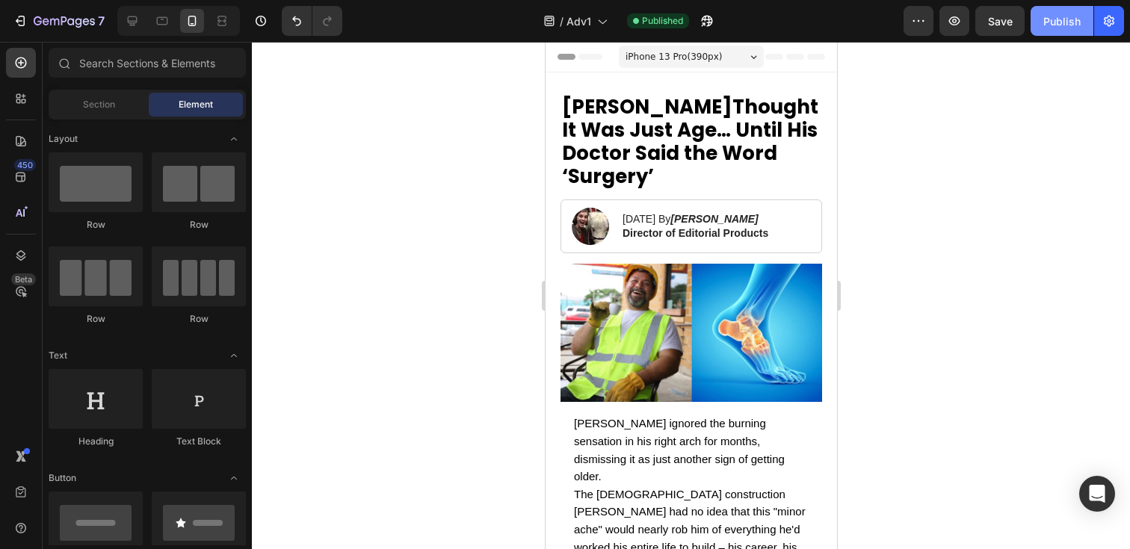
click at [1050, 26] on div "Publish" at bounding box center [1061, 21] width 37 height 16
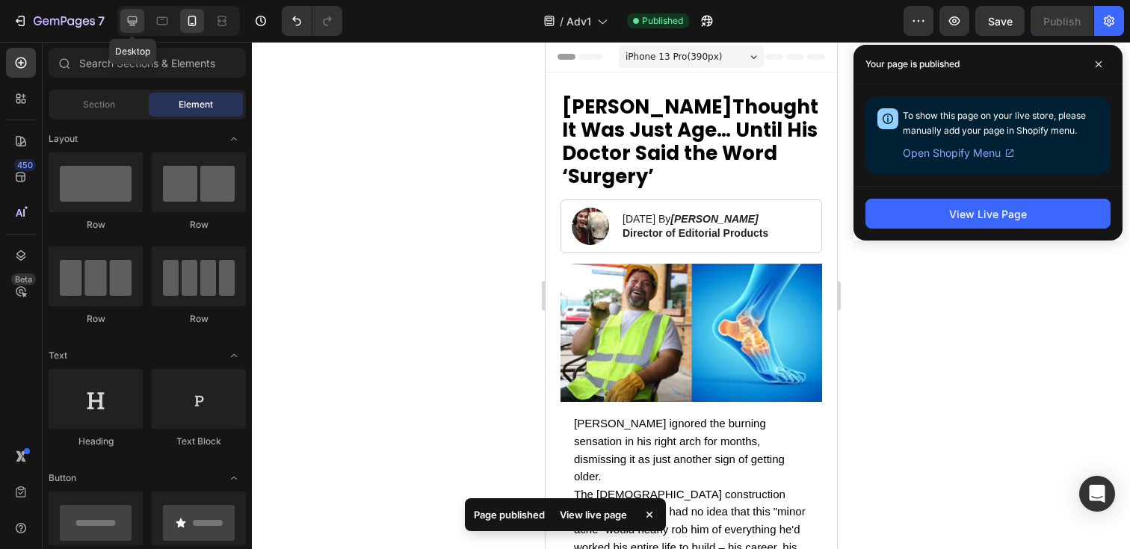
click at [138, 20] on icon at bounding box center [132, 20] width 15 height 15
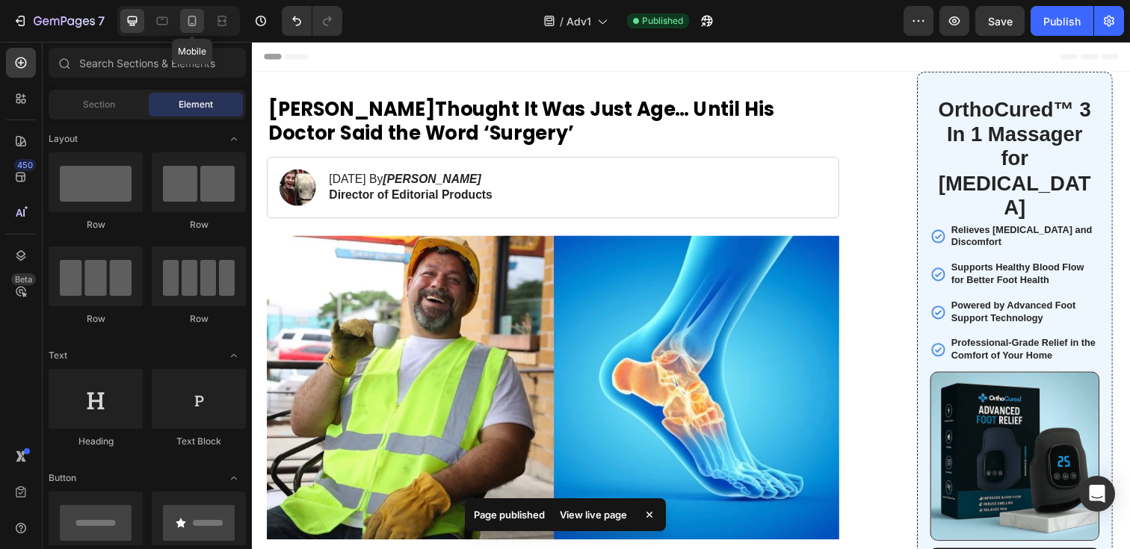
click at [193, 28] on icon at bounding box center [192, 20] width 15 height 15
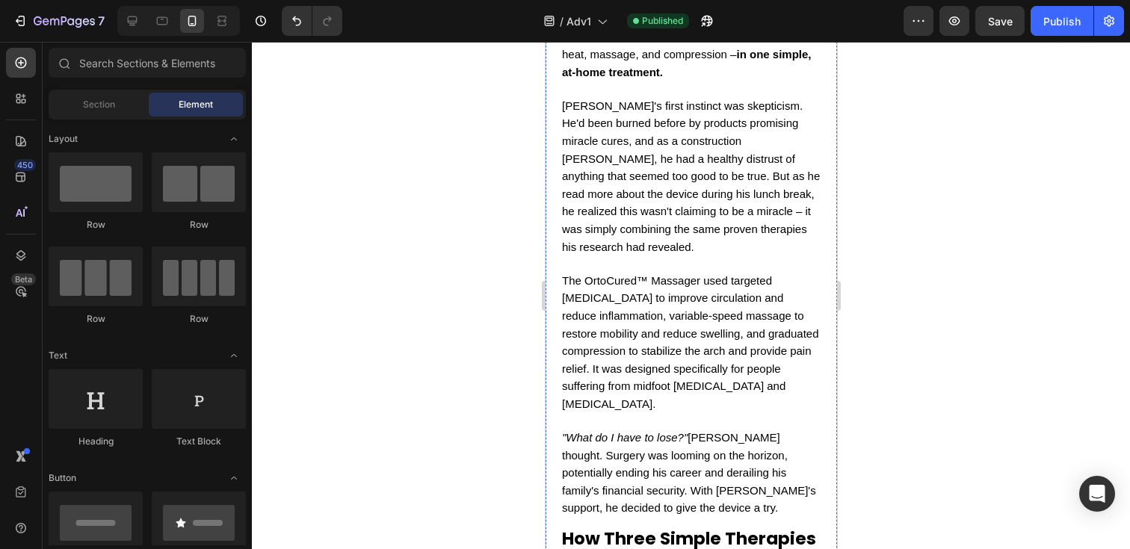
scroll to position [5250, 0]
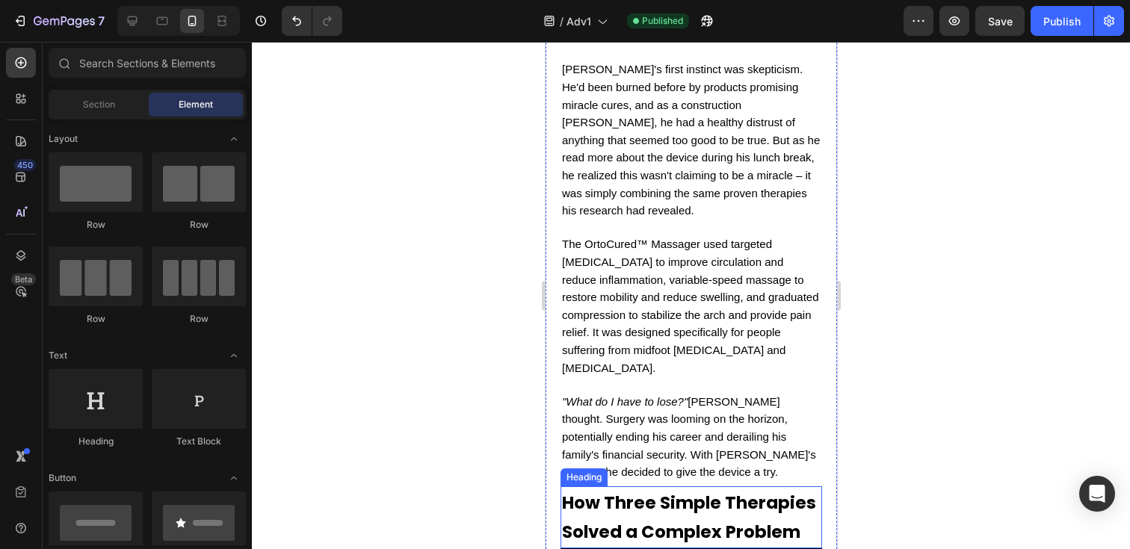
click at [652, 491] on strong "How Three Simple Therapies Solved a Complex Problem" at bounding box center [688, 518] width 254 height 54
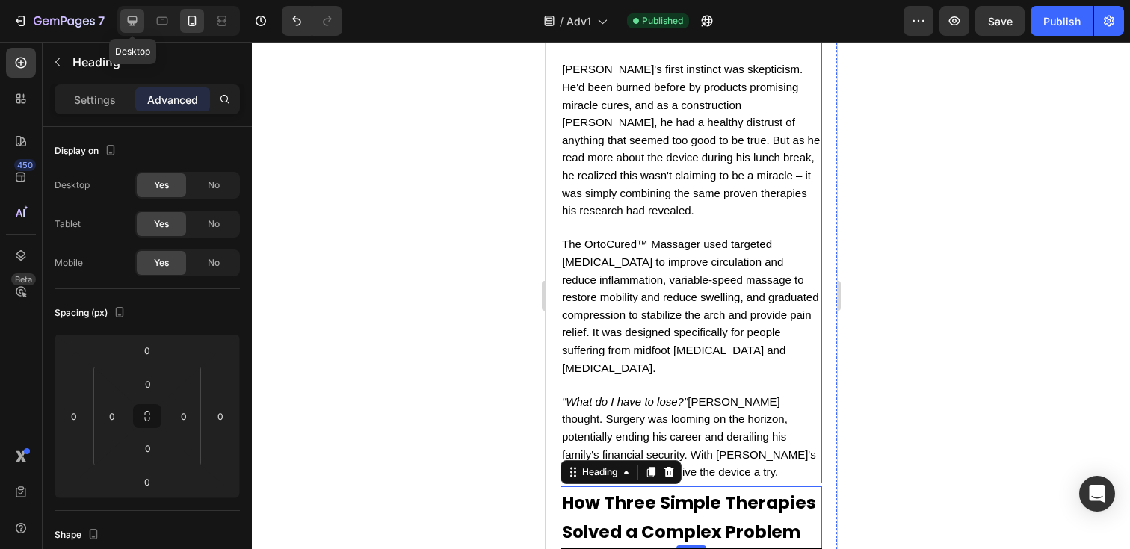
click at [132, 16] on icon at bounding box center [133, 21] width 10 height 10
type input "12"
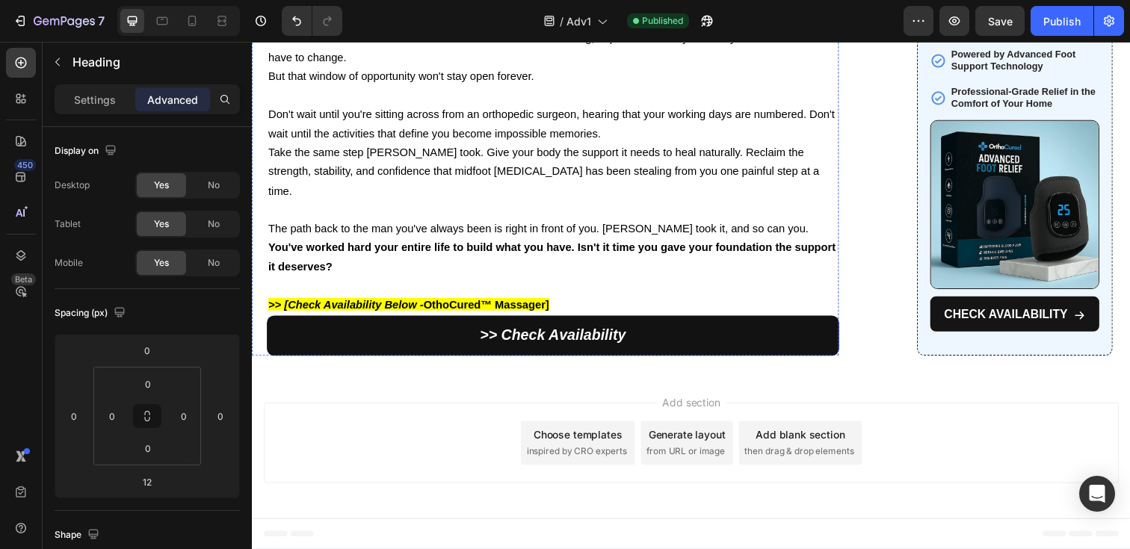
scroll to position [11890, 0]
click at [671, 337] on link ">> Check Availability" at bounding box center [559, 341] width 584 height 41
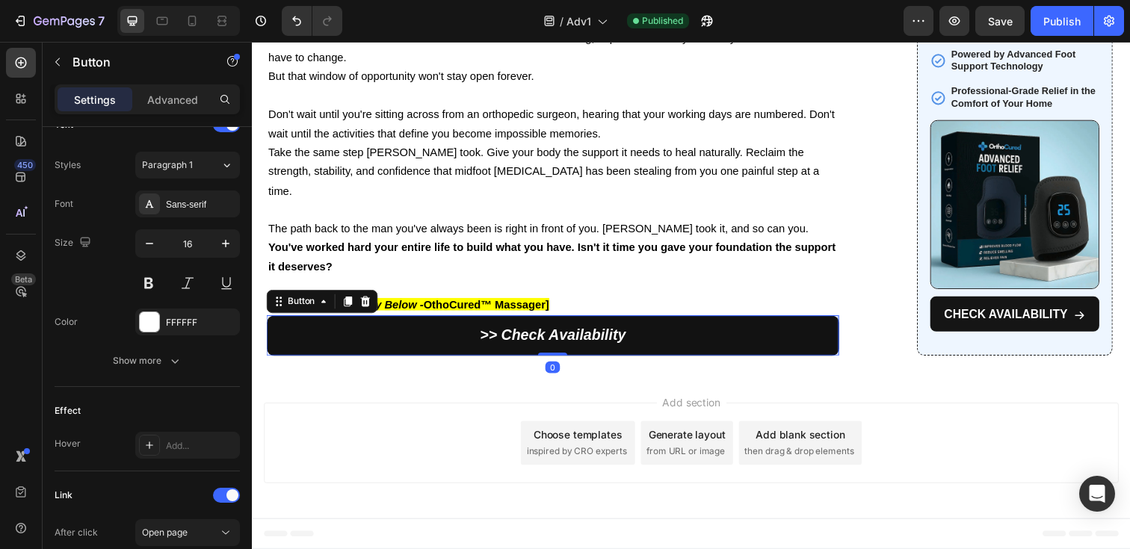
scroll to position [724, 0]
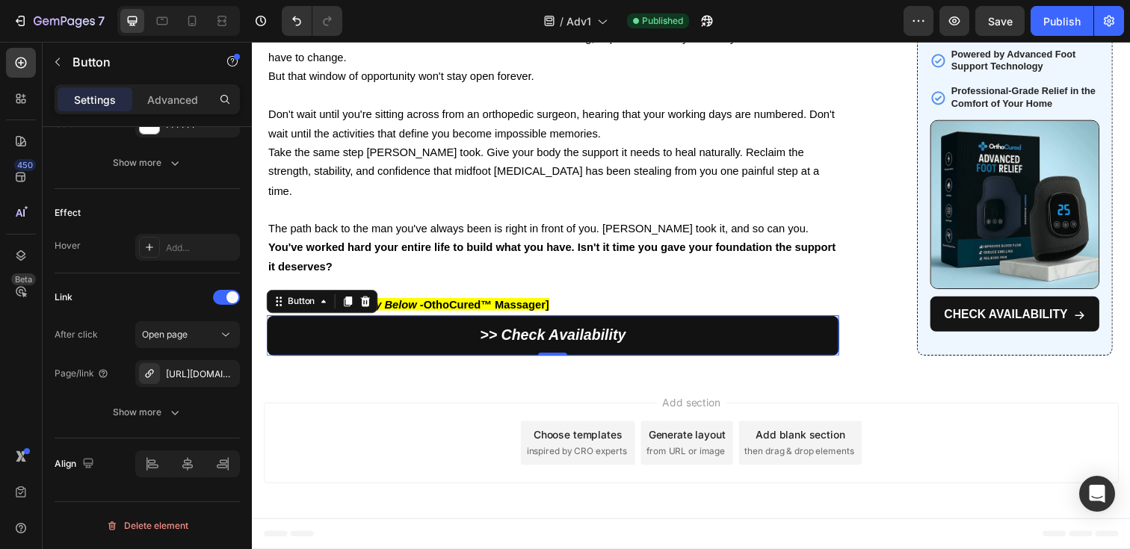
click at [829, 345] on link ">> Check Availability" at bounding box center [559, 341] width 584 height 41
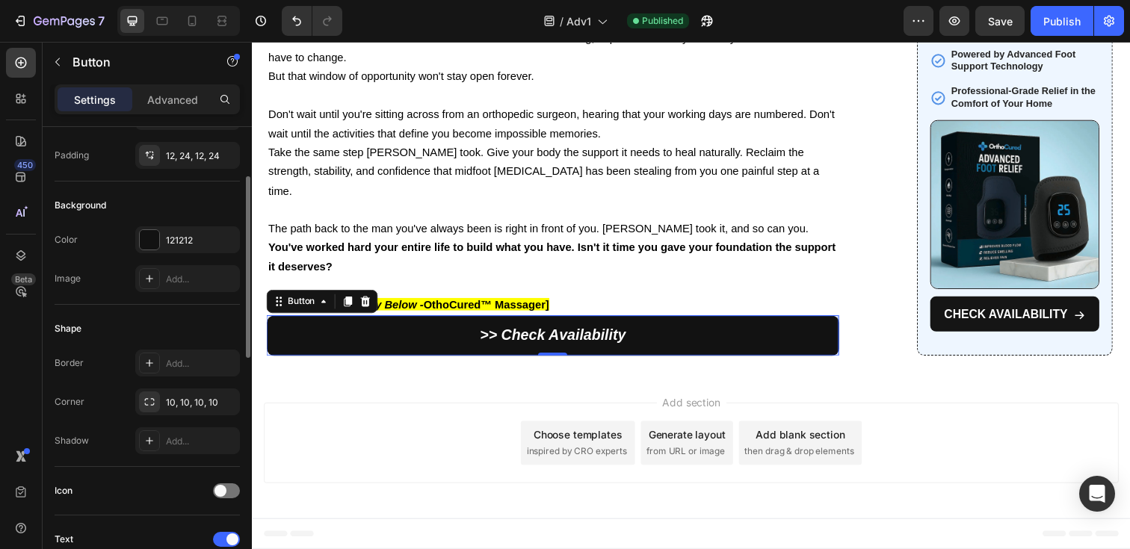
scroll to position [134, 0]
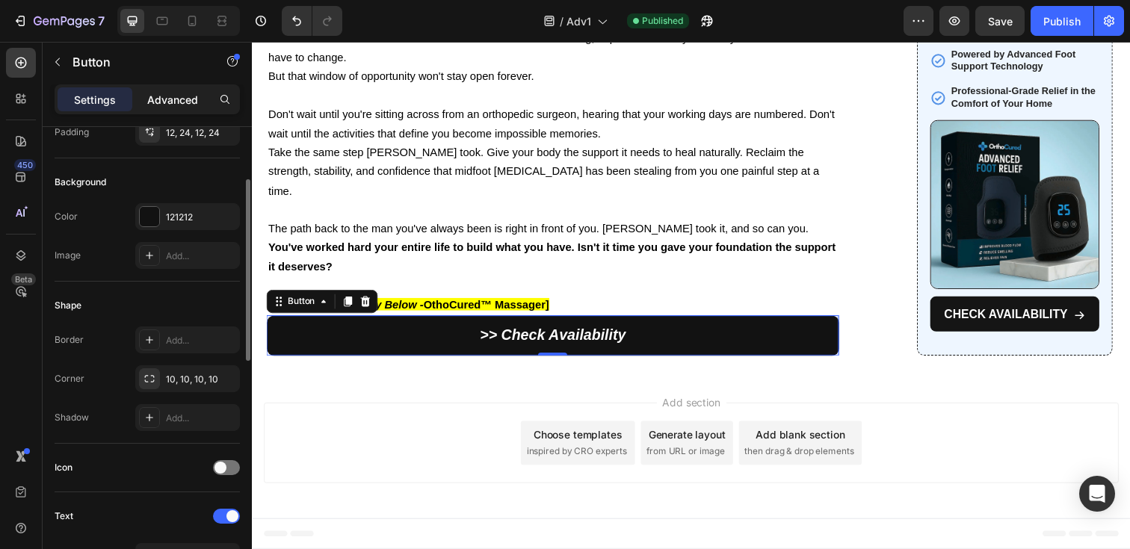
click at [179, 93] on p "Advanced" at bounding box center [172, 100] width 51 height 16
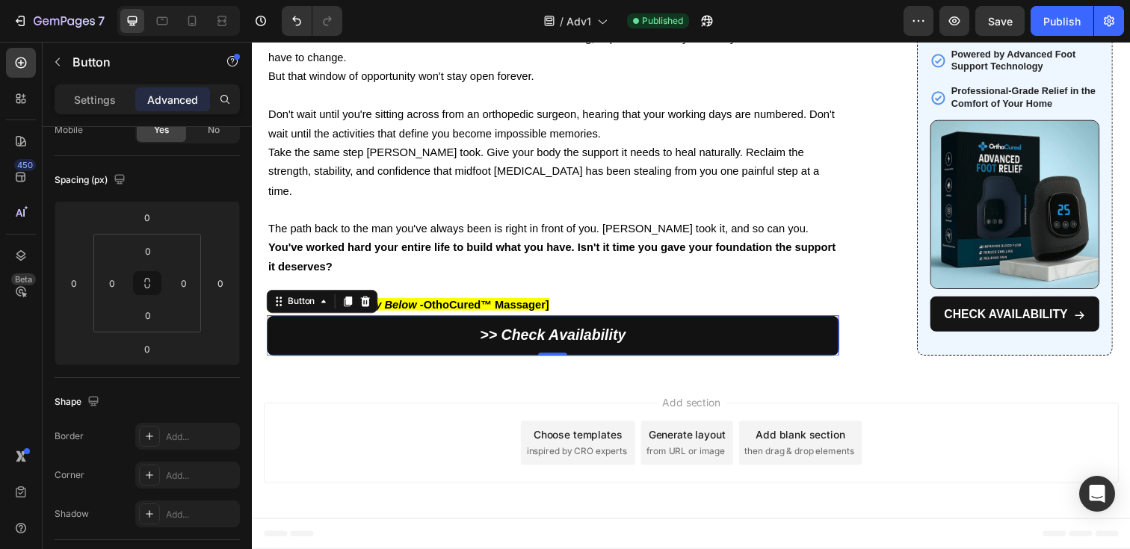
scroll to position [0, 0]
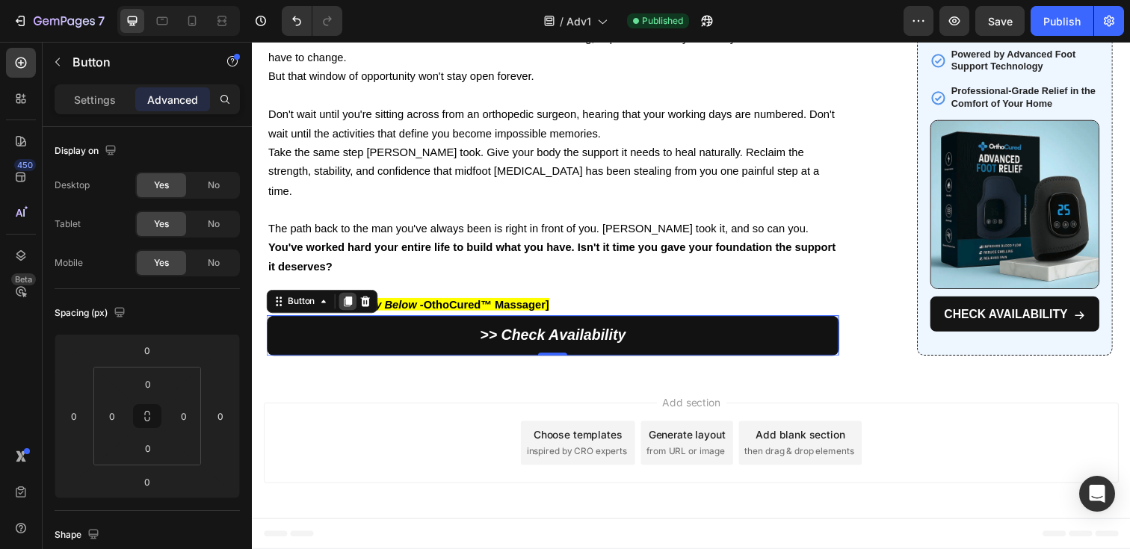
click at [351, 310] on icon at bounding box center [350, 307] width 8 height 10
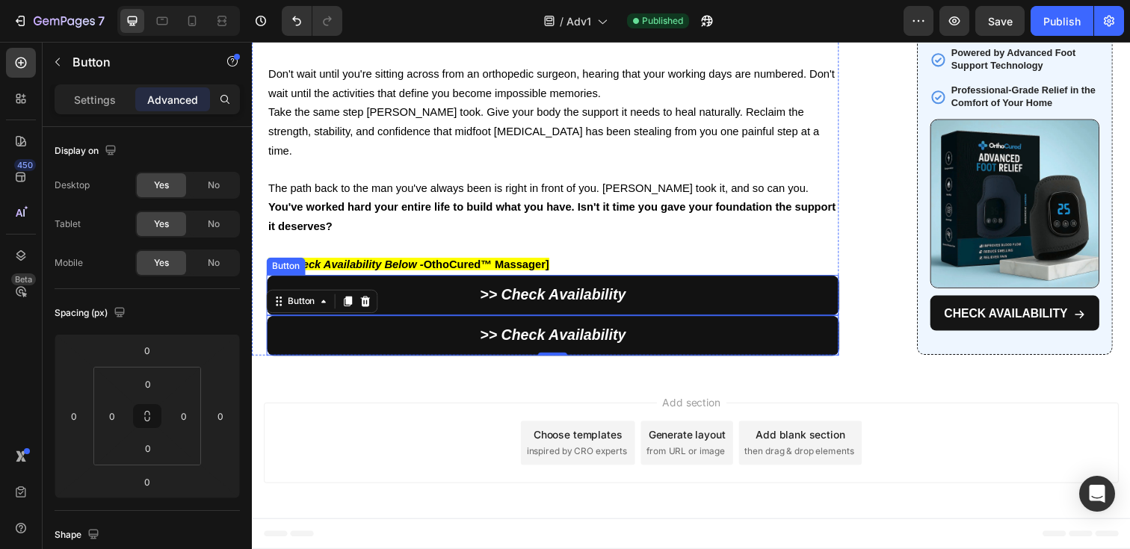
click at [679, 321] on link ">> Check Availability" at bounding box center [559, 300] width 584 height 41
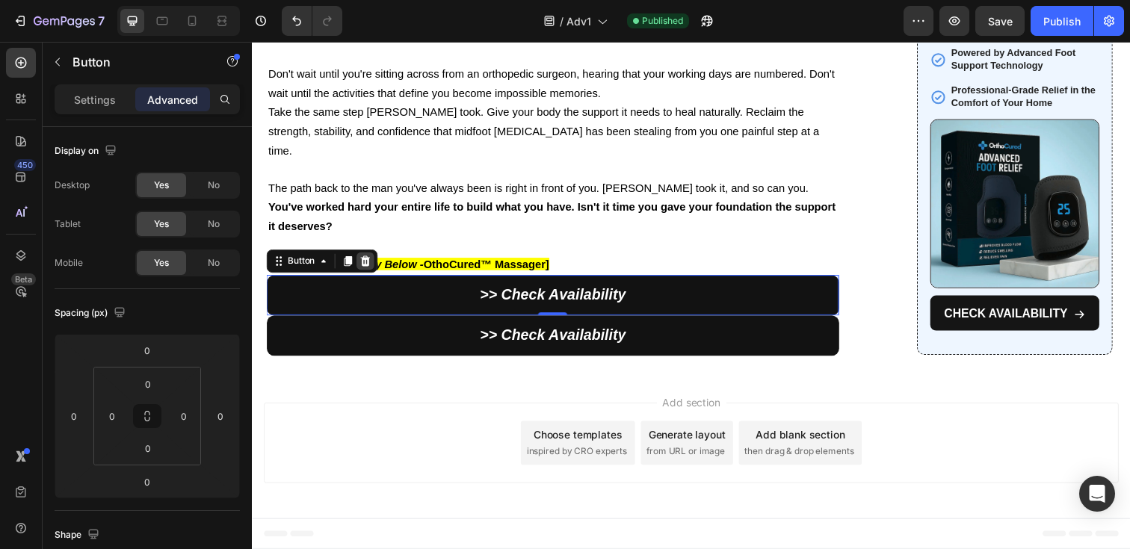
click at [371, 271] on icon at bounding box center [368, 266] width 10 height 10
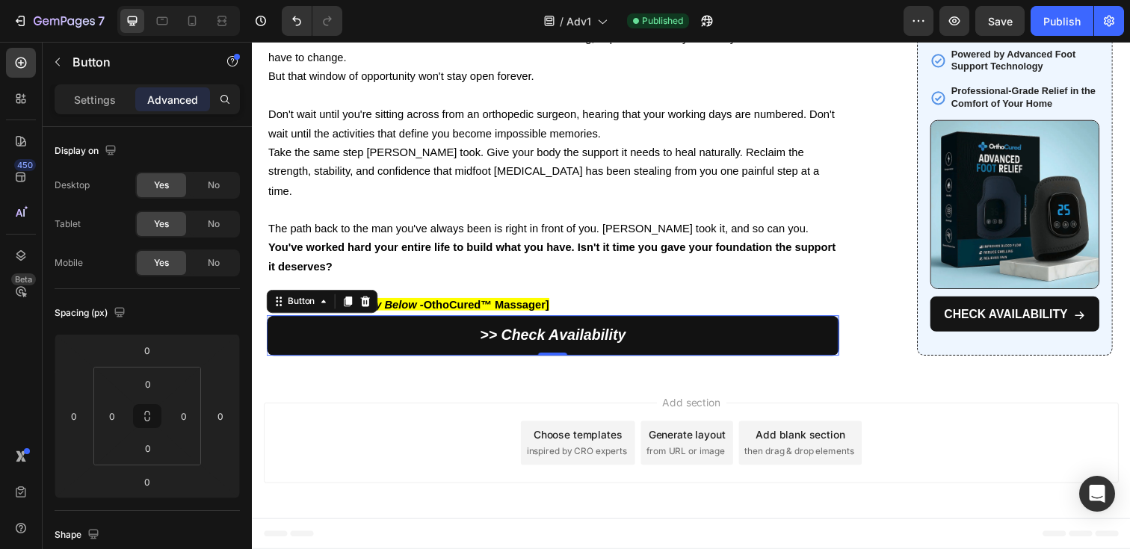
click at [739, 347] on link ">> Check Availability" at bounding box center [559, 341] width 584 height 41
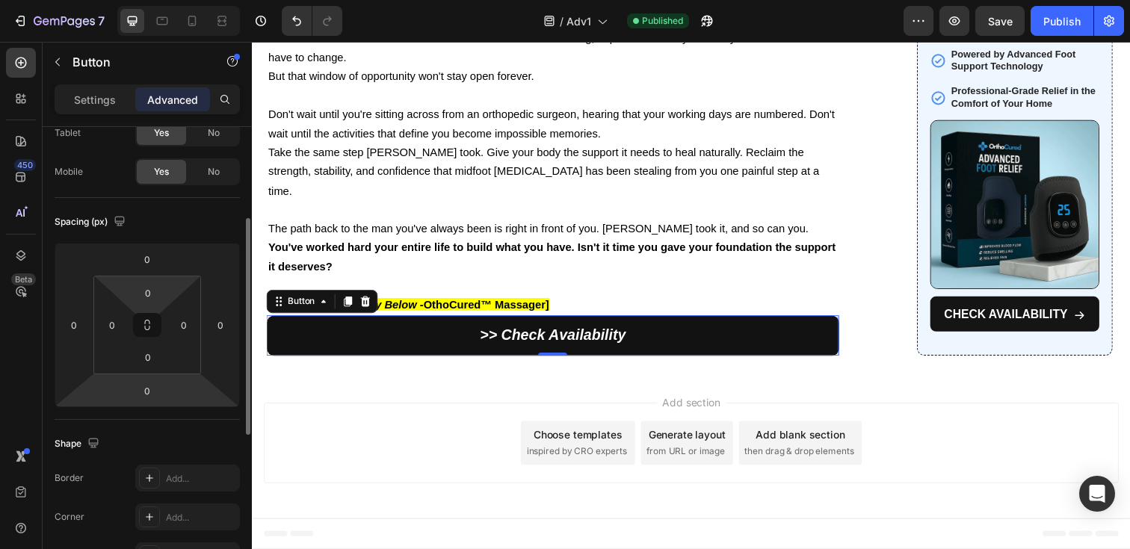
scroll to position [532, 0]
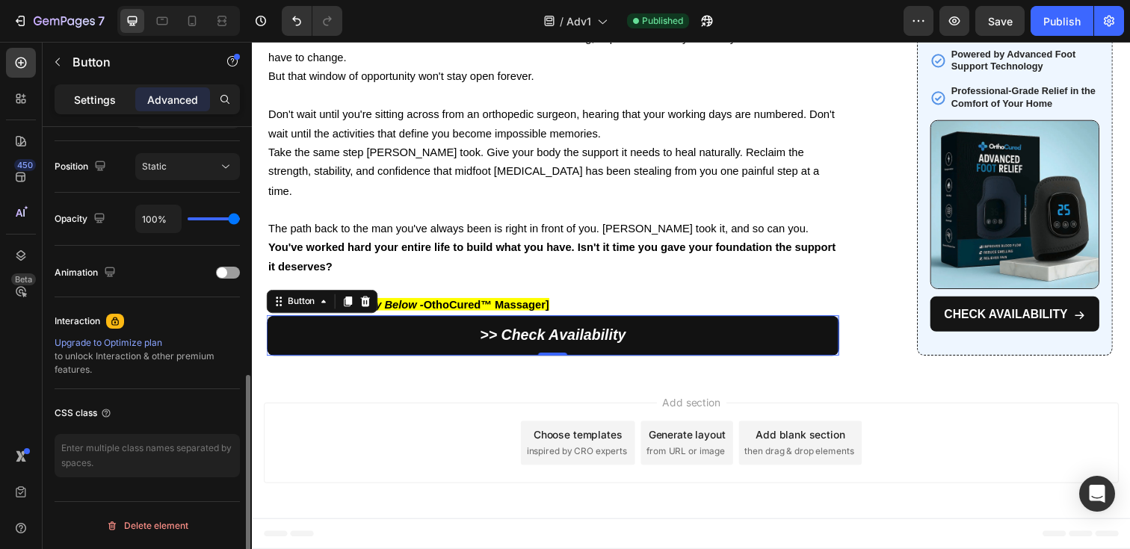
click at [94, 94] on p "Settings" at bounding box center [95, 100] width 42 height 16
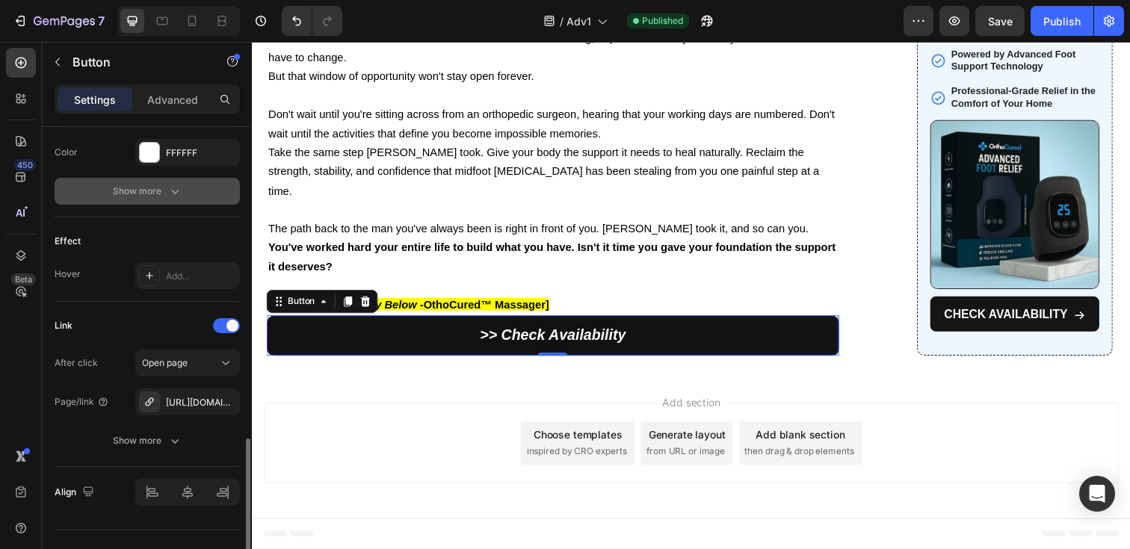
scroll to position [724, 0]
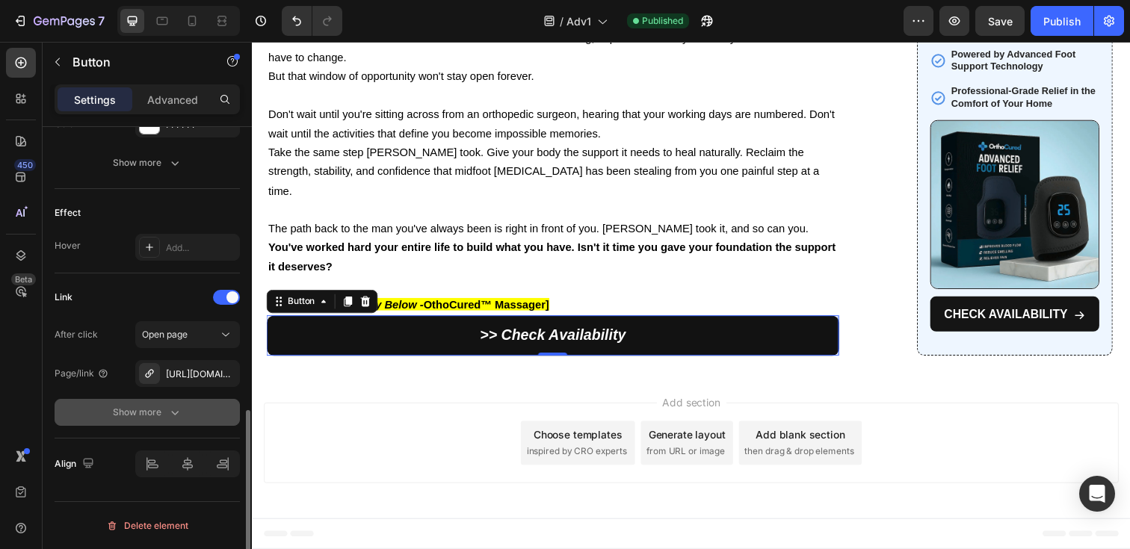
click at [158, 413] on div "Show more" at bounding box center [148, 412] width 70 height 15
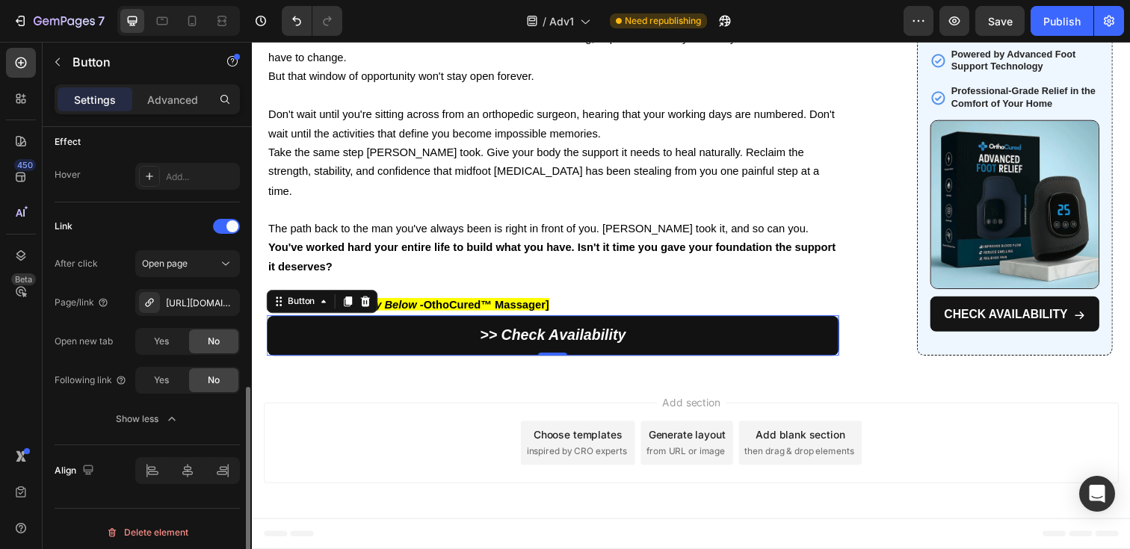
scroll to position [801, 0]
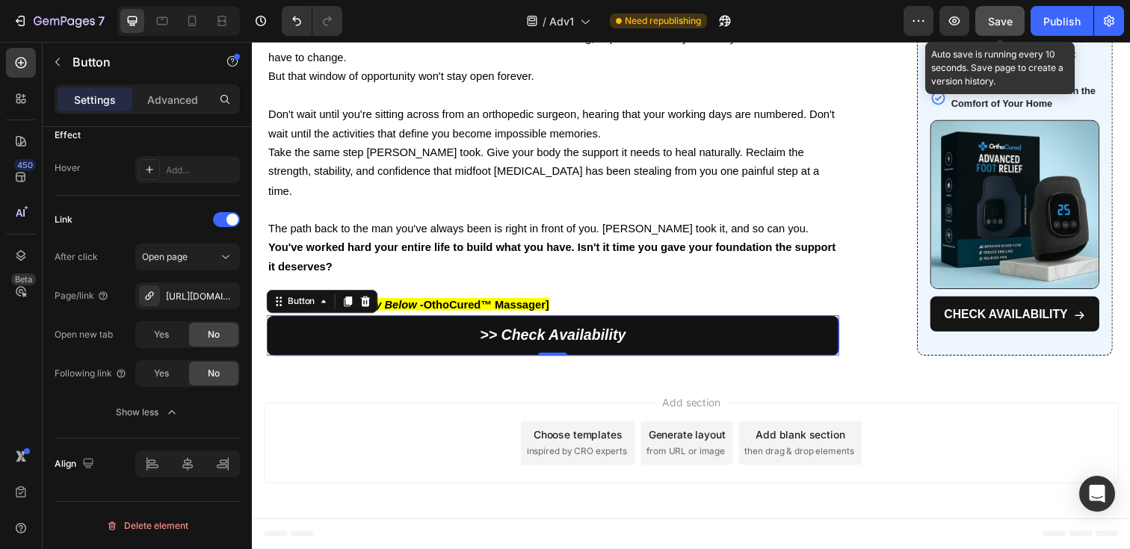
click at [1005, 21] on span "Save" at bounding box center [1000, 21] width 25 height 13
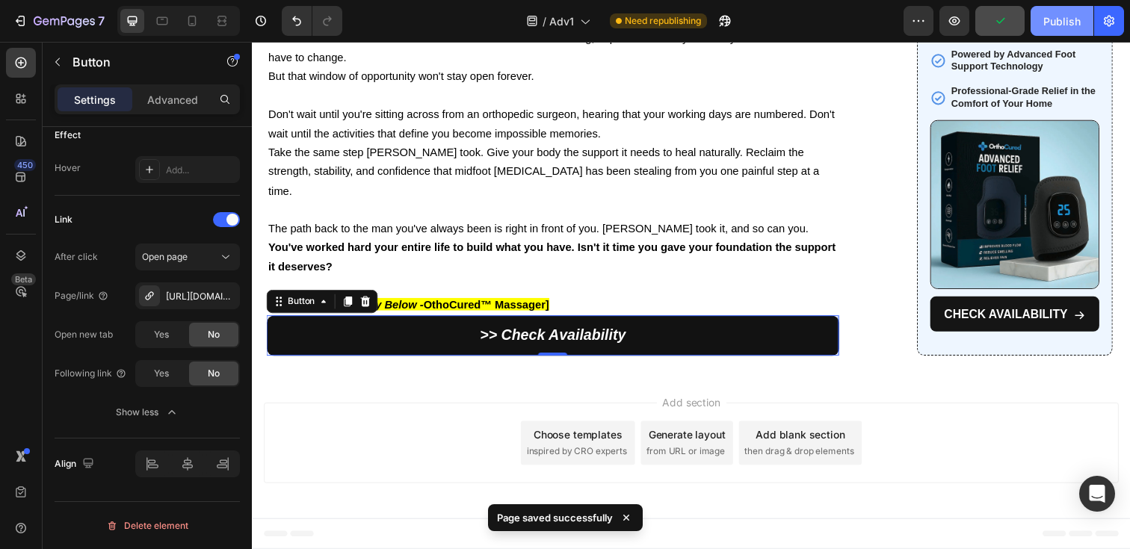
click at [1055, 23] on div "Publish" at bounding box center [1061, 21] width 37 height 16
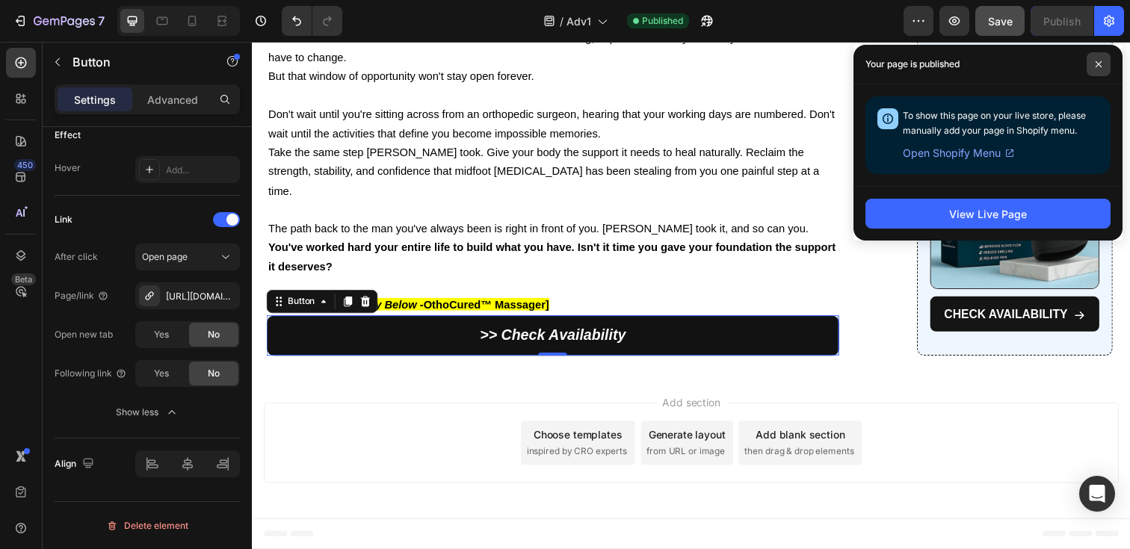
click at [1099, 69] on span at bounding box center [1099, 64] width 24 height 24
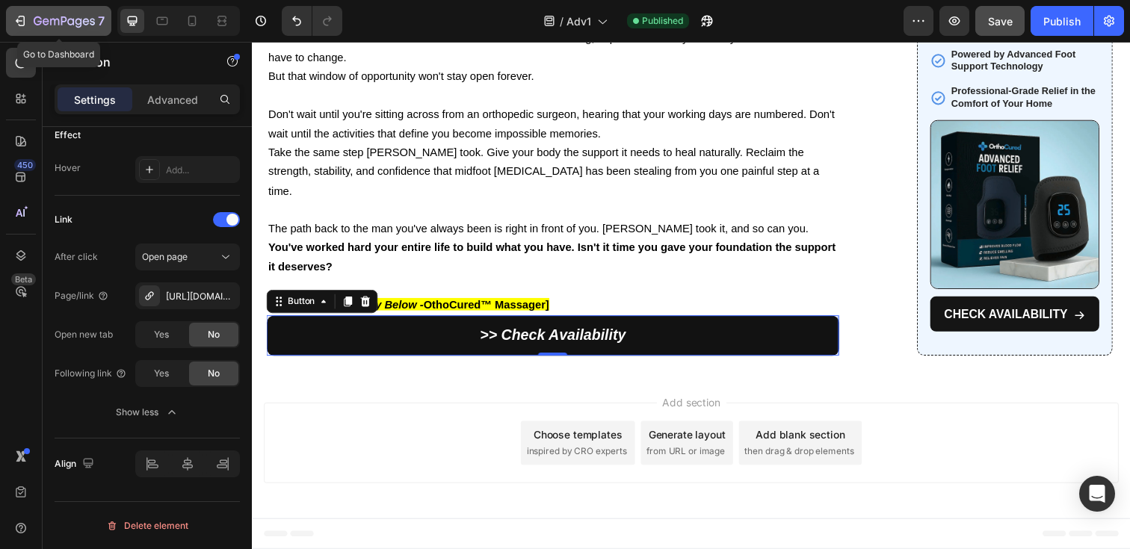
click at [10, 16] on button "7" at bounding box center [58, 21] width 105 height 30
